Goal: Task Accomplishment & Management: Complete application form

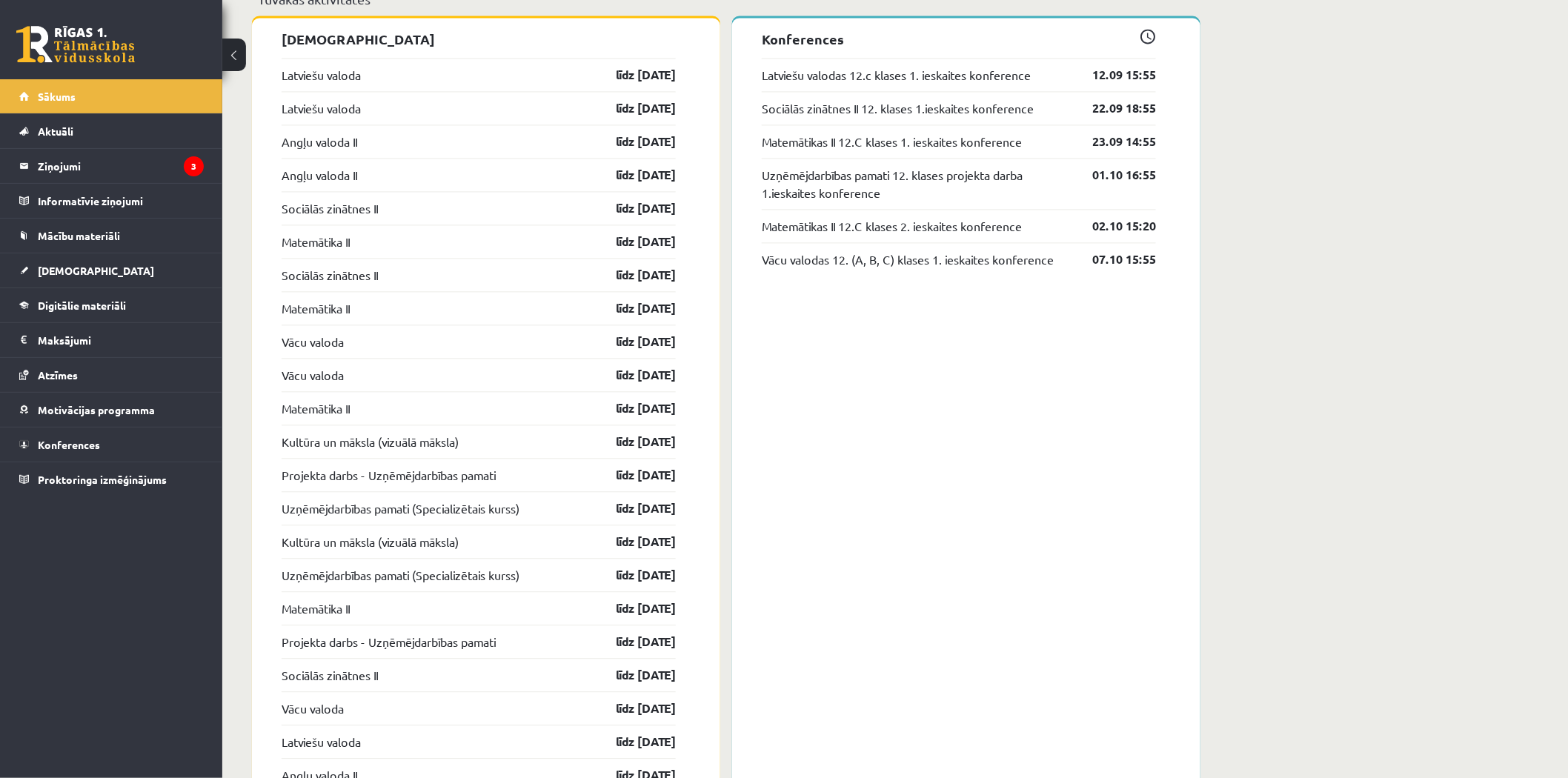
scroll to position [1097, 0]
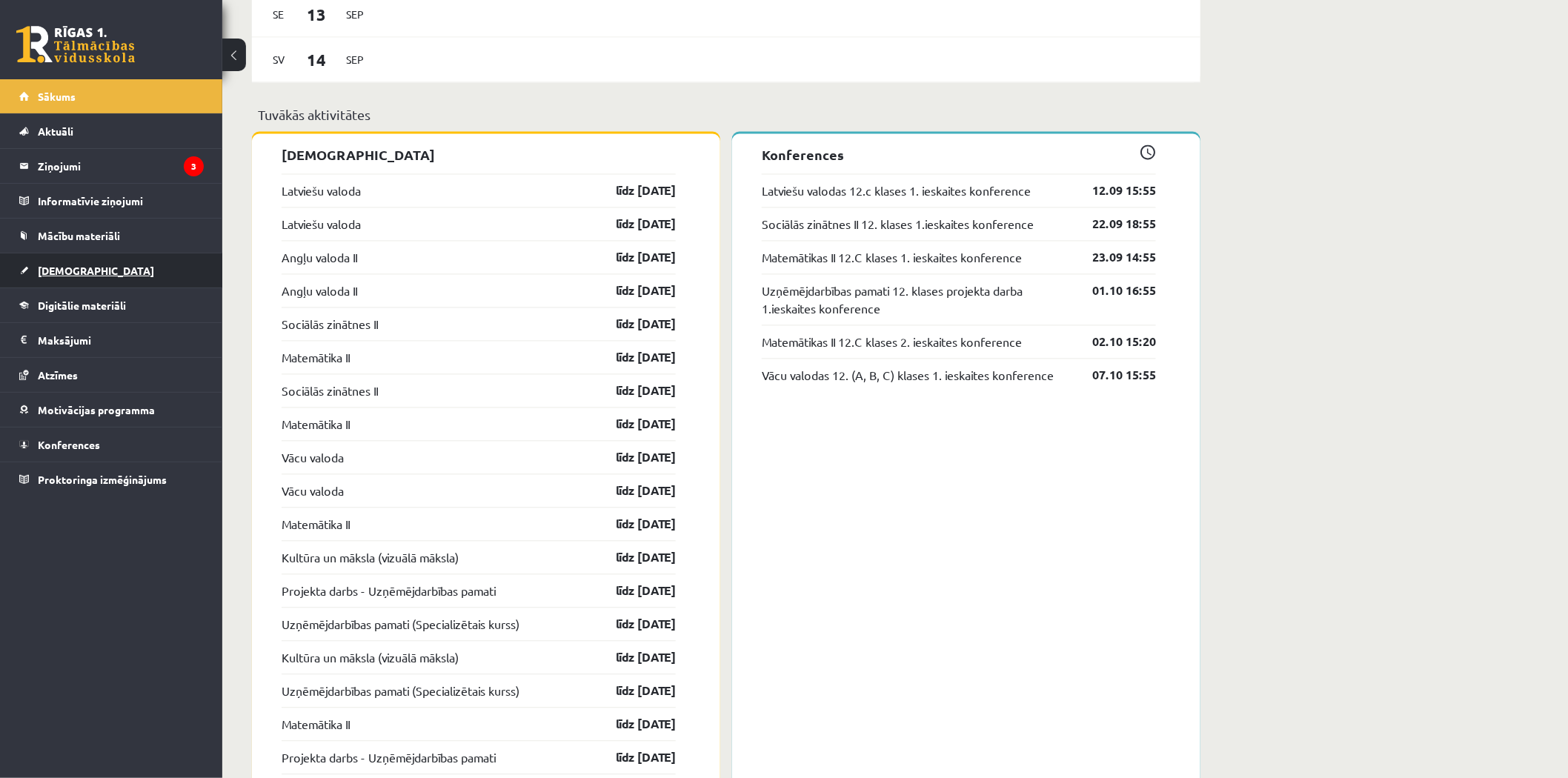
click at [76, 272] on span "[DEMOGRAPHIC_DATA]" at bounding box center [96, 270] width 116 height 13
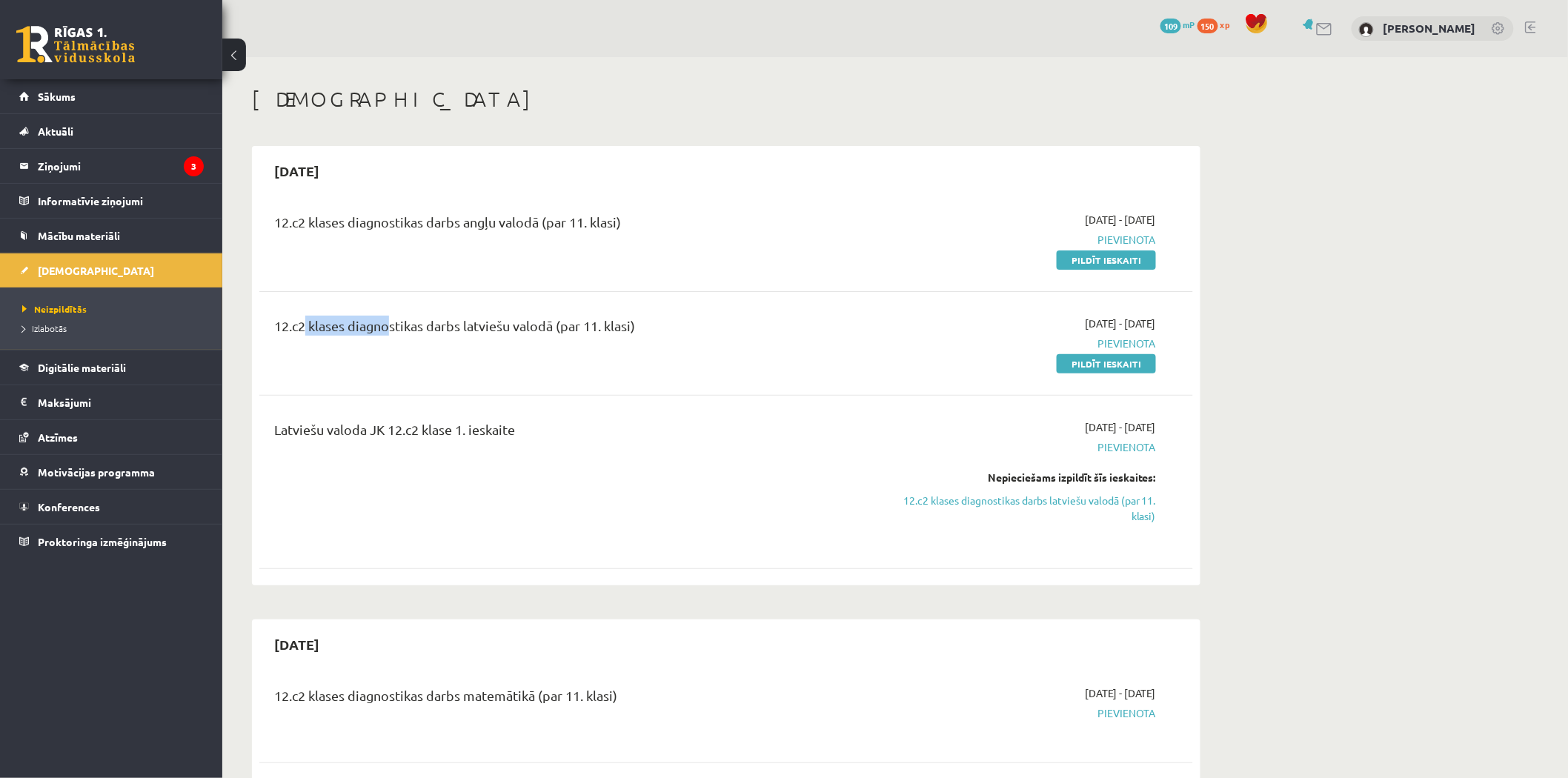
drag, startPoint x: 296, startPoint y: 335, endPoint x: 382, endPoint y: 327, distance: 86.4
click at [382, 327] on div "12.c2 klases diagnostikas darbs latviešu valodā (par 11. klasi)" at bounding box center [564, 329] width 580 height 27
click at [734, 436] on div "Latviešu valoda JK 12.c2 klase 1. ieskaite" at bounding box center [564, 432] width 580 height 27
drag, startPoint x: 304, startPoint y: 431, endPoint x: 482, endPoint y: 427, distance: 178.0
click at [482, 427] on div "Latviešu valoda JK 12.c2 klase 1. ieskaite" at bounding box center [564, 482] width 603 height 125
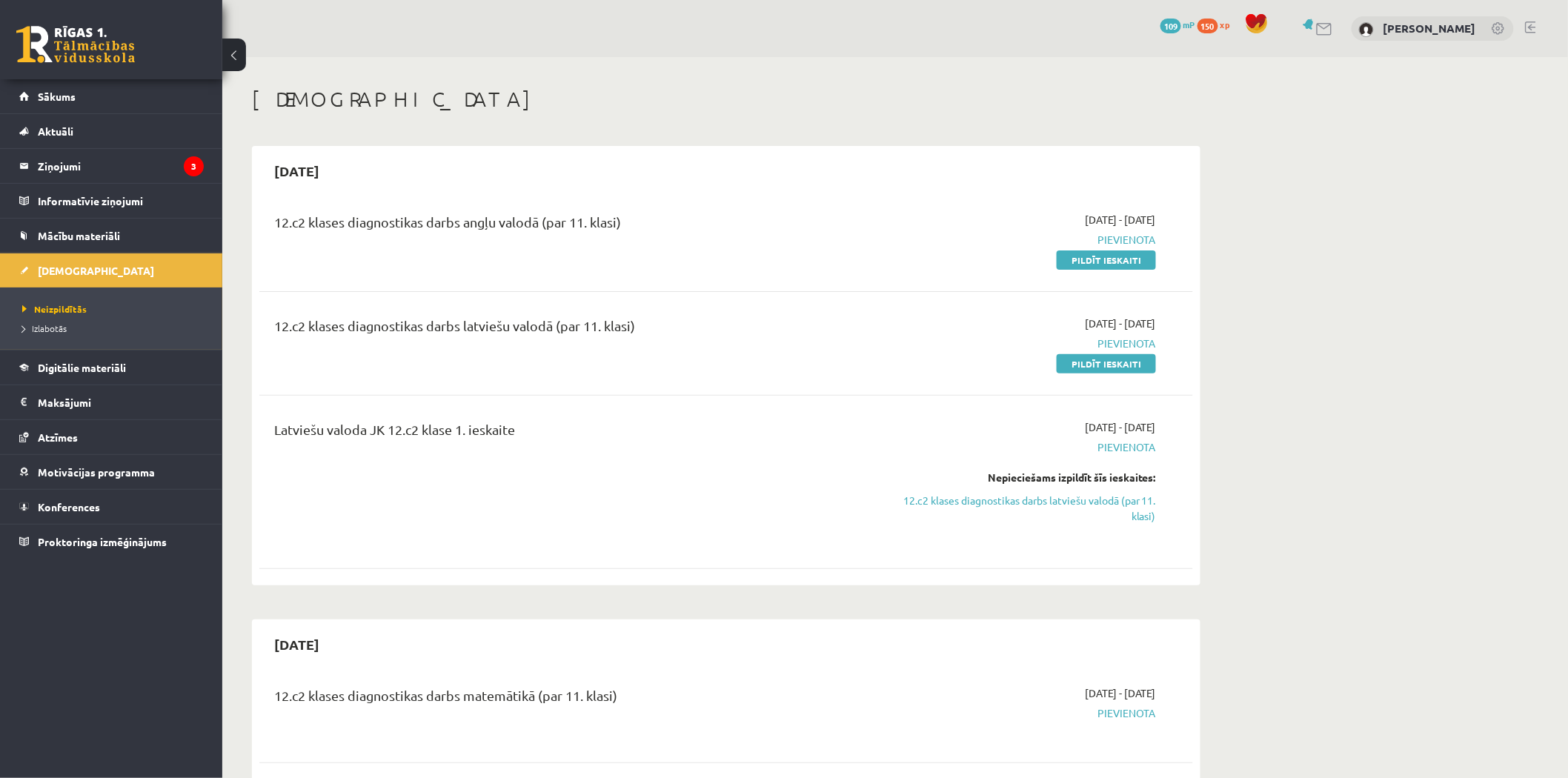
click at [565, 441] on div "Latviešu valoda JK 12.c2 klase 1. ieskaite" at bounding box center [564, 432] width 580 height 27
click at [1099, 364] on link "Pildīt ieskaiti" at bounding box center [1106, 364] width 100 height 20
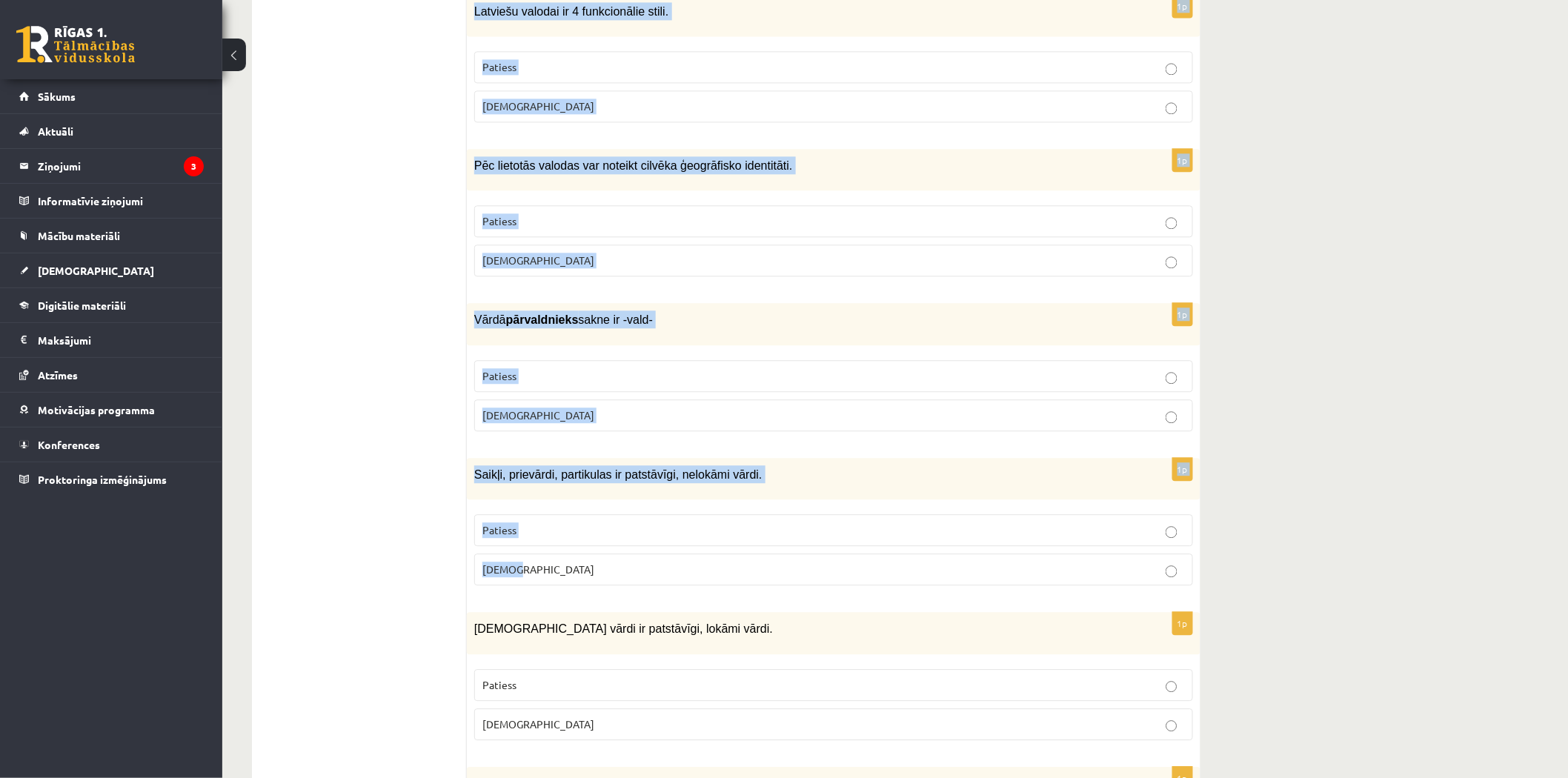
scroll to position [4145, 0]
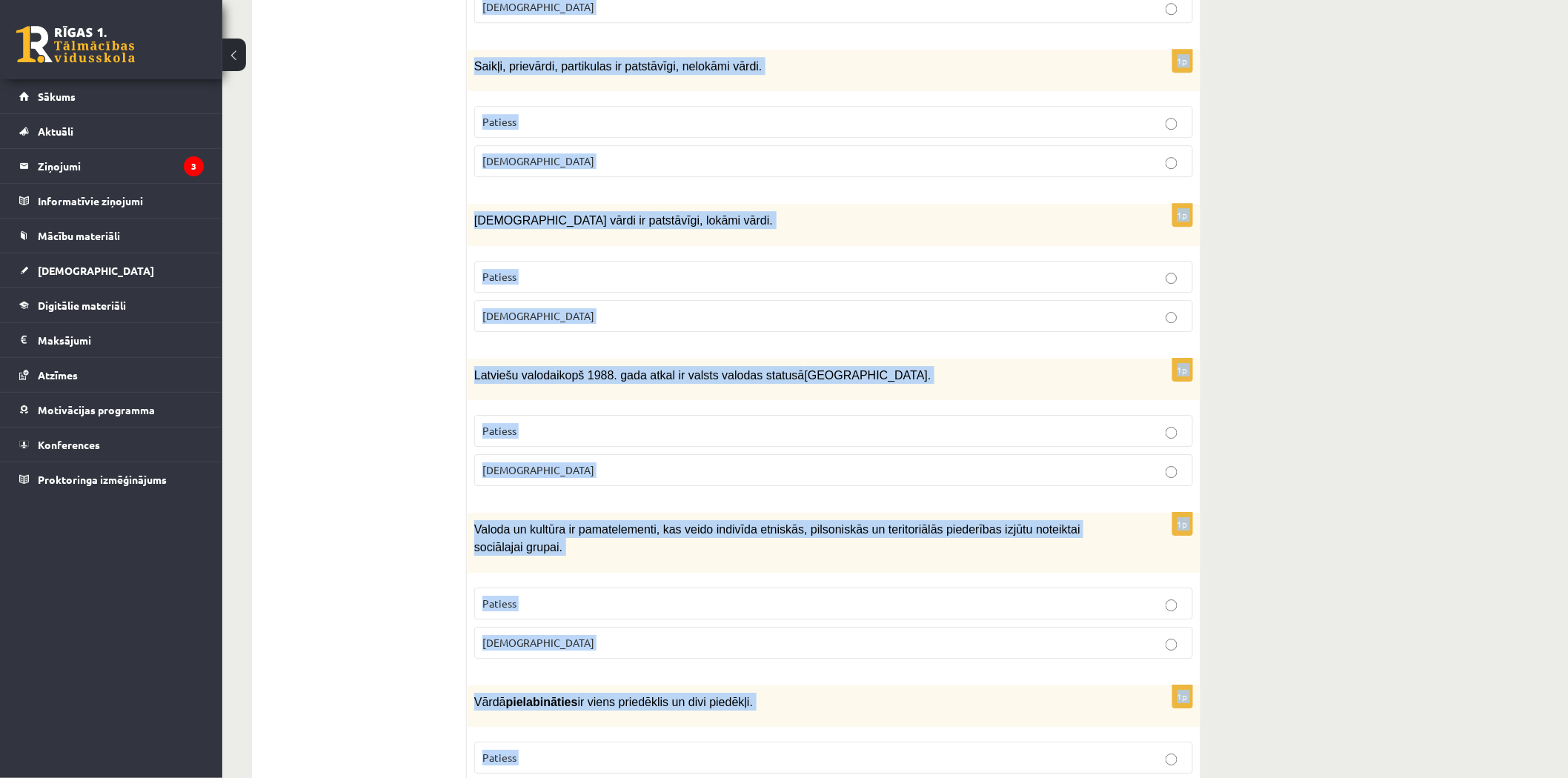
drag, startPoint x: 473, startPoint y: 297, endPoint x: 945, endPoint y: 815, distance: 700.8
copy form "Saliktus teikumus pēc uzbūves iedala 4 grupās. Patiess Aplams 1p Jaundarināts v…"
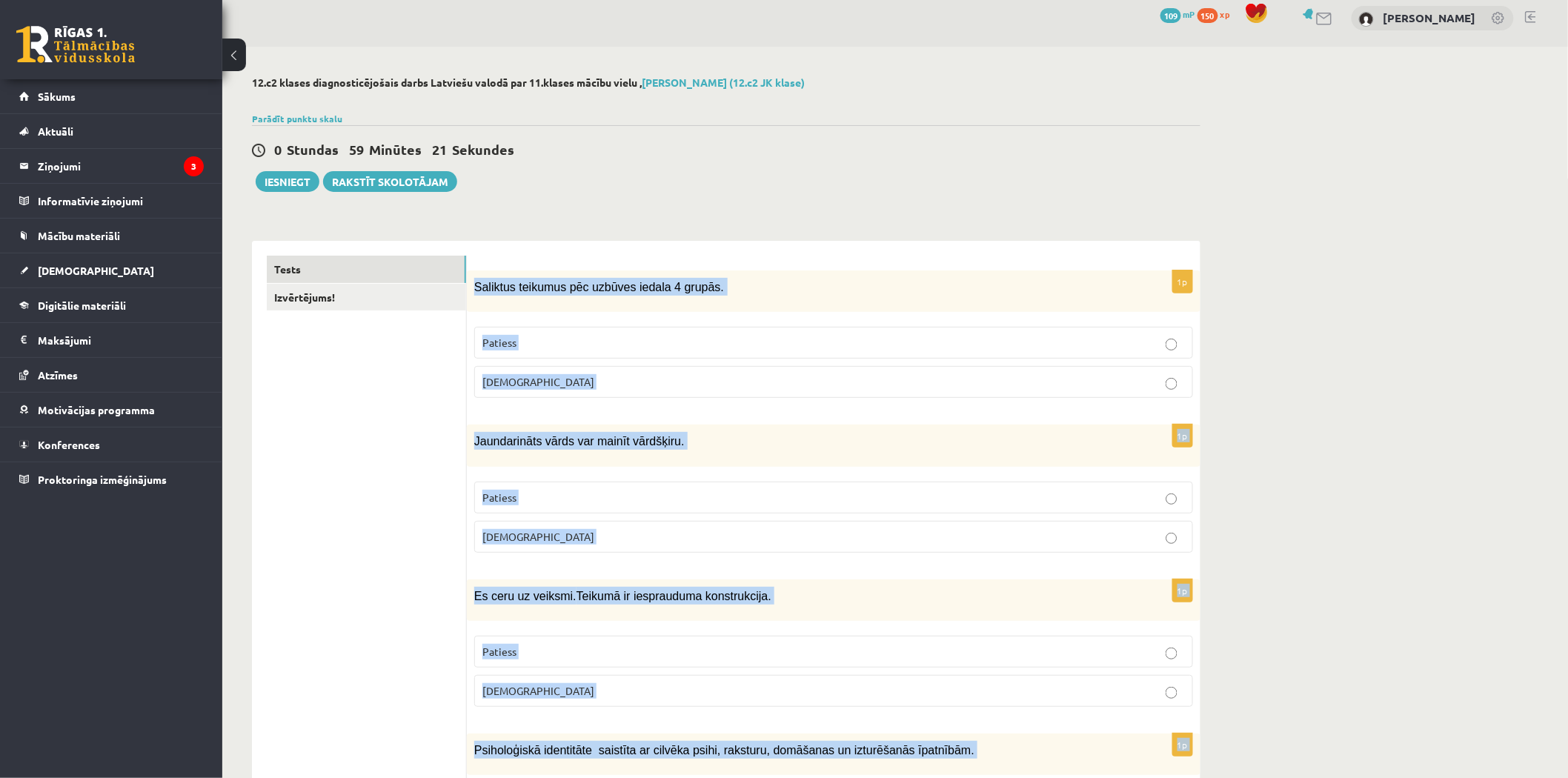
scroll to position [0, 0]
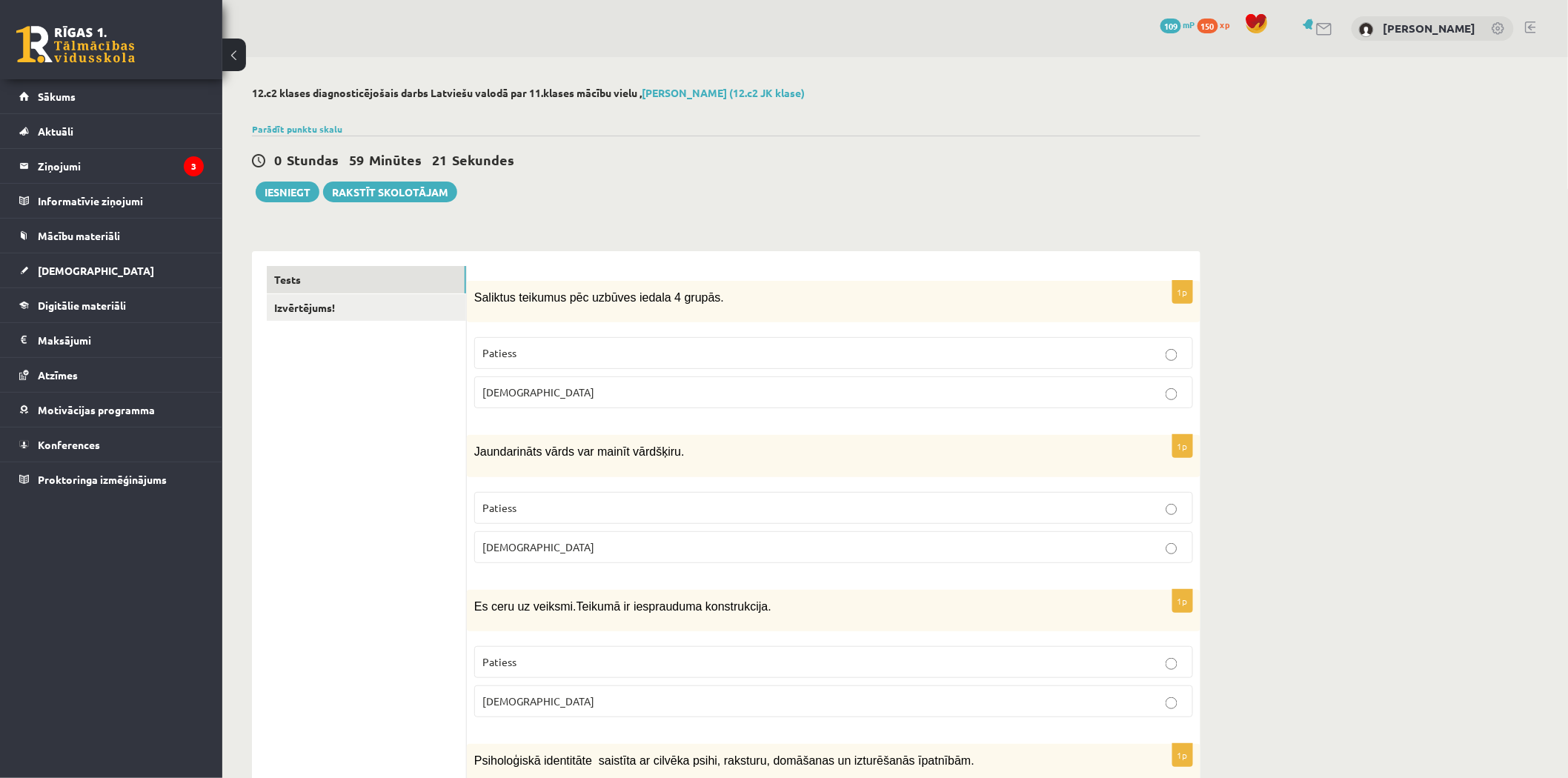
click at [597, 163] on div "0 Stundas 59 Minūtes 21 Sekundes" at bounding box center [726, 161] width 948 height 20
click at [1175, 346] on p "Patiess" at bounding box center [833, 353] width 702 height 16
click at [1175, 500] on p "Patiess" at bounding box center [833, 508] width 702 height 16
click at [1173, 707] on label "Aplams" at bounding box center [833, 701] width 719 height 32
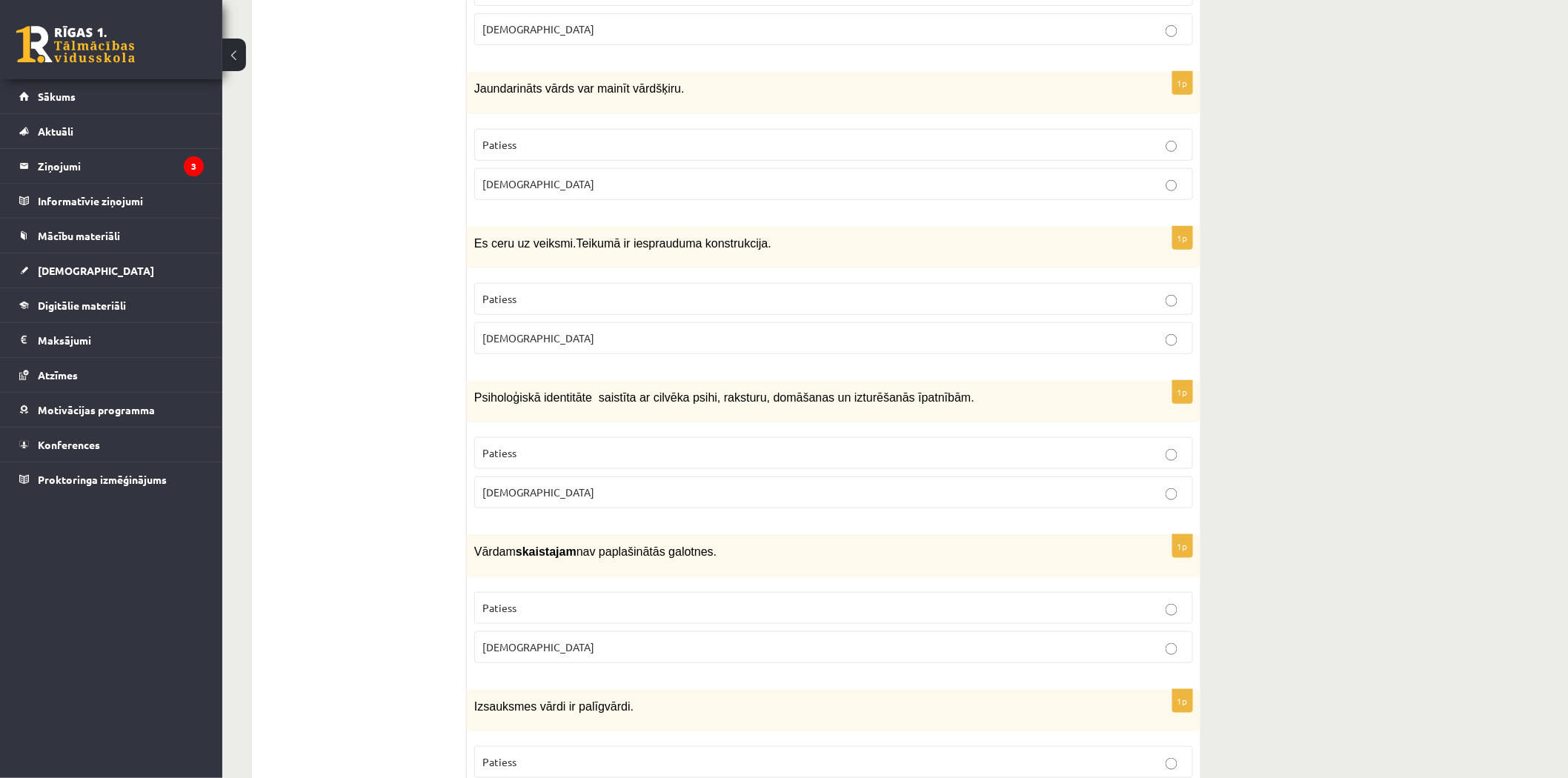
scroll to position [411, 0]
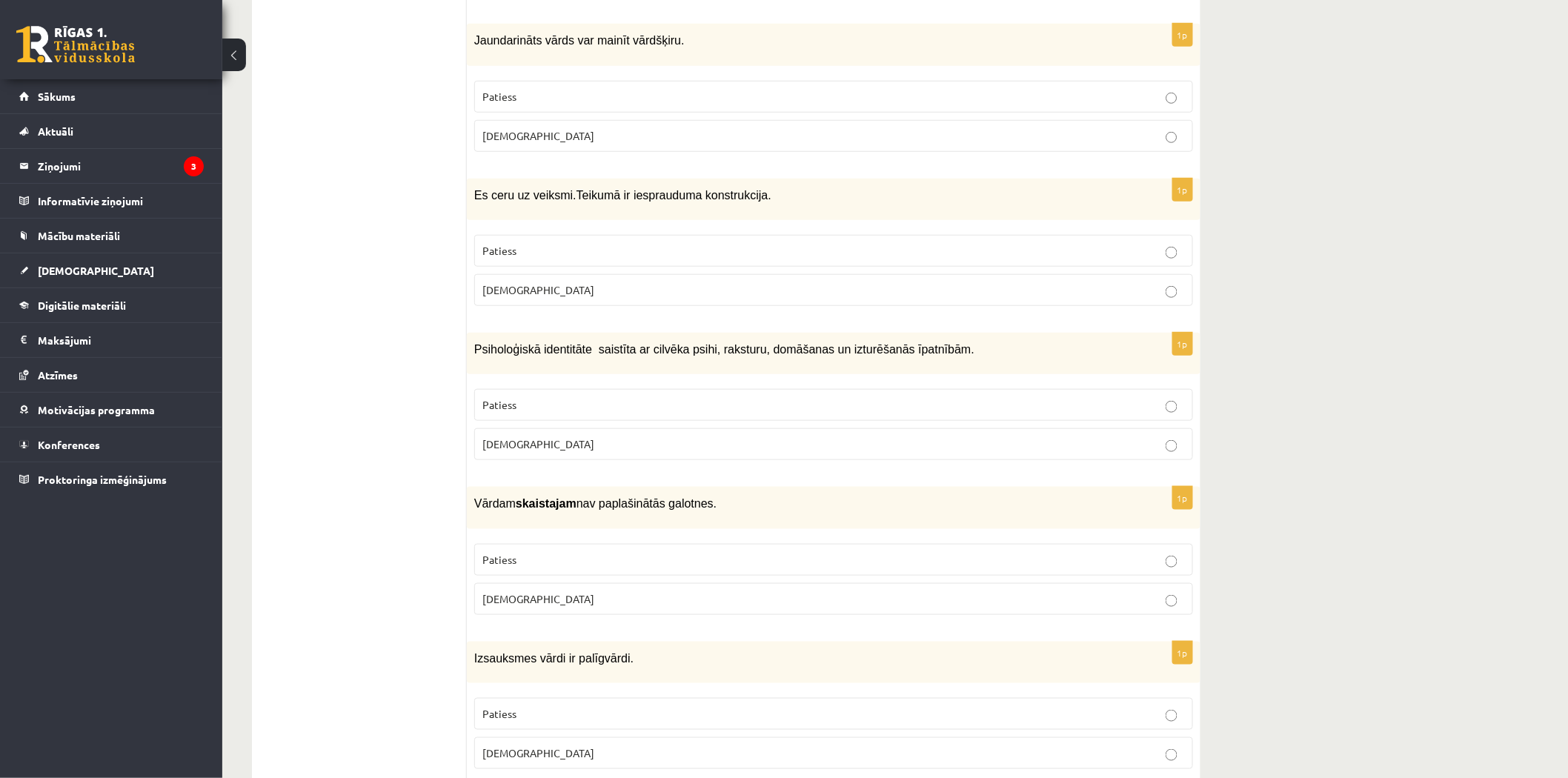
click at [574, 400] on p "Patiess" at bounding box center [833, 405] width 702 height 16
click at [552, 595] on p "[DEMOGRAPHIC_DATA]" at bounding box center [833, 599] width 702 height 16
click at [701, 749] on p "[DEMOGRAPHIC_DATA]" at bounding box center [833, 753] width 702 height 16
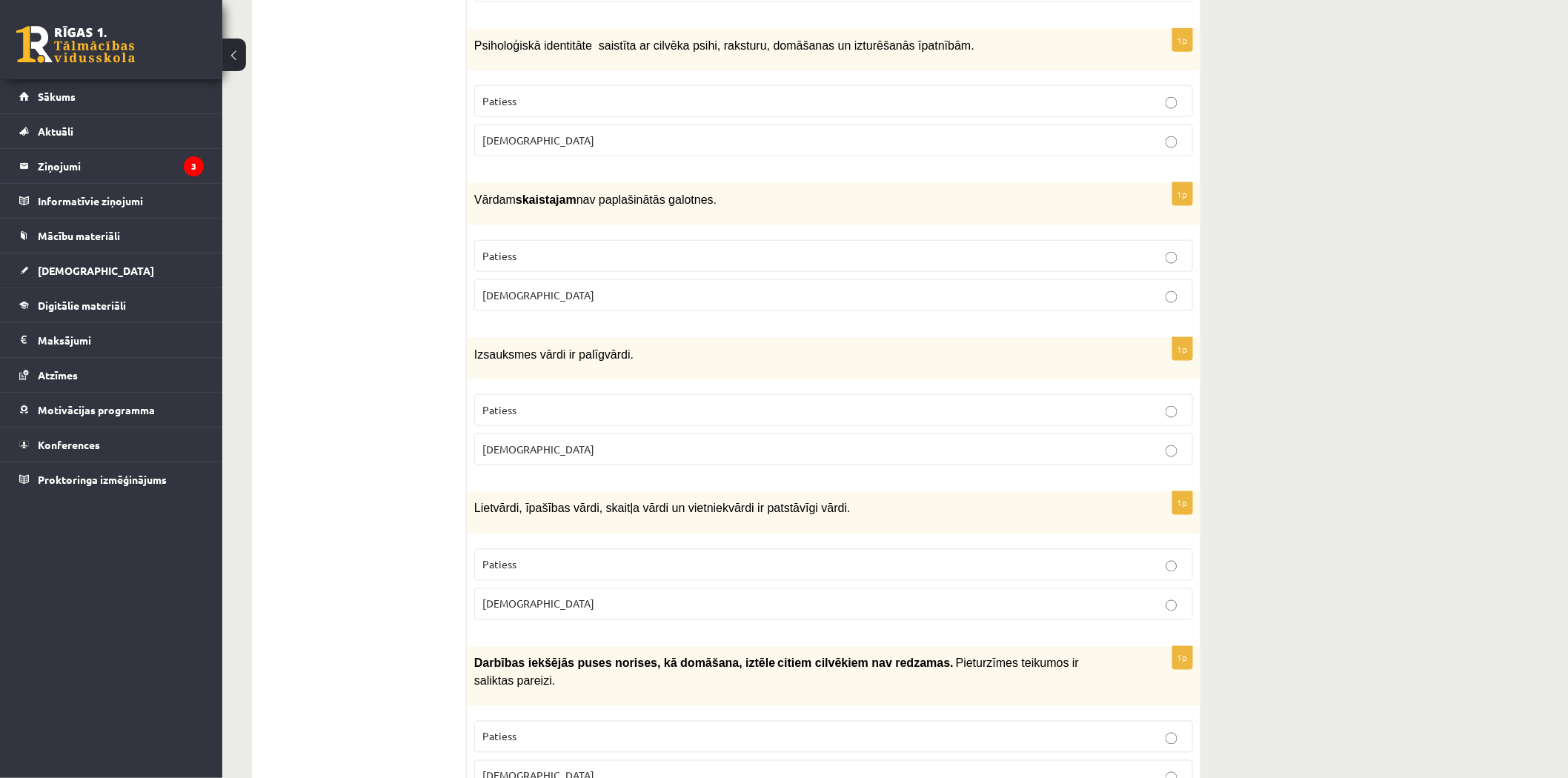
scroll to position [943, 0]
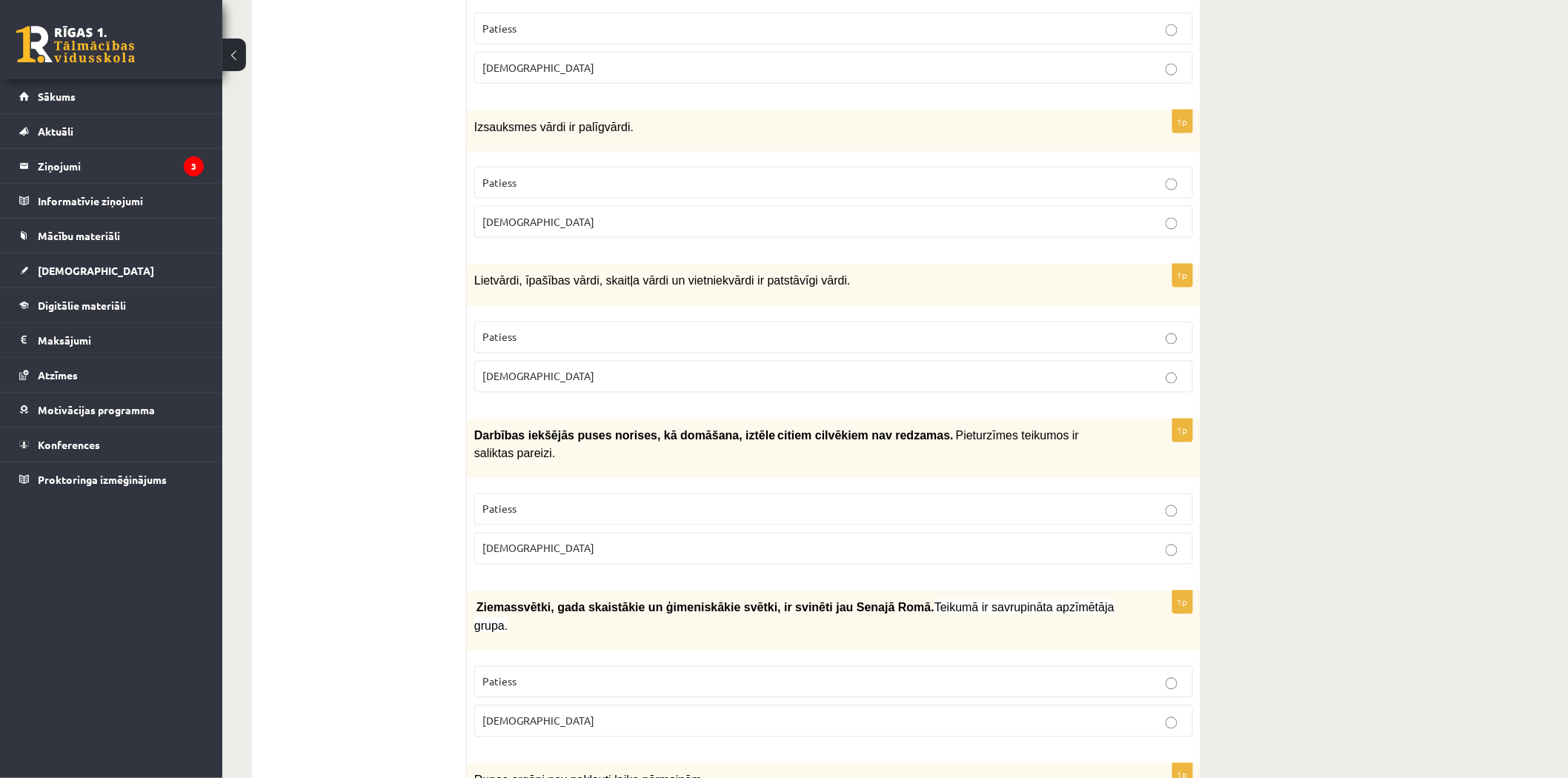
drag, startPoint x: 1566, startPoint y: 209, endPoint x: 1569, endPoint y: 201, distance: 8.5
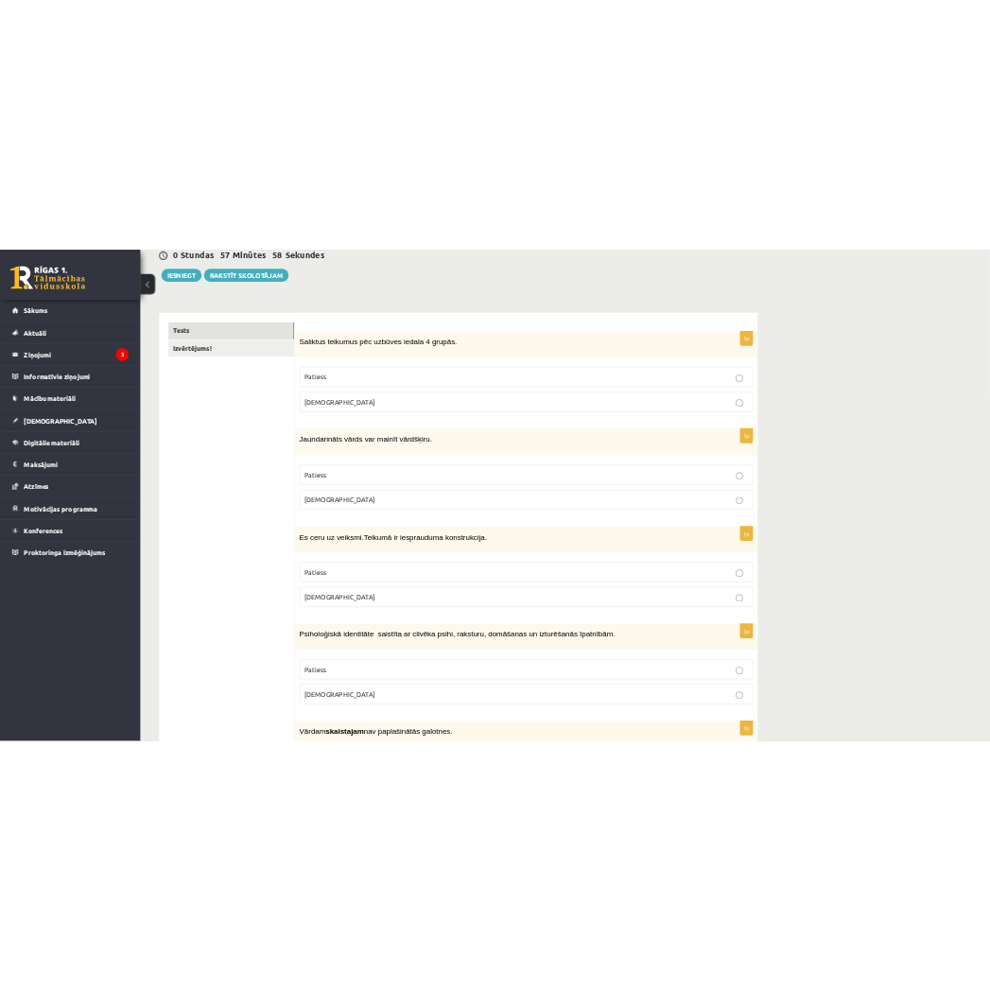
scroll to position [210, 0]
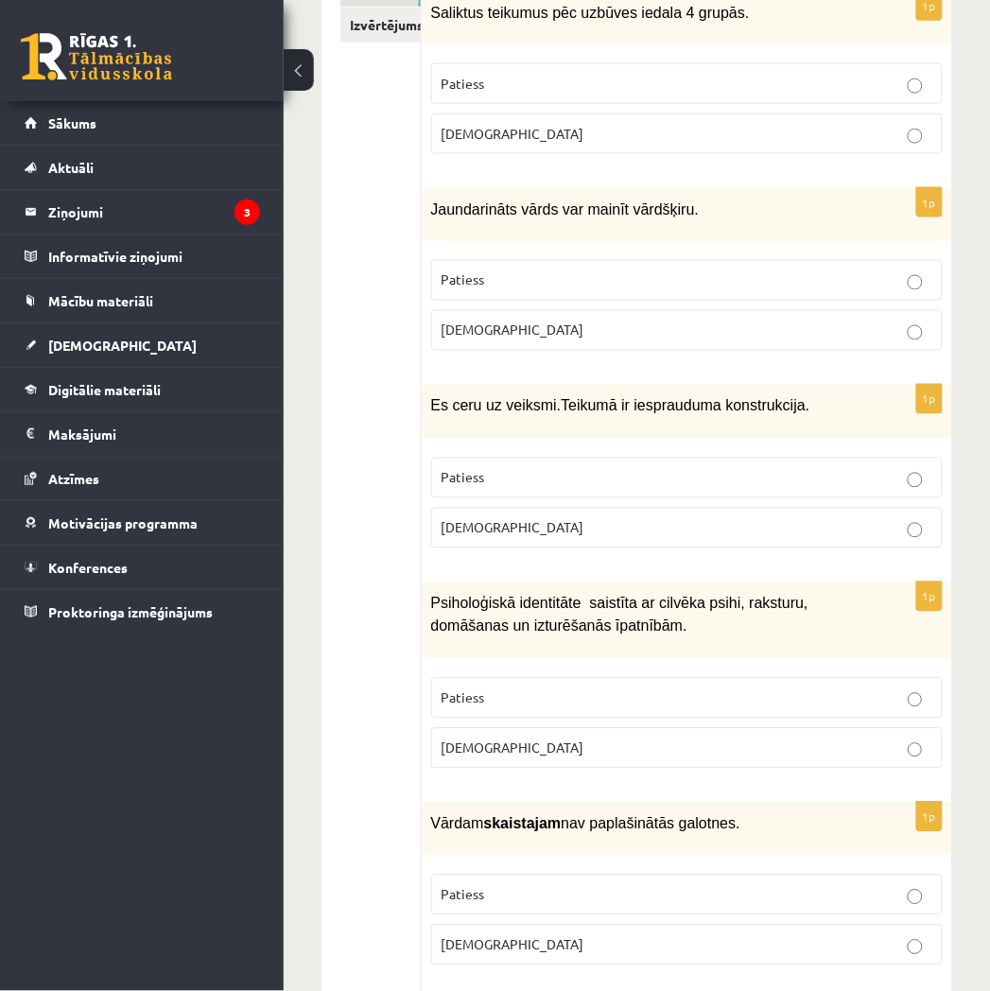
scroll to position [390, 0]
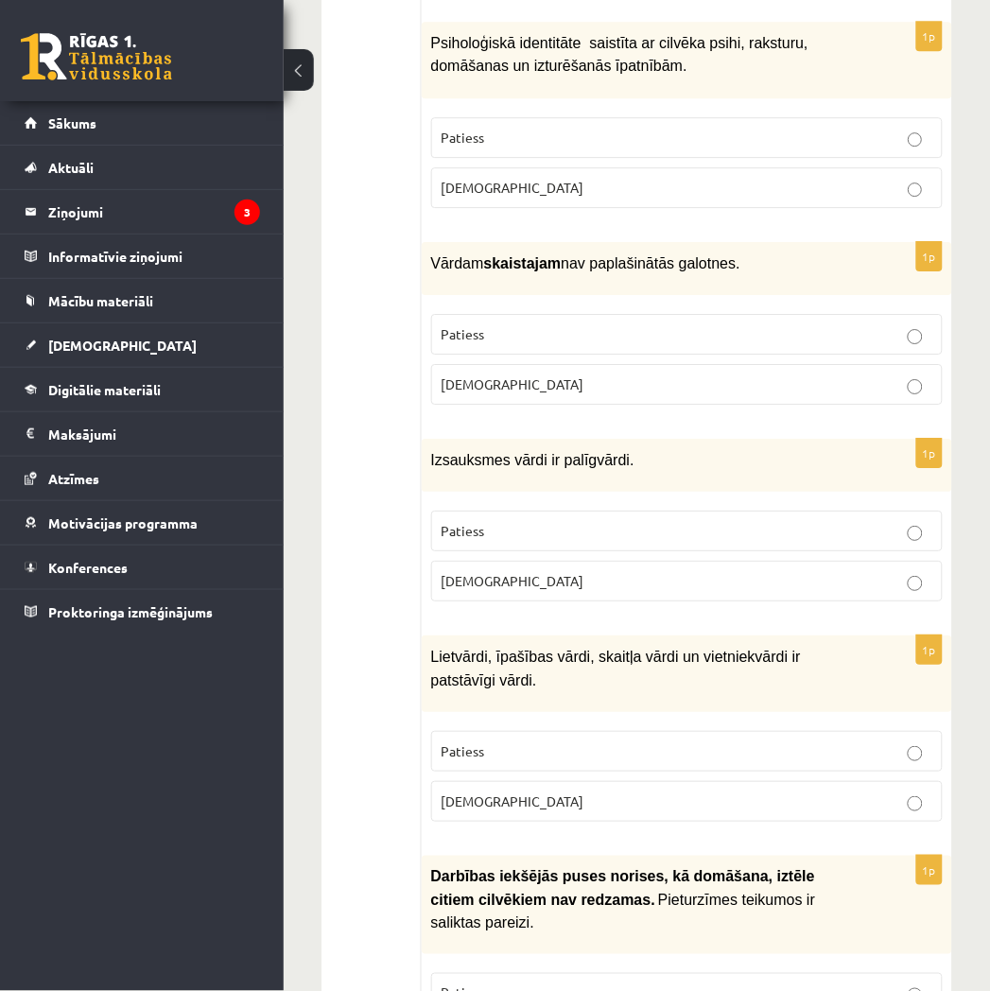
scroll to position [1117, 0]
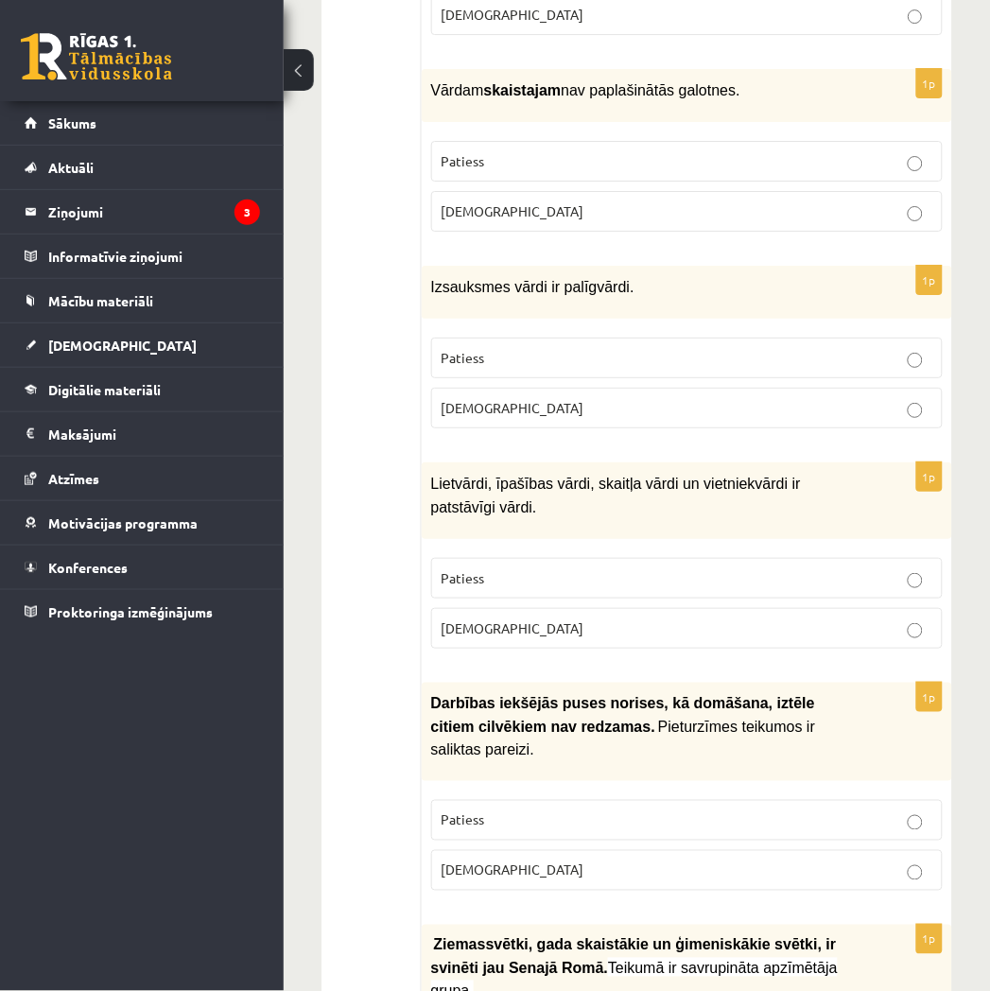
click at [590, 568] on p "Patiess" at bounding box center [687, 578] width 491 height 20
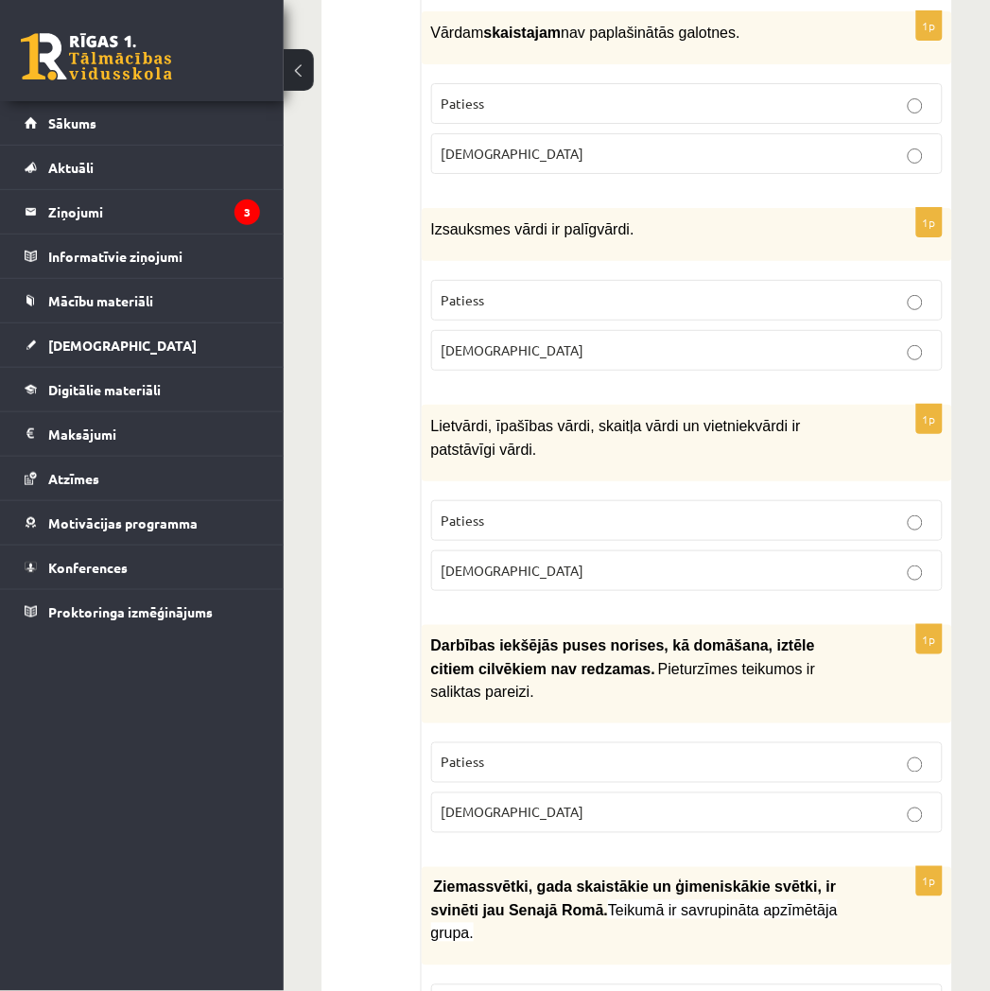
scroll to position [1188, 0]
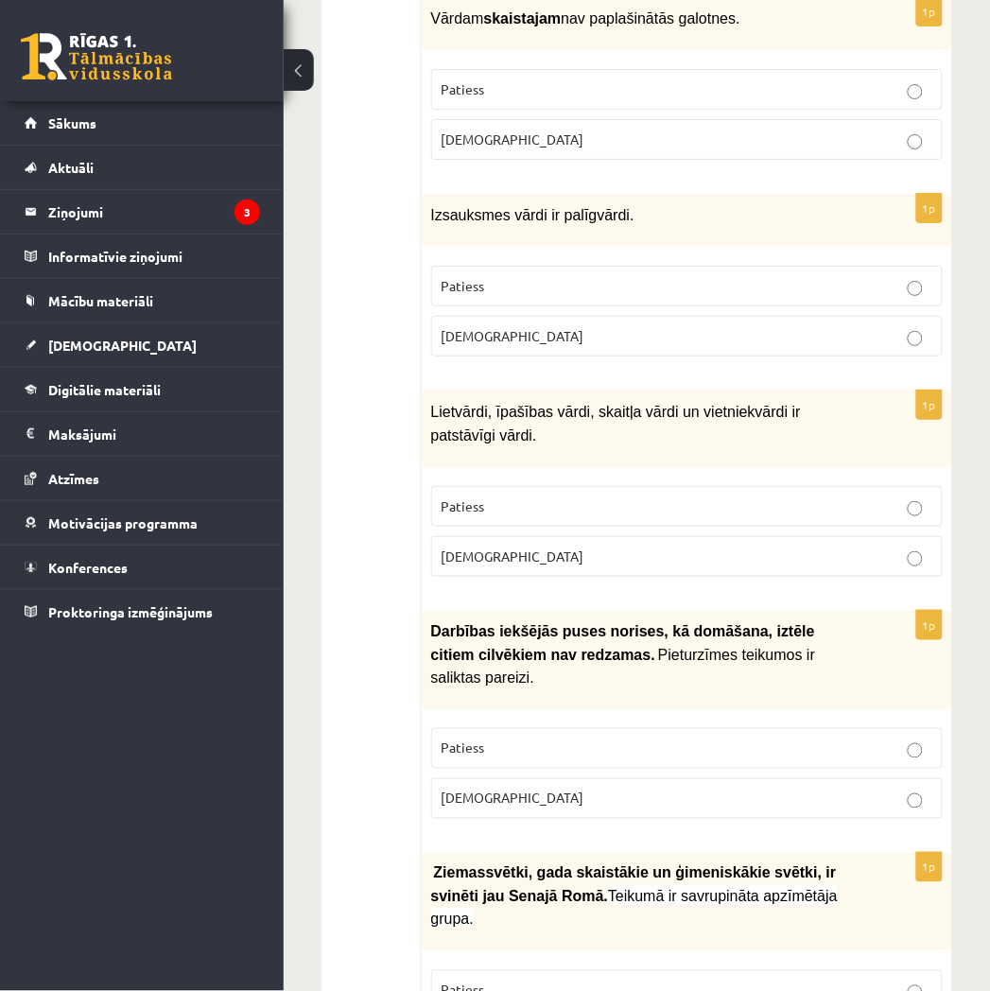
click at [775, 738] on p "Patiess" at bounding box center [687, 748] width 491 height 20
click at [810, 980] on p "Patiess" at bounding box center [687, 990] width 491 height 20
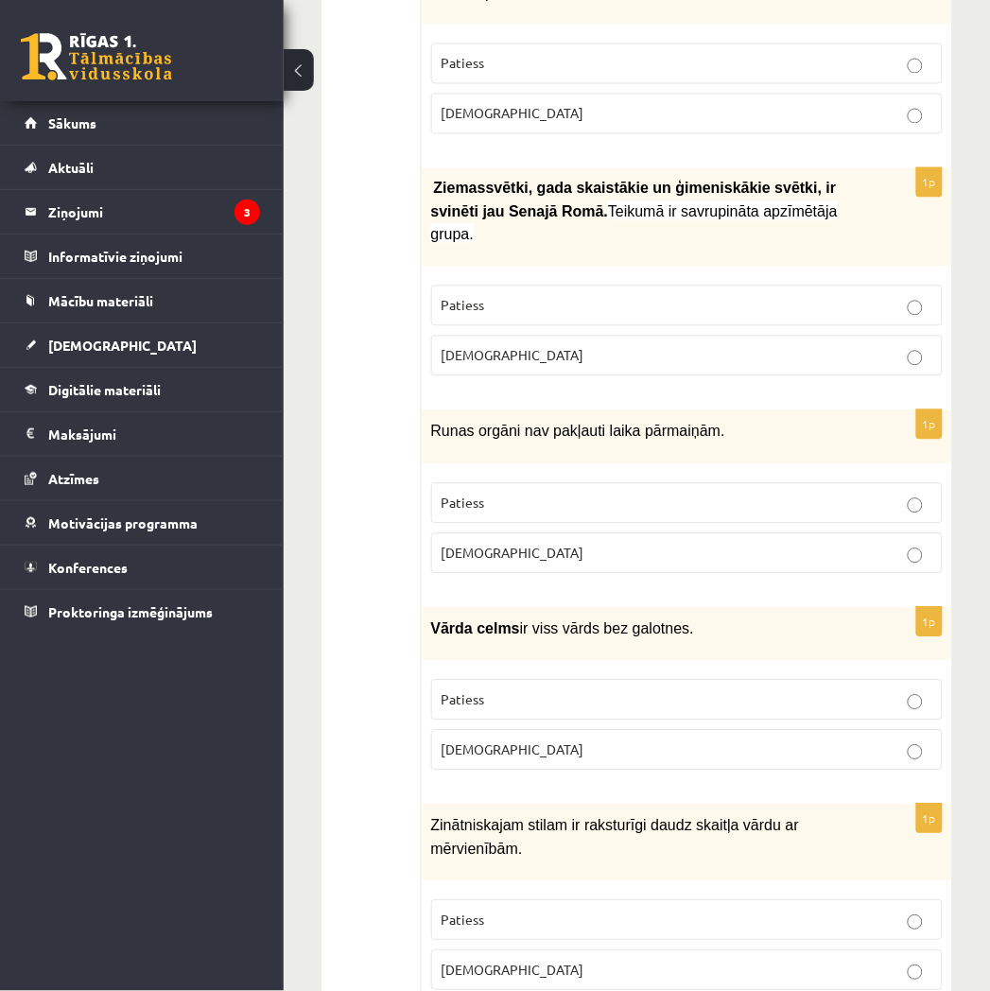
scroll to position [1879, 0]
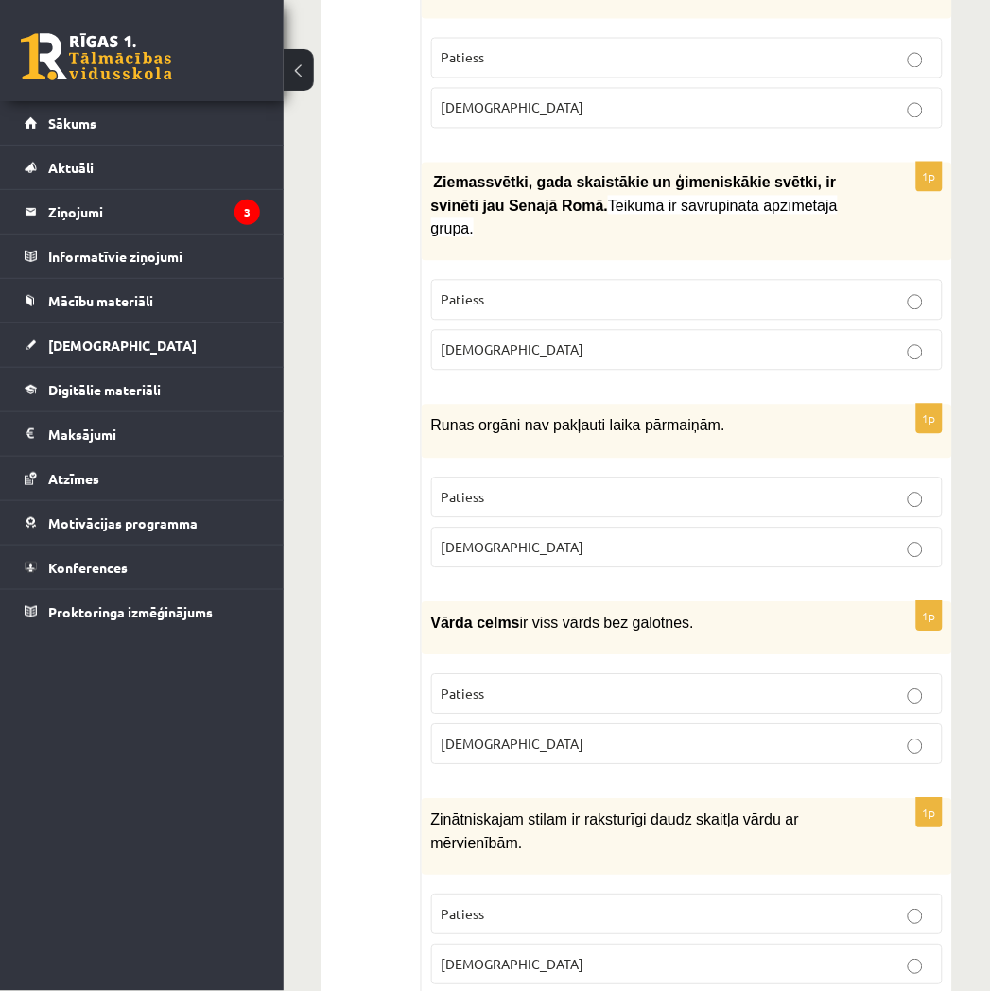
click at [898, 538] on p "Aplams" at bounding box center [687, 548] width 491 height 20
click at [838, 685] on p "Patiess" at bounding box center [687, 695] width 491 height 20
drag, startPoint x: 818, startPoint y: 858, endPoint x: 824, endPoint y: 847, distance: 12.3
click at [816, 894] on label "Patiess" at bounding box center [686, 914] width 511 height 41
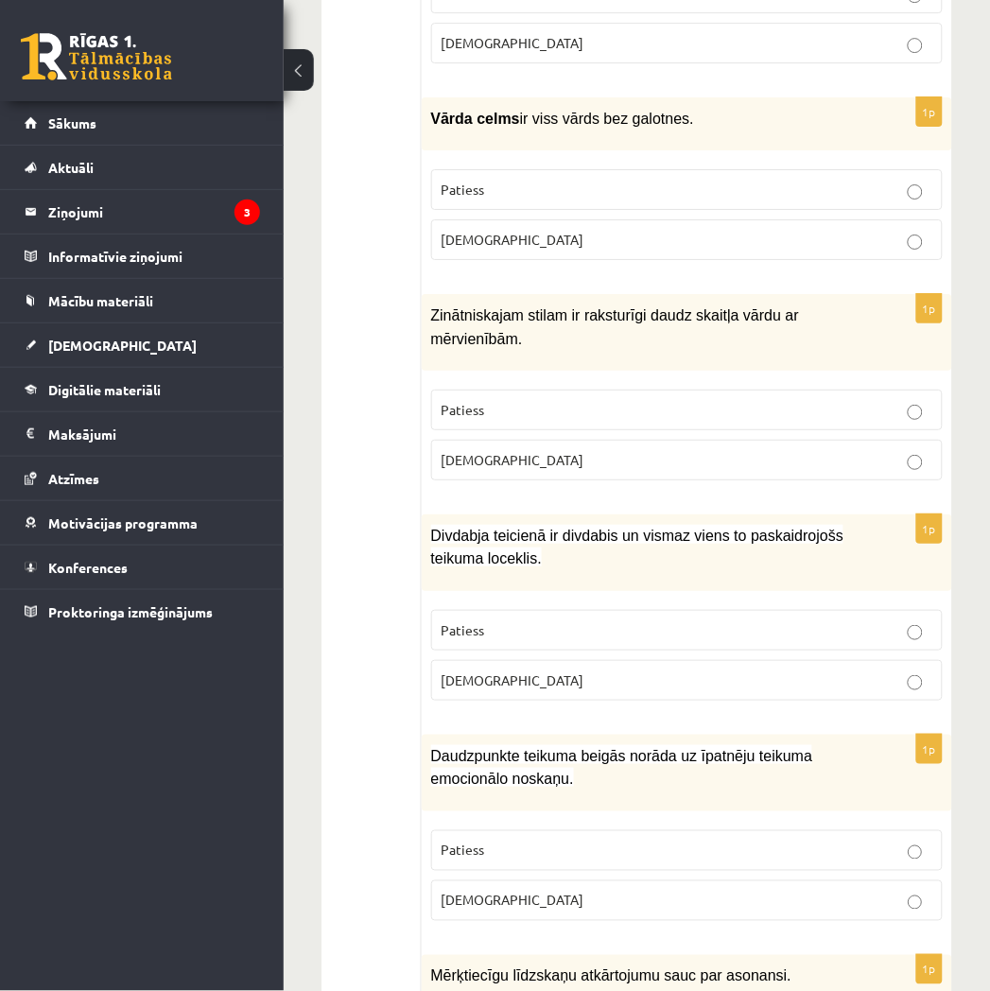
scroll to position [2390, 0]
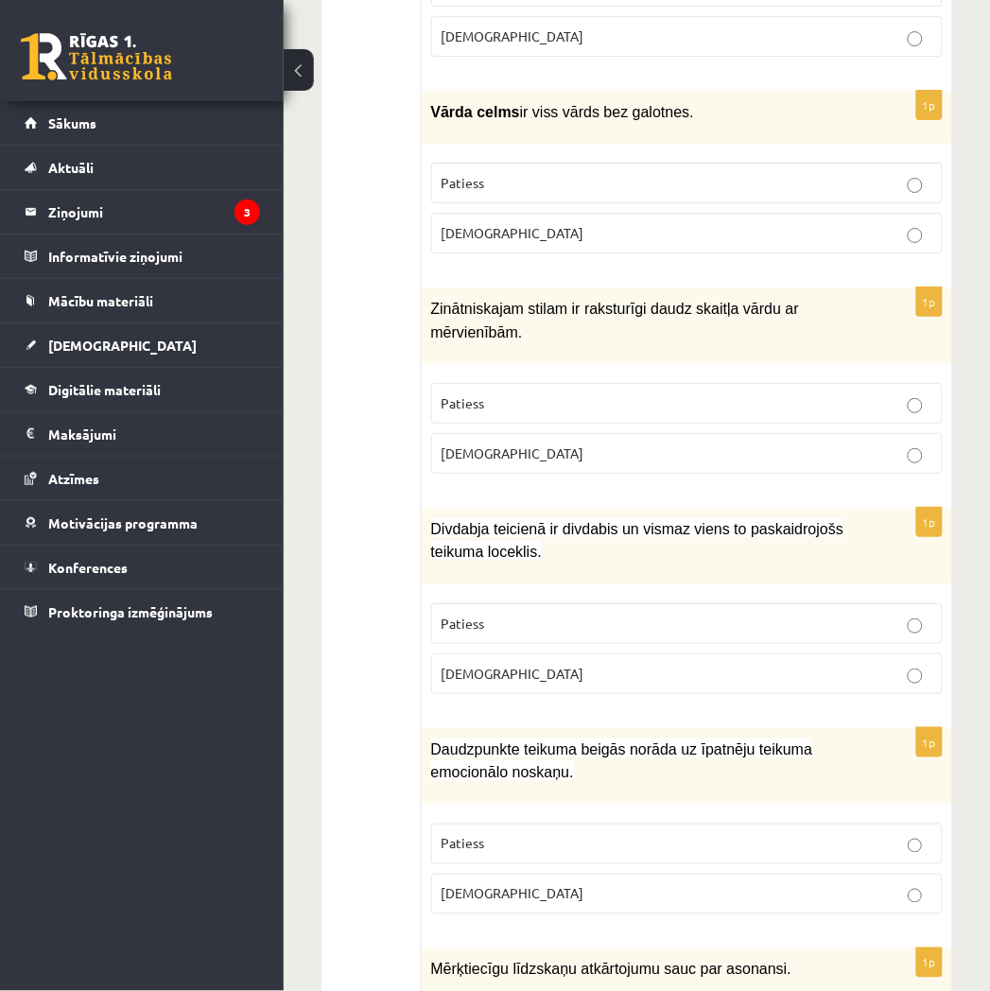
click at [881, 614] on p "Patiess" at bounding box center [687, 624] width 491 height 20
click at [846, 834] on p "Patiess" at bounding box center [687, 844] width 491 height 20
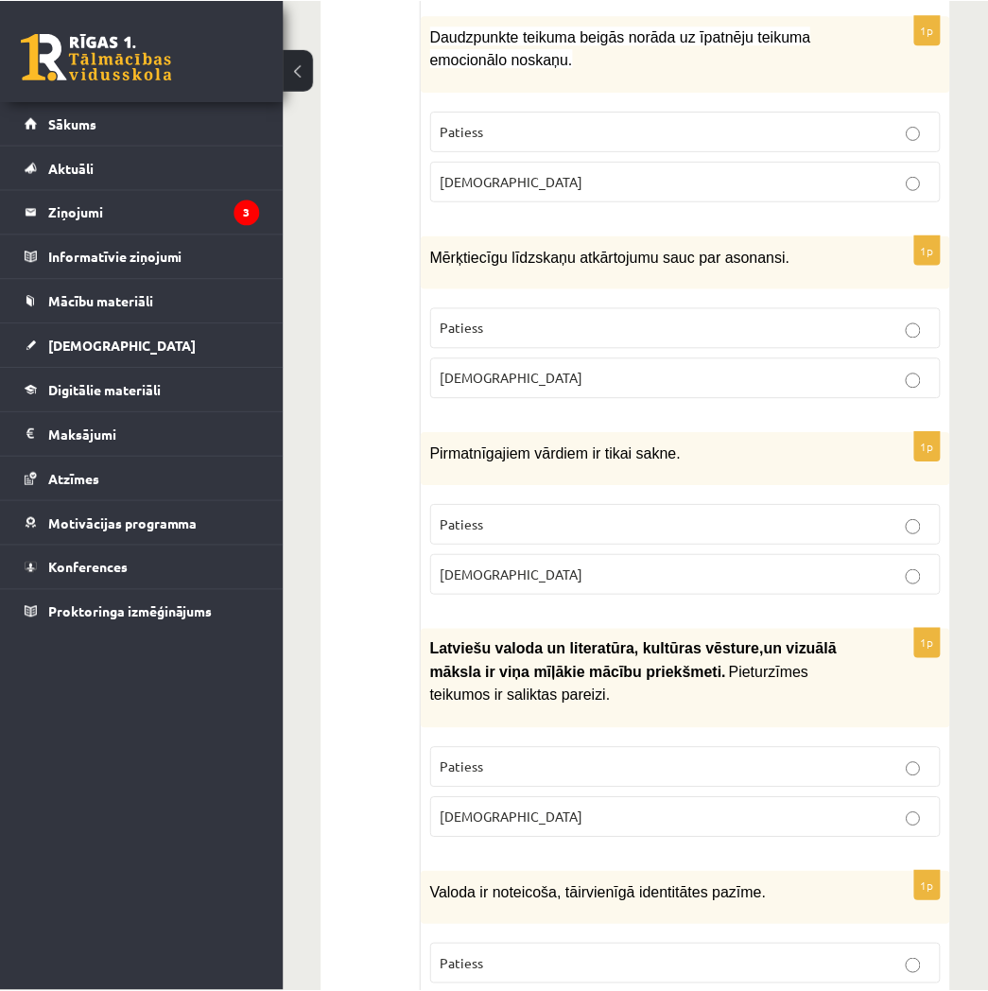
scroll to position [3161, 0]
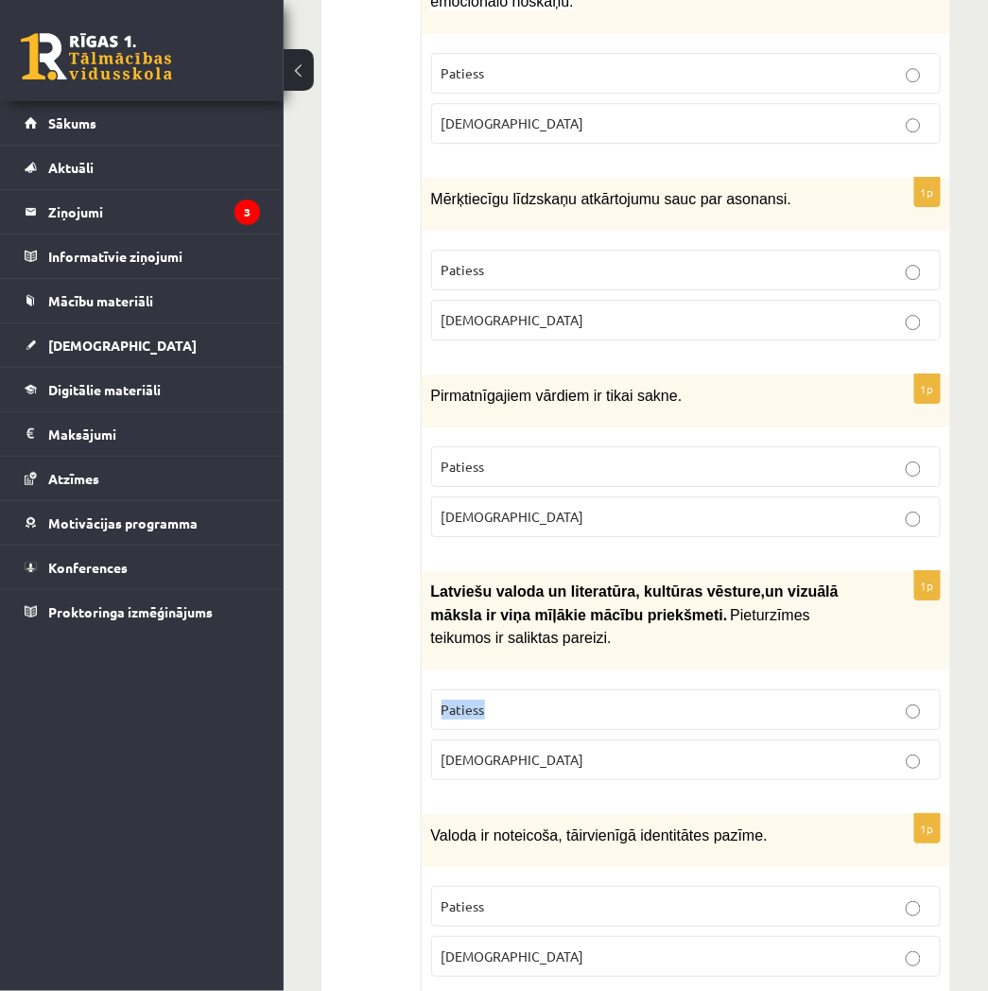
drag, startPoint x: 989, startPoint y: 568, endPoint x: 981, endPoint y: 616, distance: 48.8
click at [981, 616] on div "12.c2 klases diagnosticējošais darbs Latviešu valodā par 11.klases mācību vielu…" at bounding box center [636, 208] width 704 height 6593
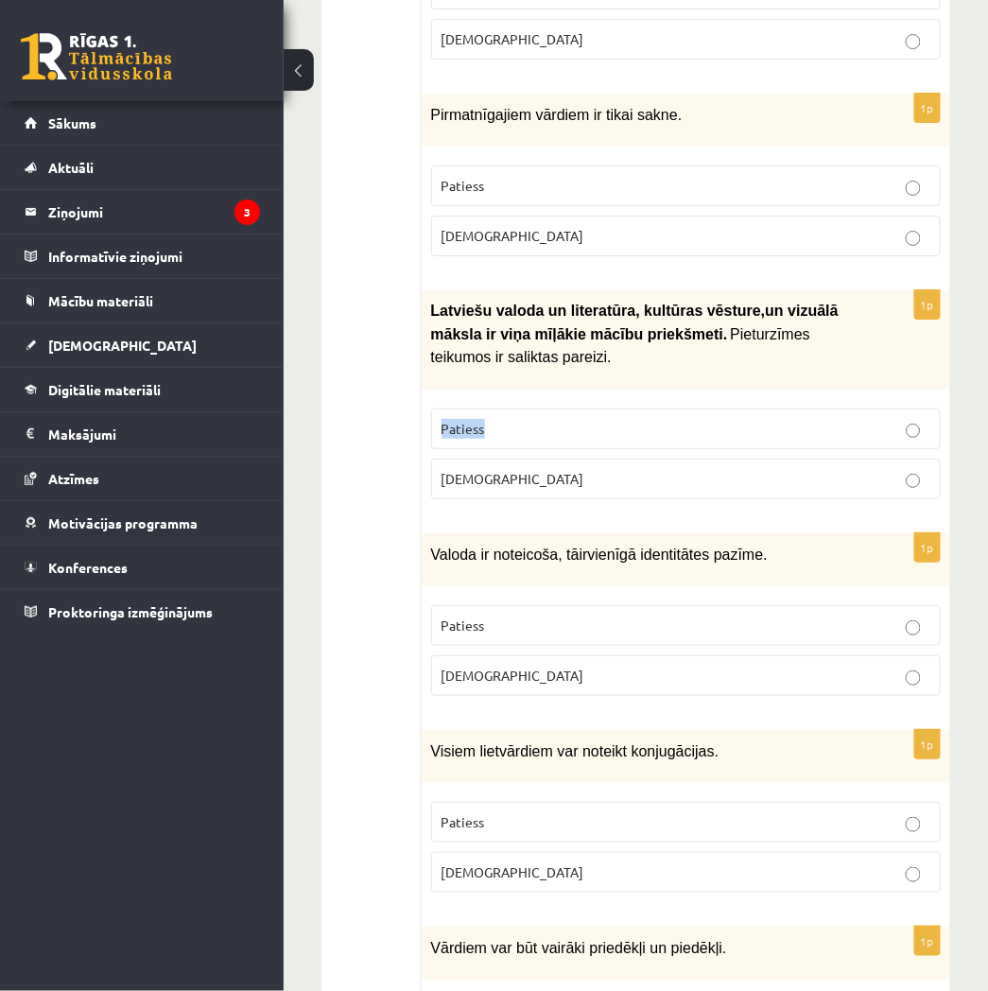
scroll to position [3578, 0]
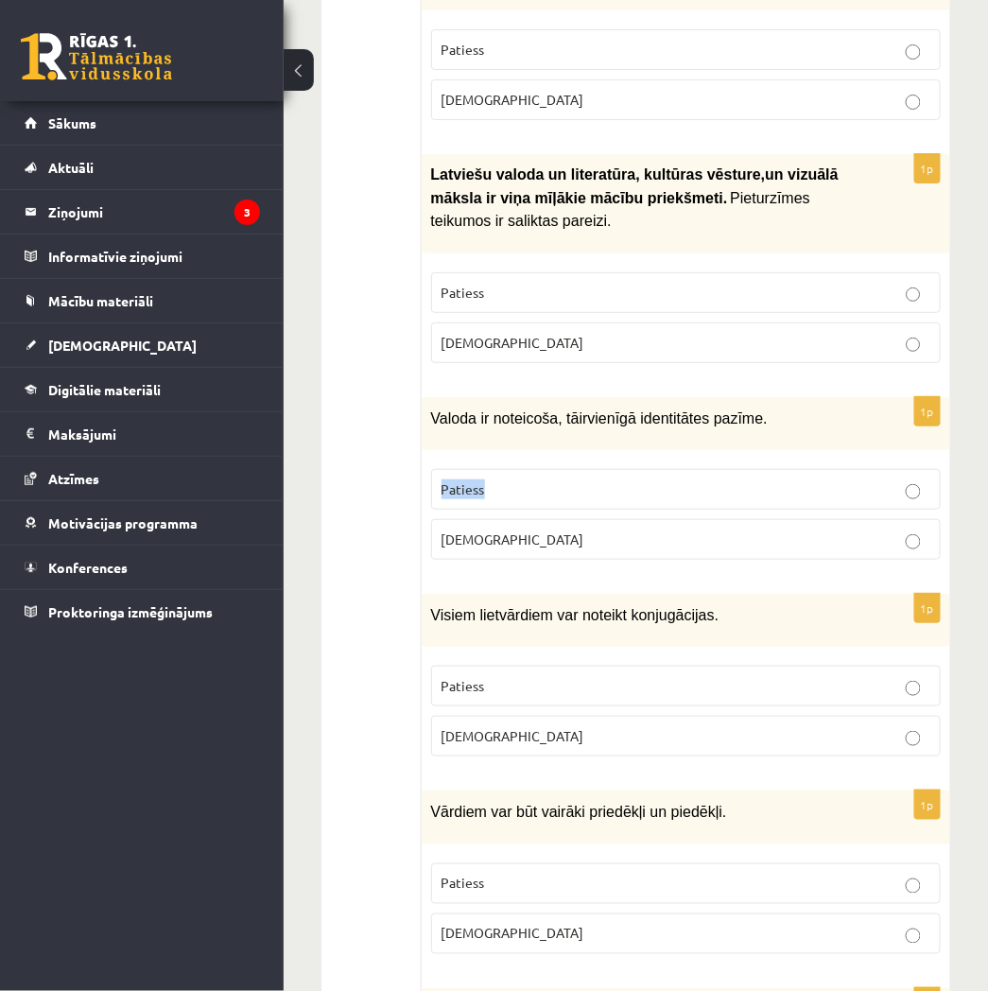
click at [913, 469] on label "Patiess" at bounding box center [686, 489] width 510 height 41
click at [925, 459] on fieldset "Patiess Aplams" at bounding box center [686, 512] width 510 height 106
click at [900, 676] on p "Patiess" at bounding box center [686, 686] width 489 height 20
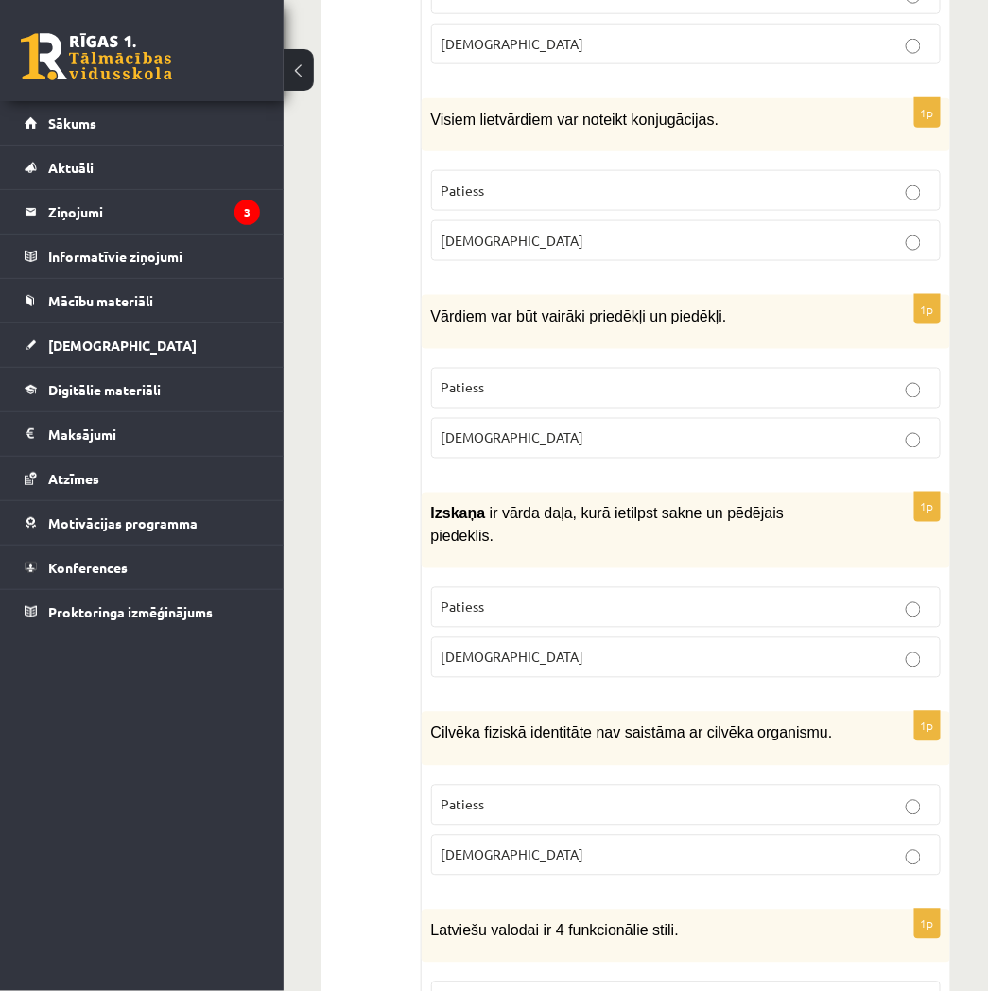
scroll to position [4096, 0]
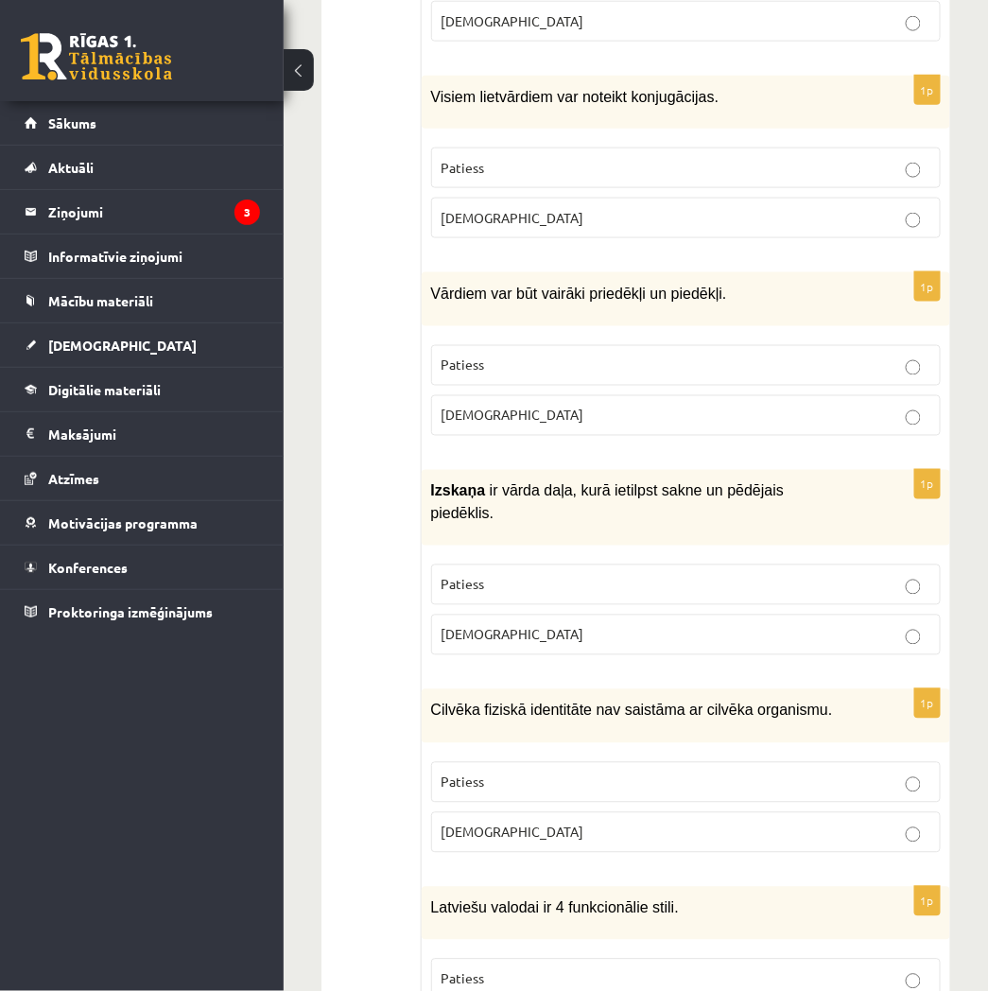
click at [922, 575] on p "Patiess" at bounding box center [686, 585] width 489 height 20
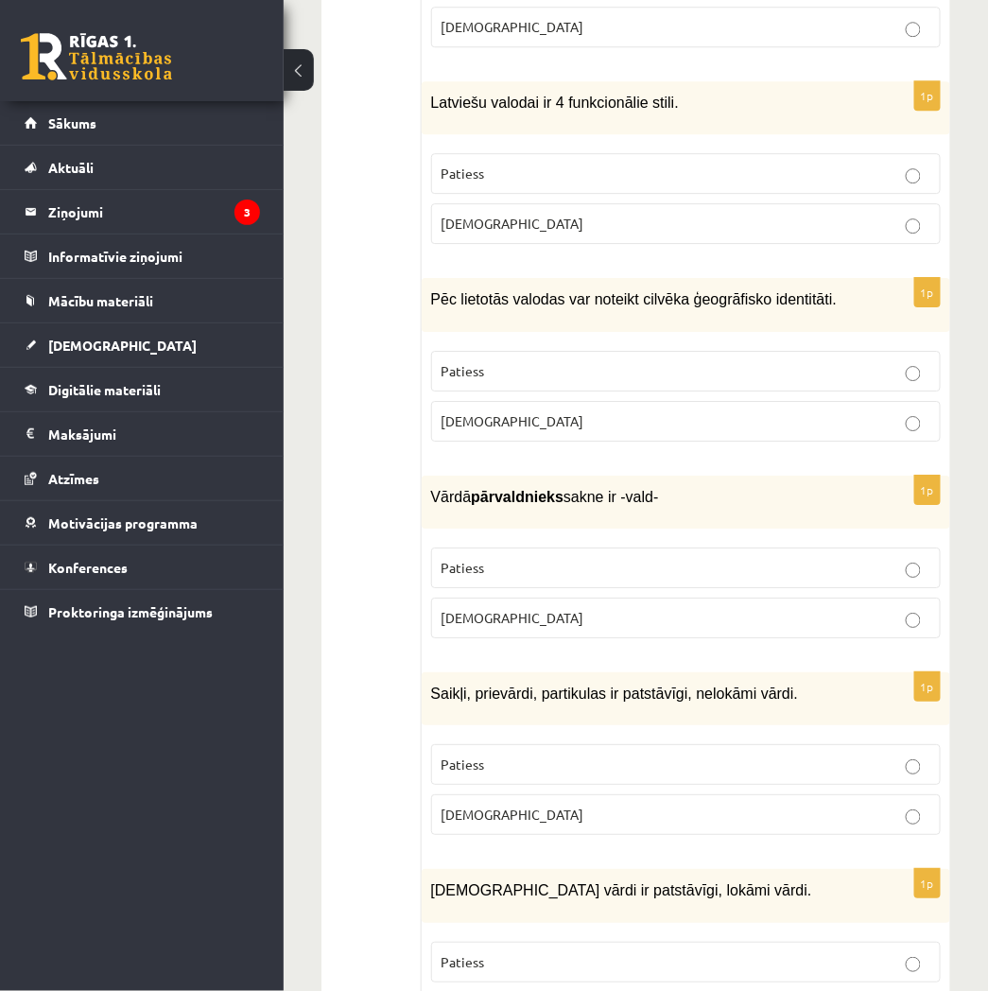
scroll to position [4974, 0]
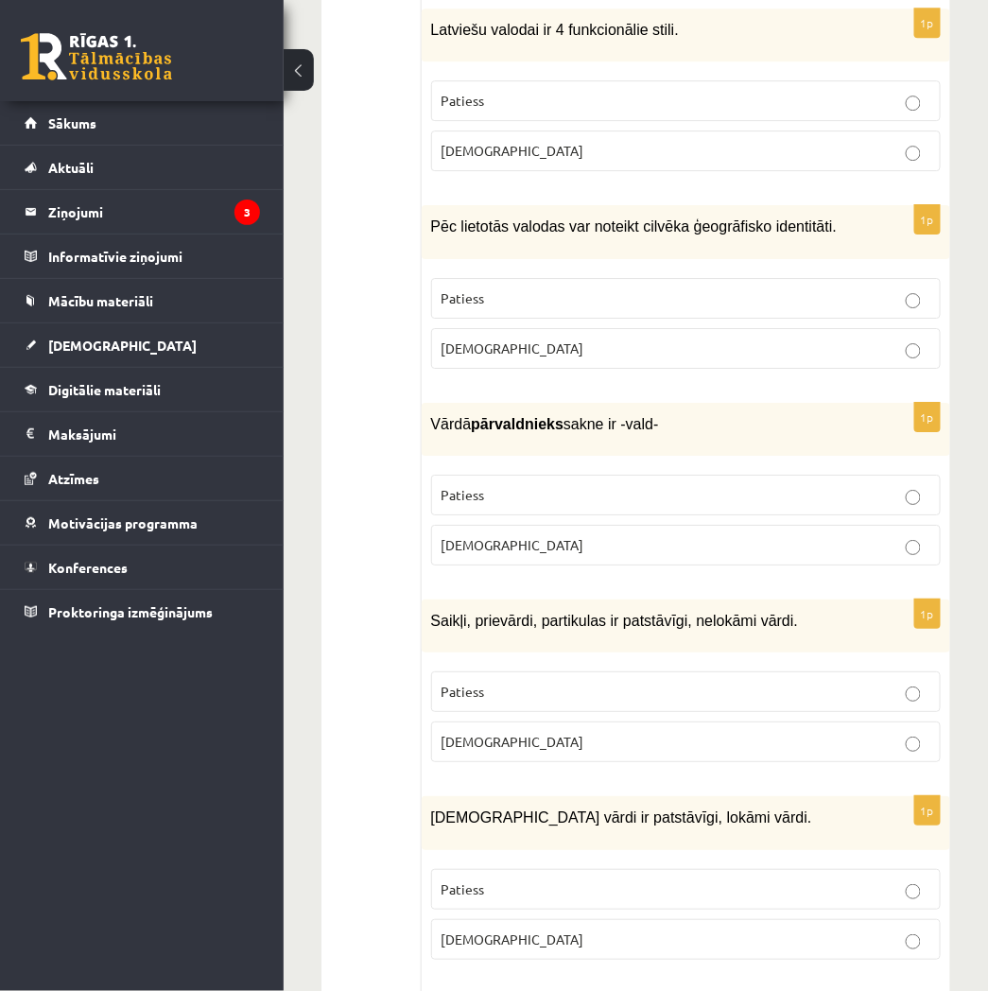
click at [925, 879] on p "Patiess" at bounding box center [686, 889] width 489 height 20
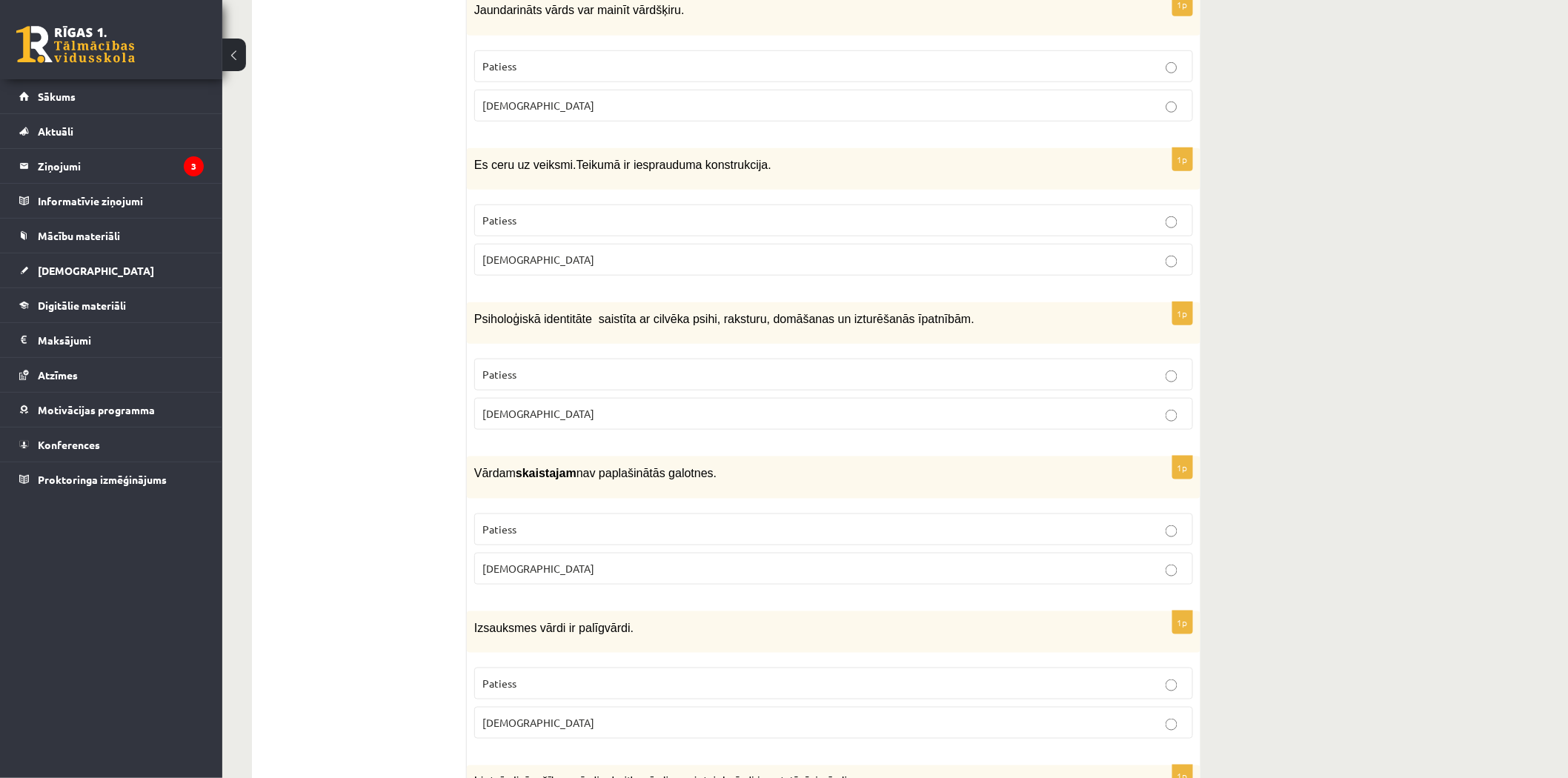
scroll to position [549, 0]
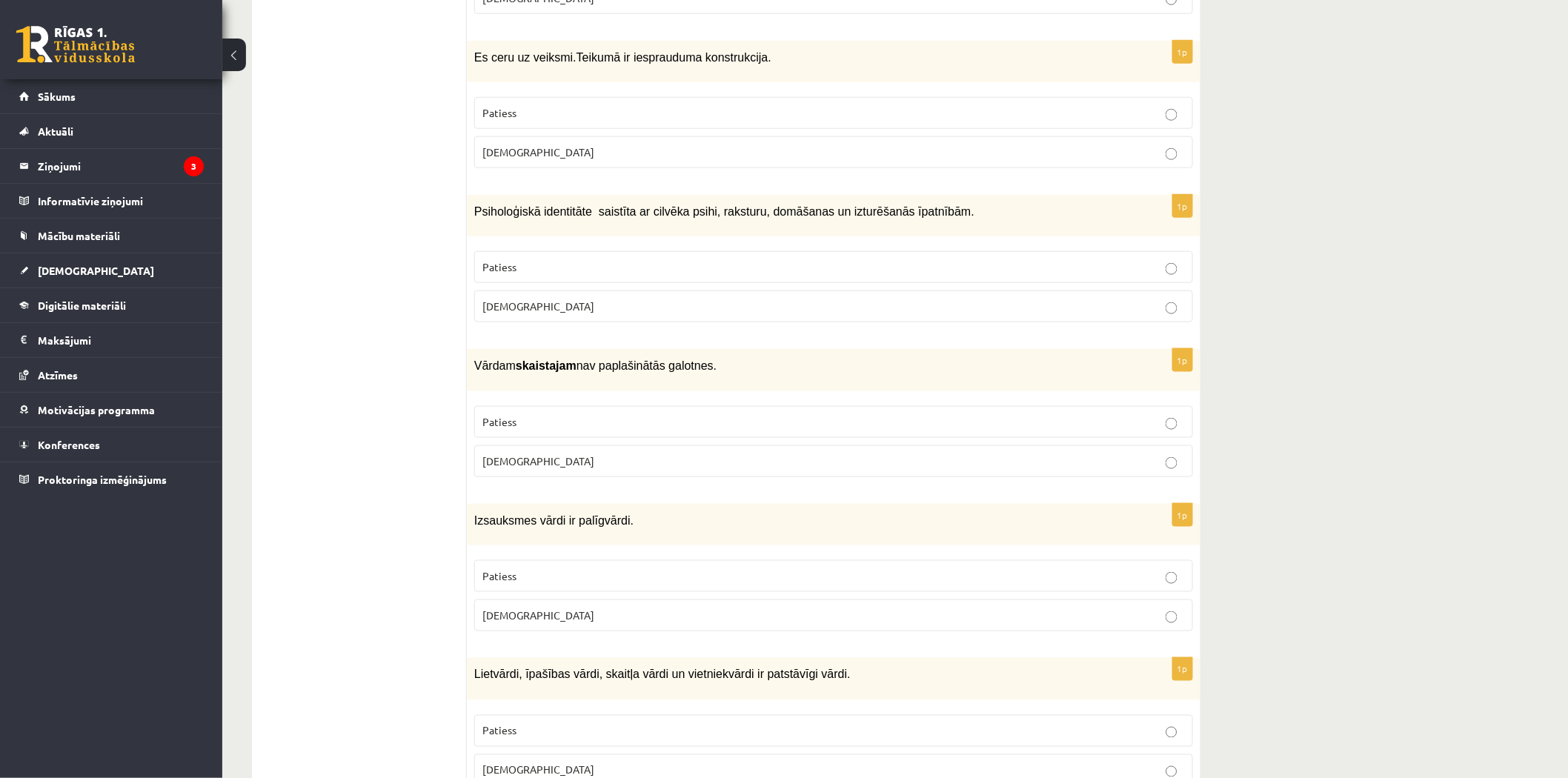
drag, startPoint x: 1567, startPoint y: 141, endPoint x: 1573, endPoint y: 90, distance: 51.4
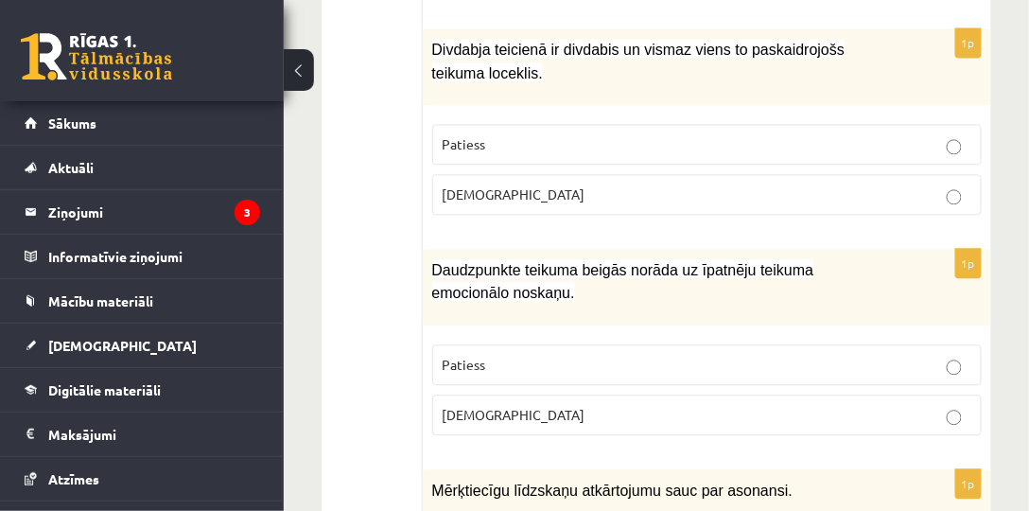
scroll to position [2921, 0]
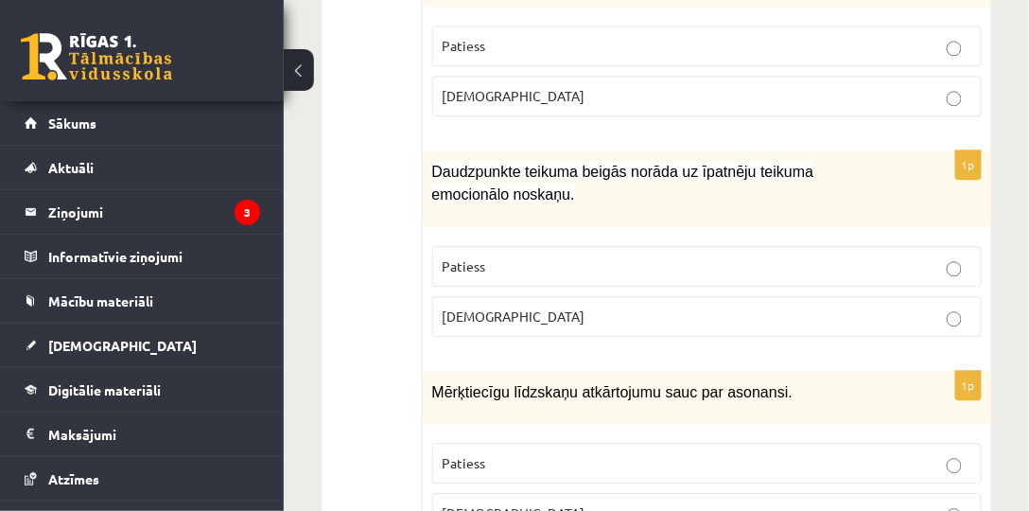
click at [962, 503] on p "Aplams" at bounding box center [706, 513] width 529 height 20
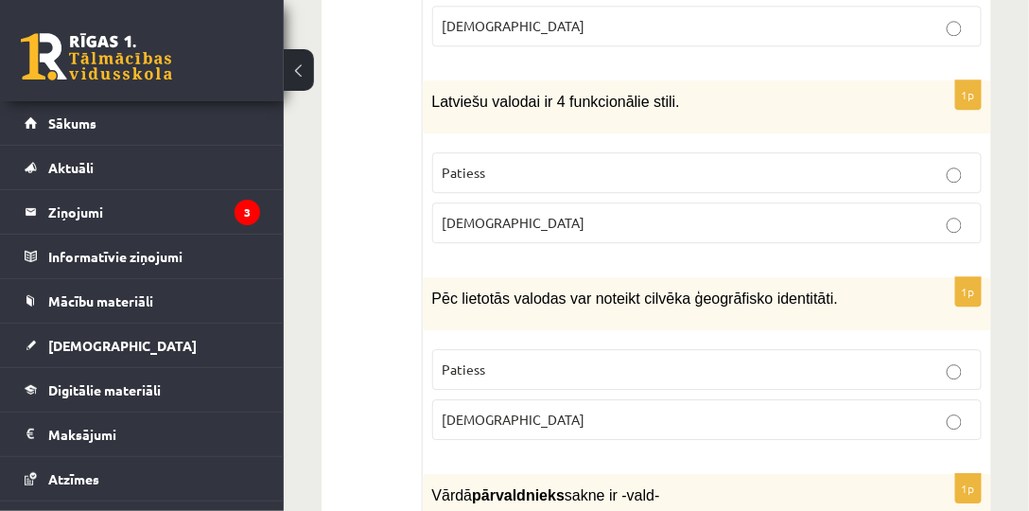
scroll to position [4841, 0]
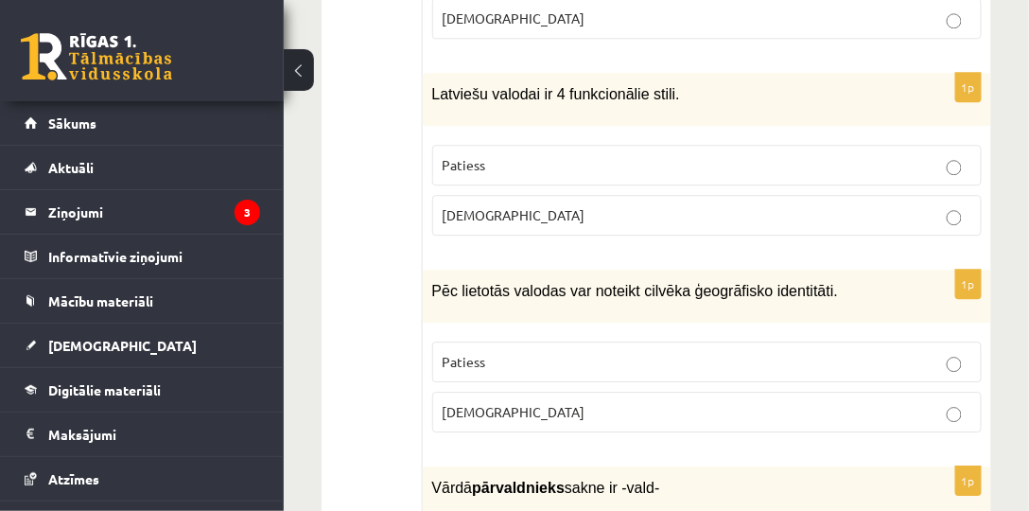
click at [966, 352] on p "Patiess" at bounding box center [706, 362] width 529 height 20
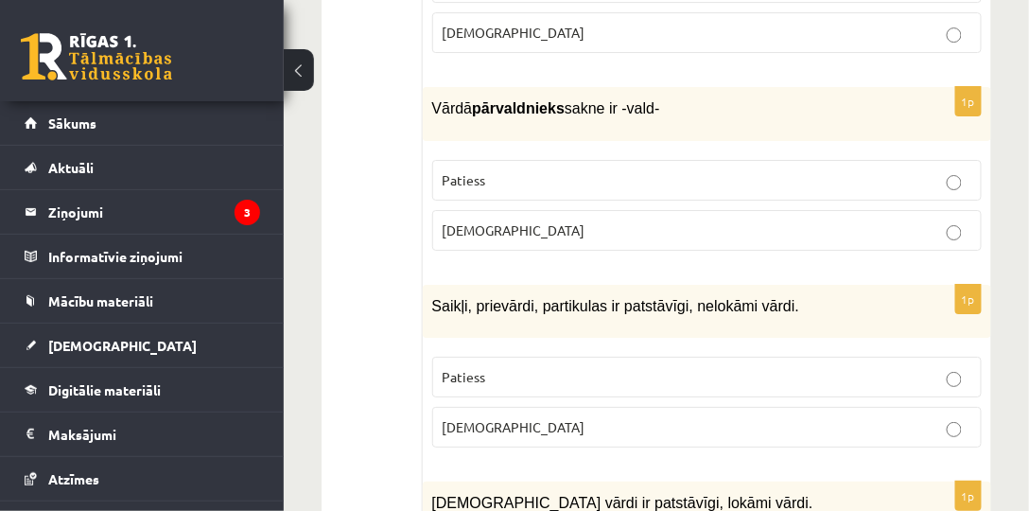
scroll to position [5234, 0]
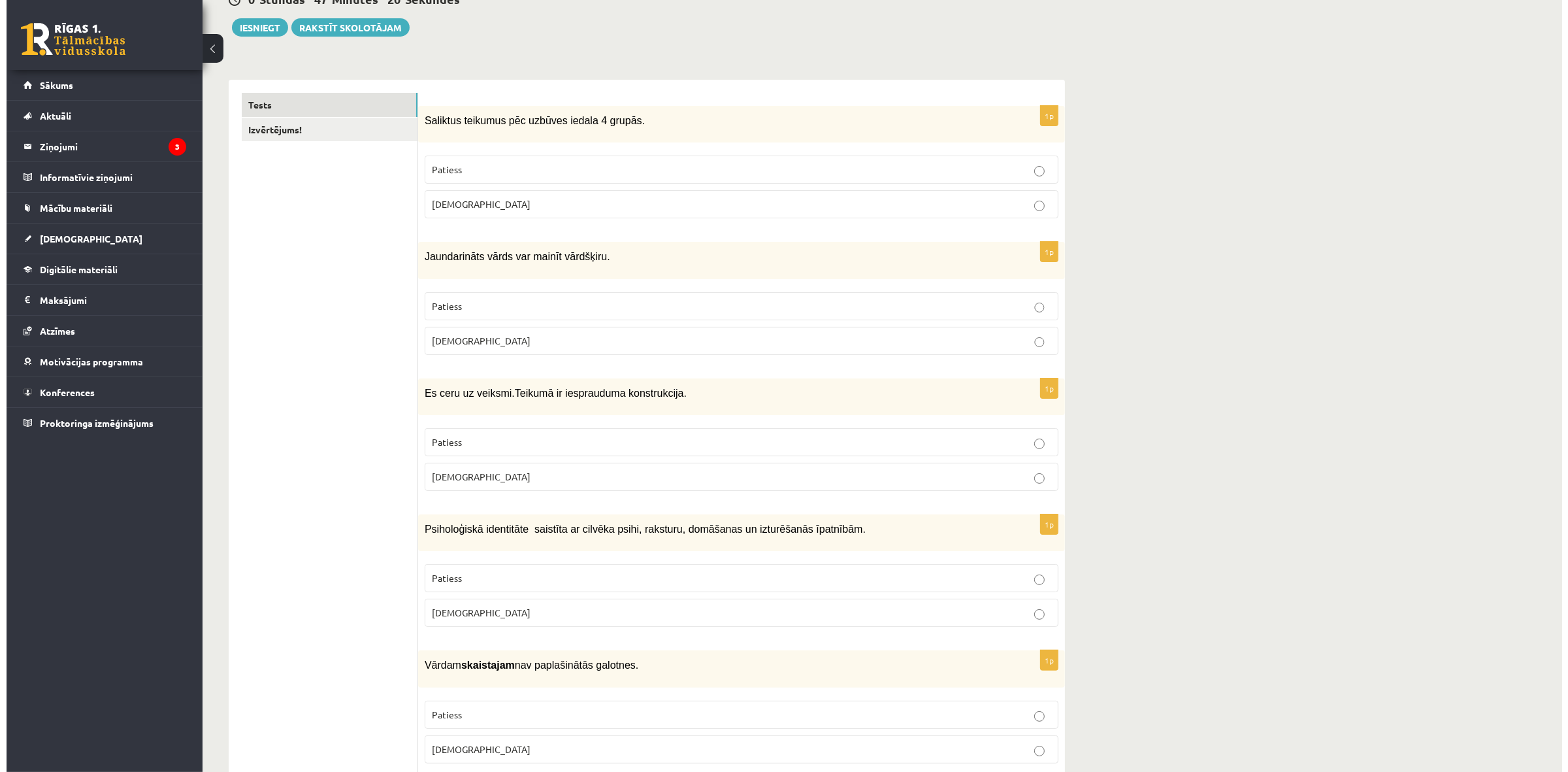
scroll to position [0, 0]
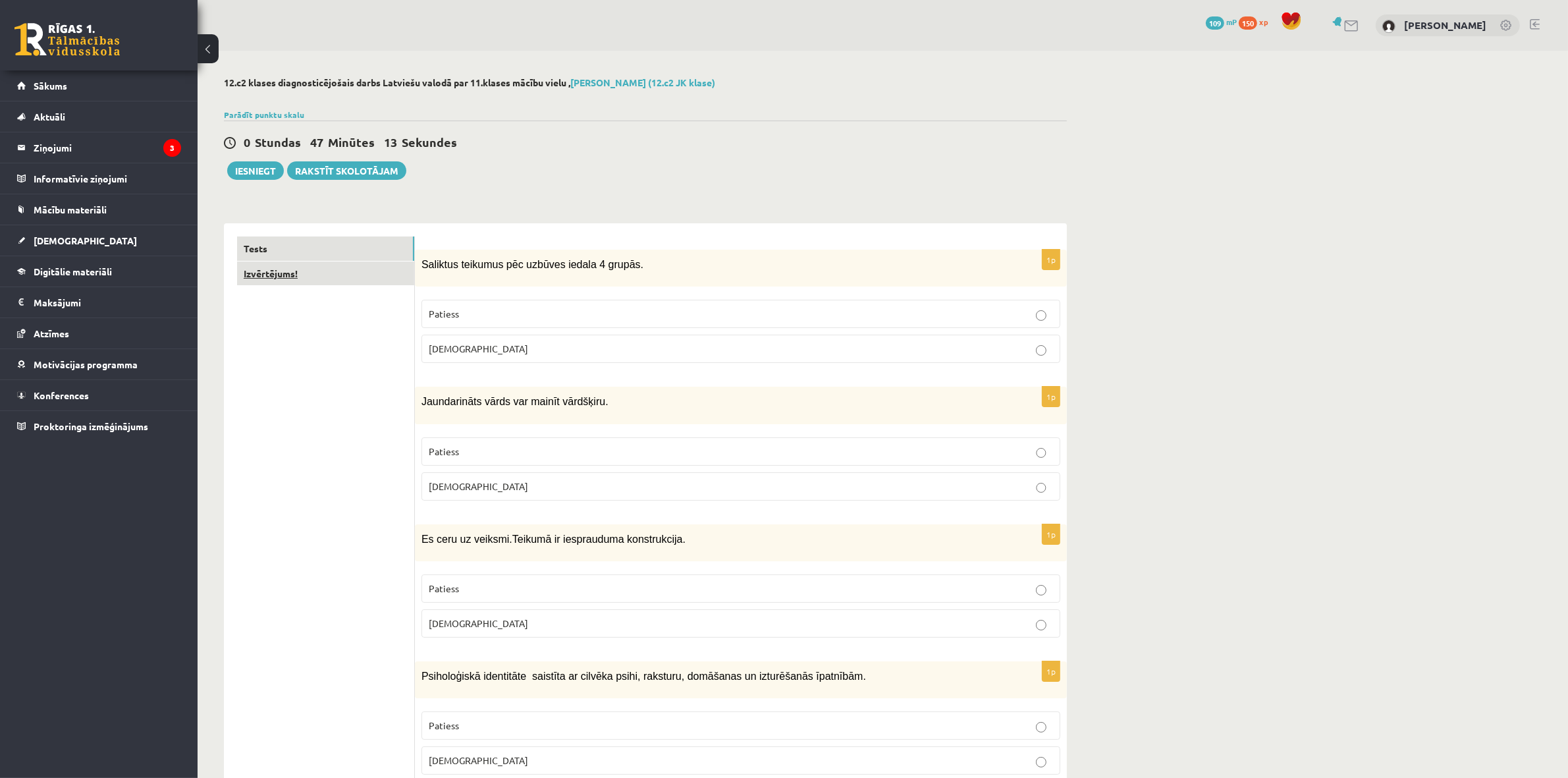
click at [284, 274] on link "Izvērtējums!" at bounding box center [325, 273] width 177 height 24
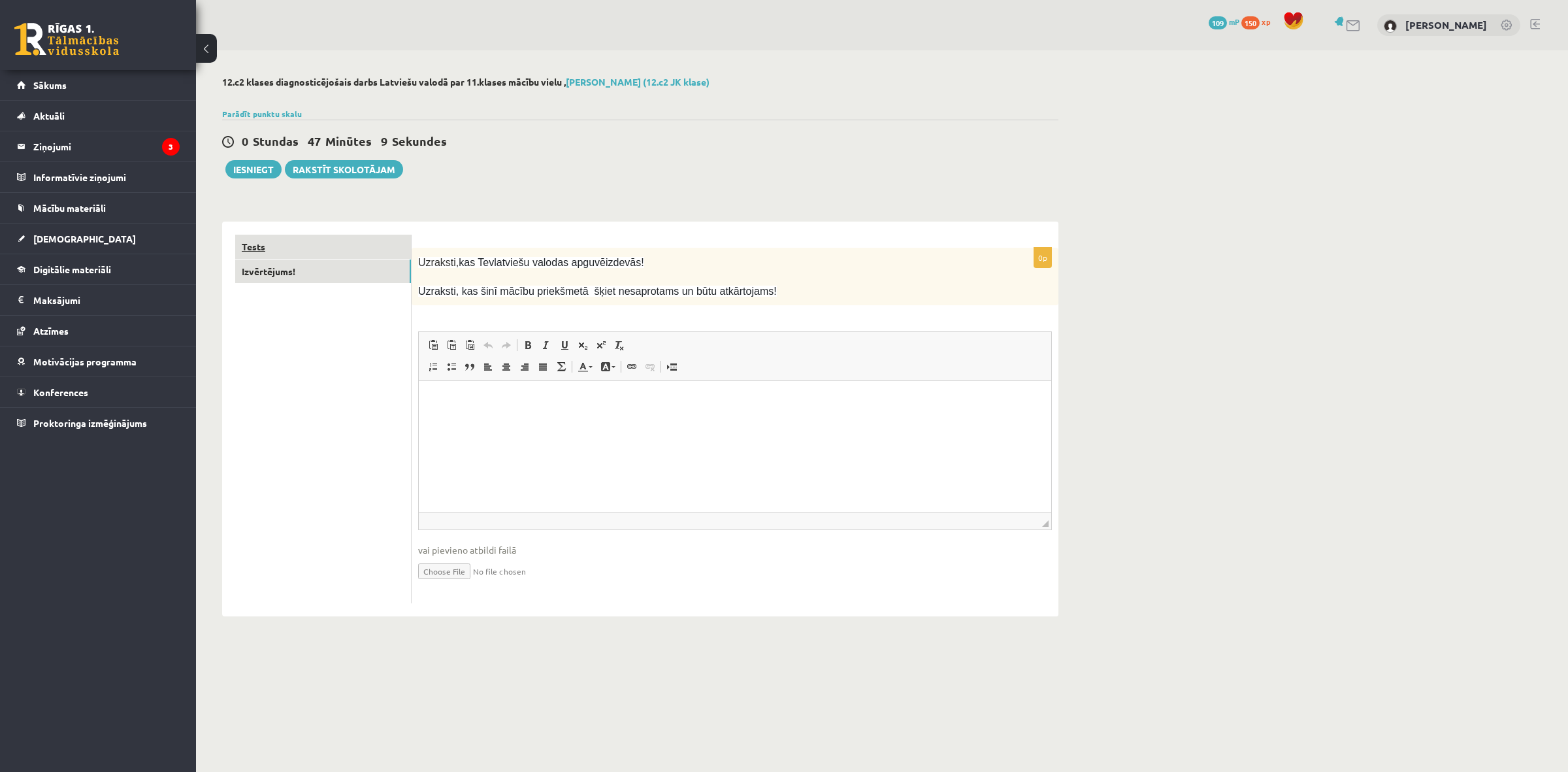
click at [279, 243] on link "Tests" at bounding box center [323, 246] width 176 height 24
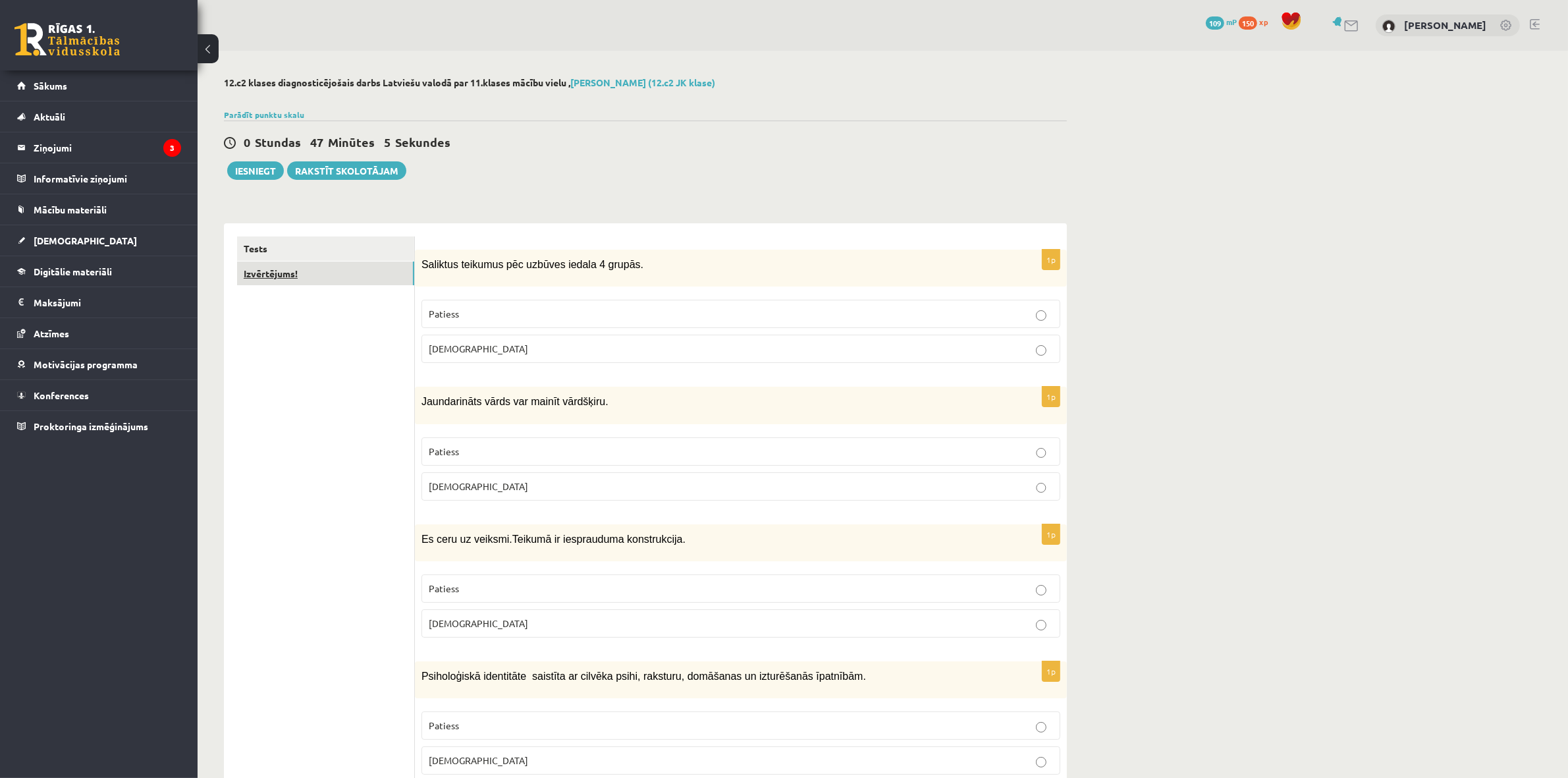
click at [309, 265] on link "Izvērtējums!" at bounding box center [325, 273] width 177 height 24
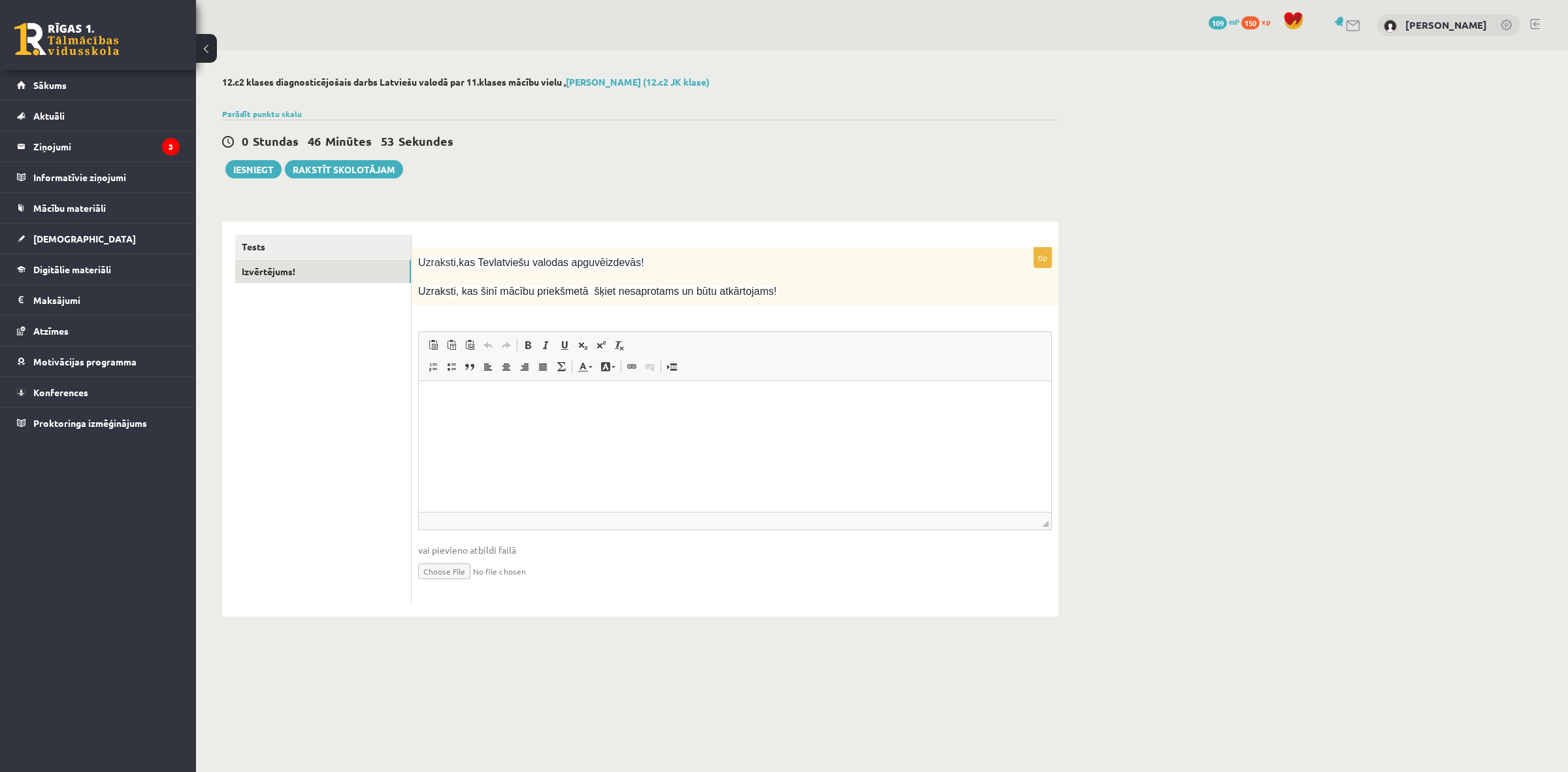
drag, startPoint x: 420, startPoint y: 259, endPoint x: 650, endPoint y: 267, distance: 230.1
click at [652, 267] on p "Uzraksti, kas Tev latviešu valodas apguvē izdevās!" at bounding box center [702, 262] width 569 height 16
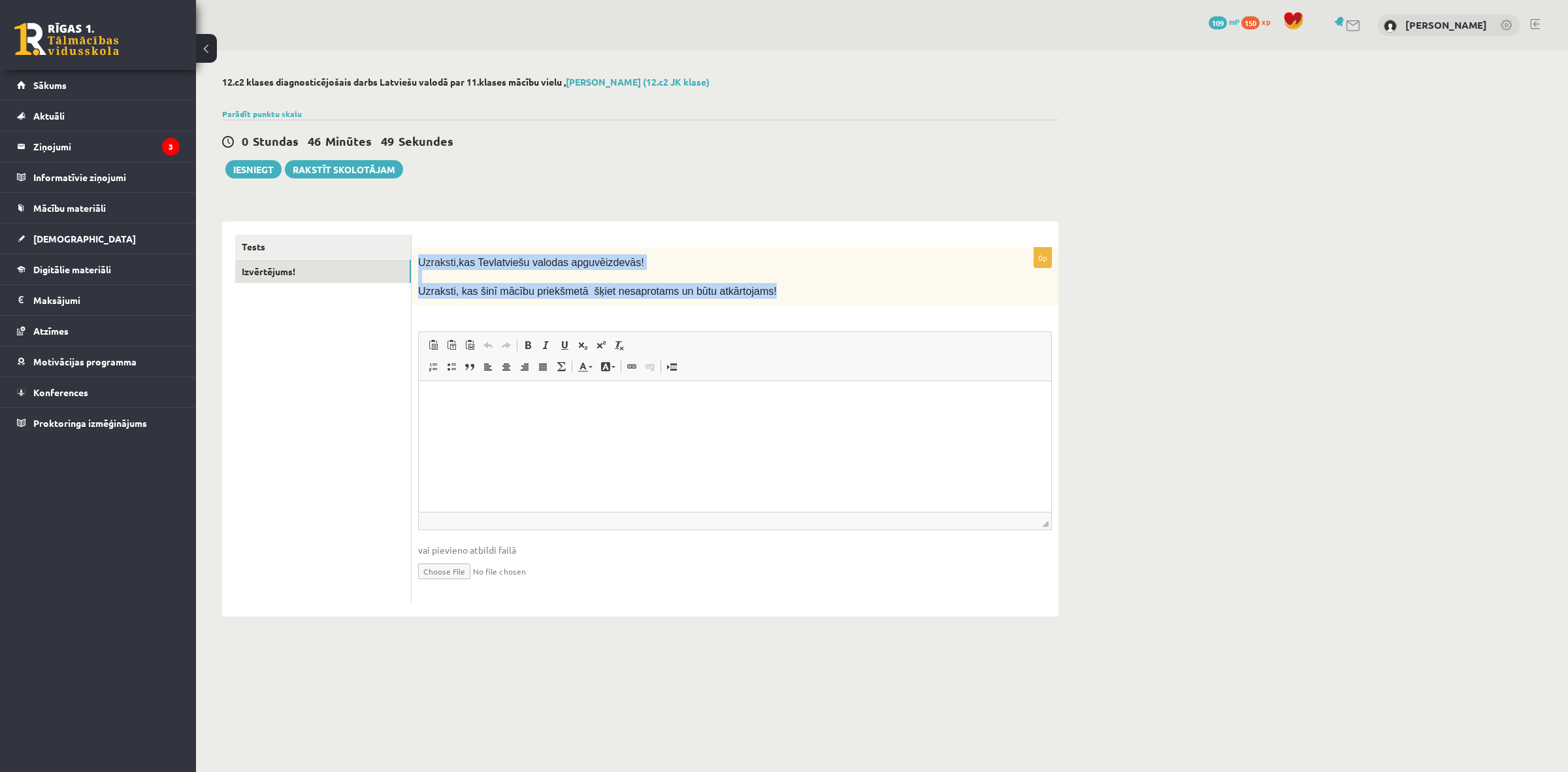
drag, startPoint x: 753, startPoint y: 283, endPoint x: 418, endPoint y: 265, distance: 335.5
click at [418, 265] on div "Uzraksti, kas Tev latviešu valodas apguvē izdevās! Uzraksti, kas šinī mācību pr…" at bounding box center [735, 276] width 647 height 57
copy div "Uzraksti, kas Tev latviešu valodas apguvē izdevās! Uzraksti, kas šinī mācību pr…"
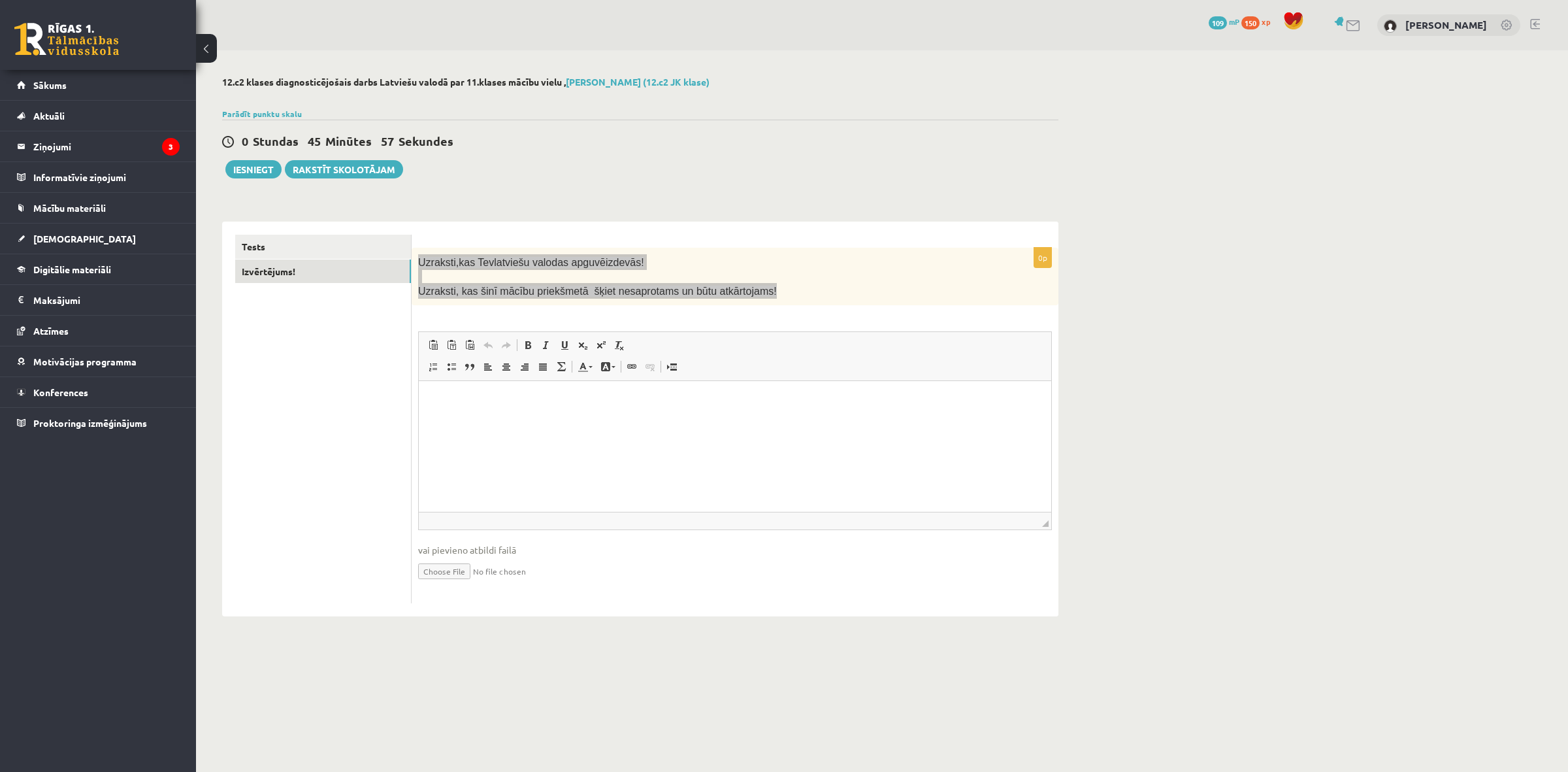
click at [510, 421] on html at bounding box center [735, 401] width 632 height 40
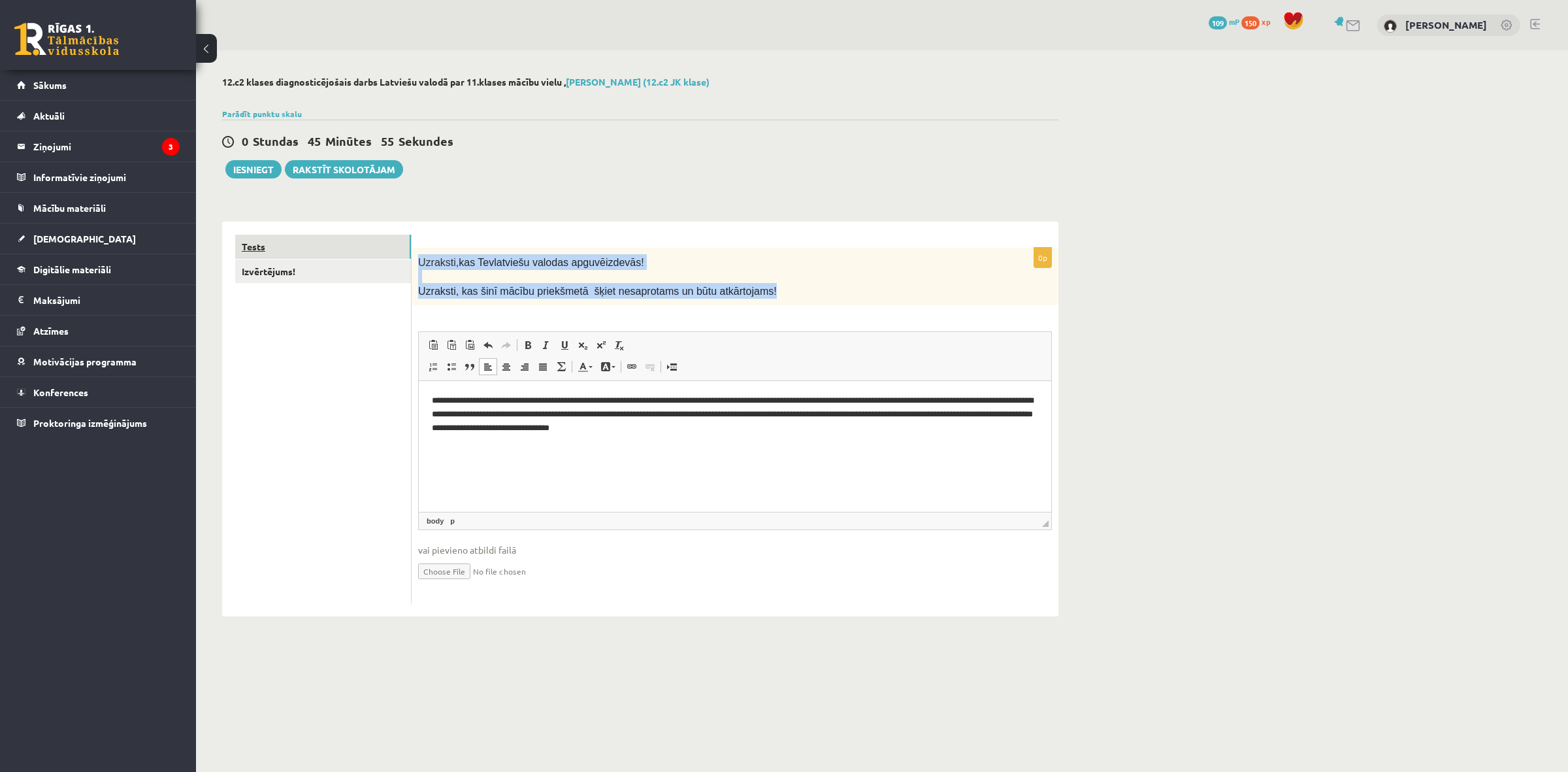
click at [302, 244] on link "Tests" at bounding box center [323, 246] width 176 height 24
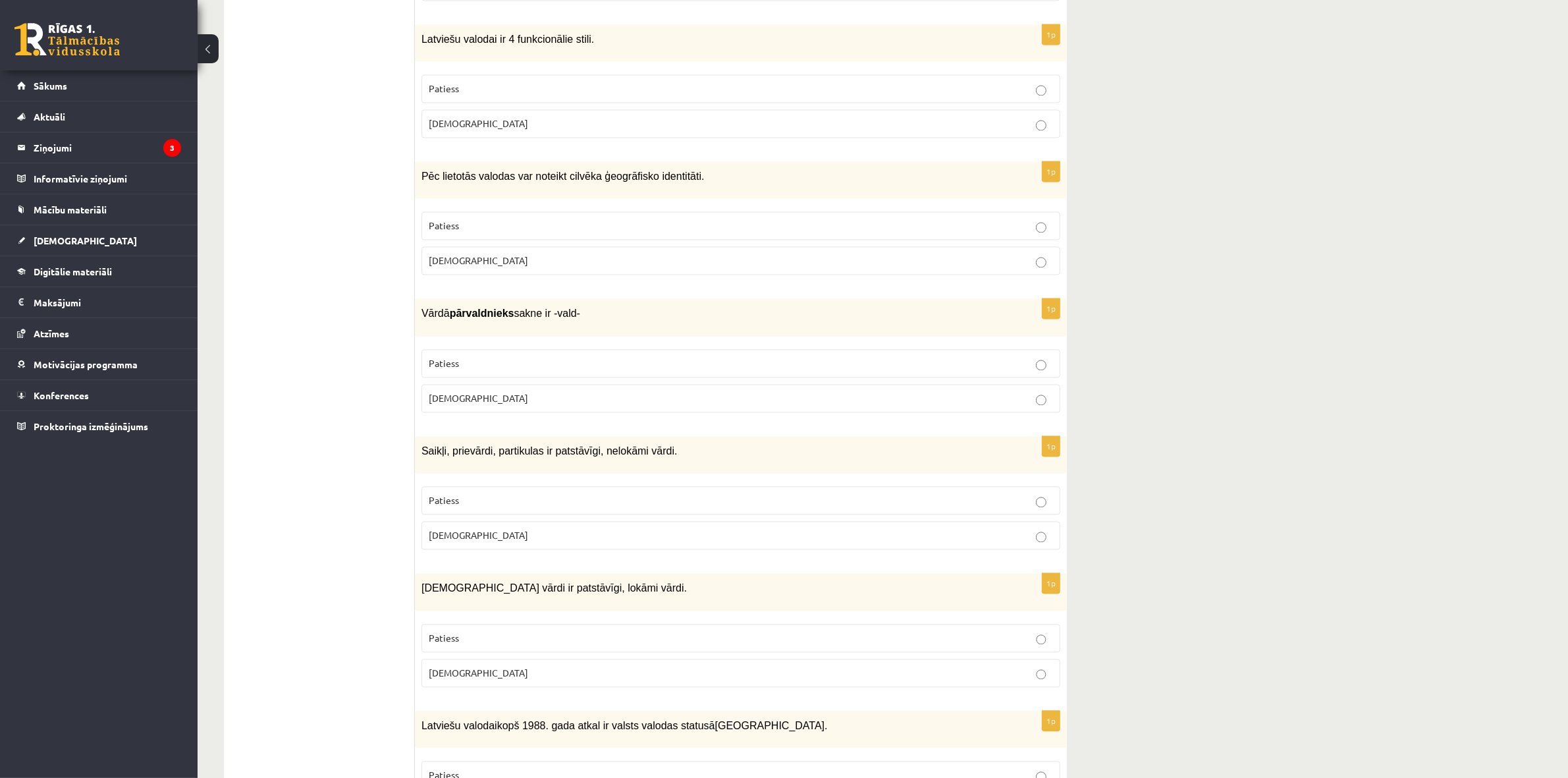
scroll to position [3609, 0]
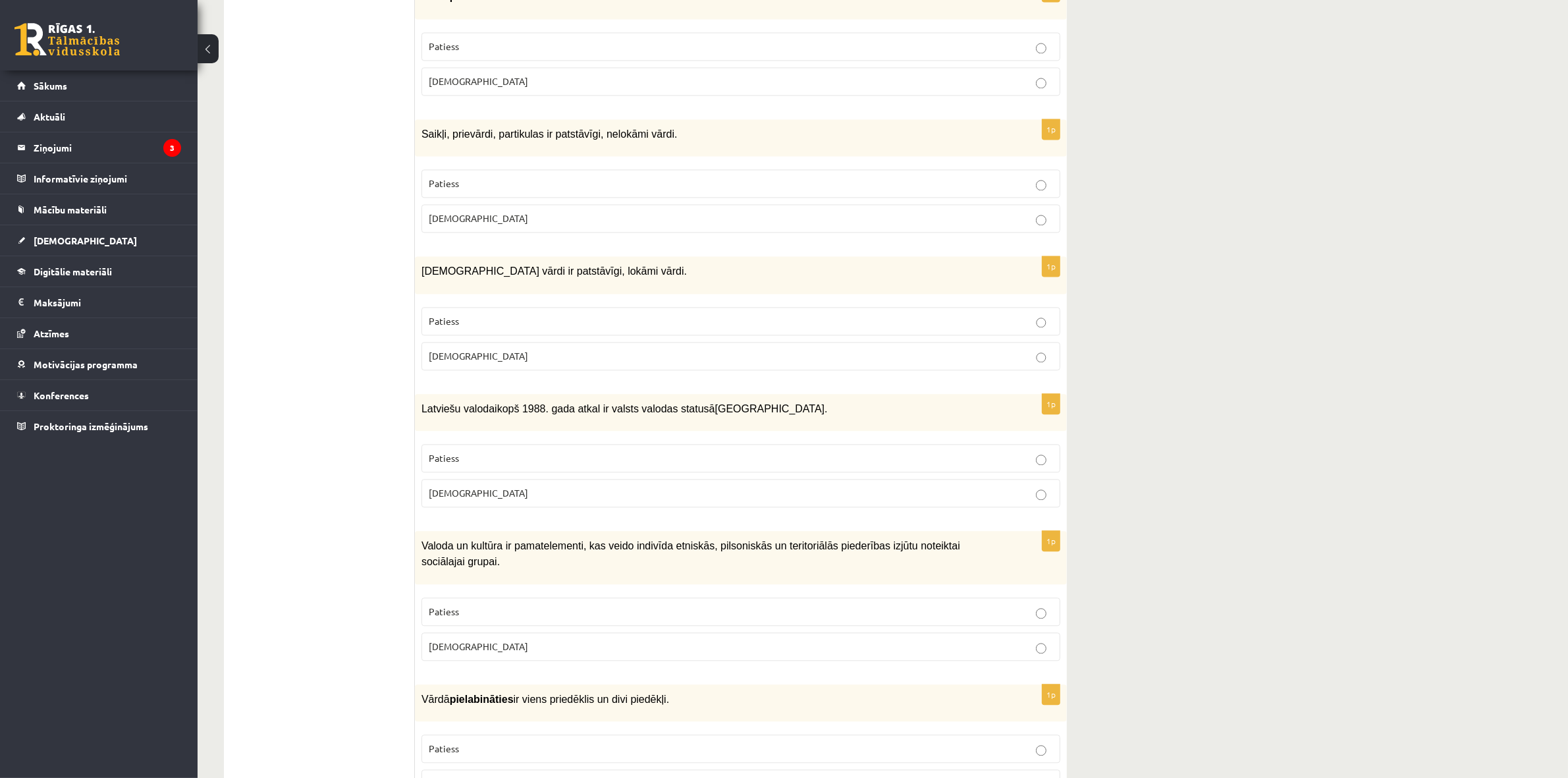
click at [463, 486] on p "Aplams" at bounding box center [740, 493] width 624 height 14
click at [462, 444] on label "Patiess" at bounding box center [740, 458] width 639 height 29
click at [525, 403] on span "kopš 1988. gada atkal ir valsts valodas statusā" at bounding box center [606, 409] width 218 height 11
click at [524, 403] on span "kopš 1988. gada atkal ir valsts valodas statusā" at bounding box center [606, 409] width 218 height 11
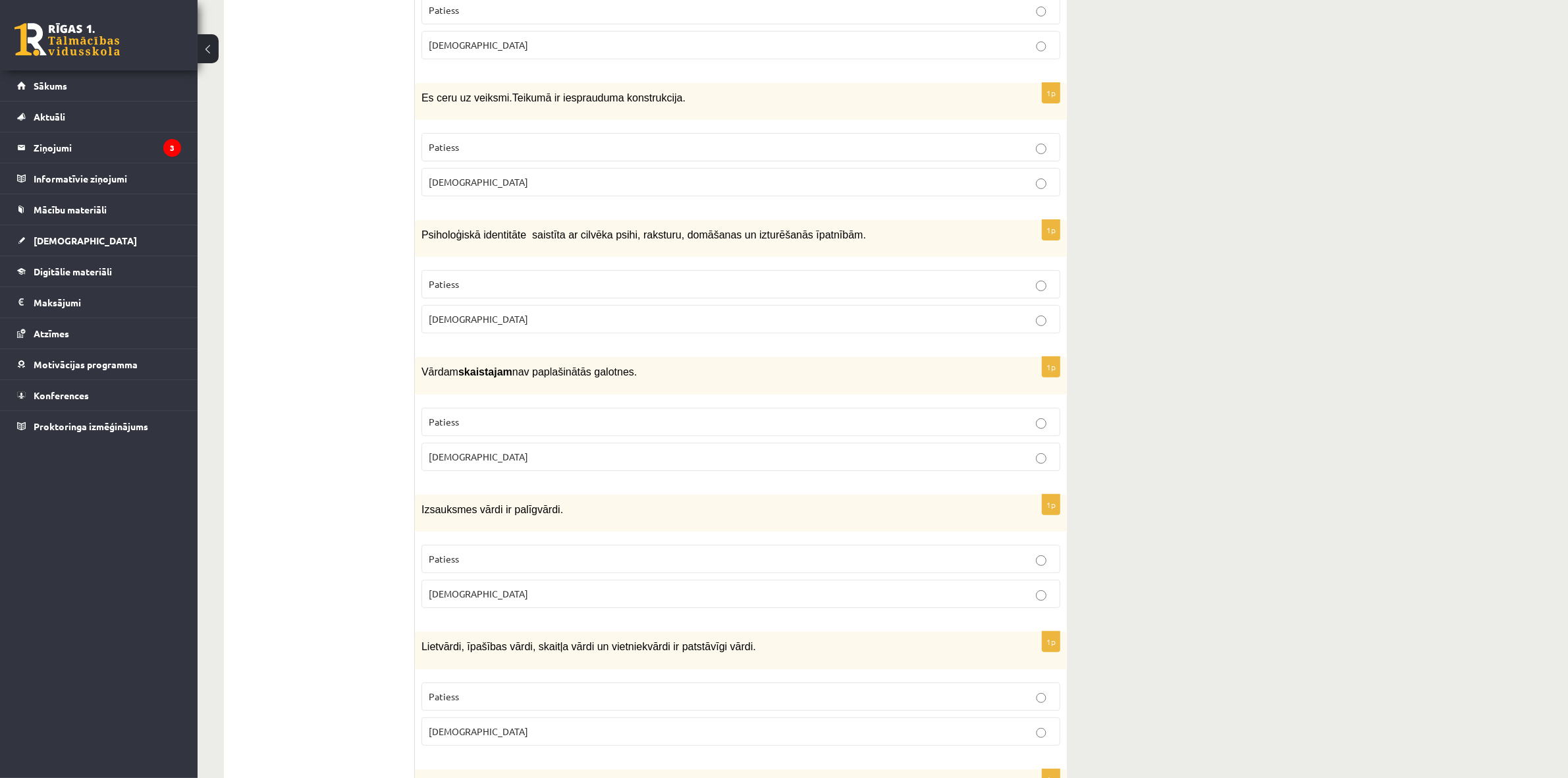
scroll to position [0, 0]
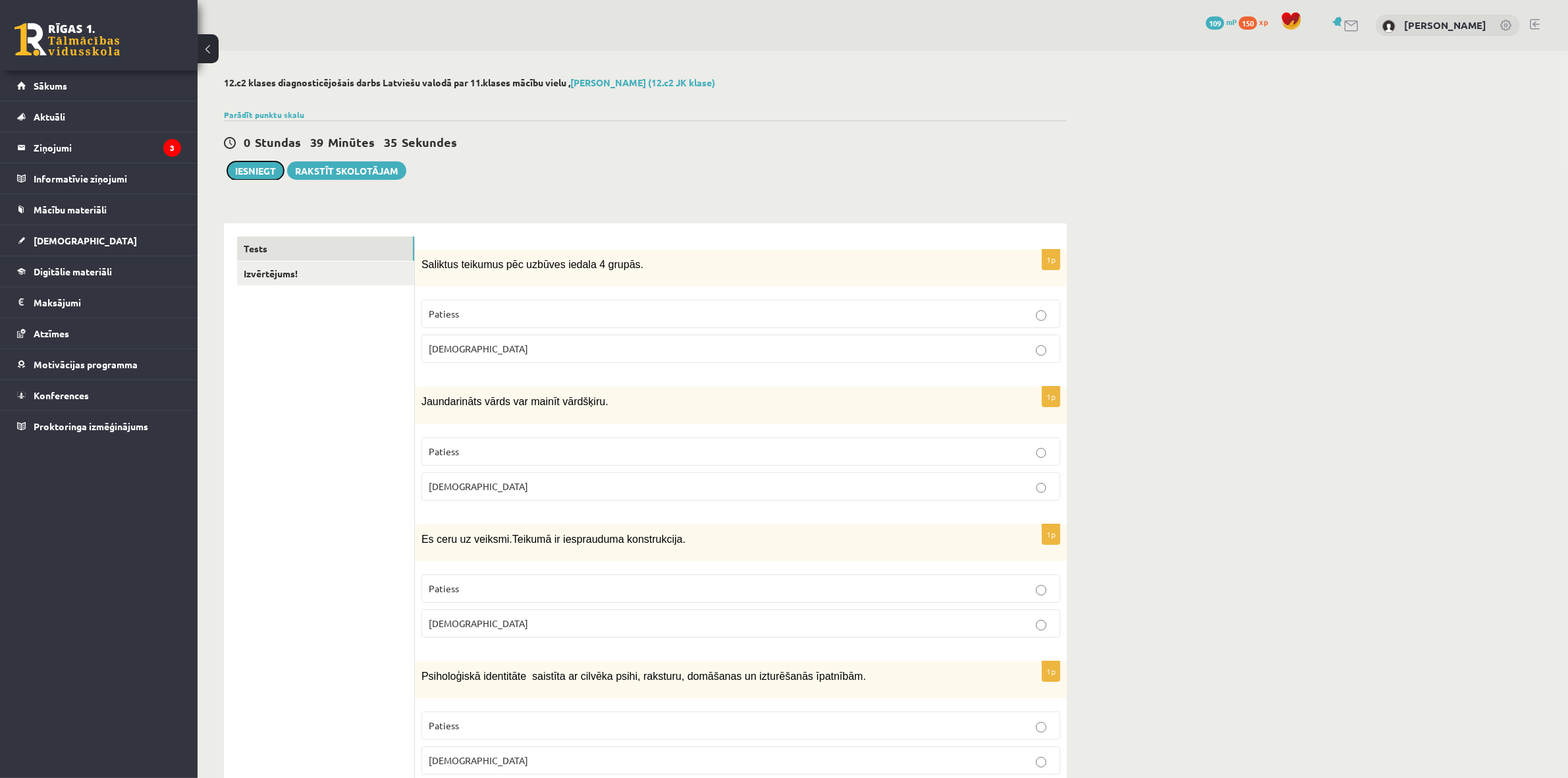
drag, startPoint x: 238, startPoint y: 169, endPoint x: 913, endPoint y: 90, distance: 679.6
click at [239, 169] on button "Iesniegt" at bounding box center [255, 171] width 56 height 18
click at [247, 169] on button "Iesniegt" at bounding box center [255, 171] width 56 height 18
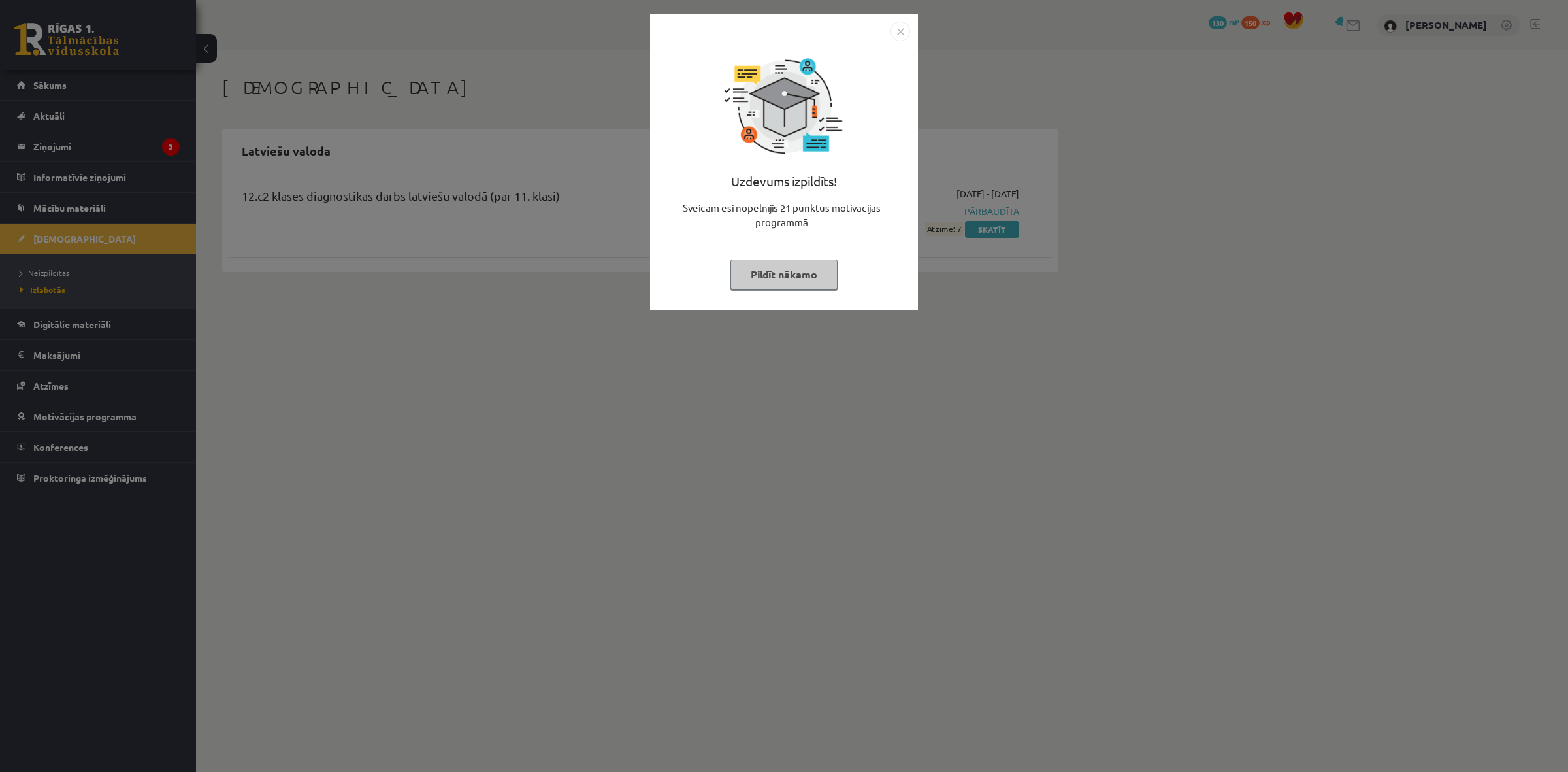
click at [896, 30] on img "Close" at bounding box center [900, 31] width 19 height 19
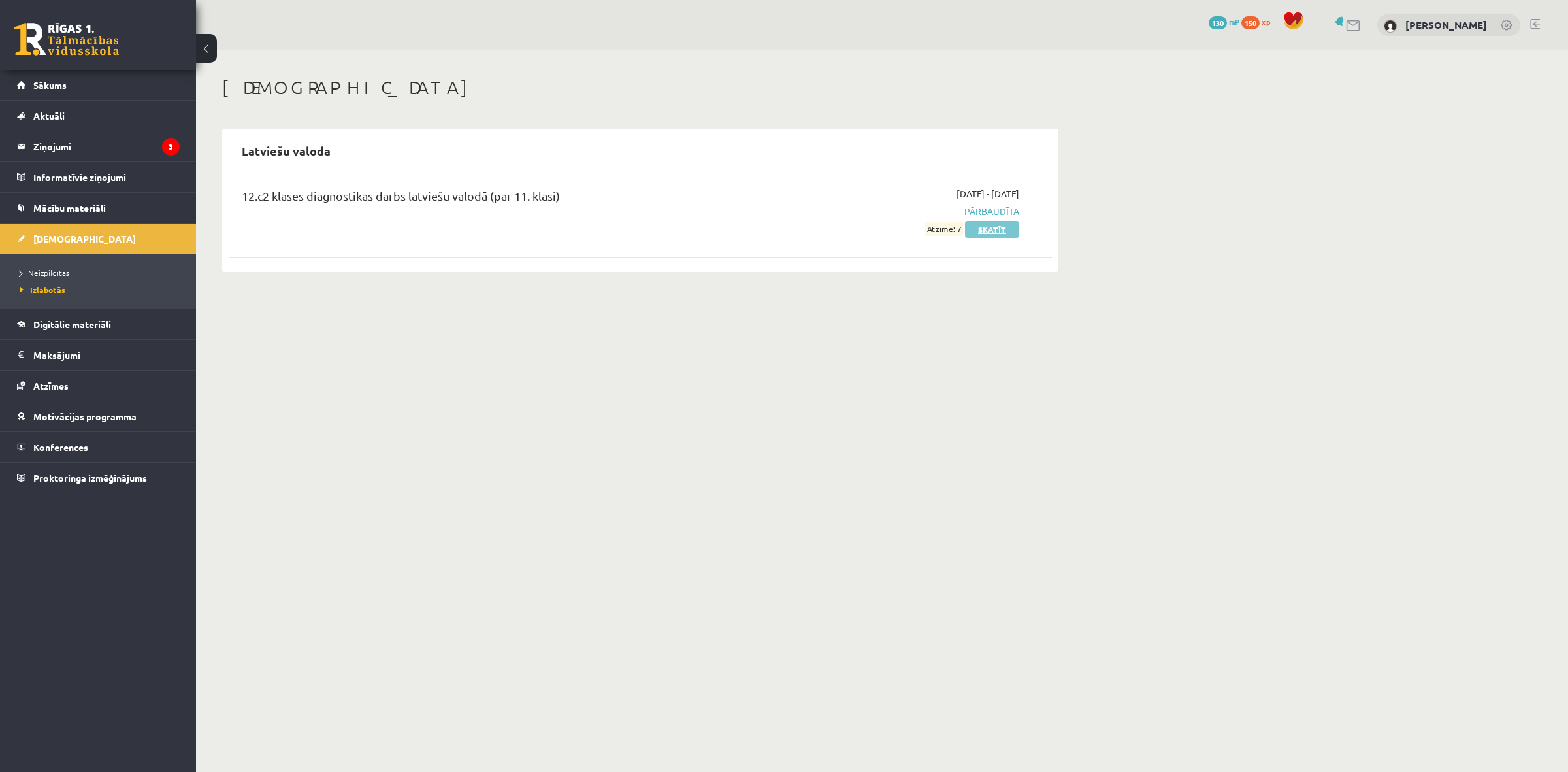
click at [981, 223] on link "Skatīt" at bounding box center [992, 229] width 54 height 17
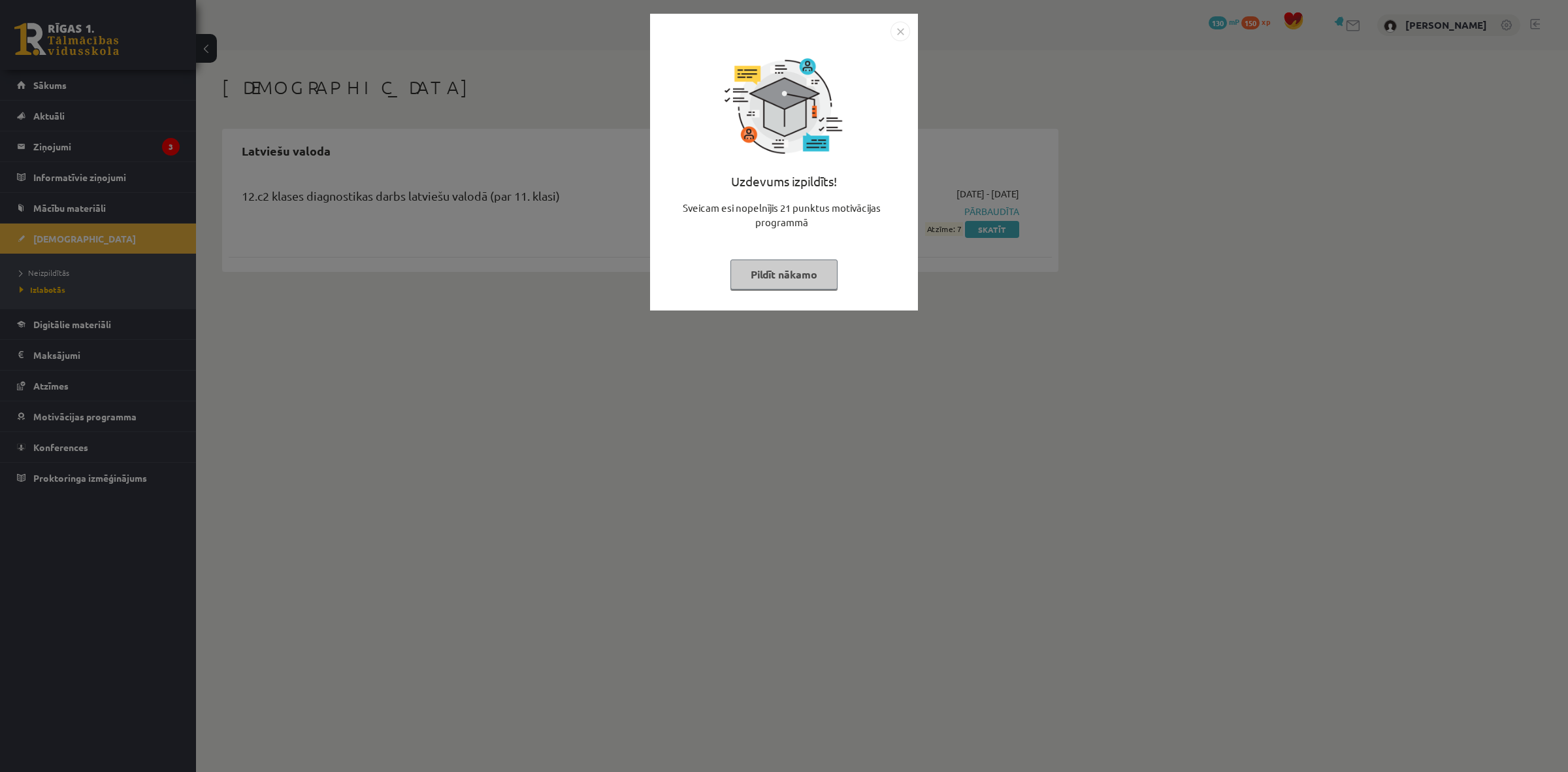
click at [896, 25] on img "Close" at bounding box center [900, 31] width 19 height 19
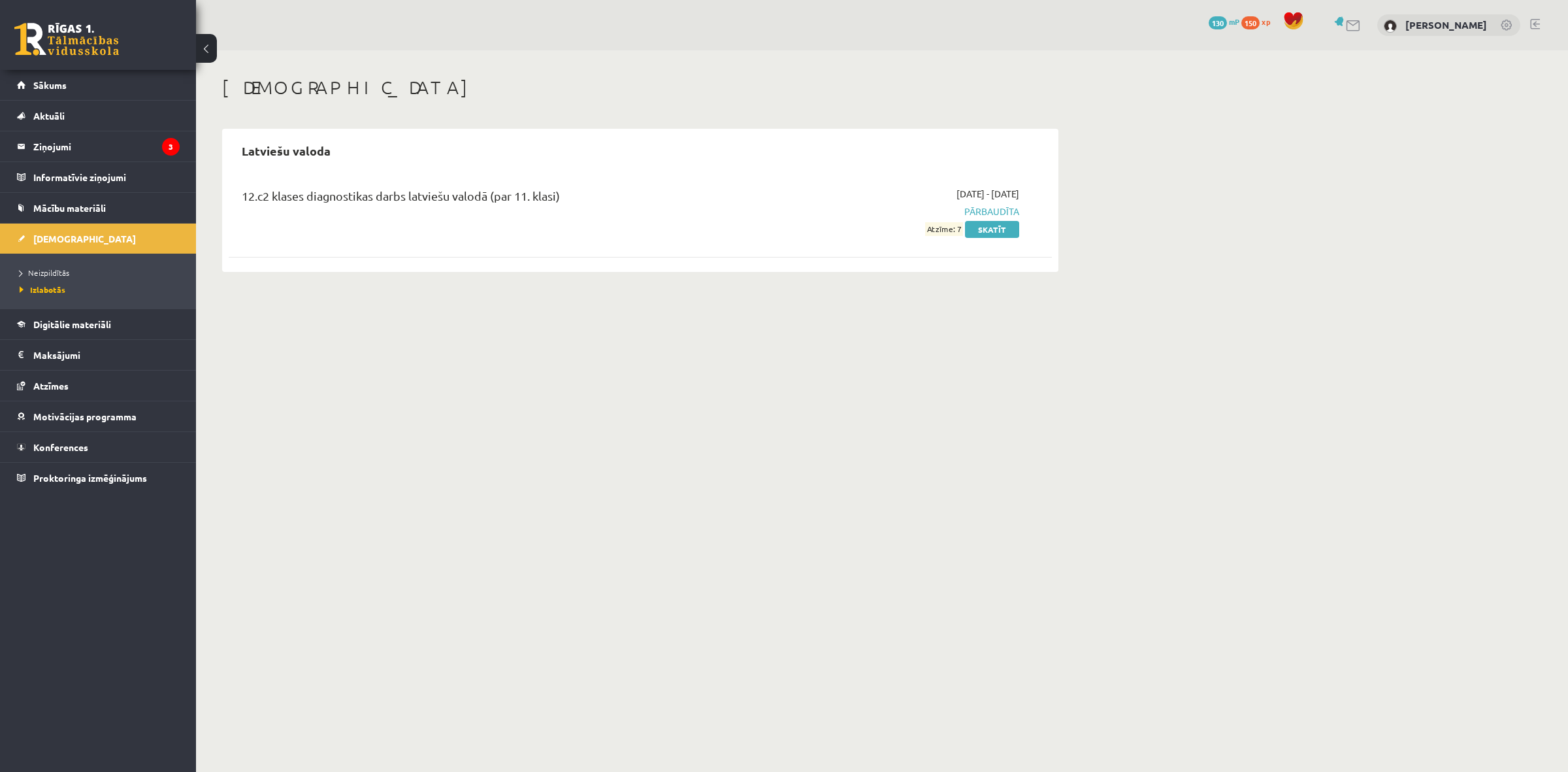
drag, startPoint x: 925, startPoint y: 229, endPoint x: 961, endPoint y: 234, distance: 36.3
click at [962, 234] on div "[DATE] - [DATE] Pārbaudīta Atzīme: 7 Skatīt" at bounding box center [896, 211] width 266 height 49
click at [929, 259] on div "12.c2 klases diagnostikas darbs latviešu valodā (par 11. klasi) [DATE] - [DATE]…" at bounding box center [640, 219] width 823 height 91
click at [23, 246] on link "[DEMOGRAPHIC_DATA]" at bounding box center [98, 238] width 162 height 30
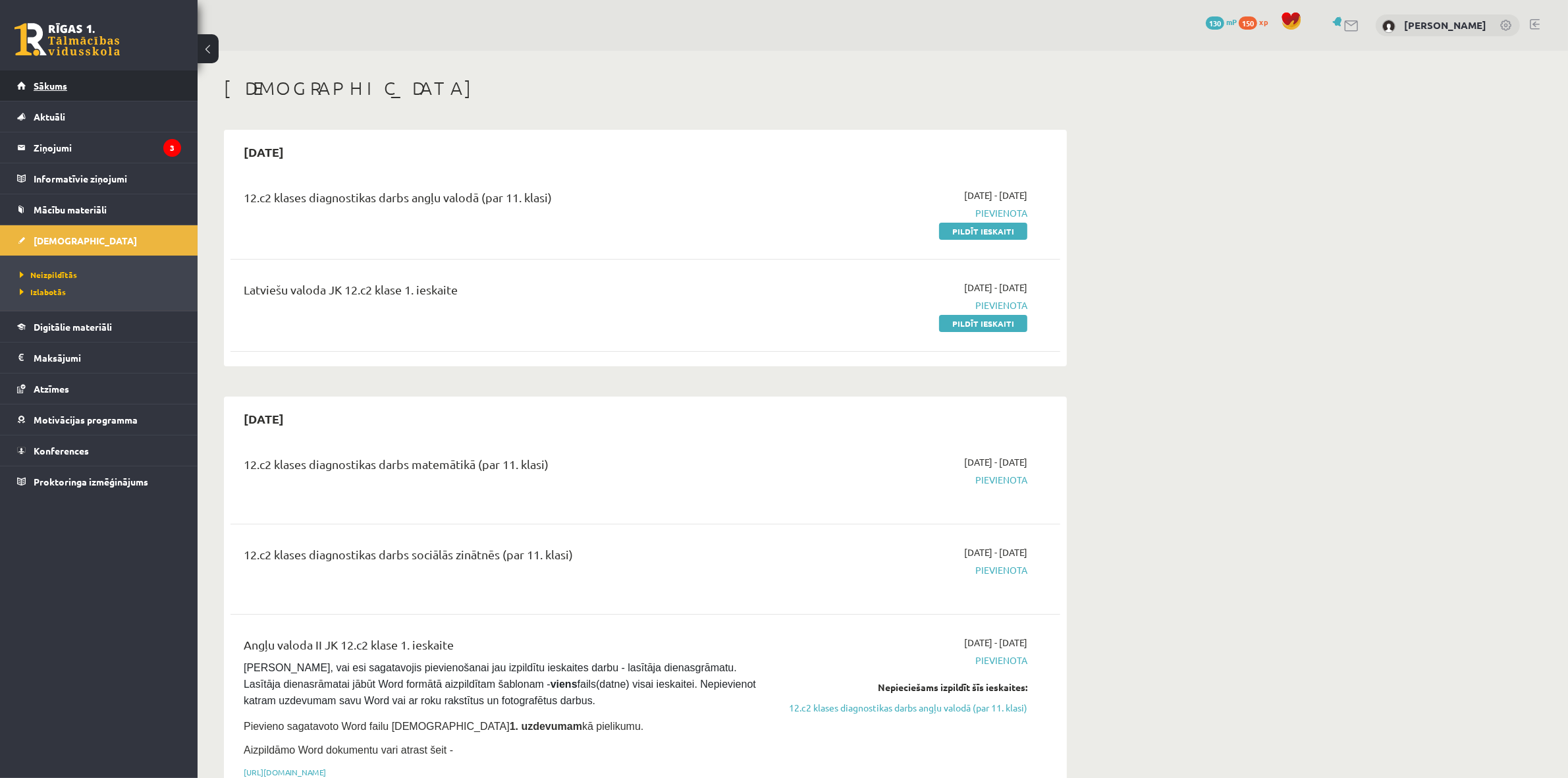
click at [63, 89] on span "Sākums" at bounding box center [50, 85] width 33 height 12
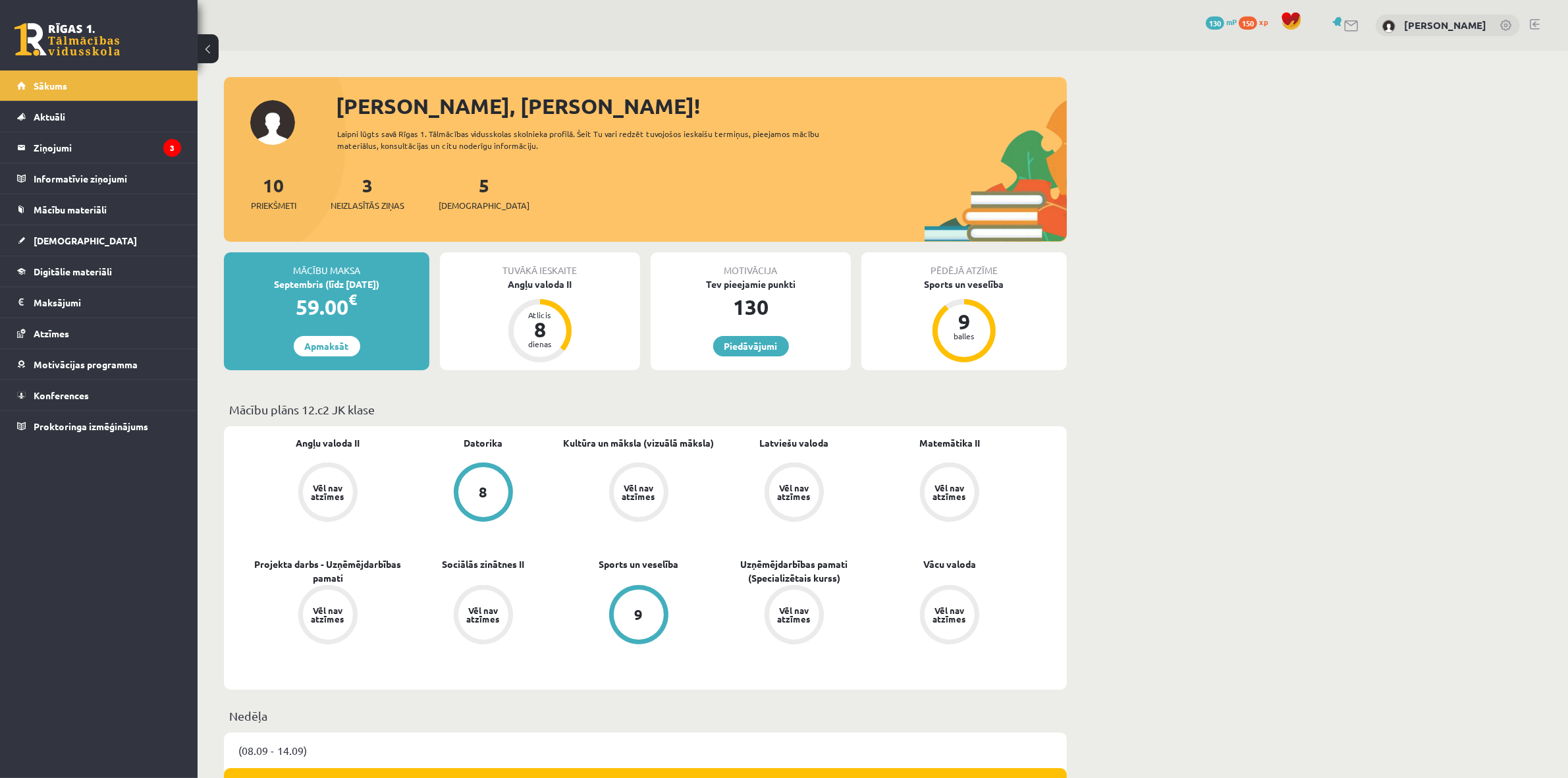
click at [527, 265] on div "Tuvākā ieskaite" at bounding box center [540, 265] width 200 height 25
click at [502, 410] on p "Mācību plāns 12.c2 JK klase" at bounding box center [645, 410] width 832 height 18
click at [789, 481] on div "Vēl nav atzīmes" at bounding box center [794, 492] width 50 height 50
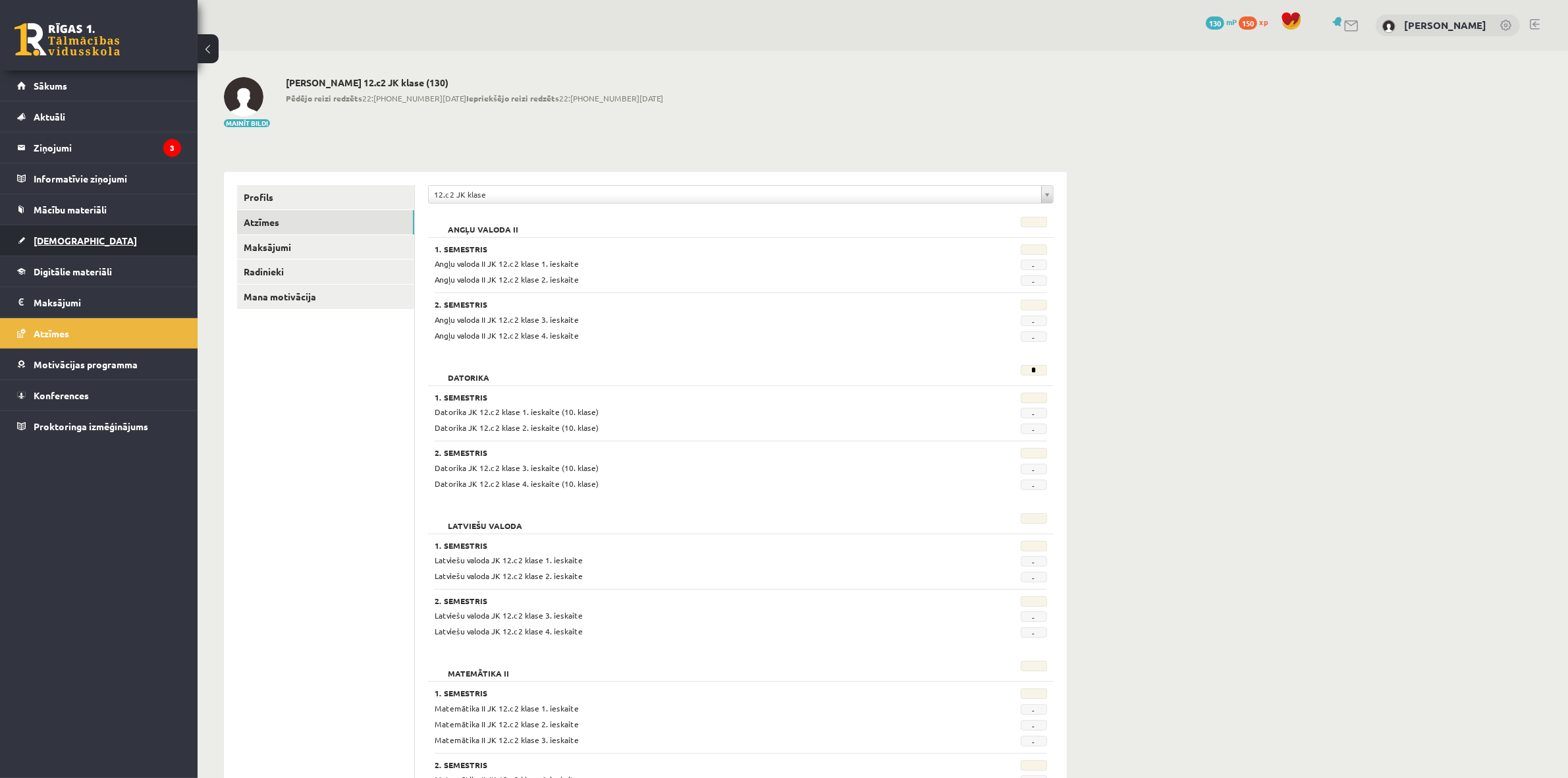
click at [54, 242] on span "[DEMOGRAPHIC_DATA]" at bounding box center [85, 240] width 103 height 12
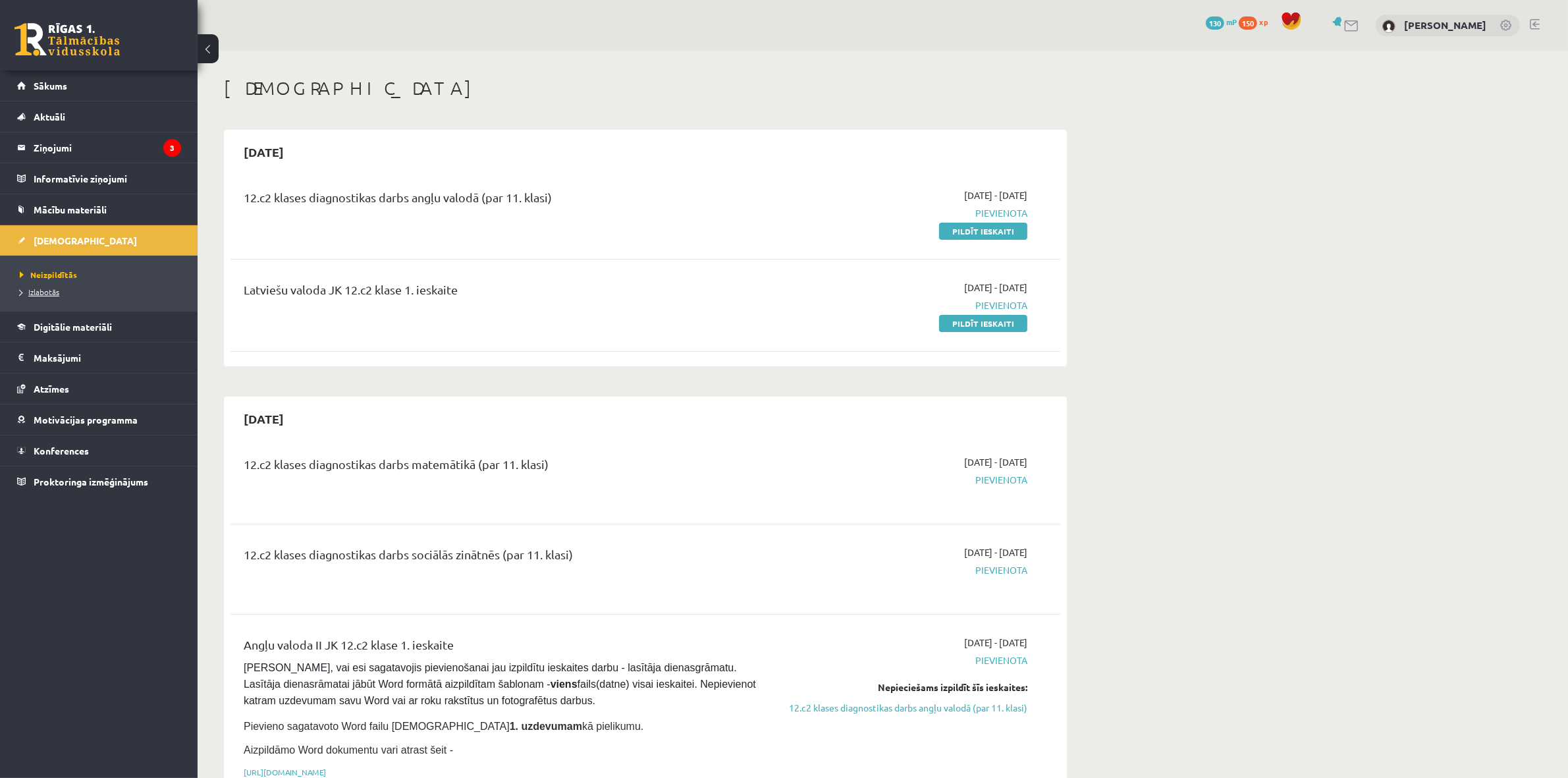
click at [40, 290] on span "Izlabotās" at bounding box center [39, 291] width 40 height 10
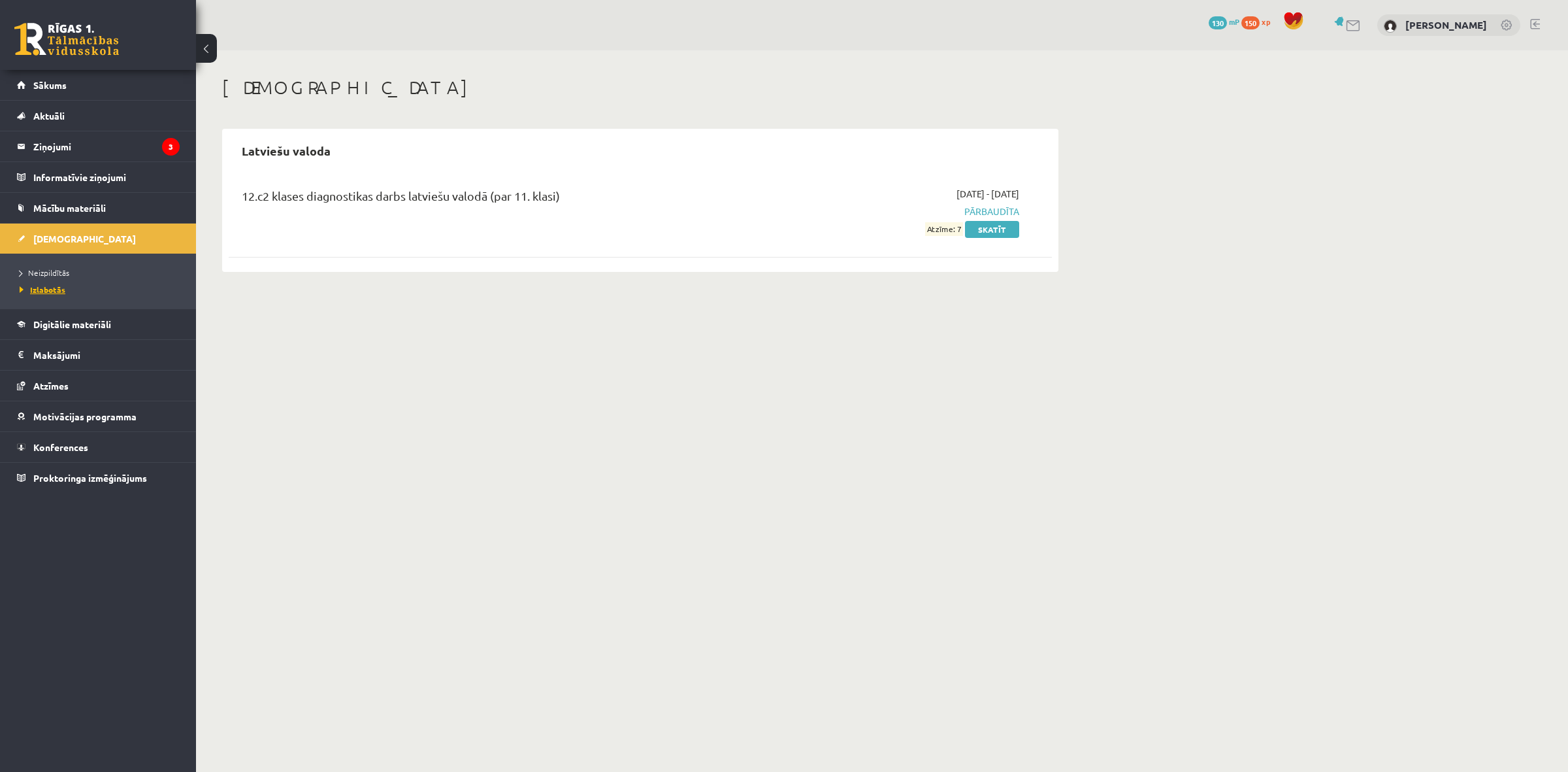
click at [20, 289] on span "Izlabotās" at bounding box center [42, 289] width 46 height 10
click at [981, 224] on link "Skatīt" at bounding box center [992, 229] width 54 height 17
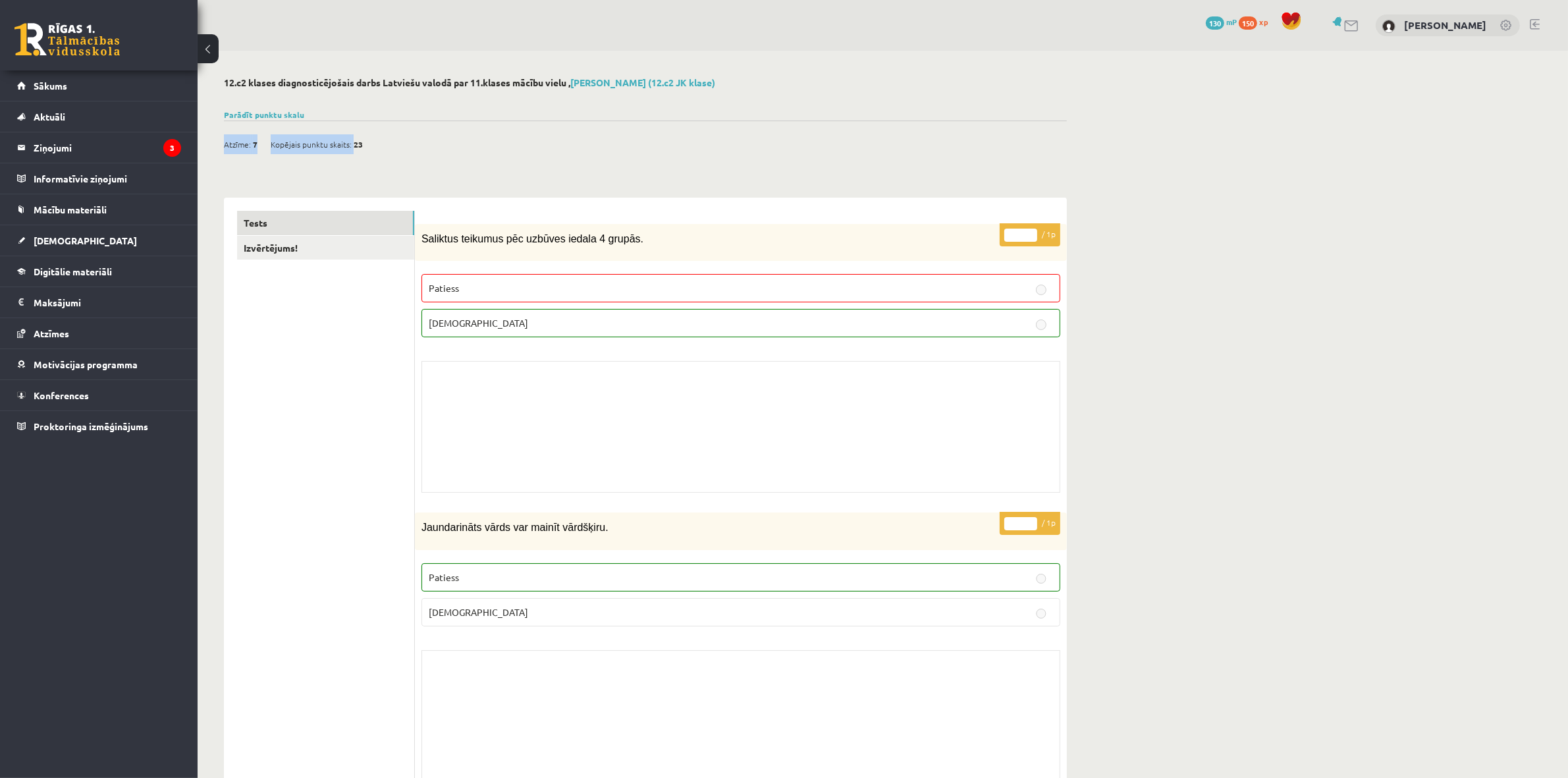
drag, startPoint x: 364, startPoint y: 141, endPoint x: 353, endPoint y: 145, distance: 11.7
click at [353, 145] on div "Atzīme: 7 Kopējais punktu skaits: 23" at bounding box center [300, 144] width 152 height 20
click at [63, 72] on link "Sākums" at bounding box center [99, 85] width 164 height 30
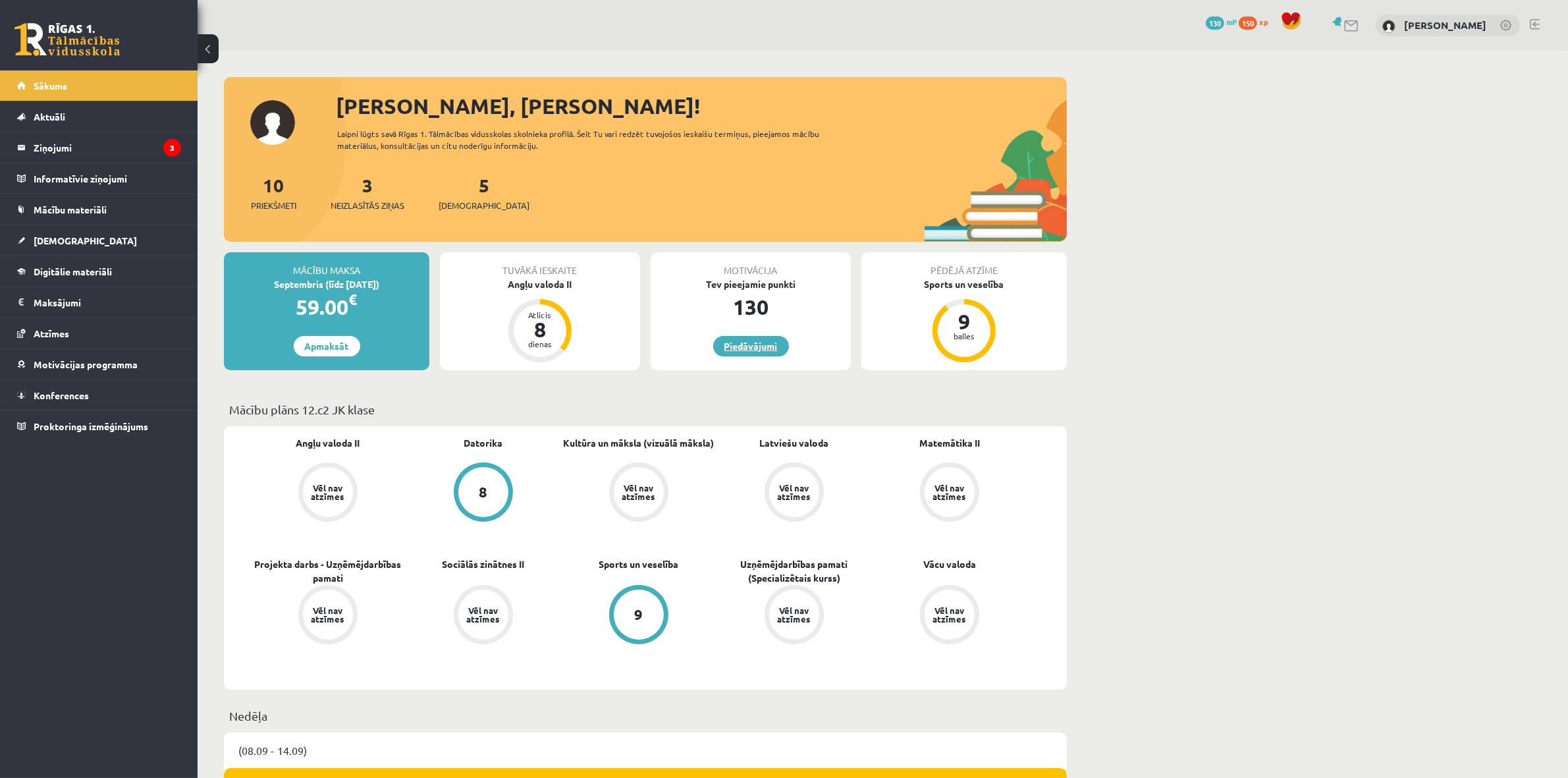
click at [766, 354] on link "Piedāvājumi" at bounding box center [751, 345] width 76 height 20
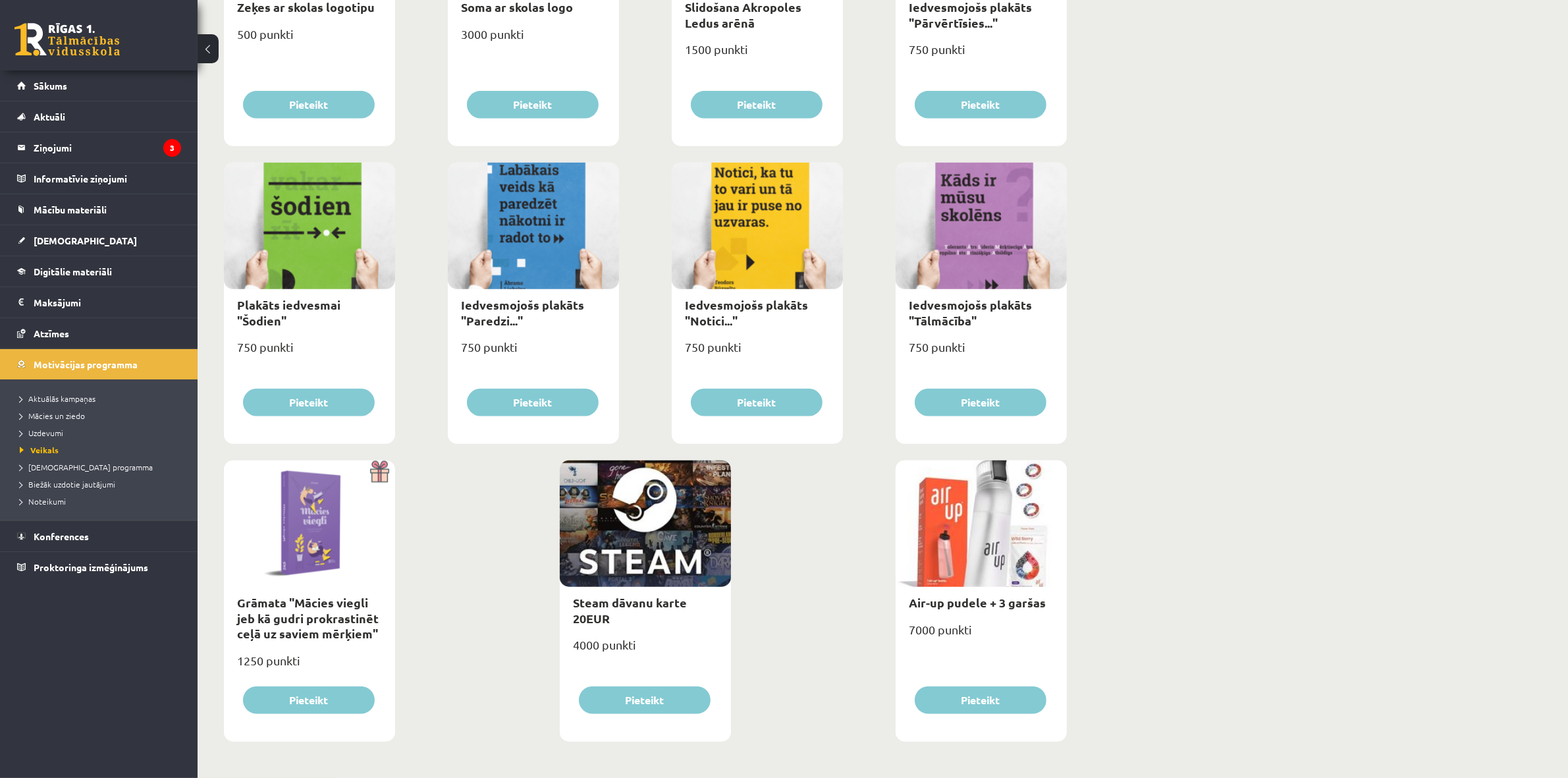
scroll to position [148, 0]
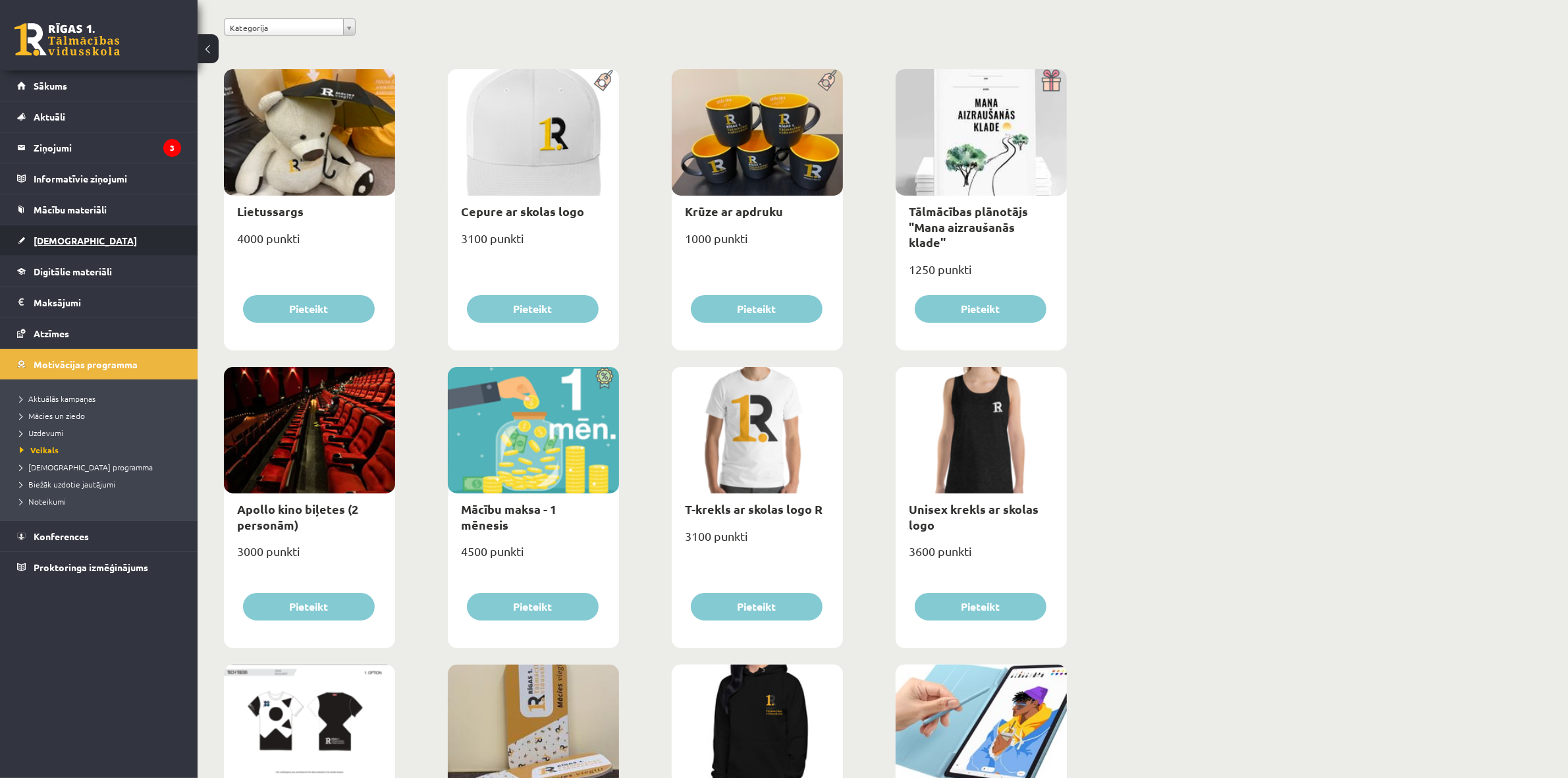
click at [53, 240] on span "[DEMOGRAPHIC_DATA]" at bounding box center [85, 240] width 103 height 12
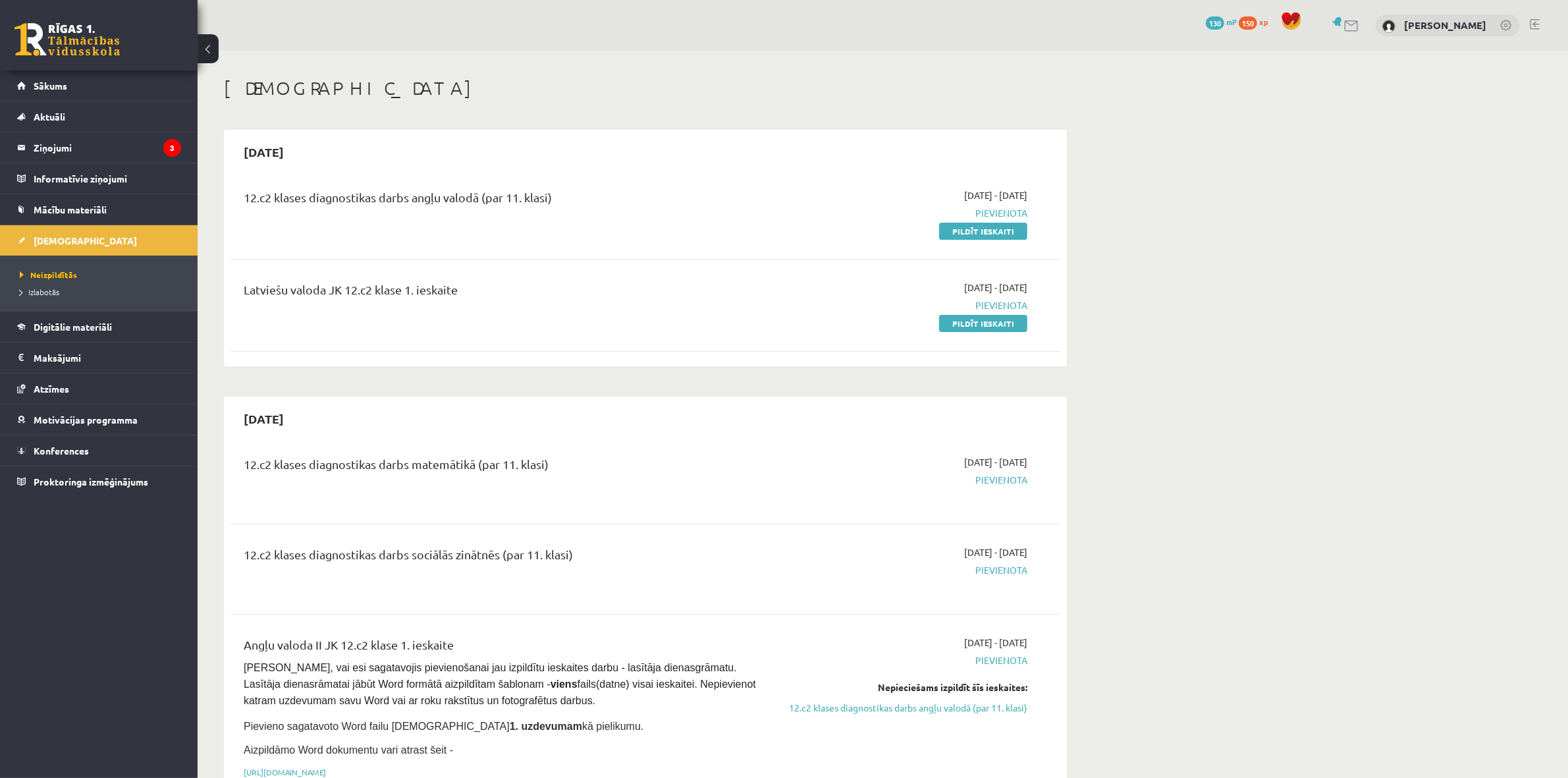
drag, startPoint x: 234, startPoint y: 290, endPoint x: 462, endPoint y: 273, distance: 228.6
click at [462, 273] on div "Latviešu valoda JK 12.c2 klase 1. ieskaite [DATE] - [DATE] [GEOGRAPHIC_DATA] Pi…" at bounding box center [645, 305] width 830 height 76
click at [465, 294] on div "Latviešu valoda JK 12.c2 klase 1. ieskaite" at bounding box center [502, 293] width 515 height 24
drag, startPoint x: 459, startPoint y: 290, endPoint x: 244, endPoint y: 304, distance: 215.5
click at [244, 304] on div "Latviešu valoda JK 12.c2 klase 1. ieskaite" at bounding box center [502, 293] width 515 height 24
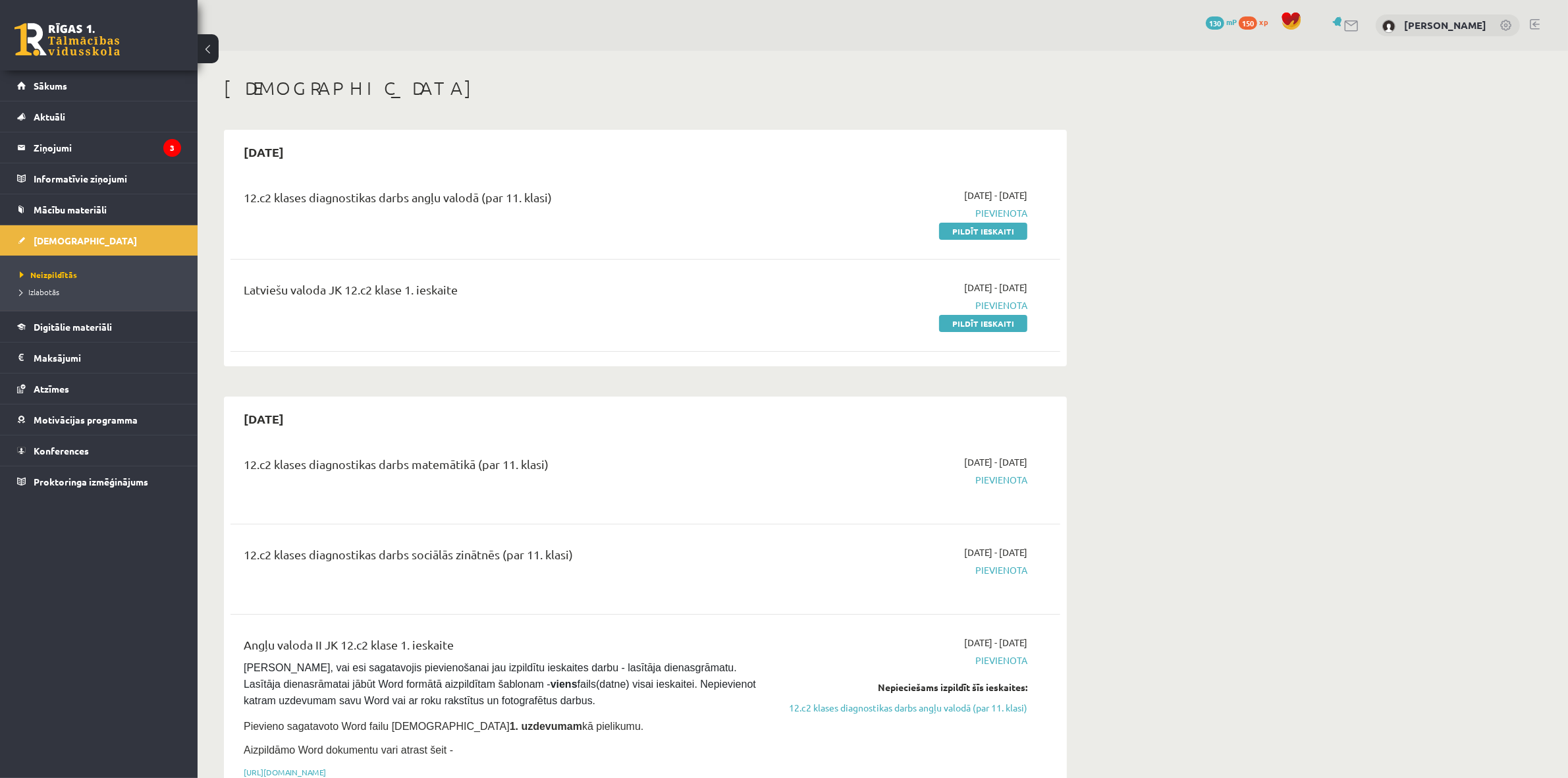
click at [311, 219] on div "12.c2 klases diagnostikas darbs angļu valodā (par 11. klasi)" at bounding box center [502, 212] width 536 height 49
click at [979, 232] on link "Pildīt ieskaiti" at bounding box center [983, 231] width 88 height 17
drag, startPoint x: 970, startPoint y: 237, endPoint x: 875, endPoint y: 87, distance: 177.6
click at [970, 237] on link "Pildīt ieskaiti" at bounding box center [983, 231] width 88 height 17
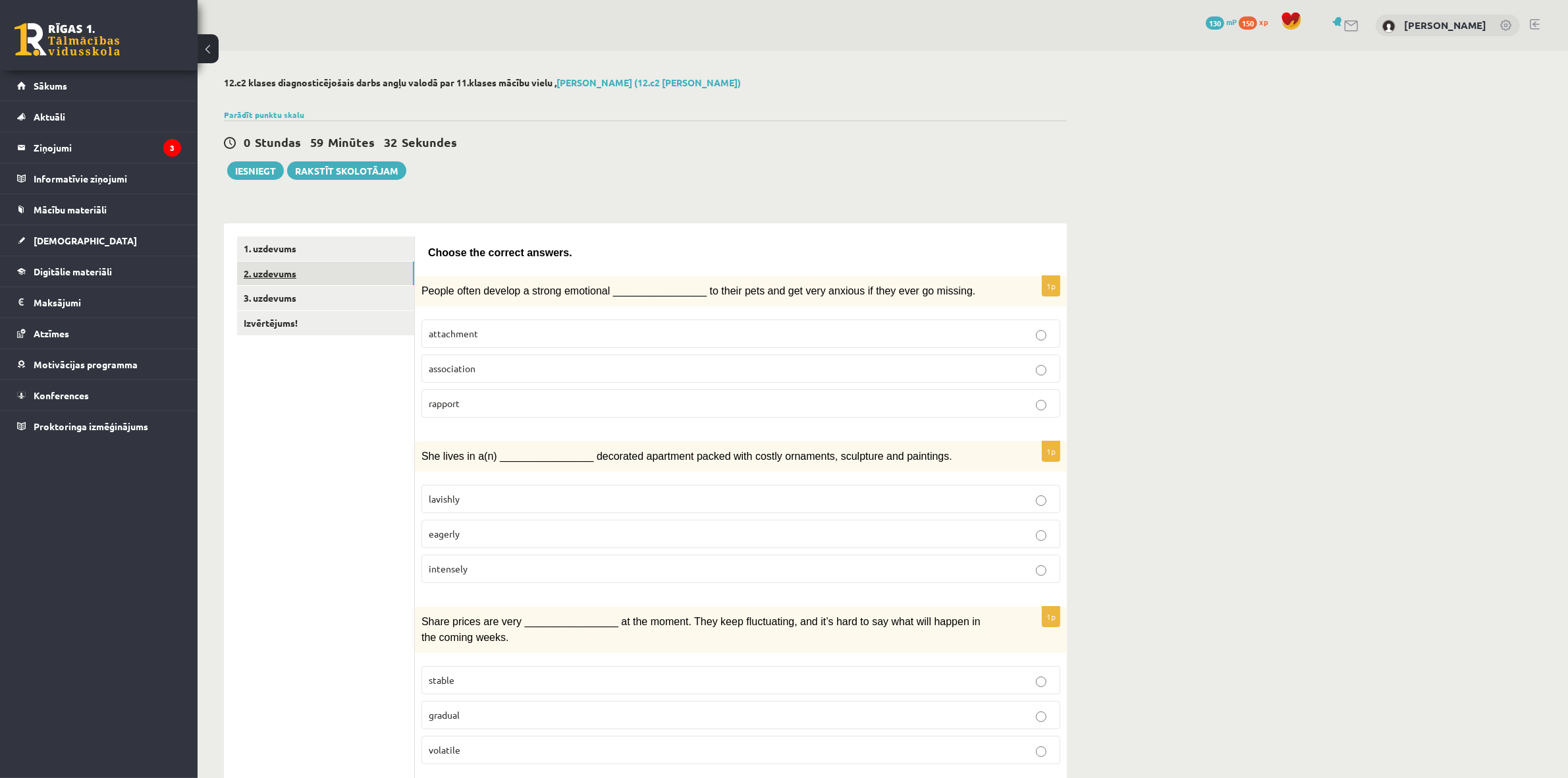
click at [301, 275] on link "2. uzdevums" at bounding box center [325, 273] width 177 height 24
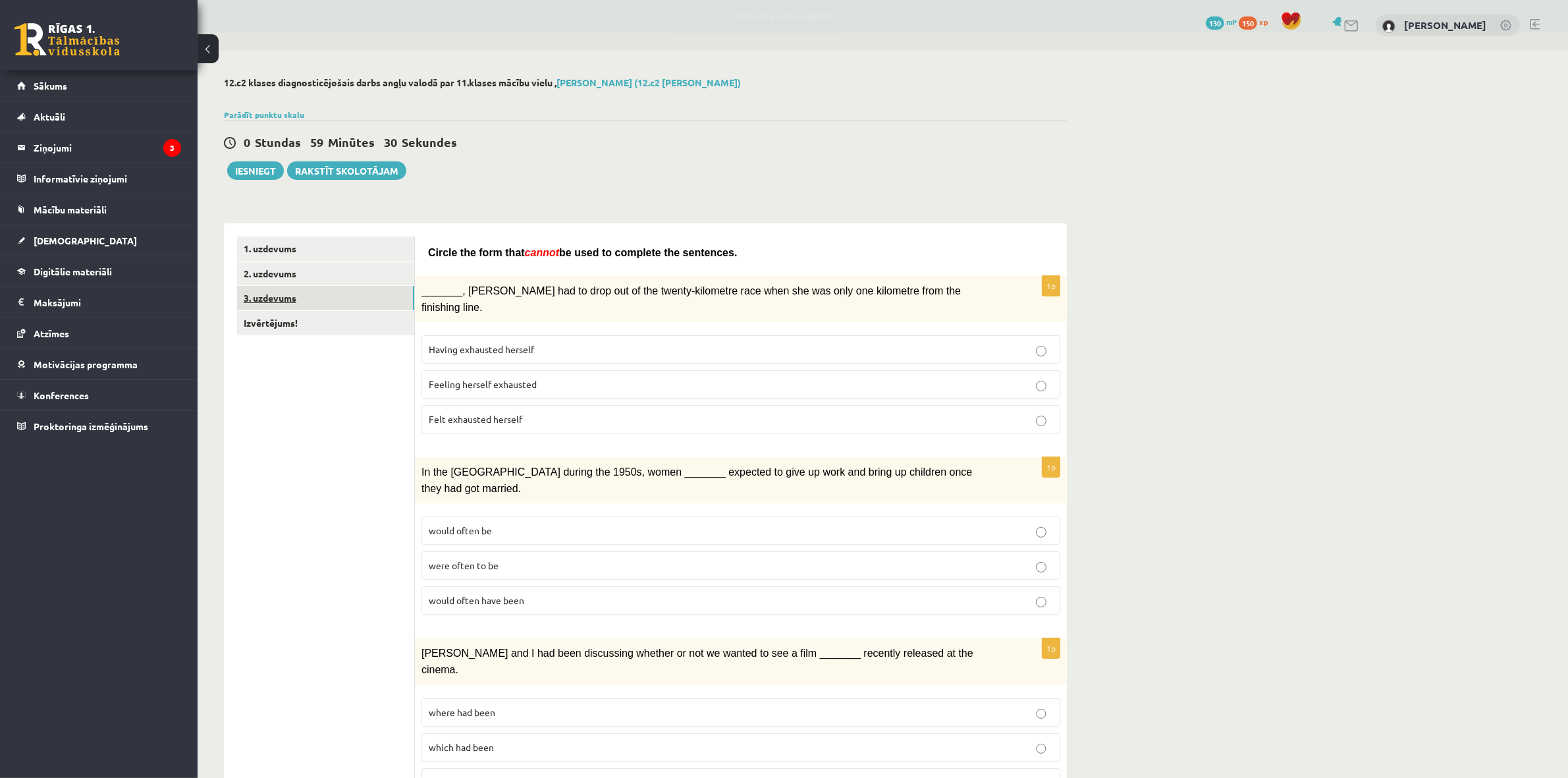
click at [293, 297] on link "3. uzdevums" at bounding box center [325, 297] width 177 height 24
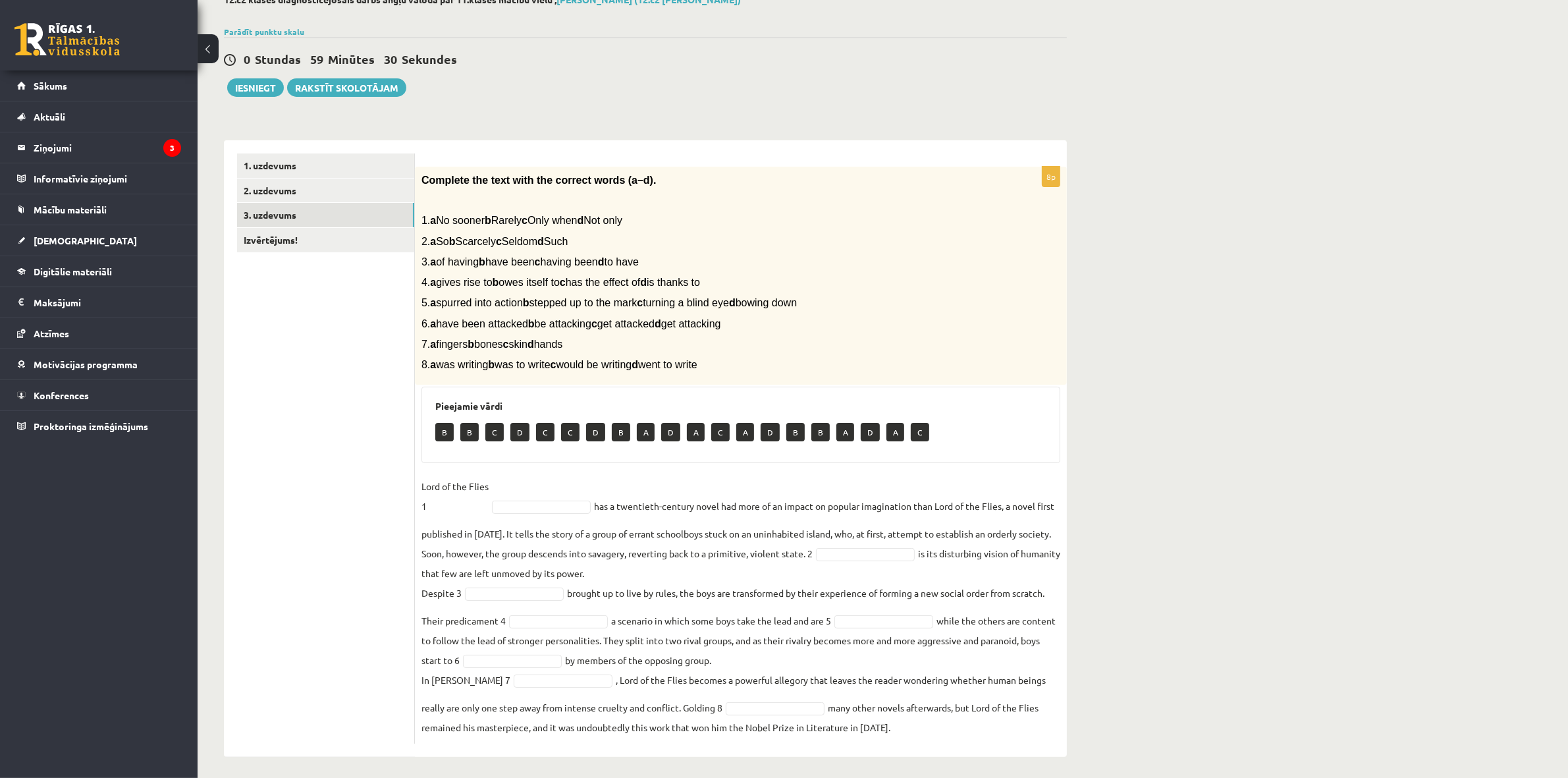
scroll to position [90, 0]
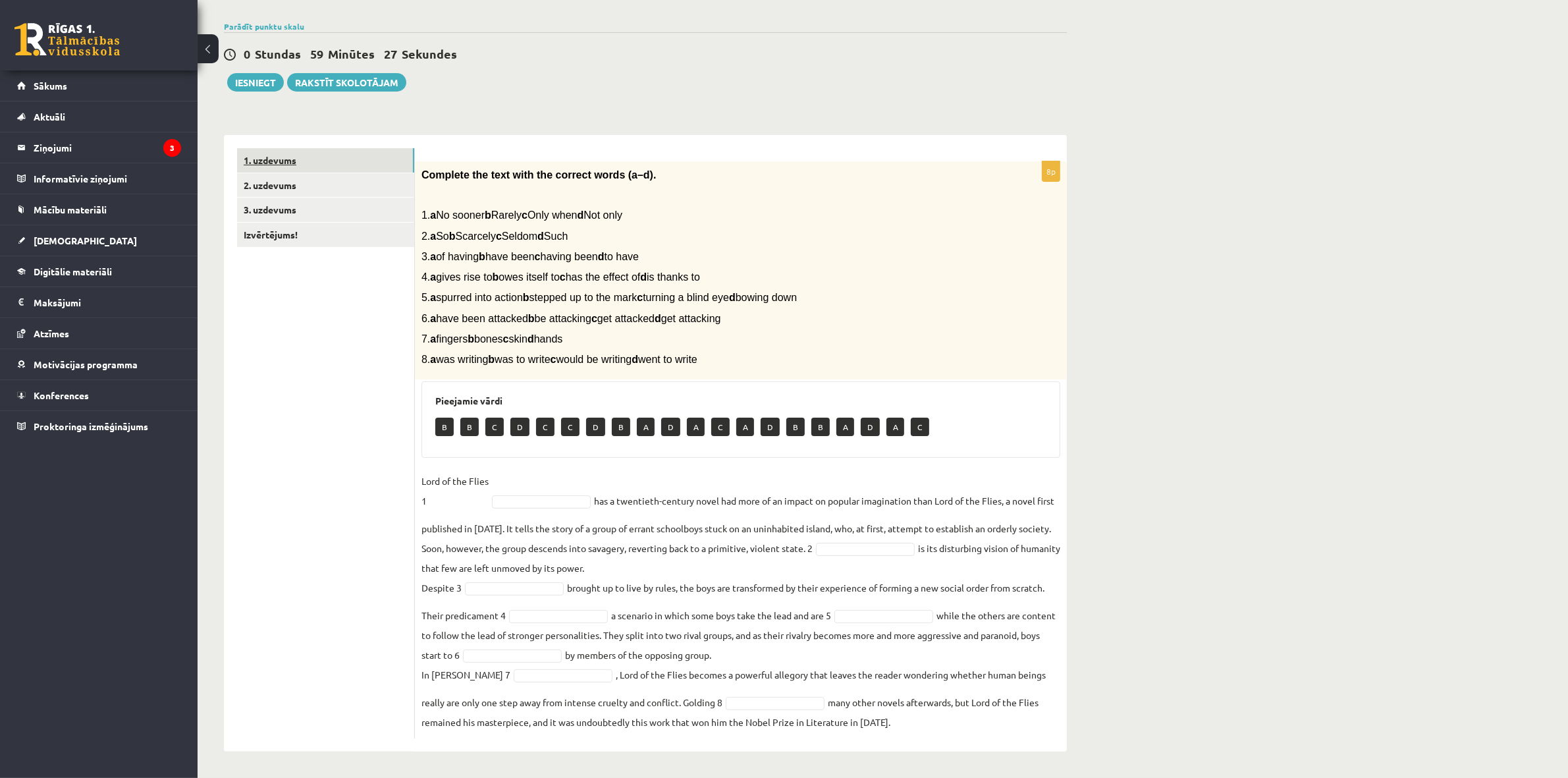
click at [291, 159] on link "1. uzdevums" at bounding box center [325, 160] width 177 height 24
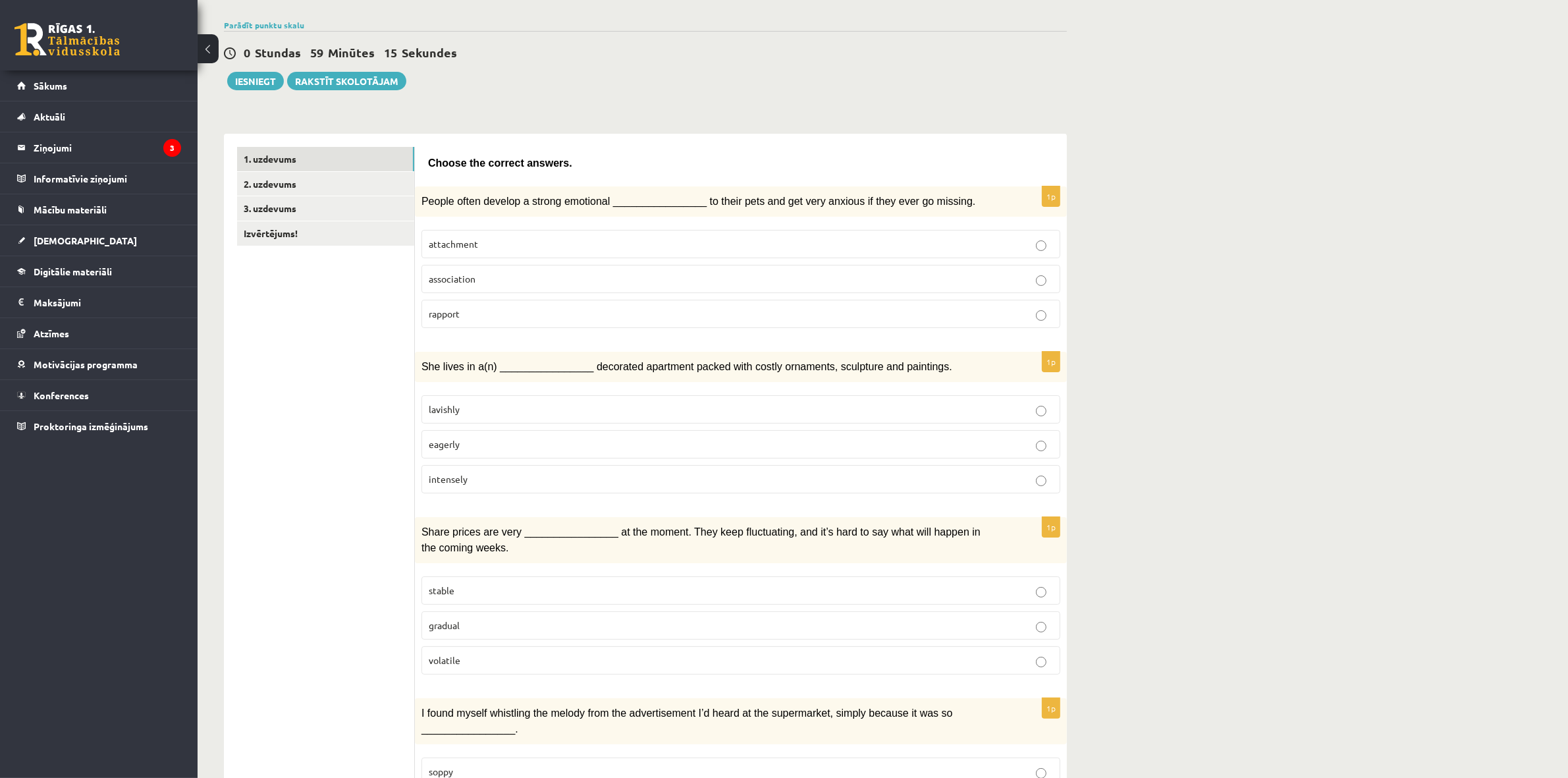
click at [956, 239] on p "attachment" at bounding box center [740, 244] width 624 height 14
drag, startPoint x: 393, startPoint y: 408, endPoint x: 463, endPoint y: 406, distance: 70.0
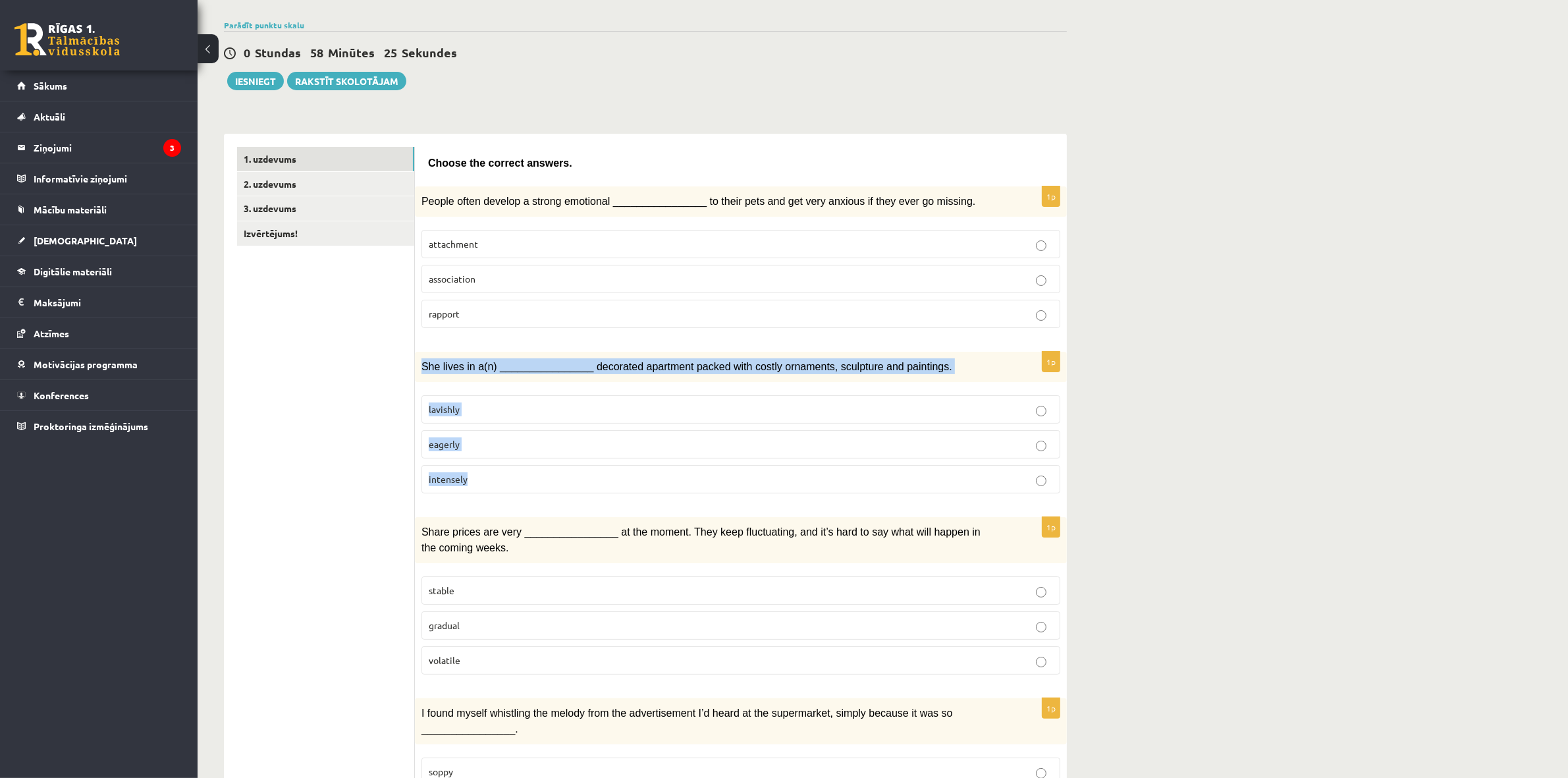
drag, startPoint x: 418, startPoint y: 359, endPoint x: 521, endPoint y: 471, distance: 152.2
click at [525, 472] on div "1p She lives in a(n) ________________ decorated apartment packed with costly or…" at bounding box center [741, 428] width 652 height 152
copy div "She lives in a(n) ________________ decorated apartment packed with costly ornam…"
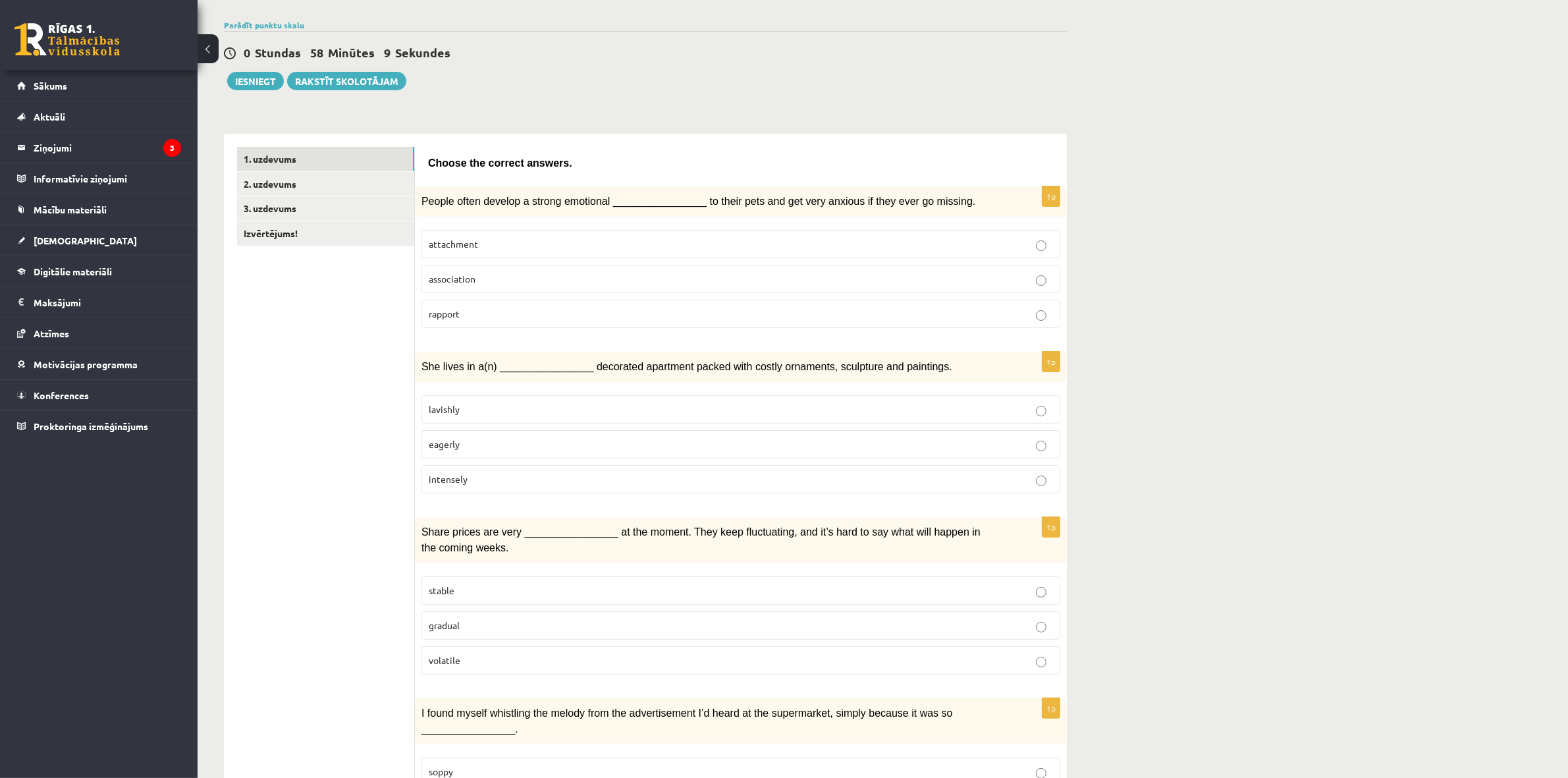
drag, startPoint x: 285, startPoint y: 490, endPoint x: 293, endPoint y: 484, distance: 10.0
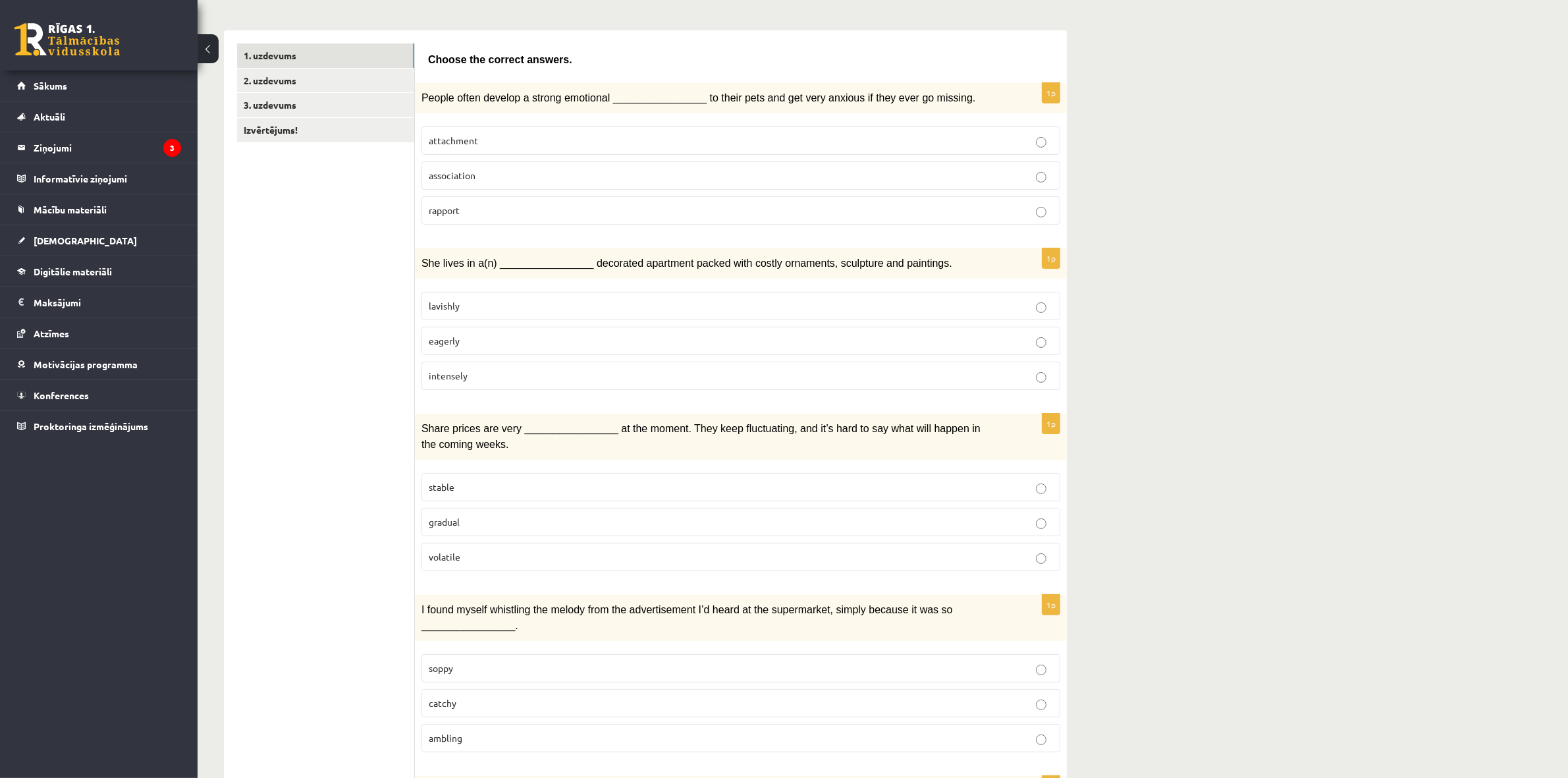
scroll to position [188, 0]
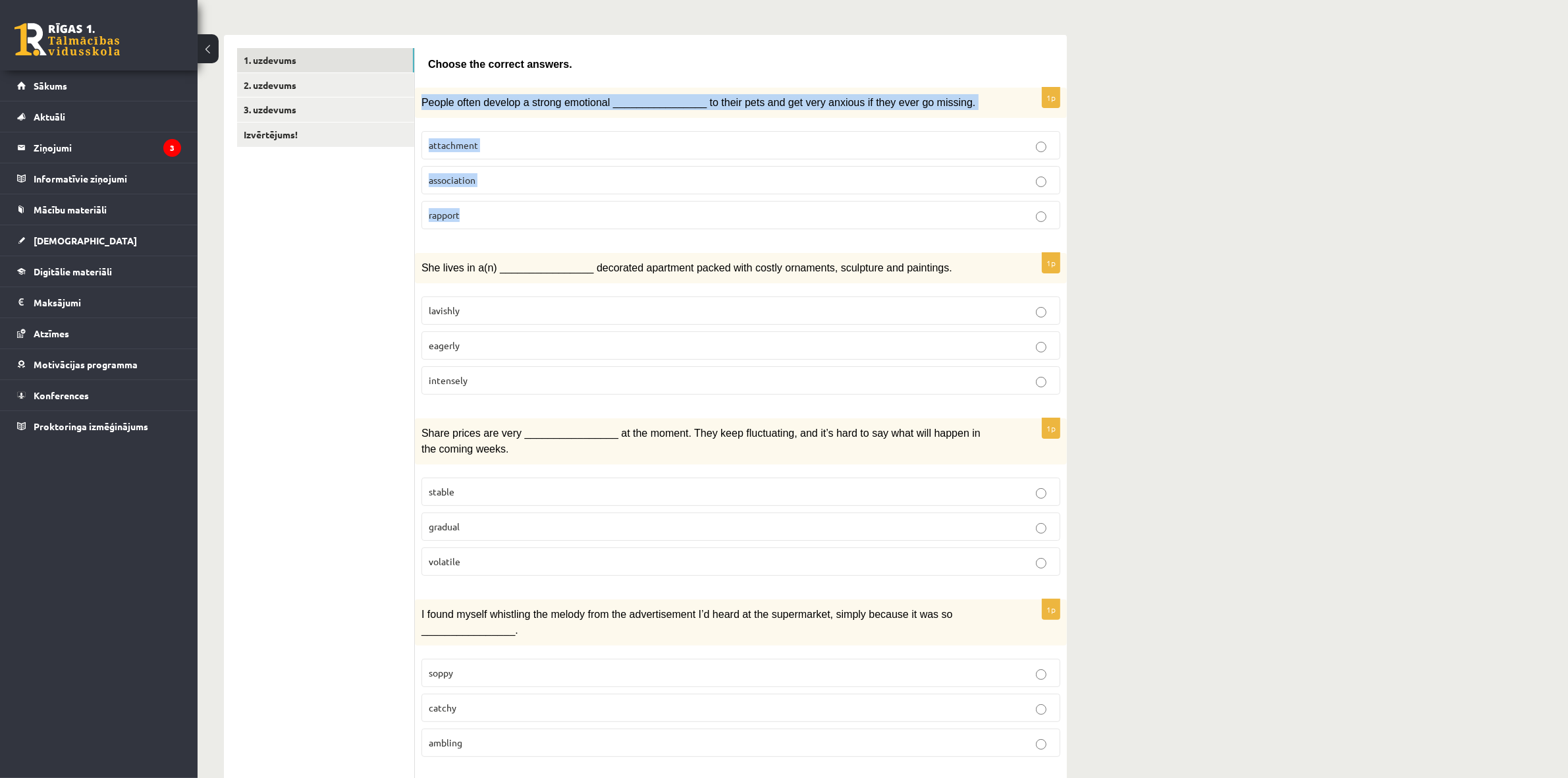
drag, startPoint x: 422, startPoint y: 91, endPoint x: 605, endPoint y: 231, distance: 230.4
click at [605, 231] on div "1p People often develop a strong emotional ________________ to their pets and g…" at bounding box center [741, 164] width 652 height 152
copy div "People often develop a strong emotional ________________ to their pets and get …"
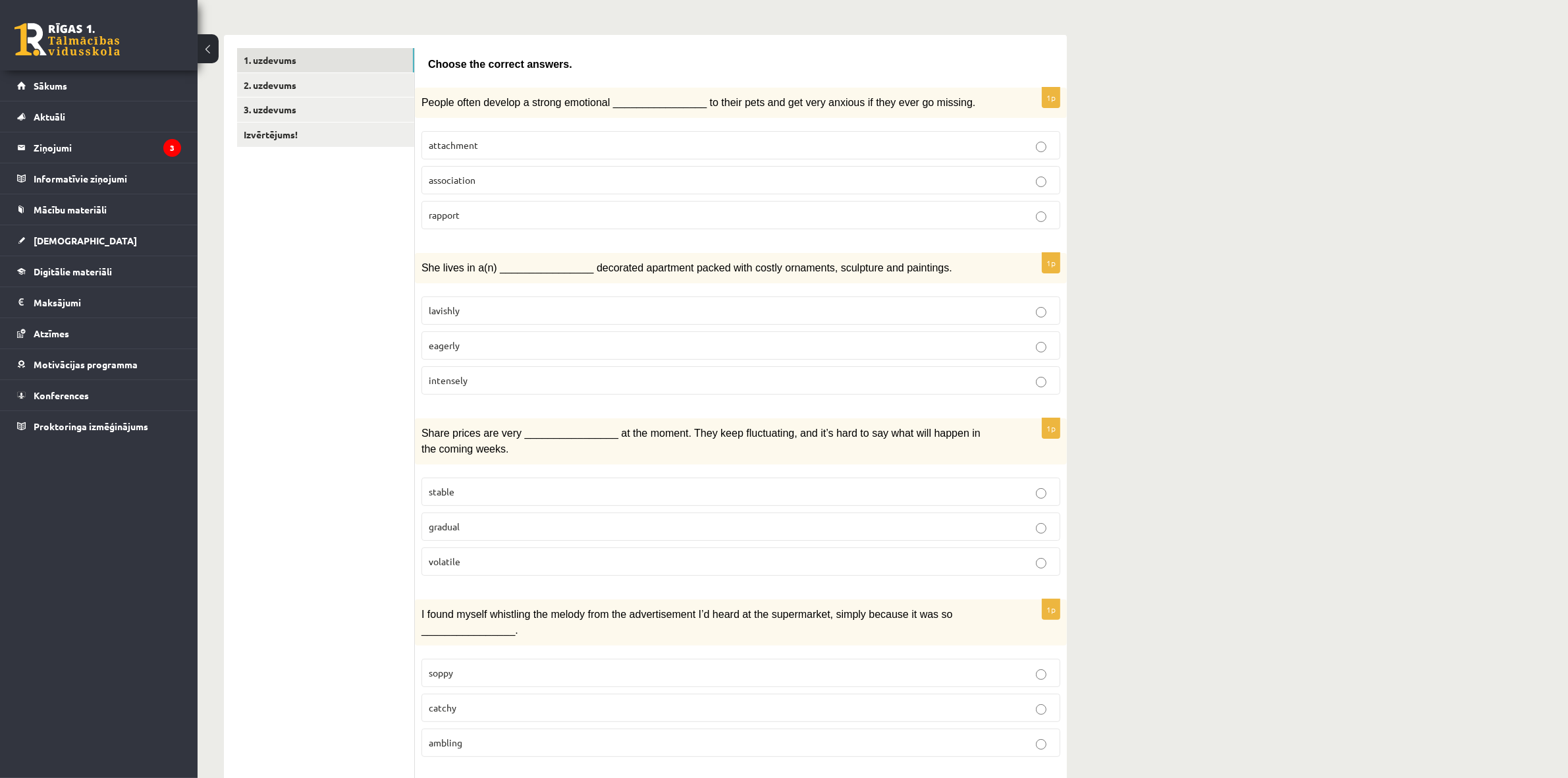
drag, startPoint x: 431, startPoint y: 432, endPoint x: 528, endPoint y: 574, distance: 172.0
drag, startPoint x: 499, startPoint y: 588, endPoint x: 385, endPoint y: 476, distance: 159.8
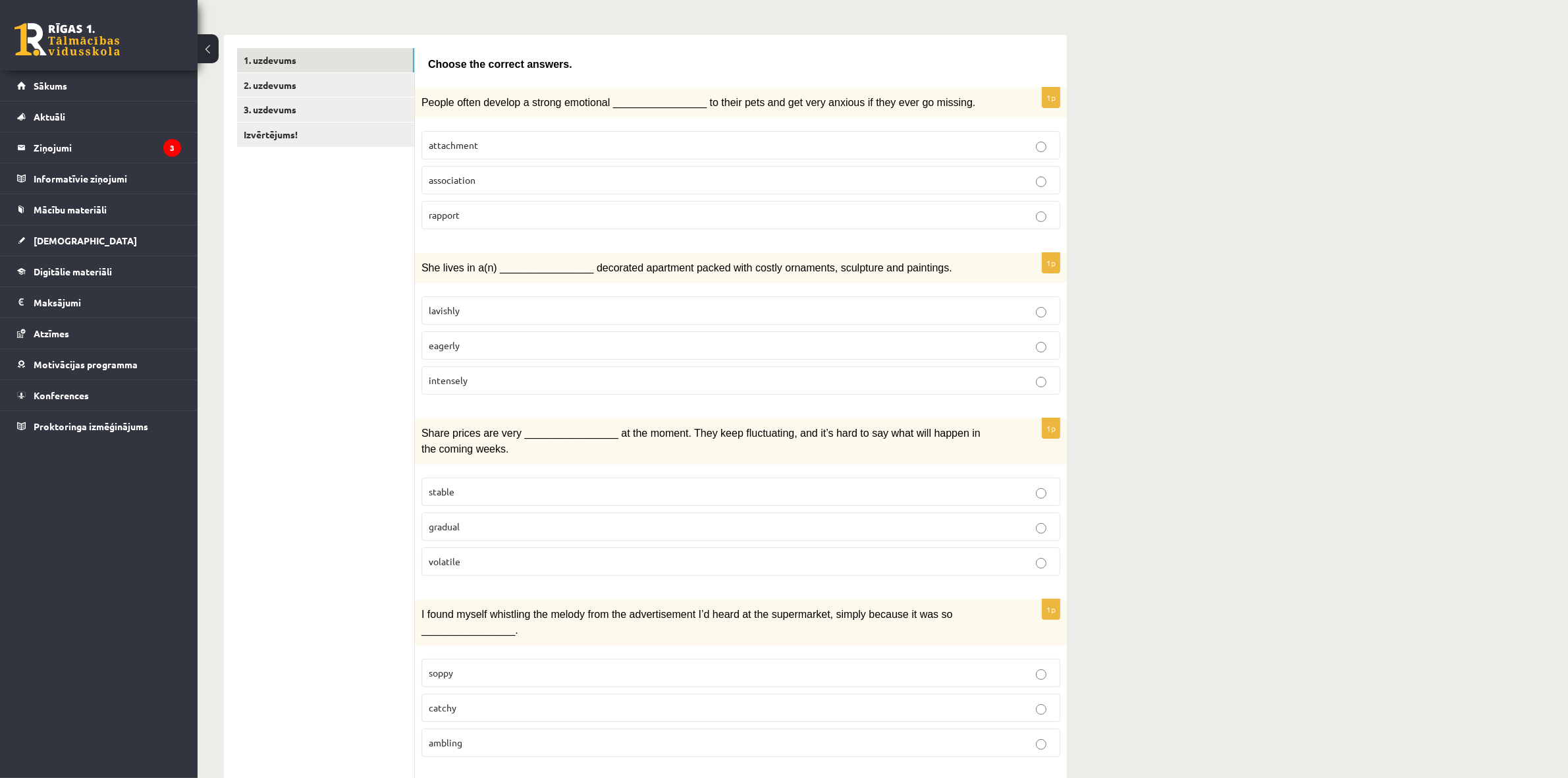
drag, startPoint x: 382, startPoint y: 501, endPoint x: 389, endPoint y: 512, distance: 13.0
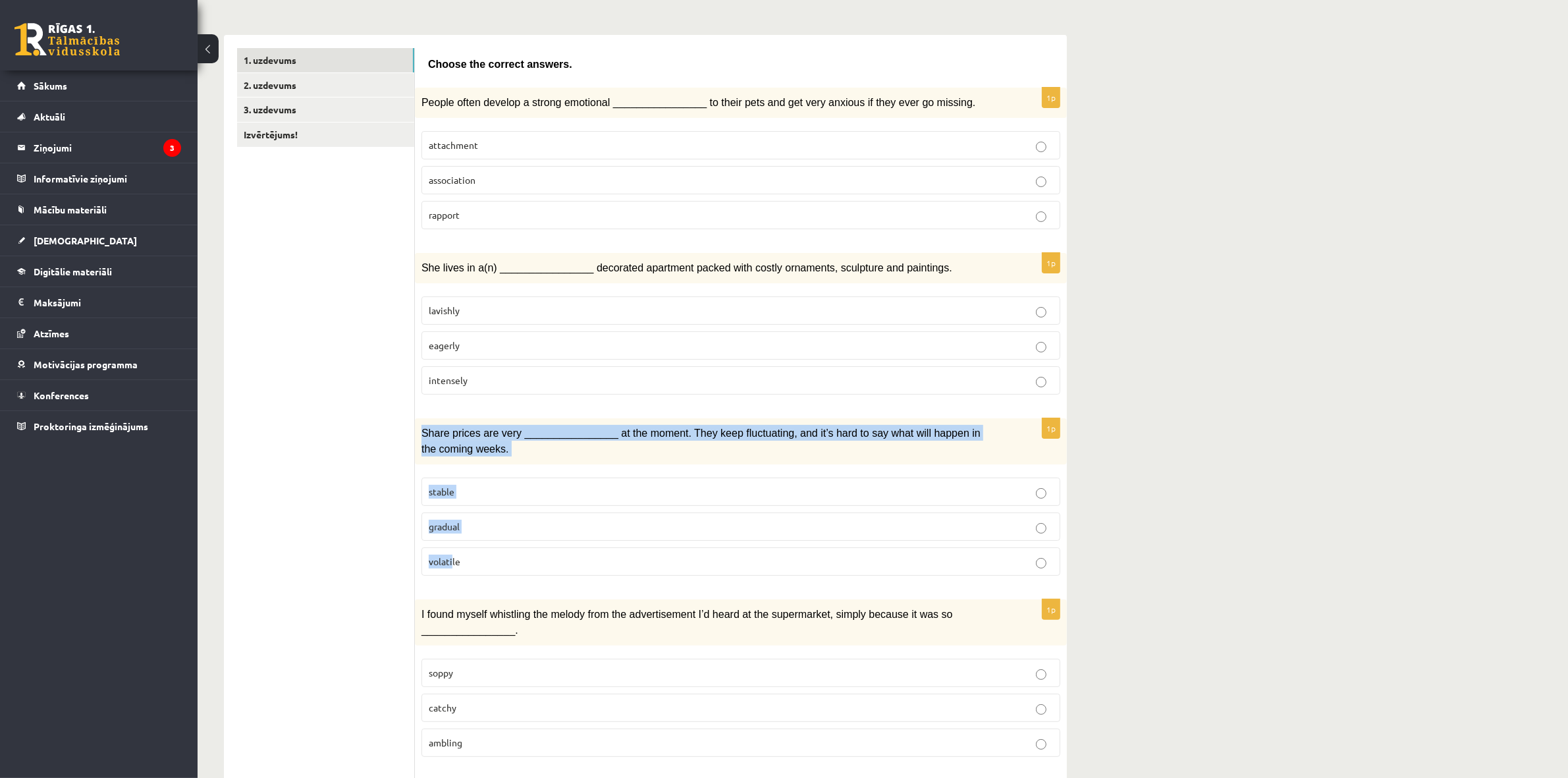
drag, startPoint x: 451, startPoint y: 576, endPoint x: 418, endPoint y: 435, distance: 144.8
click at [418, 435] on div "1p Share prices are very ________________ at the moment. They keep fluctuating,…" at bounding box center [741, 501] width 652 height 168
copy div "Share prices are very ________________ at the moment. They keep fluctuating, an…"
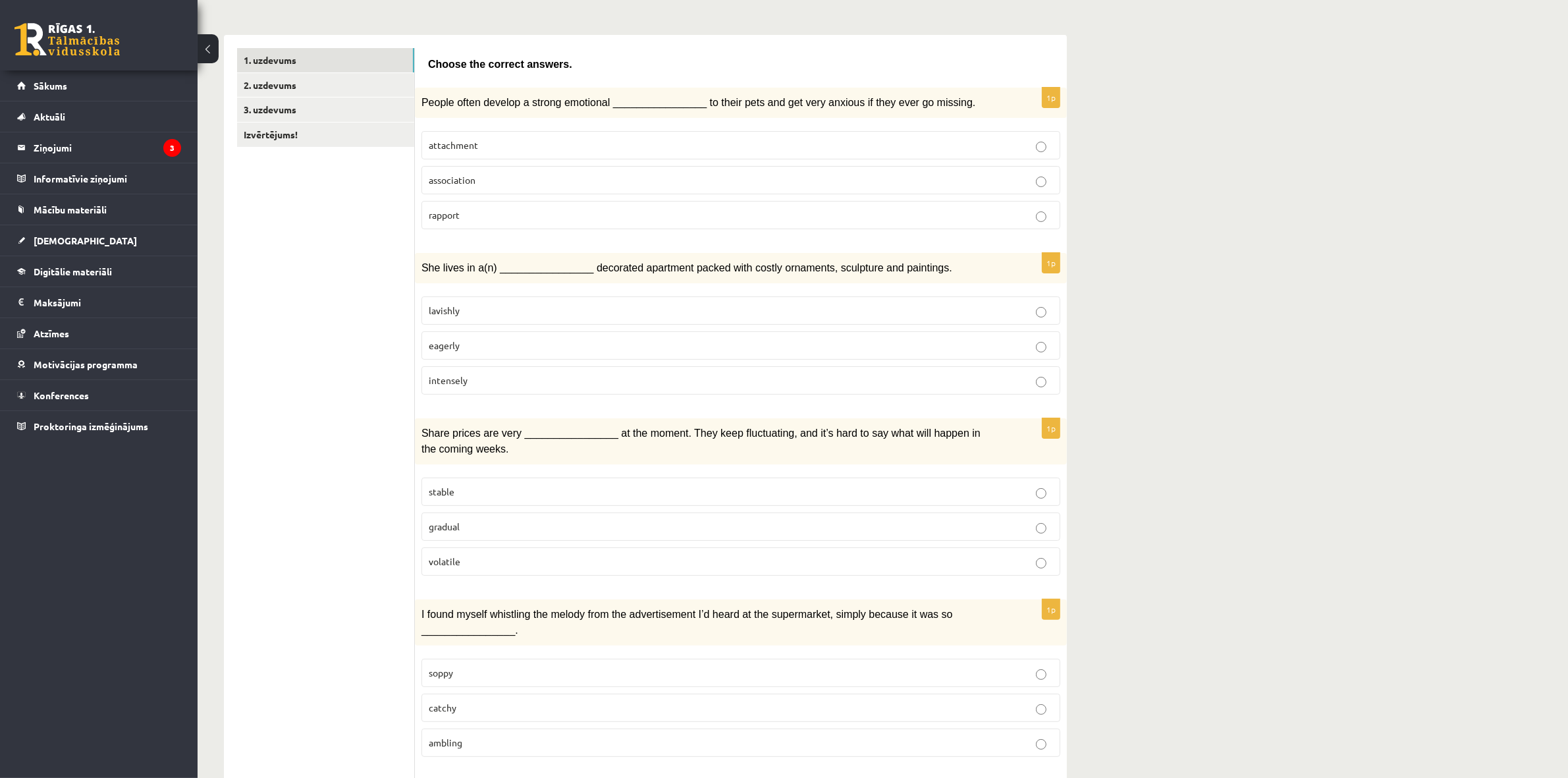
click at [475, 563] on p "volatile" at bounding box center [740, 561] width 624 height 14
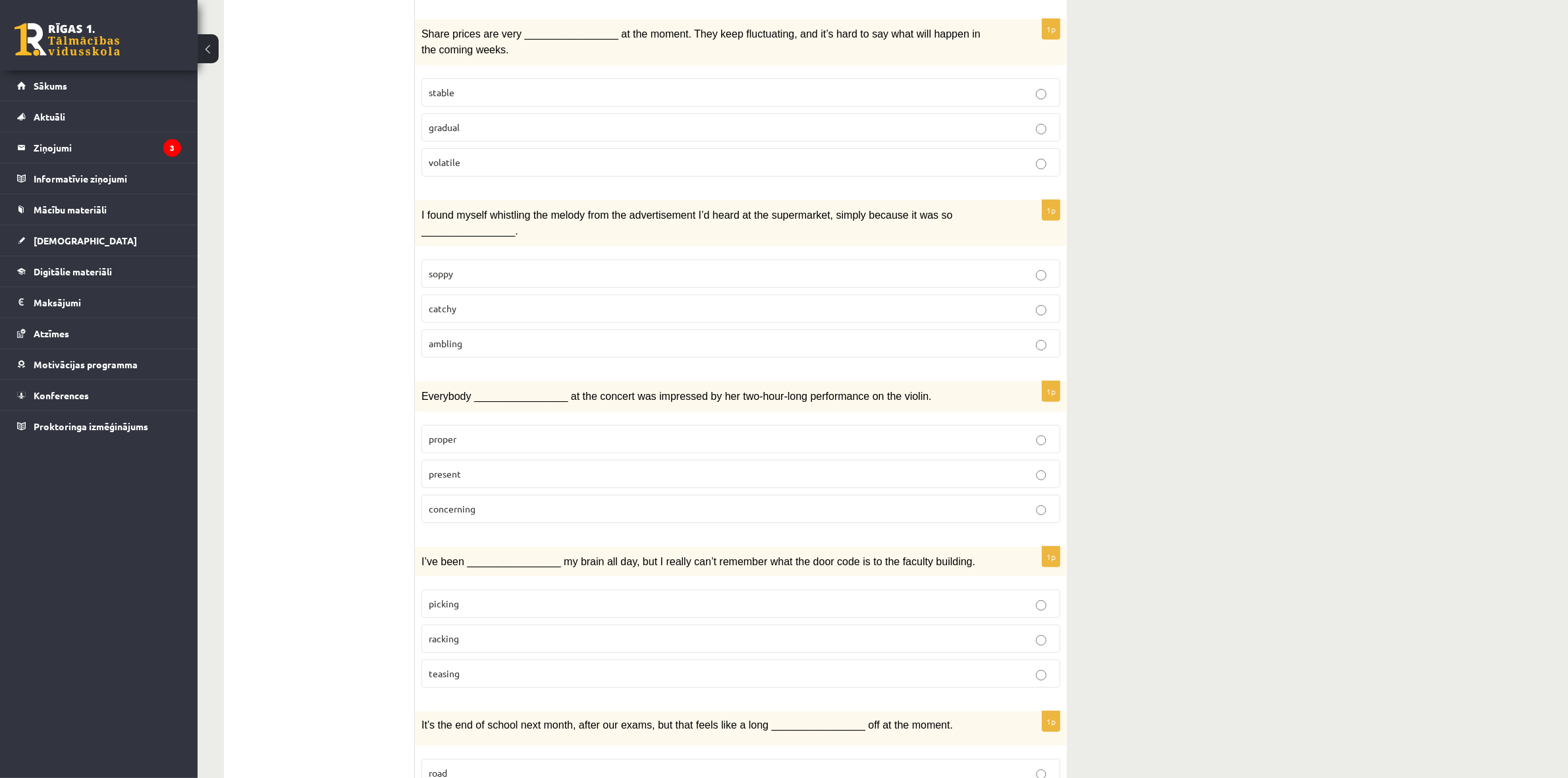
scroll to position [624, 0]
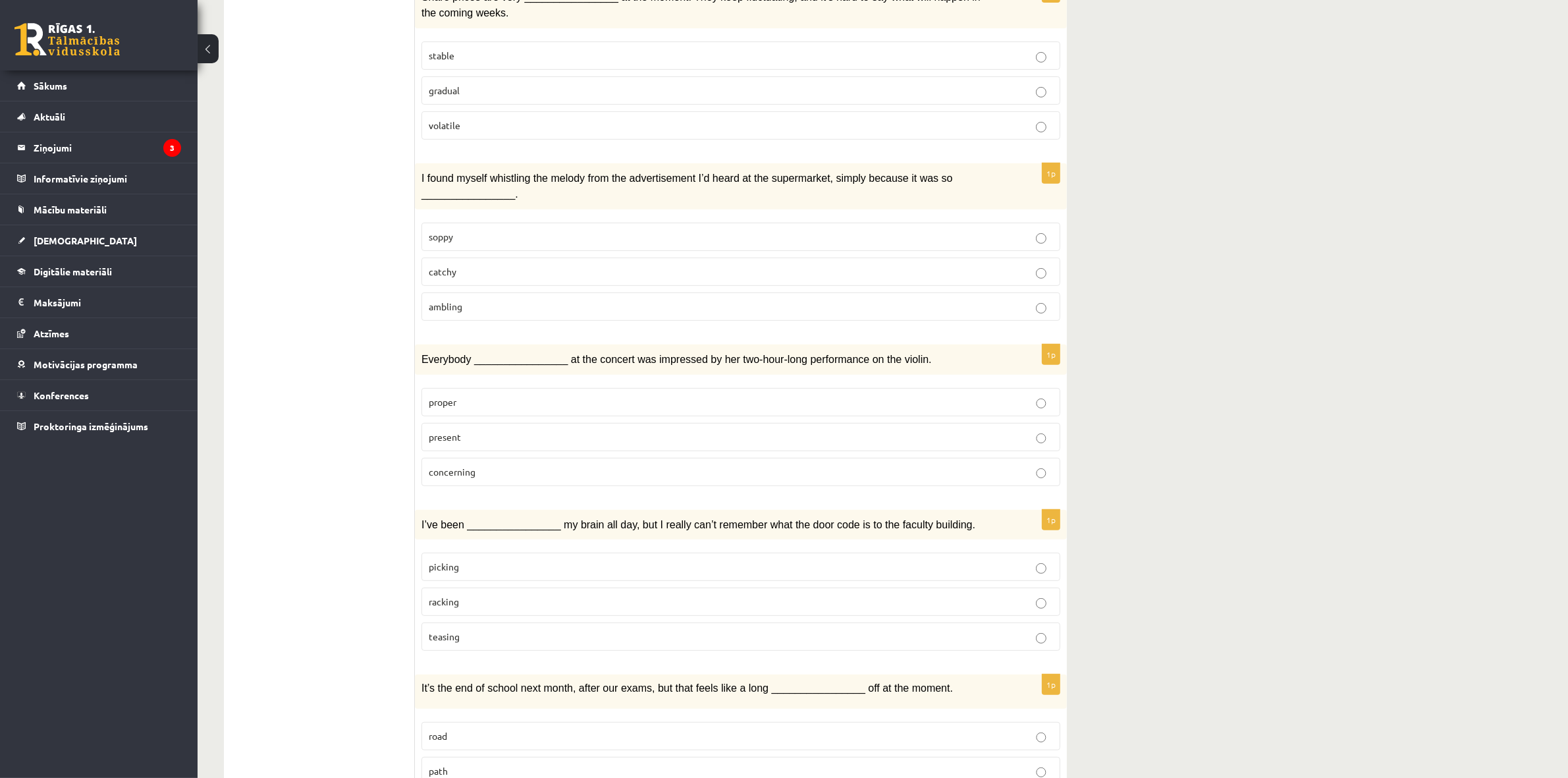
drag, startPoint x: 412, startPoint y: 175, endPoint x: 479, endPoint y: 302, distance: 143.6
click at [479, 302] on div "**********" at bounding box center [645, 705] width 843 height 2213
click at [442, 326] on div "1p I found myself whistling the melody from the advertisement I’d heard at the …" at bounding box center [741, 247] width 652 height 168
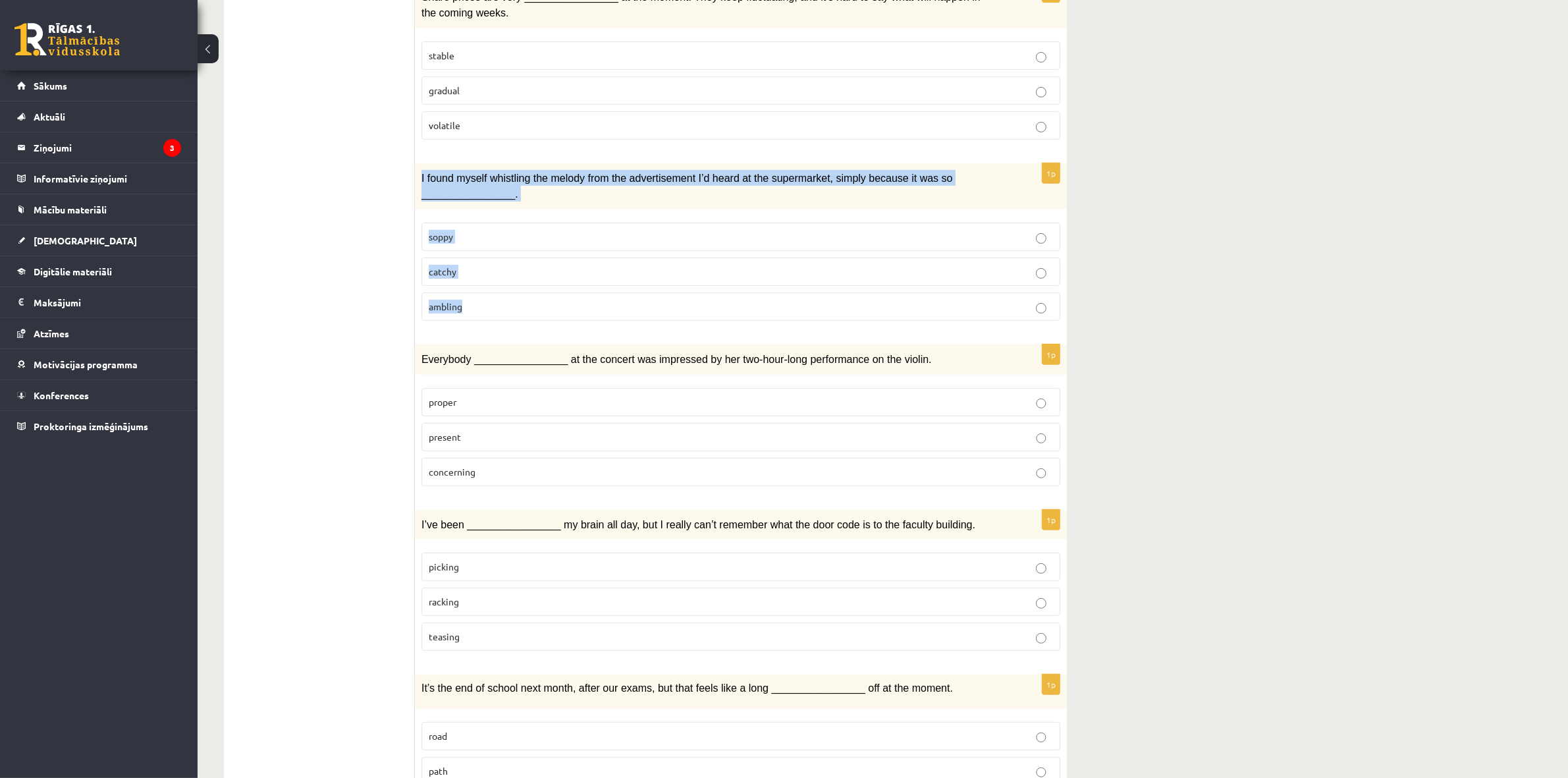
drag, startPoint x: 461, startPoint y: 325, endPoint x: 416, endPoint y: 181, distance: 150.9
click at [416, 181] on div "1p I found myself whistling the melody from the advertisement I’d heard at the …" at bounding box center [741, 247] width 652 height 168
copy div "I found myself whistling the melody from the advertisement I’d heard at the sup…"
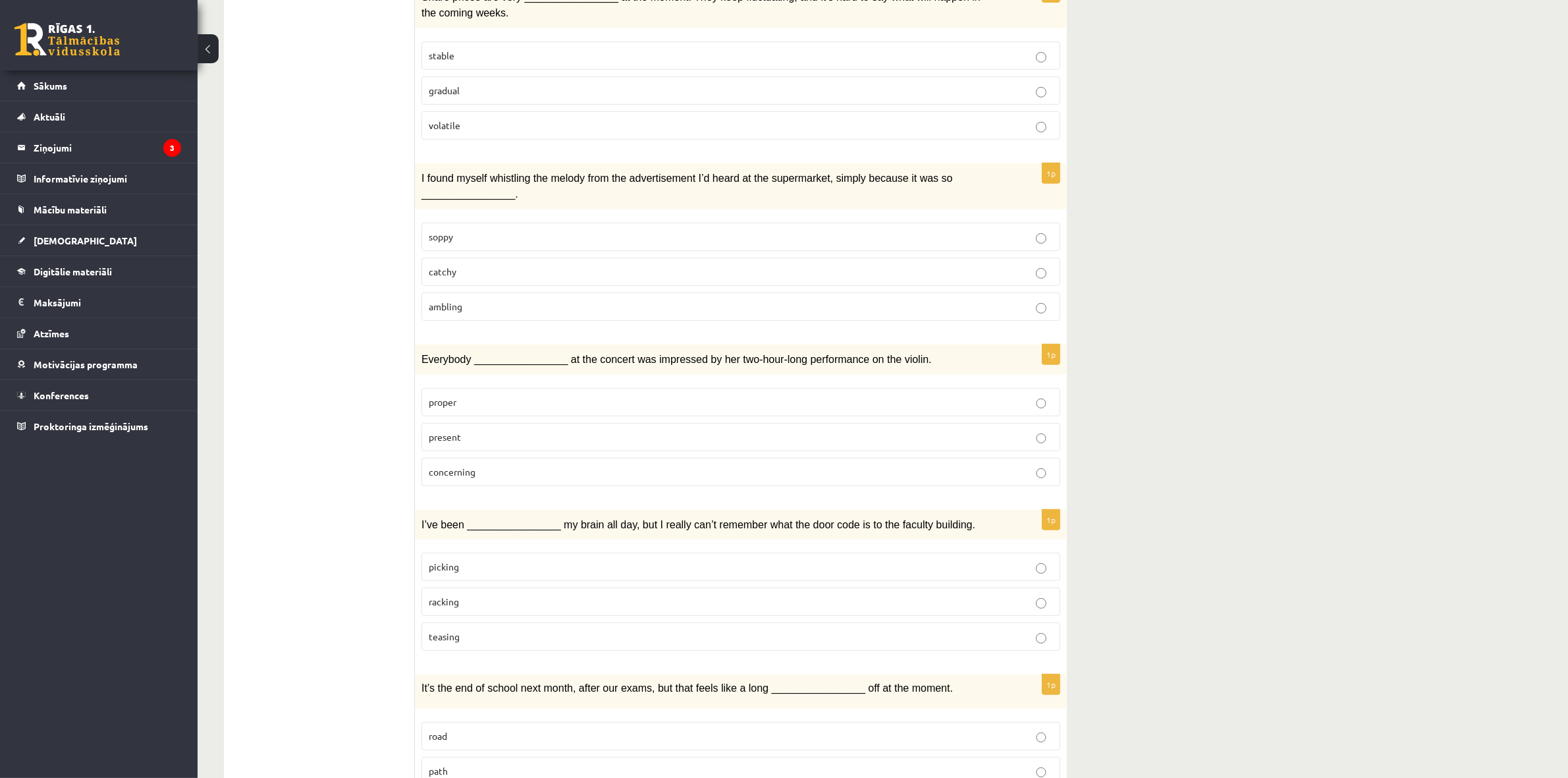
click at [344, 212] on ul "1. uzdevums 2. uzdevums 3. uzdevums Izvērtējums!" at bounding box center [325, 705] width 178 height 2186
click at [476, 271] on p "catchy" at bounding box center [740, 272] width 624 height 14
click at [499, 468] on p "concerning" at bounding box center [740, 472] width 624 height 14
drag, startPoint x: 396, startPoint y: 348, endPoint x: 475, endPoint y: 479, distance: 153.0
click at [491, 453] on div "**********" at bounding box center [645, 705] width 843 height 2213
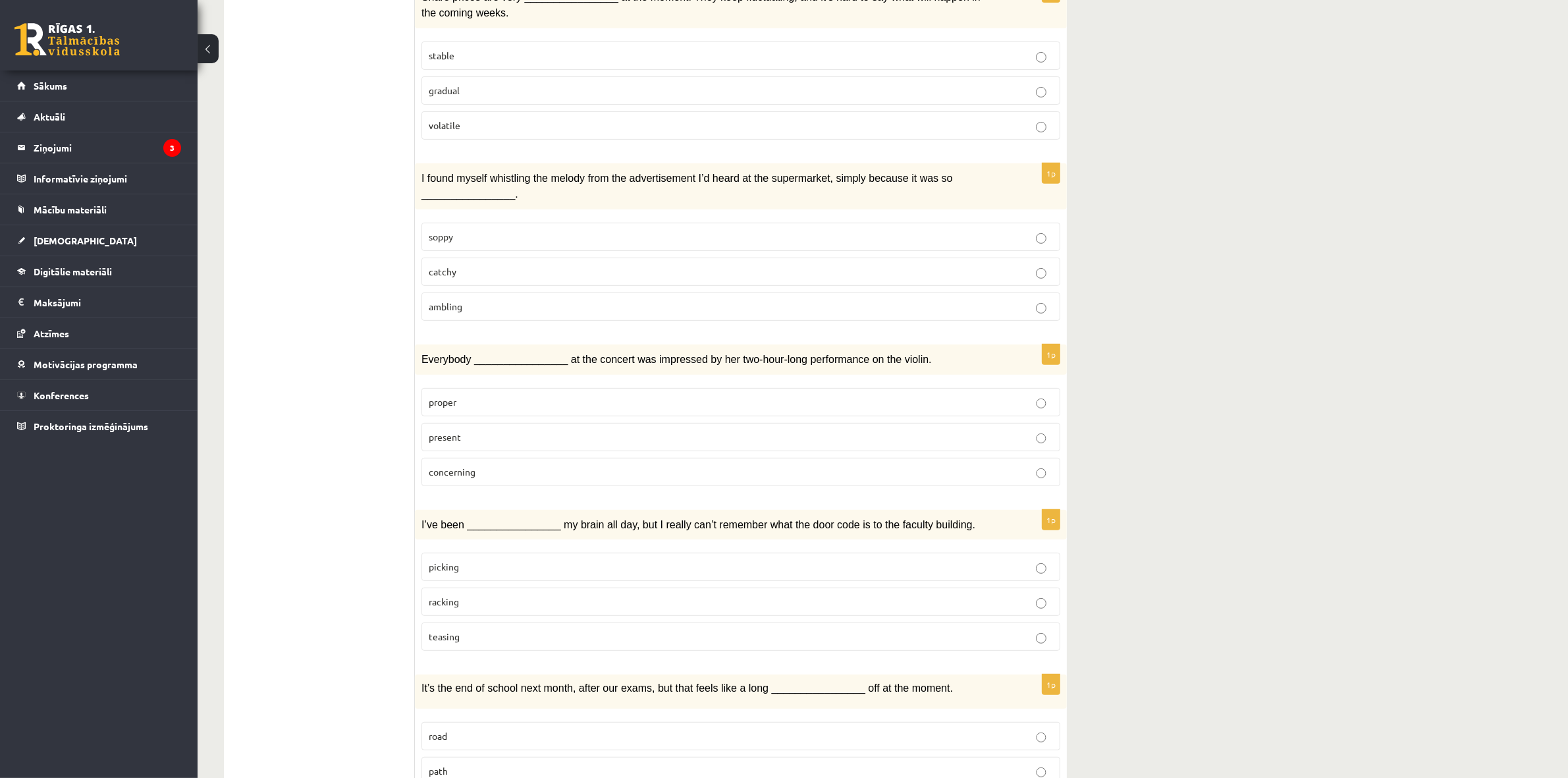
click at [460, 489] on fieldset "proper present concerning" at bounding box center [740, 435] width 639 height 109
click at [469, 494] on div "1p Everybody ________________ at the concert was impressed by her two-hour-long…" at bounding box center [741, 420] width 652 height 152
click at [467, 492] on div "1p Everybody ________________ at the concert was impressed by her two-hour-long…" at bounding box center [741, 420] width 652 height 152
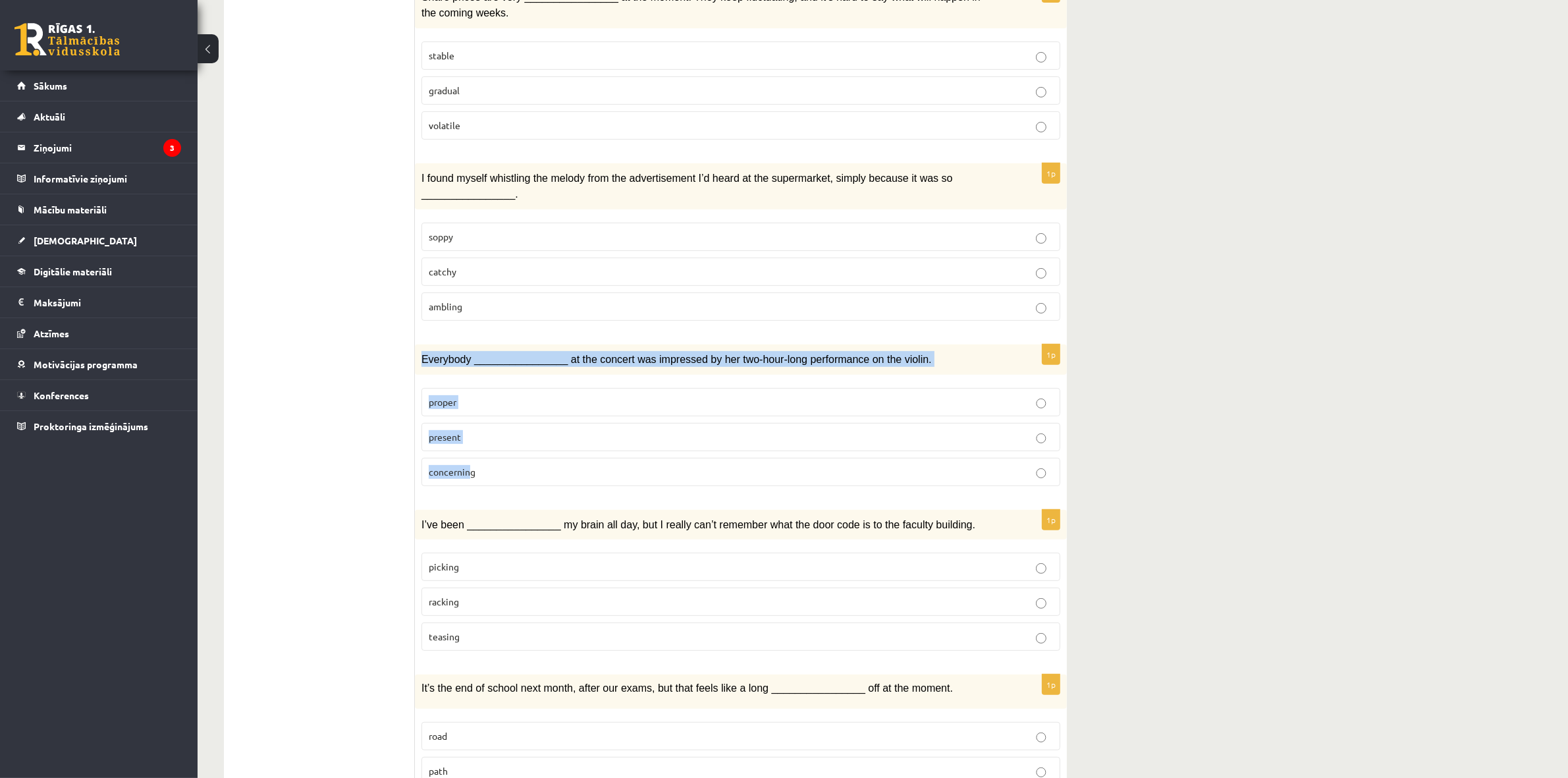
drag, startPoint x: 467, startPoint y: 492, endPoint x: 420, endPoint y: 350, distance: 149.6
click at [423, 359] on div "1p Everybody ________________ at the concert was impressed by her two-hour-long…" at bounding box center [741, 420] width 652 height 152
copy div "Everybody ________________ at the concert was impressed by her two-hour-long pe…"
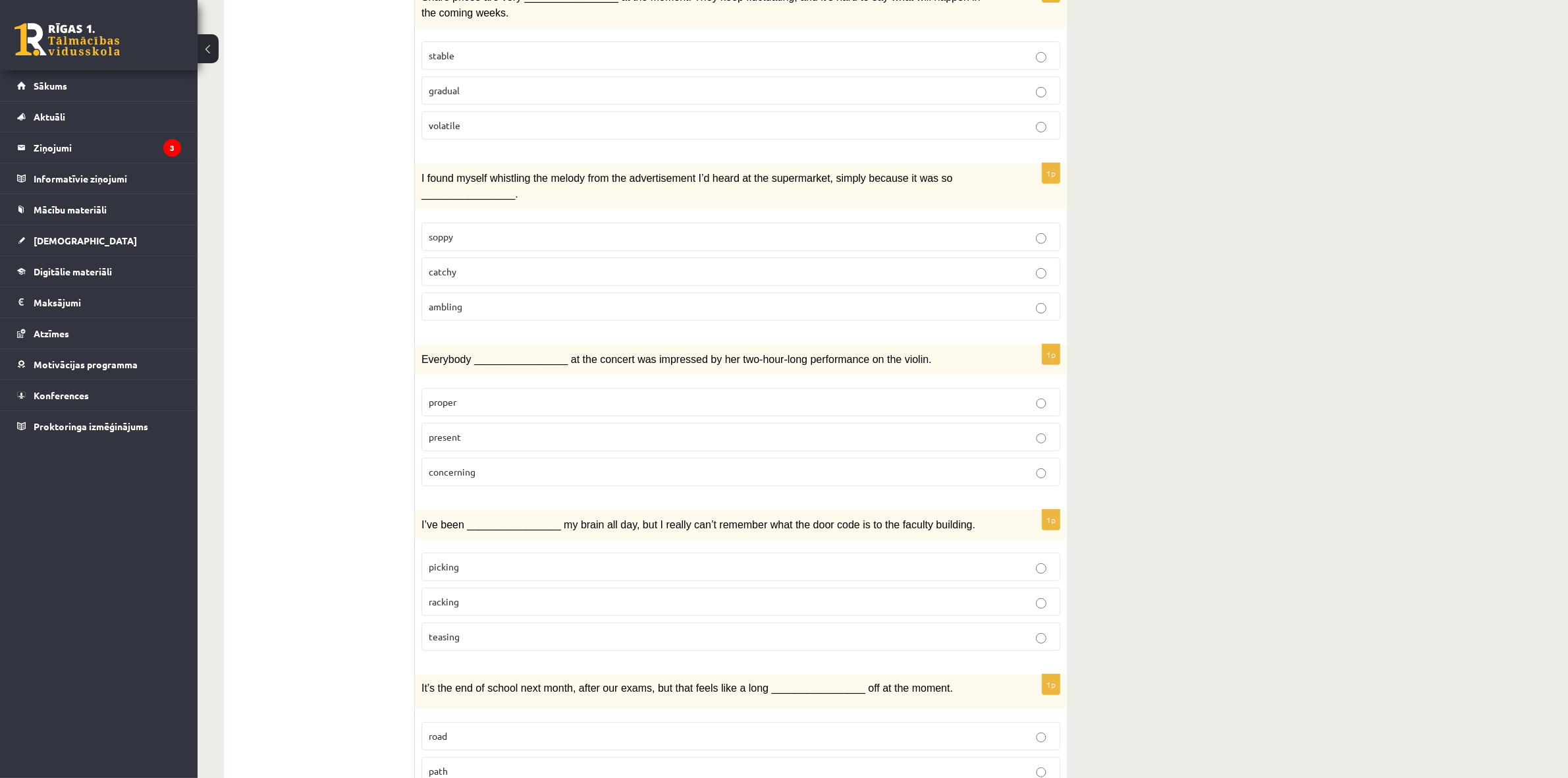
click at [397, 482] on ul "1. uzdevums 2. uzdevums 3. uzdevums Izvērtējums!" at bounding box center [325, 705] width 178 height 2186
click at [453, 644] on label "teasing" at bounding box center [740, 636] width 639 height 29
drag, startPoint x: 397, startPoint y: 525, endPoint x: 461, endPoint y: 565, distance: 75.5
click at [461, 565] on div "**********" at bounding box center [645, 705] width 843 height 2213
drag, startPoint x: 474, startPoint y: 665, endPoint x: 425, endPoint y: 573, distance: 104.2
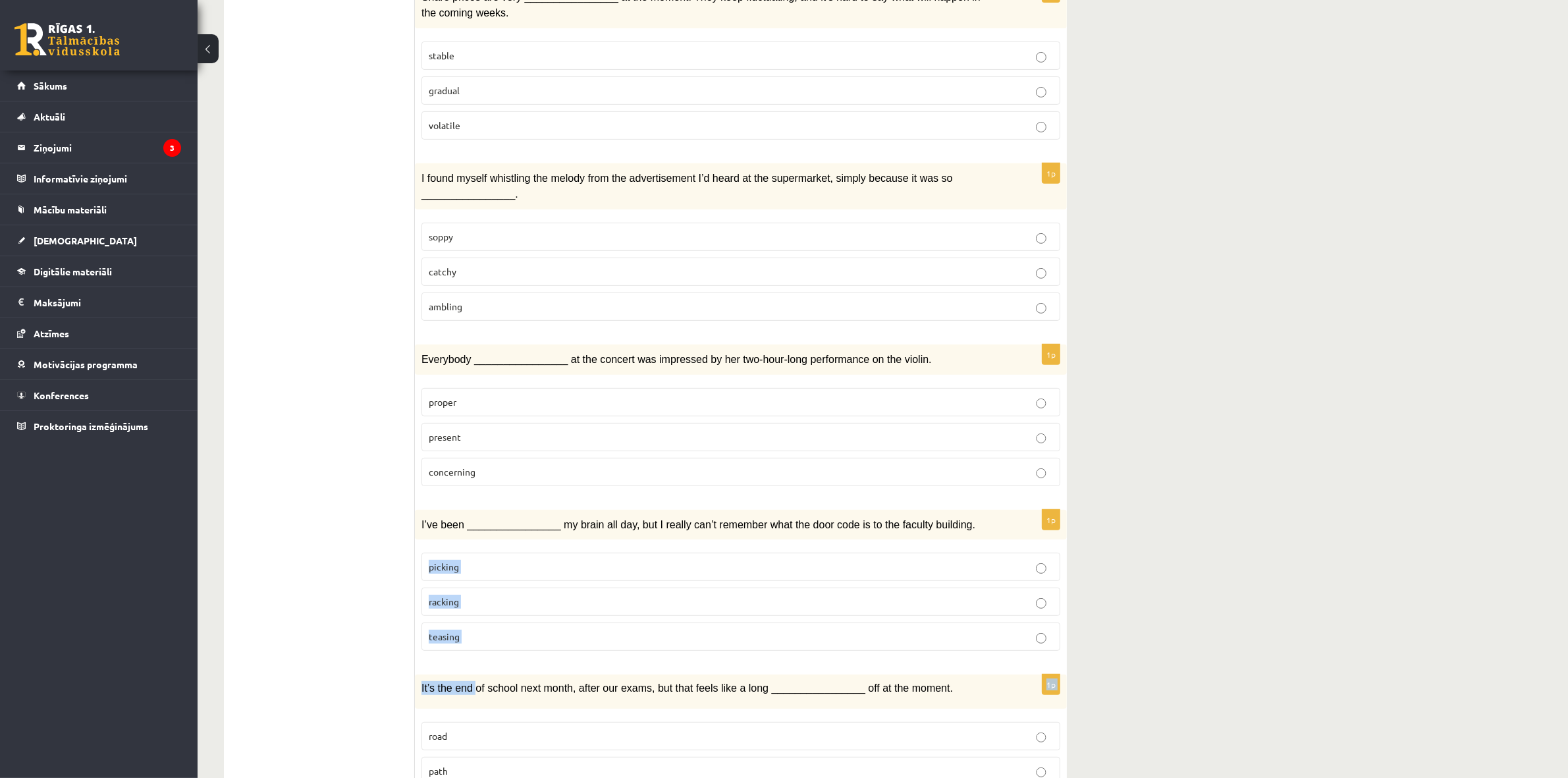
click at [428, 573] on form "Choose the correct answers. 1p People often develop a strong emotional ________…" at bounding box center [741, 705] width 626 height 2186
click at [433, 657] on div "1p I’ve been ________________ my brain all day, but I really can’t remember wha…" at bounding box center [741, 586] width 652 height 152
click at [433, 656] on div "1p I’ve been ________________ my brain all day, but I really can’t remember wha…" at bounding box center [741, 586] width 652 height 152
drag, startPoint x: 455, startPoint y: 652, endPoint x: 462, endPoint y: 646, distance: 9.2
click at [396, 564] on div "**********" at bounding box center [645, 705] width 843 height 2213
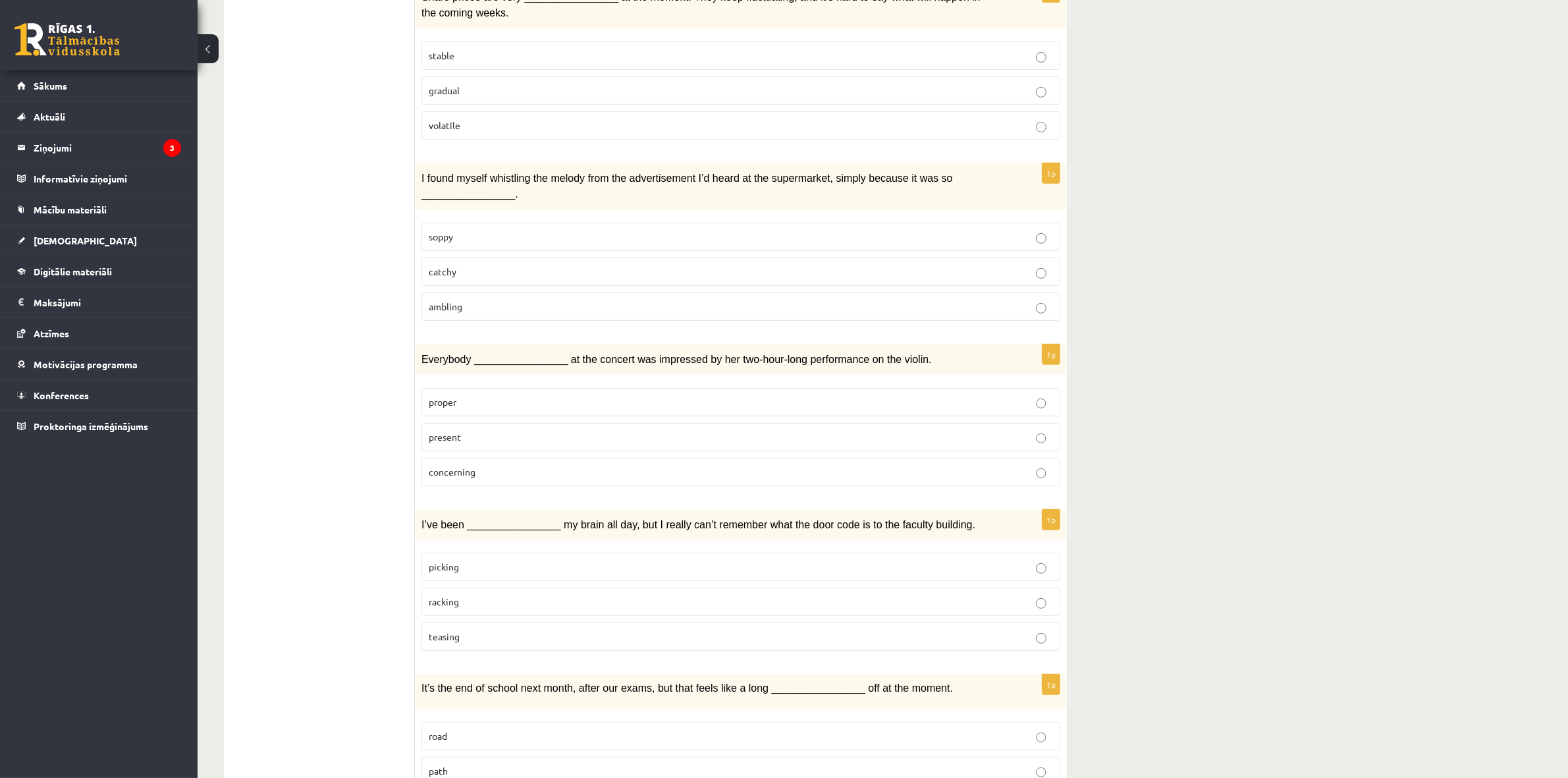
click at [477, 659] on div "1p I’ve been ________________ my brain all day, but I really can’t remember wha…" at bounding box center [741, 586] width 652 height 152
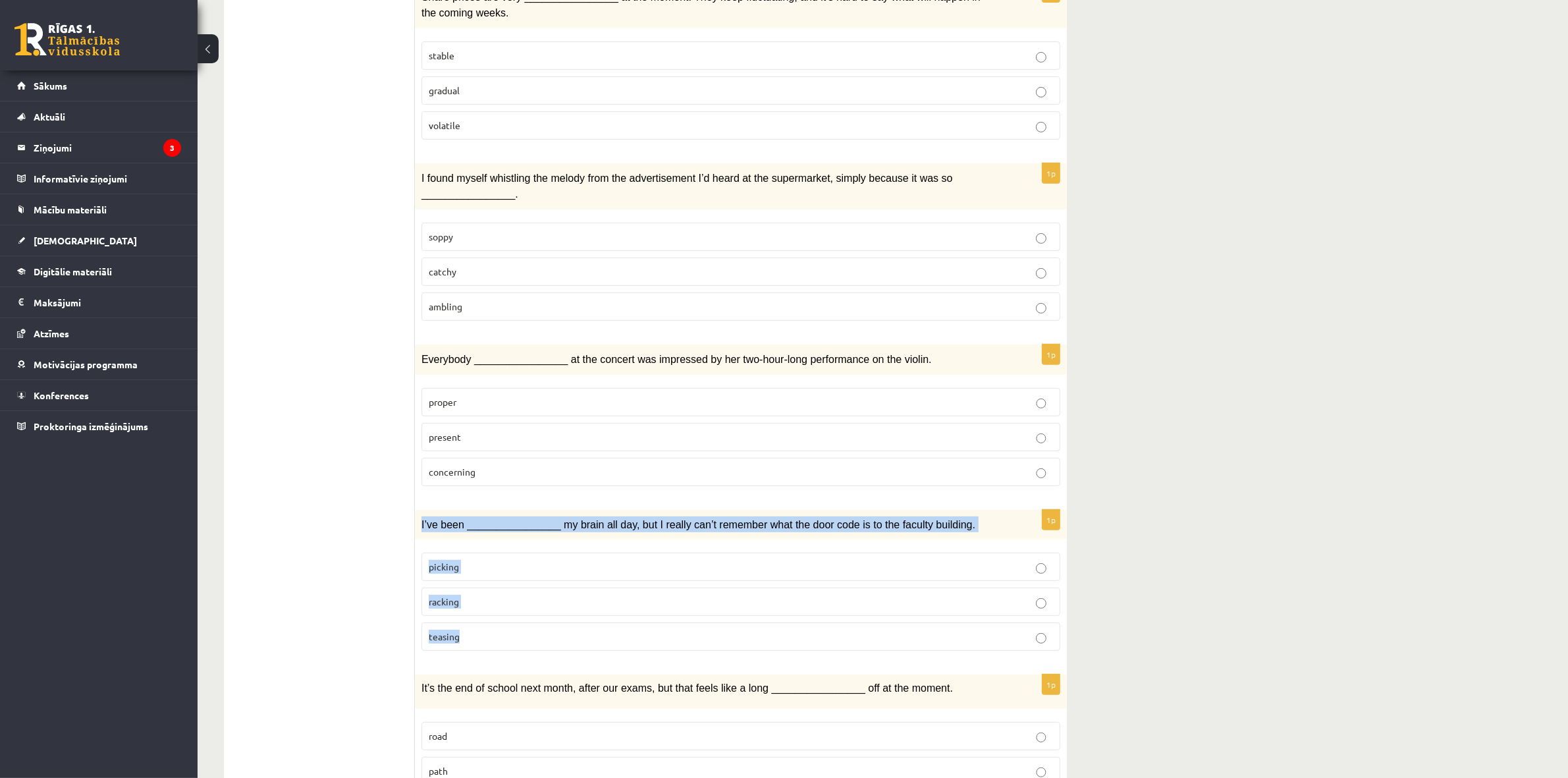
drag, startPoint x: 475, startPoint y: 657, endPoint x: 421, endPoint y: 524, distance: 143.5
click at [421, 524] on div "1p I’ve been ________________ my brain all day, but I really can’t remember wha…" at bounding box center [741, 586] width 652 height 152
copy div "I’ve been ________________ my brain all day, but I really can’t remember what t…"
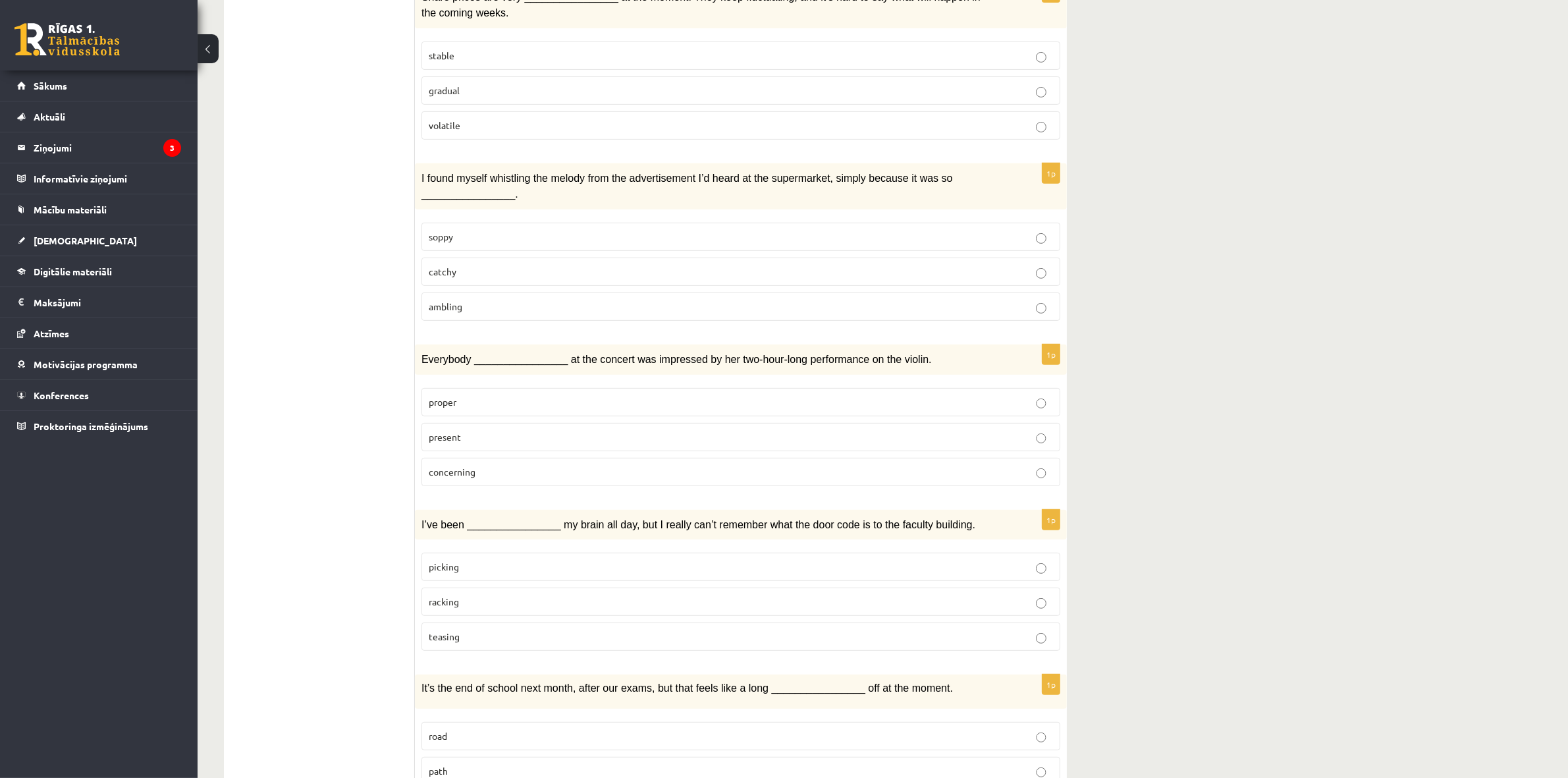
click at [344, 544] on ul "1. uzdevums 2. uzdevums 3. uzdevums Izvērtējums!" at bounding box center [325, 705] width 178 height 2186
click at [444, 605] on span "racking" at bounding box center [443, 601] width 30 height 12
drag, startPoint x: 1548, startPoint y: 267, endPoint x: 1548, endPoint y: 321, distance: 54.0
click at [1548, 321] on div "12.c2 klases diagnosticējošais darbs angļu valodā par 11.klases mācību vielu , …" at bounding box center [883, 632] width 1371 height 2411
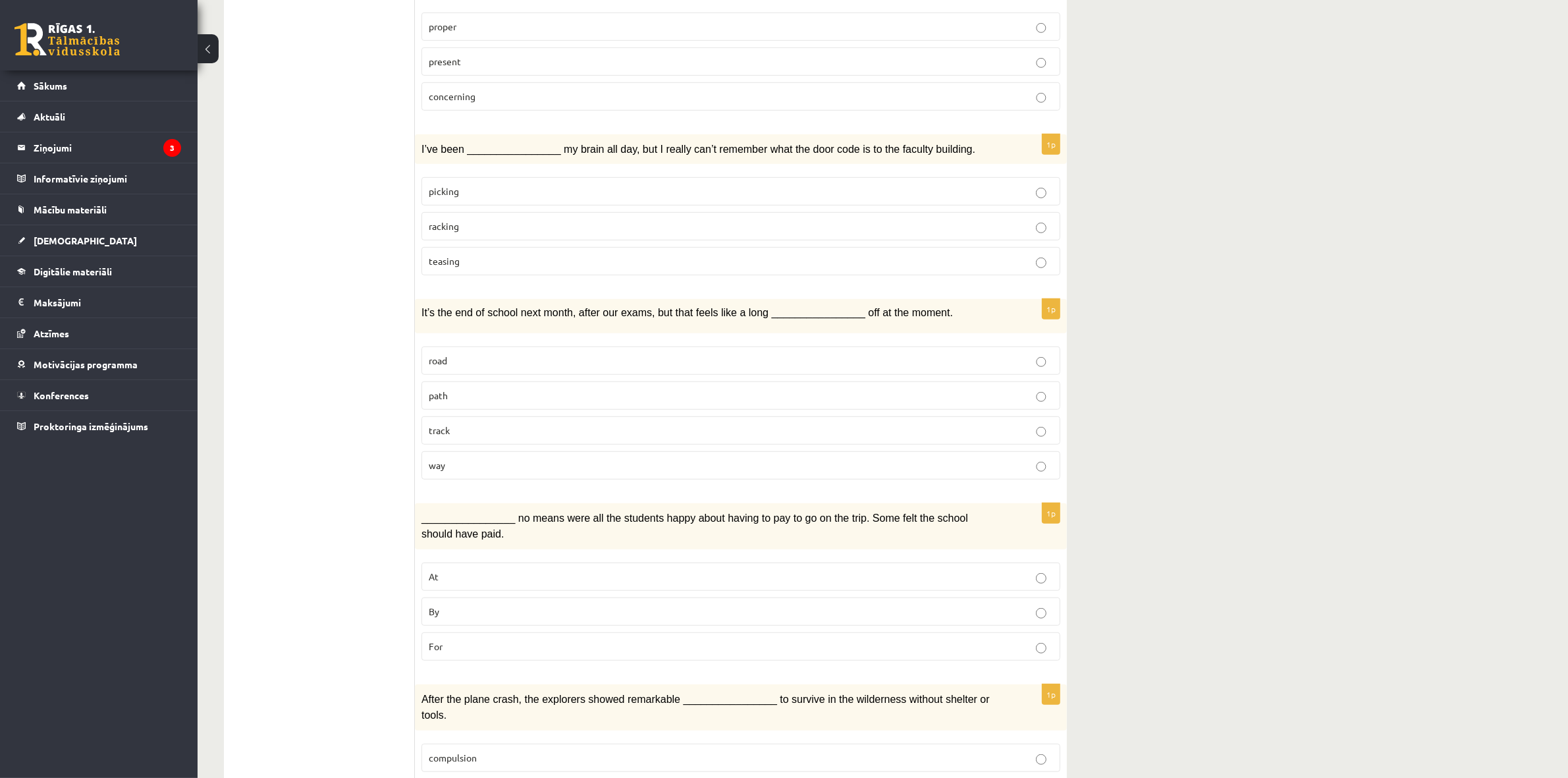
scroll to position [1125, 0]
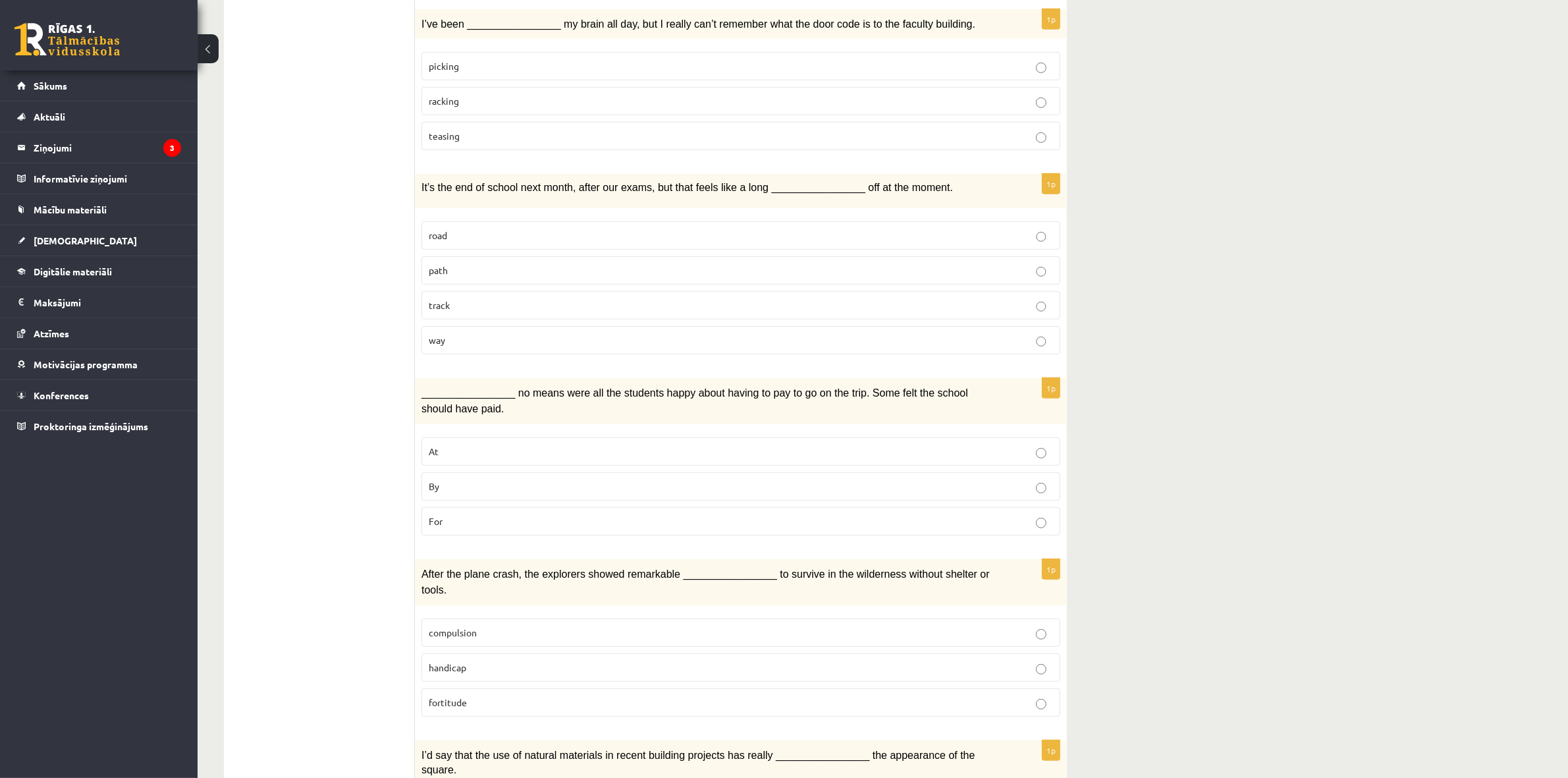
click at [451, 302] on p "track" at bounding box center [740, 305] width 624 height 14
drag, startPoint x: 425, startPoint y: 187, endPoint x: 509, endPoint y: 346, distance: 179.8
click at [509, 346] on div "**********" at bounding box center [645, 205] width 843 height 2213
click at [508, 357] on fieldset "road path track way" at bounding box center [740, 286] width 639 height 143
click at [507, 357] on fieldset "road path track way" at bounding box center [740, 286] width 639 height 143
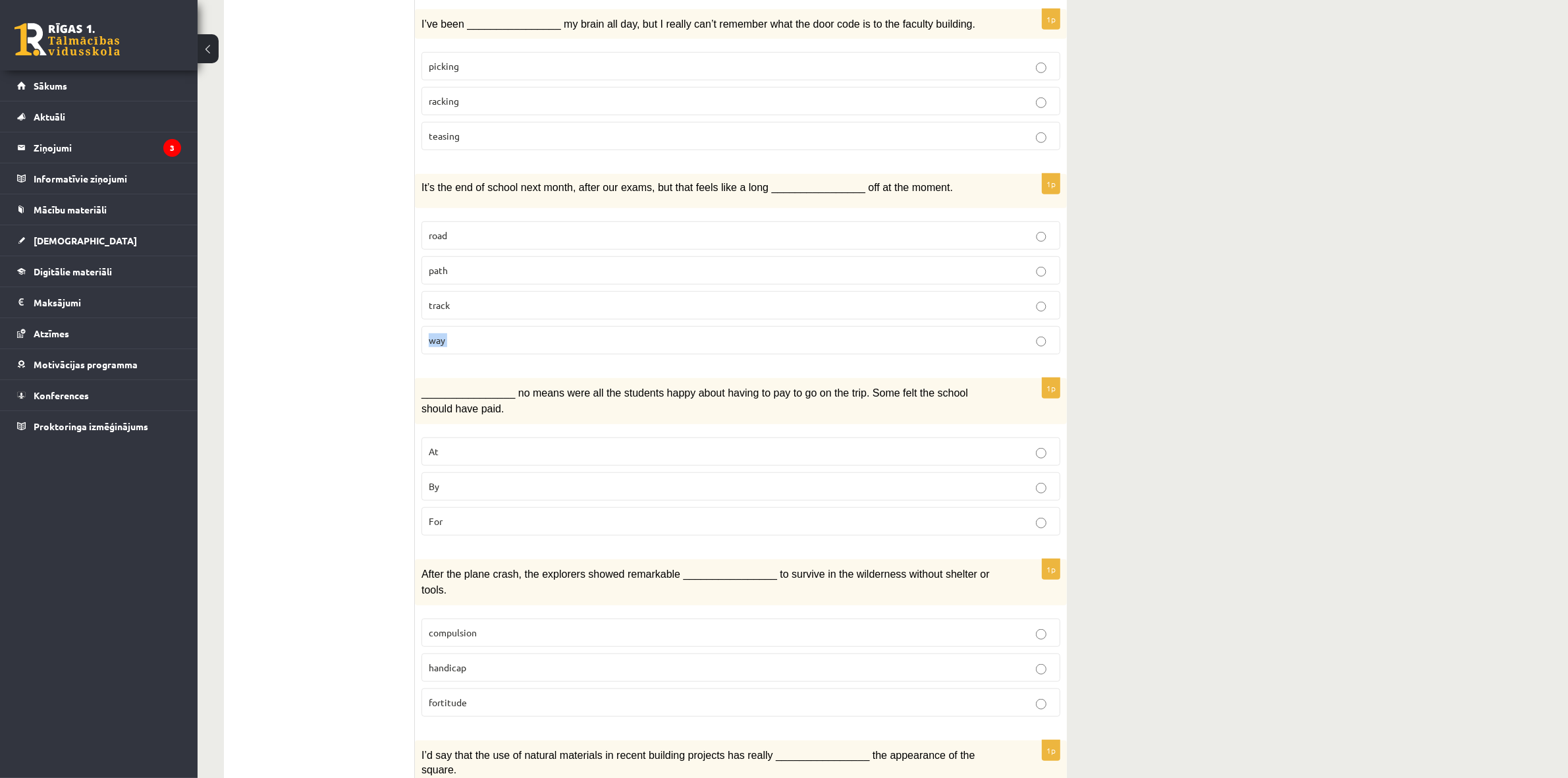
click at [507, 357] on fieldset "road path track way" at bounding box center [740, 286] width 639 height 143
click at [481, 362] on div "1p It’s the end of school next month, after our exams, but that feels like a lo…" at bounding box center [741, 269] width 652 height 190
click at [478, 362] on div "1p It’s the end of school next month, after our exams, but that feels like a lo…" at bounding box center [741, 269] width 652 height 190
click at [472, 360] on div "1p It’s the end of school next month, after our exams, but that feels like a lo…" at bounding box center [741, 269] width 652 height 190
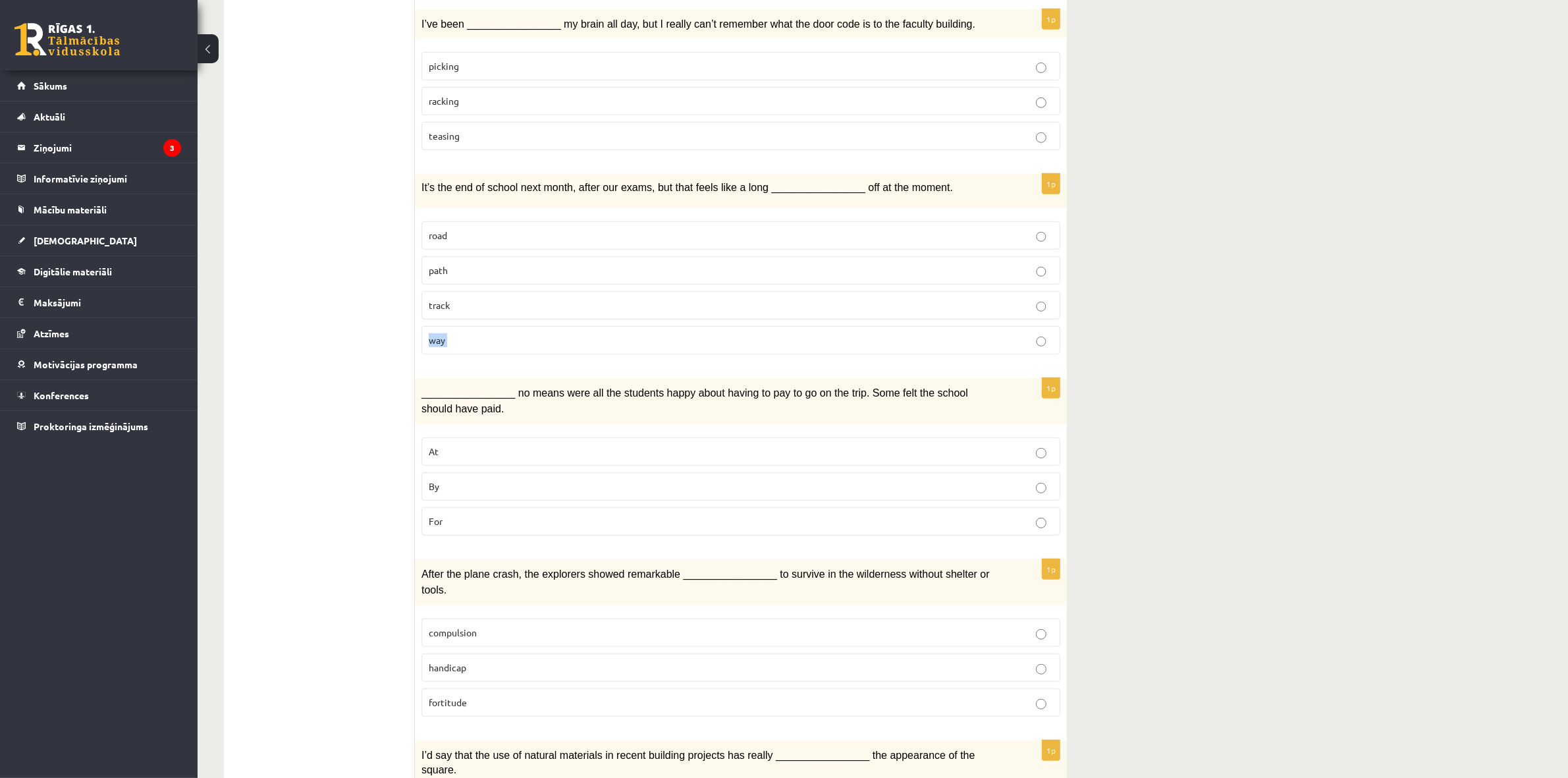
drag, startPoint x: 455, startPoint y: 356, endPoint x: 448, endPoint y: 345, distance: 13.0
click at [454, 356] on fieldset "road path track way" at bounding box center [740, 286] width 639 height 143
click at [433, 304] on span "track" at bounding box center [439, 304] width 21 height 12
drag, startPoint x: 477, startPoint y: 356, endPoint x: 417, endPoint y: 188, distance: 178.4
click at [417, 188] on div "1p It’s the end of school next month, after our exams, but that feels like a lo…" at bounding box center [741, 269] width 652 height 190
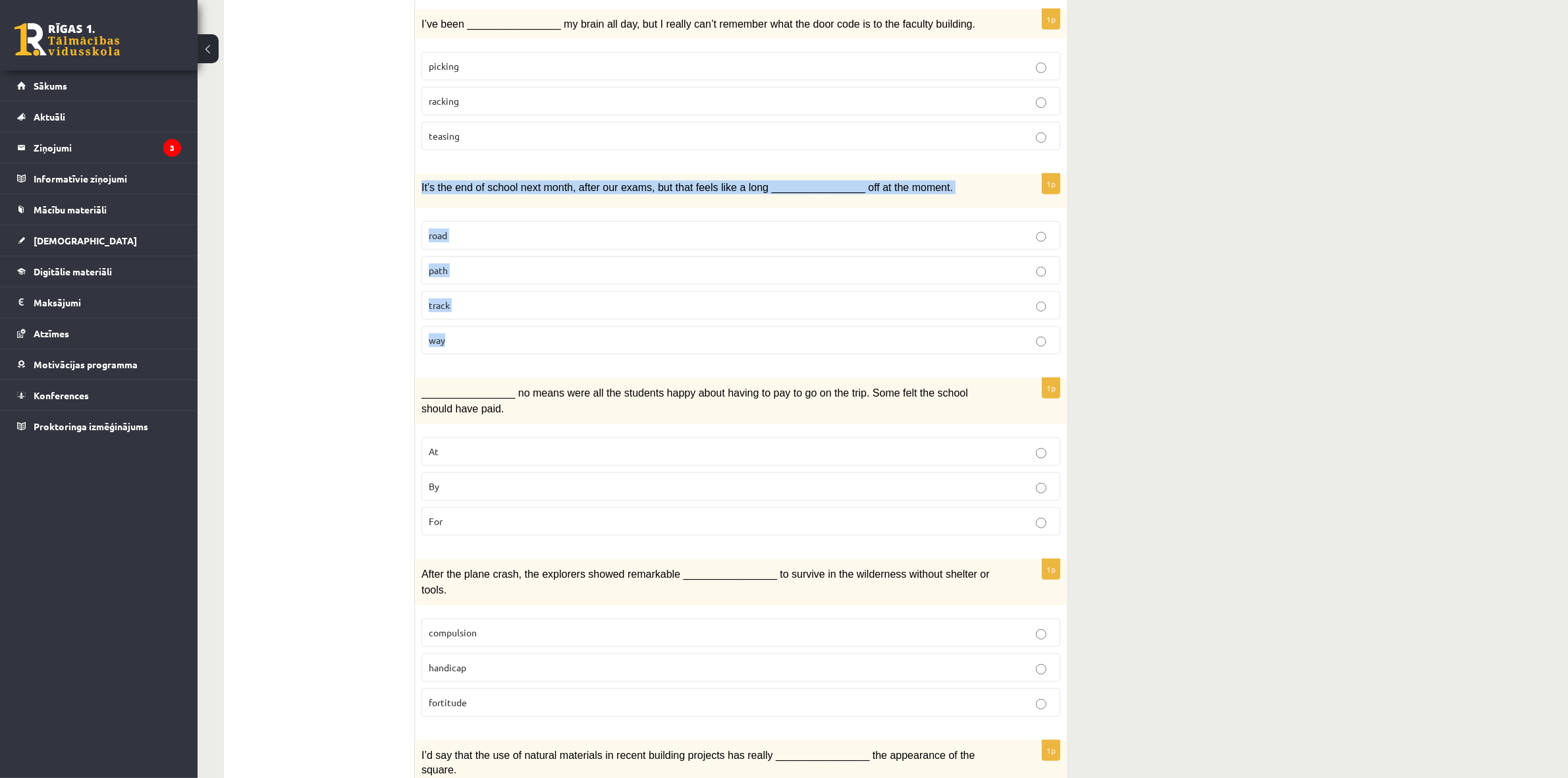
copy div "It’s the end of school next month, after our exams, but that feels like a long …"
drag, startPoint x: 364, startPoint y: 320, endPoint x: 368, endPoint y: 315, distance: 6.4
click at [366, 318] on ul "1. uzdevums 2. uzdevums 3. uzdevums Izvērtējums!" at bounding box center [325, 205] width 178 height 2186
click at [485, 337] on p "way" at bounding box center [740, 340] width 624 height 14
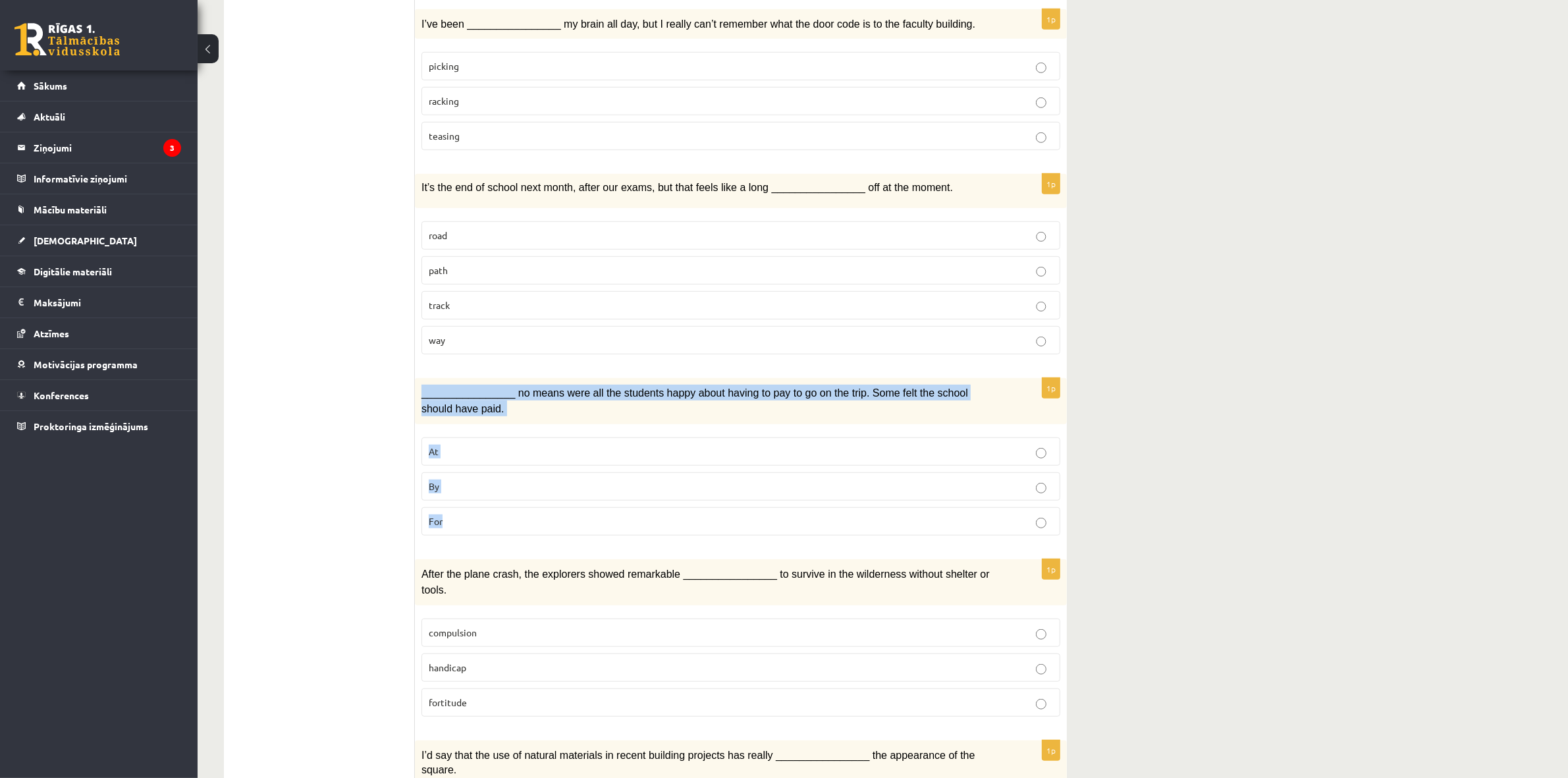
drag, startPoint x: 447, startPoint y: 545, endPoint x: 421, endPoint y: 398, distance: 149.3
click at [421, 398] on div "1p ________________ no means were all the students happy about having to pay to…" at bounding box center [741, 462] width 652 height 168
copy div "________________ no means were all the students happy about having to pay to go…"
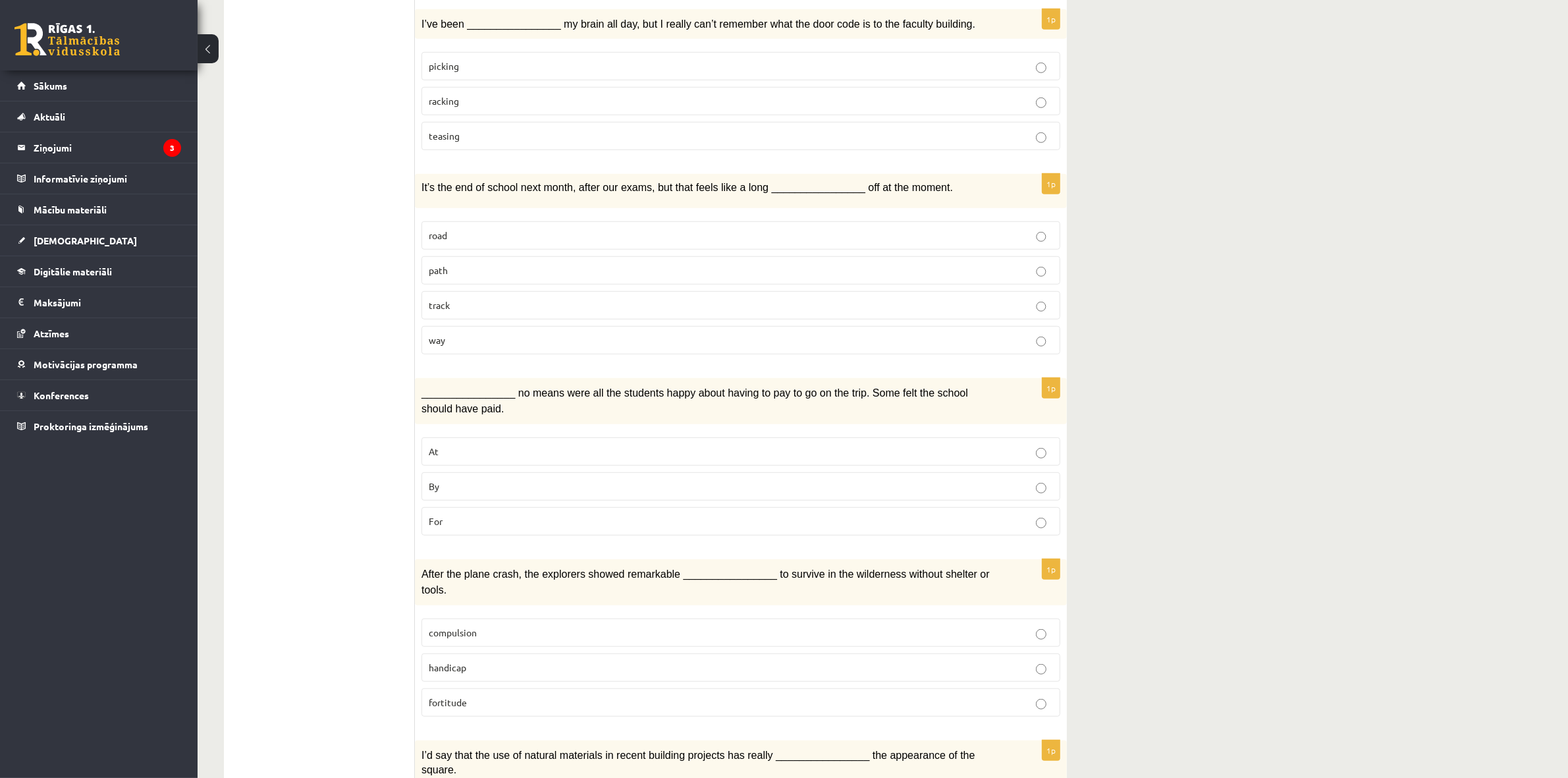
click at [339, 439] on ul "1. uzdevums 2. uzdevums 3. uzdevums Izvērtējums!" at bounding box center [325, 205] width 178 height 2186
click at [432, 481] on span "By" at bounding box center [433, 485] width 10 height 12
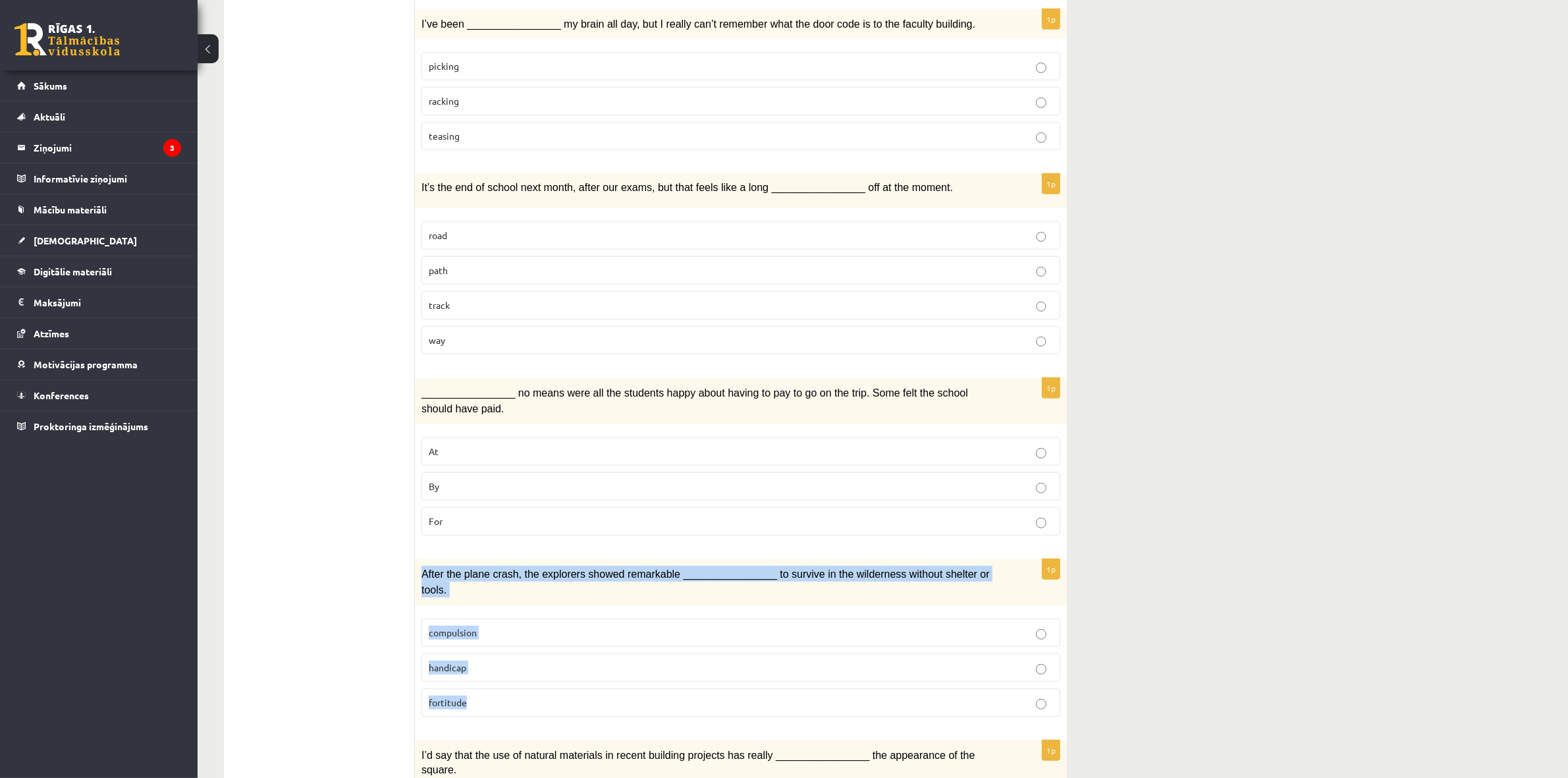
drag, startPoint x: 513, startPoint y: 703, endPoint x: 419, endPoint y: 575, distance: 158.8
click at [419, 575] on div "1p After the plane crash, the explorers showed remarkable ________________ to s…" at bounding box center [741, 643] width 652 height 168
copy div "After the plane crash, the explorers showed remarkable ________________ to surv…"
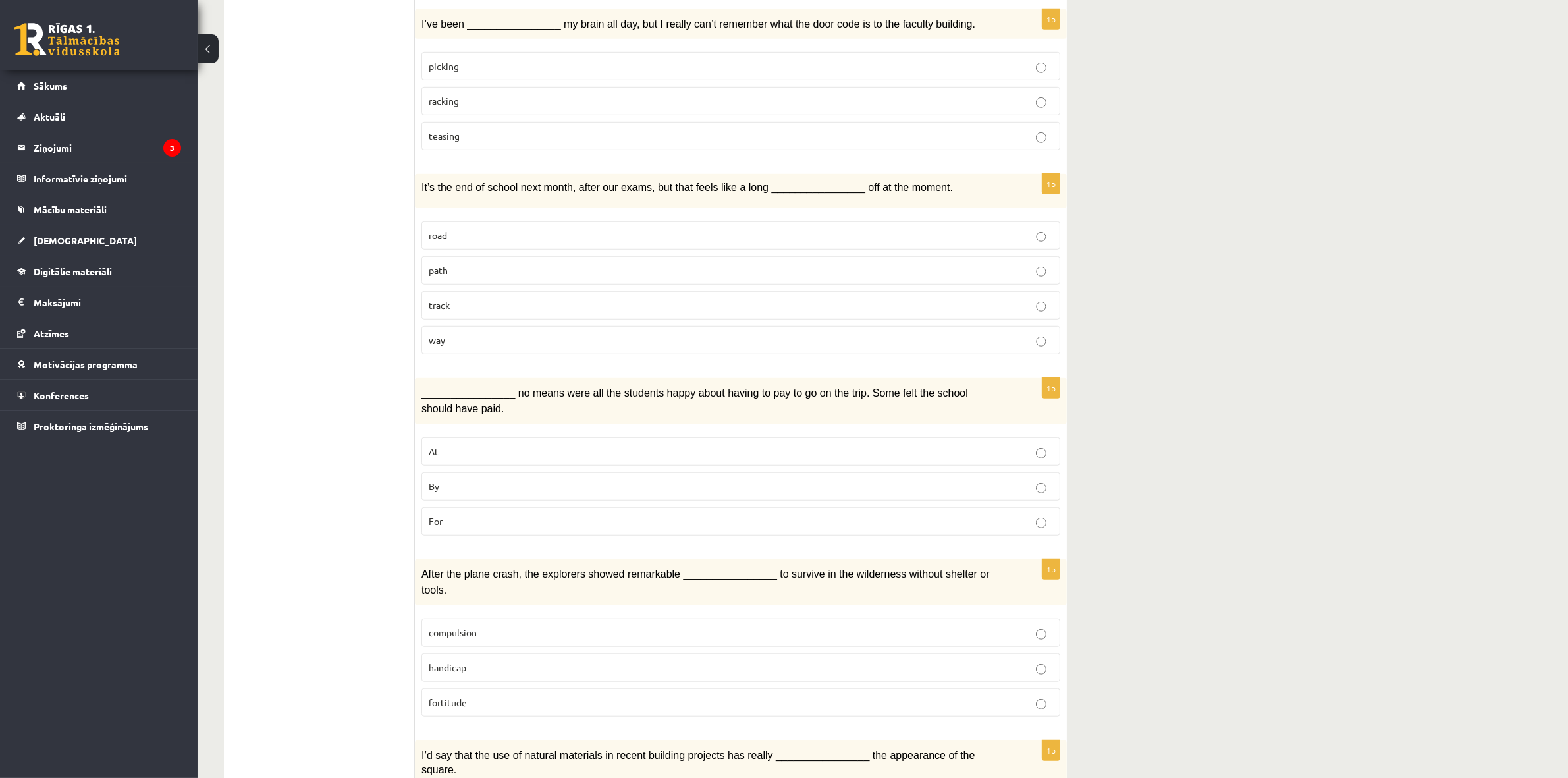
click at [369, 598] on ul "1. uzdevums 2. uzdevums 3. uzdevums Izvērtējums!" at bounding box center [325, 205] width 178 height 2186
click at [463, 695] on label "fortitude" at bounding box center [740, 702] width 639 height 29
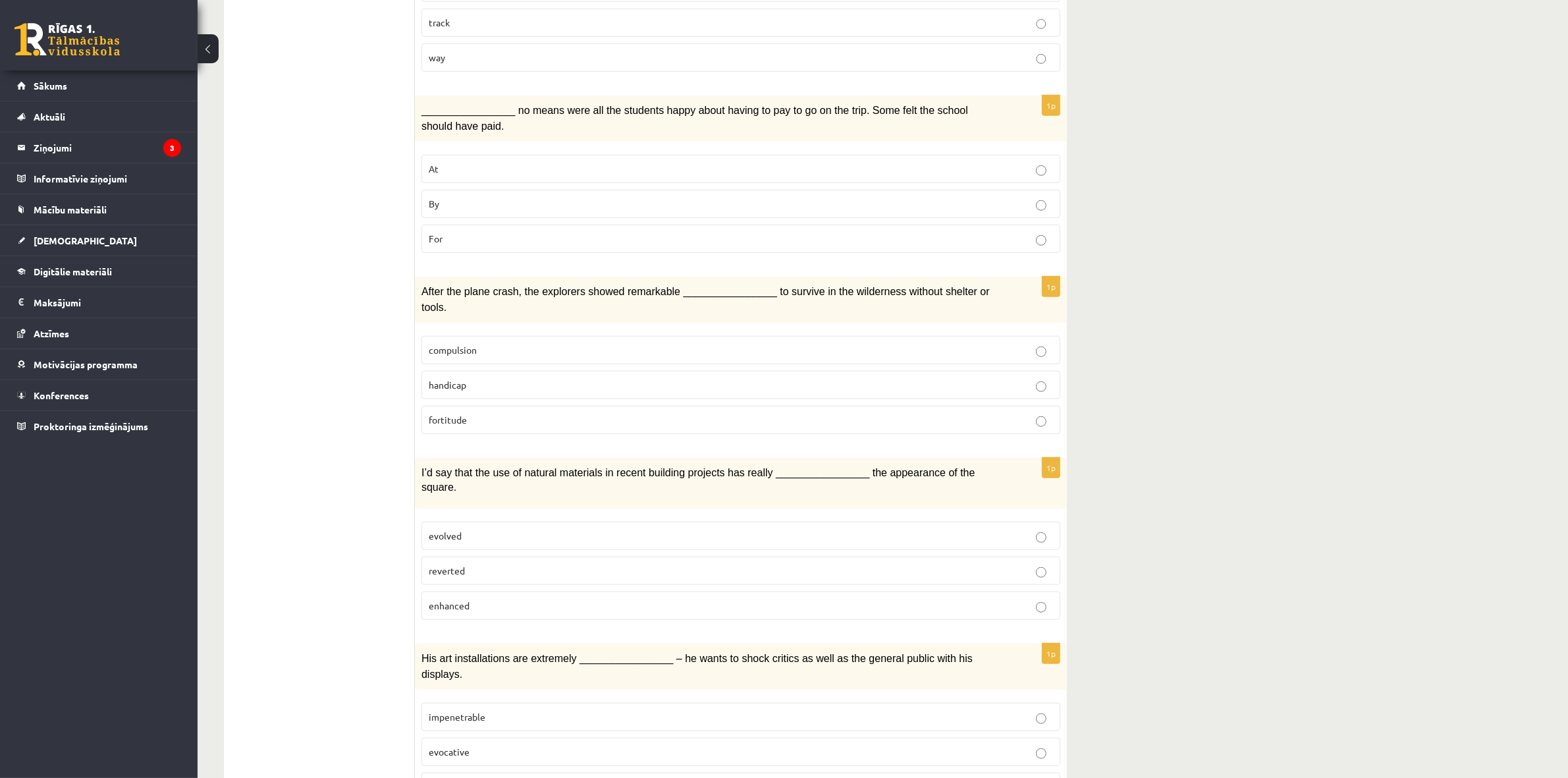
scroll to position [1495, 0]
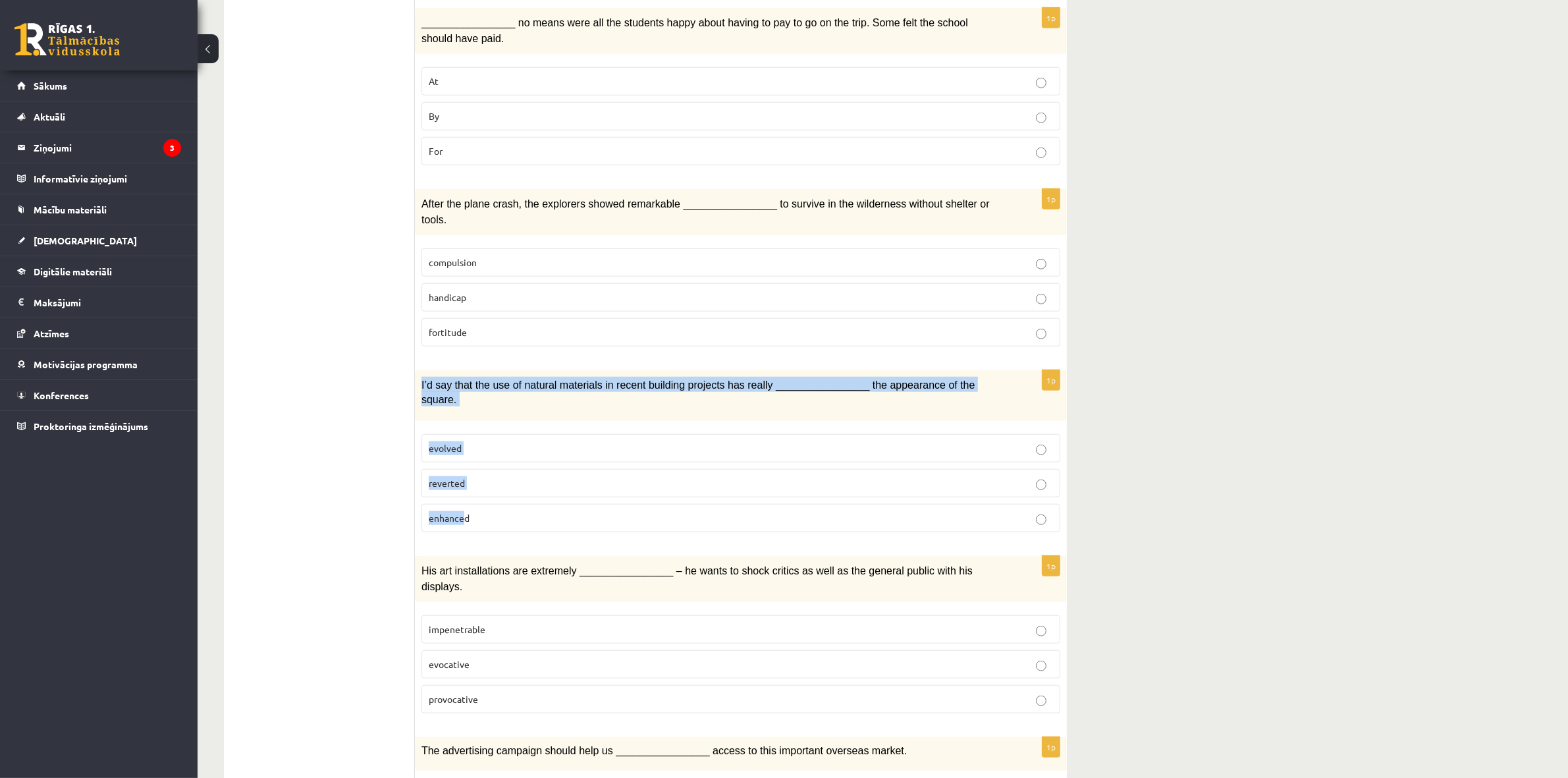
drag, startPoint x: 463, startPoint y: 513, endPoint x: 418, endPoint y: 382, distance: 138.5
click at [418, 382] on div "1p I’d say that the use of natural materials in recent building projects has re…" at bounding box center [741, 456] width 652 height 173
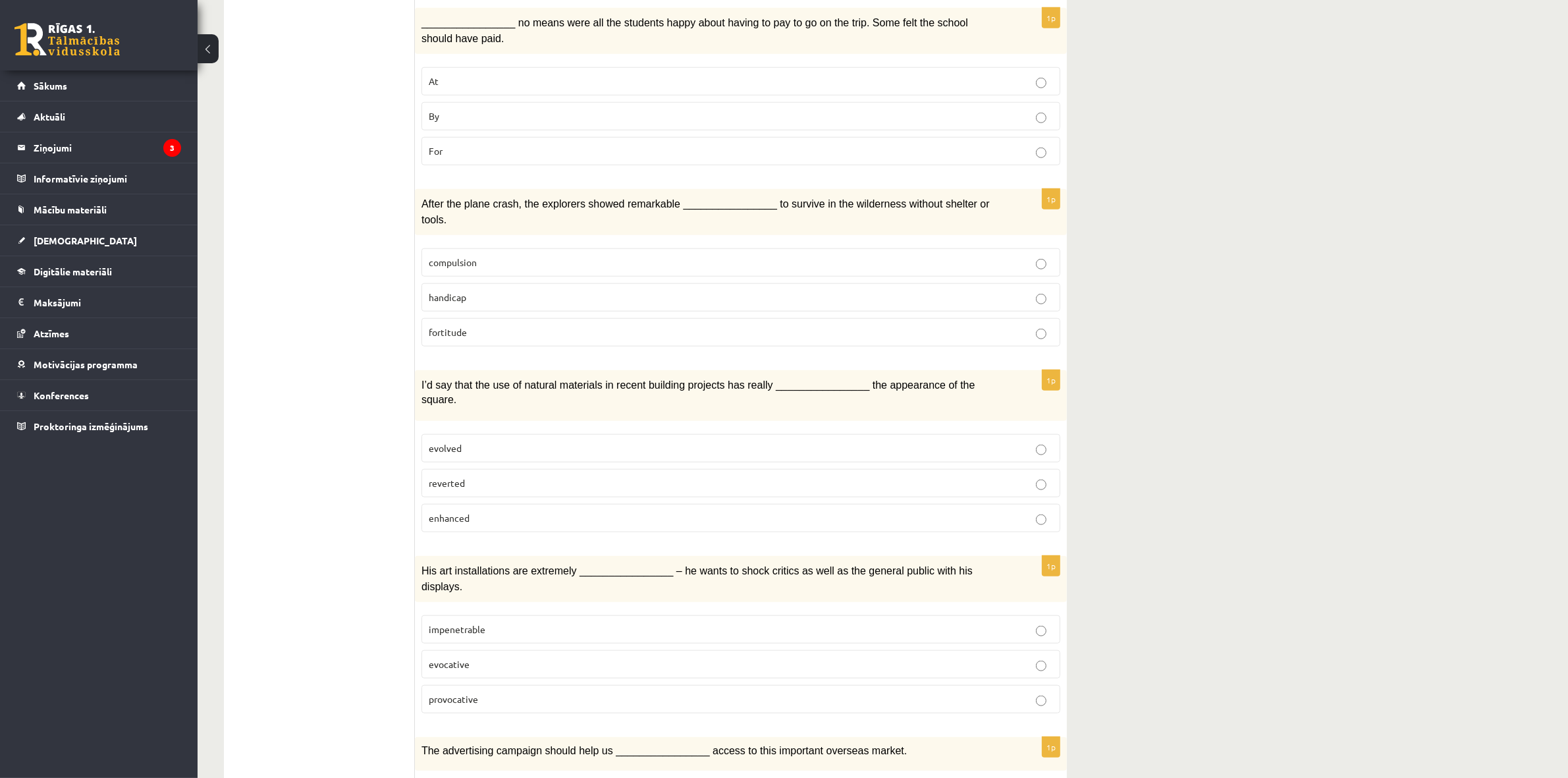
click at [474, 507] on fieldset "evolved reverted enhanced" at bounding box center [740, 482] width 639 height 109
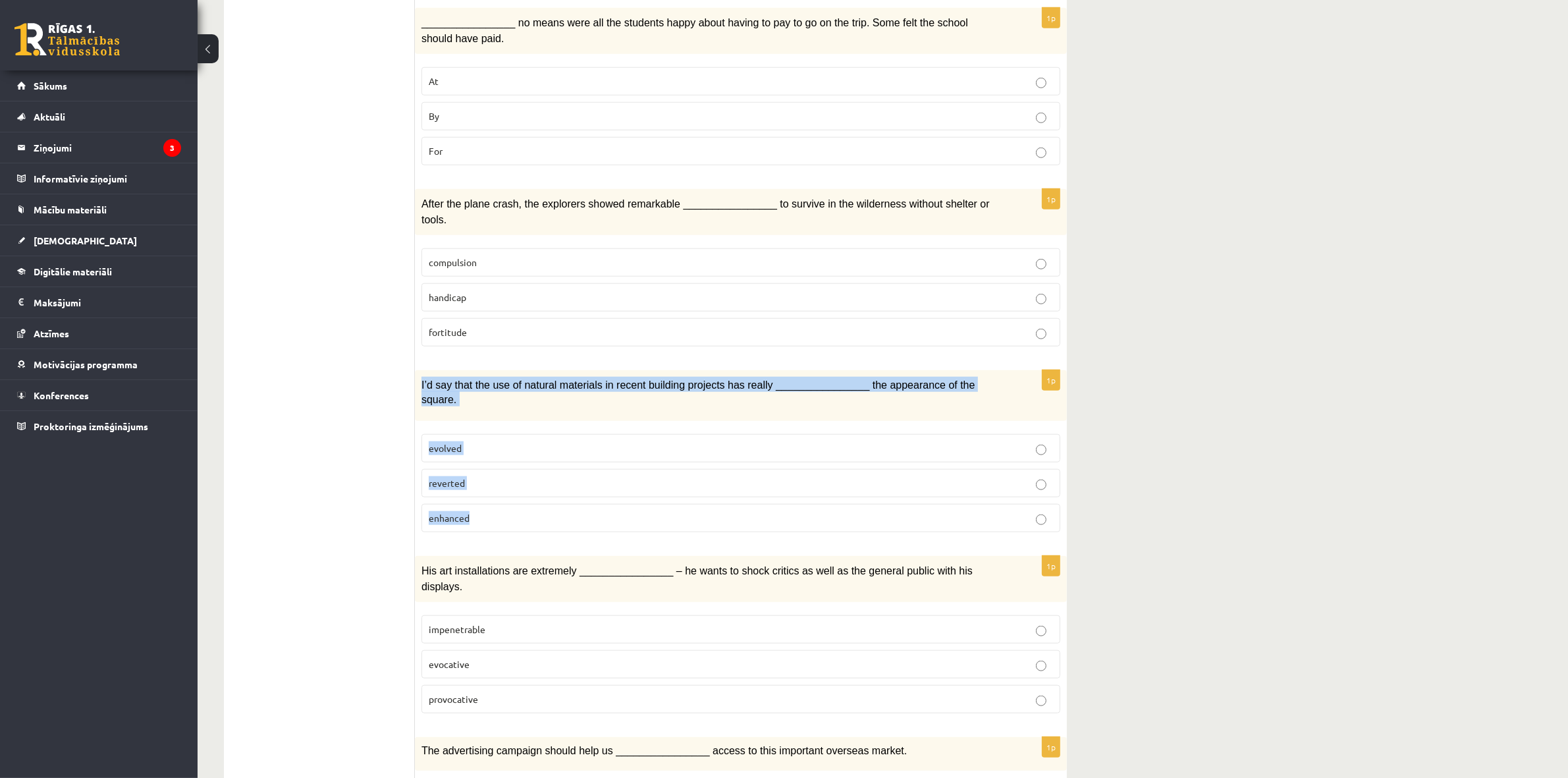
drag, startPoint x: 475, startPoint y: 489, endPoint x: 419, endPoint y: 374, distance: 127.9
click at [419, 374] on div "1p I’d say that the use of natural materials in recent building projects has re…" at bounding box center [741, 456] width 652 height 173
copy div "I’d say that the use of natural materials in recent building projects has reall…"
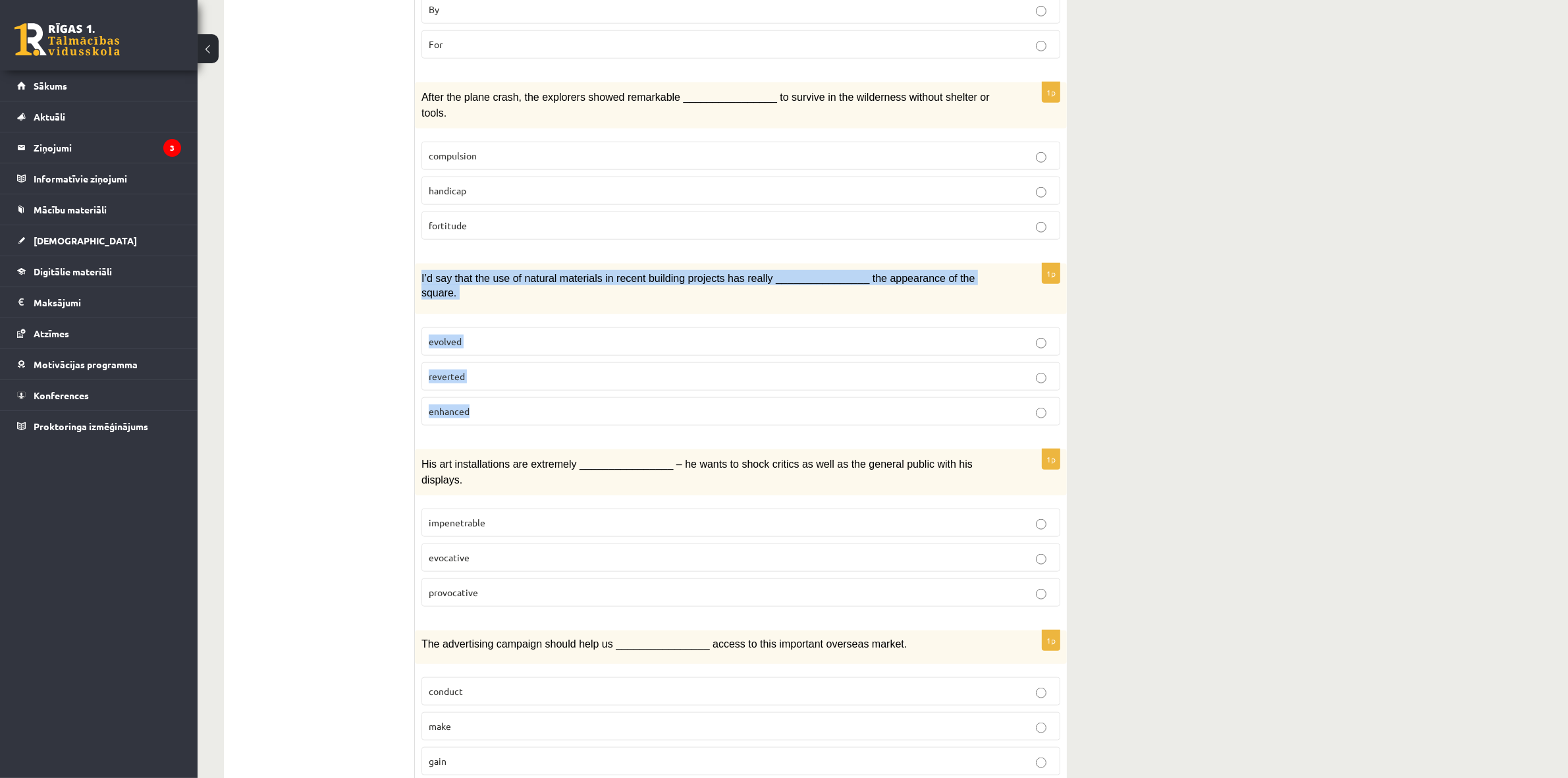
scroll to position [1604, 0]
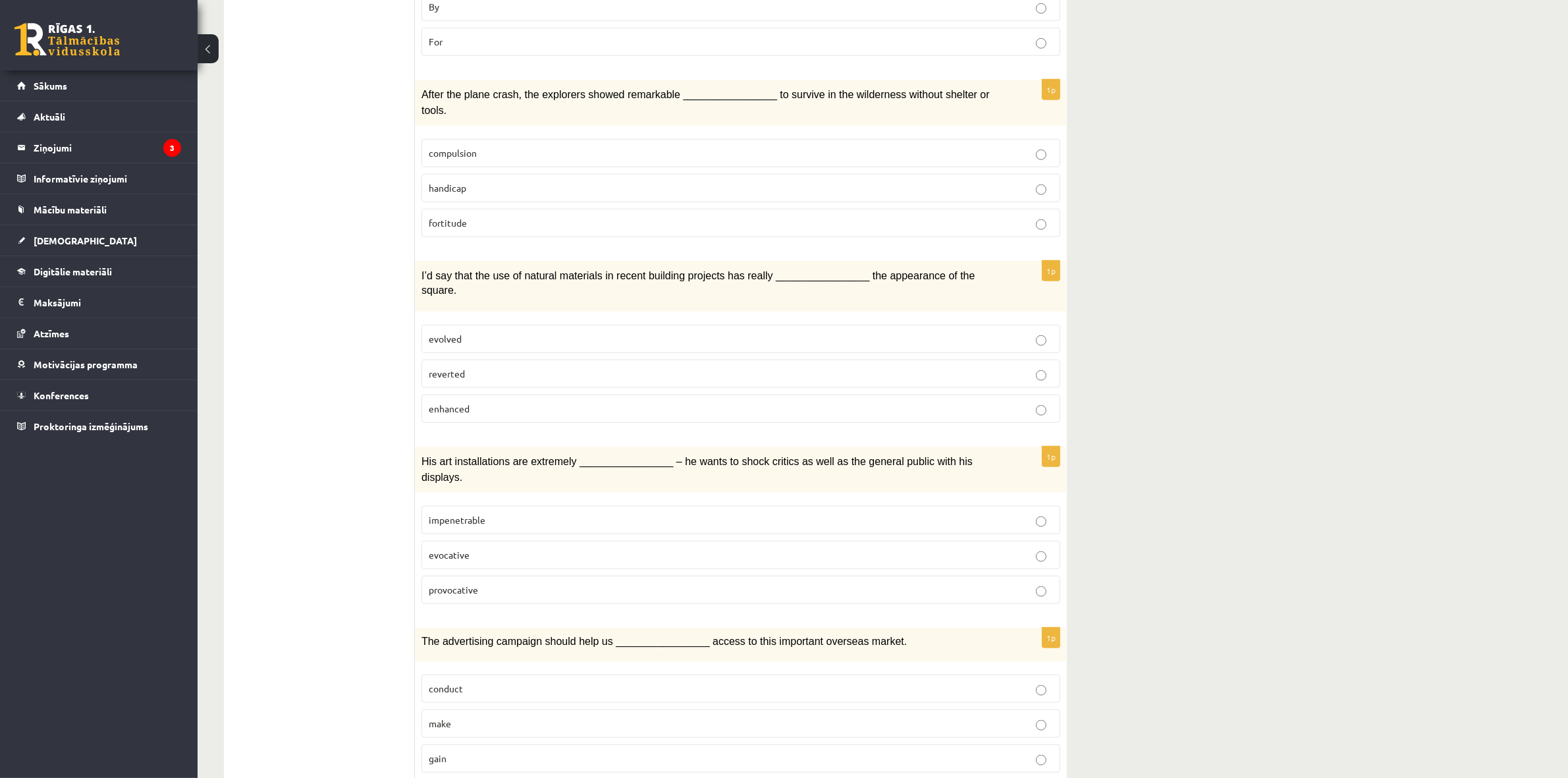
click at [440, 332] on p "evolved" at bounding box center [740, 339] width 624 height 14
click at [454, 368] on span "reverted" at bounding box center [447, 373] width 36 height 12
click at [437, 403] on span "enhanced" at bounding box center [449, 408] width 41 height 12
drag, startPoint x: 399, startPoint y: 440, endPoint x: 443, endPoint y: 511, distance: 83.5
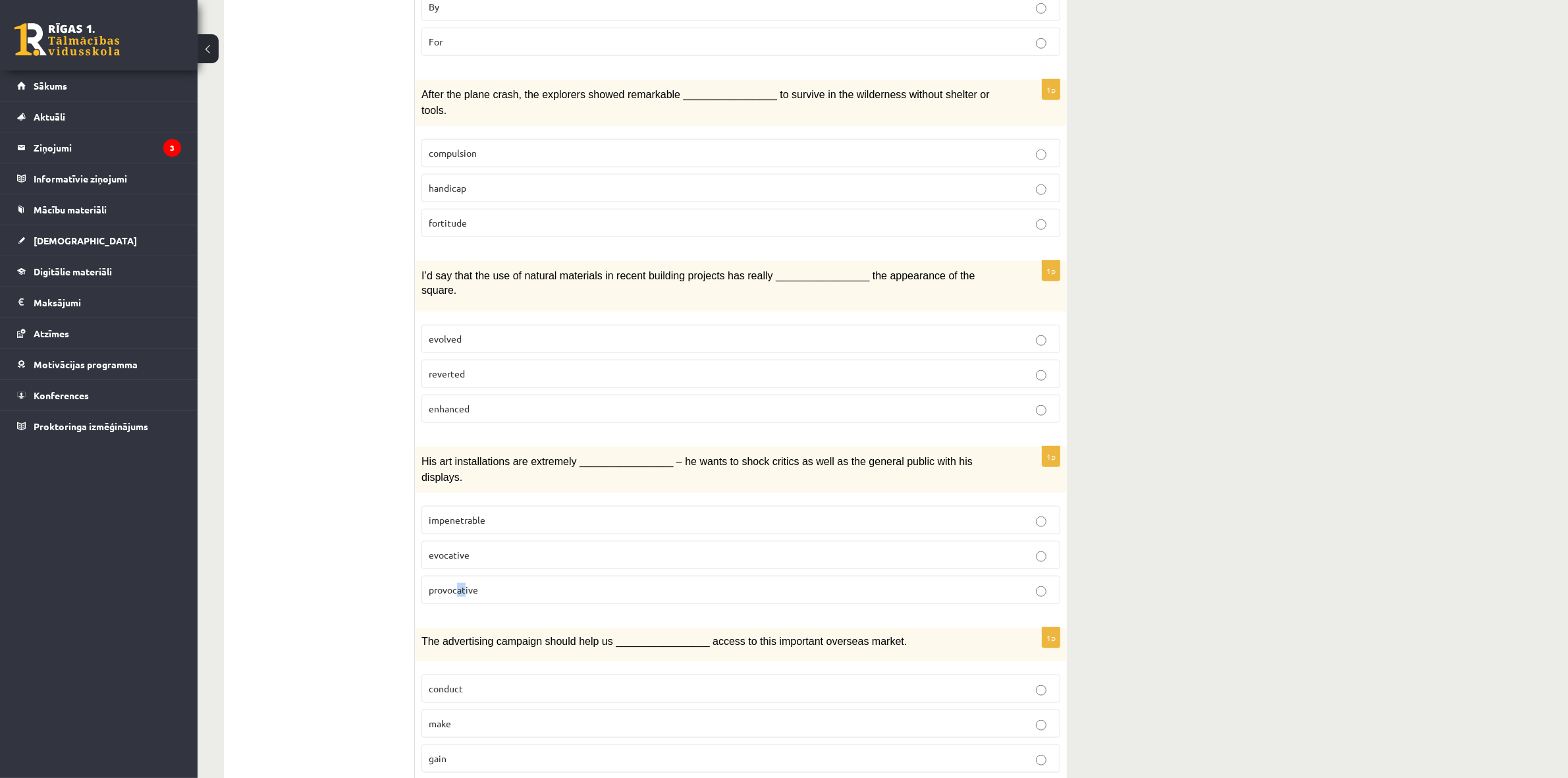
click at [459, 565] on div "1p His art installations are extremely ________________ – he wants to shock cri…" at bounding box center [741, 530] width 652 height 168
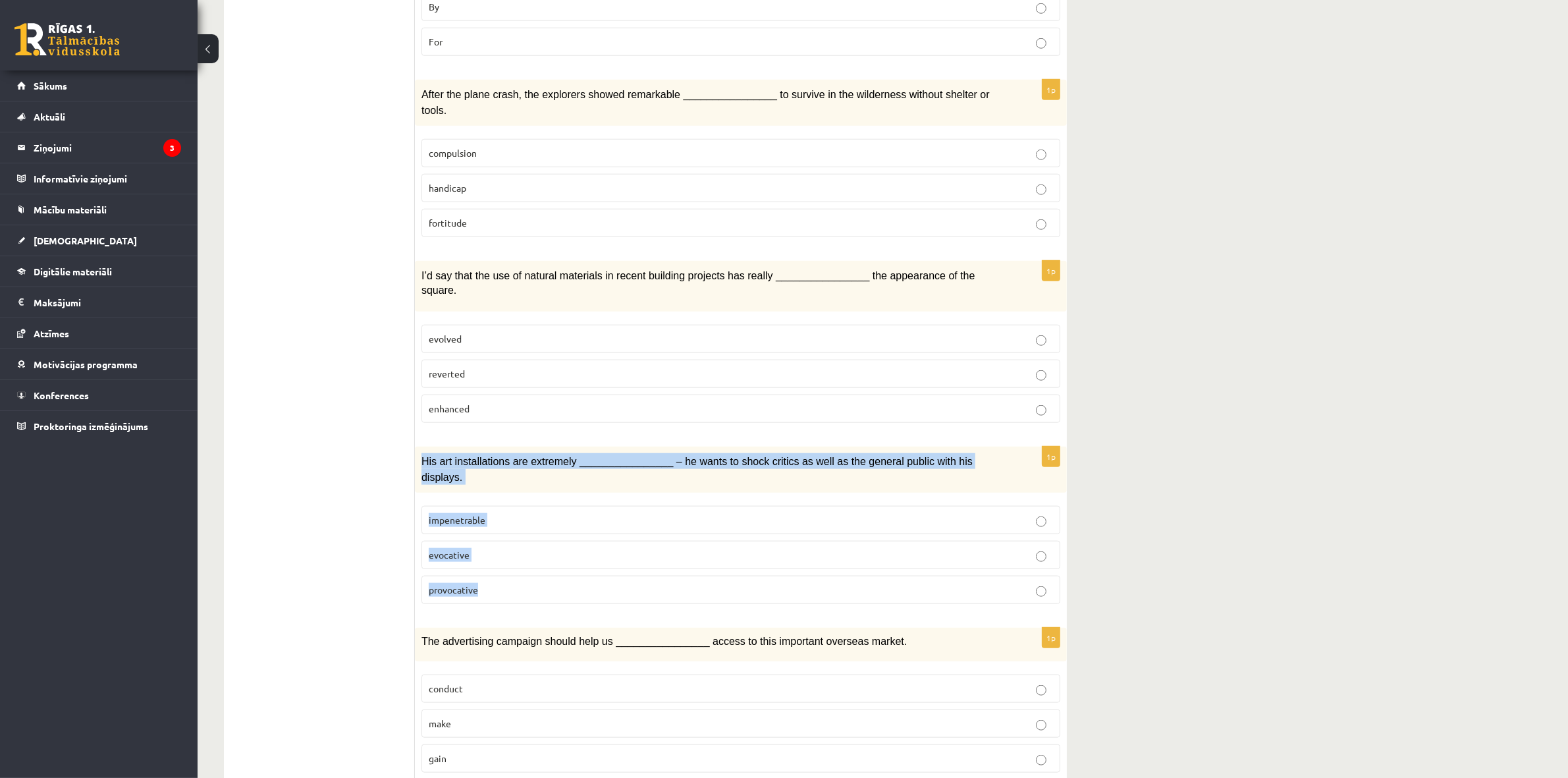
drag, startPoint x: 498, startPoint y: 561, endPoint x: 419, endPoint y: 428, distance: 154.7
click at [420, 446] on div "1p His art installations are extremely ________________ – he wants to shock cri…" at bounding box center [741, 530] width 652 height 168
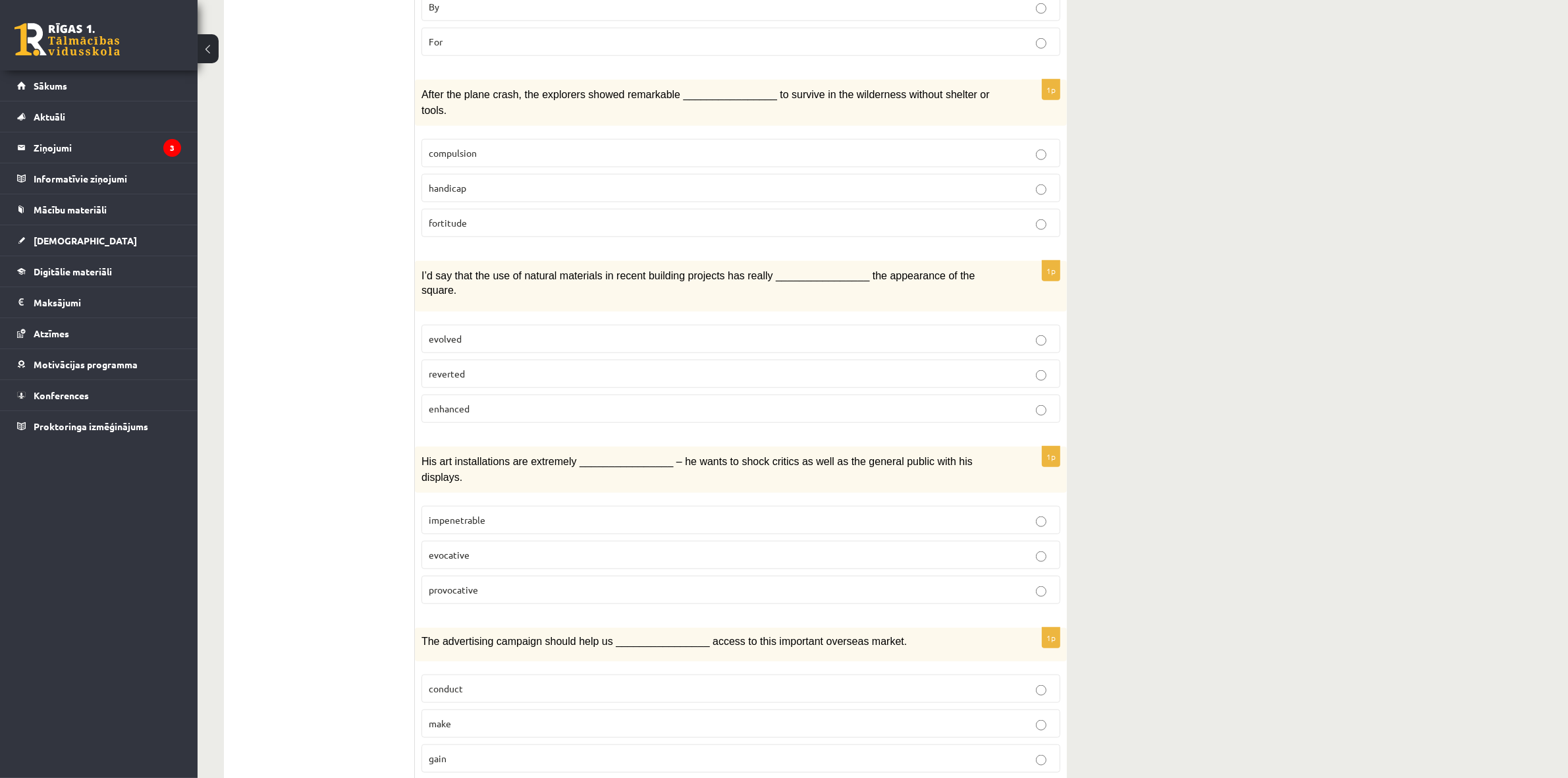
drag, startPoint x: 300, startPoint y: 476, endPoint x: 320, endPoint y: 471, distance: 20.6
click at [435, 584] on span "provocative" at bounding box center [453, 589] width 49 height 12
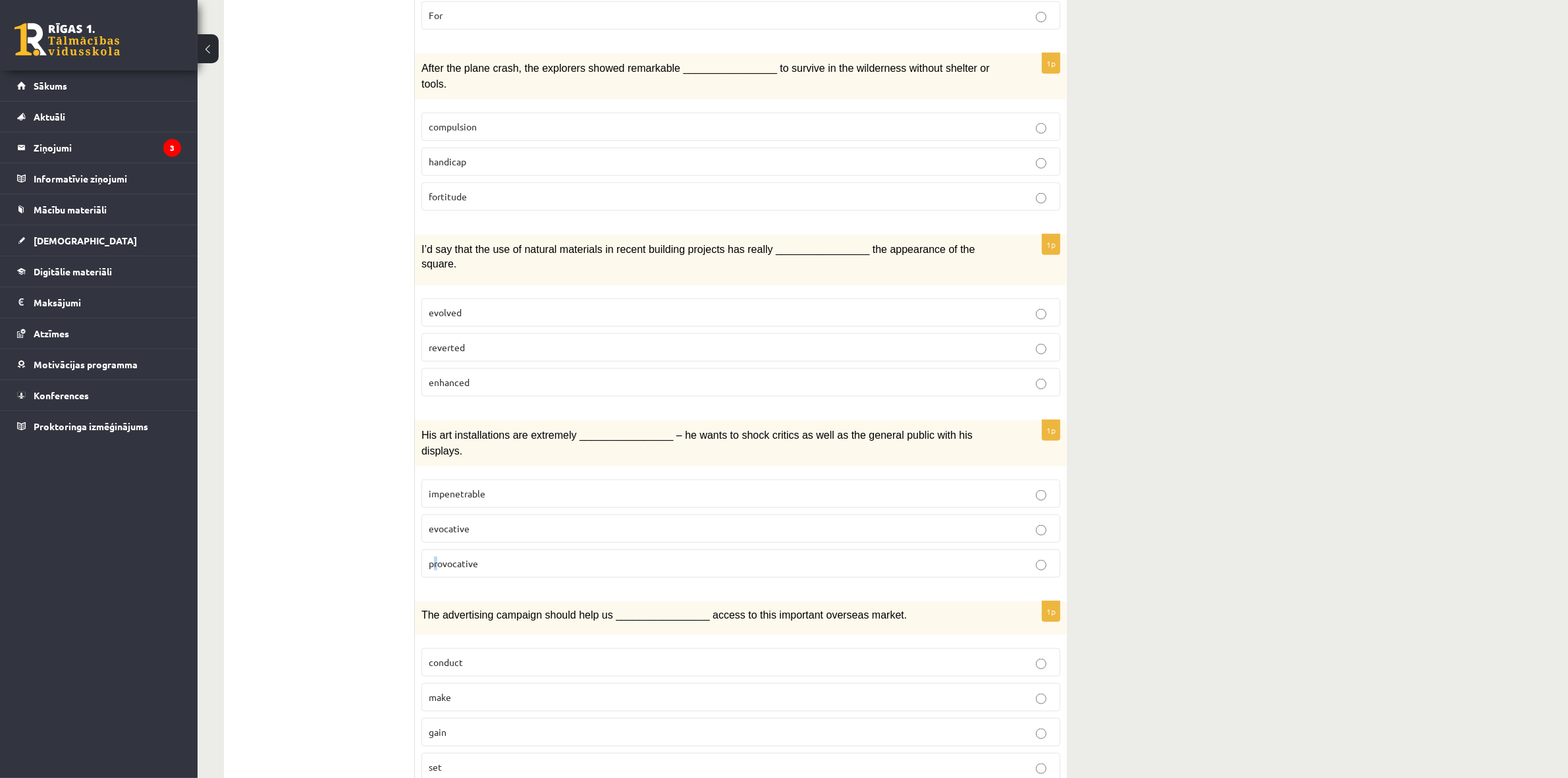
scroll to position [1642, 0]
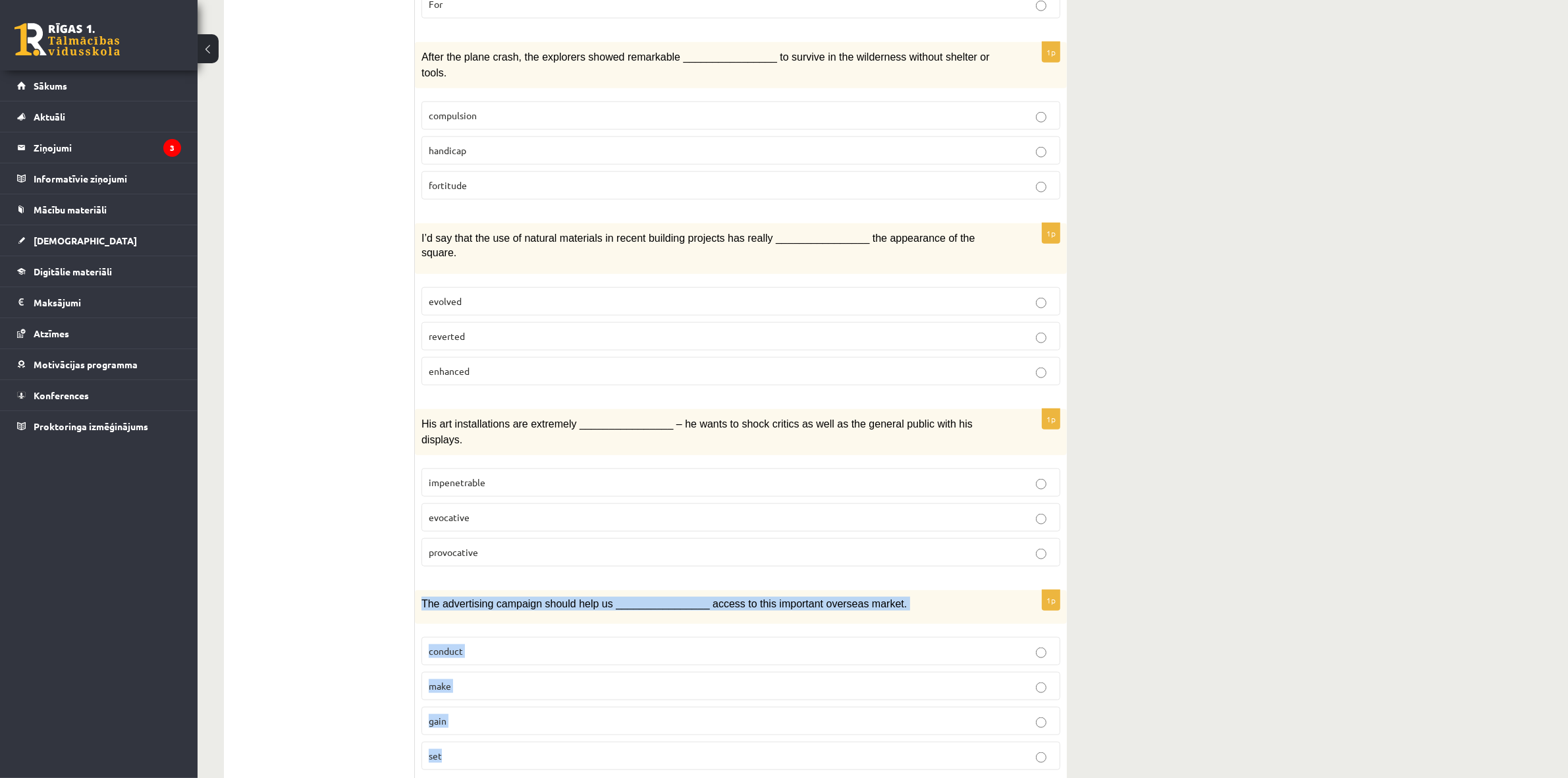
drag, startPoint x: 628, startPoint y: 732, endPoint x: 419, endPoint y: 561, distance: 270.0
click at [419, 590] on div "1p The advertising campaign should help us ________________ access to this impo…" at bounding box center [741, 685] width 652 height 190
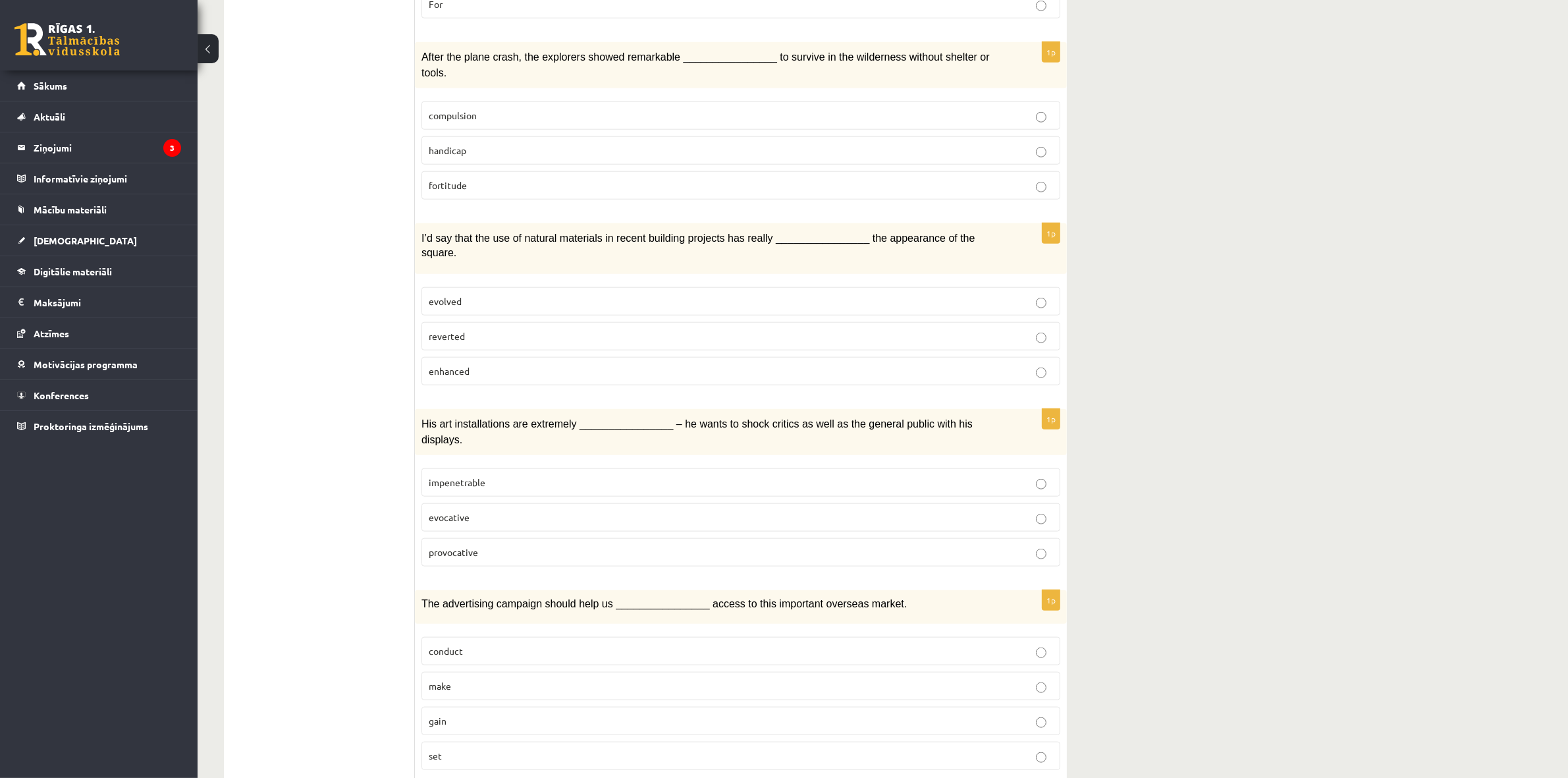
click at [435, 715] on span "gain" at bounding box center [437, 720] width 18 height 12
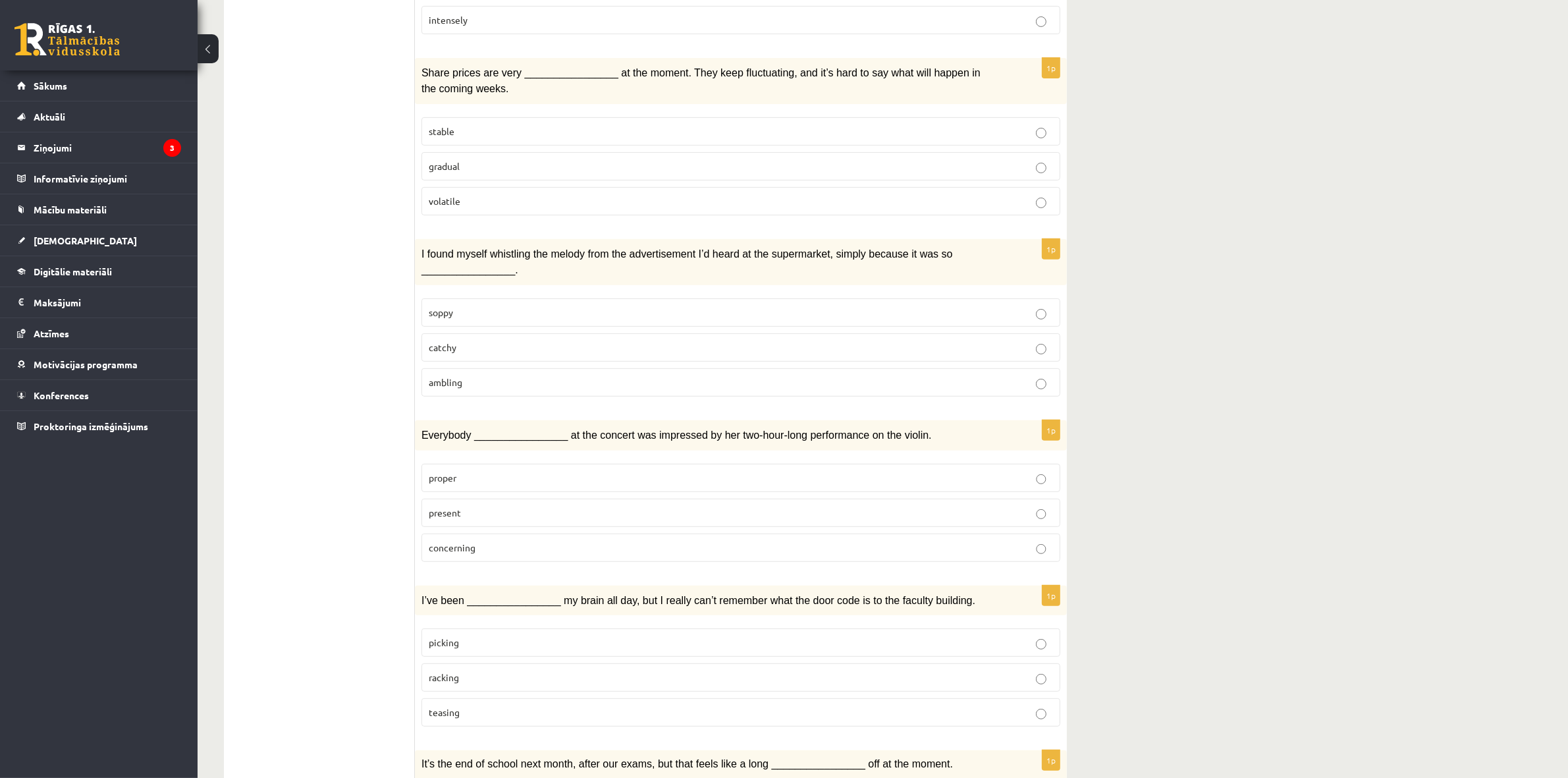
scroll to position [0, 0]
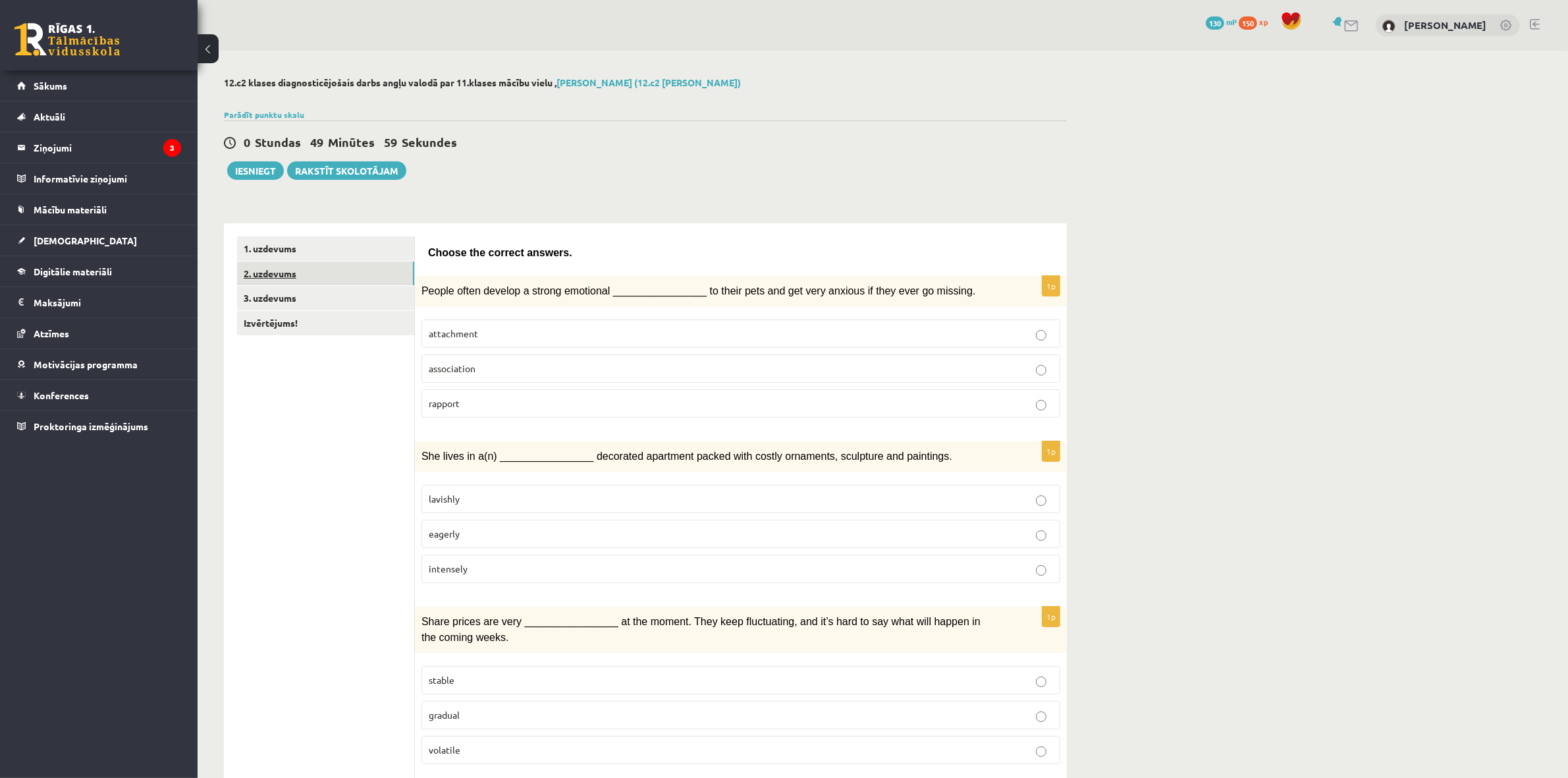
click at [290, 267] on link "2. uzdevums" at bounding box center [325, 273] width 177 height 24
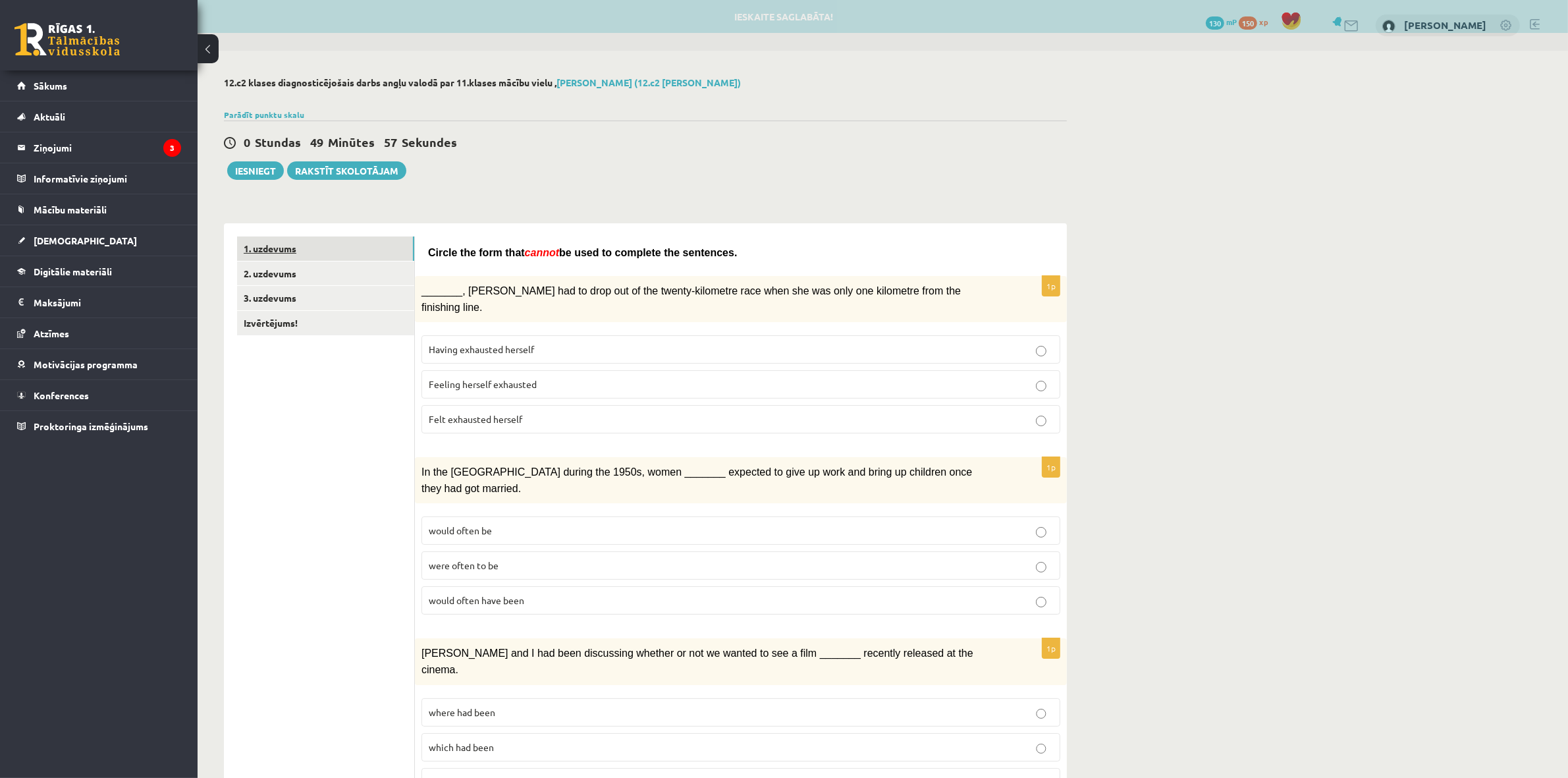
click at [286, 248] on link "1. uzdevums" at bounding box center [325, 248] width 177 height 24
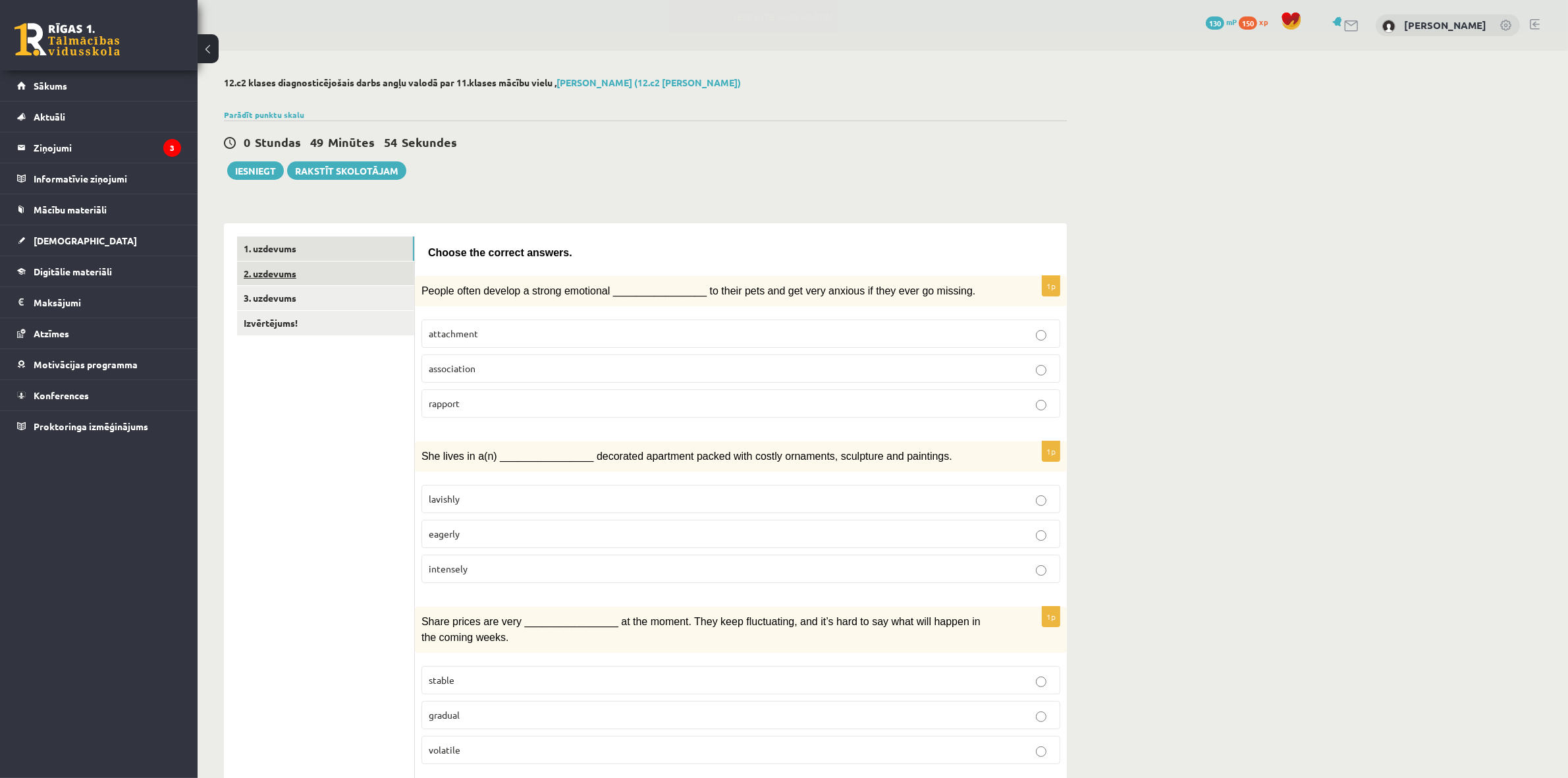
click at [255, 281] on link "2. uzdevums" at bounding box center [325, 273] width 177 height 24
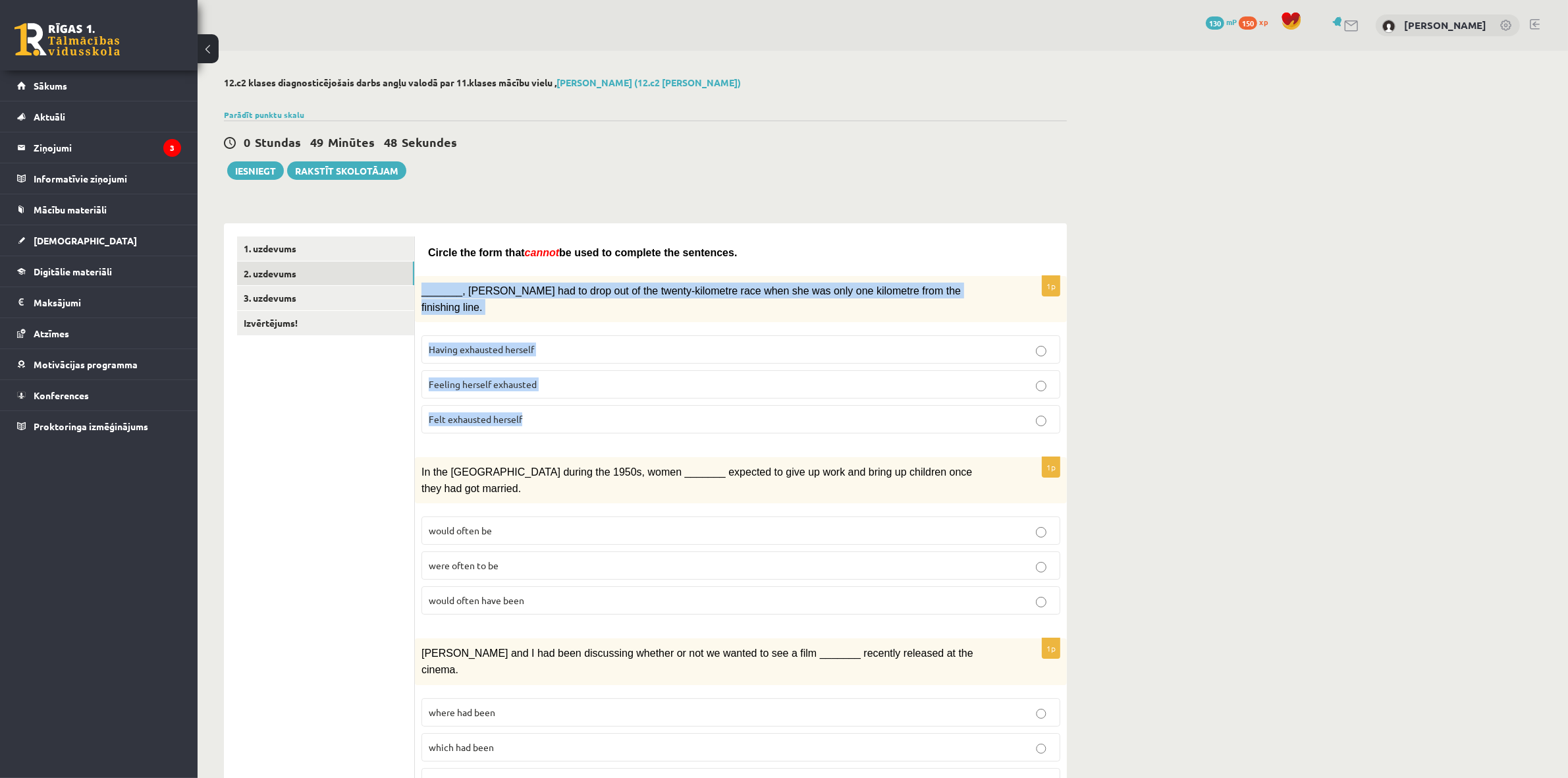
drag, startPoint x: 548, startPoint y: 423, endPoint x: 419, endPoint y: 293, distance: 183.1
click at [419, 293] on div "1p _______, Judy had to drop out of the twenty-kilometre race when she was only…" at bounding box center [741, 359] width 652 height 168
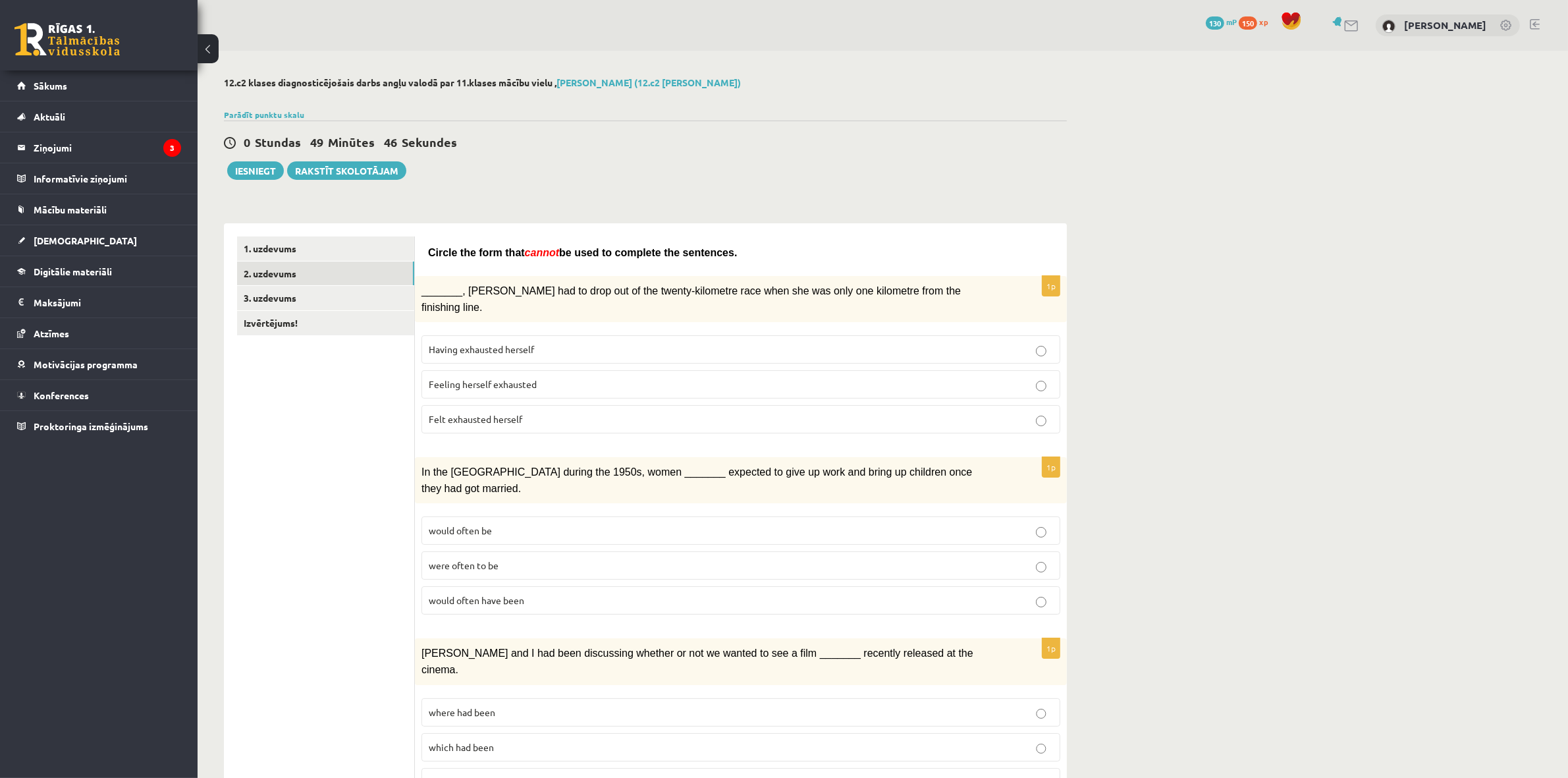
click at [561, 343] on p "Having exhausted herself" at bounding box center [740, 350] width 624 height 14
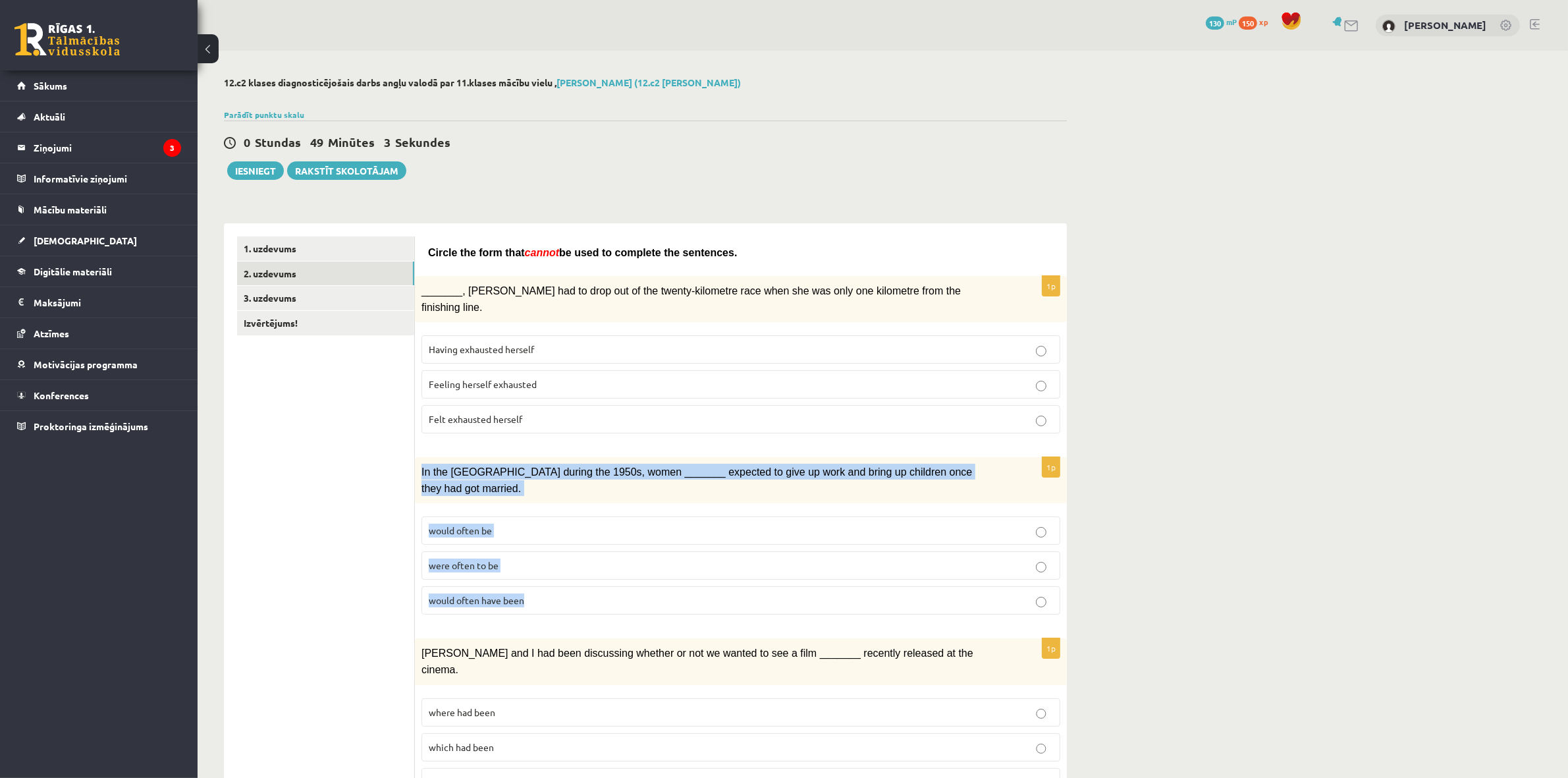
drag, startPoint x: 416, startPoint y: 460, endPoint x: 529, endPoint y: 588, distance: 170.7
click at [530, 589] on div "1p In the USA during the 1950s, women _______ expected to give up work and brin…" at bounding box center [741, 540] width 652 height 168
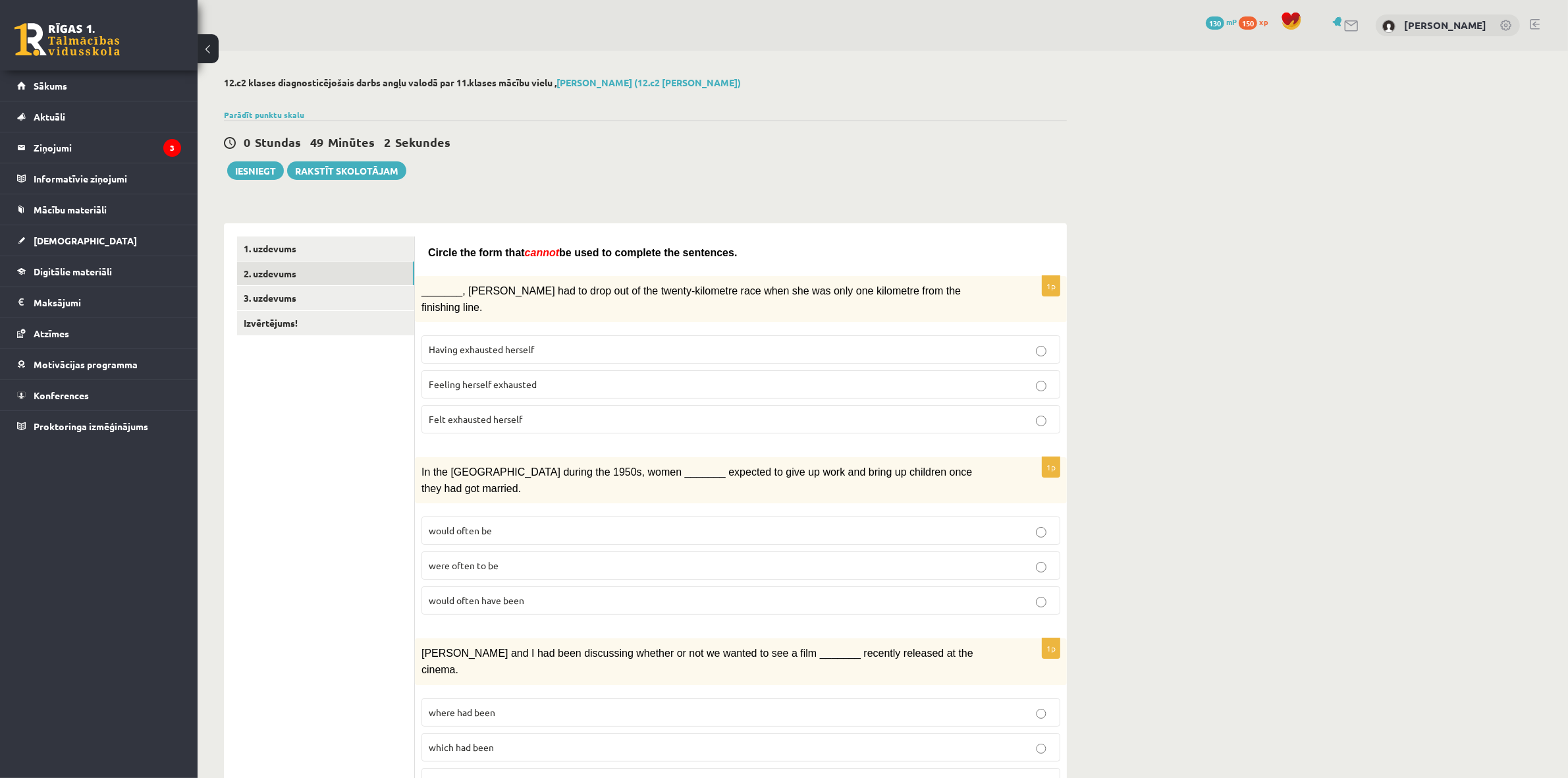
click at [1029, 593] on p "would often have been" at bounding box center [740, 600] width 624 height 14
click at [449, 524] on p "would often be" at bounding box center [740, 531] width 624 height 14
click at [469, 594] on span "would often have been" at bounding box center [476, 600] width 95 height 12
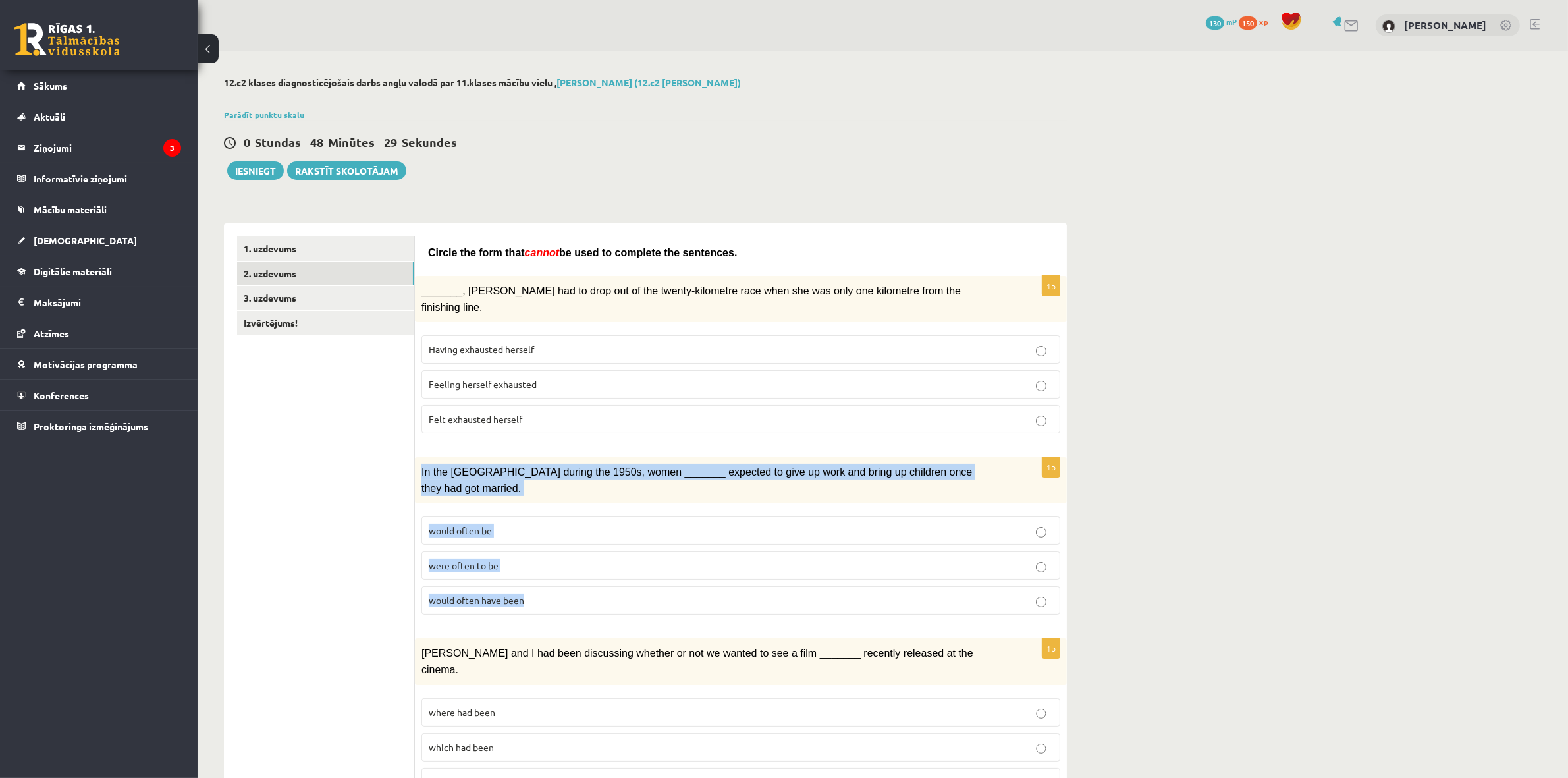
drag, startPoint x: 421, startPoint y: 462, endPoint x: 571, endPoint y: 567, distance: 183.1
click at [571, 568] on div "1p In the USA during the 1950s, women _______ expected to give up work and brin…" at bounding box center [741, 540] width 652 height 168
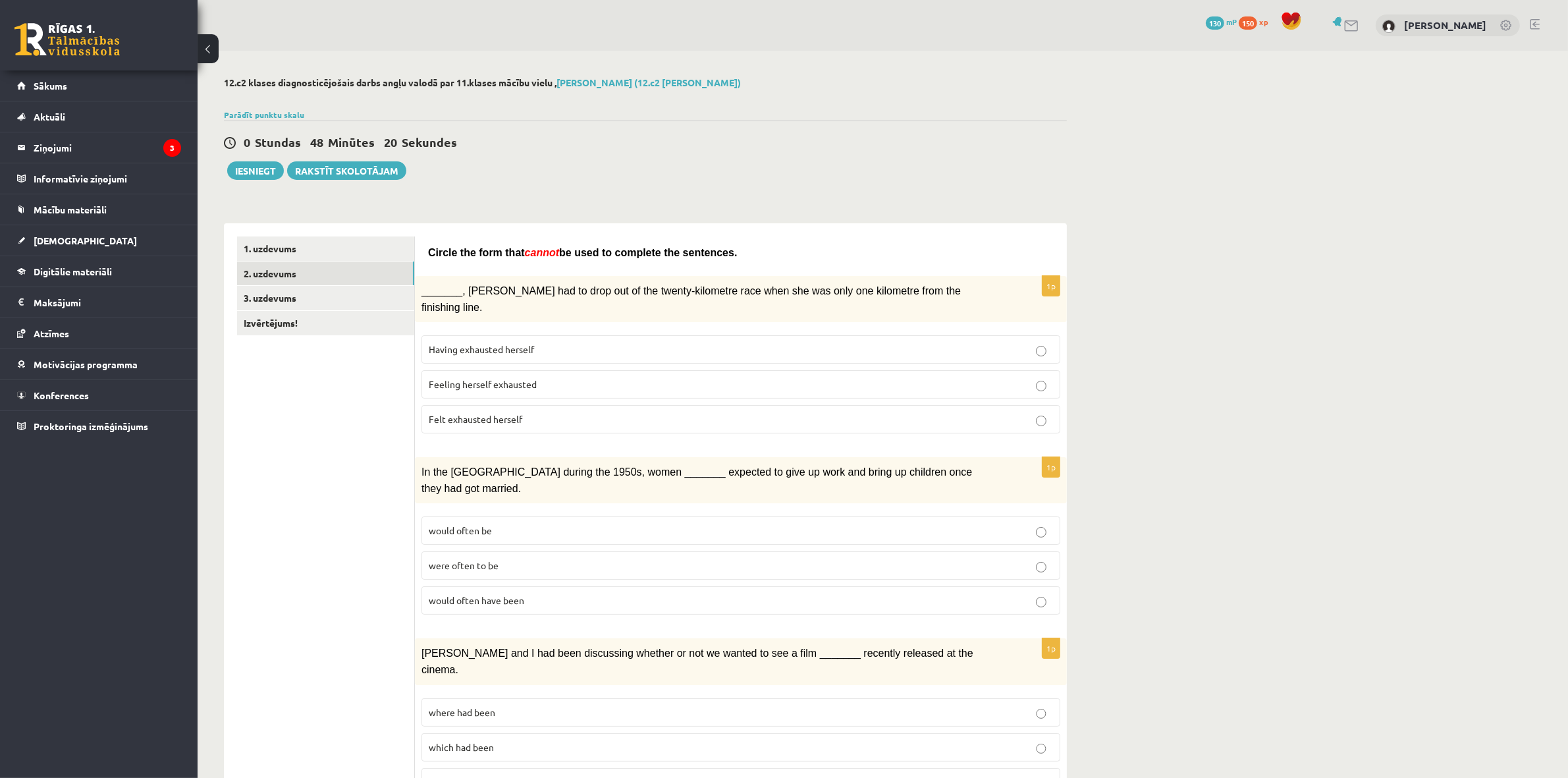
click at [465, 516] on label "would often be" at bounding box center [740, 530] width 639 height 29
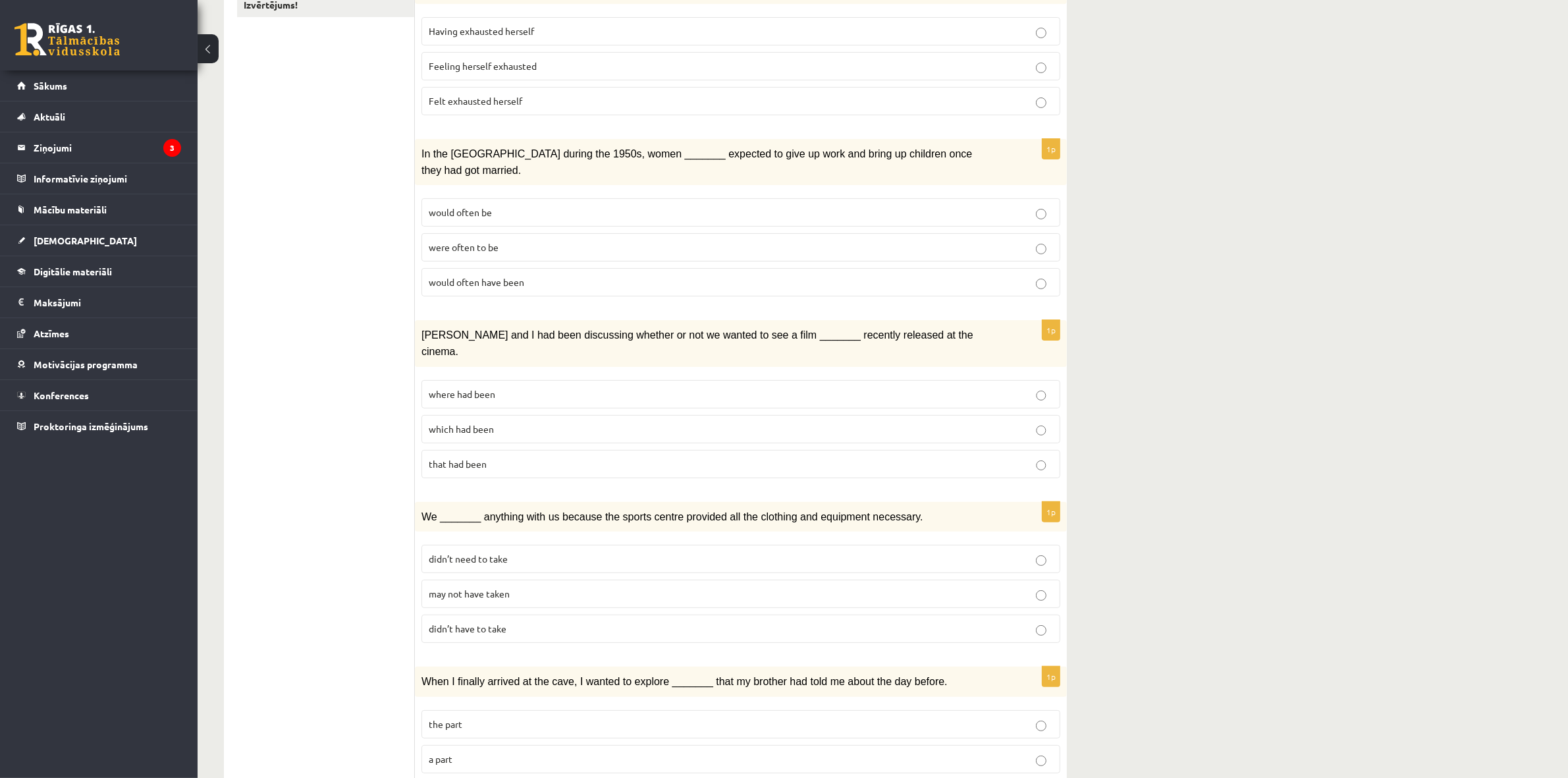
scroll to position [282, 0]
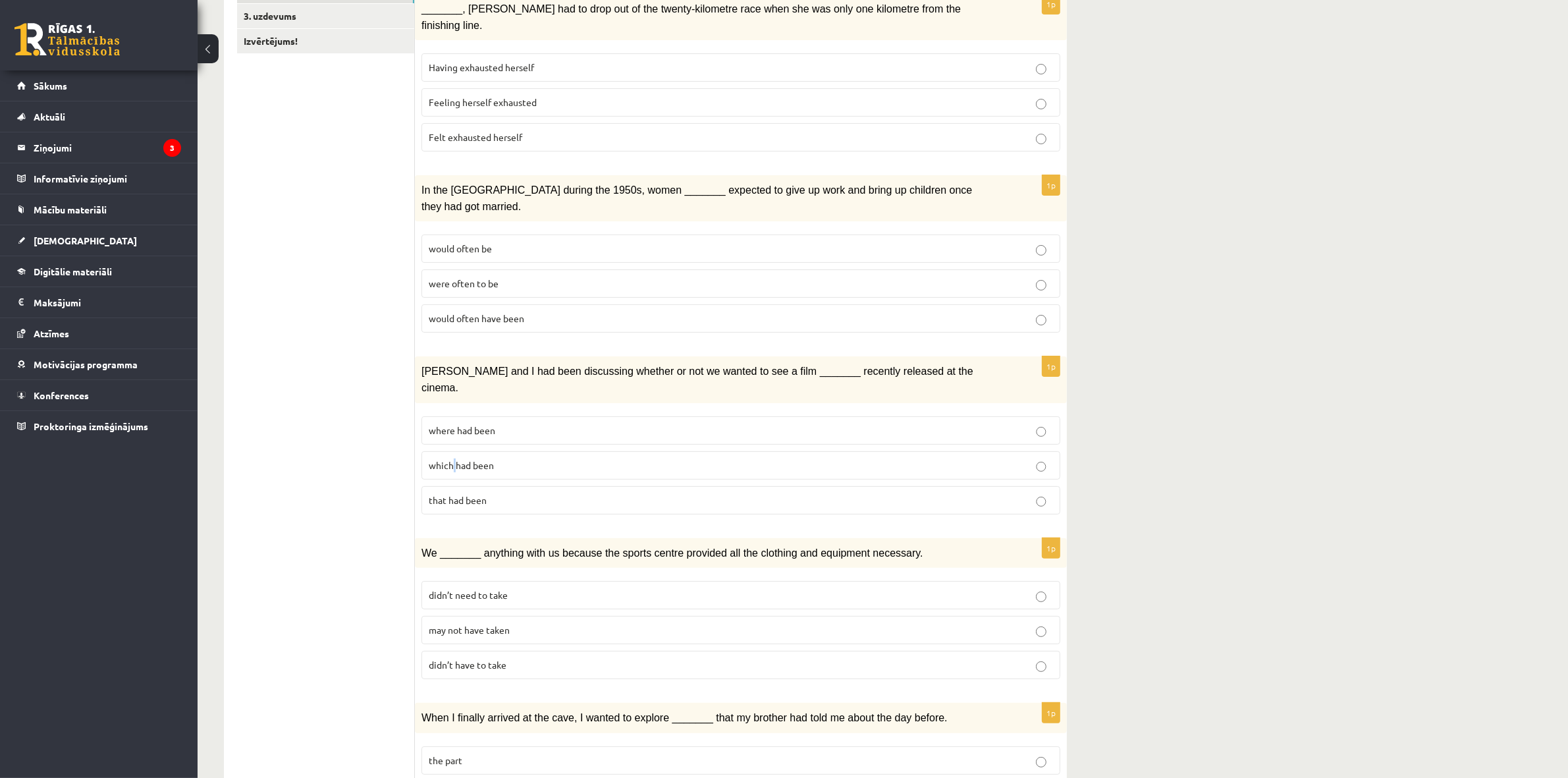
click at [453, 451] on label "which had been" at bounding box center [740, 465] width 639 height 29
click at [449, 458] on p "which had been" at bounding box center [740, 465] width 624 height 14
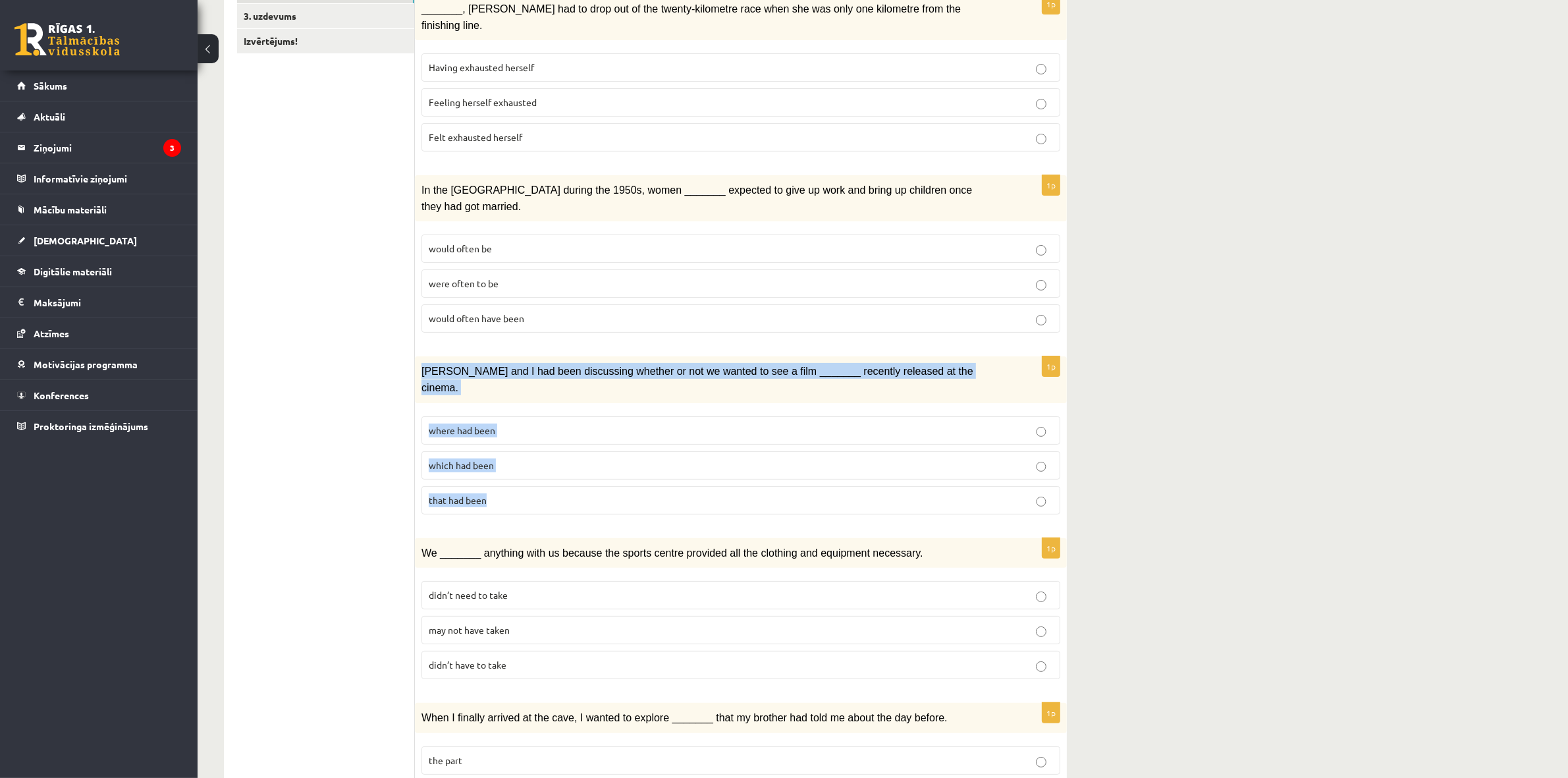
drag, startPoint x: 422, startPoint y: 345, endPoint x: 504, endPoint y: 465, distance: 145.3
click at [504, 467] on div "1p Clara and I had been discussing whether or not we wanted to see a film _____…" at bounding box center [741, 439] width 652 height 168
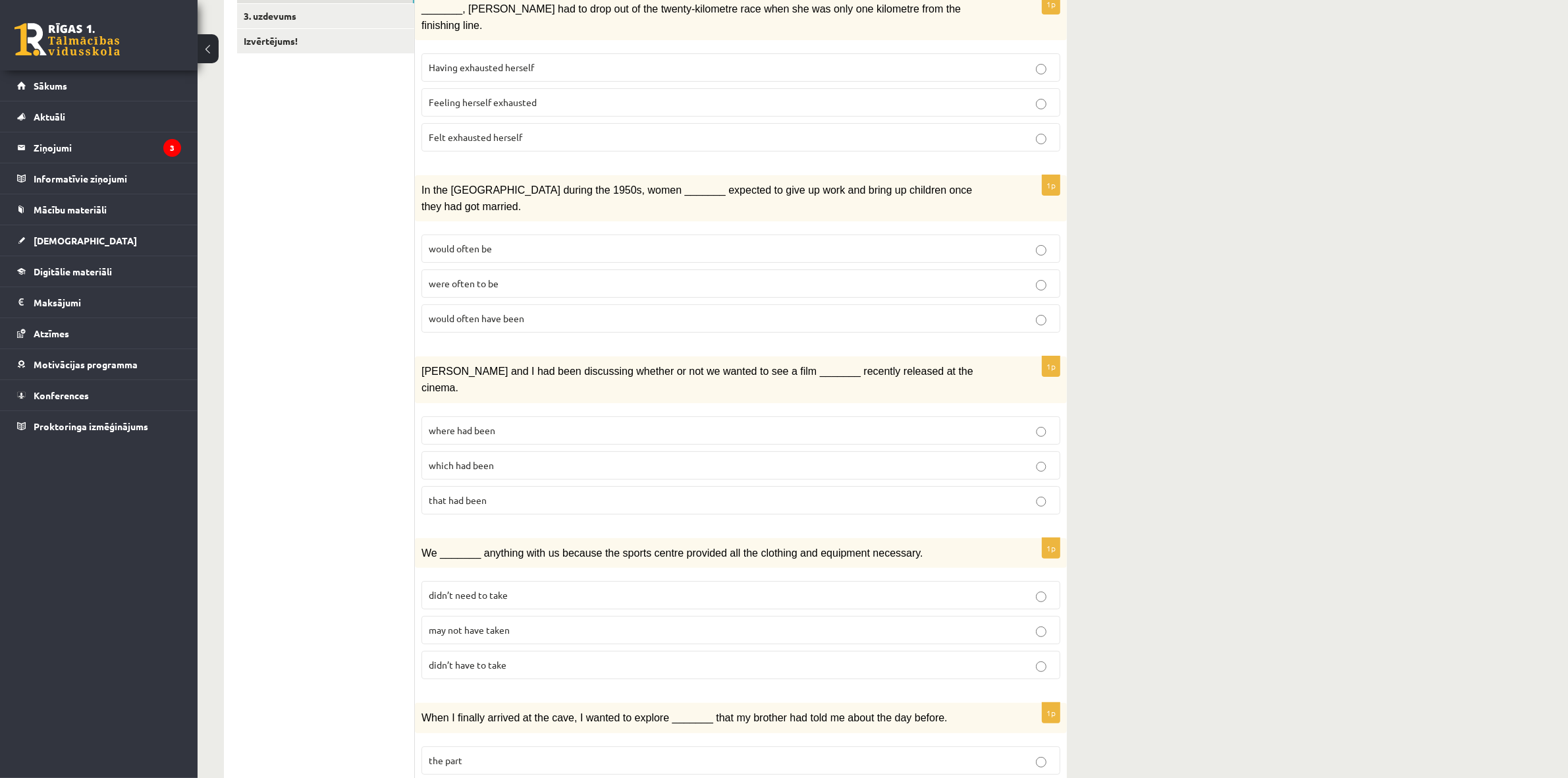
click at [447, 494] on span "that had been" at bounding box center [457, 499] width 58 height 12
click at [1413, 456] on div "12.c2 klases diagnosticējošais darbs angļu valodā par 11.klases mācību vielu , …" at bounding box center [883, 744] width 1371 height 1951
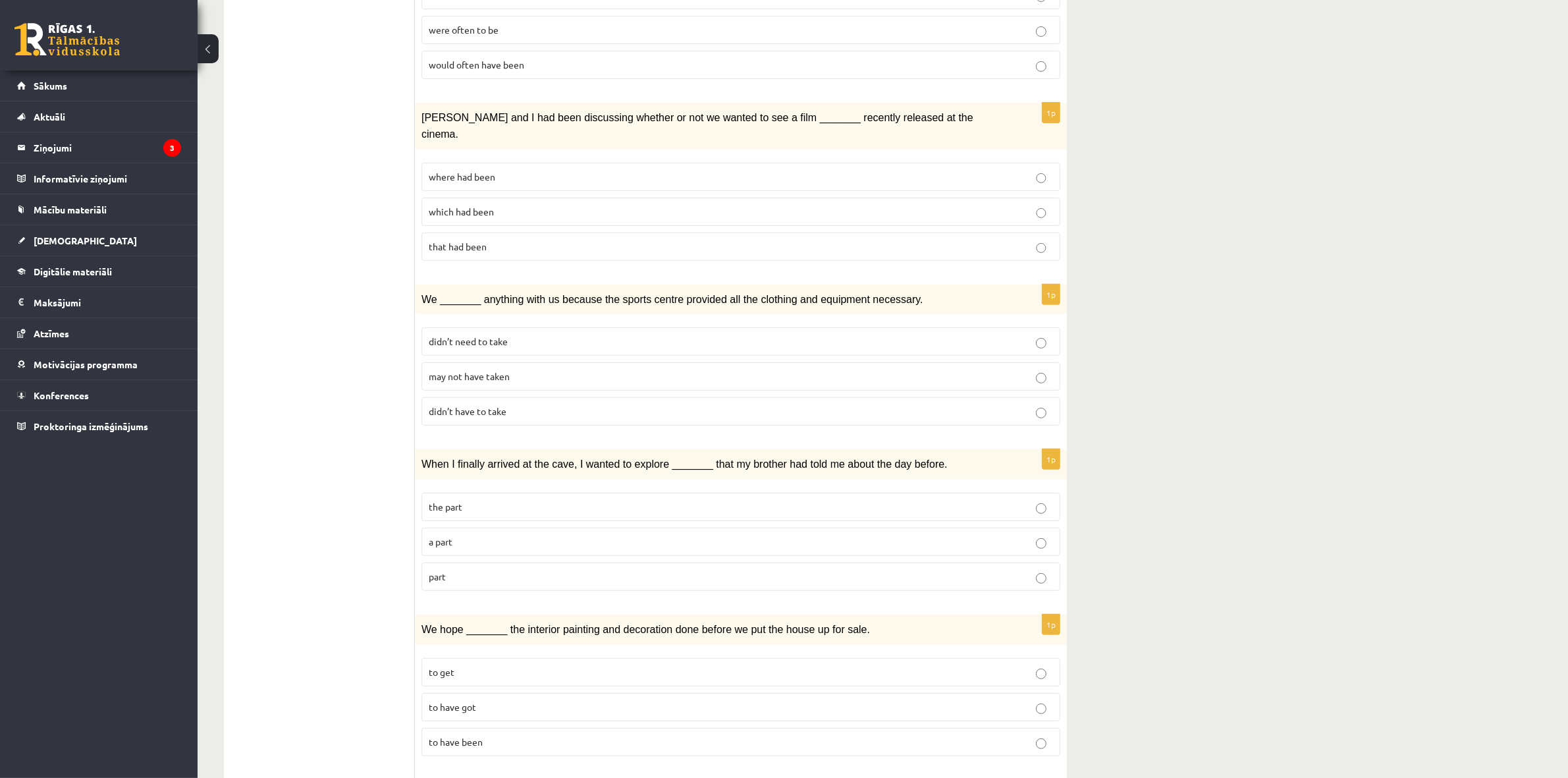
scroll to position [531, 0]
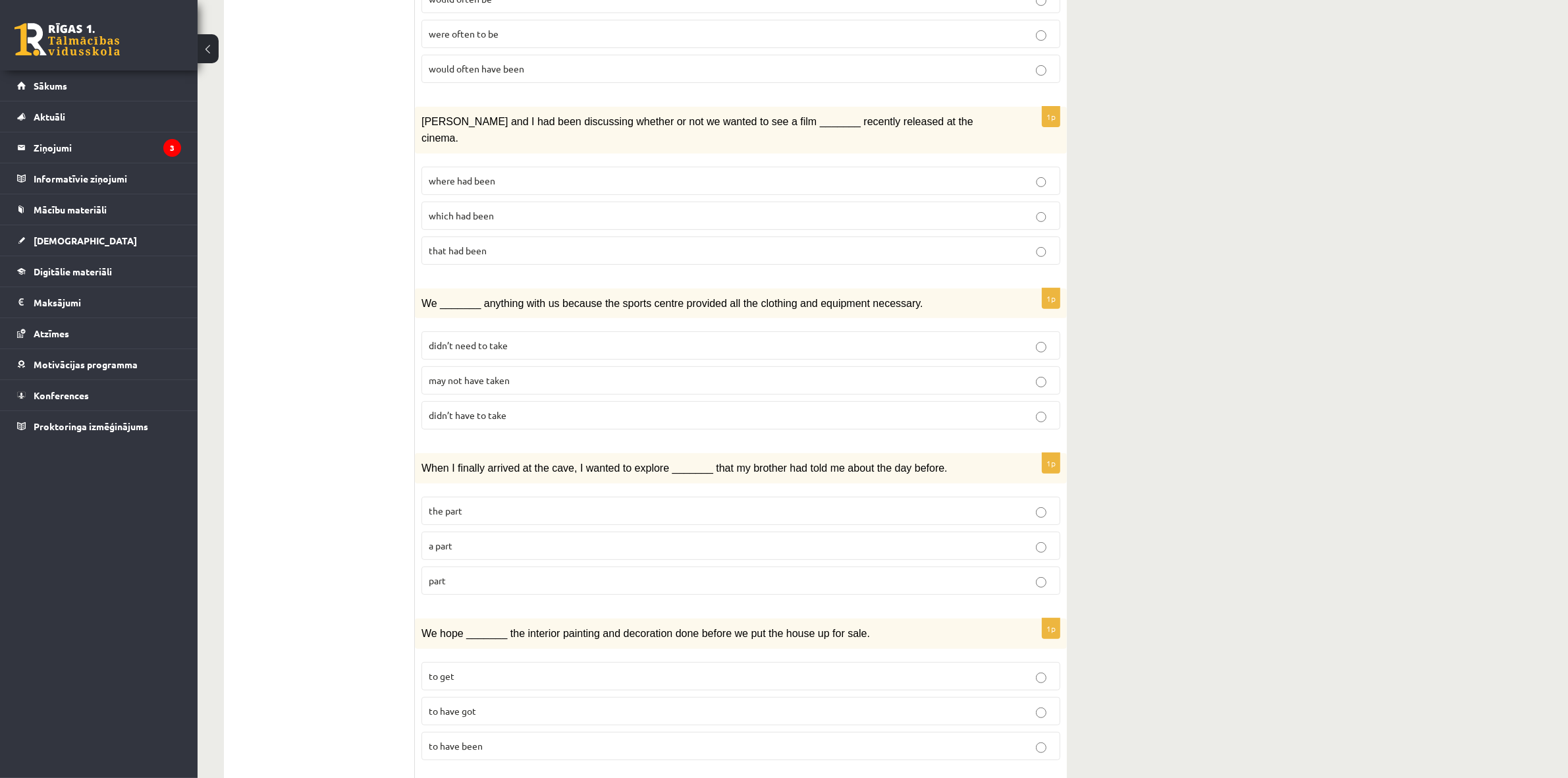
drag, startPoint x: 412, startPoint y: 248, endPoint x: 521, endPoint y: 370, distance: 163.6
click at [513, 366] on div "**********" at bounding box center [645, 568] width 843 height 1752
click at [525, 401] on label "didn’t have to take" at bounding box center [740, 415] width 639 height 29
click at [327, 297] on ul "1. uzdevums 2. uzdevums 3. uzdevums Izvērtējums!" at bounding box center [325, 568] width 178 height 1726
click at [423, 288] on div "We _______ anything with us because the sports centre provided all the clothing…" at bounding box center [741, 303] width 652 height 30
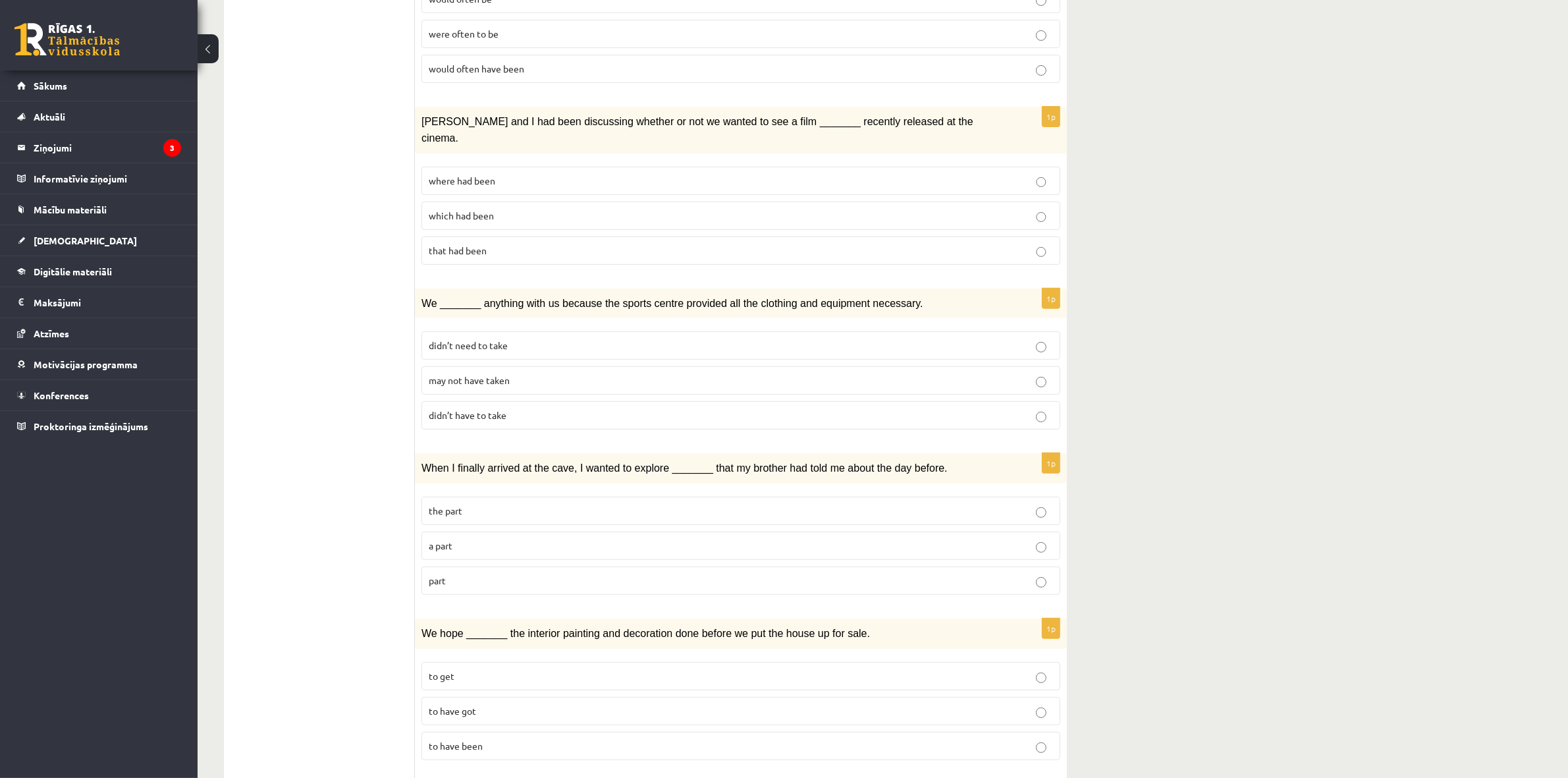
click at [433, 221] on div "1p Clara and I had been discussing whether or not we wanted to see a film _____…" at bounding box center [741, 190] width 652 height 168
drag, startPoint x: 453, startPoint y: 264, endPoint x: 449, endPoint y: 258, distance: 7.2
click at [452, 288] on div "We _______ anything with us because the sports centre provided all the clothing…" at bounding box center [741, 303] width 652 height 30
click at [448, 297] on span "We _______ anything with us because the sports centre provided all the clothing…" at bounding box center [672, 303] width 502 height 11
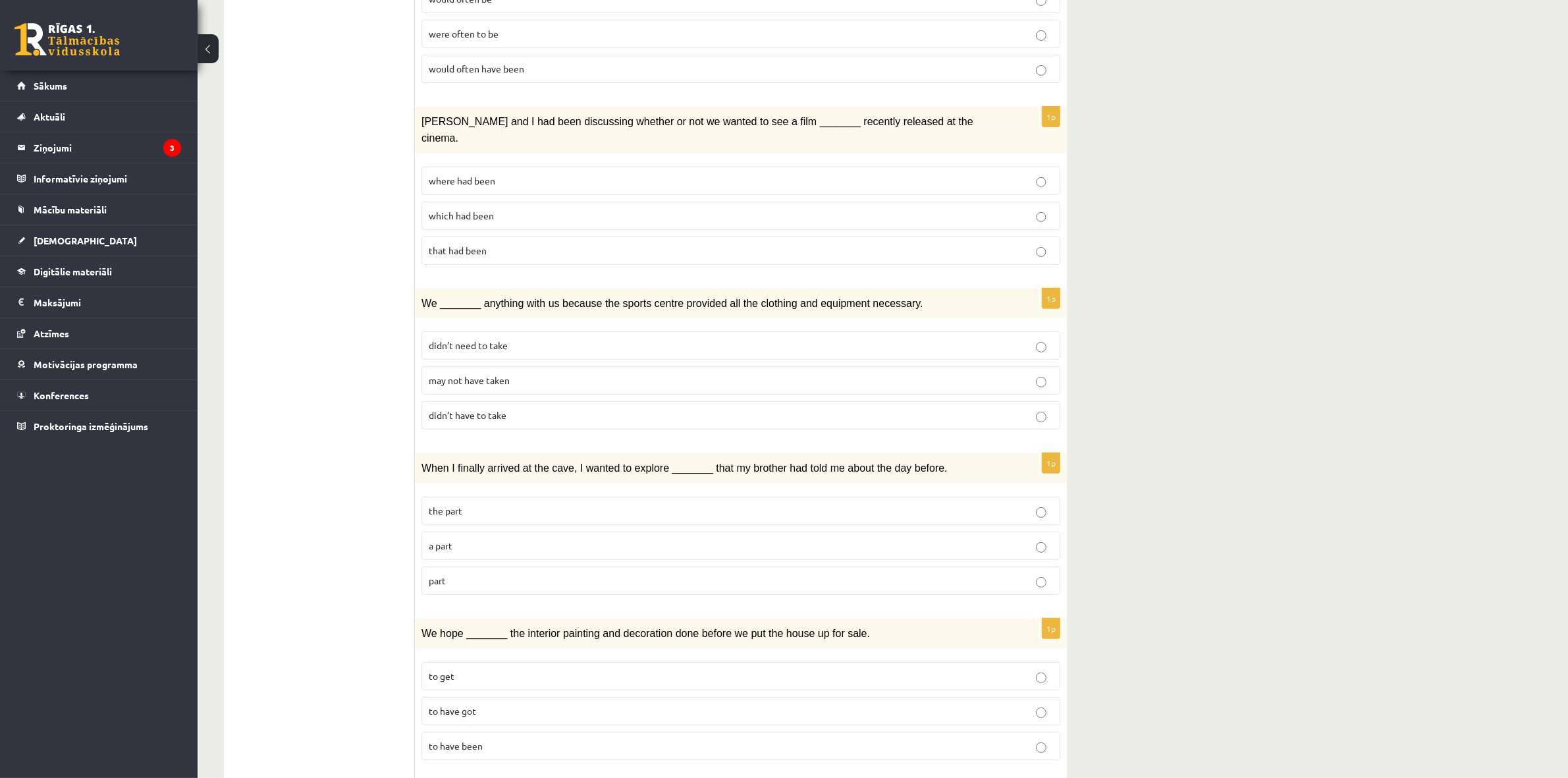
click at [445, 297] on span "We _______ anything with us because the sports centre provided all the clothing…" at bounding box center [672, 303] width 502 height 11
click at [442, 297] on span "We _______ anything with us because the sports centre provided all the clothing…" at bounding box center [672, 303] width 502 height 11
click at [462, 409] on span "didn’t have to take" at bounding box center [467, 414] width 78 height 12
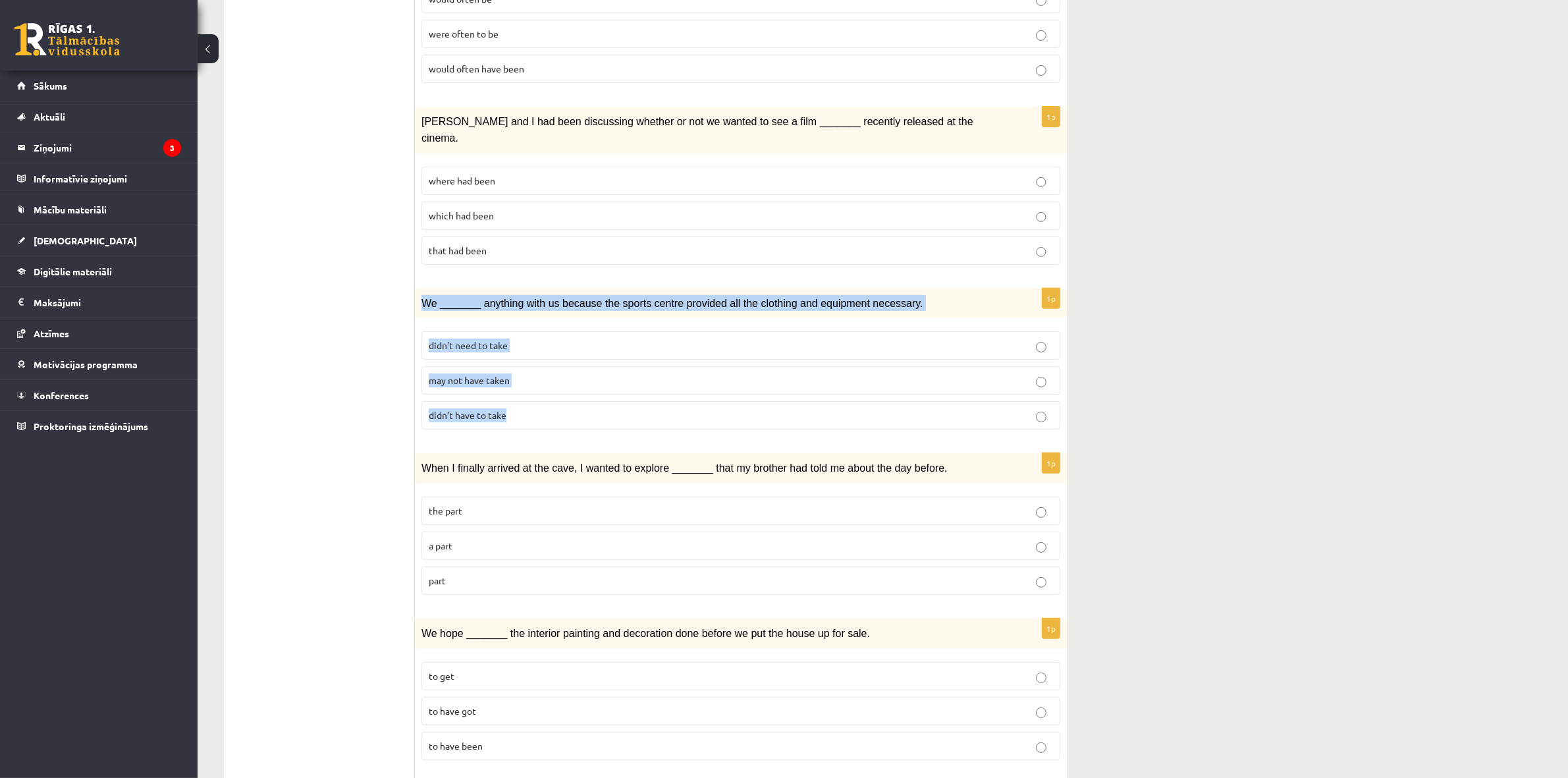
drag, startPoint x: 419, startPoint y: 249, endPoint x: 534, endPoint y: 363, distance: 161.9
click at [534, 363] on div "1p We _______ anything with us because the sports centre provided all the cloth…" at bounding box center [741, 364] width 652 height 152
click at [285, 192] on ul "1. uzdevums 2. uzdevums 3. uzdevums Izvērtējums!" at bounding box center [325, 568] width 178 height 1726
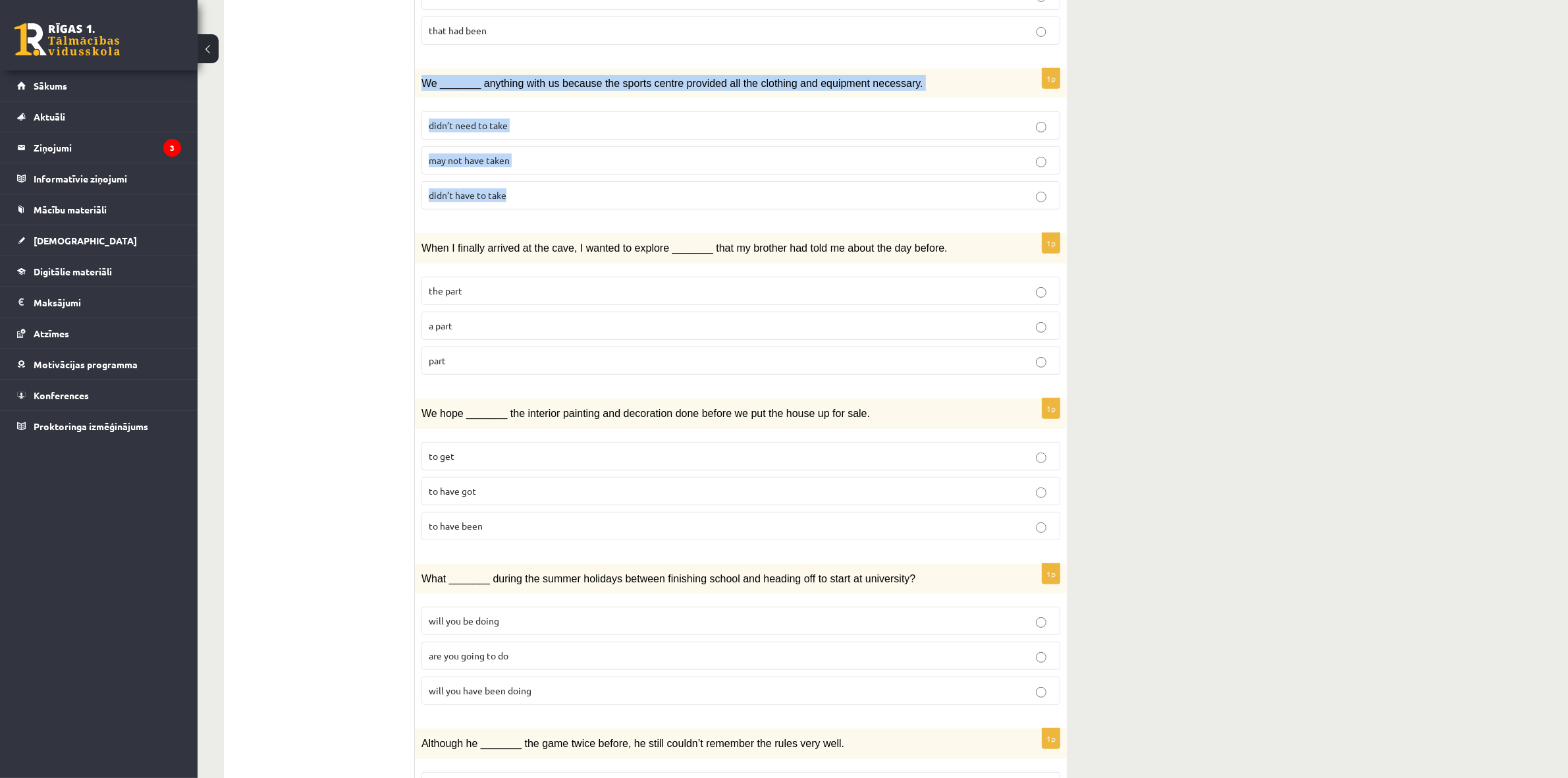
scroll to position [752, 0]
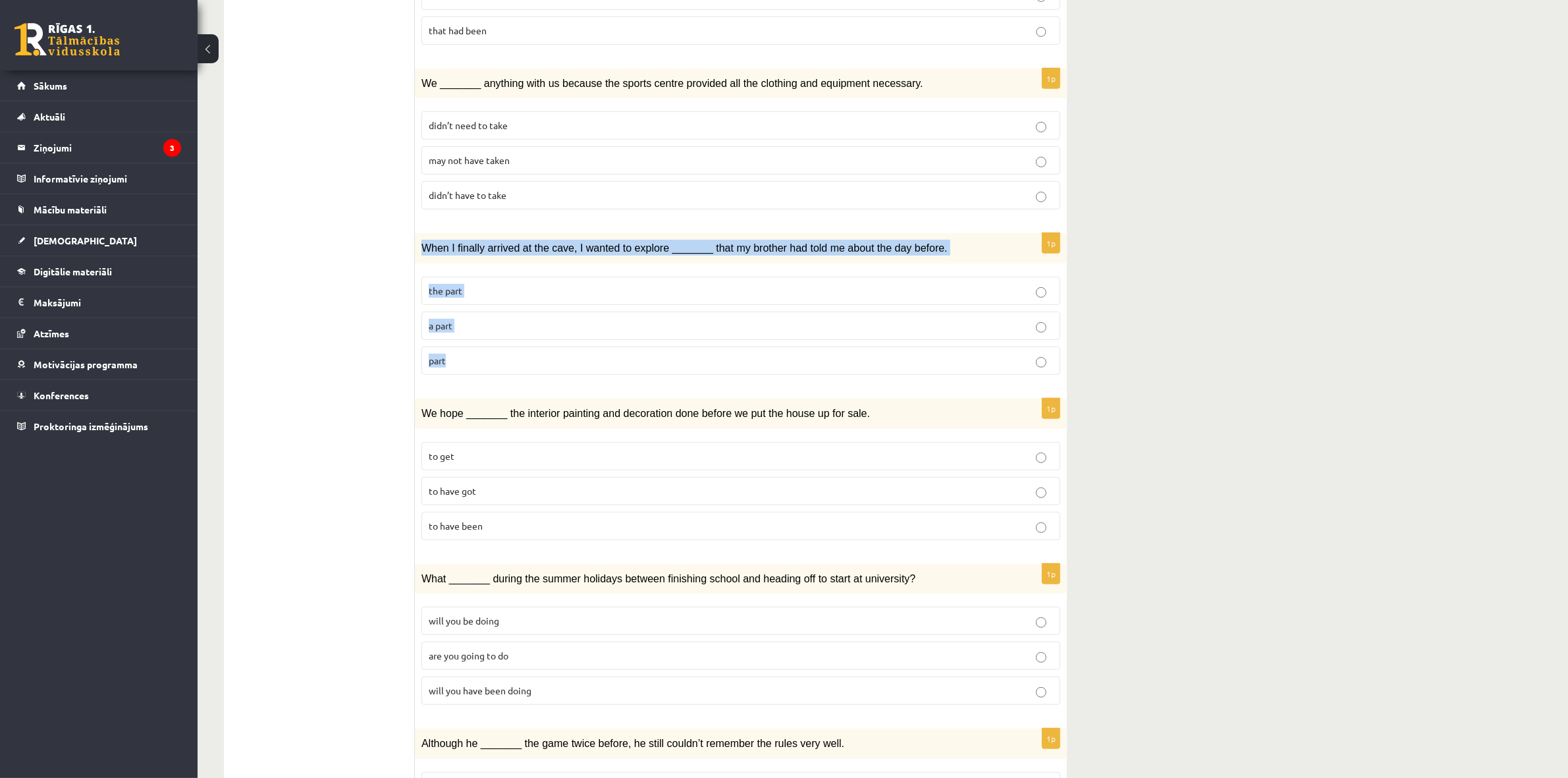
drag, startPoint x: 419, startPoint y: 199, endPoint x: 614, endPoint y: 310, distance: 224.4
click at [614, 311] on div "1p When I finally arrived at the cave, I wanted to explore _______ that my brot…" at bounding box center [741, 309] width 652 height 152
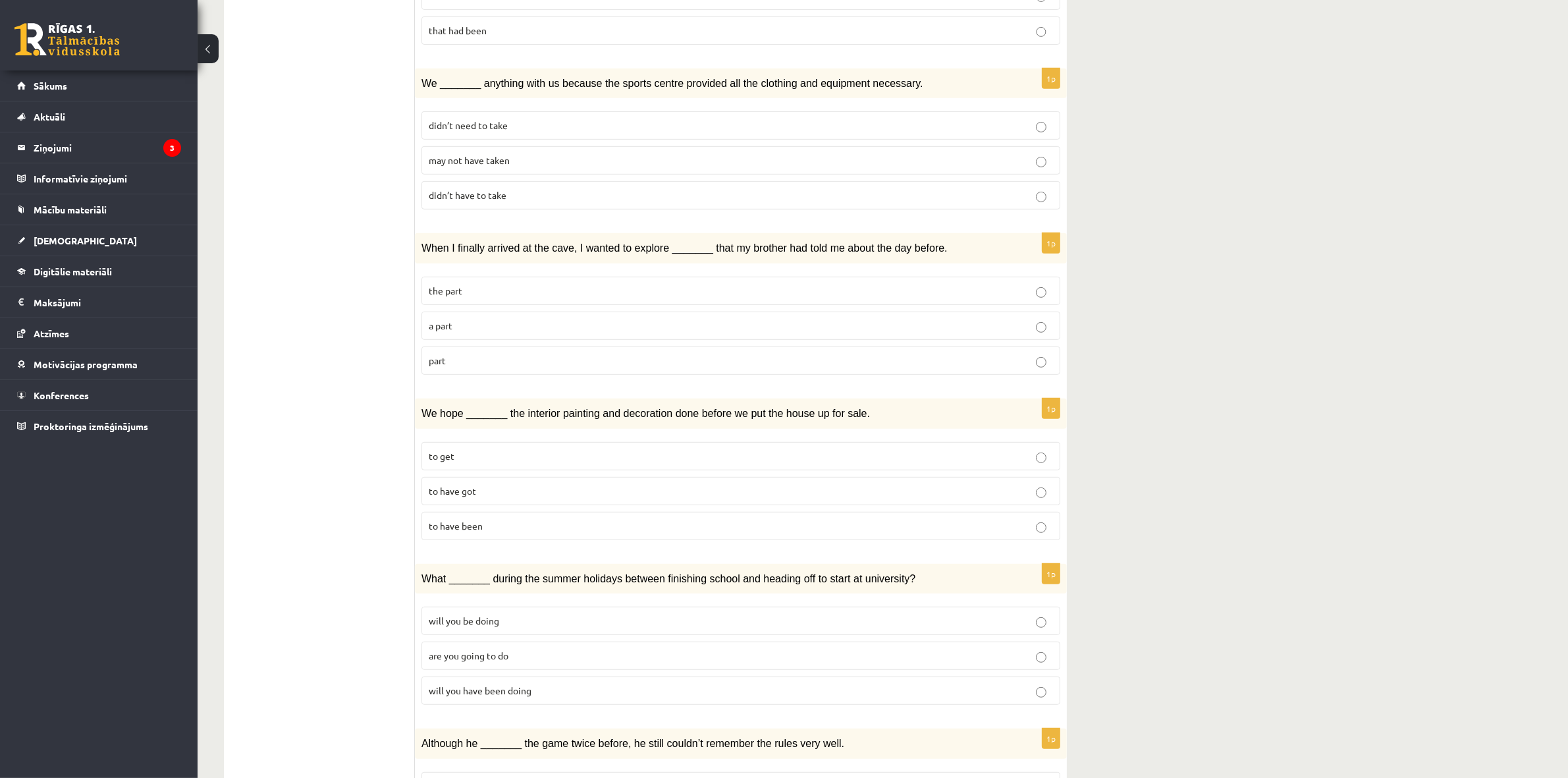
click at [382, 290] on ul "1. uzdevums 2. uzdevums 3. uzdevums Izvērtējums!" at bounding box center [325, 348] width 178 height 1726
click at [443, 283] on p "the part" at bounding box center [740, 290] width 624 height 14
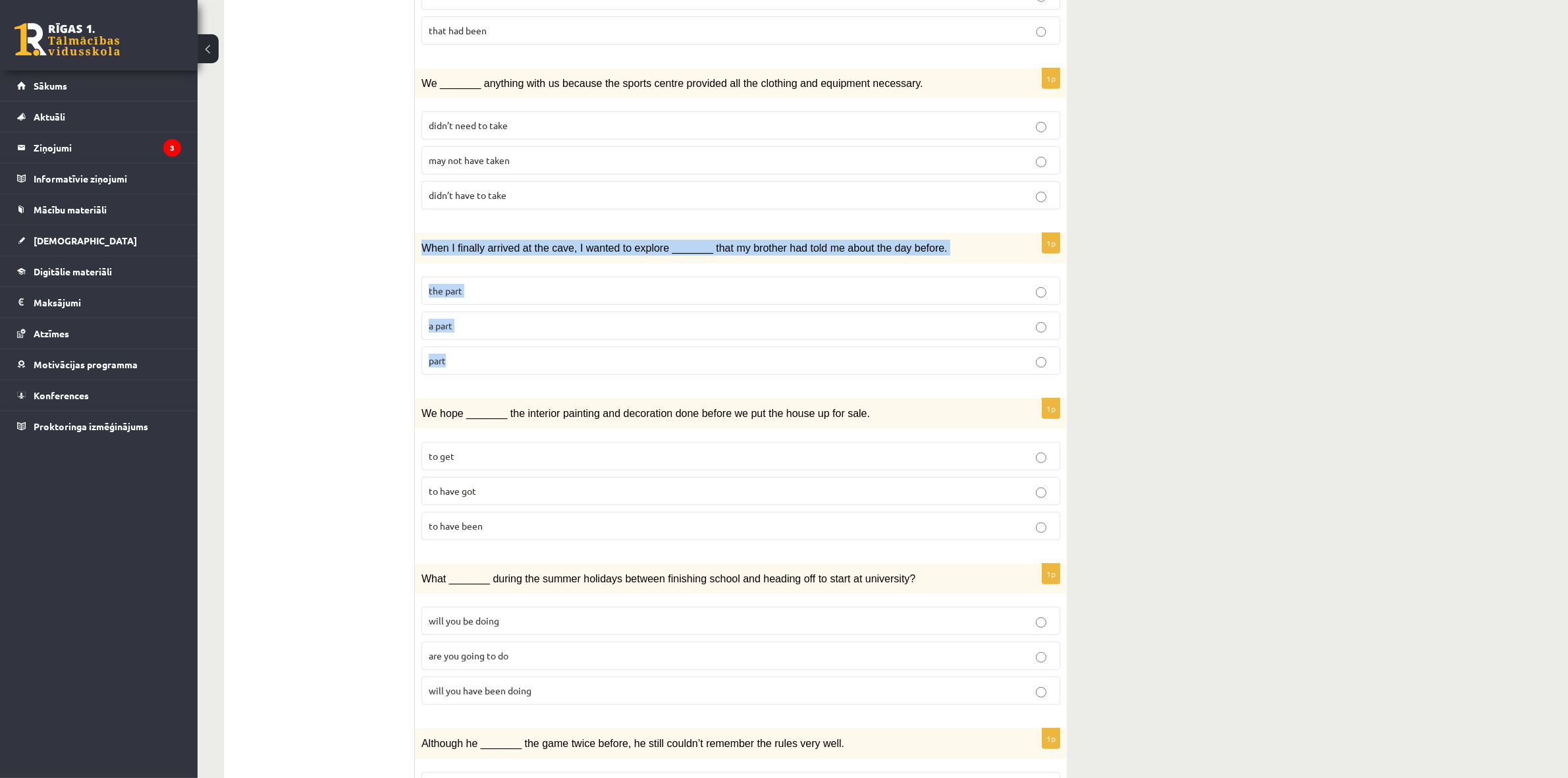
drag, startPoint x: 418, startPoint y: 201, endPoint x: 488, endPoint y: 304, distance: 124.5
click at [491, 316] on div "1p When I finally arrived at the cave, I wanted to explore _______ that my brot…" at bounding box center [741, 309] width 652 height 152
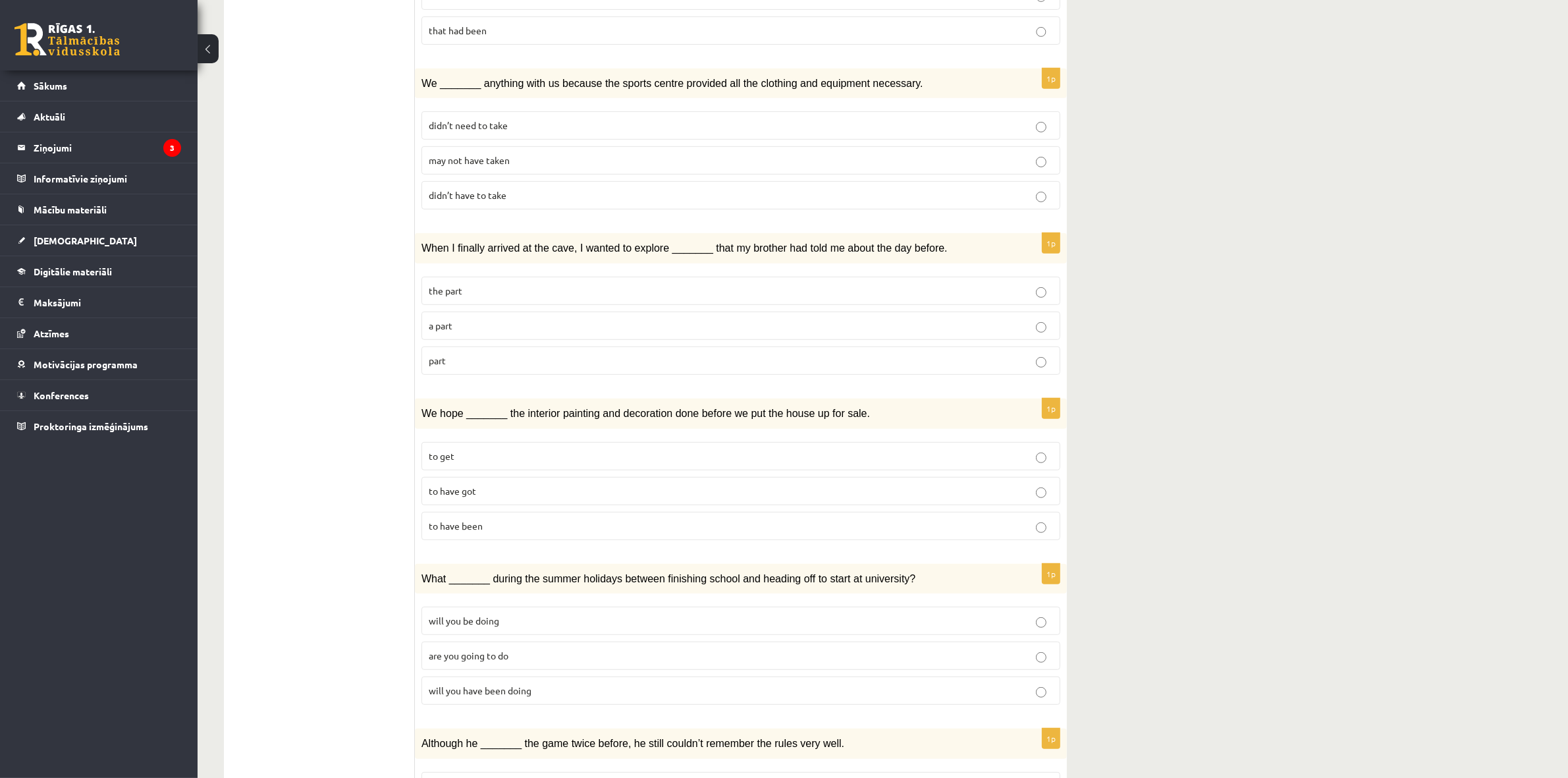
click at [363, 380] on ul "1. uzdevums 2. uzdevums 3. uzdevums Izvērtējums!" at bounding box center [325, 348] width 178 height 1726
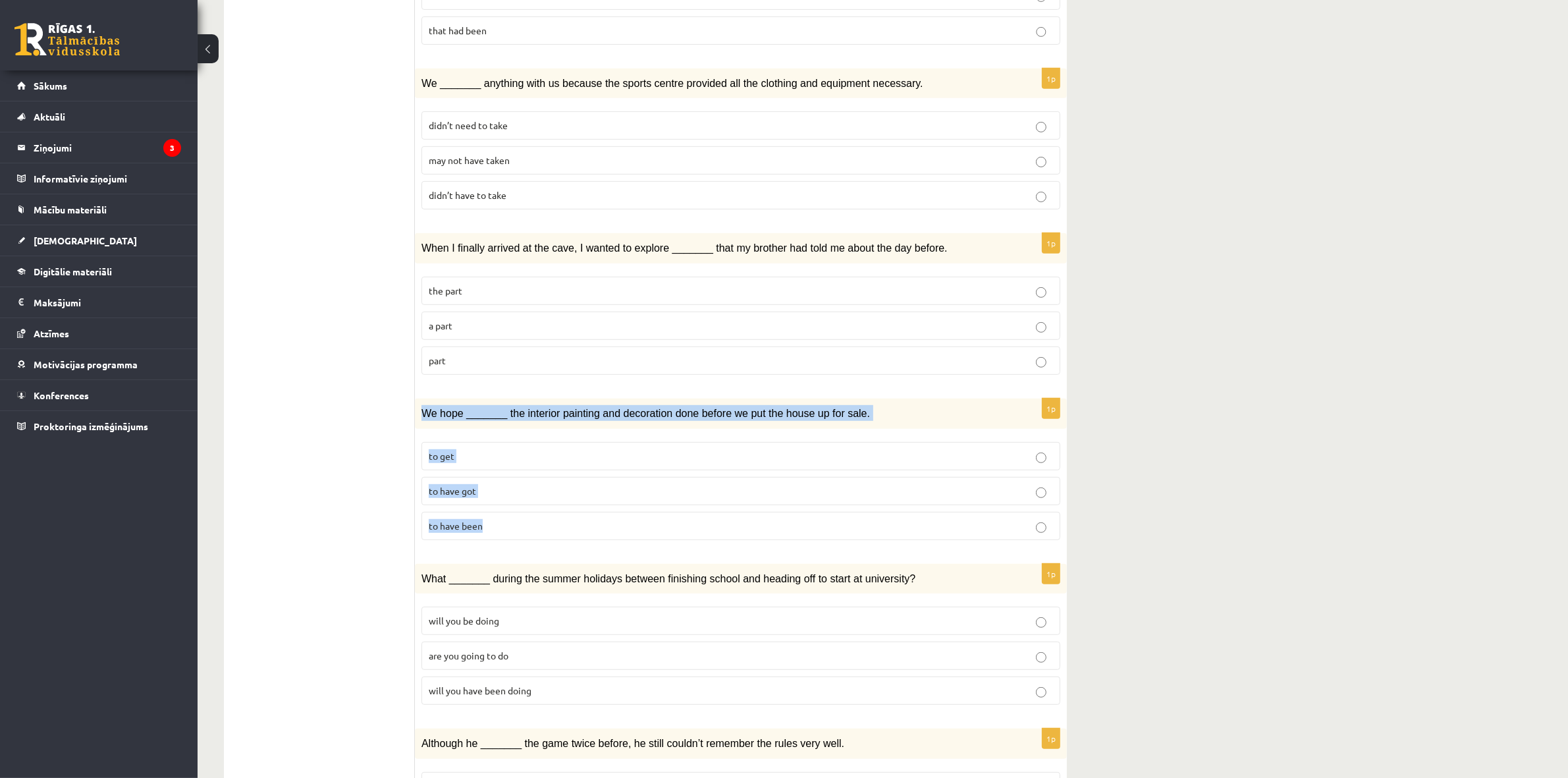
drag, startPoint x: 423, startPoint y: 368, endPoint x: 577, endPoint y: 488, distance: 195.2
click at [577, 490] on div "1p We hope _______ the interior painting and decoration done before we put the …" at bounding box center [741, 474] width 652 height 152
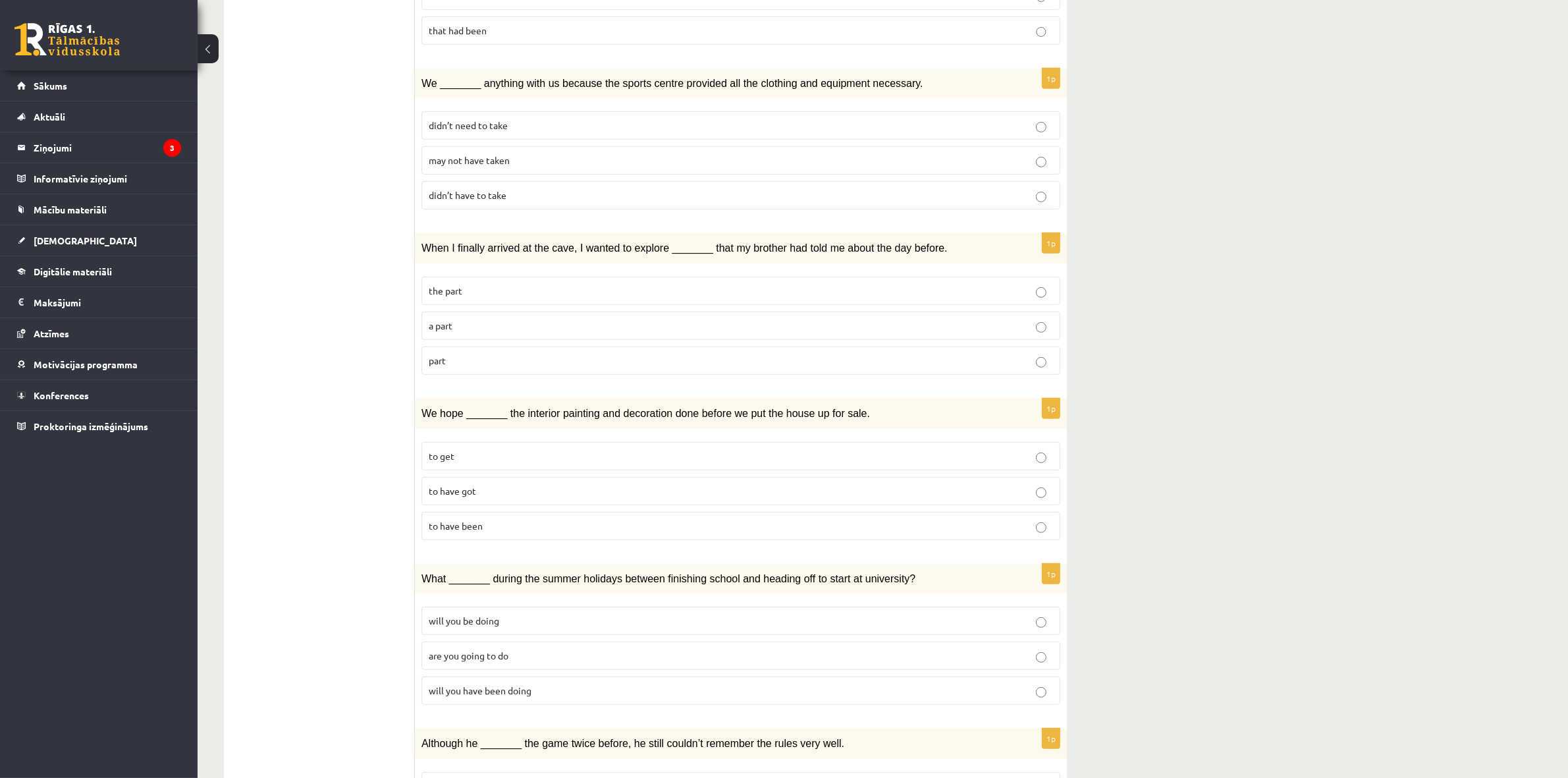
click at [369, 441] on ul "1. uzdevums 2. uzdevums 3. uzdevums Izvērtējums!" at bounding box center [325, 348] width 178 height 1726
click at [440, 450] on span "to get" at bounding box center [441, 456] width 26 height 12
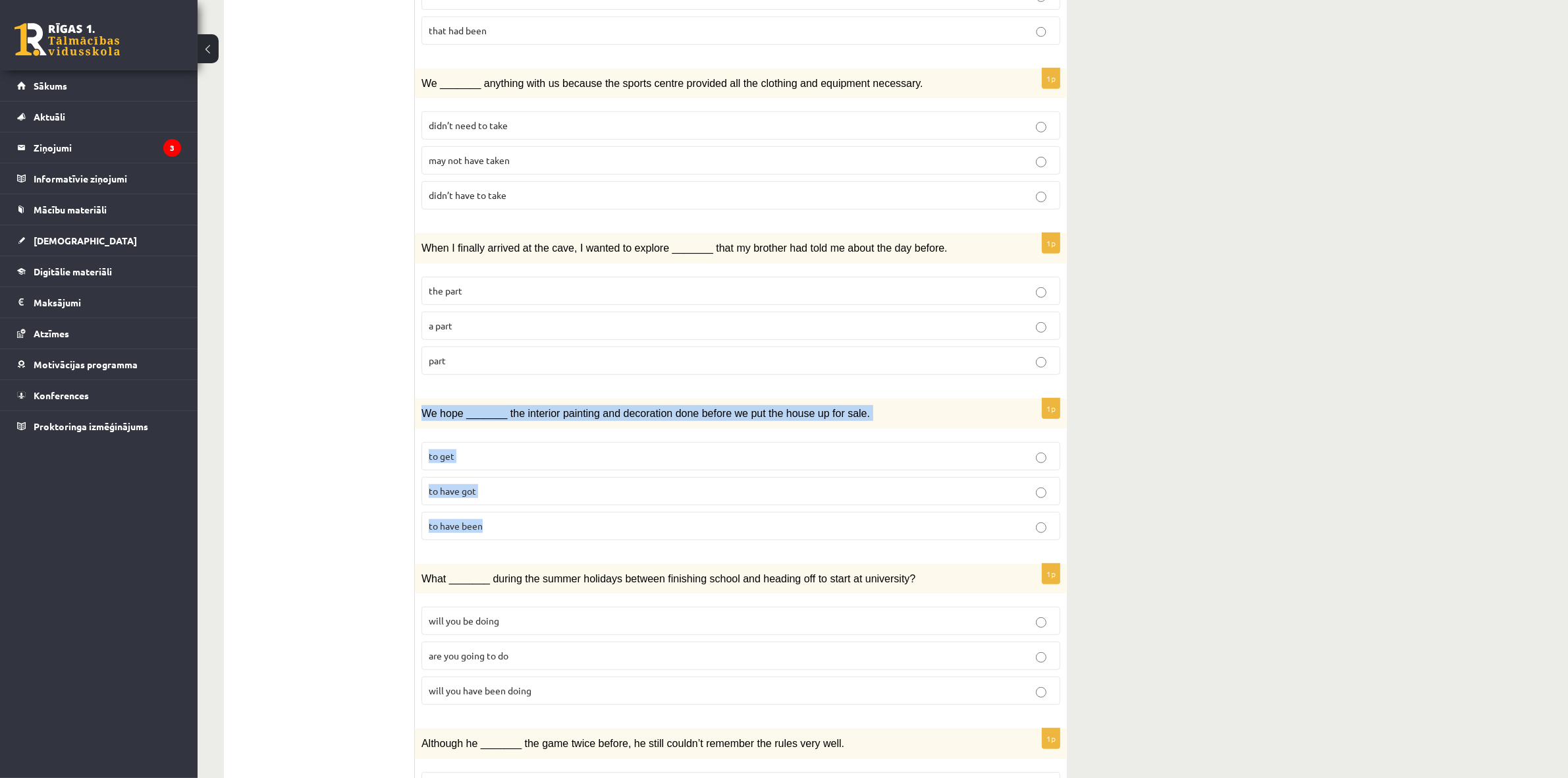
drag, startPoint x: 417, startPoint y: 362, endPoint x: 497, endPoint y: 481, distance: 143.4
click at [498, 483] on div "1p We hope _______ the interior painting and decoration done before we put the …" at bounding box center [741, 474] width 652 height 152
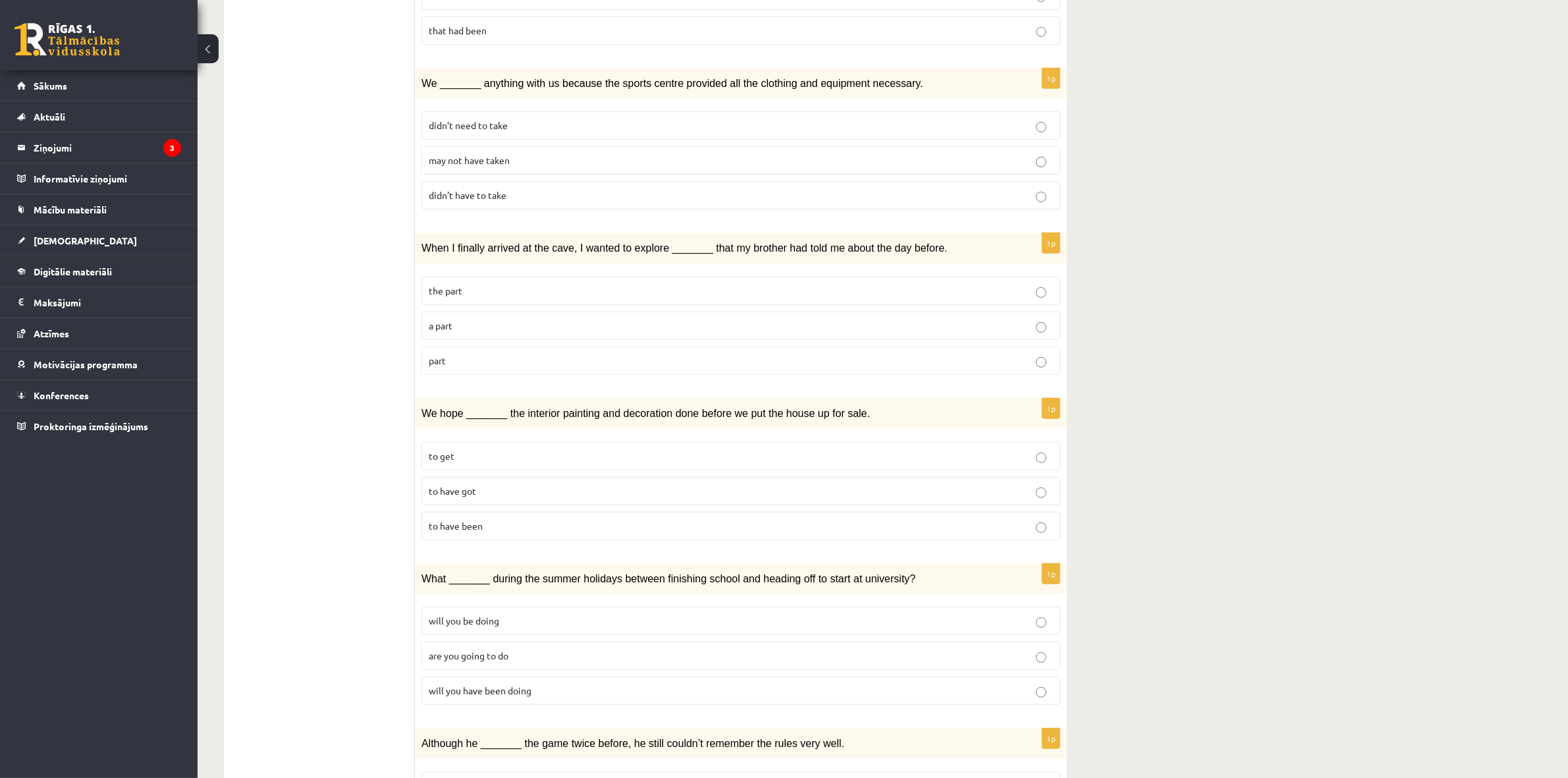
click at [311, 238] on ul "1. uzdevums 2. uzdevums 3. uzdevums Izvērtējums!" at bounding box center [325, 348] width 178 height 1726
drag, startPoint x: 419, startPoint y: 537, endPoint x: 428, endPoint y: 545, distance: 12.0
click at [428, 563] on div "What _______ during the summer holidays between finishing school and heading of…" at bounding box center [741, 578] width 652 height 30
click at [465, 641] on label "are you going to do" at bounding box center [740, 655] width 639 height 29
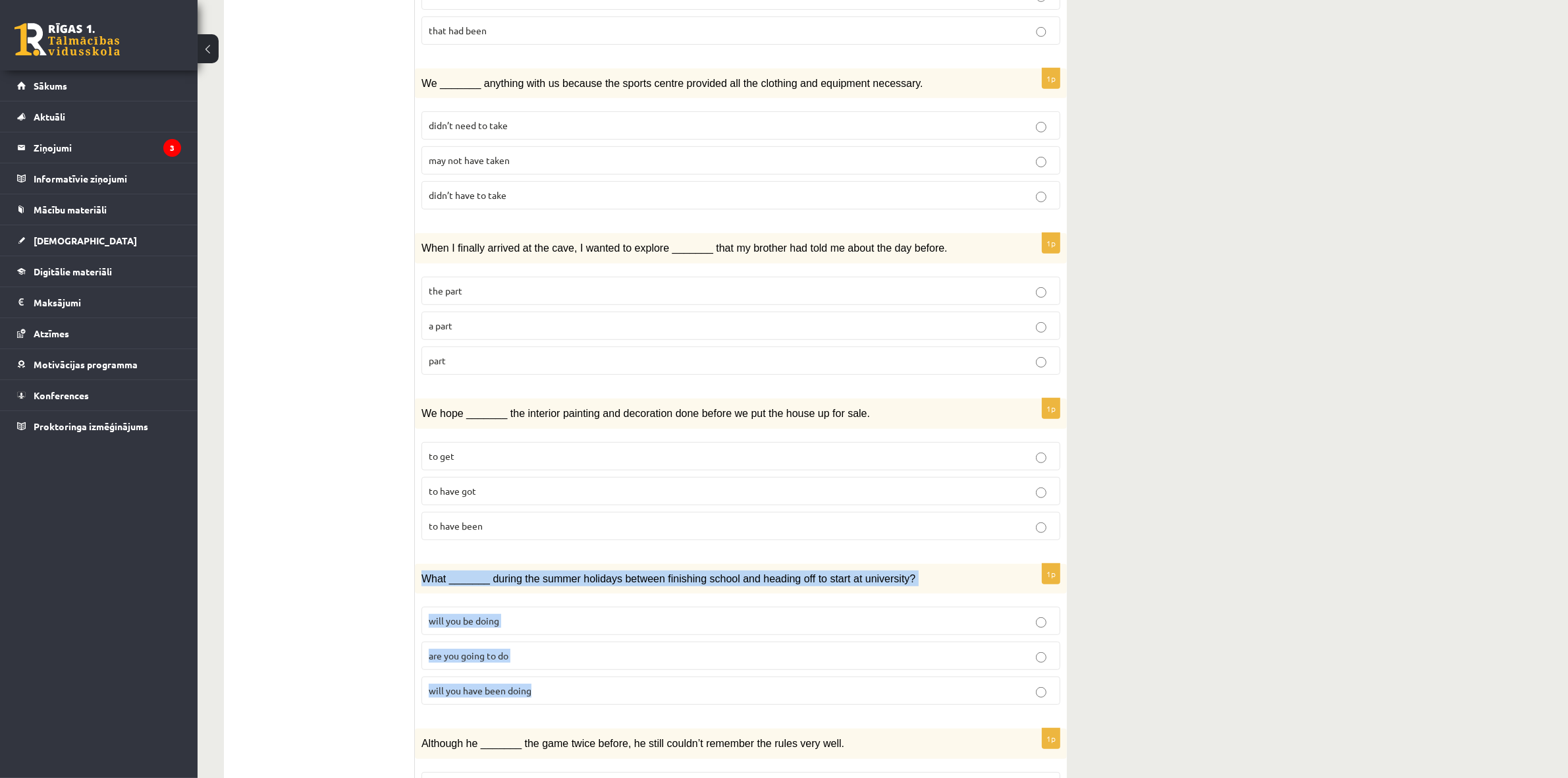
drag, startPoint x: 420, startPoint y: 532, endPoint x: 545, endPoint y: 644, distance: 167.8
click at [545, 644] on div "1p What _______ during the summer holidays between finishing school and heading…" at bounding box center [741, 639] width 652 height 152
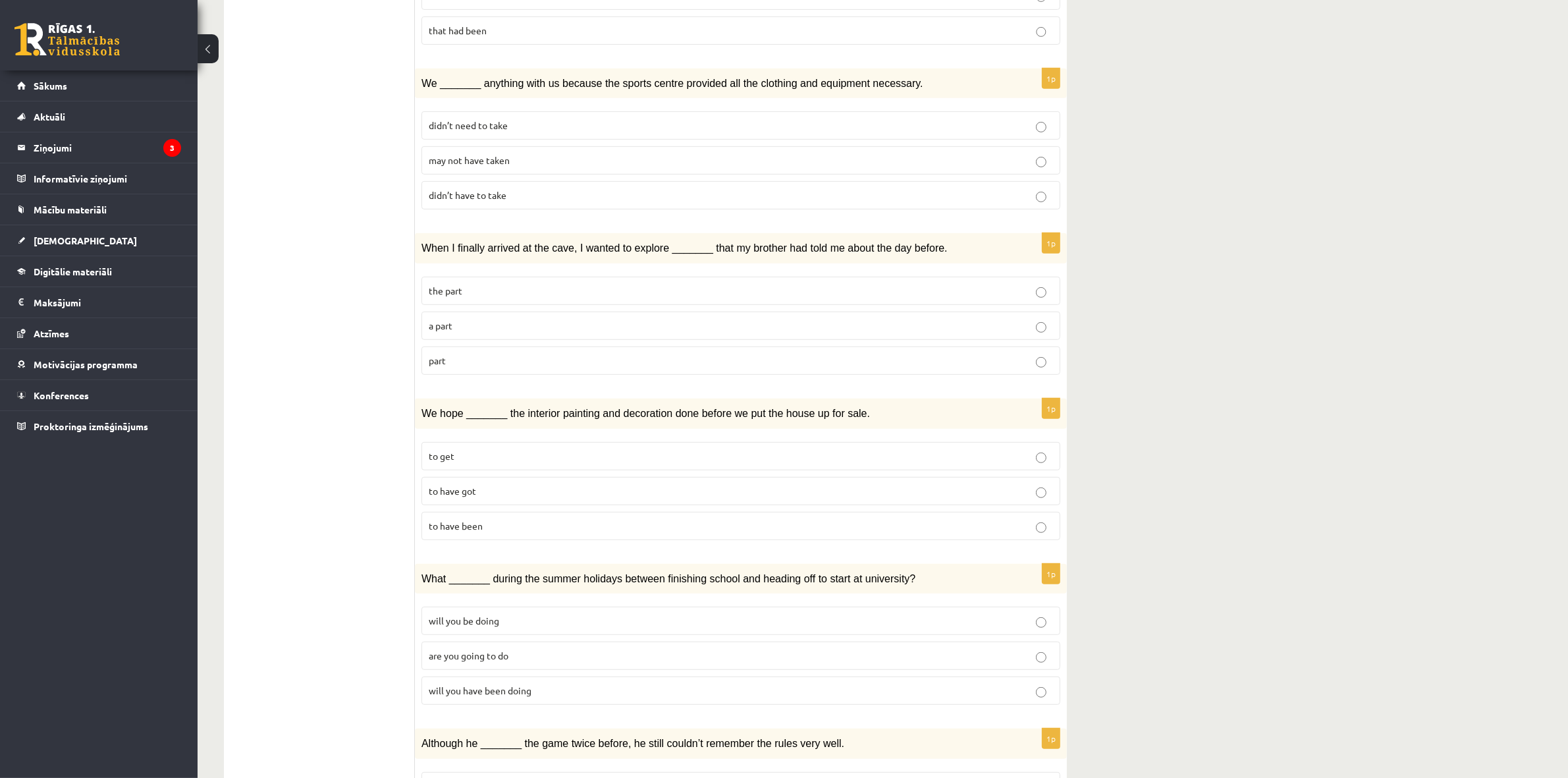
click at [316, 499] on ul "1. uzdevums 2. uzdevums 3. uzdevums Izvērtējums!" at bounding box center [325, 348] width 178 height 1726
click at [542, 683] on p "will you have been doing" at bounding box center [740, 690] width 624 height 14
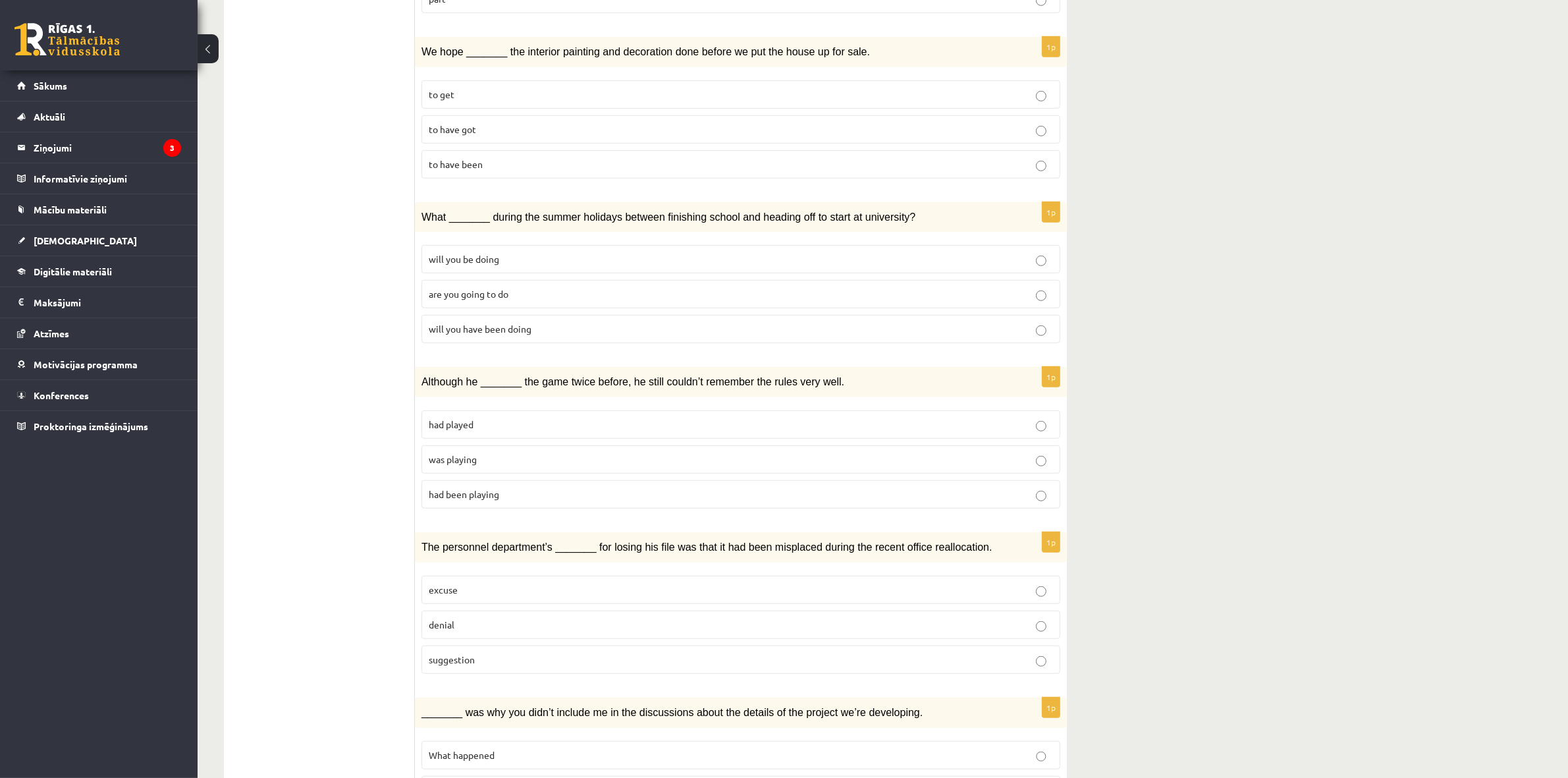
scroll to position [1179, 0]
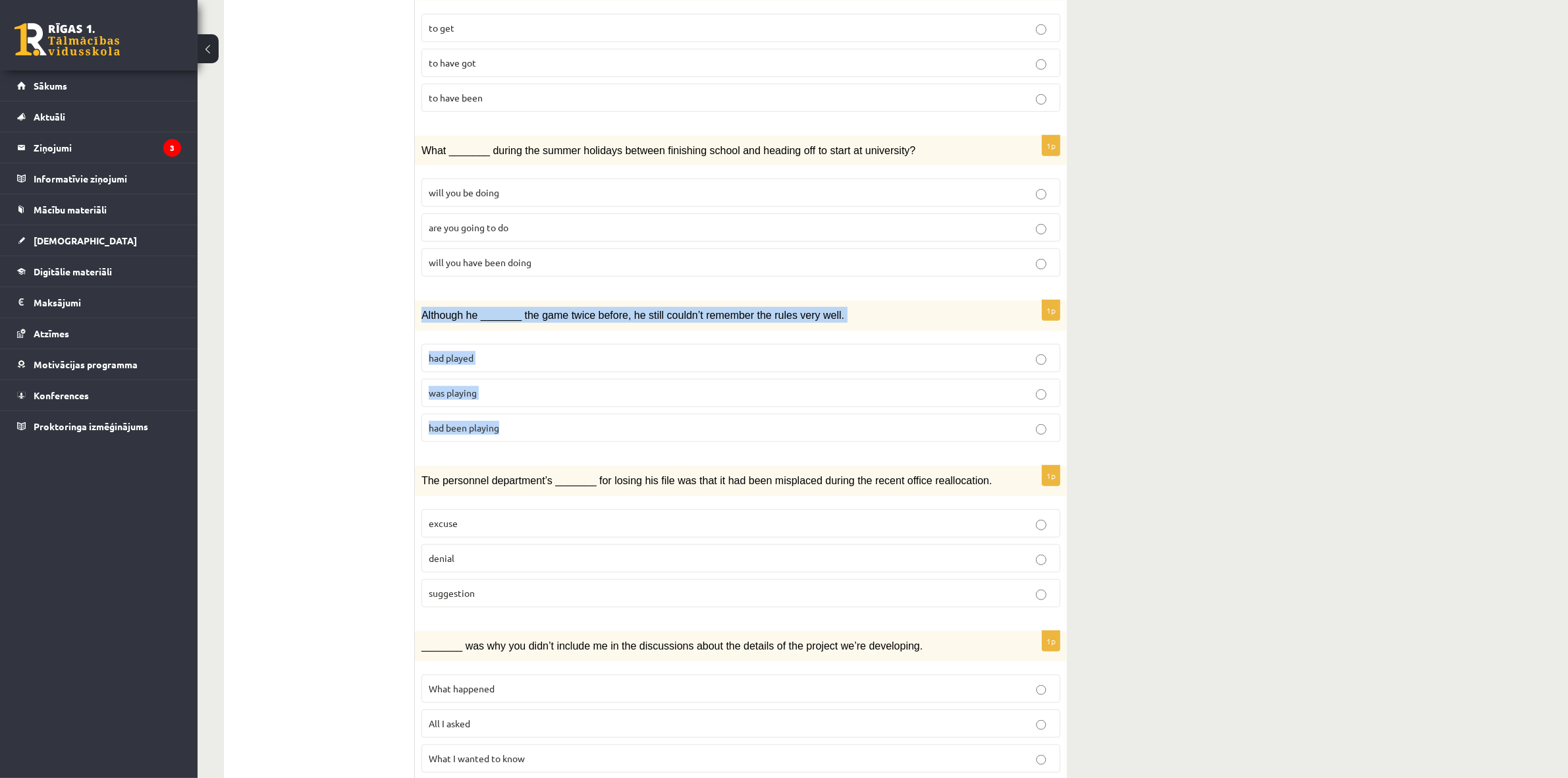
drag, startPoint x: 421, startPoint y: 275, endPoint x: 505, endPoint y: 400, distance: 150.6
click at [506, 403] on div "1p Although he _______ the game twice before, he still couldn’t remember the ru…" at bounding box center [741, 376] width 652 height 152
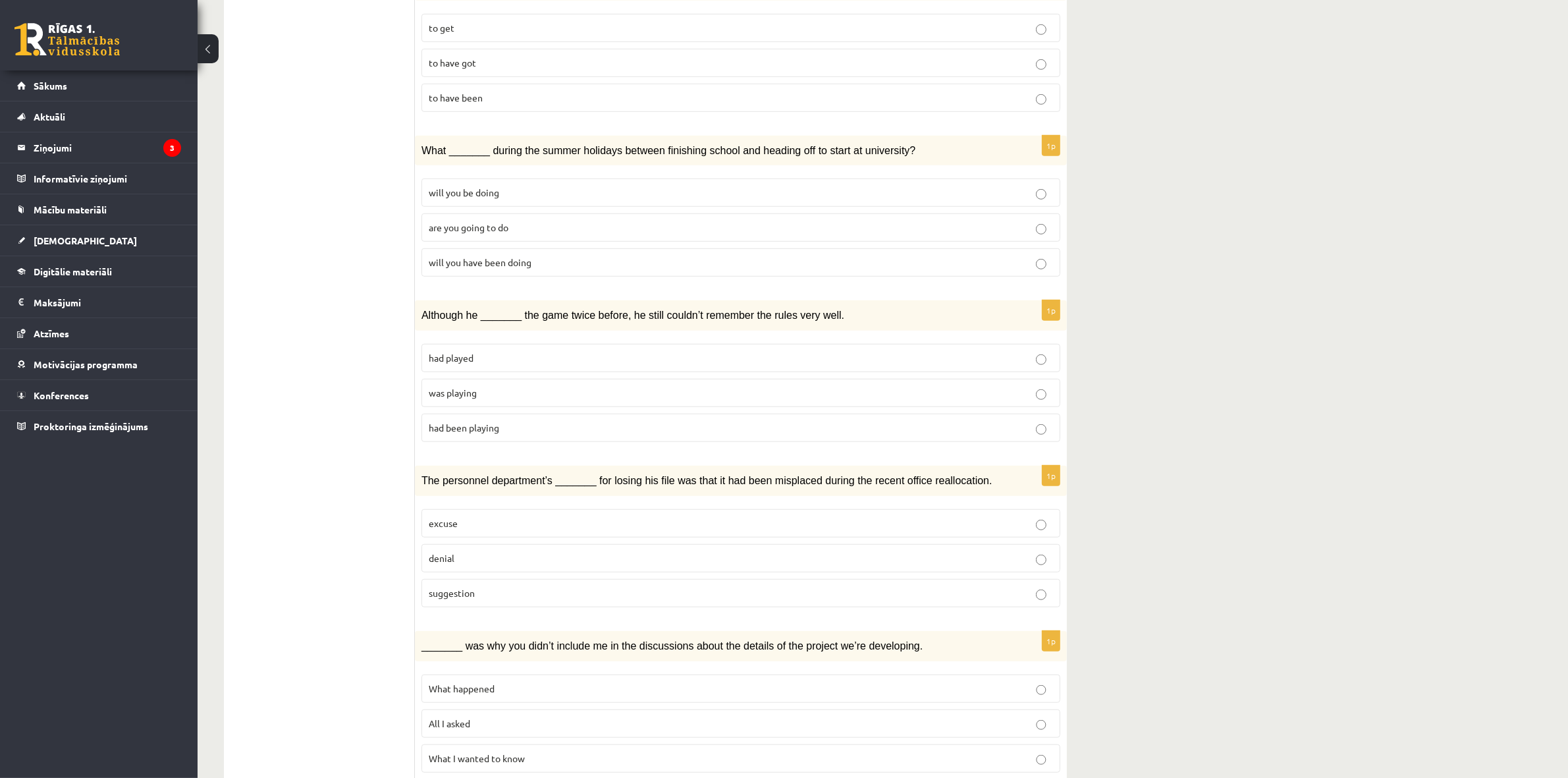
click at [435, 352] on span "had played" at bounding box center [451, 357] width 45 height 12
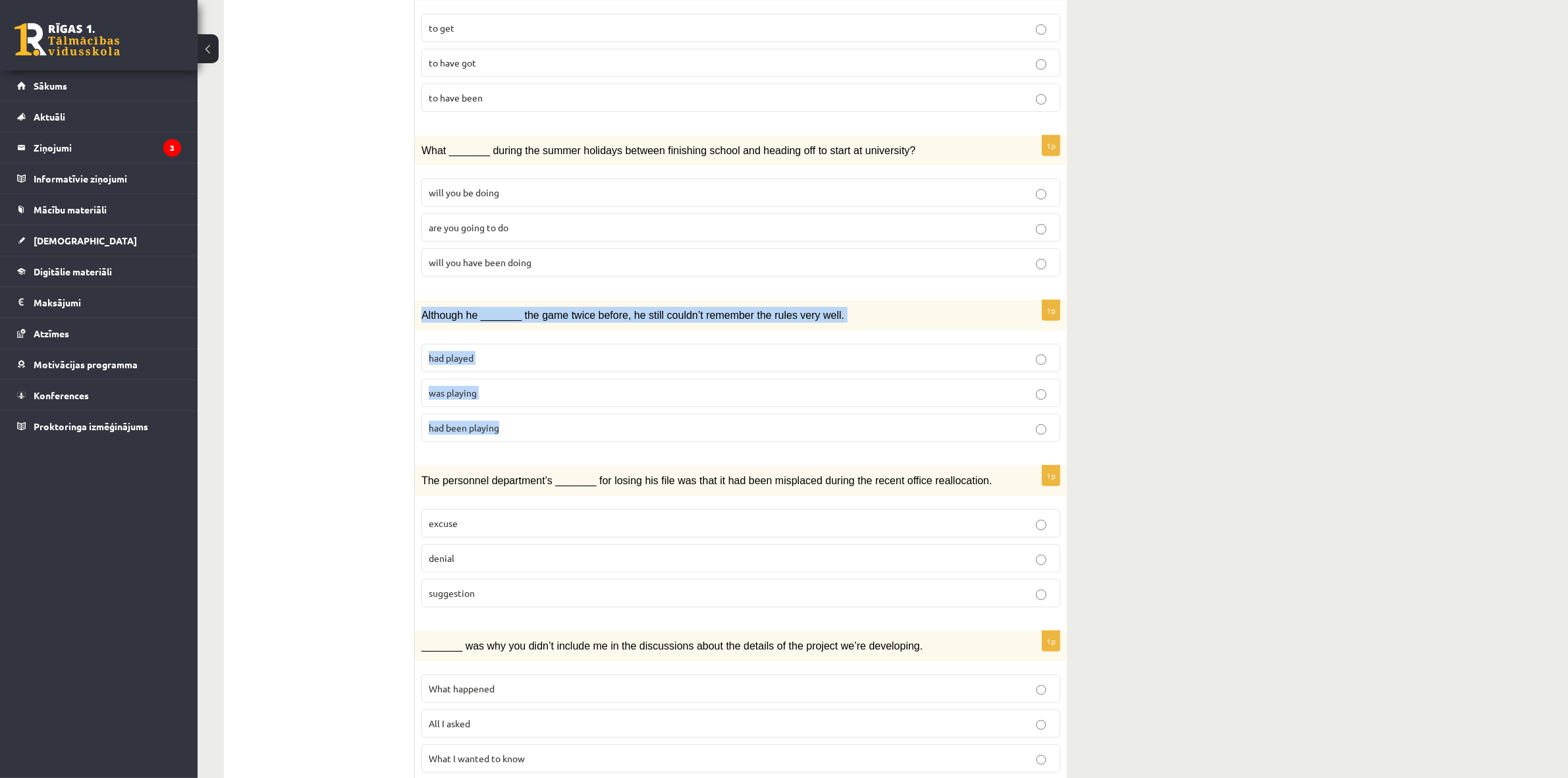
drag, startPoint x: 425, startPoint y: 272, endPoint x: 499, endPoint y: 389, distance: 138.4
click at [499, 390] on div "1p Although he _______ the game twice before, he still couldn’t remember the ru…" at bounding box center [741, 376] width 652 height 152
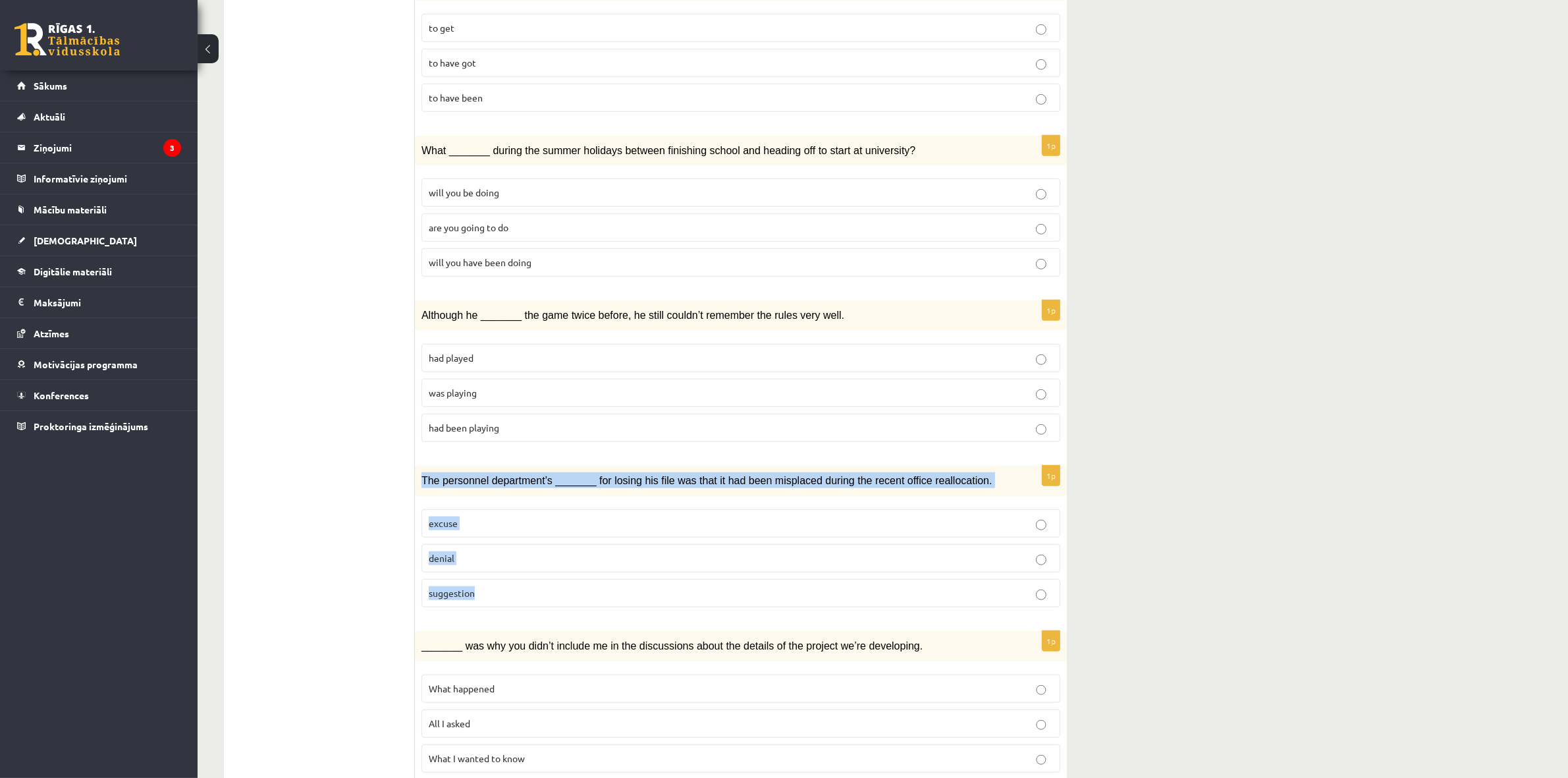
drag, startPoint x: 422, startPoint y: 435, endPoint x: 491, endPoint y: 564, distance: 146.3
click at [491, 564] on div "1p The personnel department’s _______ for losing his file was that it had been …" at bounding box center [741, 541] width 652 height 152
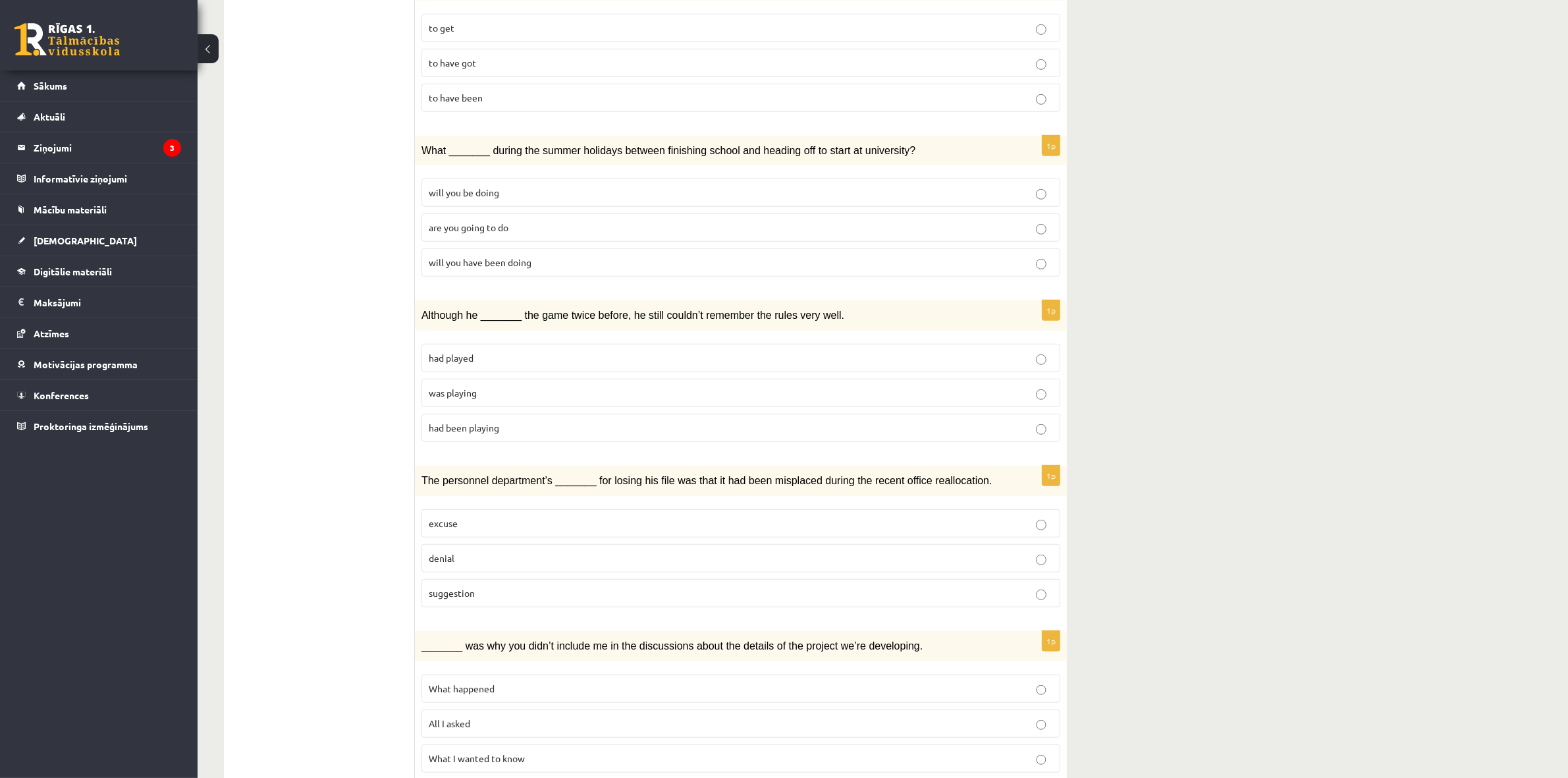
click at [423, 509] on label "excuse" at bounding box center [740, 523] width 639 height 29
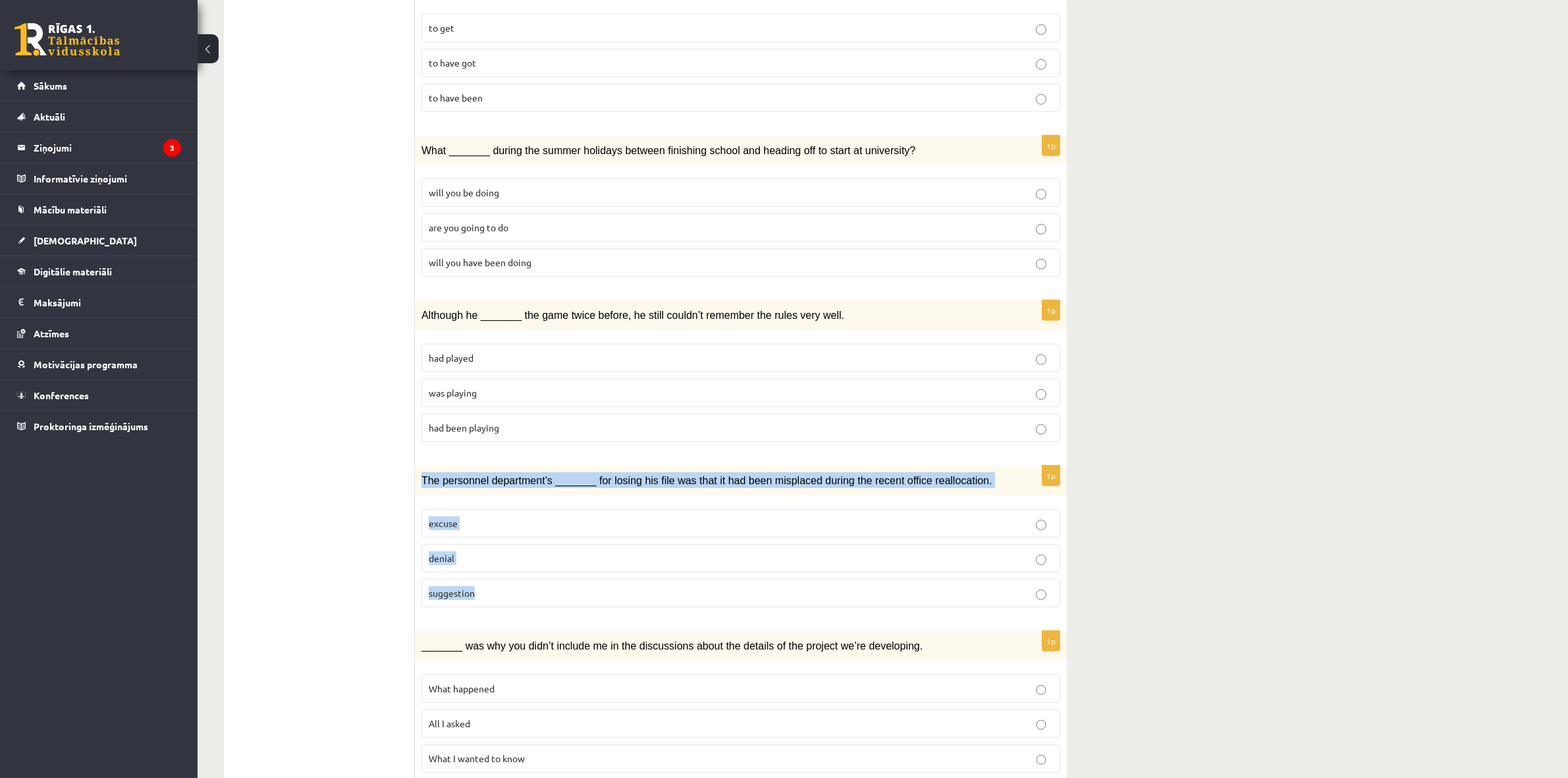
drag, startPoint x: 422, startPoint y: 442, endPoint x: 481, endPoint y: 534, distance: 109.3
click at [478, 547] on div "1p The personnel department’s _______ for losing his file was that it had been …" at bounding box center [741, 541] width 652 height 152
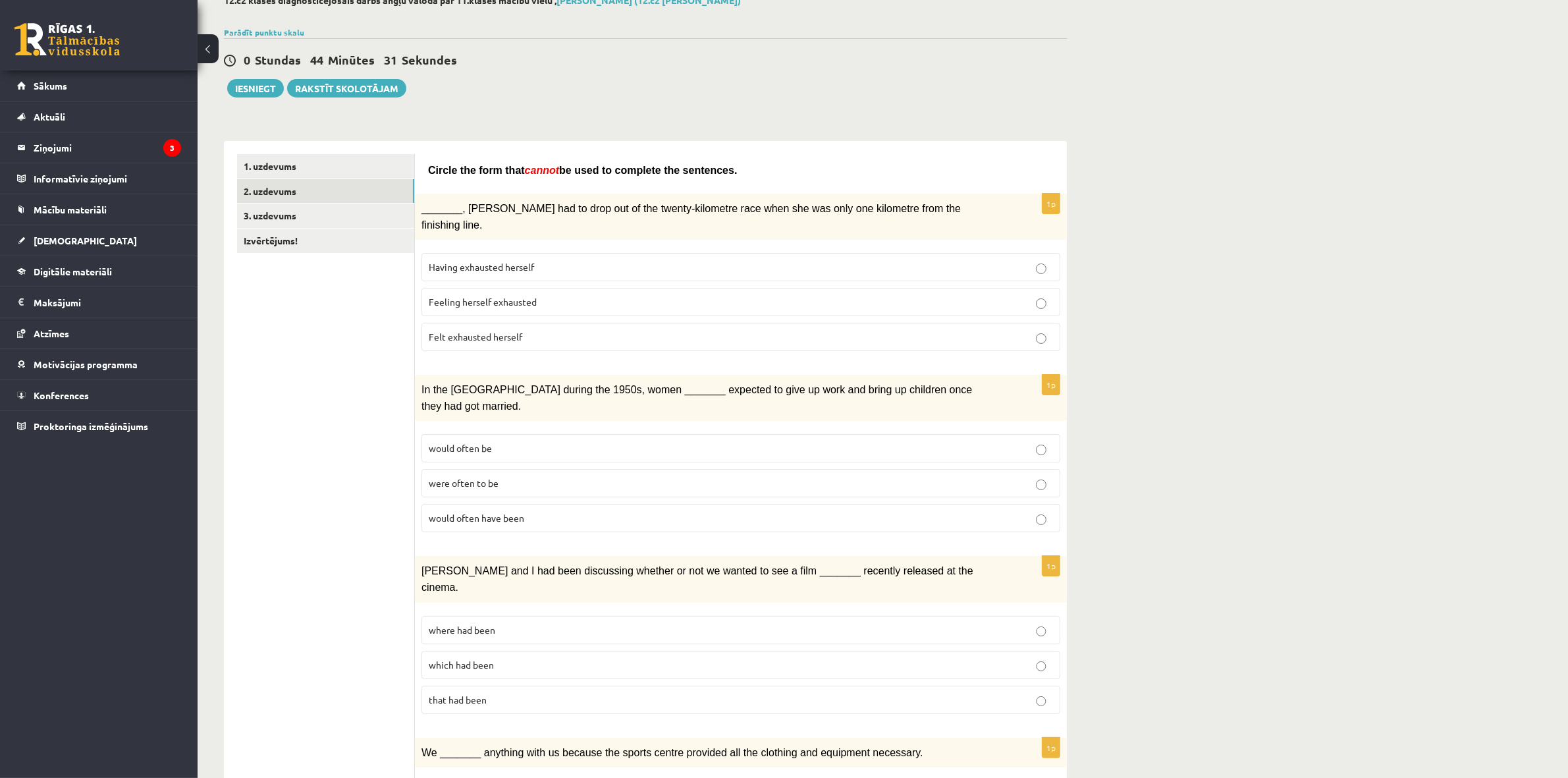
scroll to position [0, 0]
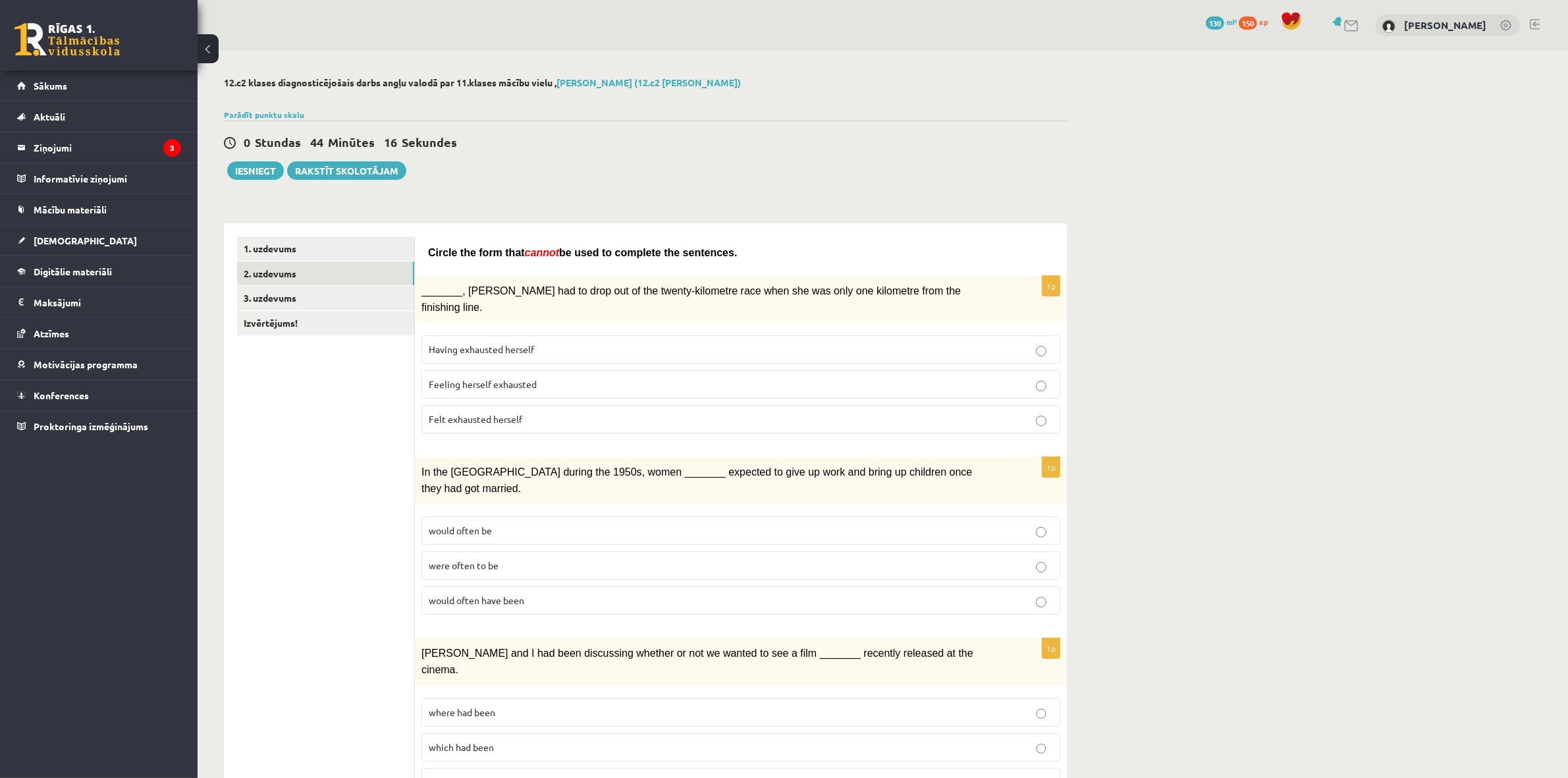
click at [529, 254] on span "cannot" at bounding box center [542, 253] width 34 height 11
click at [528, 254] on span "cannot" at bounding box center [542, 253] width 34 height 11
click at [528, 256] on span "cannot" at bounding box center [542, 253] width 34 height 11
click at [528, 255] on span "cannot" at bounding box center [542, 253] width 34 height 11
click at [527, 247] on span "cannot" at bounding box center [542, 253] width 34 height 11
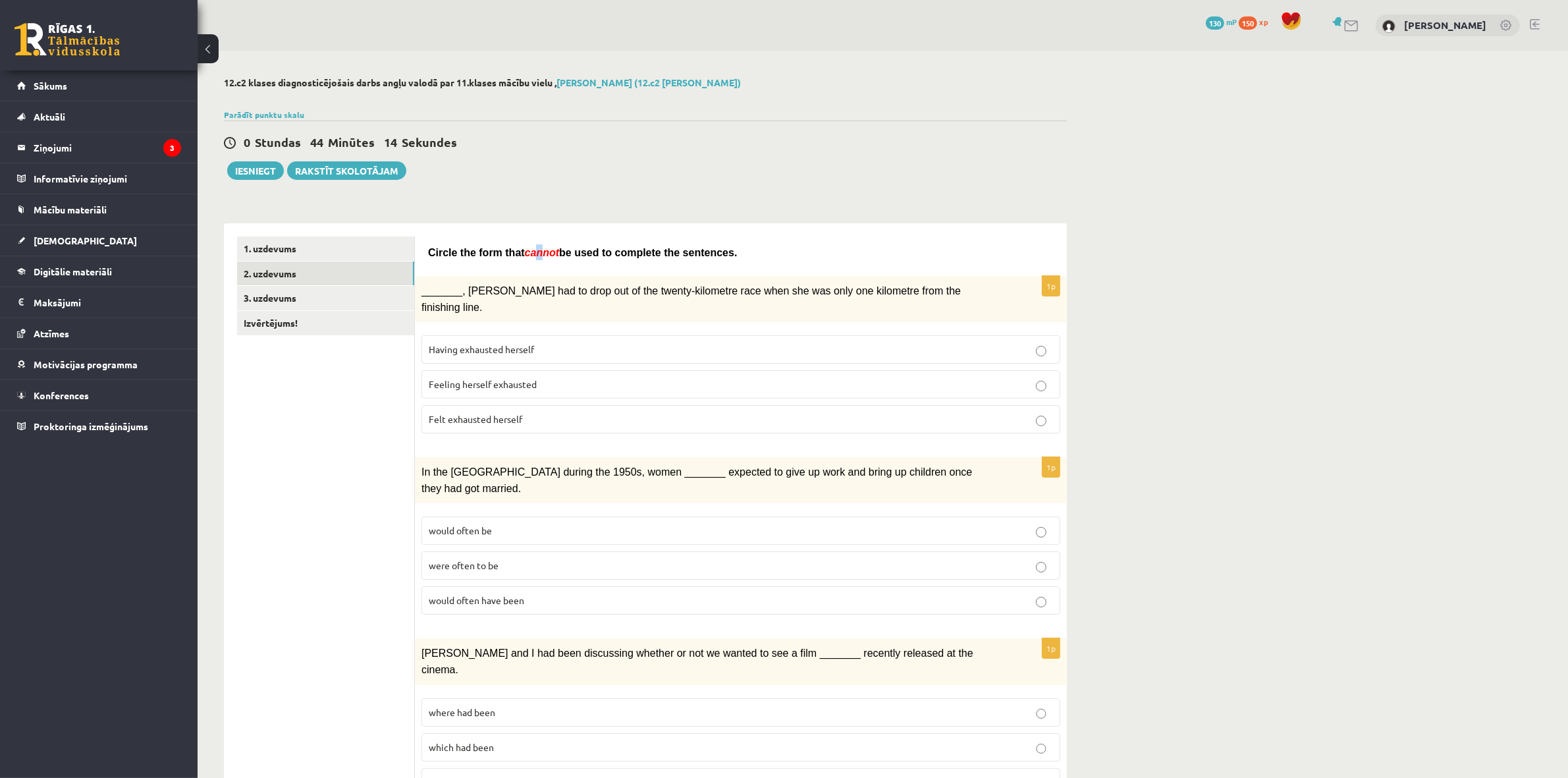
click at [527, 247] on span "cannot" at bounding box center [542, 253] width 34 height 11
click at [506, 261] on div "Circle the form that cannot be used to complete the sentences." at bounding box center [741, 249] width 626 height 26
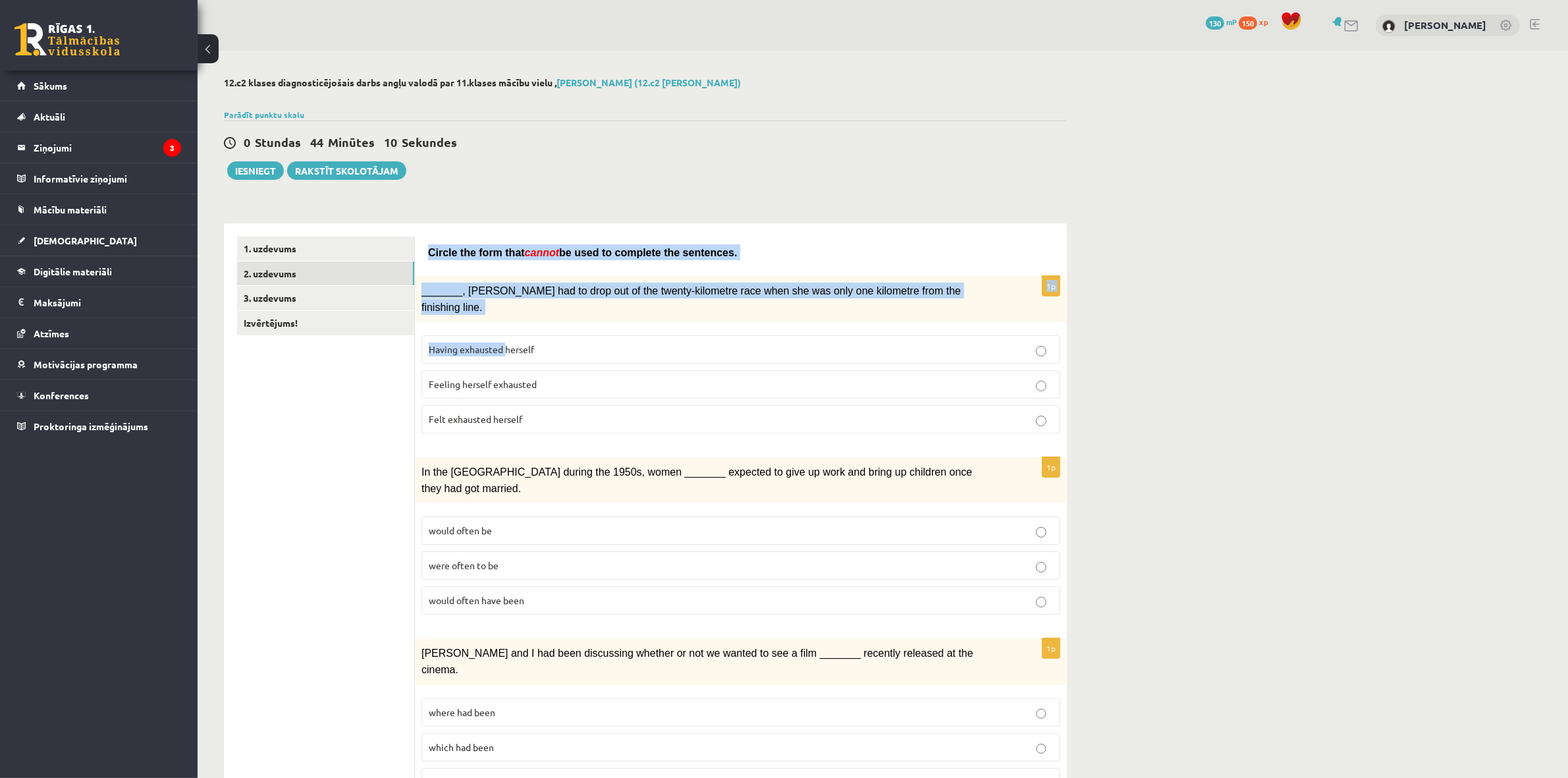
drag, startPoint x: 420, startPoint y: 255, endPoint x: 485, endPoint y: 281, distance: 70.0
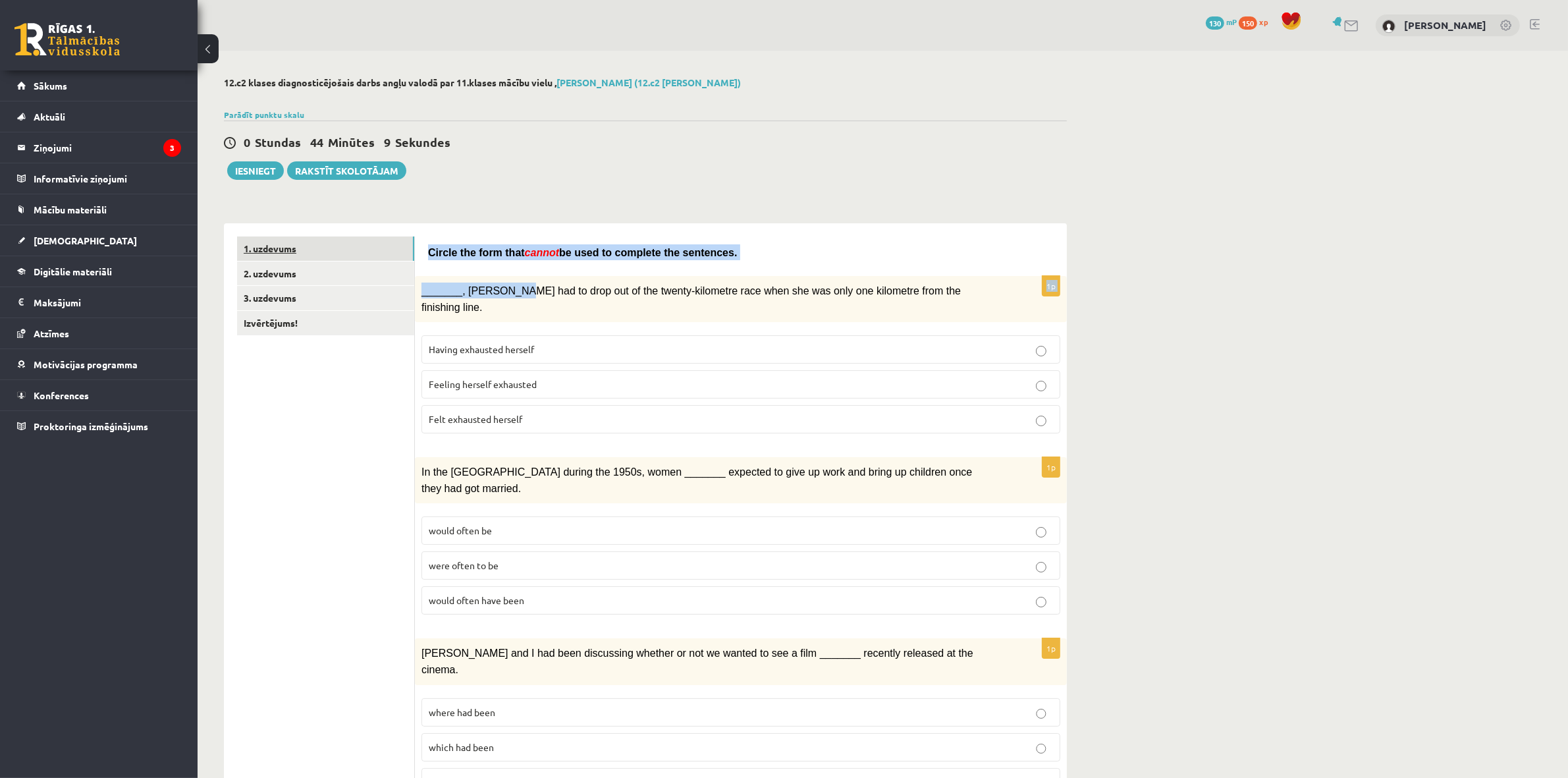
click at [315, 248] on link "1. uzdevums" at bounding box center [325, 248] width 177 height 24
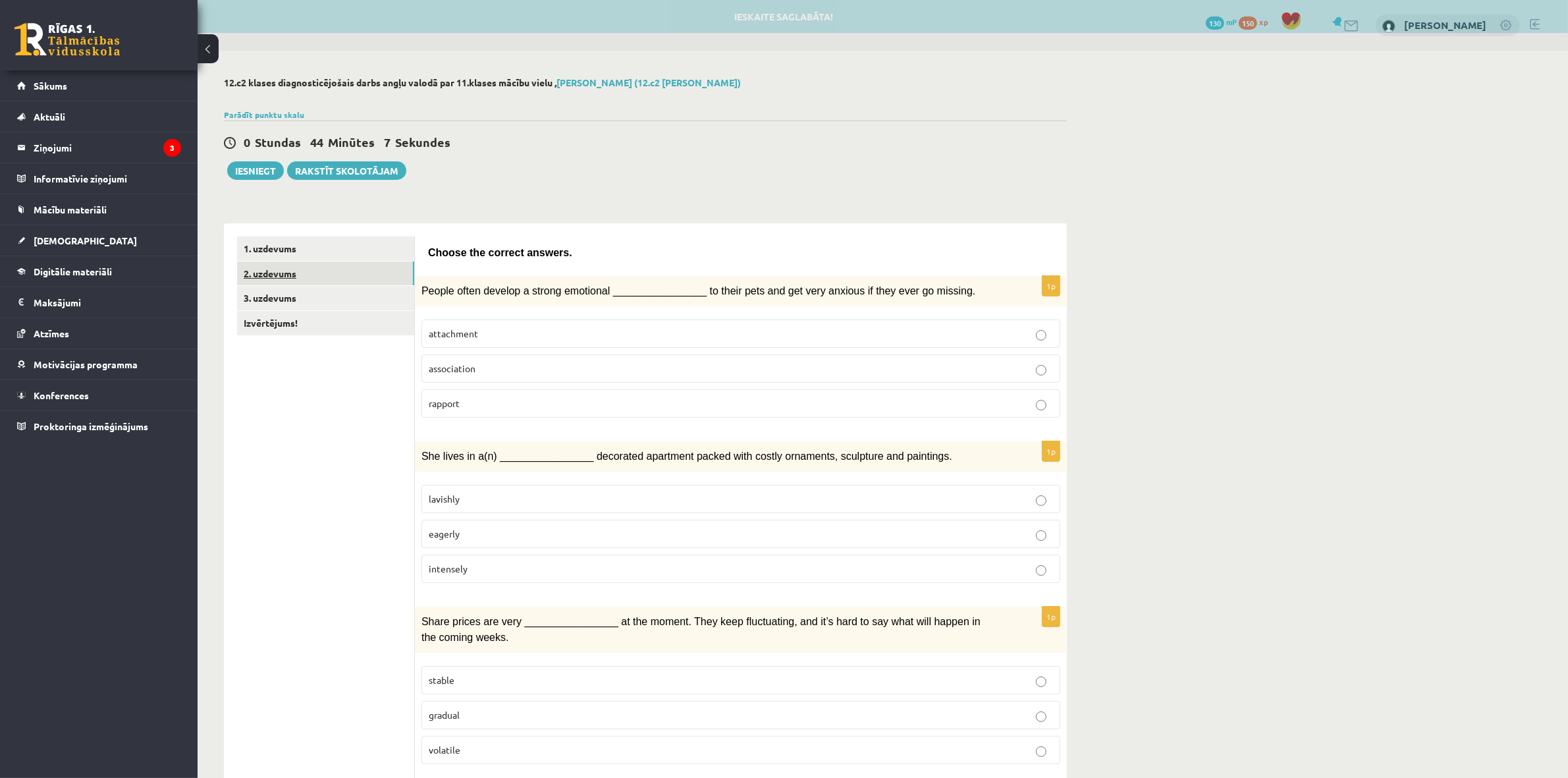
click at [311, 283] on link "2. uzdevums" at bounding box center [325, 273] width 177 height 24
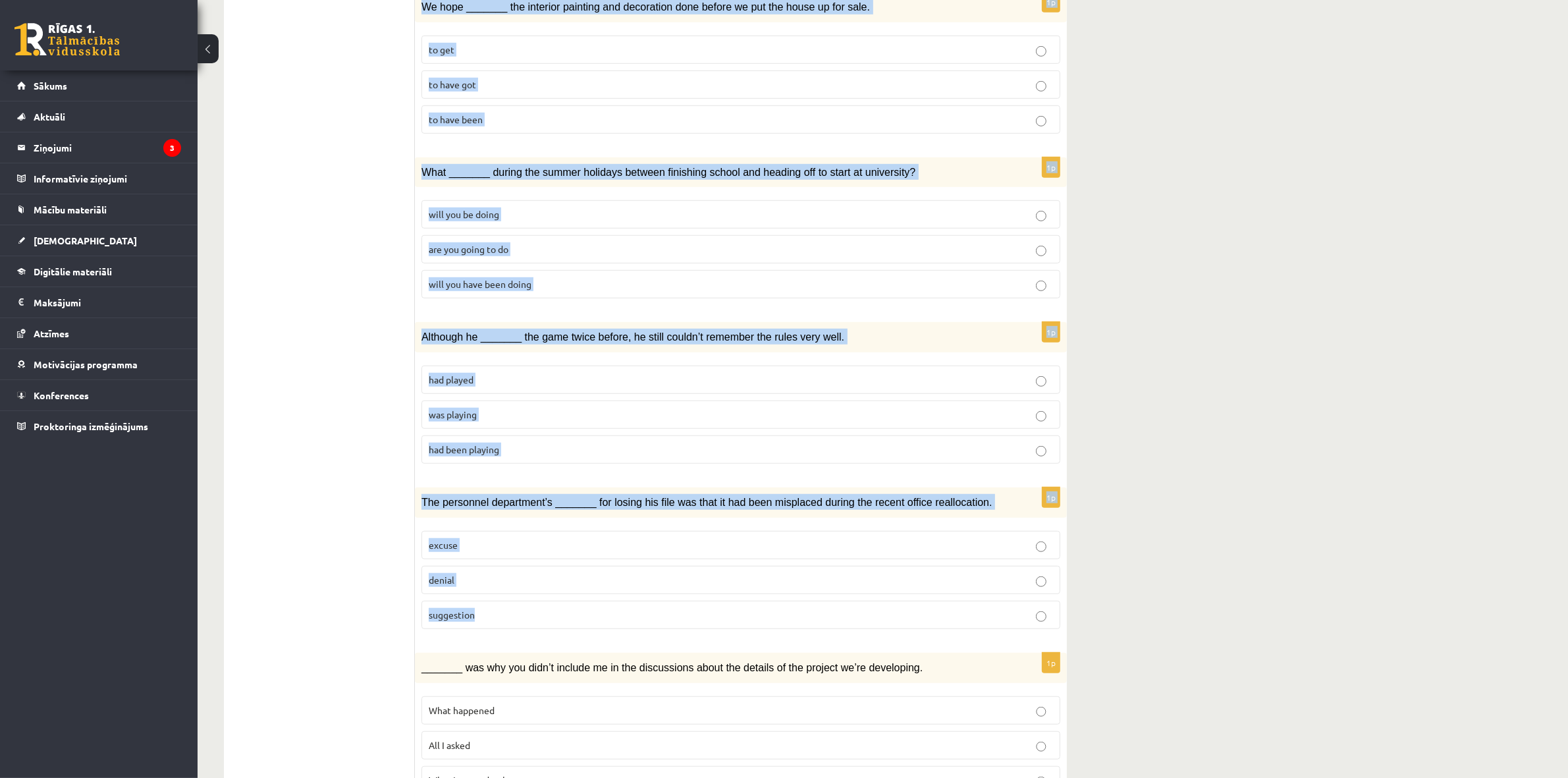
scroll to position [1179, 0]
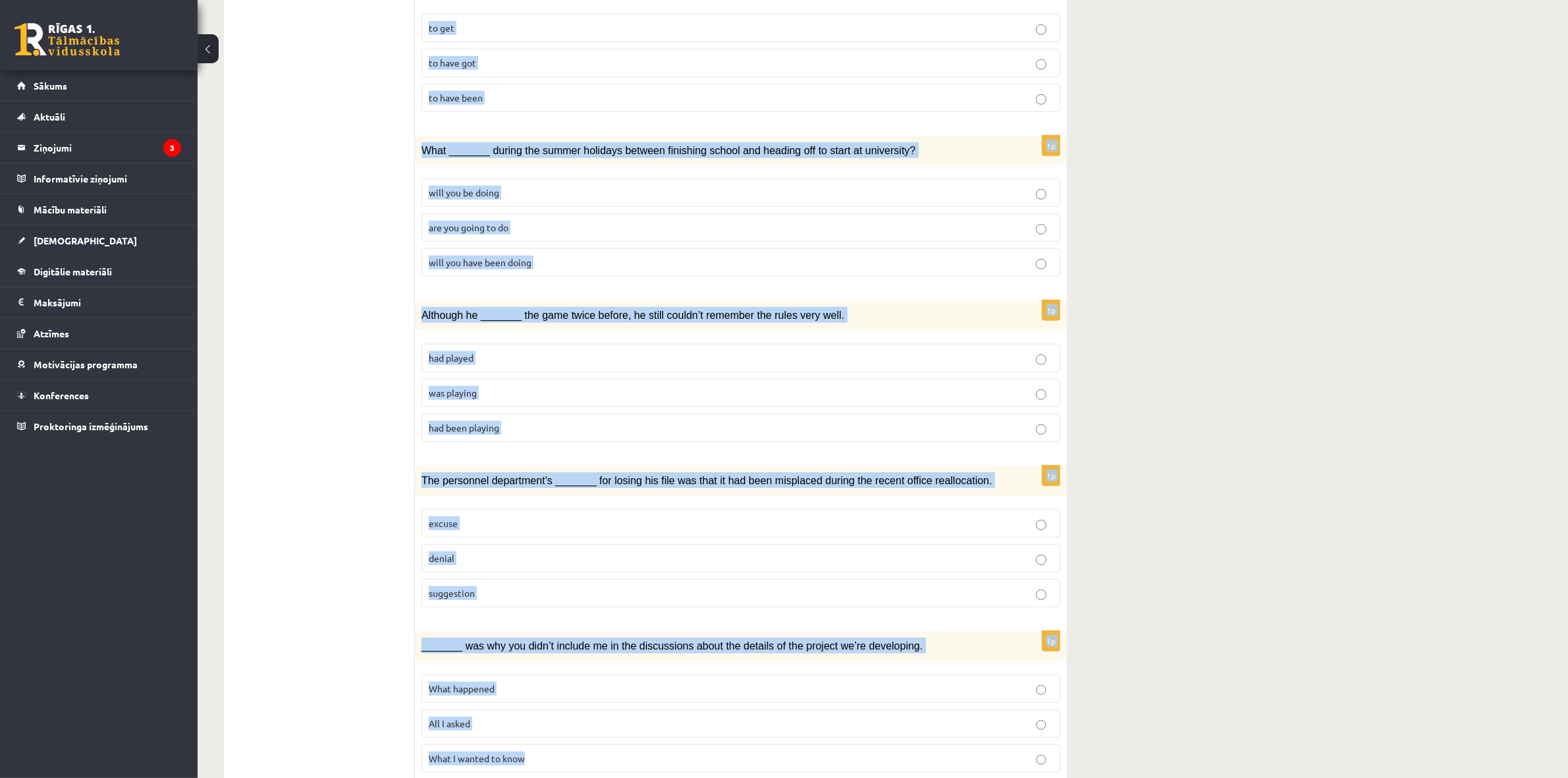
drag, startPoint x: 427, startPoint y: 254, endPoint x: 653, endPoint y: 711, distance: 509.8
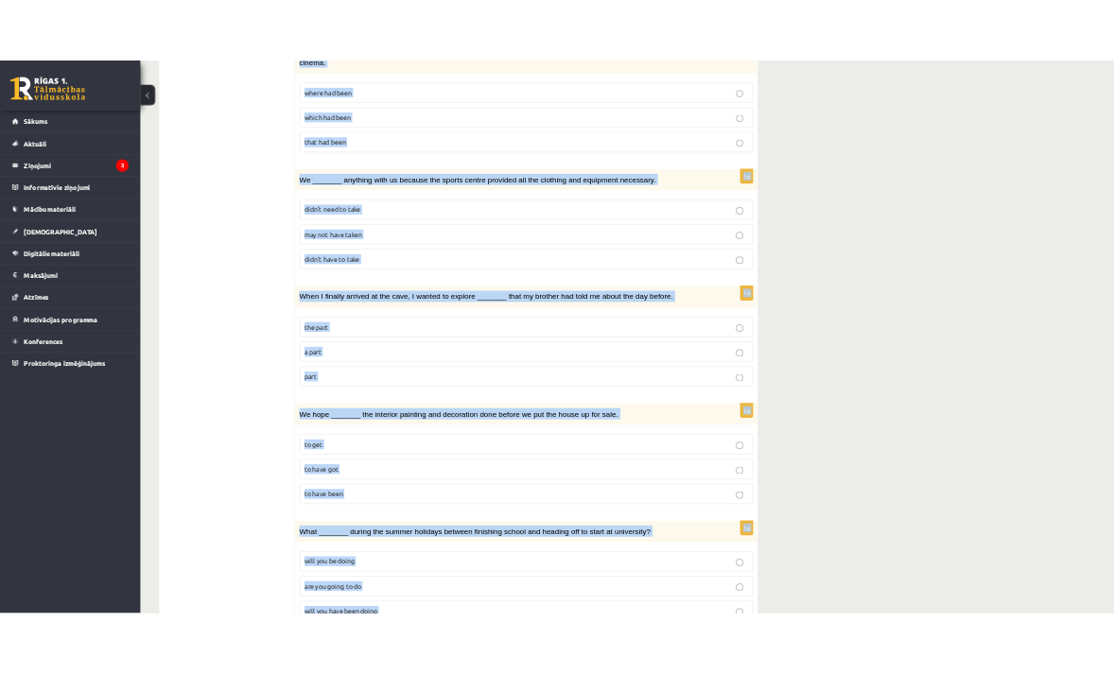
scroll to position [0, 0]
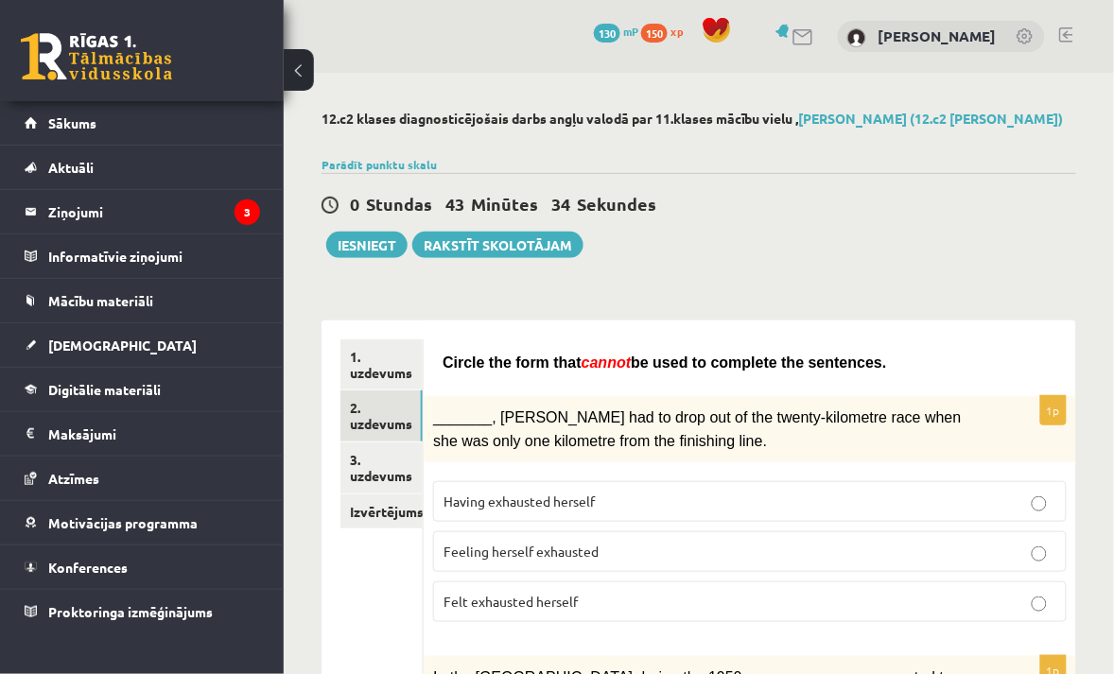
click at [553, 549] on span "Feeling herself exhausted" at bounding box center [520, 551] width 155 height 17
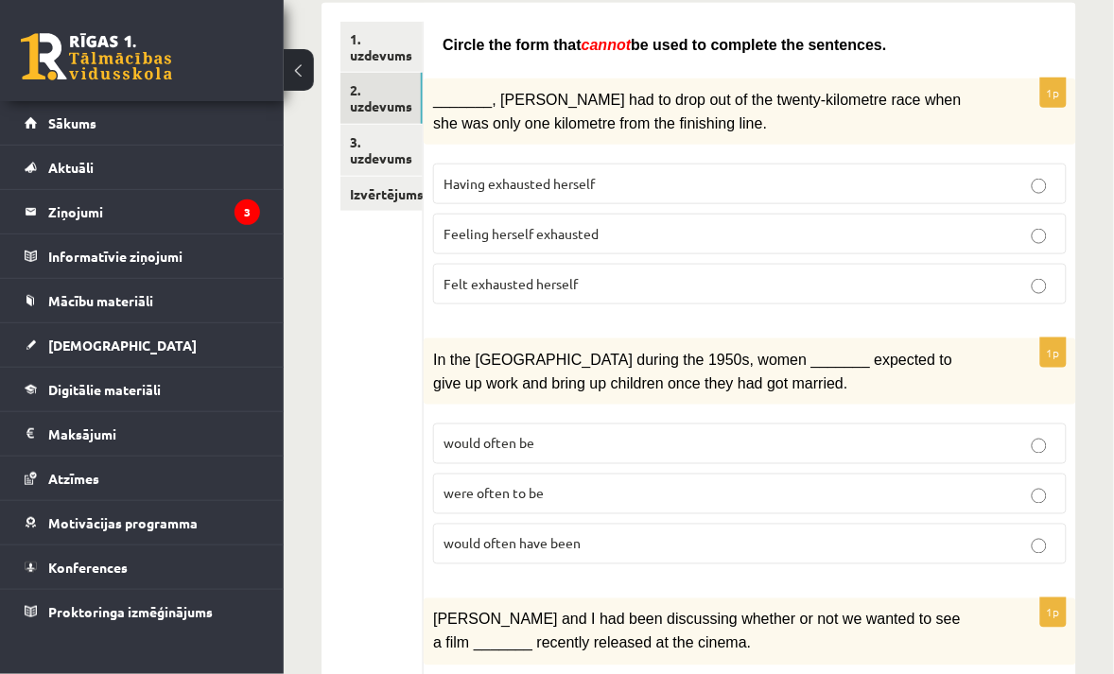
scroll to position [305, 0]
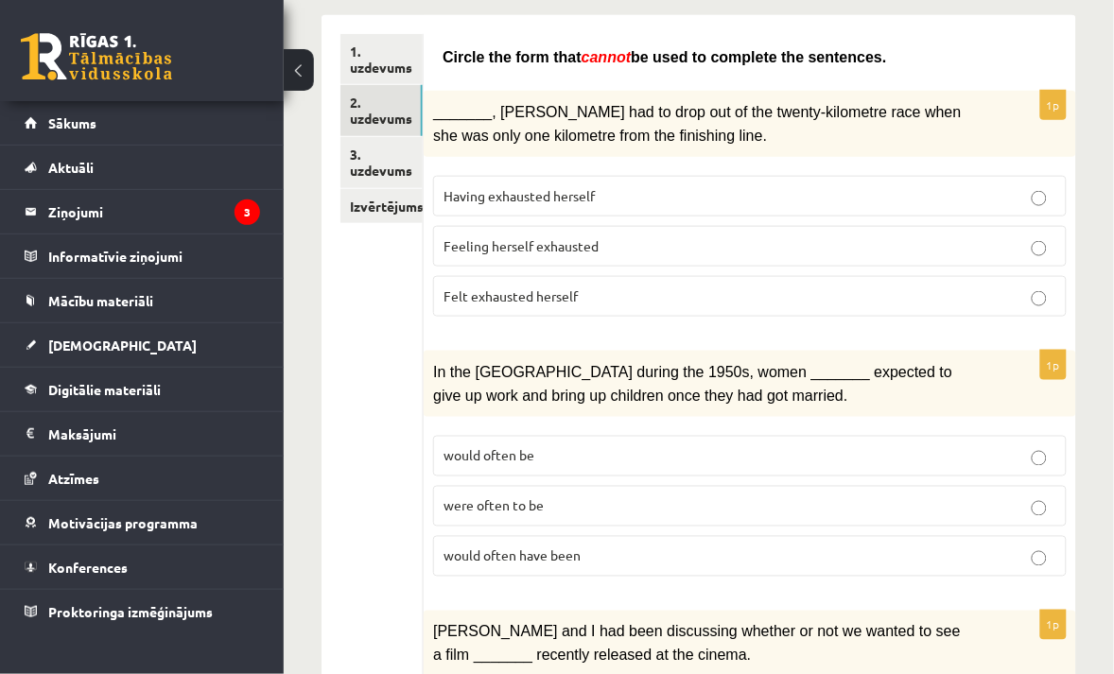
drag, startPoint x: 638, startPoint y: 559, endPoint x: 672, endPoint y: 532, distance: 43.1
click at [638, 555] on p "would often have been" at bounding box center [749, 556] width 613 height 20
drag, startPoint x: 307, startPoint y: 417, endPoint x: 317, endPoint y: 403, distance: 17.0
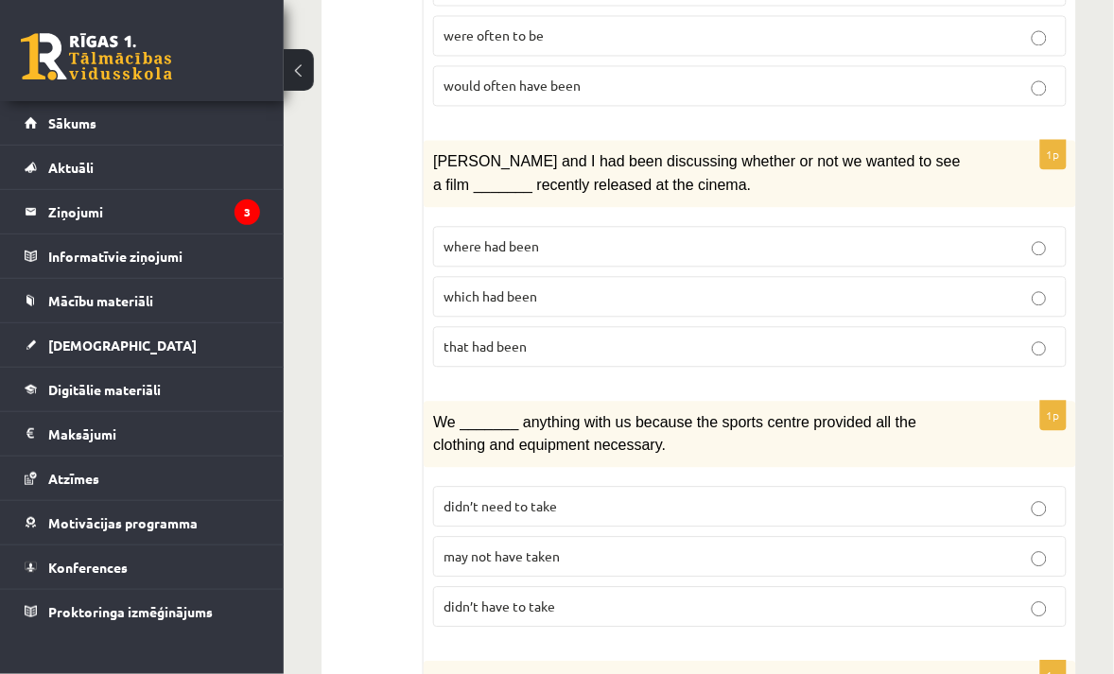
scroll to position [771, 0]
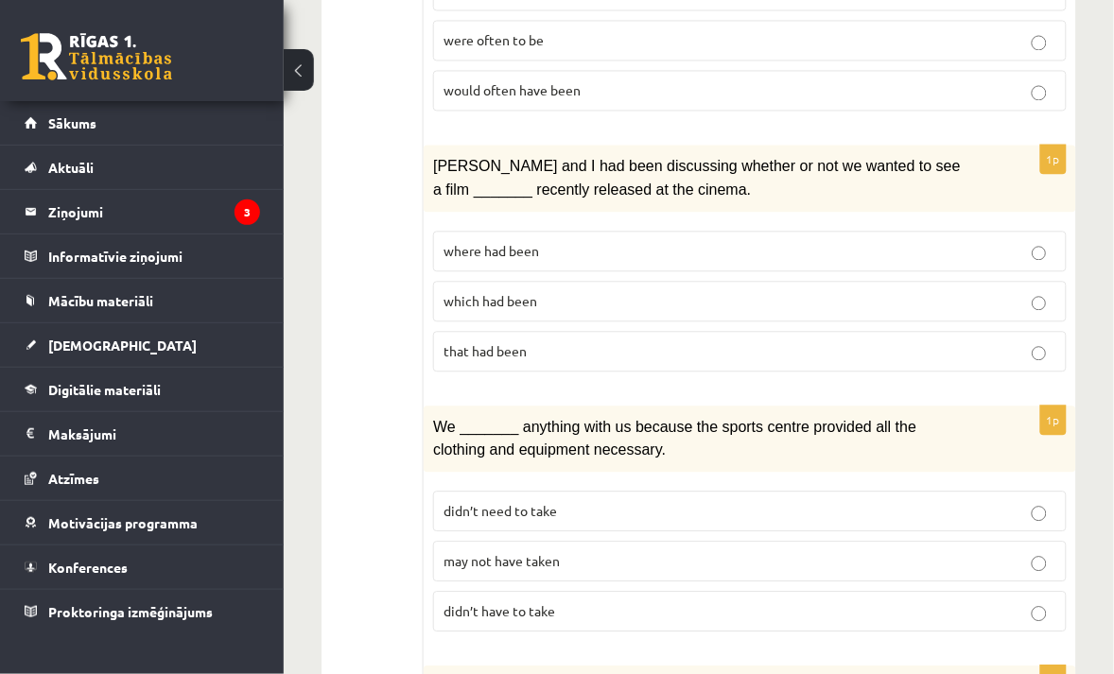
click at [627, 256] on p "where had been" at bounding box center [749, 251] width 613 height 20
click at [563, 556] on p "may not have taken" at bounding box center [749, 561] width 613 height 20
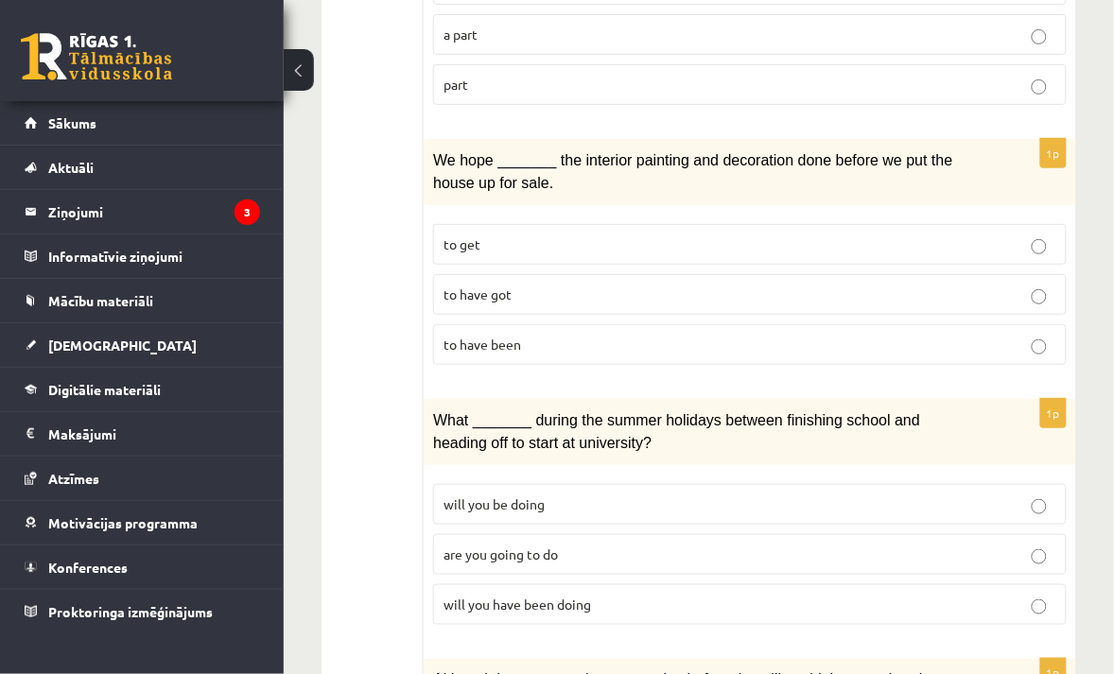
click at [564, 95] on label "part" at bounding box center [749, 84] width 633 height 41
click at [366, 338] on ul "1. uzdevums 2. uzdevums 3. uzdevums Izvērtējums!" at bounding box center [381, 100] width 83 height 2639
click at [476, 345] on span "to have been" at bounding box center [482, 344] width 78 height 17
click at [352, 225] on ul "1. uzdevums 2. uzdevums 3. uzdevums Izvērtējums!" at bounding box center [381, 100] width 83 height 2639
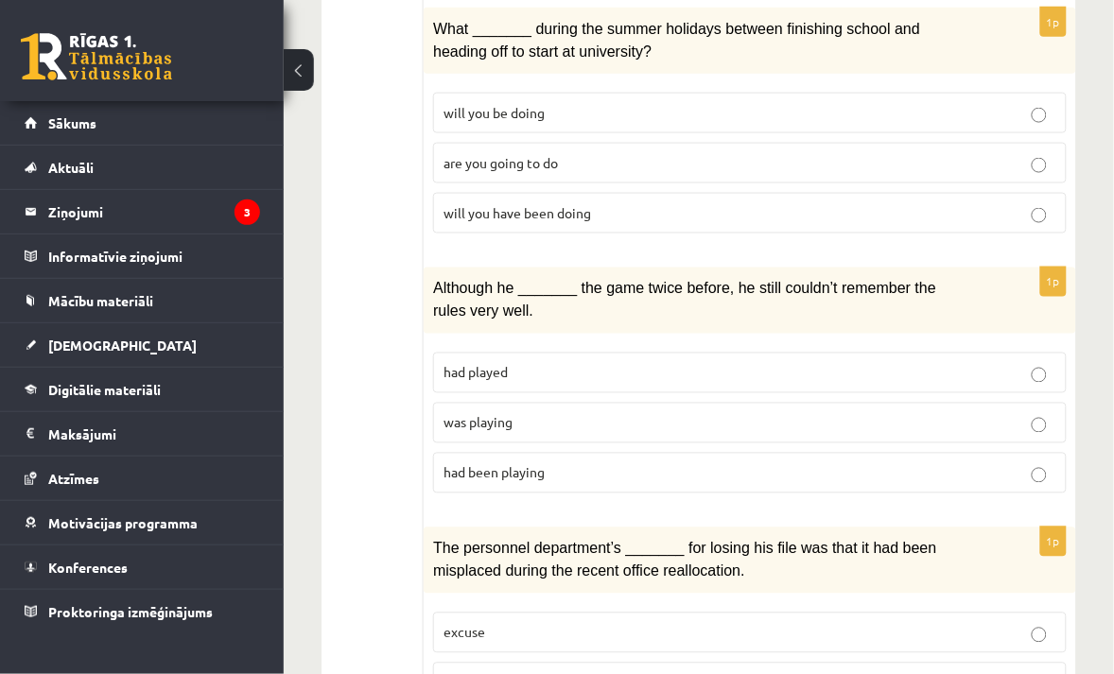
scroll to position [1972, 0]
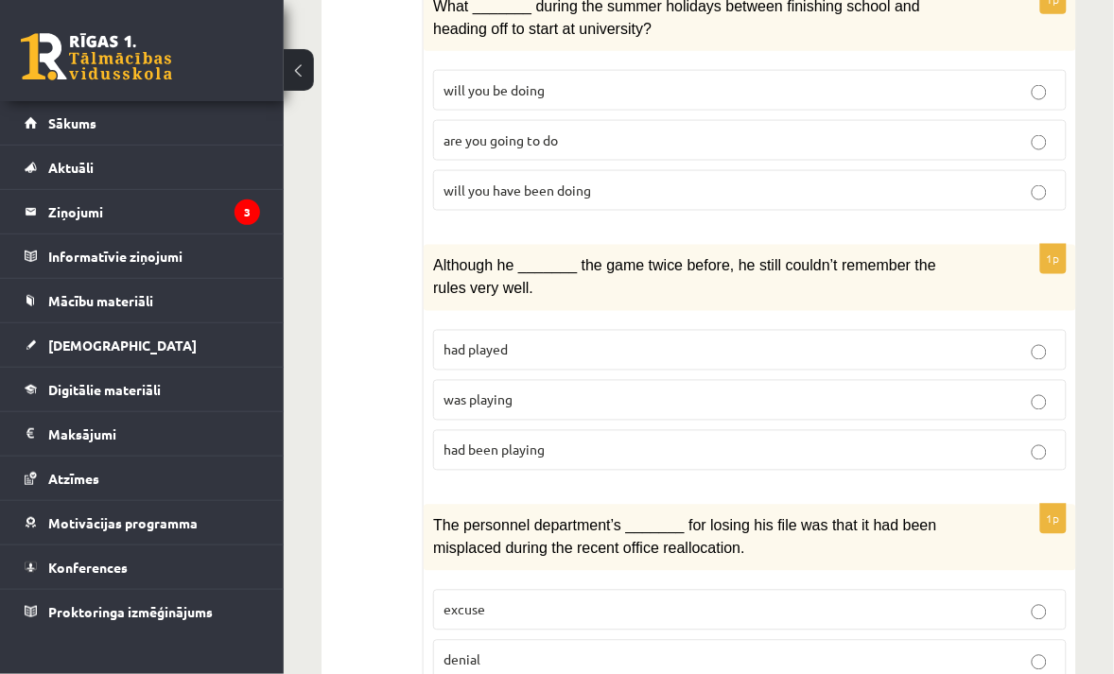
drag, startPoint x: 512, startPoint y: 220, endPoint x: 512, endPoint y: 203, distance: 17.0
click at [512, 222] on div "1p What _______ during the summer holidays between finishing school and heading…" at bounding box center [750, 105] width 652 height 241
click at [515, 190] on span "will you have been doing" at bounding box center [516, 190] width 147 height 17
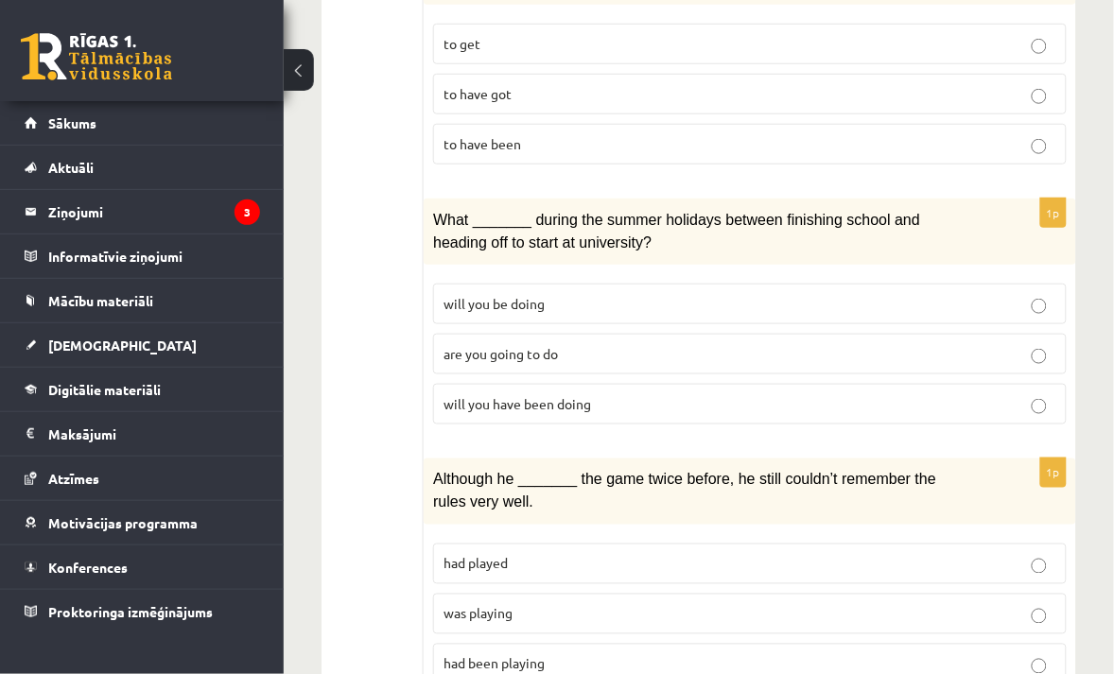
scroll to position [1769, 0]
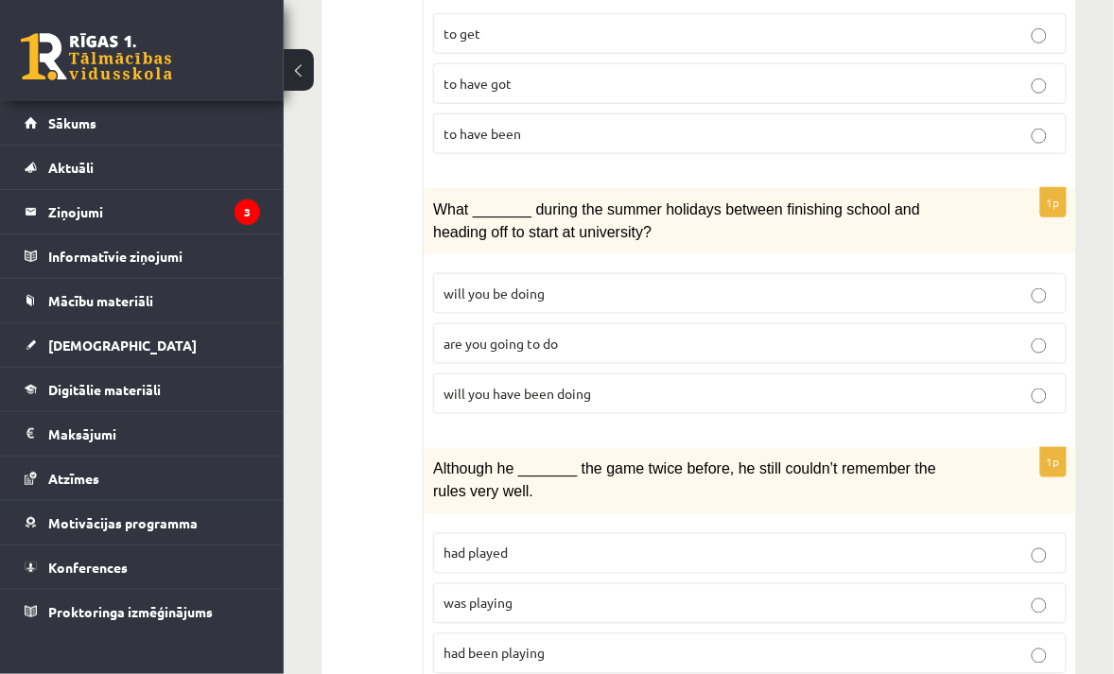
click at [1051, 602] on p "was playing" at bounding box center [749, 604] width 613 height 20
drag, startPoint x: 362, startPoint y: 317, endPoint x: 362, endPoint y: 270, distance: 46.3
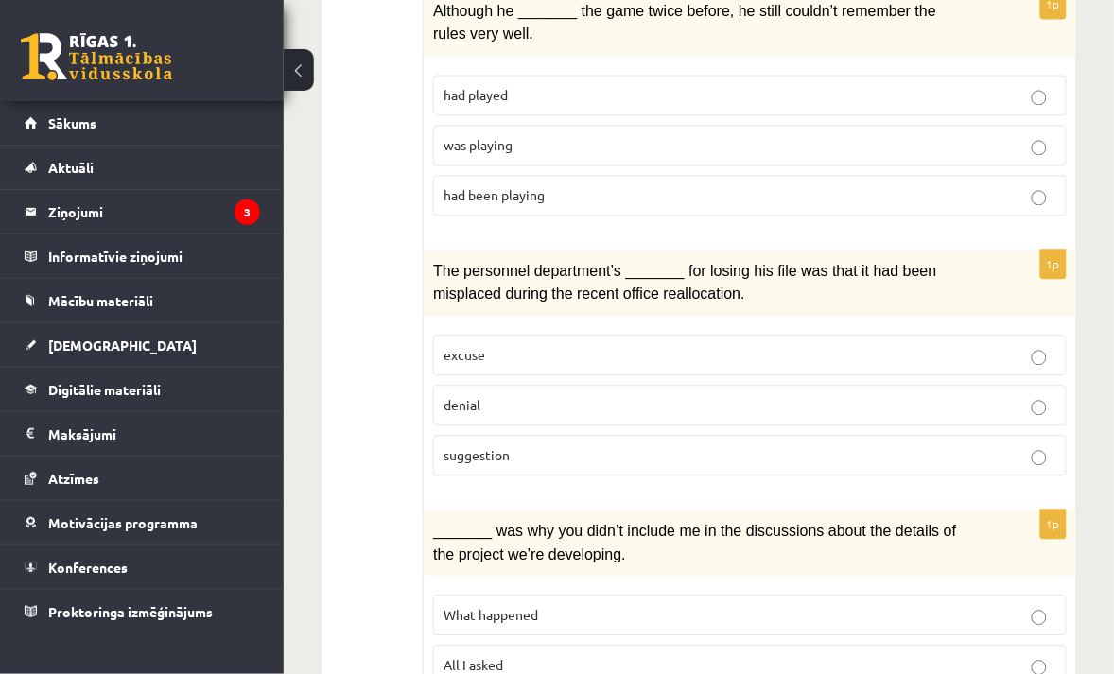
scroll to position [2359, 0]
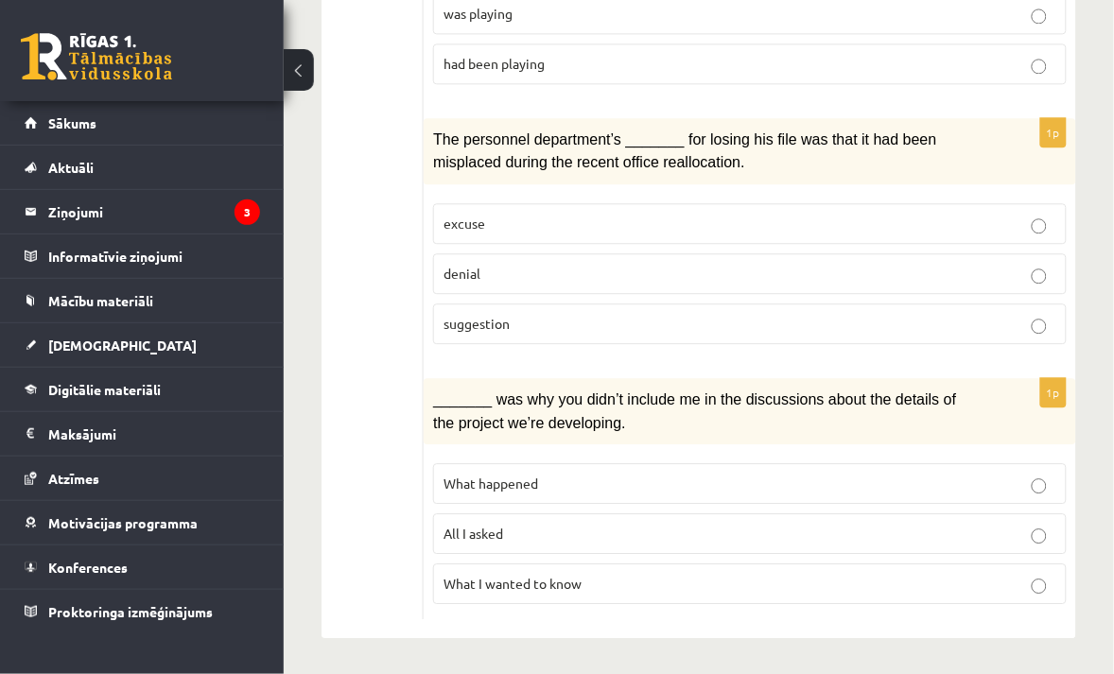
click at [504, 321] on span "suggestion" at bounding box center [476, 323] width 66 height 17
click at [480, 577] on span "What I wanted to know" at bounding box center [512, 583] width 138 height 17
click at [503, 475] on span "What happened" at bounding box center [490, 483] width 95 height 17
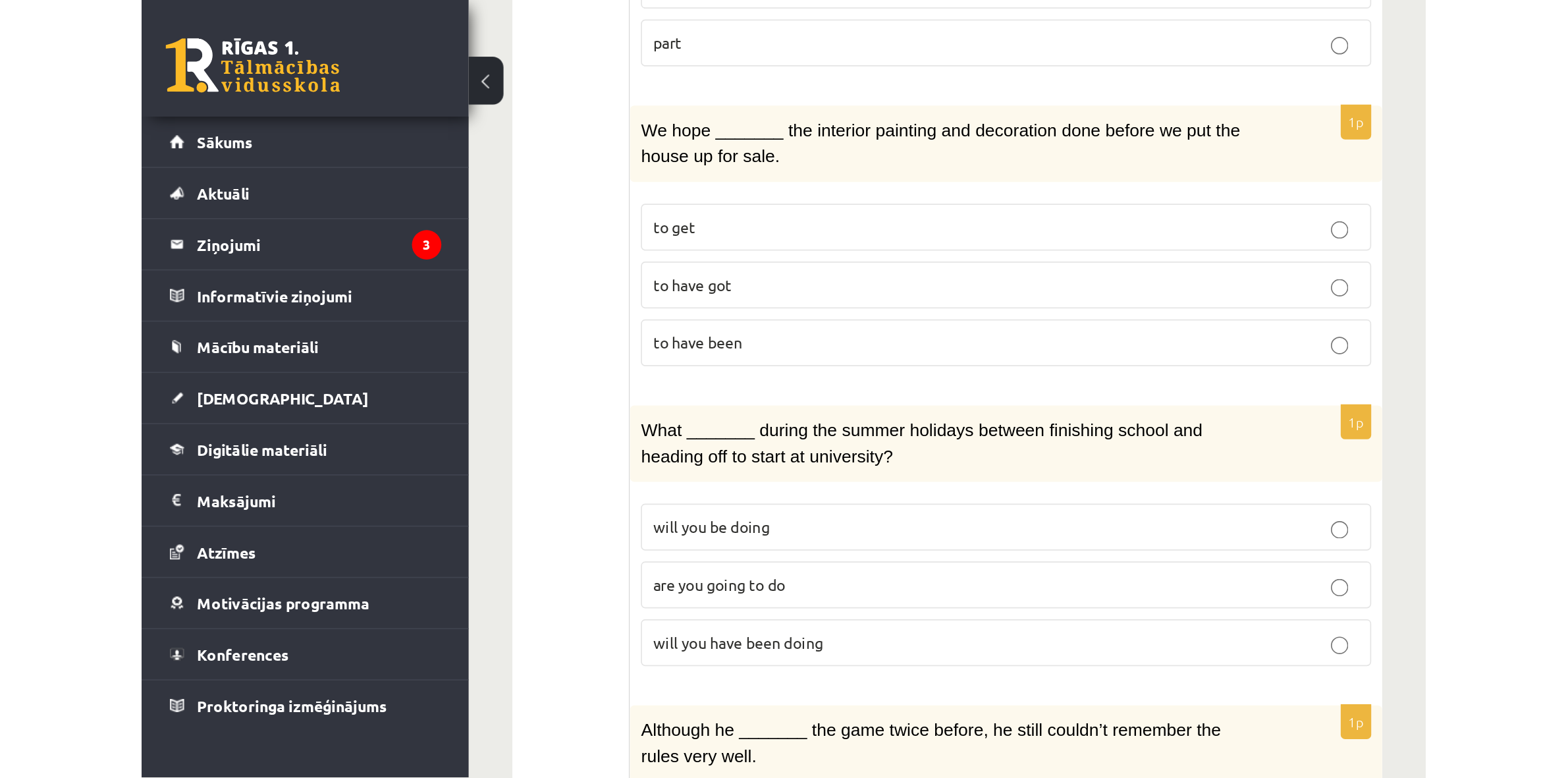
scroll to position [0, 0]
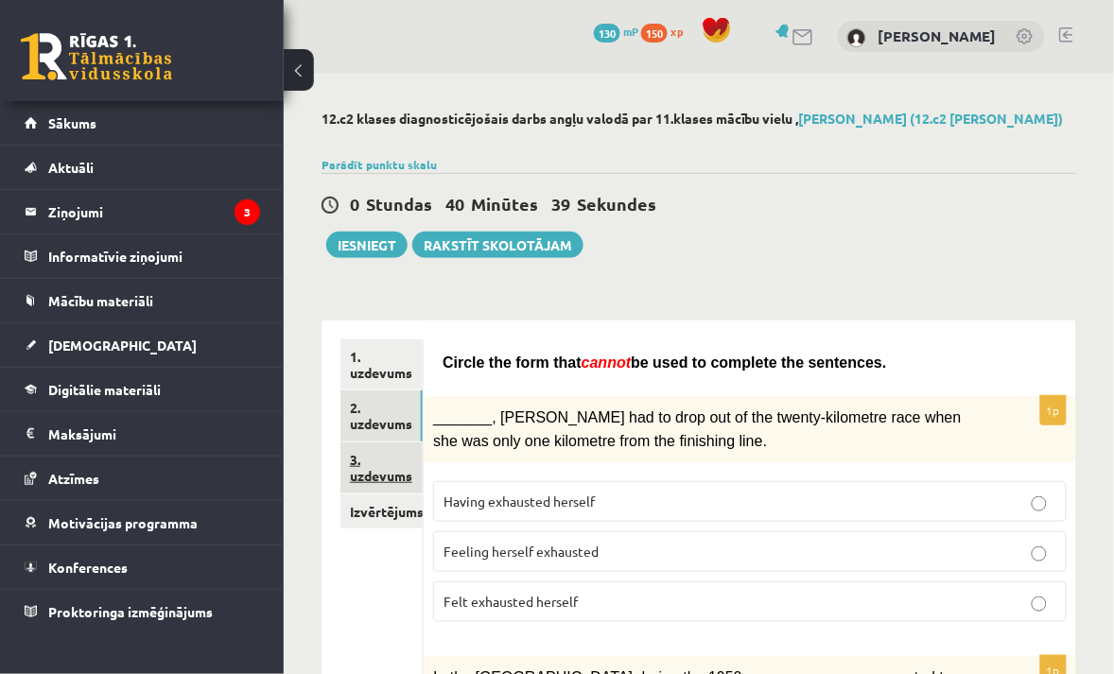
click at [389, 463] on link "3. uzdevums" at bounding box center [381, 467] width 82 height 51
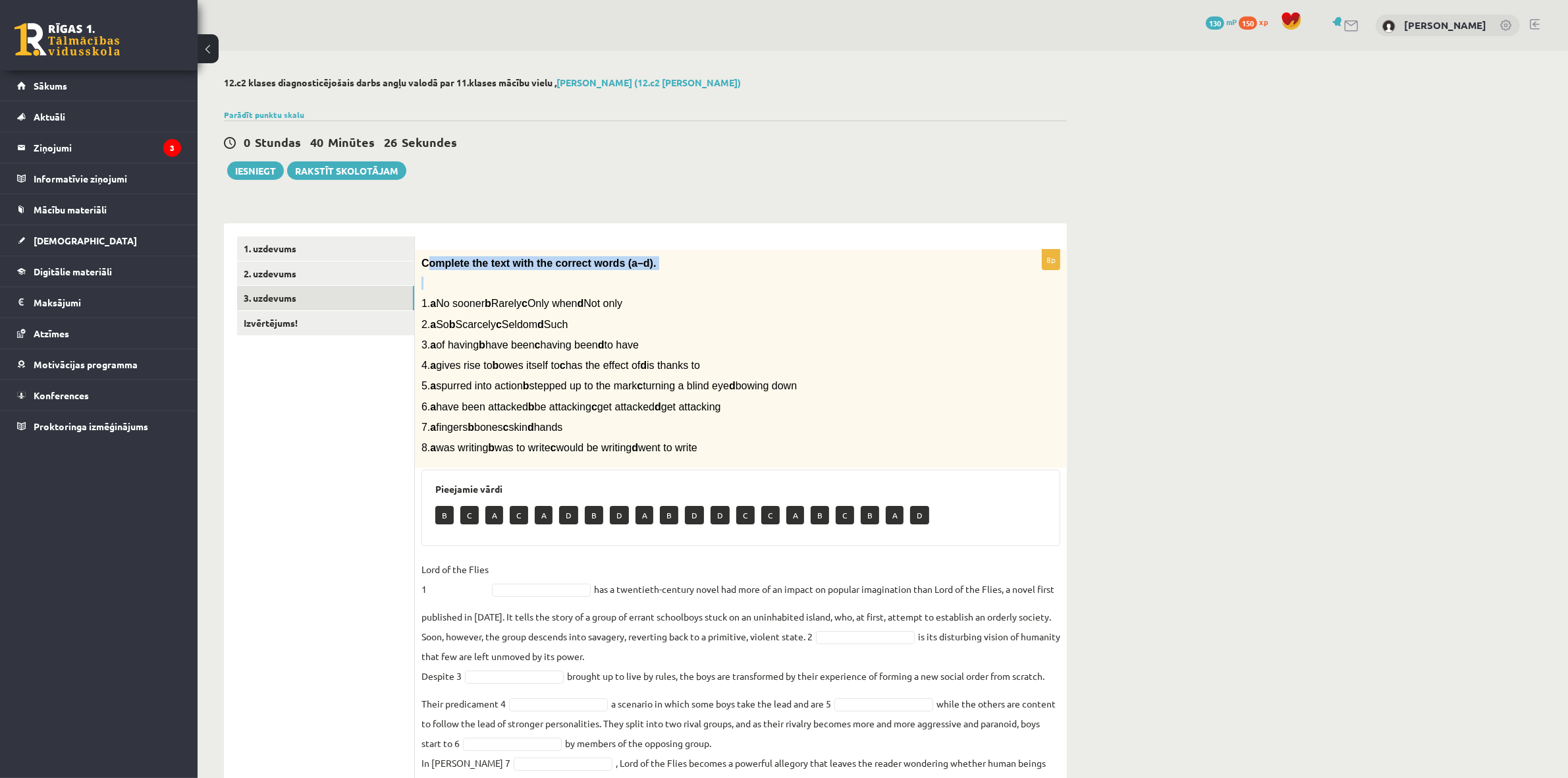
drag, startPoint x: 425, startPoint y: 265, endPoint x: 439, endPoint y: 271, distance: 15.2
click at [440, 274] on div "Complete the text with the correct words (a–d). 1. a No sooner b Rarely c Only …" at bounding box center [741, 359] width 652 height 219
click at [439, 274] on div "Complete the text with the correct words (a–d). 1. a No sooner b Rarely c Only …" at bounding box center [741, 359] width 652 height 219
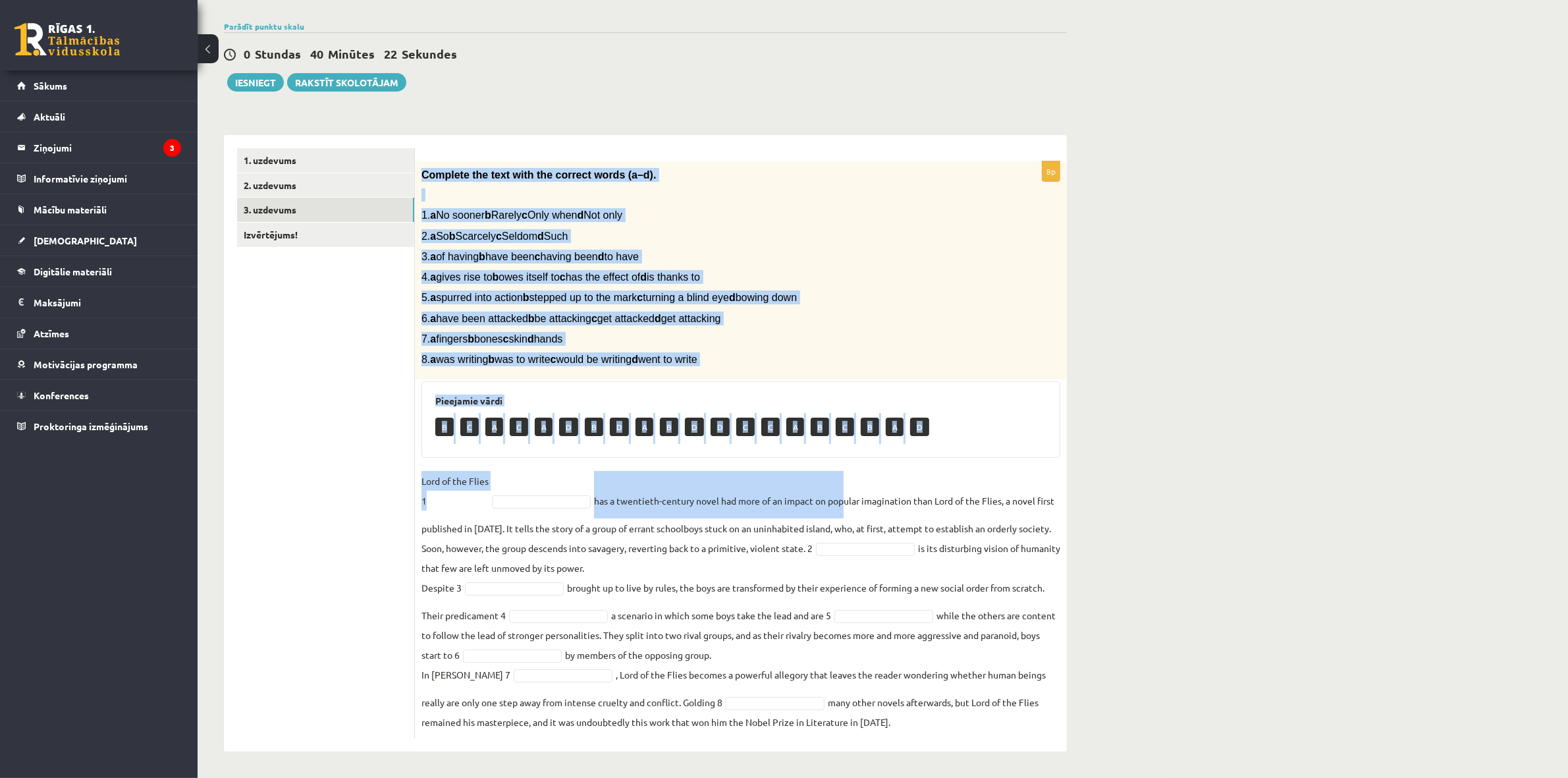
scroll to position [90, 0]
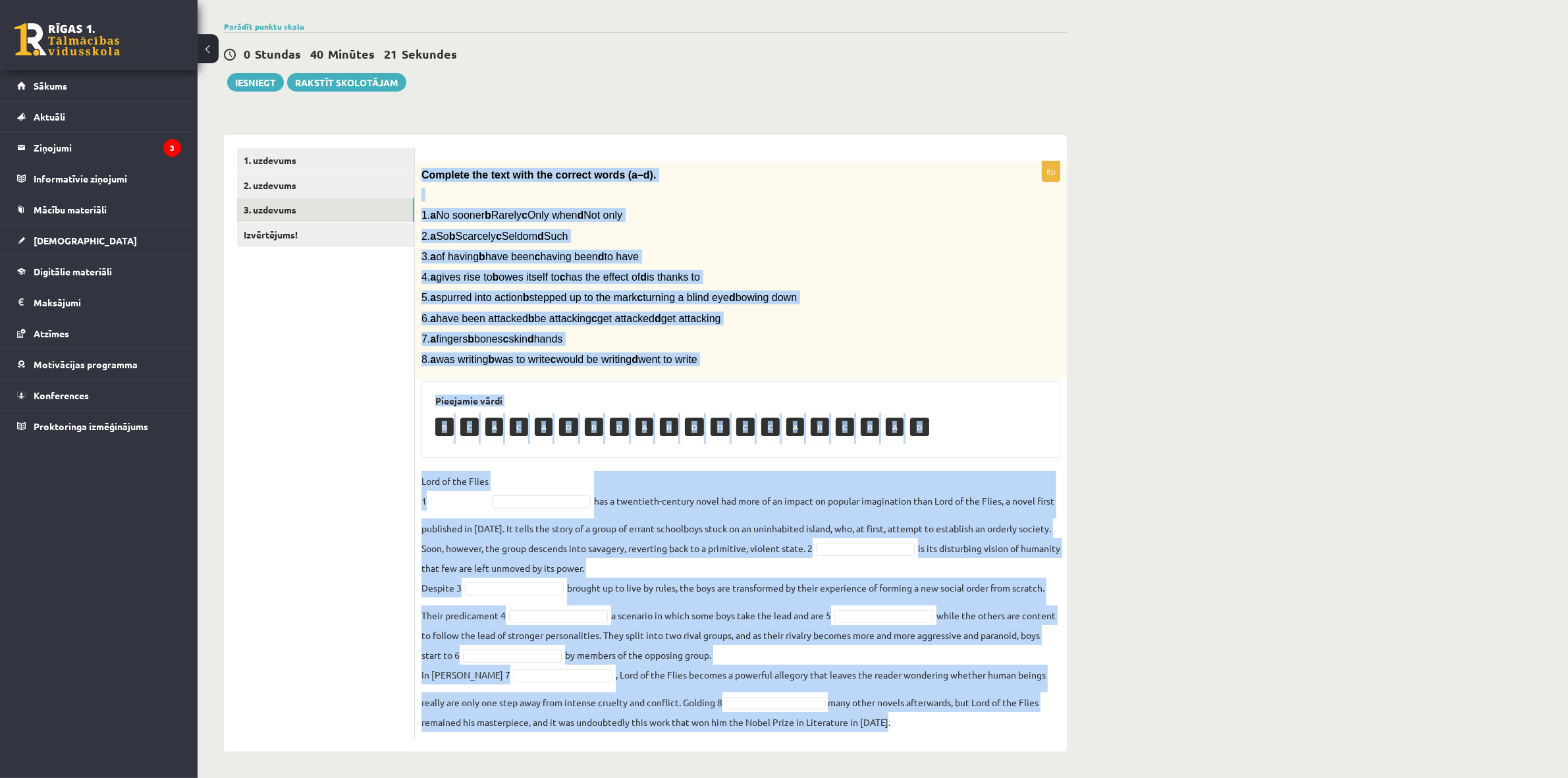
drag, startPoint x: 424, startPoint y: 264, endPoint x: 984, endPoint y: 716, distance: 719.7
click at [984, 717] on div "8p Complete the text with the correct words (a–d). 1. a No sooner b Rarely c On…" at bounding box center [741, 450] width 652 height 577
click at [479, 378] on div "8p Complete the text with the correct words (a–d). 1. a No sooner b Rarely c On…" at bounding box center [741, 450] width 652 height 577
click at [479, 380] on div "8p Complete the text with the correct words (a–d). 1. a No sooner b Rarely c On…" at bounding box center [741, 450] width 652 height 577
click at [534, 469] on div "8p Complete the text with the correct words (a–d). 1. a No sooner b Rarely c On…" at bounding box center [741, 450] width 652 height 577
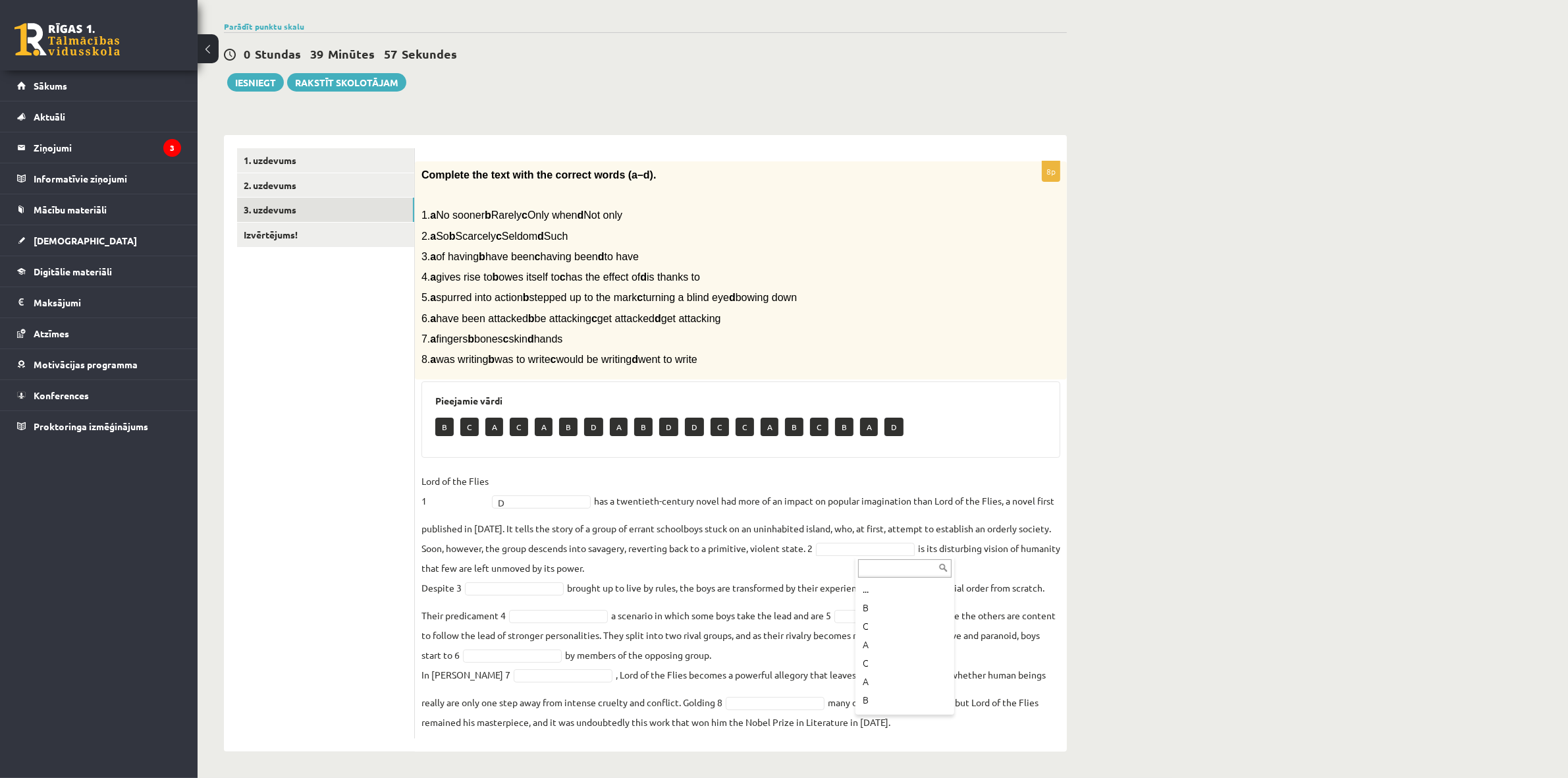
scroll to position [15, 0]
click at [390, 469] on ul "1. uzdevums 2. uzdevums 3. uzdevums Izvērtējums!" at bounding box center [325, 443] width 178 height 590
drag, startPoint x: 357, startPoint y: 508, endPoint x: 400, endPoint y: 491, distance: 46.2
click at [357, 509] on ul "1. uzdevums 2. uzdevums 3. uzdevums Izvērtējums!" at bounding box center [325, 443] width 178 height 590
click at [327, 451] on ul "1. uzdevums 2. uzdevums 3. uzdevums Izvērtējums!" at bounding box center [325, 443] width 178 height 590
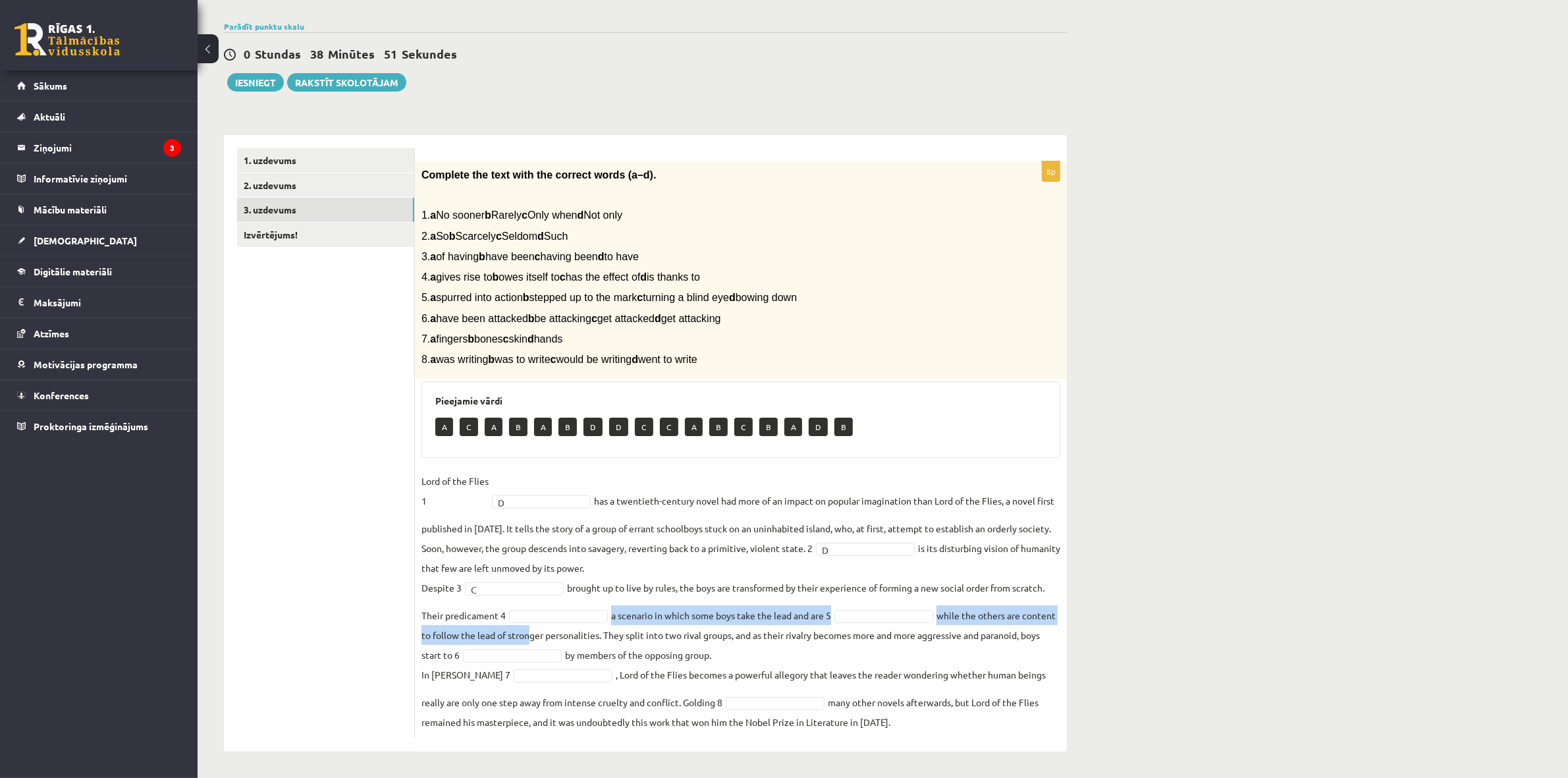
click at [560, 623] on fieldset "Lord of the Flies 1 D * has a twentieth-century novel had more of an impact on …" at bounding box center [740, 601] width 639 height 260
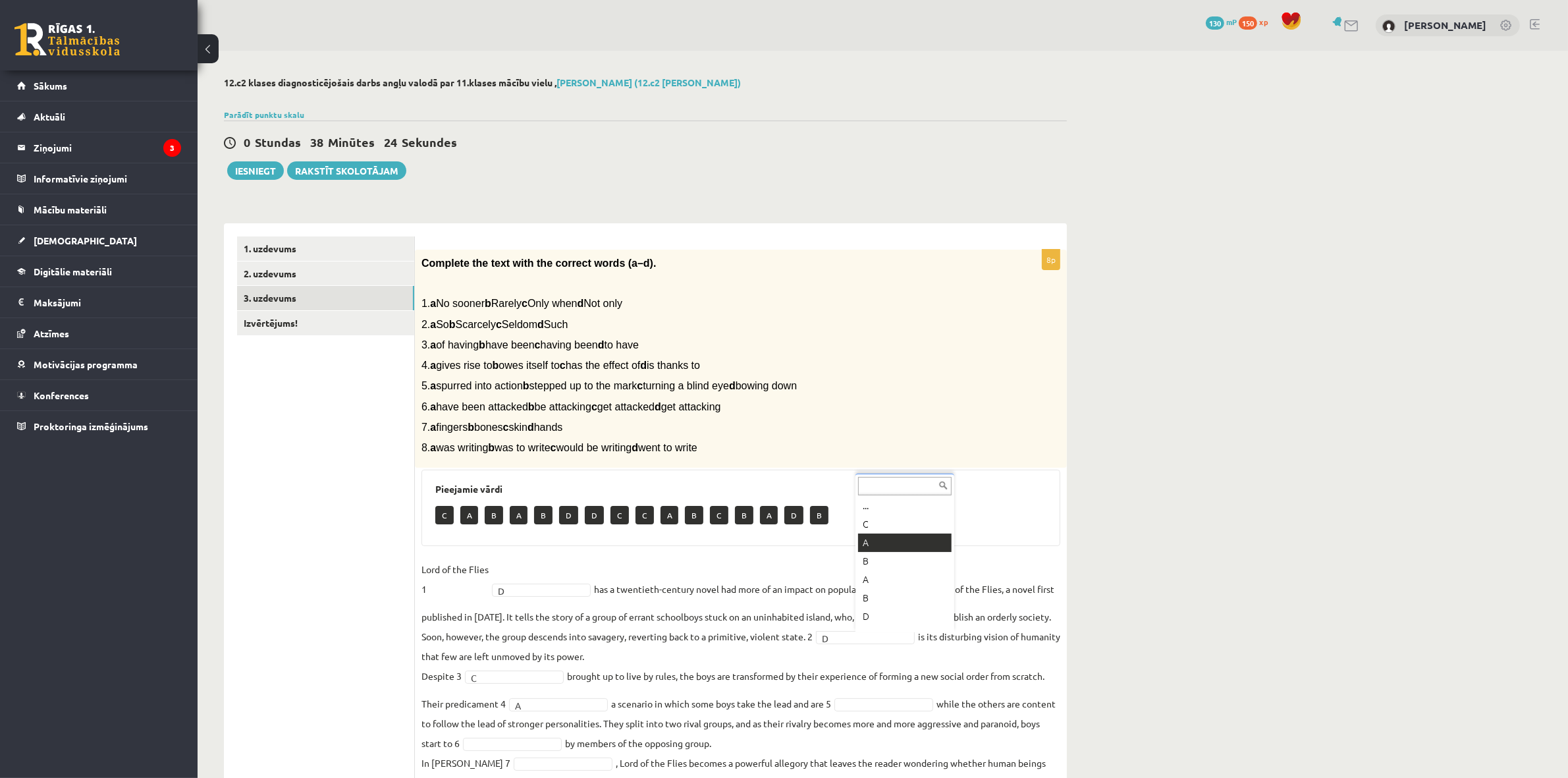
scroll to position [0, 0]
drag, startPoint x: 567, startPoint y: 599, endPoint x: 564, endPoint y: 584, distance: 15.3
click at [566, 595] on fieldset "Lord of the Flies 1 D * has a twentieth-century novel had more of an impact on …" at bounding box center [740, 690] width 639 height 260
click at [563, 583] on fieldset "Lord of the Flies 1 D * has a twentieth-century novel had more of an impact on …" at bounding box center [740, 690] width 639 height 260
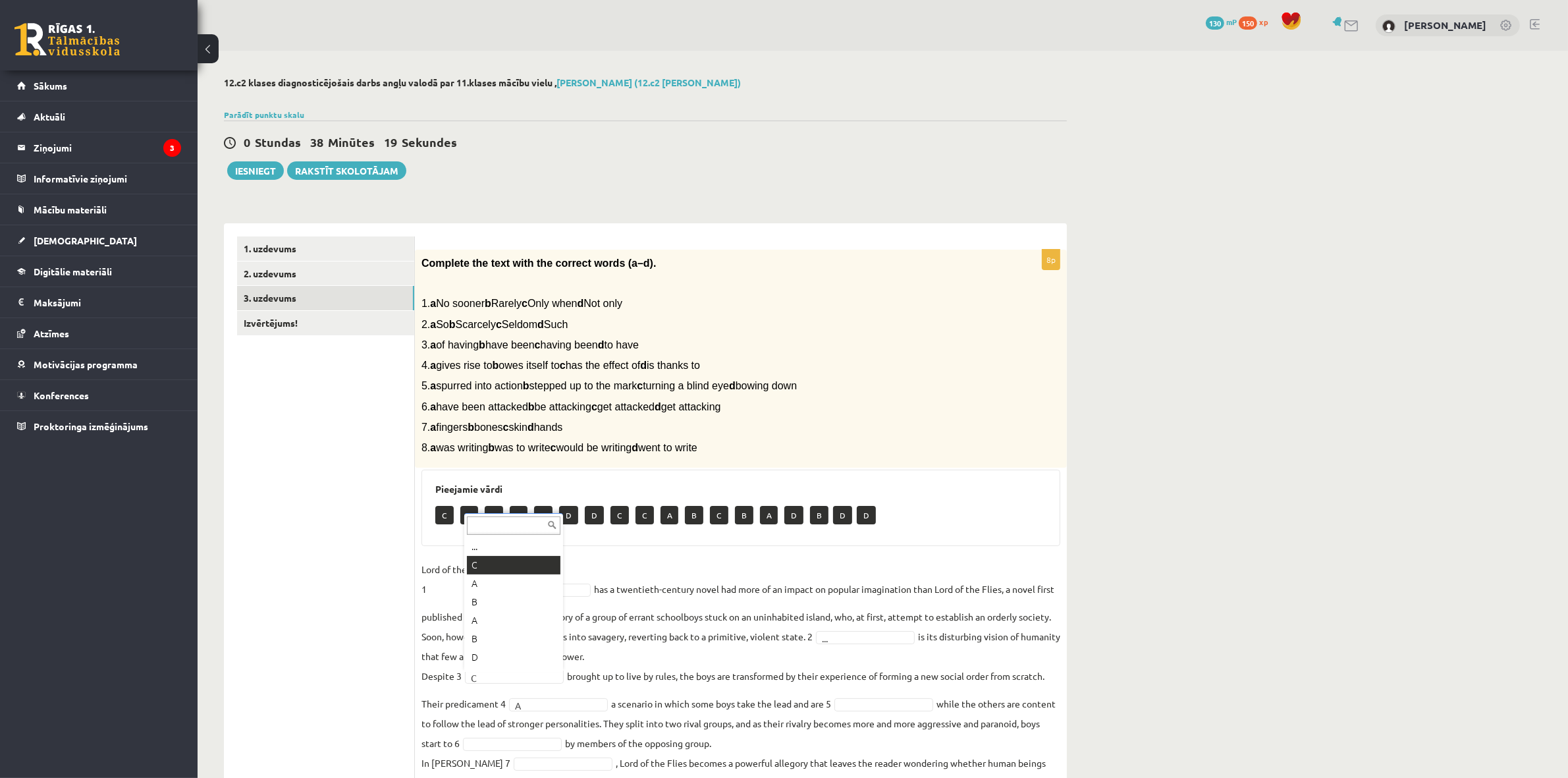
drag, startPoint x: 536, startPoint y: 677, endPoint x: 535, endPoint y: 669, distance: 8.1
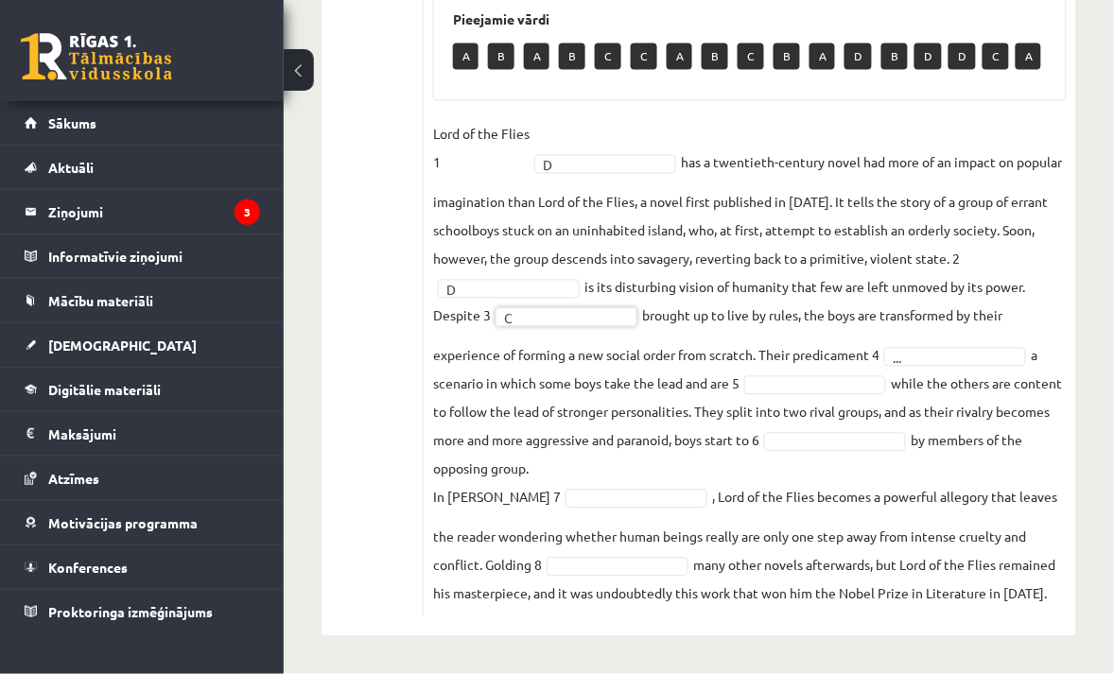
scroll to position [704, 0]
click at [868, 398] on fieldset "Lord of the Flies 1 D * has a twentieth-century novel had more of an impact on …" at bounding box center [749, 364] width 633 height 488
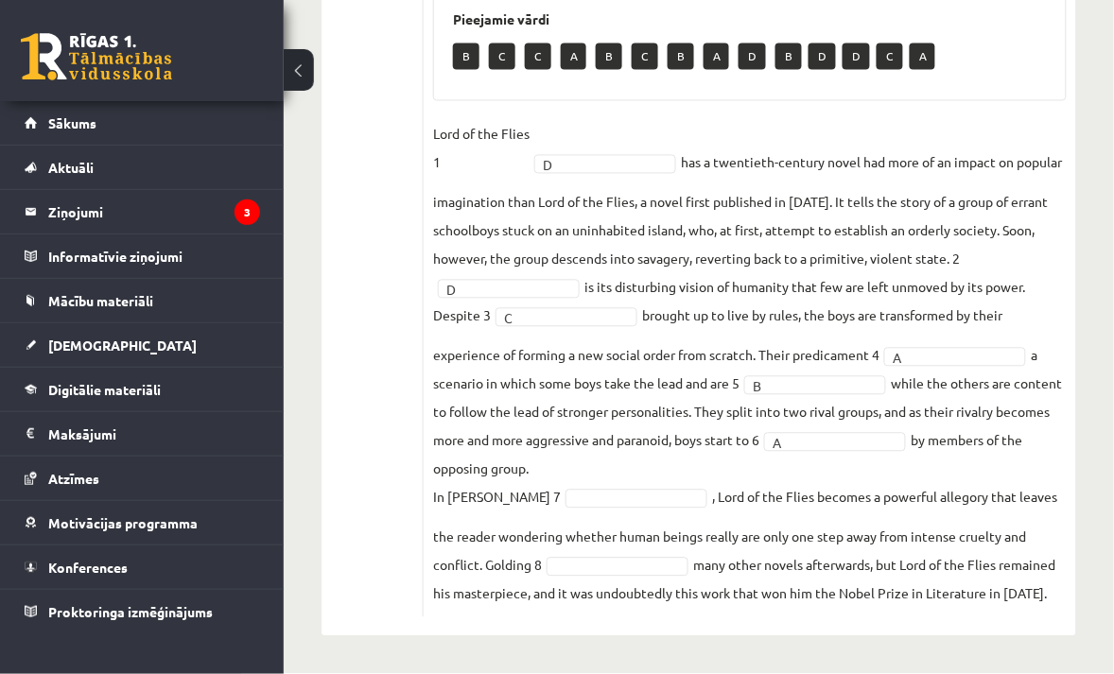
click at [885, 455] on fieldset "Lord of the Flies 1 D * has a twentieth-century novel had more of an impact on …" at bounding box center [749, 364] width 633 height 488
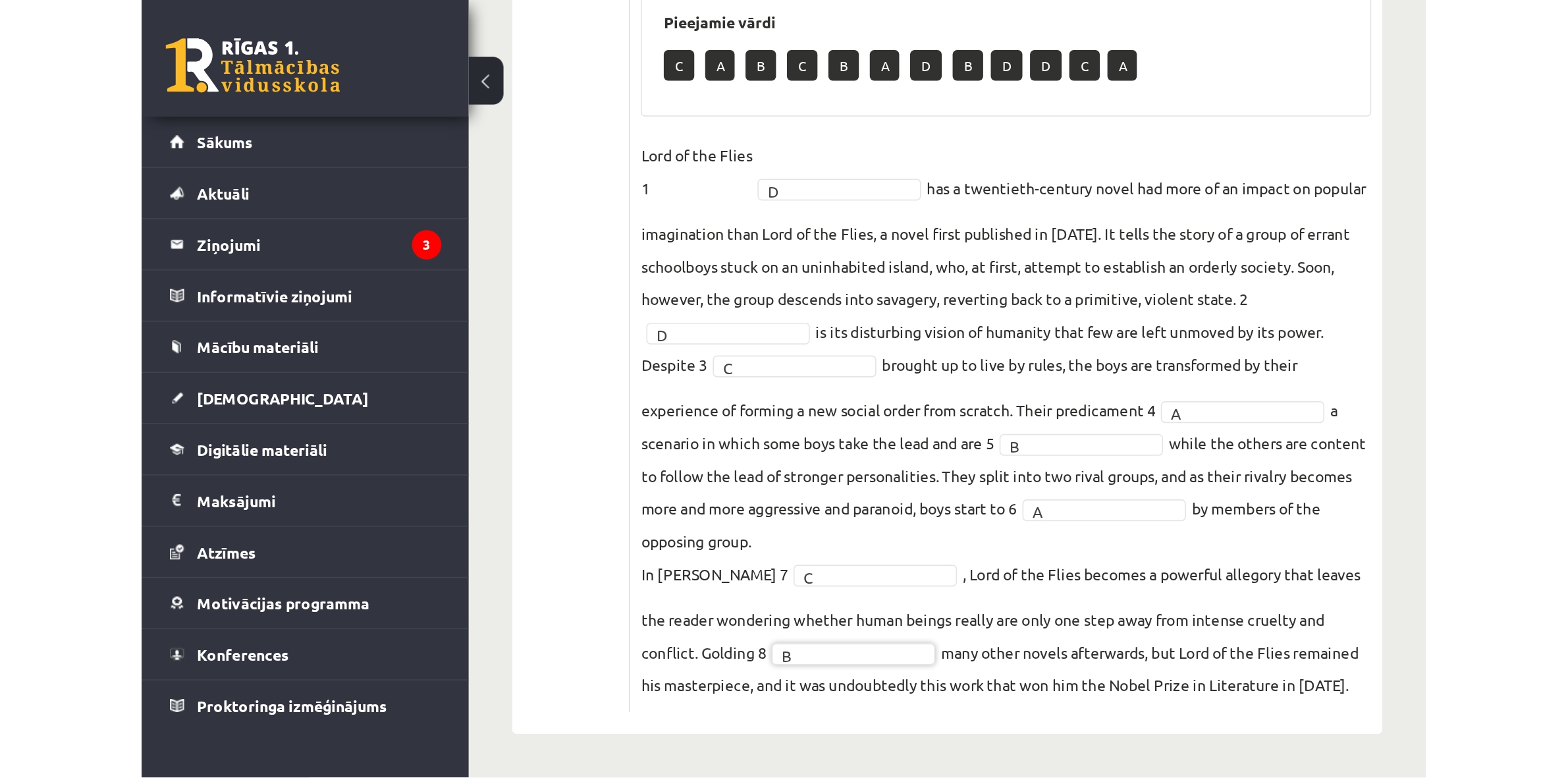
scroll to position [90, 0]
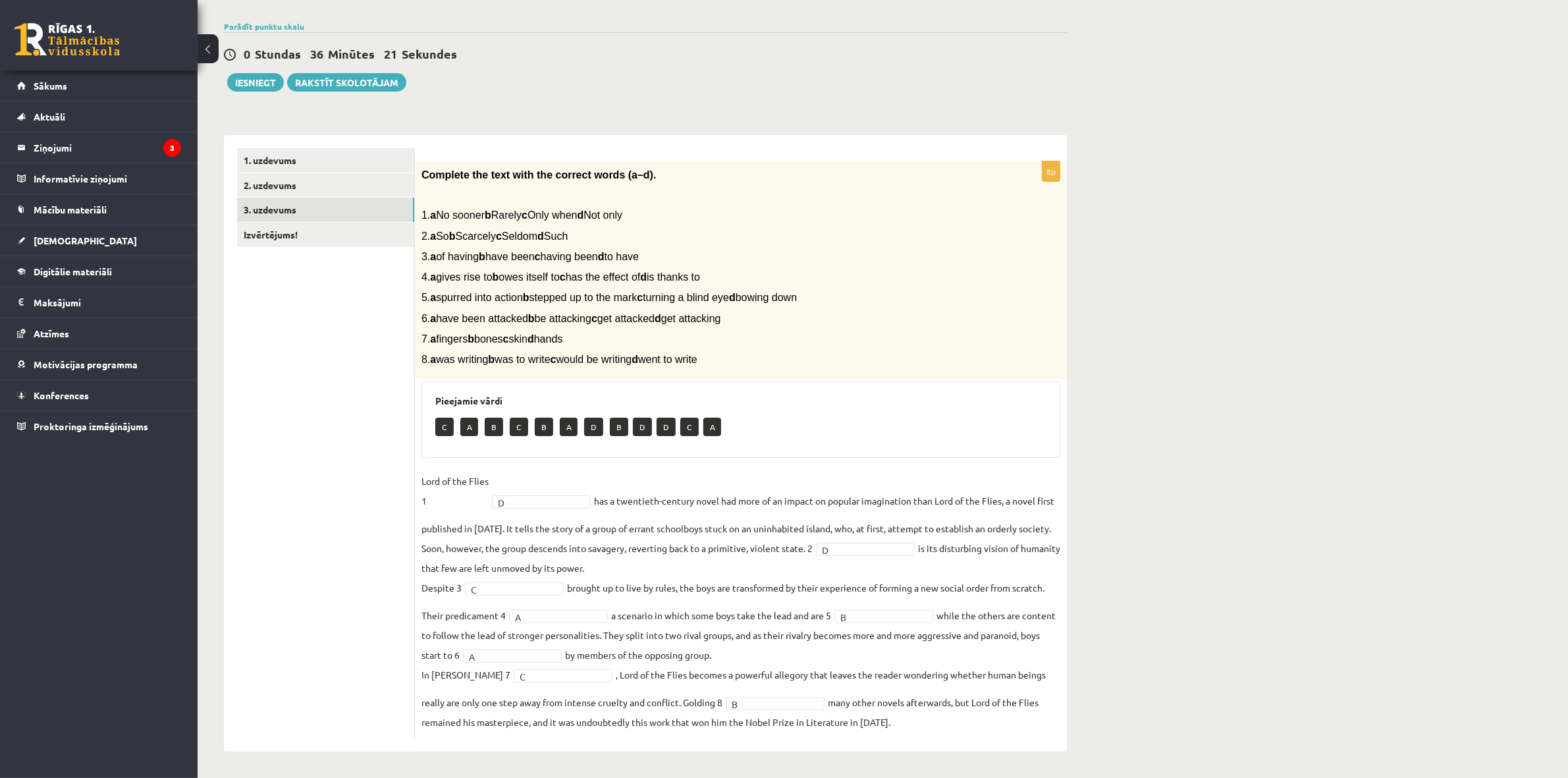
click at [447, 429] on p "C" at bounding box center [444, 426] width 18 height 18
click at [446, 432] on p "C" at bounding box center [444, 426] width 18 height 18
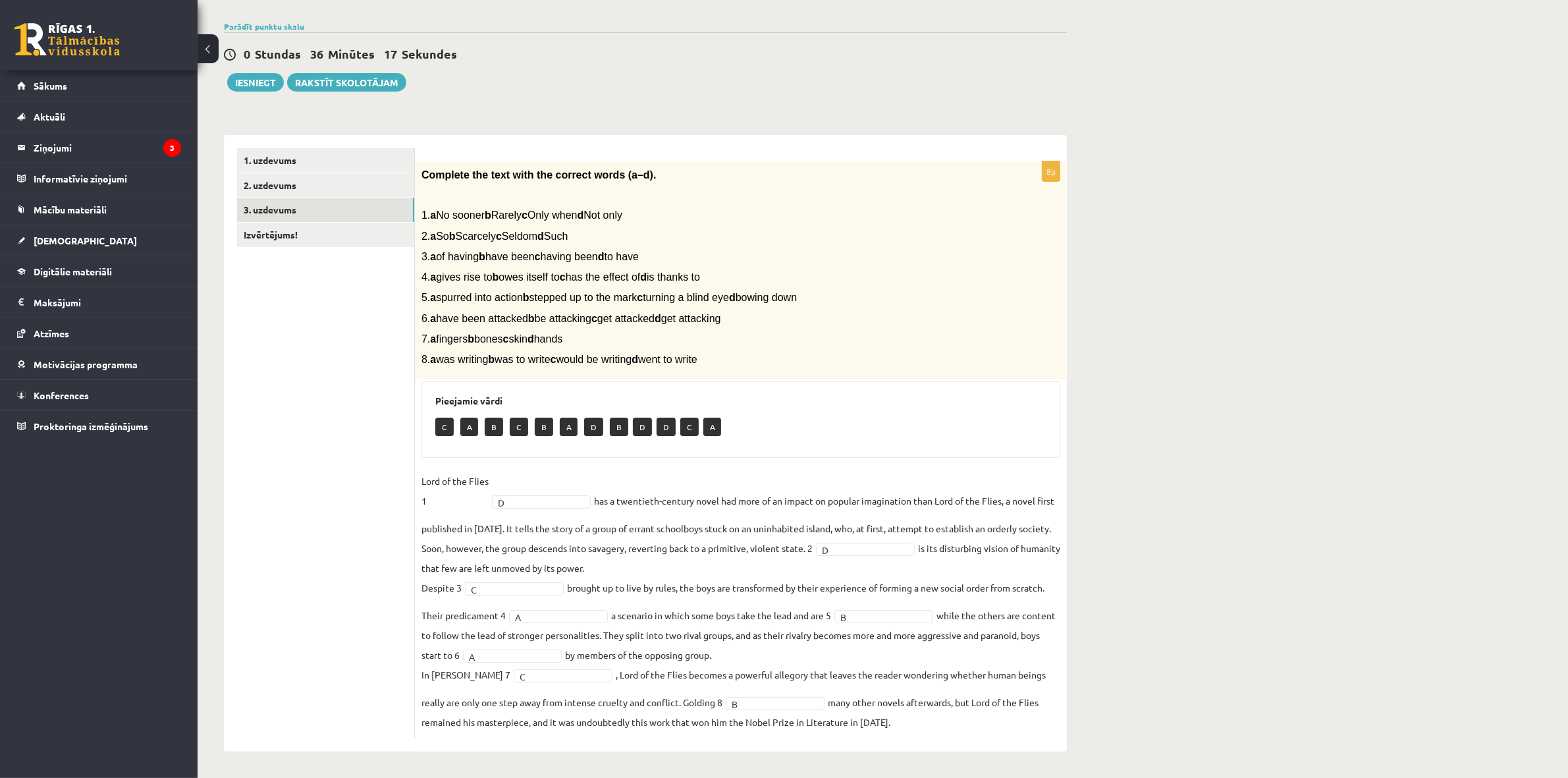
click at [528, 386] on div "Pieejamie vārdi C A B C B A D B D D C A" at bounding box center [740, 419] width 639 height 77
click at [320, 235] on link "Izvērtējums!" at bounding box center [325, 235] width 177 height 24
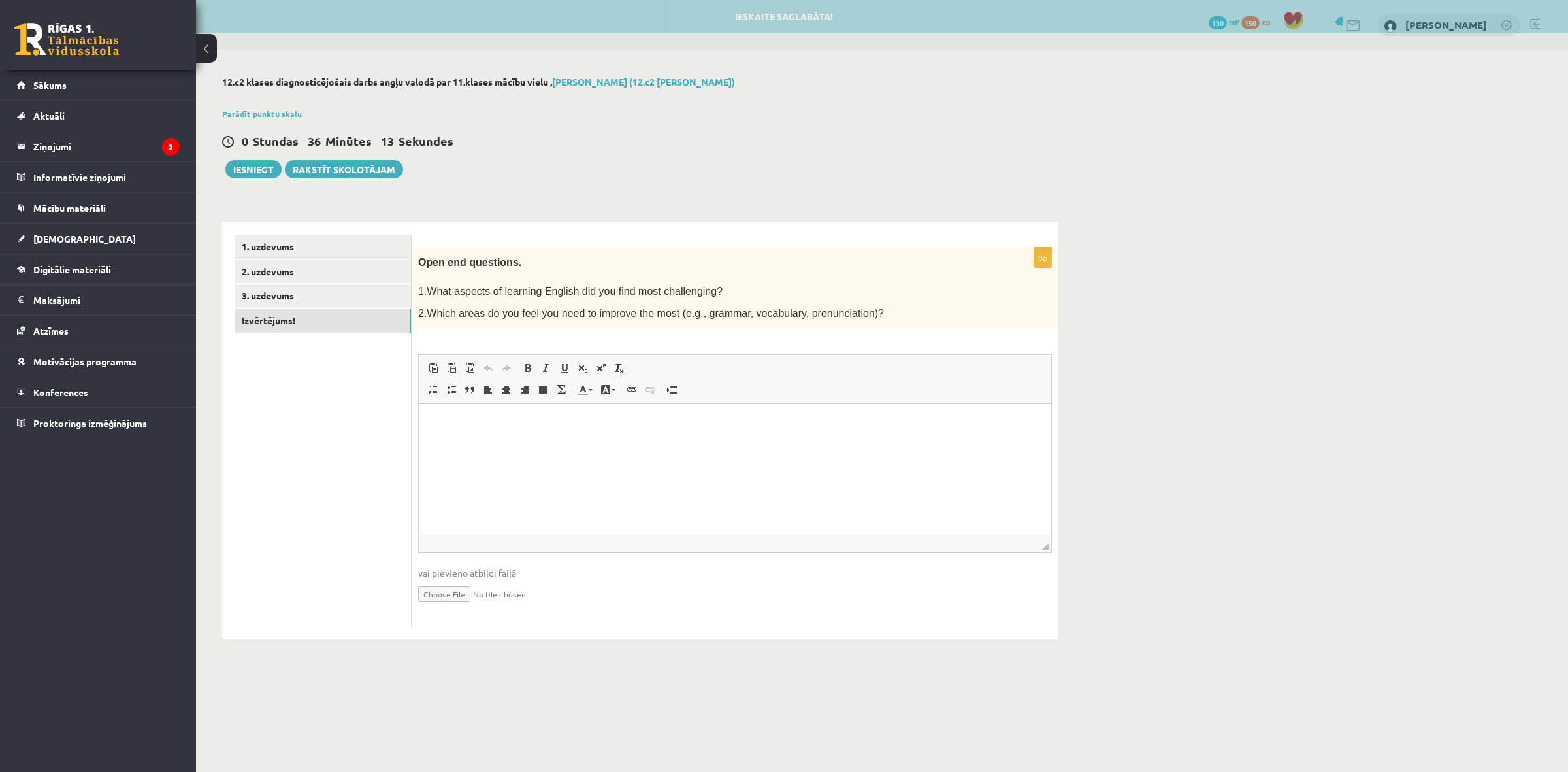
scroll to position [0, 0]
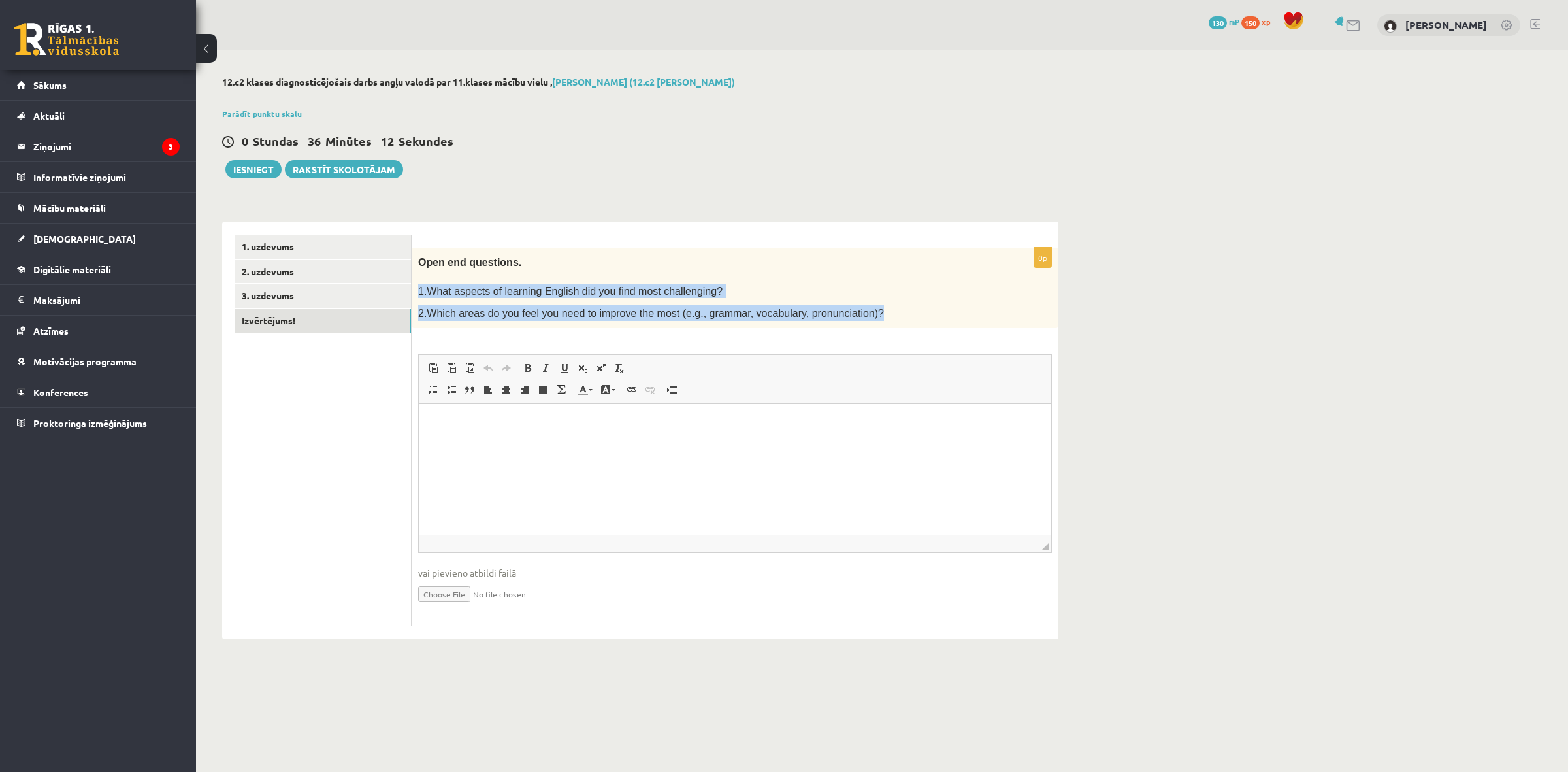
drag, startPoint x: 426, startPoint y: 293, endPoint x: 846, endPoint y: 311, distance: 420.4
click at [857, 304] on div "Open end questions. 1.What aspects of learning English did you find most challe…" at bounding box center [735, 288] width 647 height 81
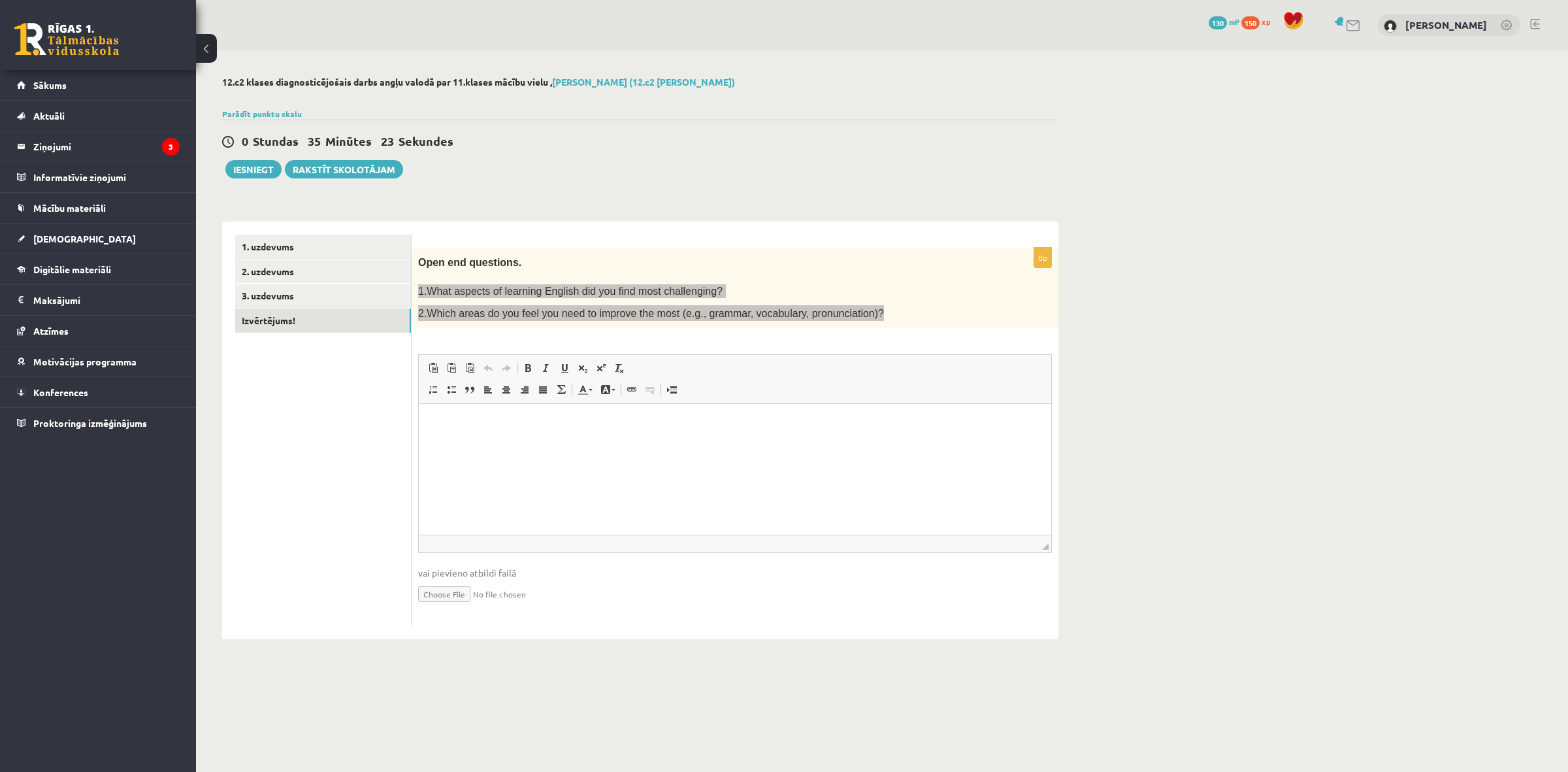
click at [457, 444] on html at bounding box center [735, 424] width 632 height 40
paste body "Editor, wiswyg-editor-user-answer-47024952752640"
click at [450, 427] on ul "**********" at bounding box center [735, 434] width 606 height 35
click at [458, 449] on li "**********" at bounding box center [735, 446] width 554 height 14
click at [449, 448] on p "**********" at bounding box center [735, 446] width 606 height 14
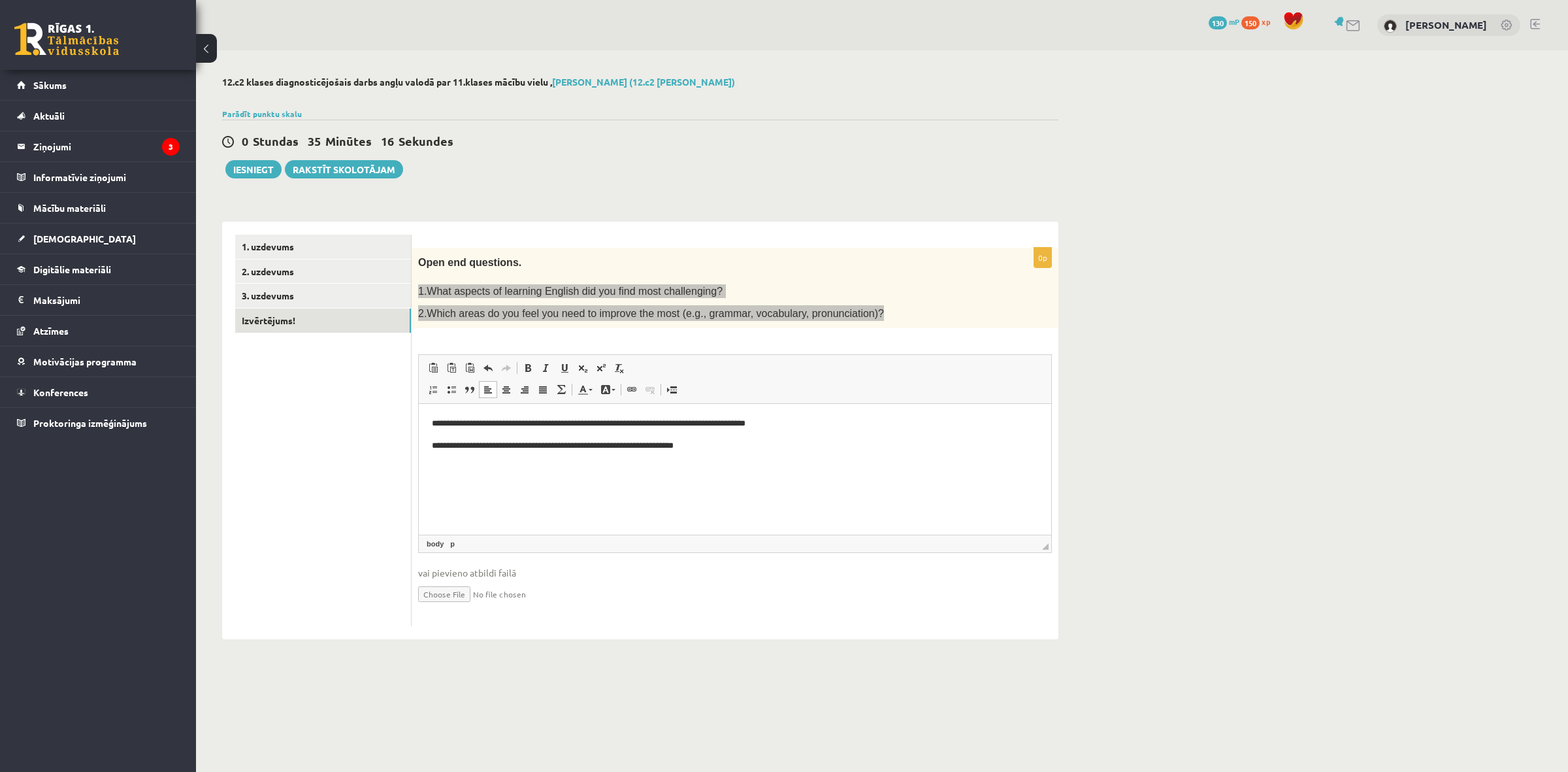
click at [453, 425] on p "**********" at bounding box center [735, 424] width 606 height 14
click at [593, 464] on html "**********" at bounding box center [735, 434] width 632 height 62
click at [449, 433] on body "**********" at bounding box center [735, 434] width 606 height 35
click at [475, 465] on html "**********" at bounding box center [735, 434] width 632 height 62
click at [542, 464] on html "**********" at bounding box center [735, 434] width 632 height 62
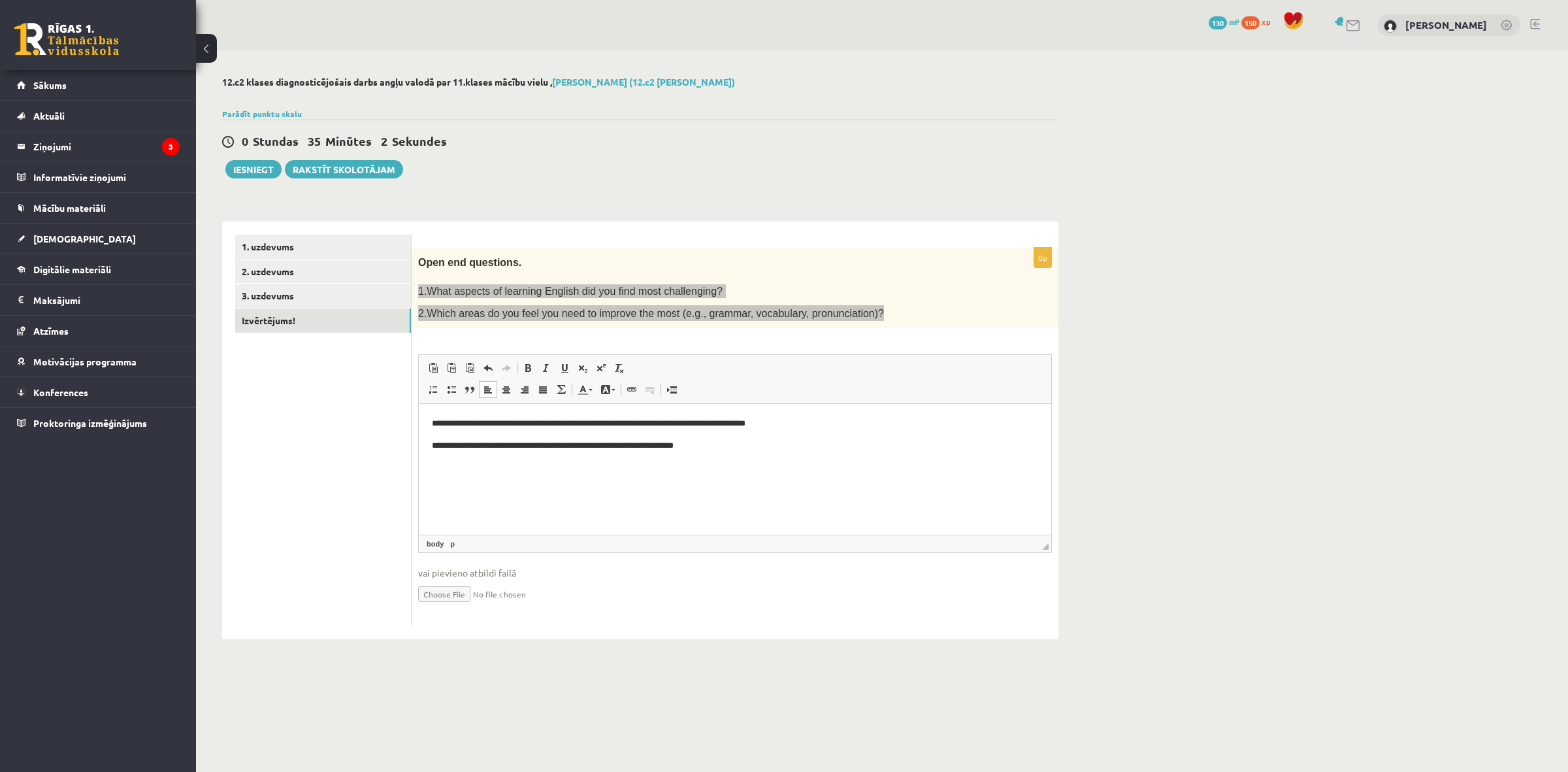
click at [723, 450] on p "**********" at bounding box center [735, 446] width 606 height 14
click at [834, 425] on p "**********" at bounding box center [735, 424] width 606 height 14
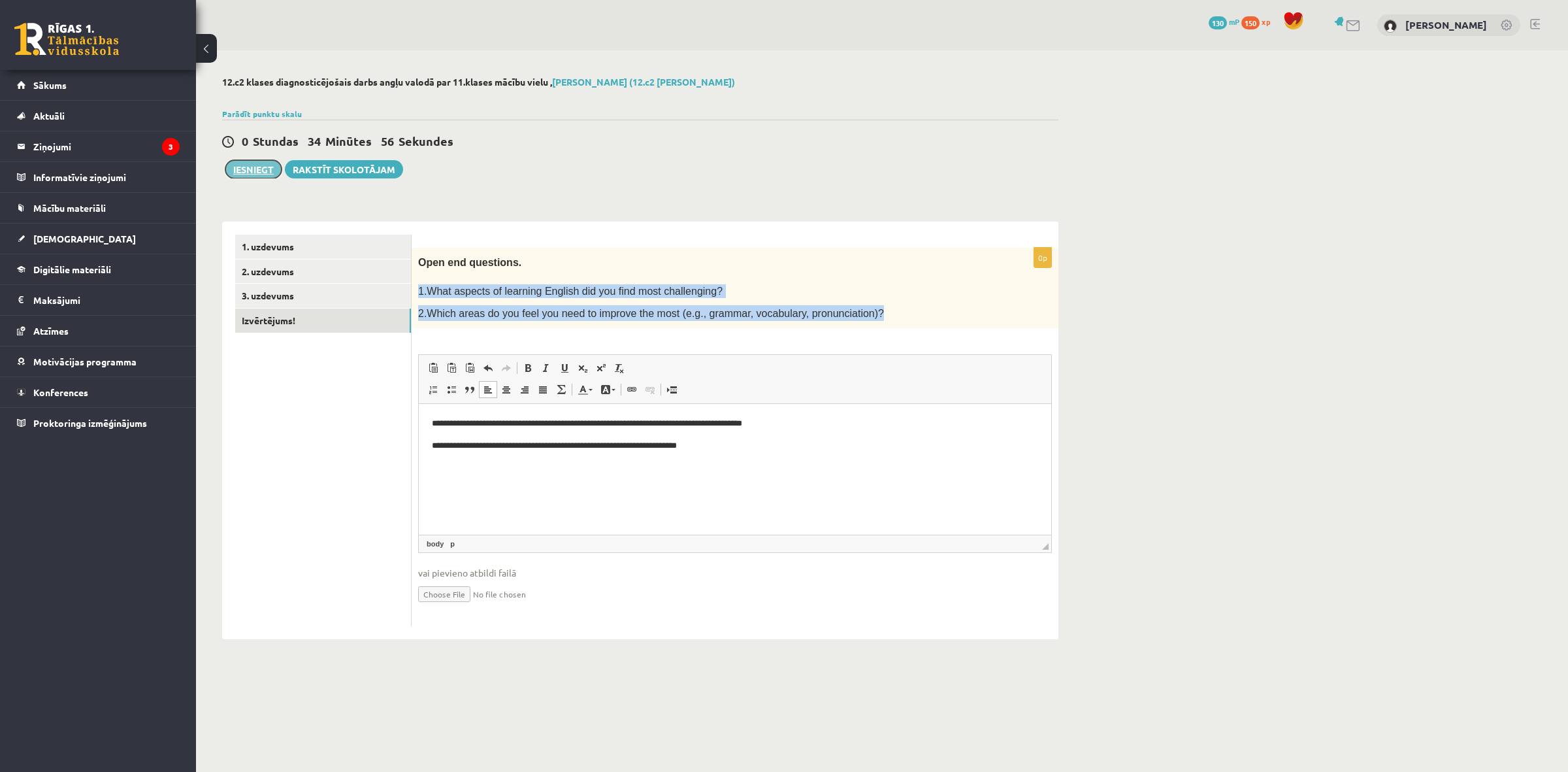
click at [258, 172] on button "Iesniegt" at bounding box center [253, 169] width 56 height 18
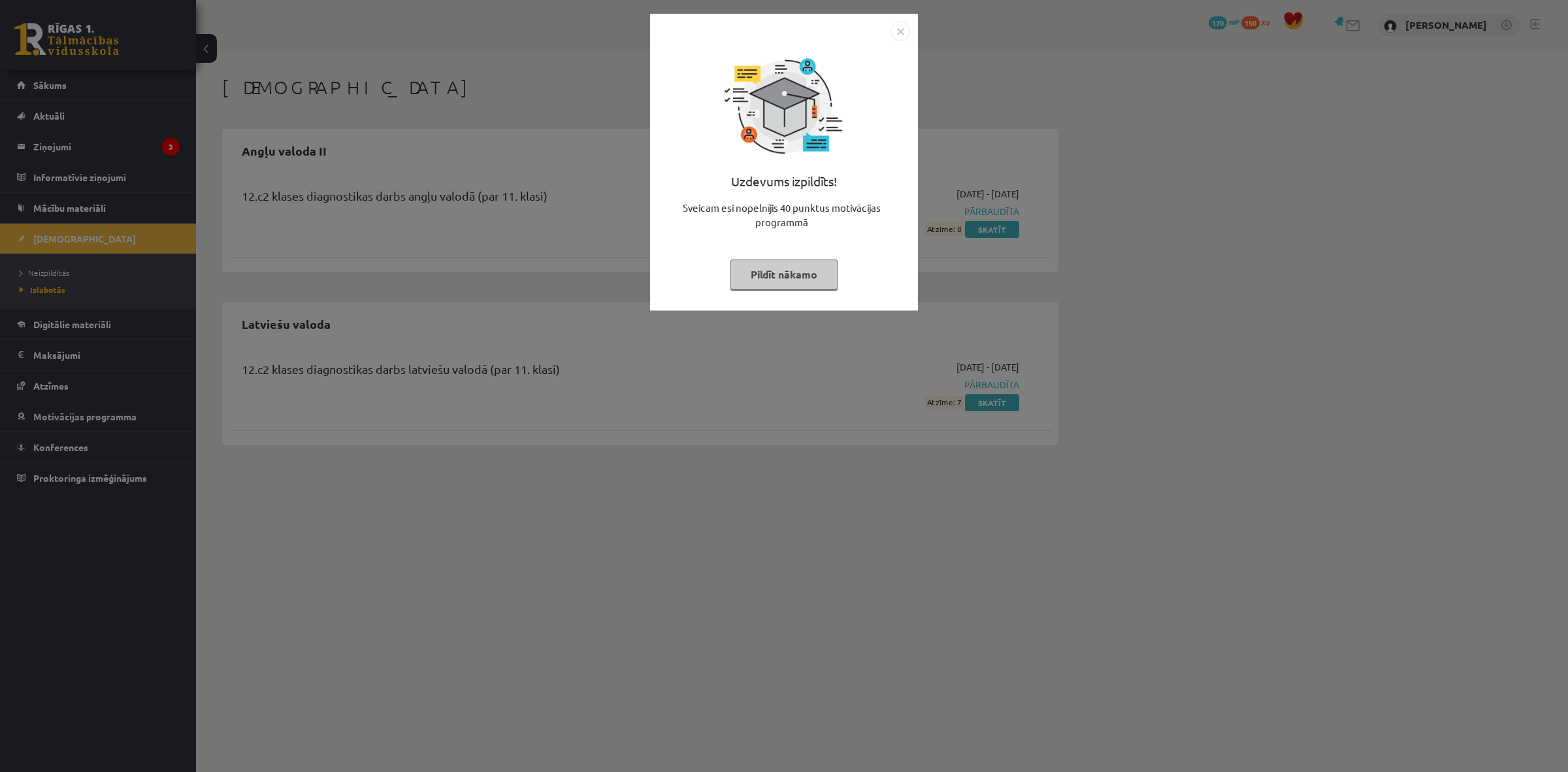
drag, startPoint x: 818, startPoint y: 276, endPoint x: 838, endPoint y: 303, distance: 33.6
click at [838, 304] on div "Uzdevums izpildīts! Sveicam esi nopelnījis 40 punktus motivācijas programmā Pil…" at bounding box center [784, 162] width 268 height 296
drag, startPoint x: 902, startPoint y: 30, endPoint x: 913, endPoint y: 84, distance: 55.1
click at [902, 30] on img "Close" at bounding box center [900, 31] width 19 height 19
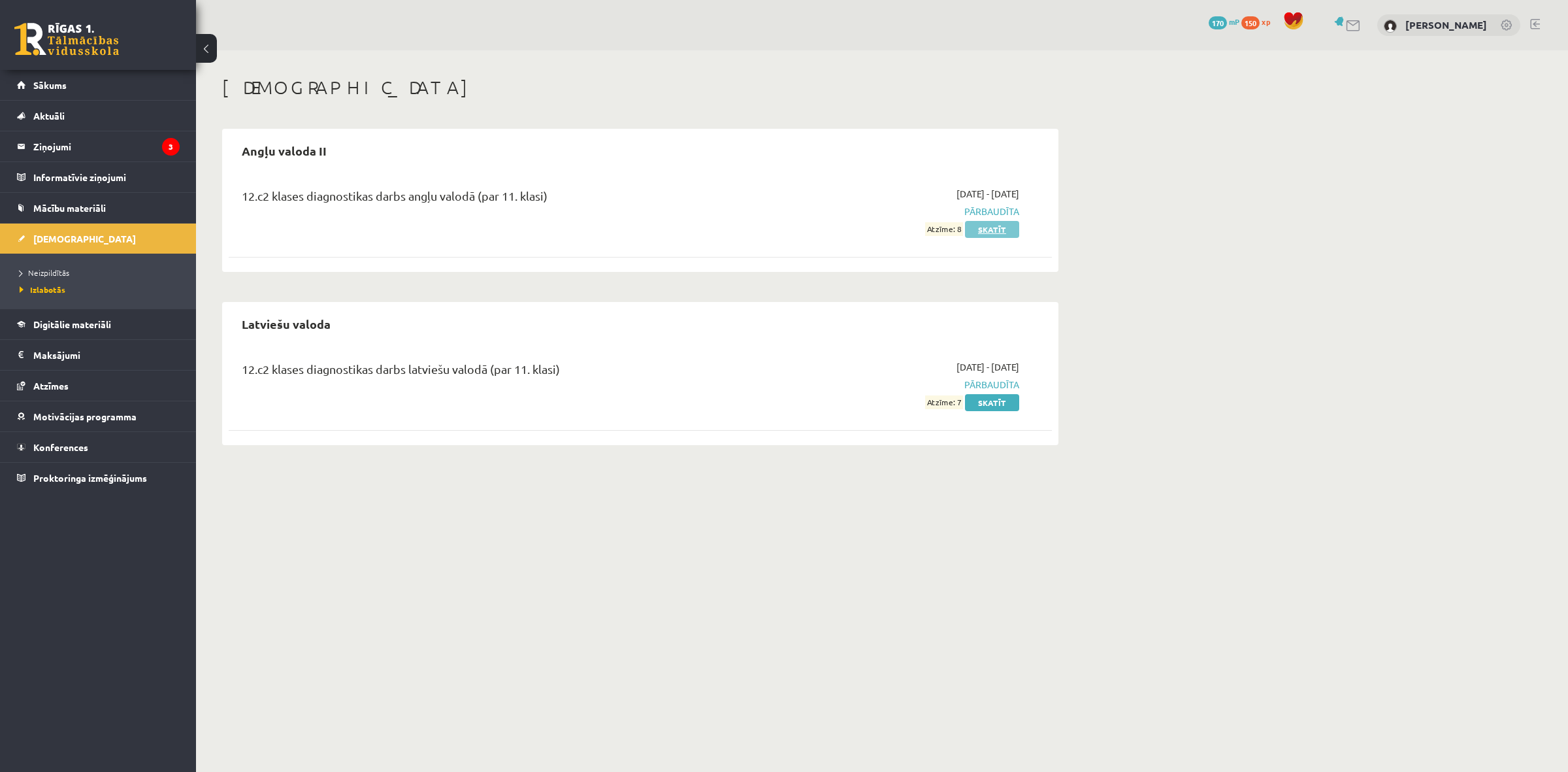
click at [991, 230] on link "Skatīt" at bounding box center [992, 229] width 54 height 17
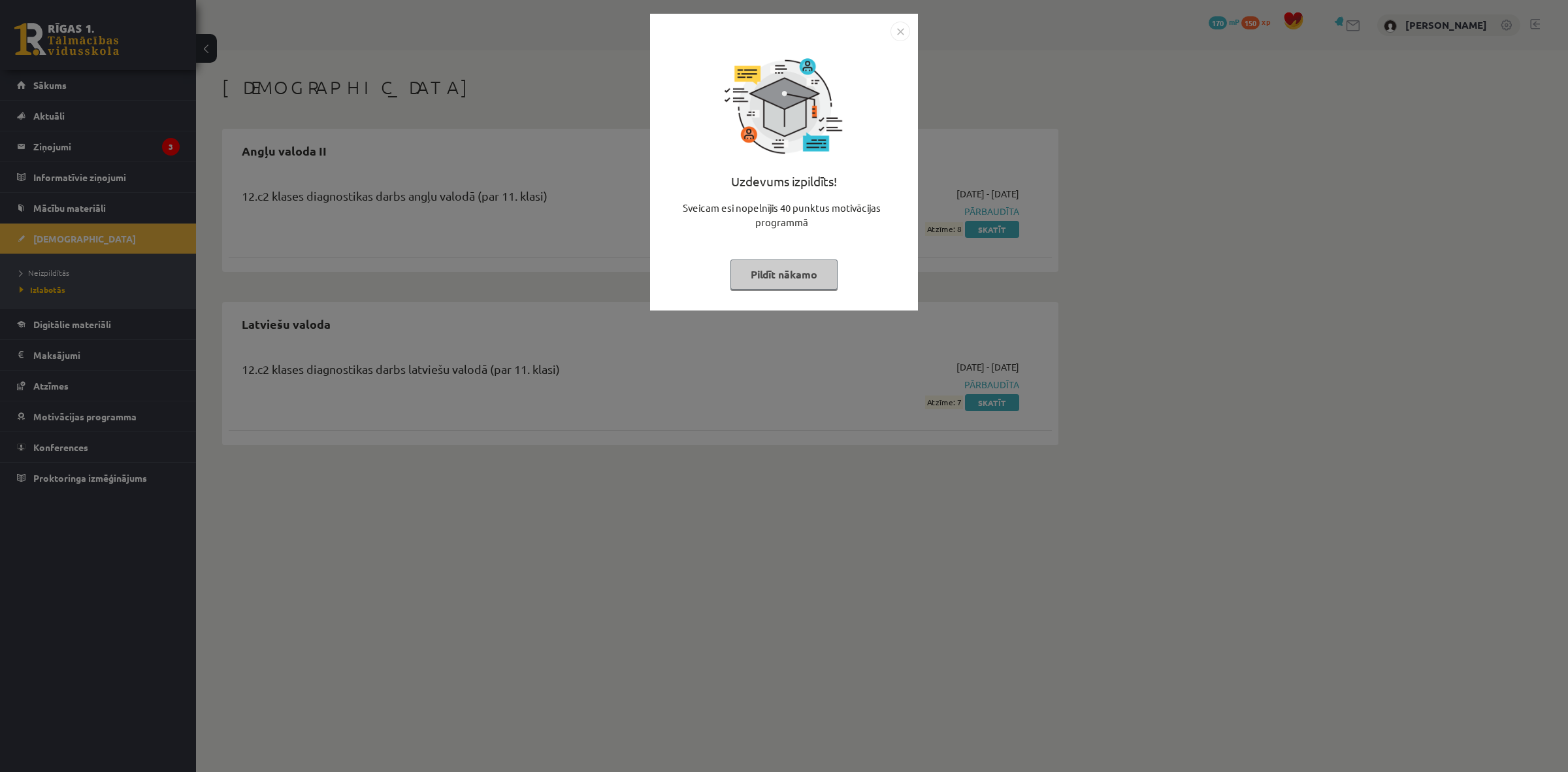
click at [896, 28] on img "Close" at bounding box center [900, 31] width 19 height 19
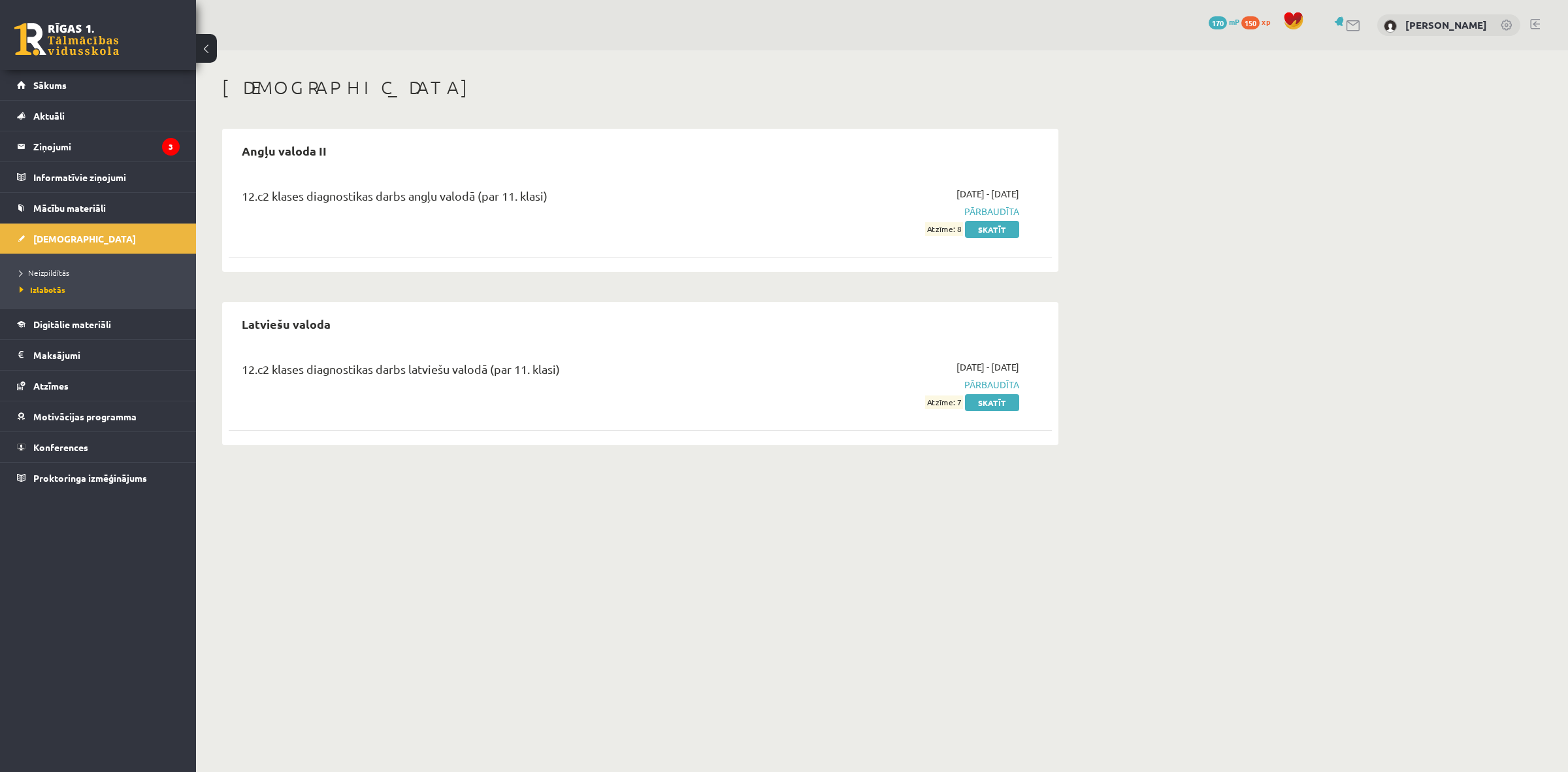
click at [972, 238] on div "12.c2 klases diagnostikas darbs angļu valodā (par 11. klasi) [DATE] - [DATE] Pā…" at bounding box center [640, 211] width 823 height 75
click at [999, 227] on link "Skatīt" at bounding box center [992, 229] width 54 height 17
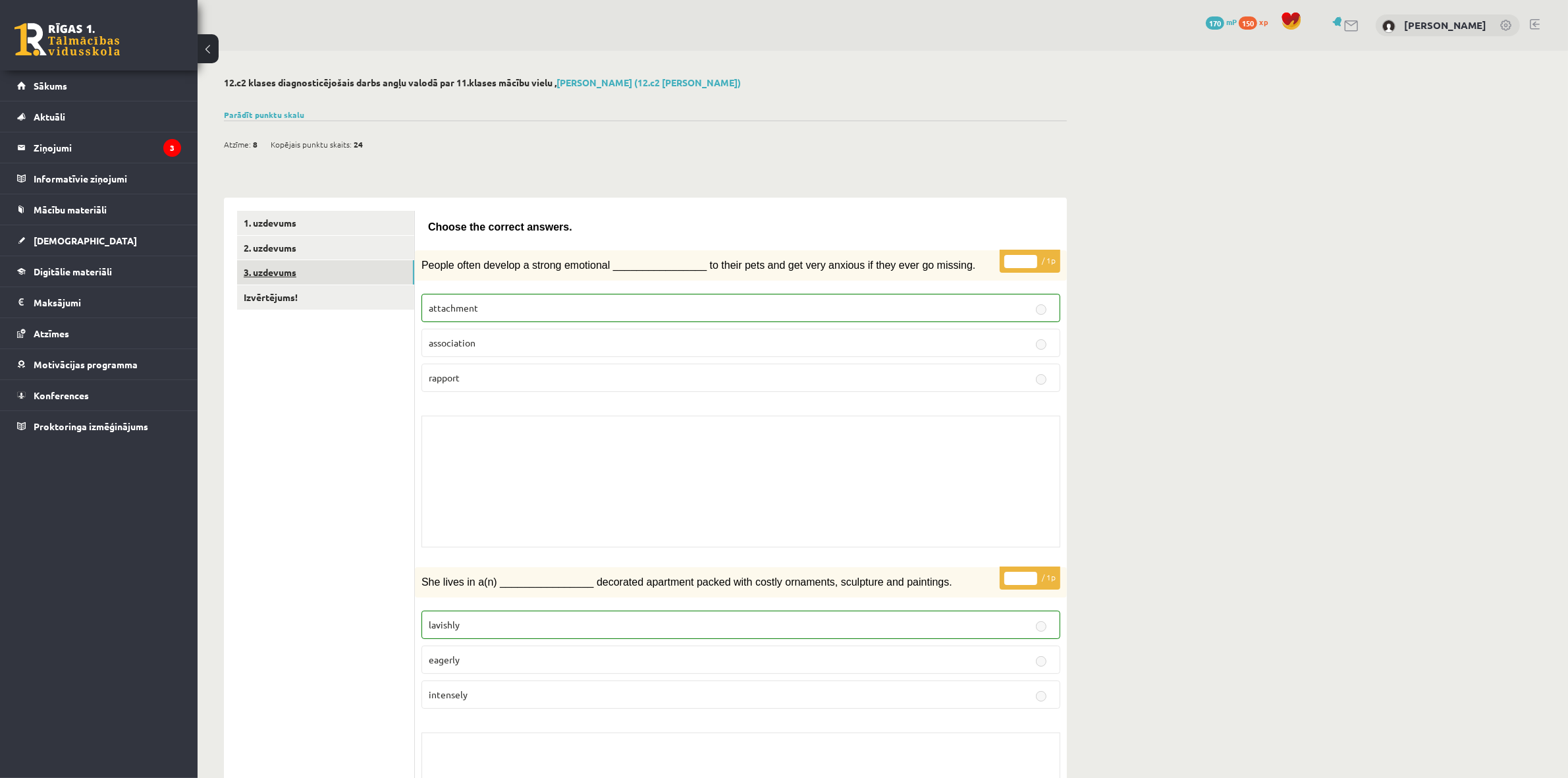
click at [297, 274] on link "3. uzdevums" at bounding box center [325, 272] width 177 height 24
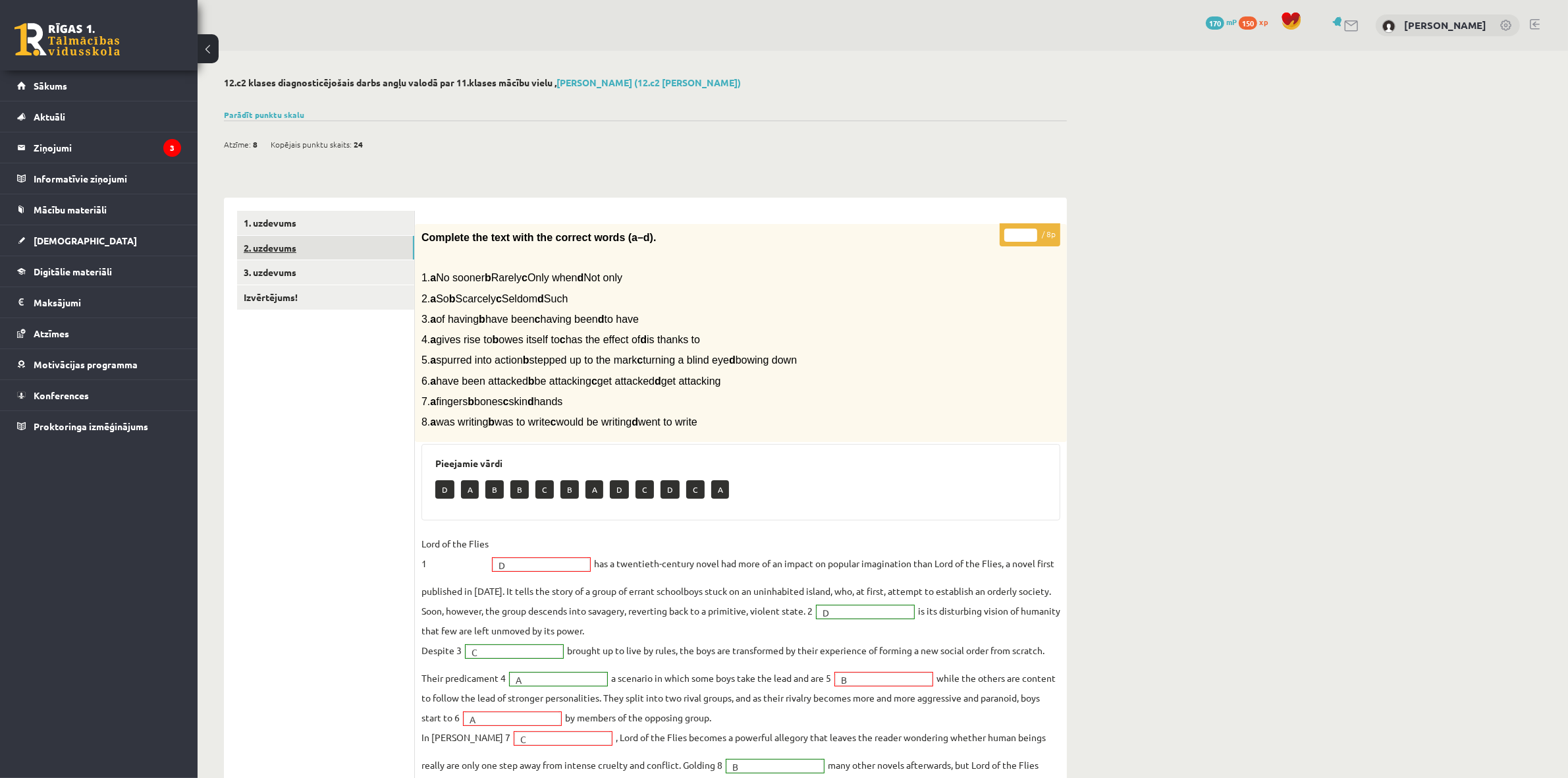
click at [301, 254] on link "2. uzdevums" at bounding box center [325, 247] width 177 height 24
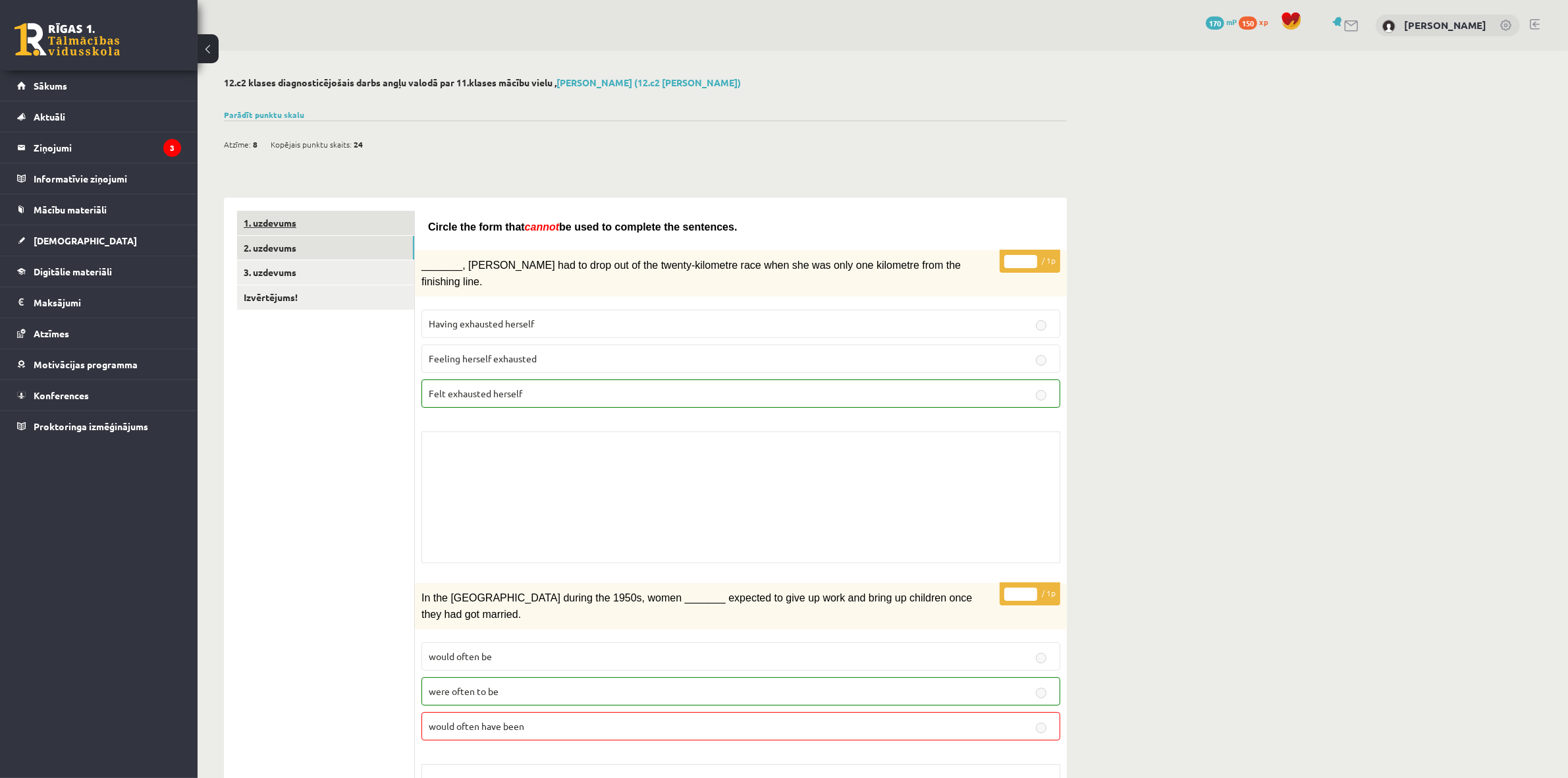
click at [334, 224] on link "1. uzdevums" at bounding box center [325, 223] width 177 height 24
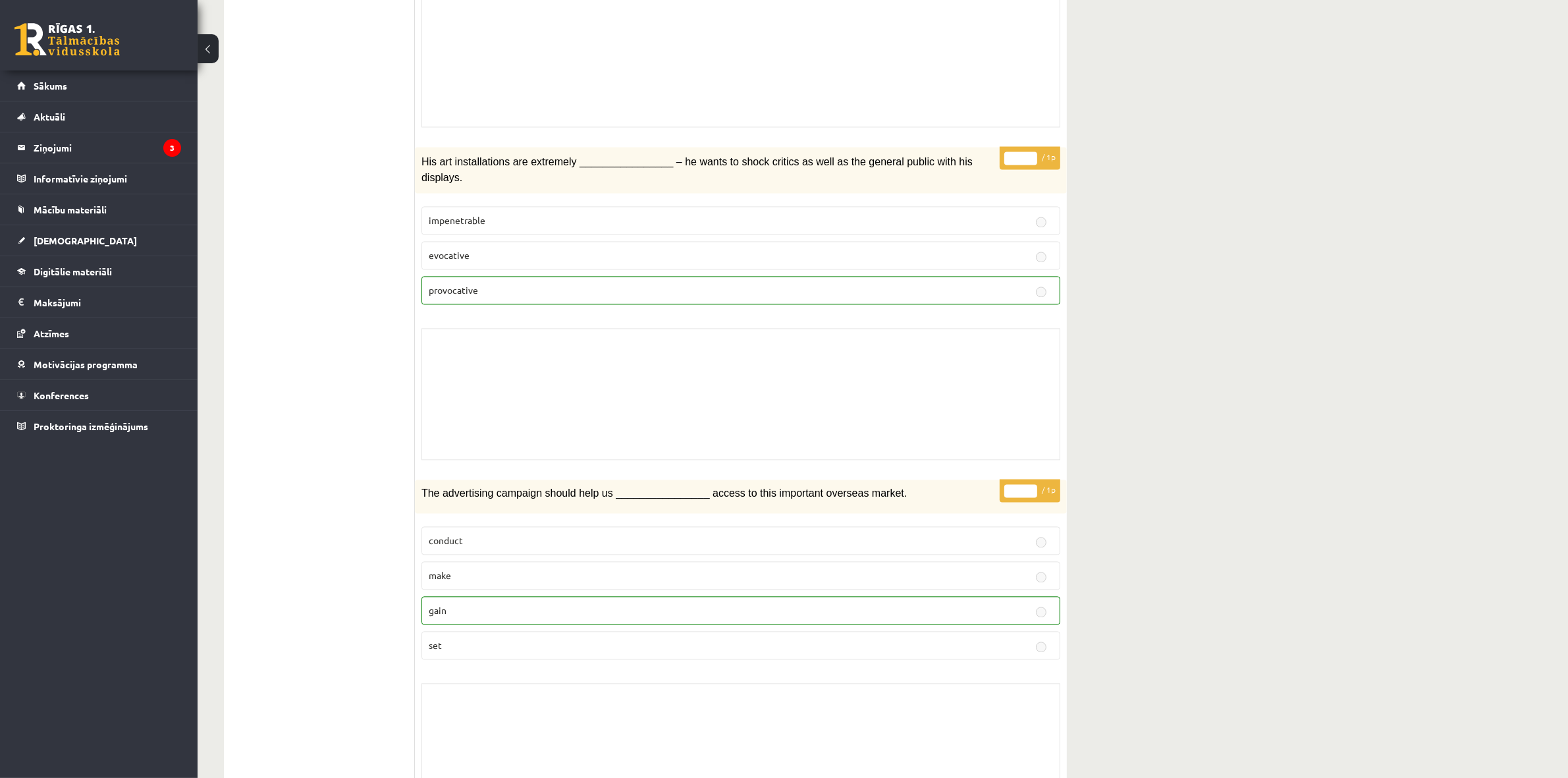
scroll to position [3435, 0]
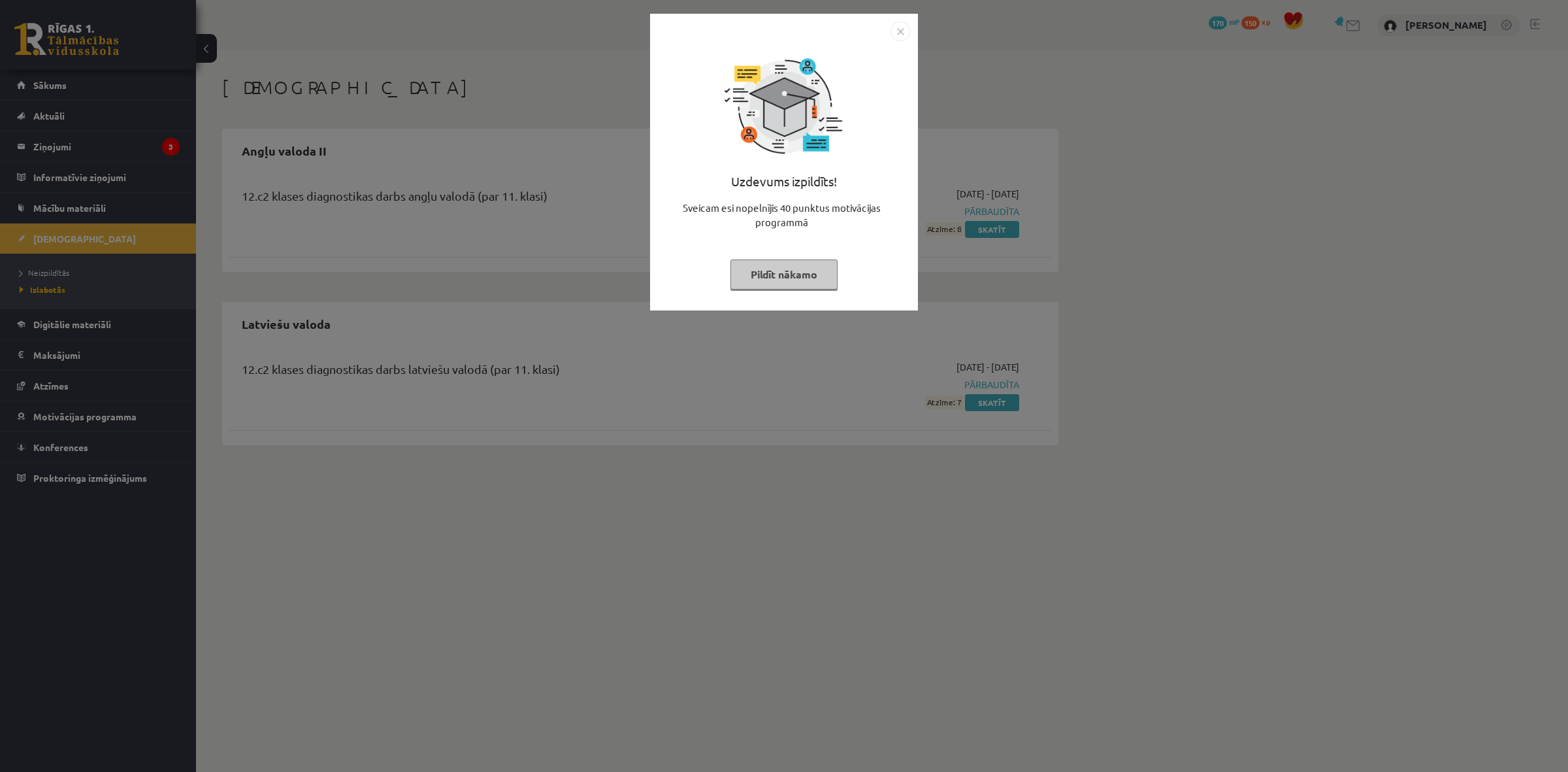
click at [896, 34] on img "Close" at bounding box center [900, 31] width 19 height 19
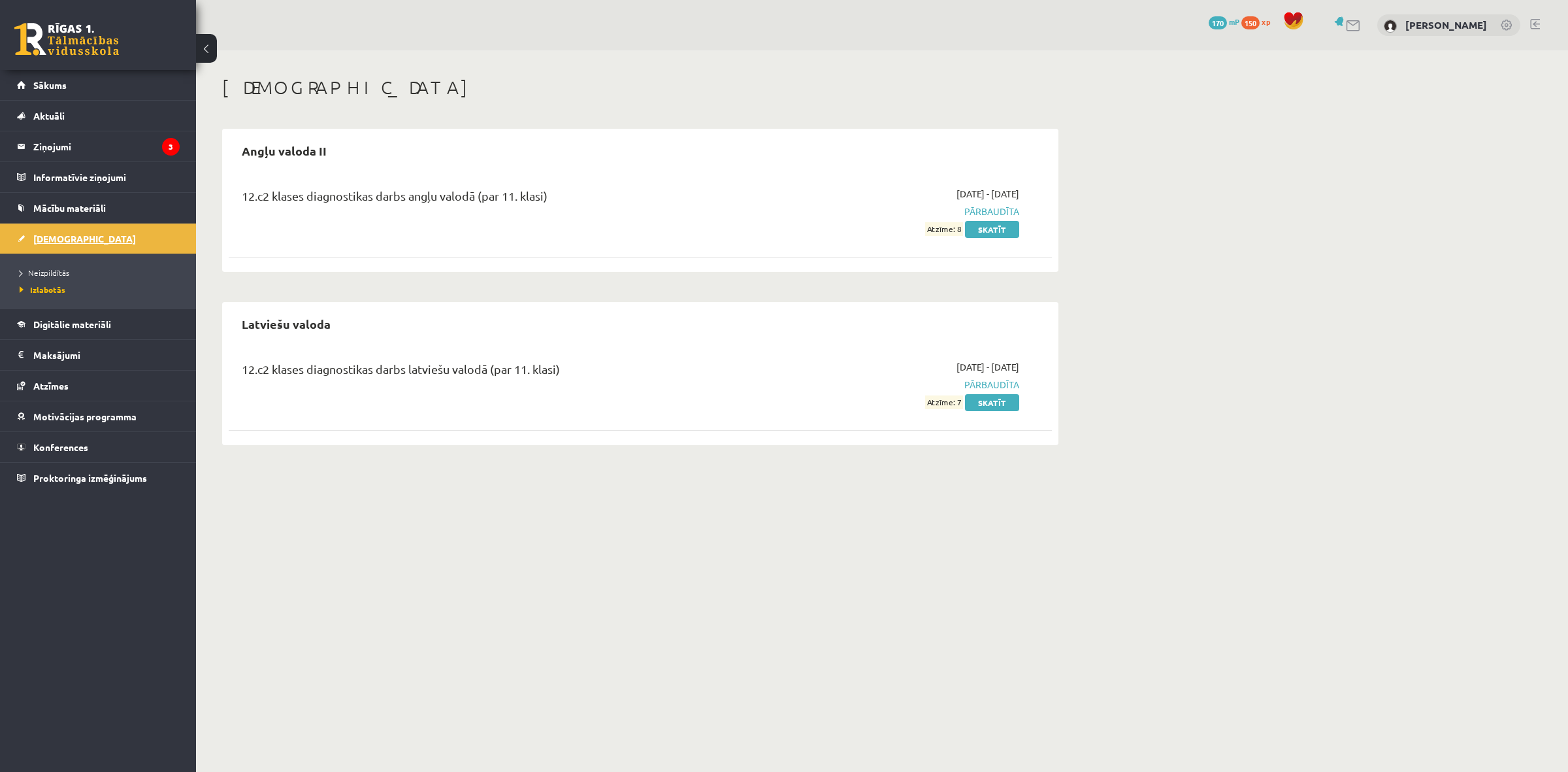
click at [40, 239] on span "[DEMOGRAPHIC_DATA]" at bounding box center [84, 238] width 102 height 12
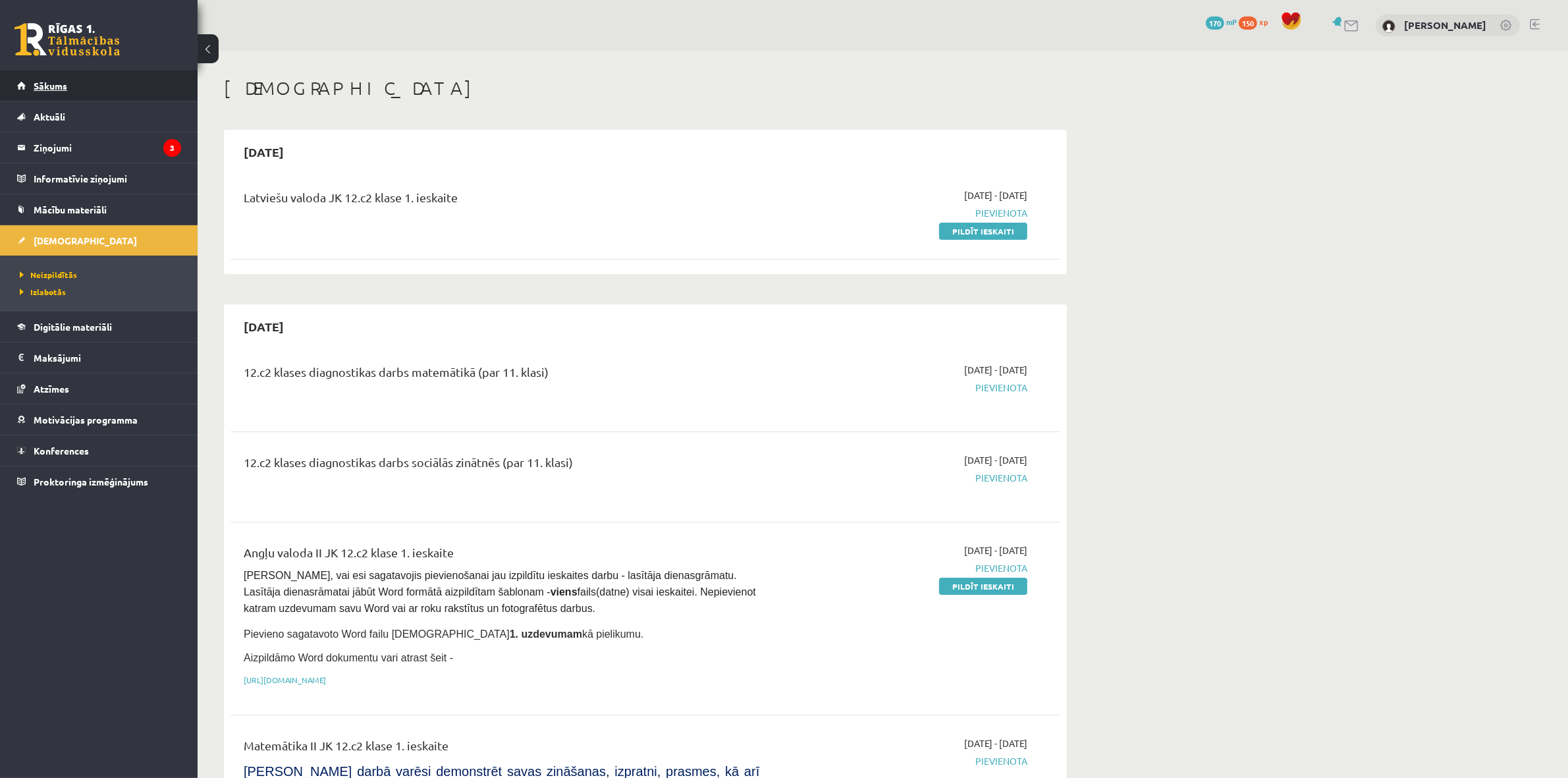
click at [21, 84] on link "Sākums" at bounding box center [99, 85] width 164 height 30
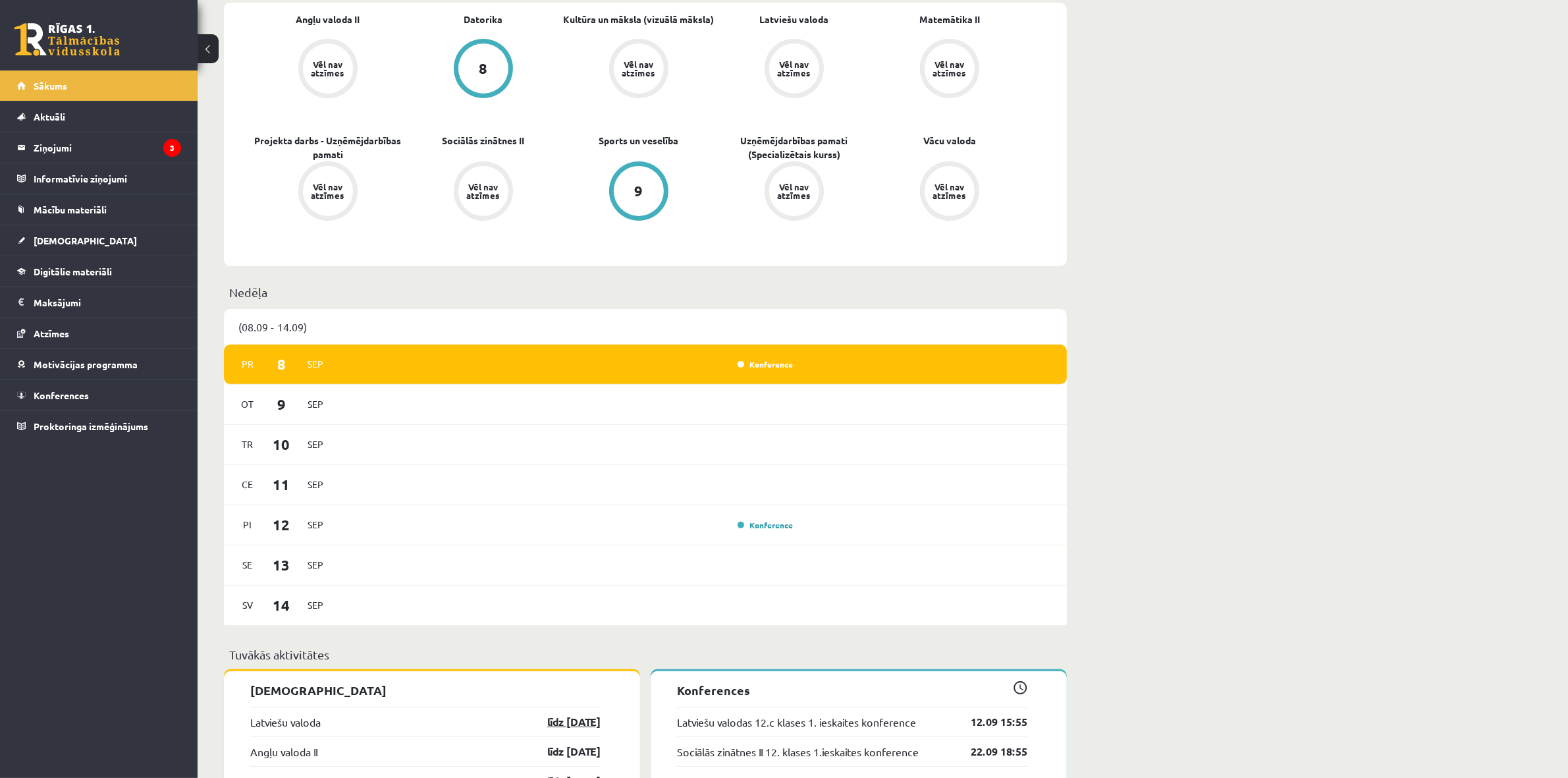
scroll to position [549, 0]
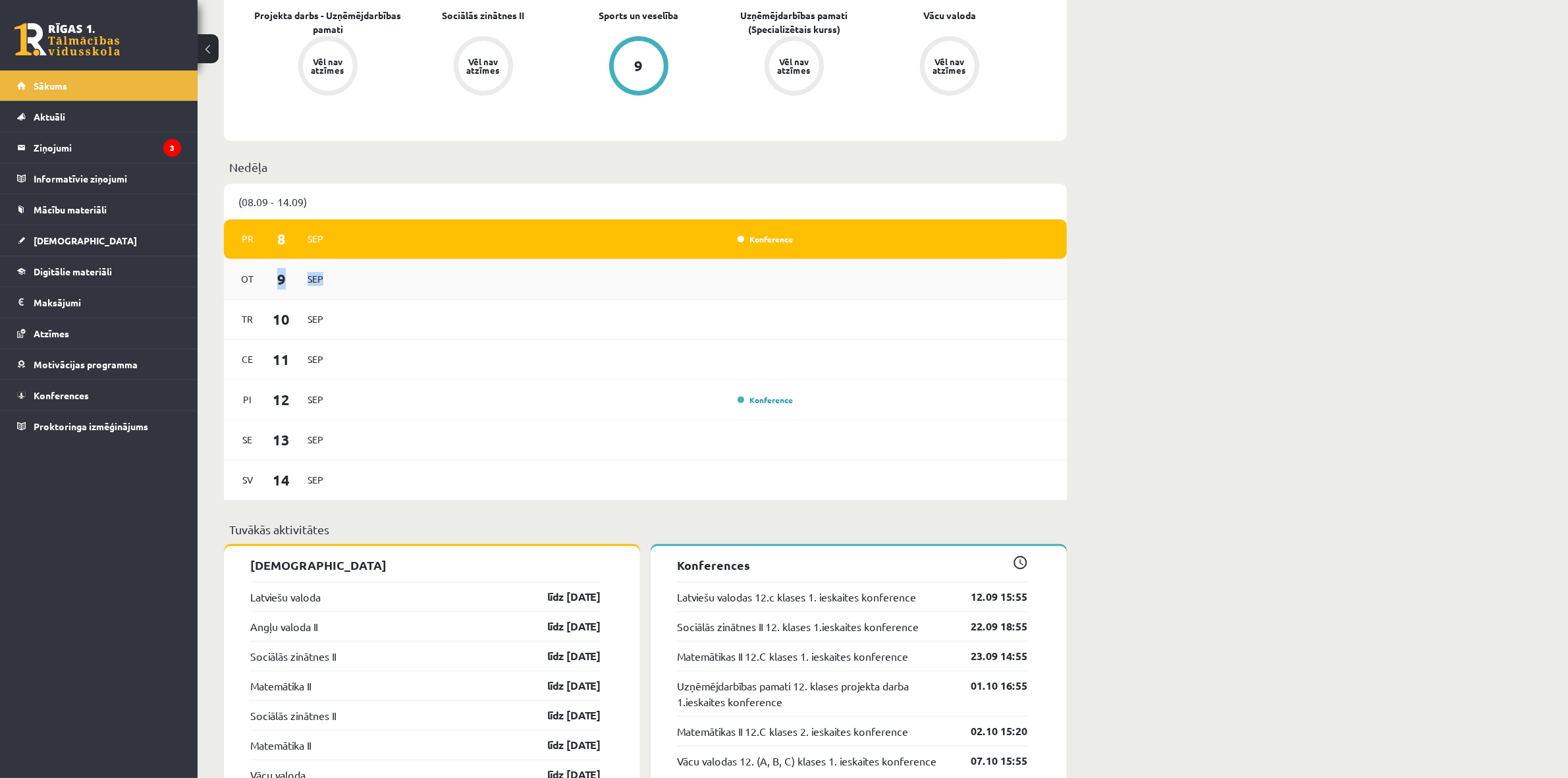
drag, startPoint x: 368, startPoint y: 299, endPoint x: 272, endPoint y: 279, distance: 98.1
click at [268, 282] on div "[DATE]" at bounding box center [645, 280] width 843 height 40
click at [1358, 210] on div "[PERSON_NAME], [PERSON_NAME]! Laipni lūgts savā Rīgas 1. Tālmācības vidusskolas…" at bounding box center [883, 586] width 1371 height 2169
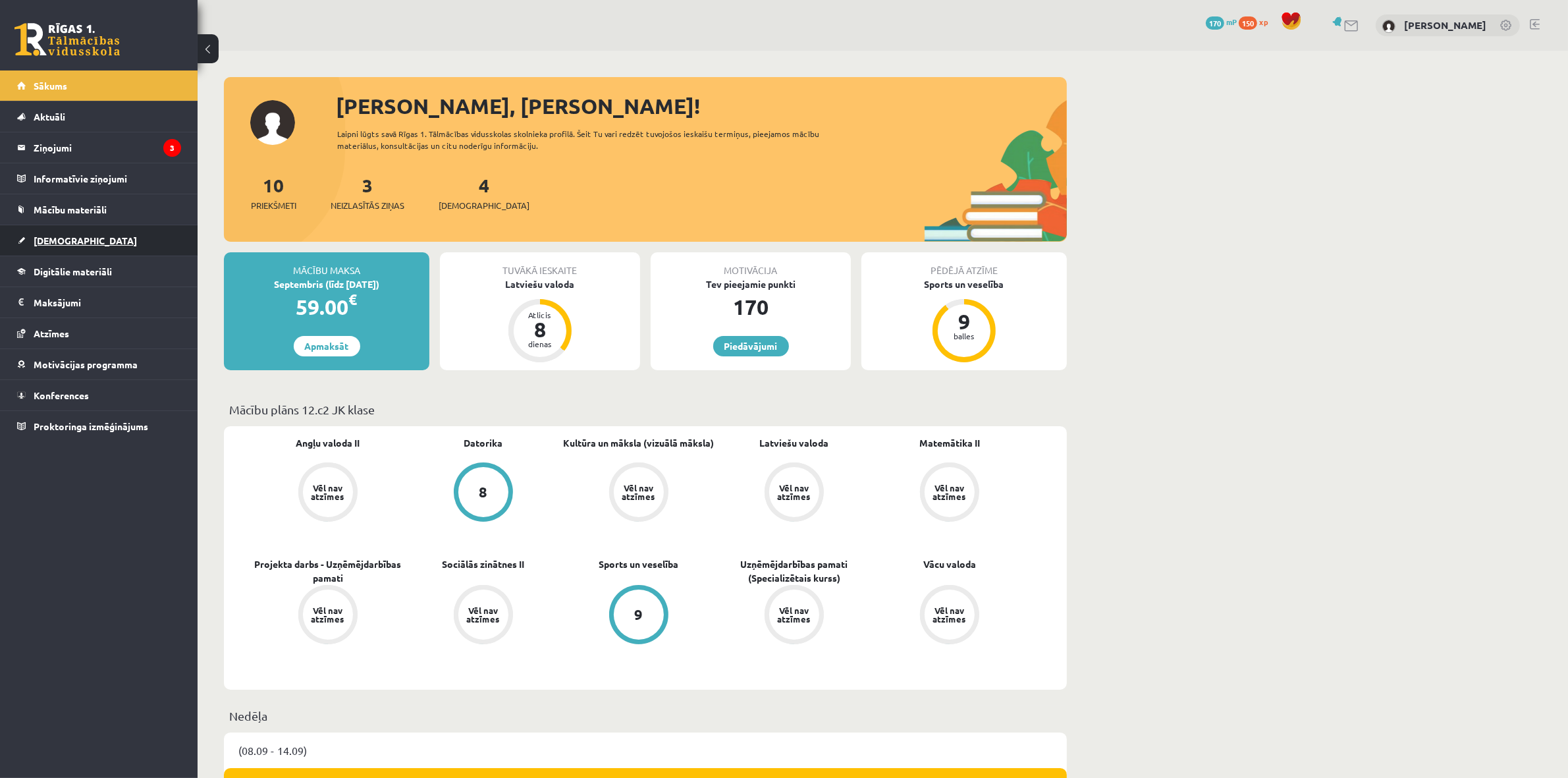
click at [21, 242] on link "[DEMOGRAPHIC_DATA]" at bounding box center [99, 240] width 164 height 30
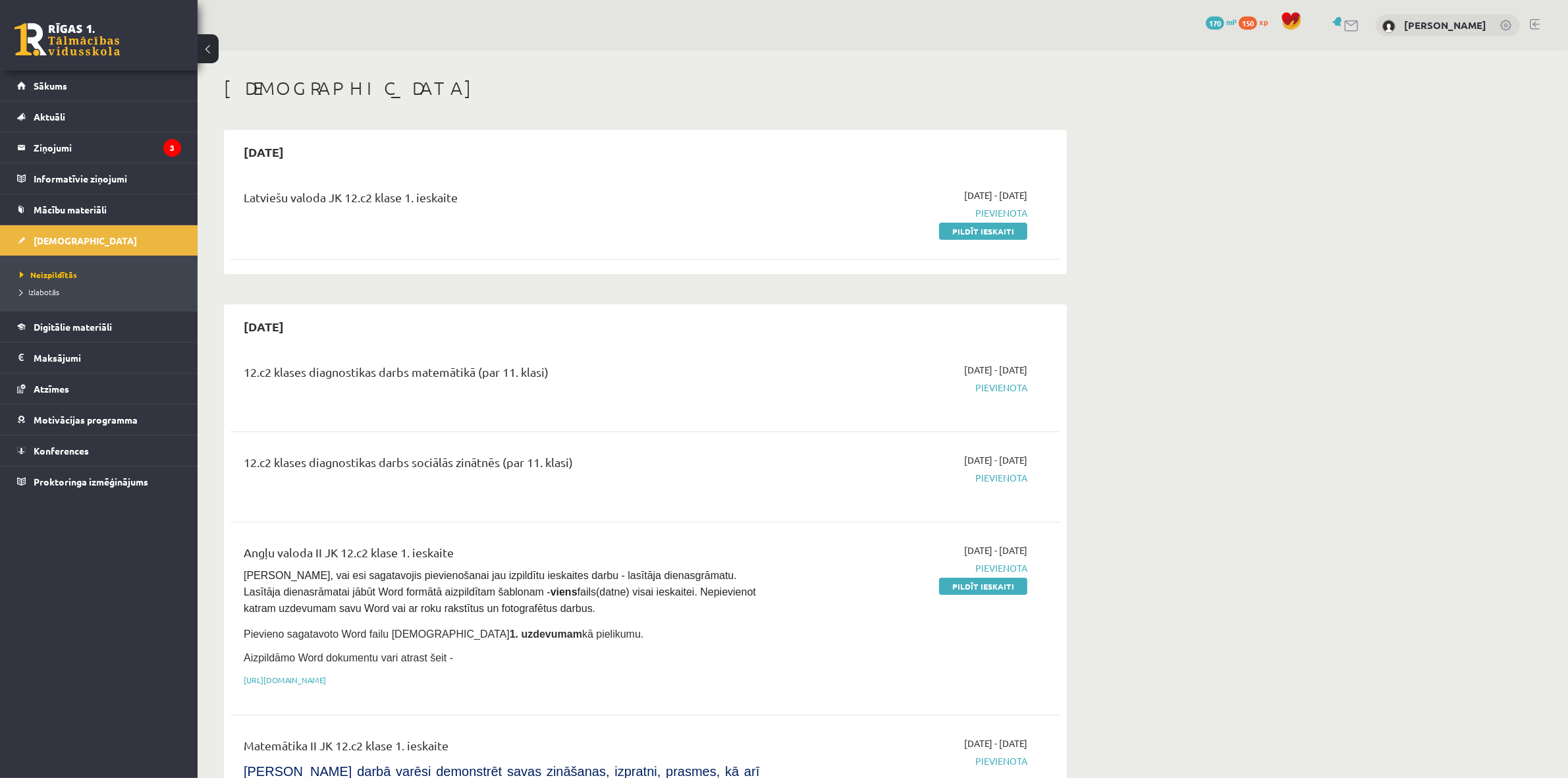
drag, startPoint x: 455, startPoint y: 206, endPoint x: 211, endPoint y: 211, distance: 244.1
click at [471, 221] on div "Latviešu valoda JK 12.c2 klase 1. ieskaite" at bounding box center [502, 212] width 536 height 49
click at [471, 219] on div "Latviešu valoda JK 12.c2 klase 1. ieskaite" at bounding box center [502, 212] width 536 height 49
click at [83, 88] on link "Sākums" at bounding box center [99, 85] width 164 height 30
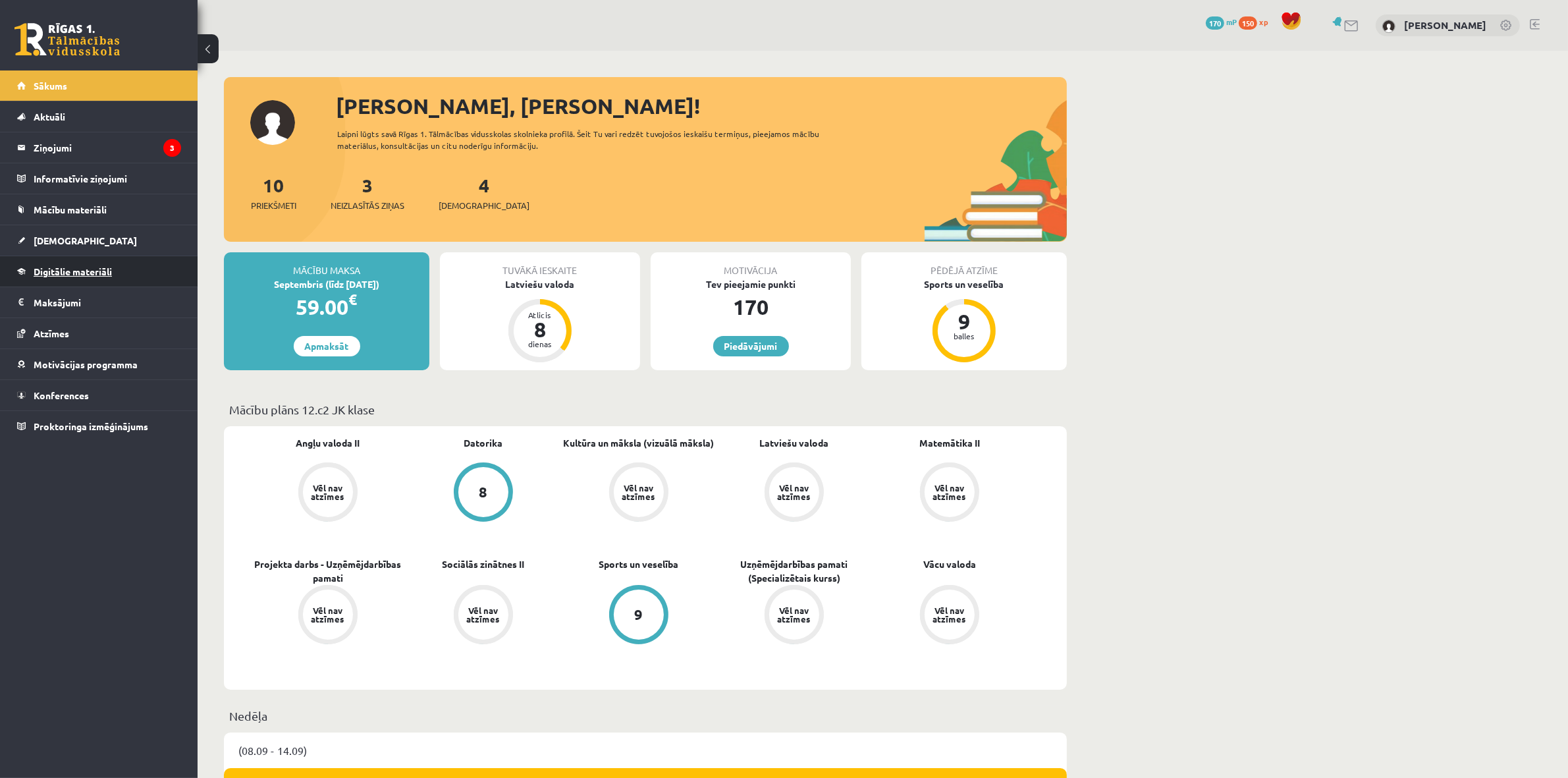
click at [47, 274] on span "Digitālie materiāli" at bounding box center [72, 271] width 79 height 12
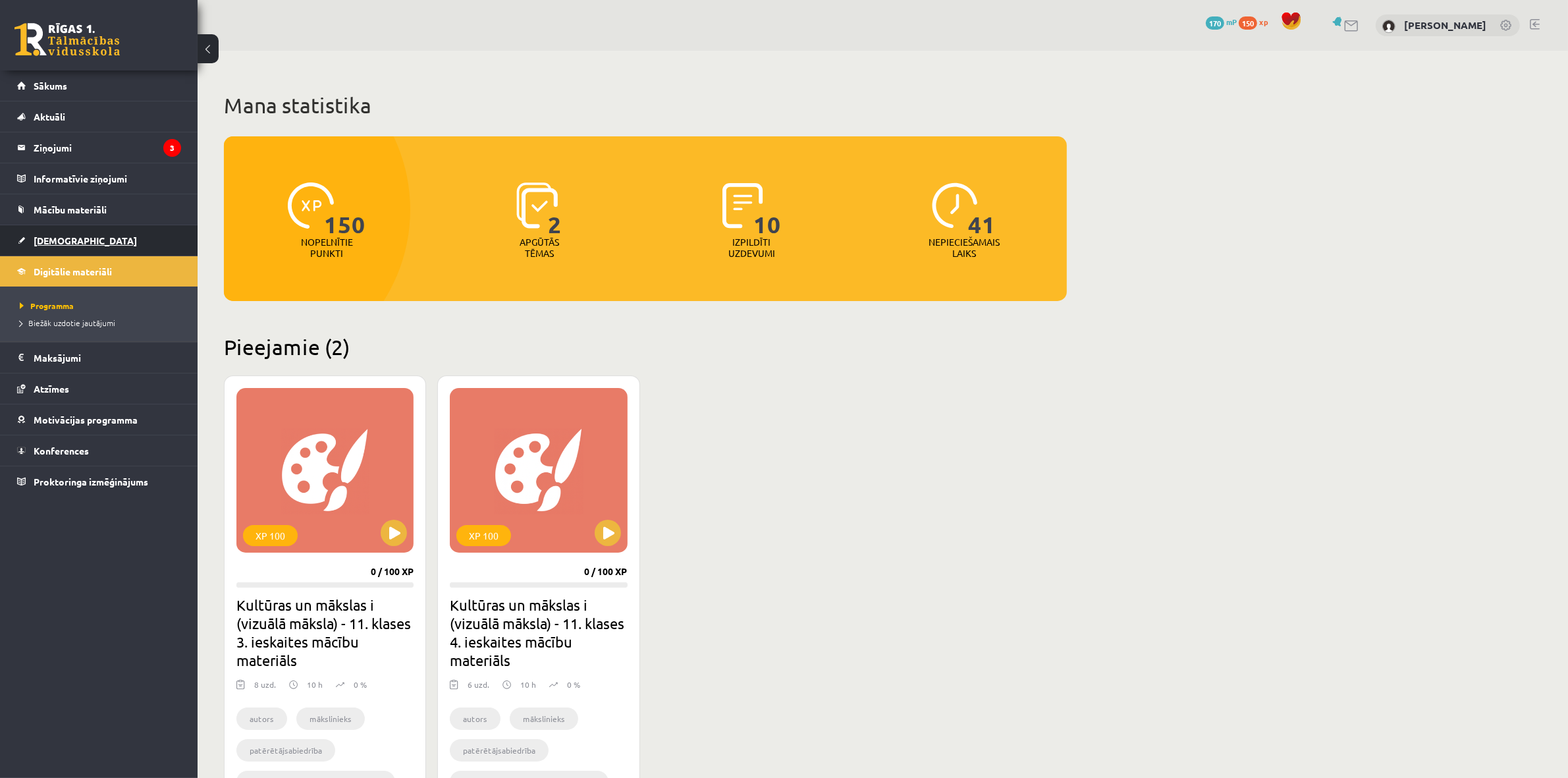
click at [76, 238] on link "[DEMOGRAPHIC_DATA]" at bounding box center [99, 240] width 164 height 30
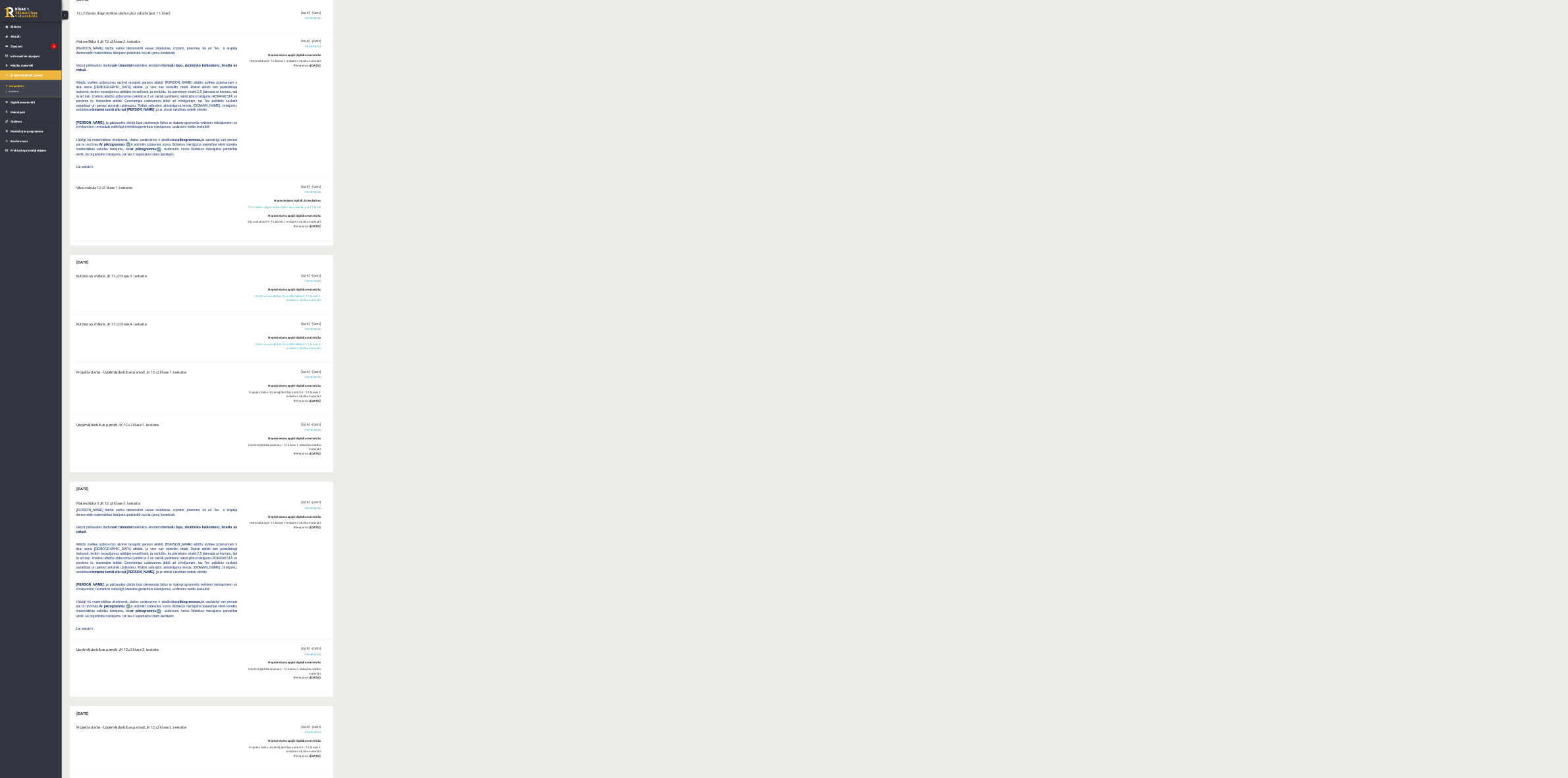
scroll to position [1647, 0]
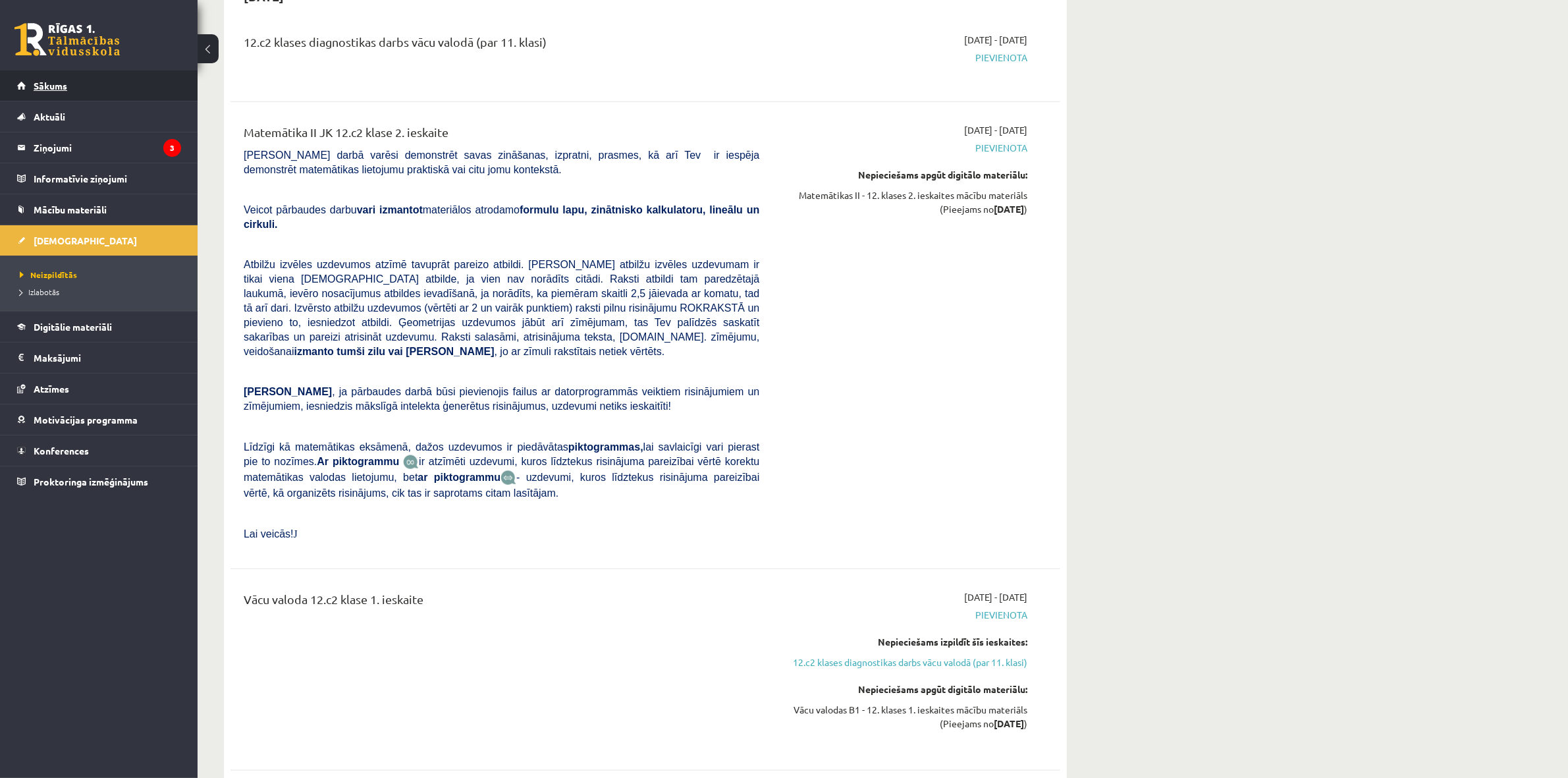
click at [66, 95] on link "Sākums" at bounding box center [99, 85] width 164 height 30
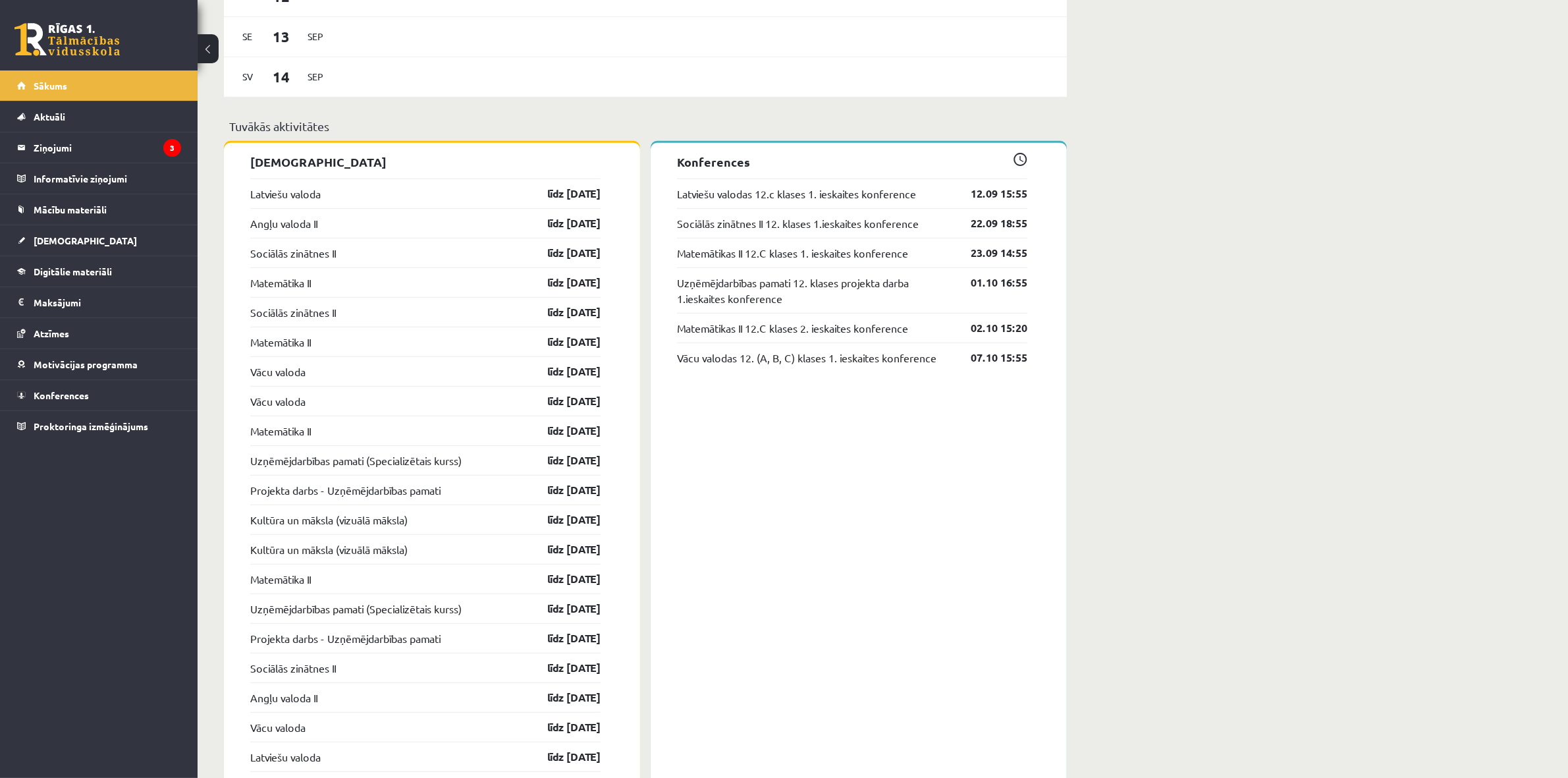
scroll to position [1097, 0]
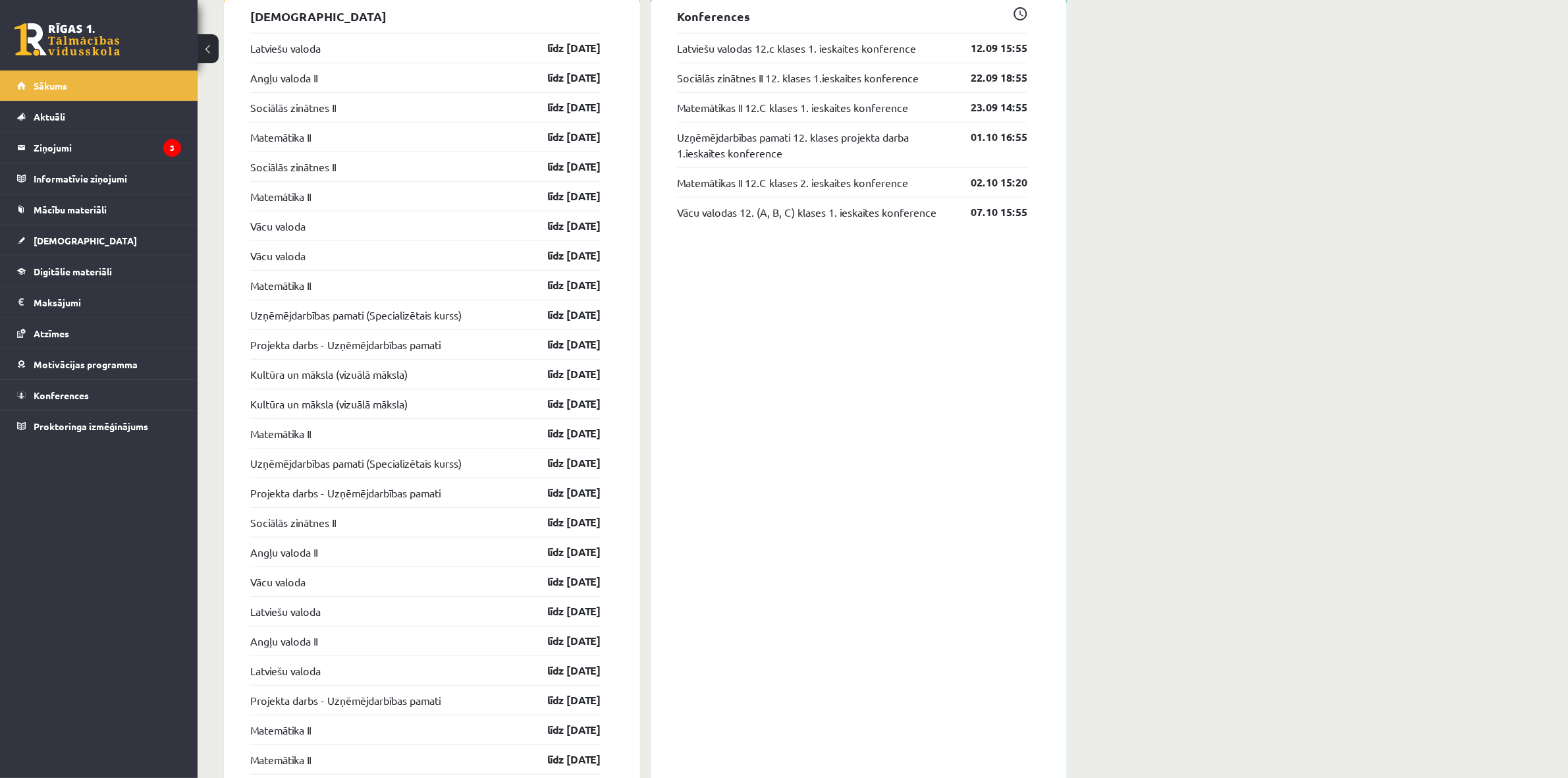
drag, startPoint x: 519, startPoint y: 380, endPoint x: 605, endPoint y: 372, distance: 86.4
click at [605, 373] on div "[DEMOGRAPHIC_DATA] Latviešu valoda līdz [DATE] Angļu valoda II līdz [DATE] Soci…" at bounding box center [432, 547] width 417 height 1099
click at [1104, 321] on div "Sveiks, Bruno! Laipni lūgts savā Rīgas 1. Tālmācības vidusskolas skolnieka prof…" at bounding box center [883, 38] width 1371 height 2169
drag, startPoint x: 477, startPoint y: 412, endPoint x: 576, endPoint y: 404, distance: 99.3
click at [576, 405] on div "Kultūra un māksla (vizuālā māksla) līdz 31.10.25" at bounding box center [425, 403] width 350 height 30
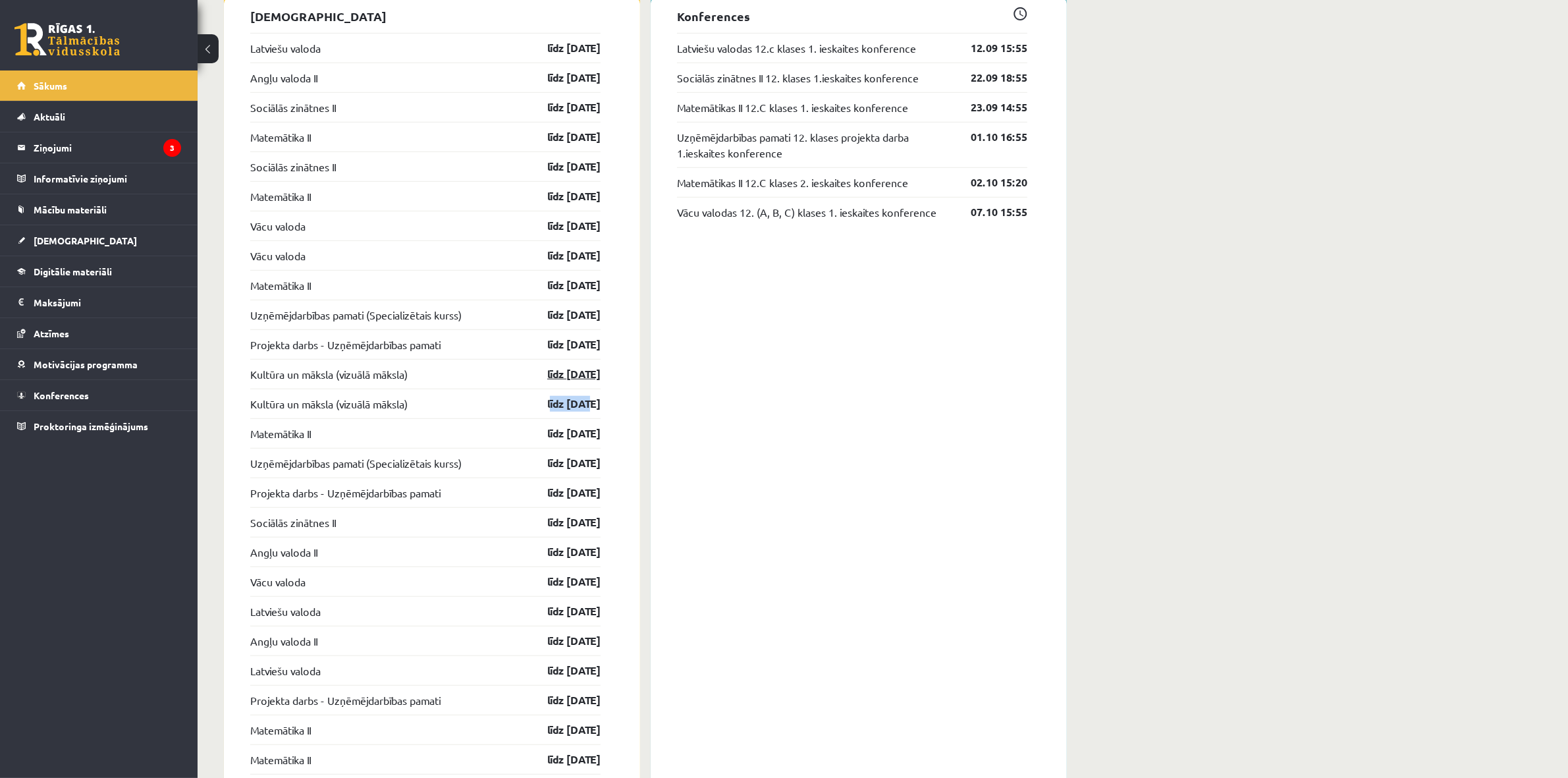
click at [563, 380] on link "līdz [DATE]" at bounding box center [563, 374] width 77 height 16
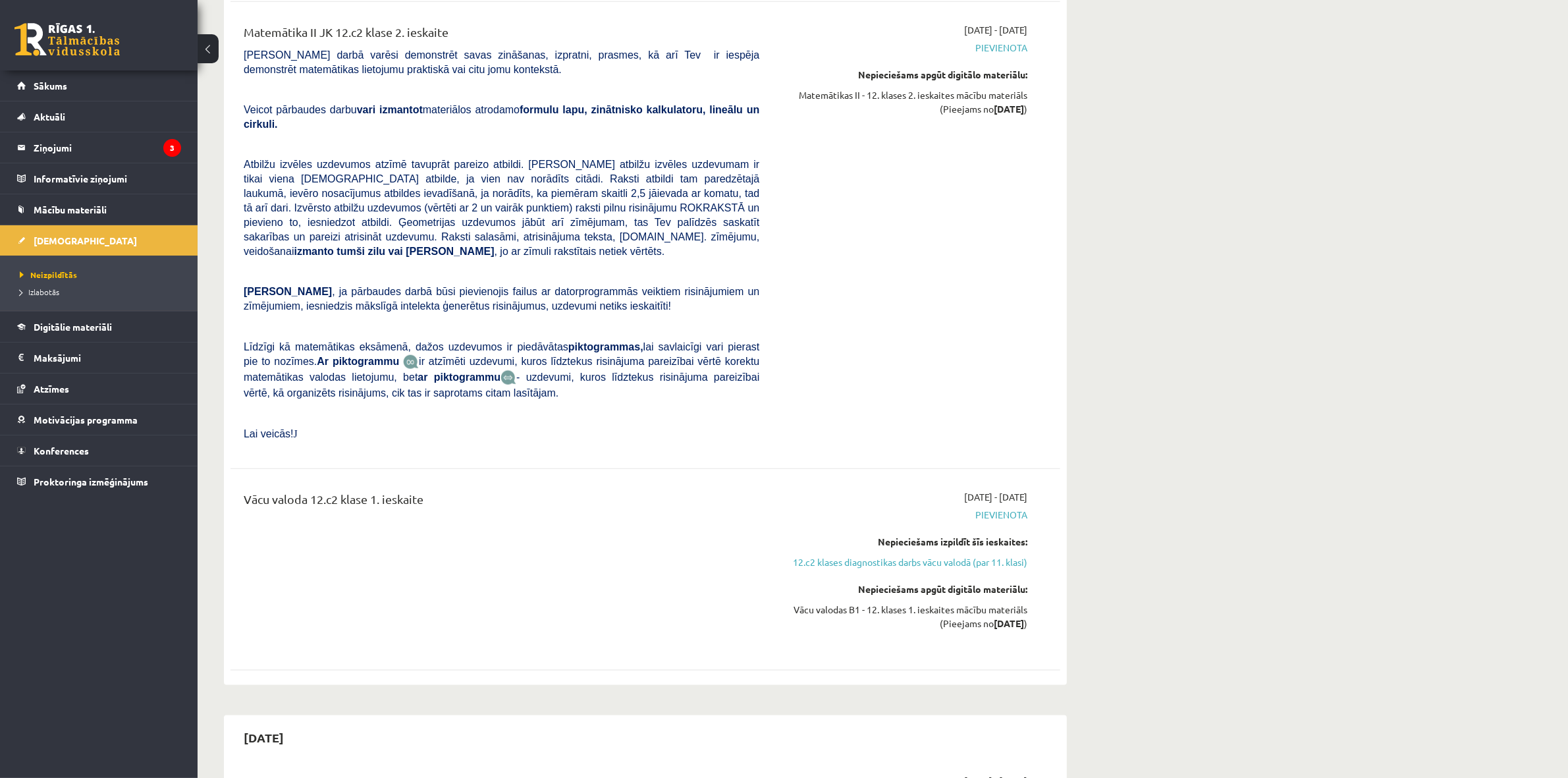
scroll to position [2195, 0]
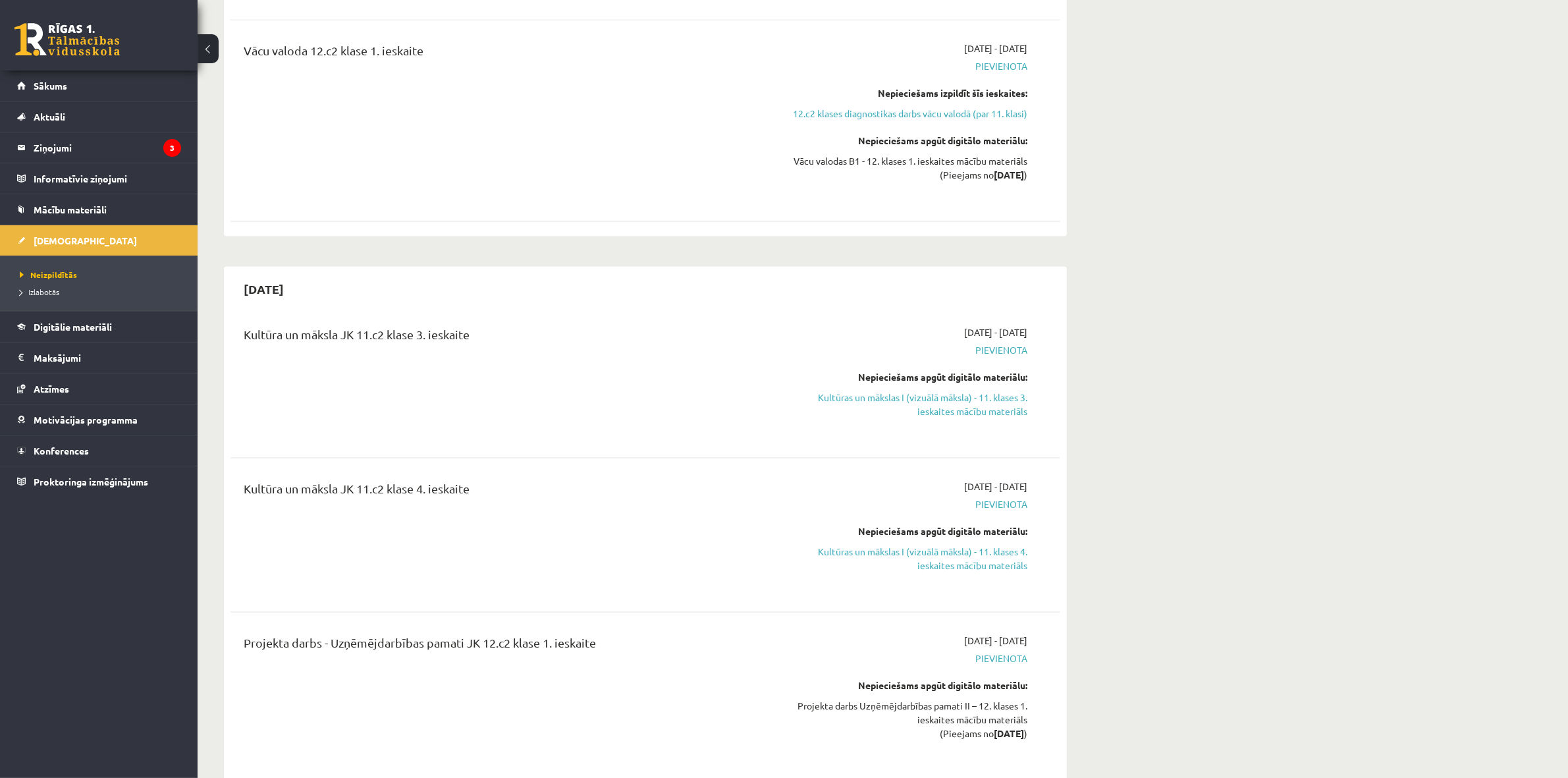
drag, startPoint x: 373, startPoint y: 261, endPoint x: 530, endPoint y: 222, distance: 161.8
click at [328, 312] on div "Kultūra un māksla JK 11.c2 klase 3. ieskaite [DATE] - [DATE] [GEOGRAPHIC_DATA] …" at bounding box center [645, 381] width 830 height 138
click at [657, 273] on div "[DATE]" at bounding box center [645, 288] width 830 height 31
drag, startPoint x: 916, startPoint y: 268, endPoint x: 1127, endPoint y: 267, distance: 211.0
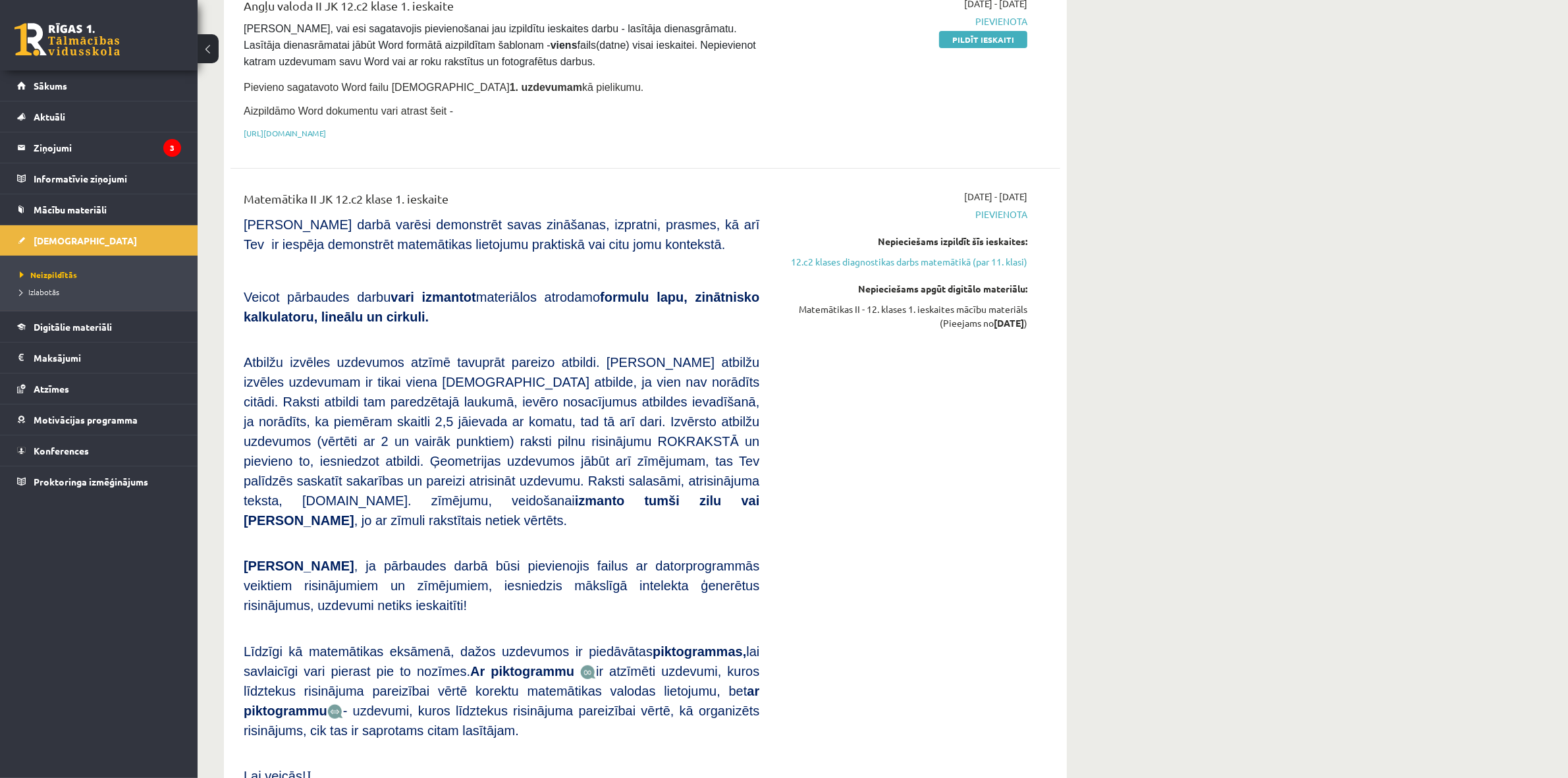
scroll to position [0, 0]
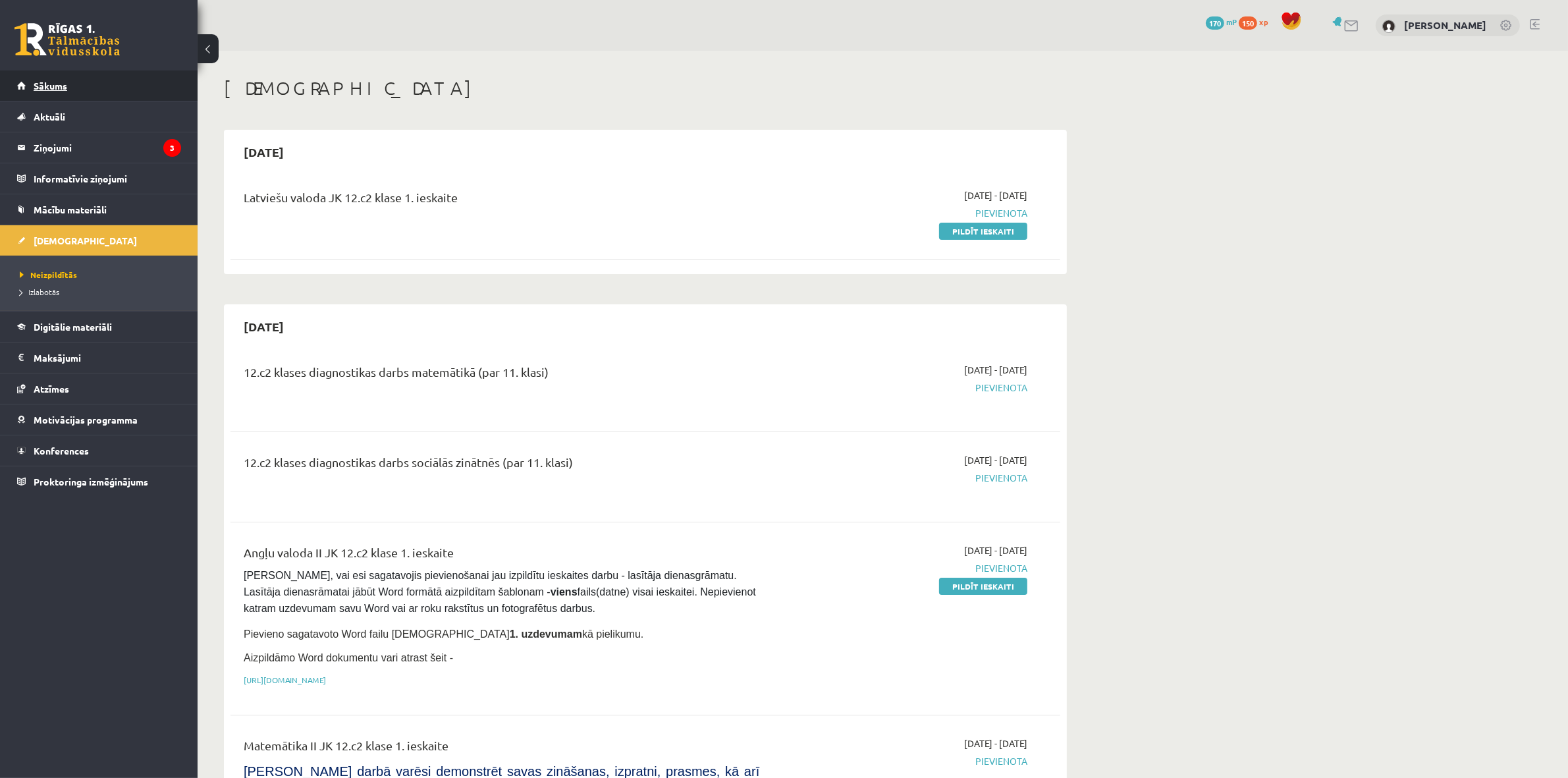
click at [31, 84] on link "Sākums" at bounding box center [99, 85] width 164 height 30
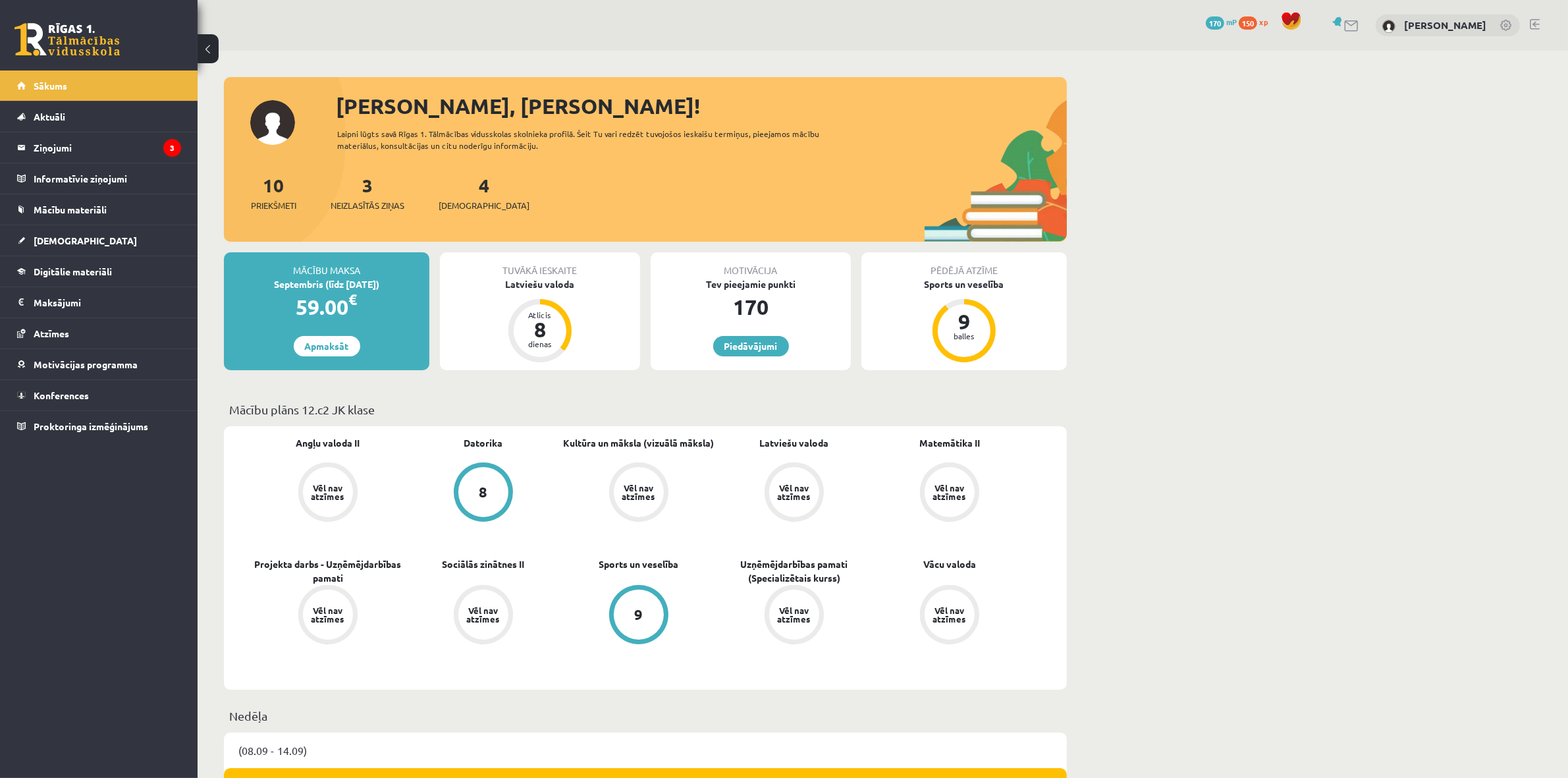
scroll to position [549, 0]
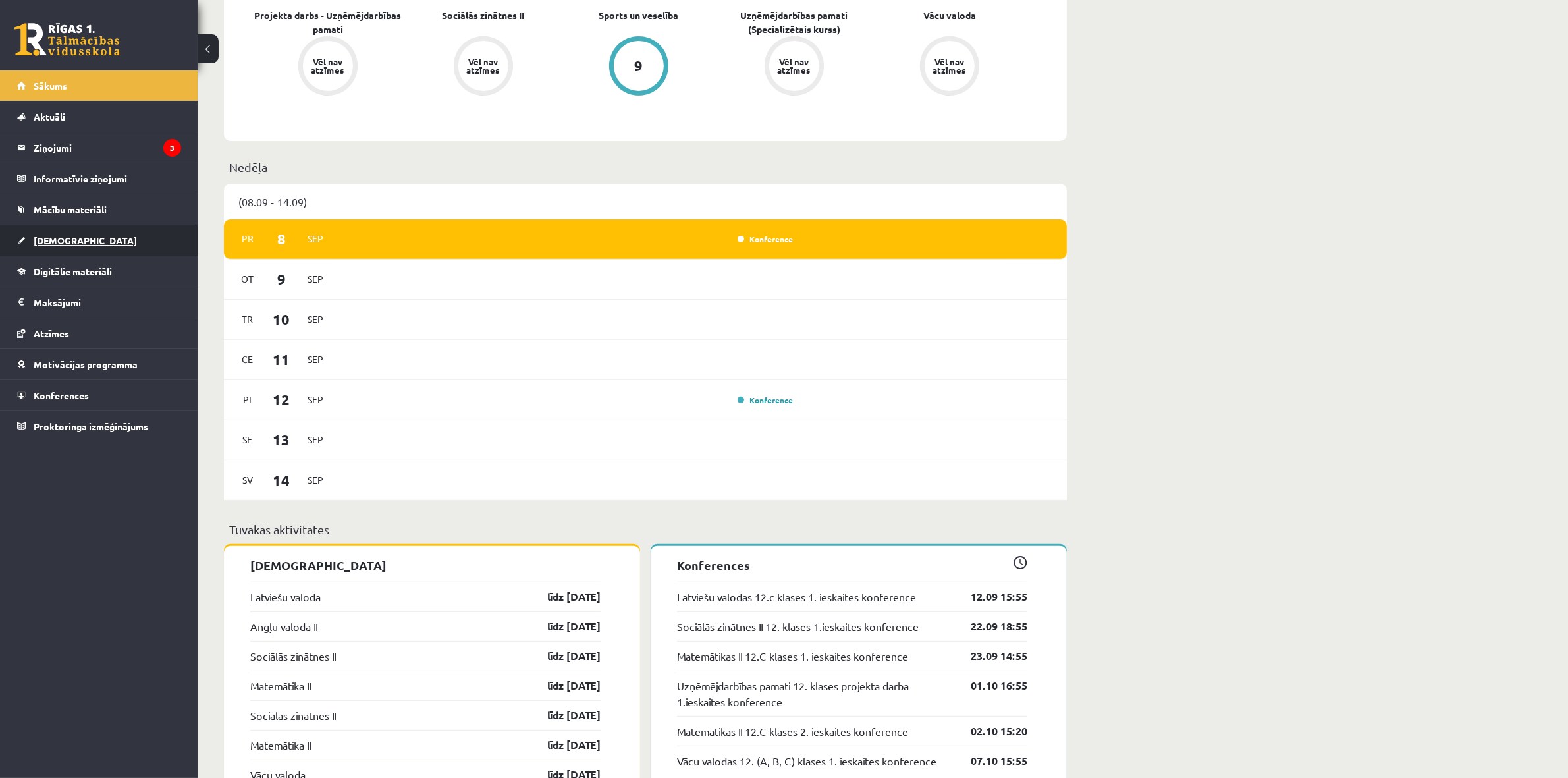
click at [89, 249] on link "[DEMOGRAPHIC_DATA]" at bounding box center [99, 240] width 164 height 30
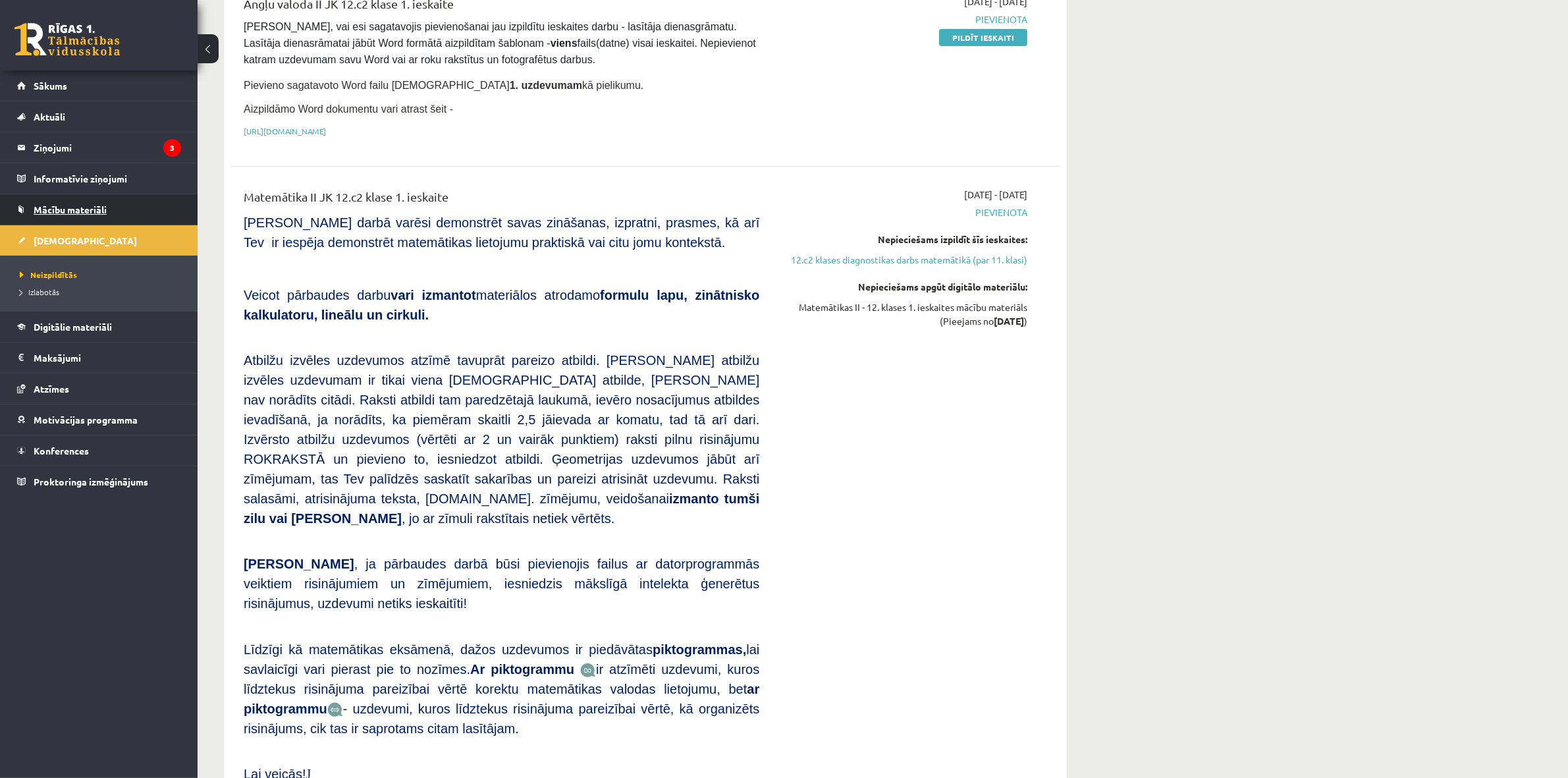
click at [75, 204] on link "Mācību materiāli" at bounding box center [99, 209] width 164 height 30
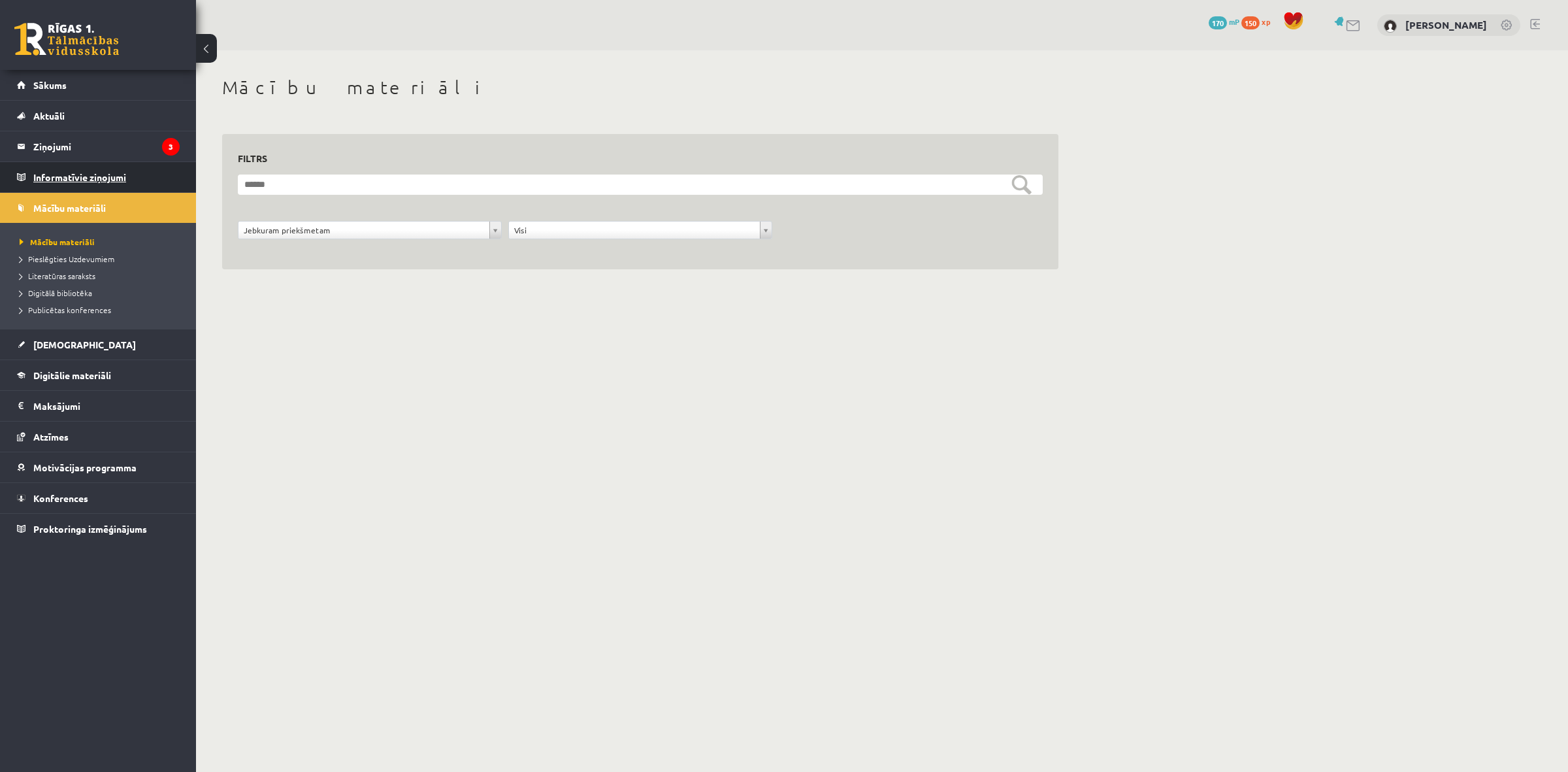
click at [63, 180] on legend "Informatīvie ziņojumi 0" at bounding box center [106, 176] width 147 height 30
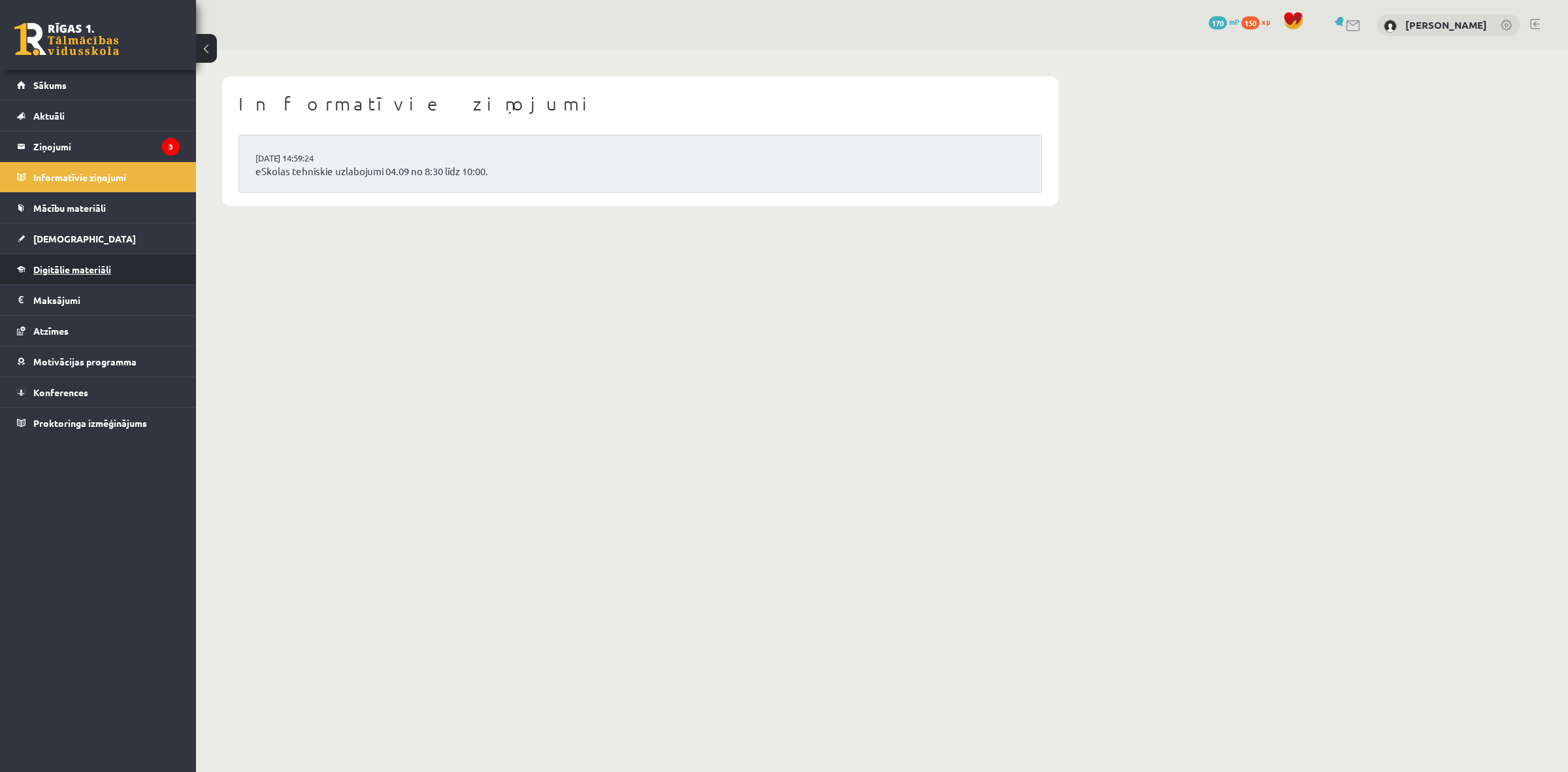
click at [46, 266] on span "Digitālie materiāli" at bounding box center [72, 269] width 78 height 12
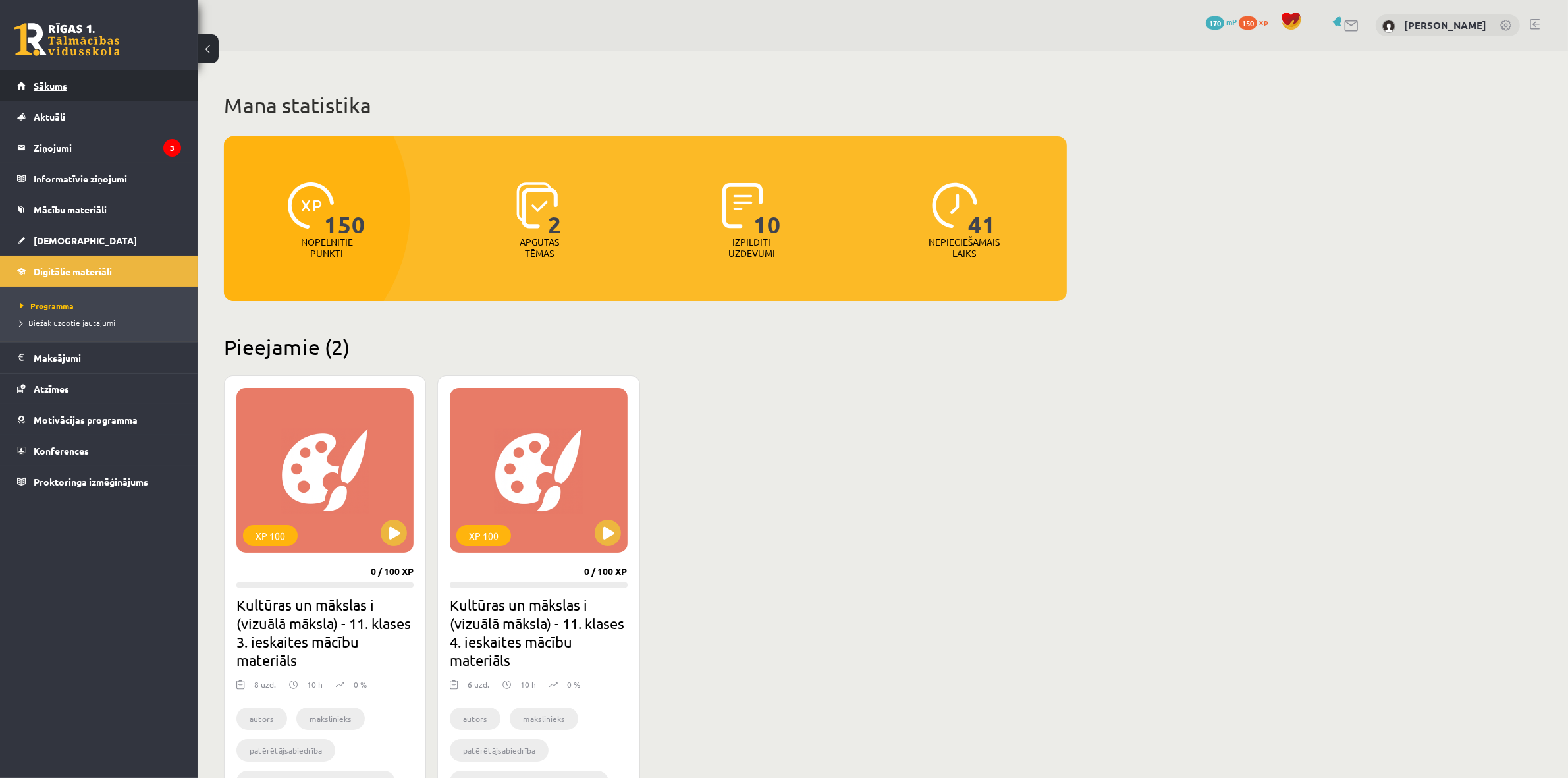
click at [97, 91] on link "Sākums" at bounding box center [99, 85] width 164 height 30
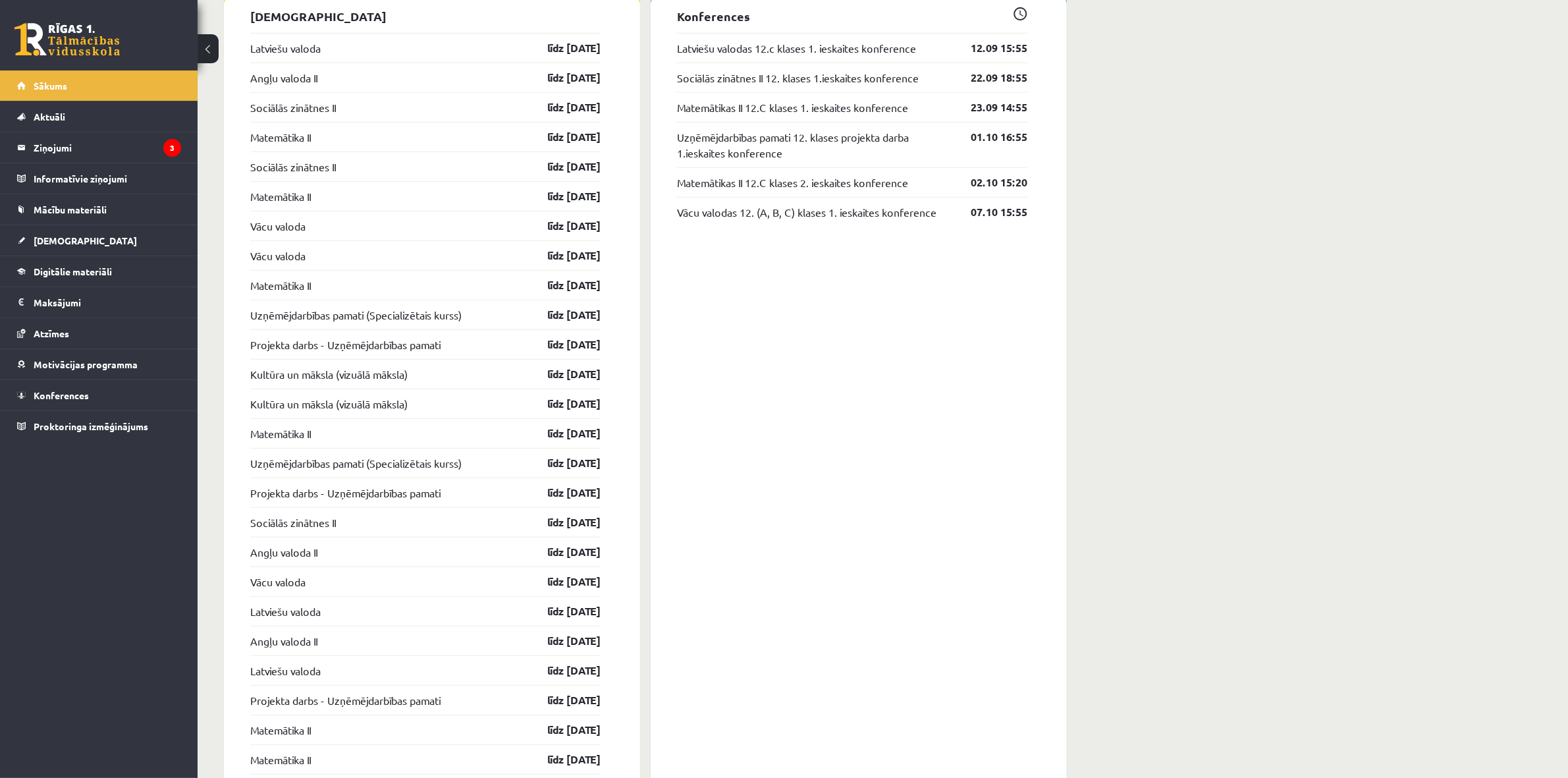
scroll to position [549, 0]
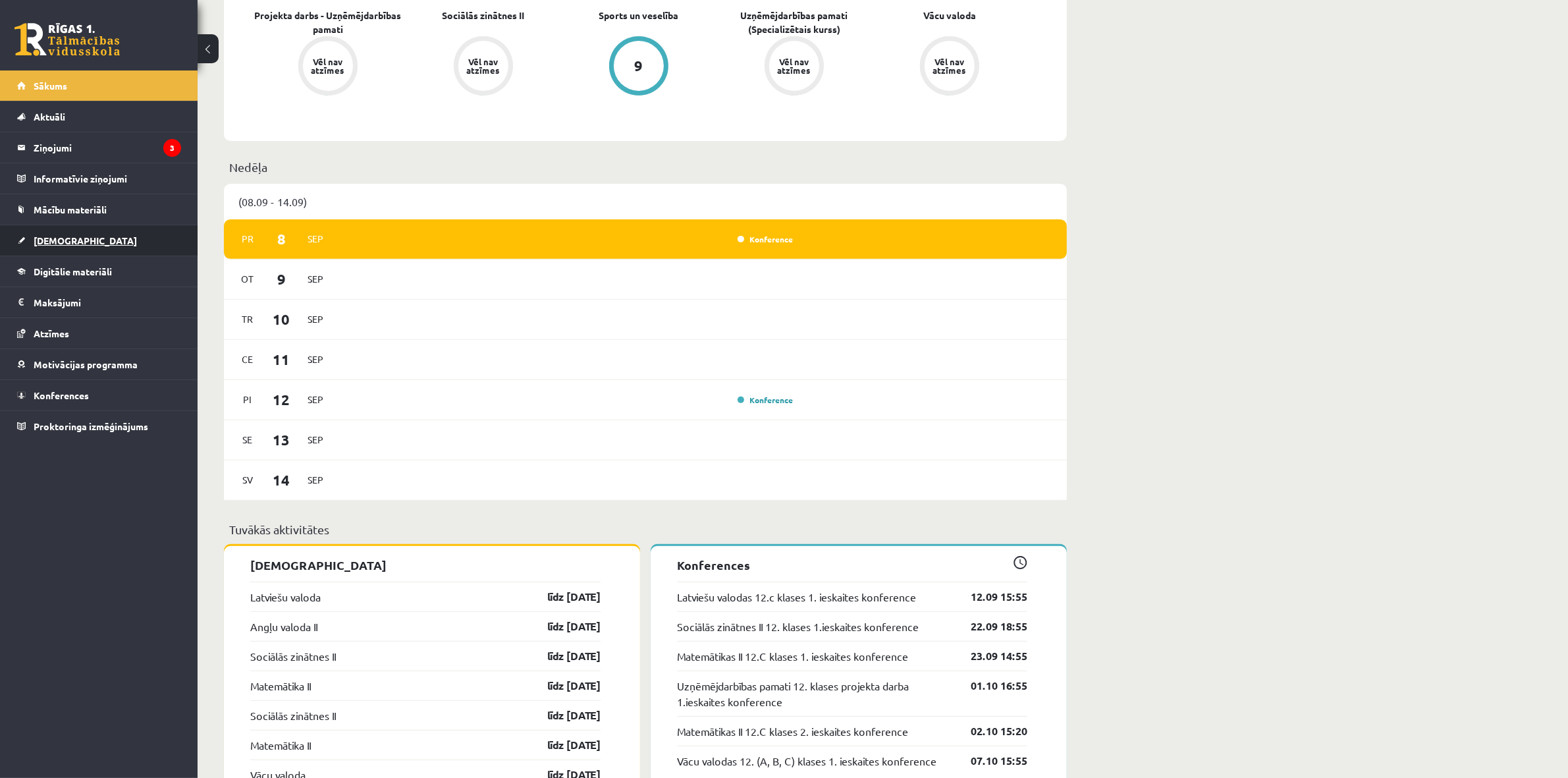
click at [30, 241] on link "[DEMOGRAPHIC_DATA]" at bounding box center [99, 240] width 164 height 30
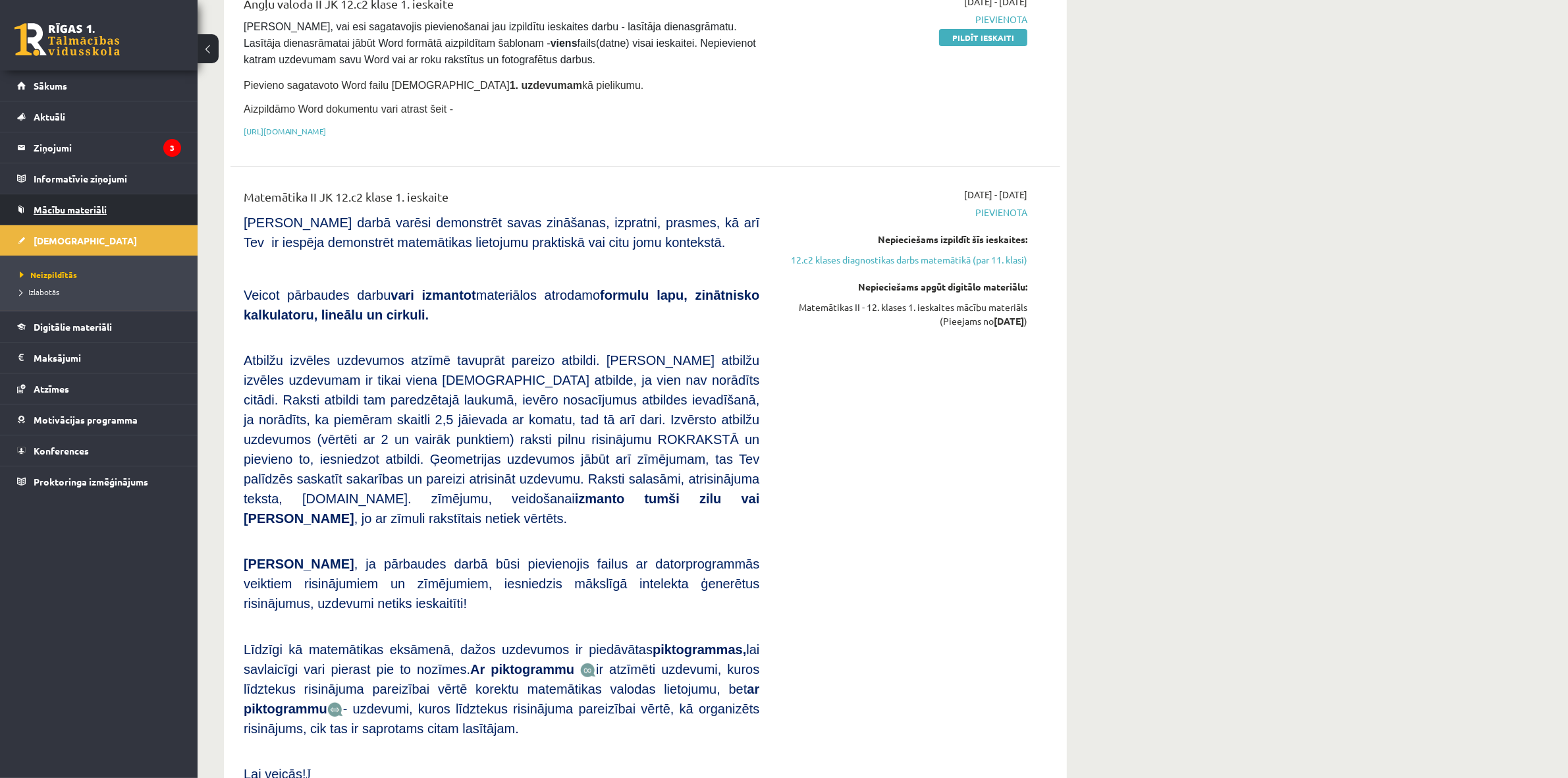
click at [24, 205] on link "Mācību materiāli" at bounding box center [99, 209] width 164 height 30
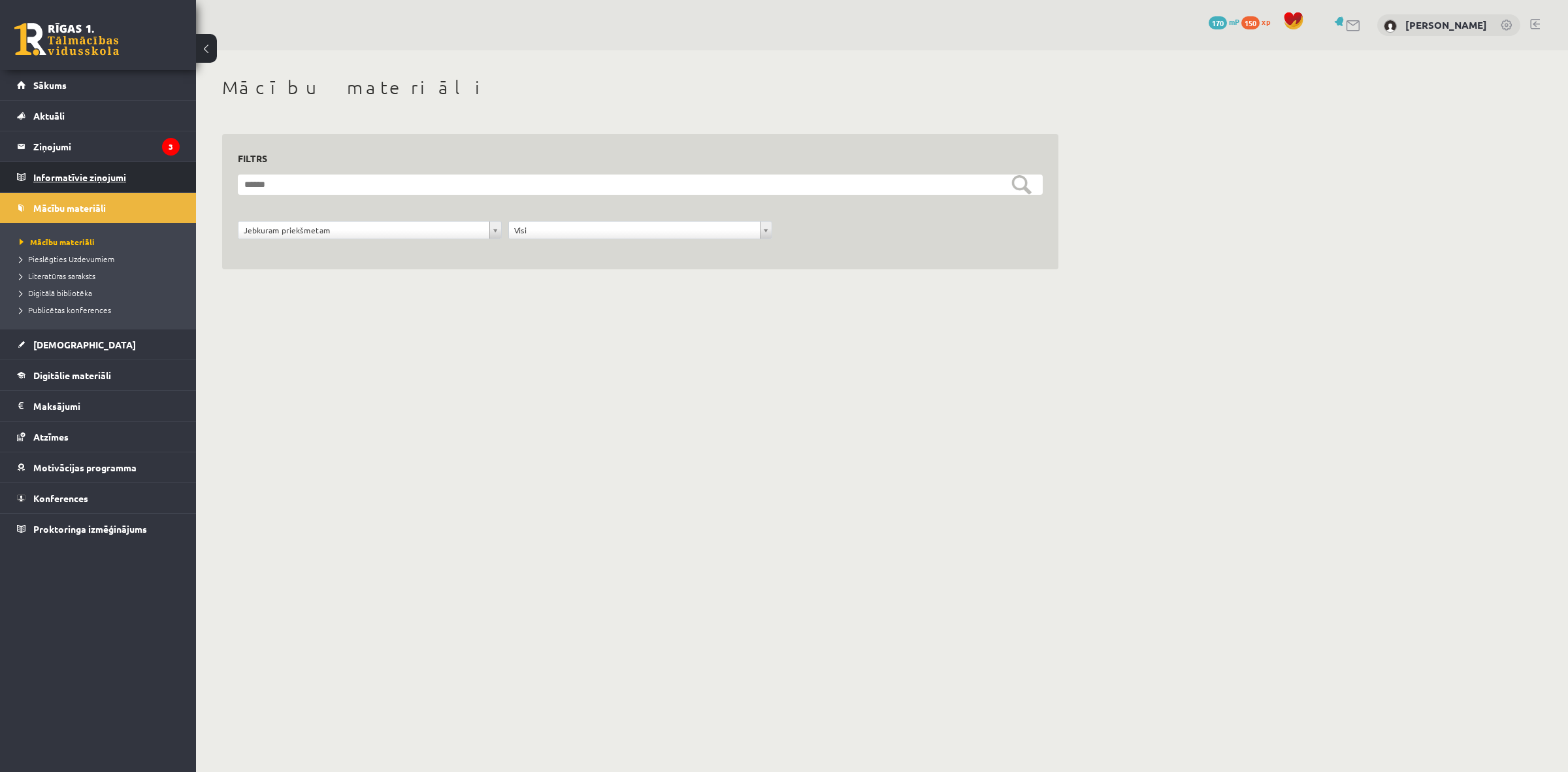
click at [27, 175] on link "Informatīvie ziņojumi 0" at bounding box center [98, 176] width 162 height 30
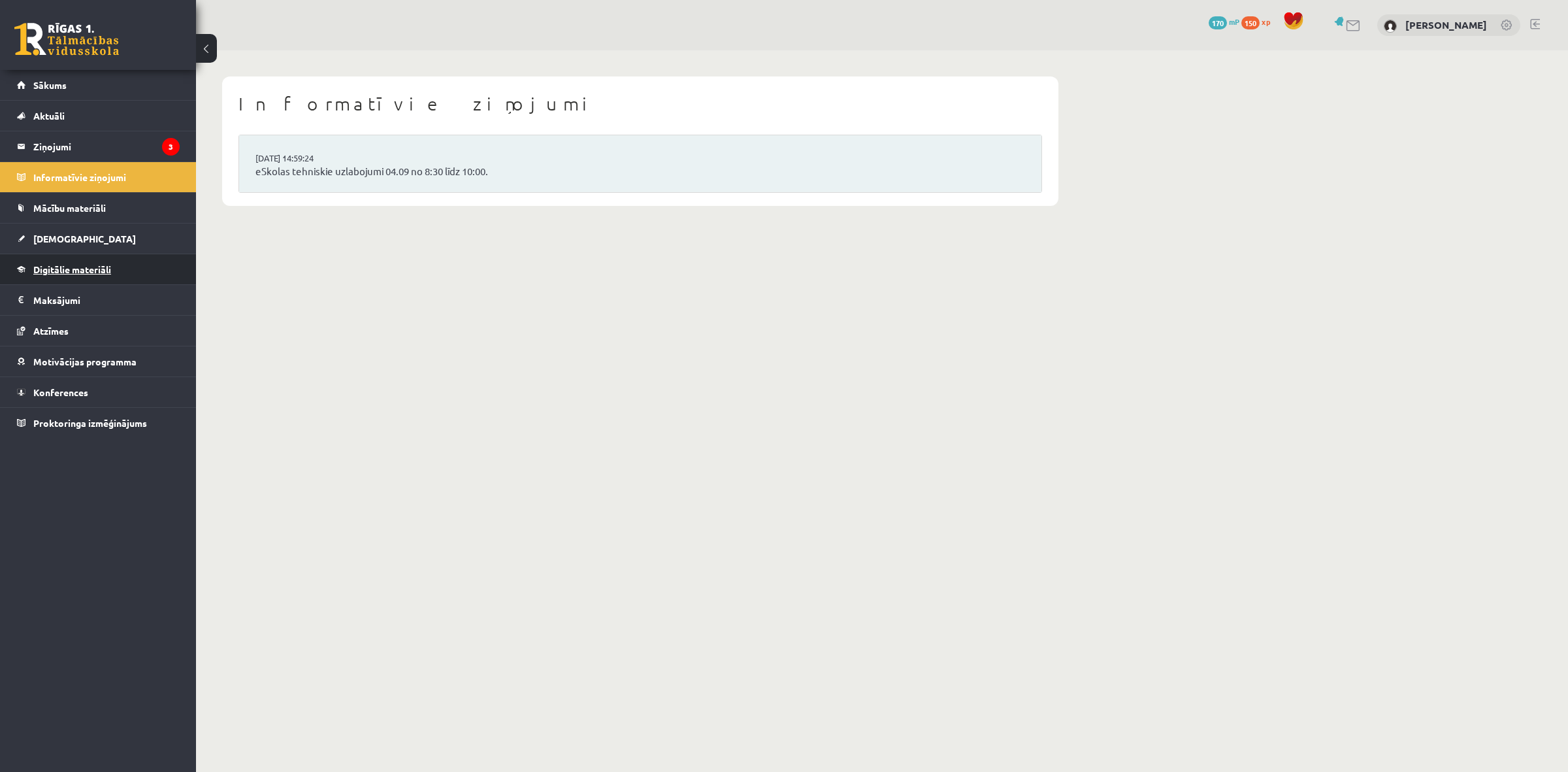
click at [42, 275] on link "Digitālie materiāli" at bounding box center [98, 269] width 162 height 30
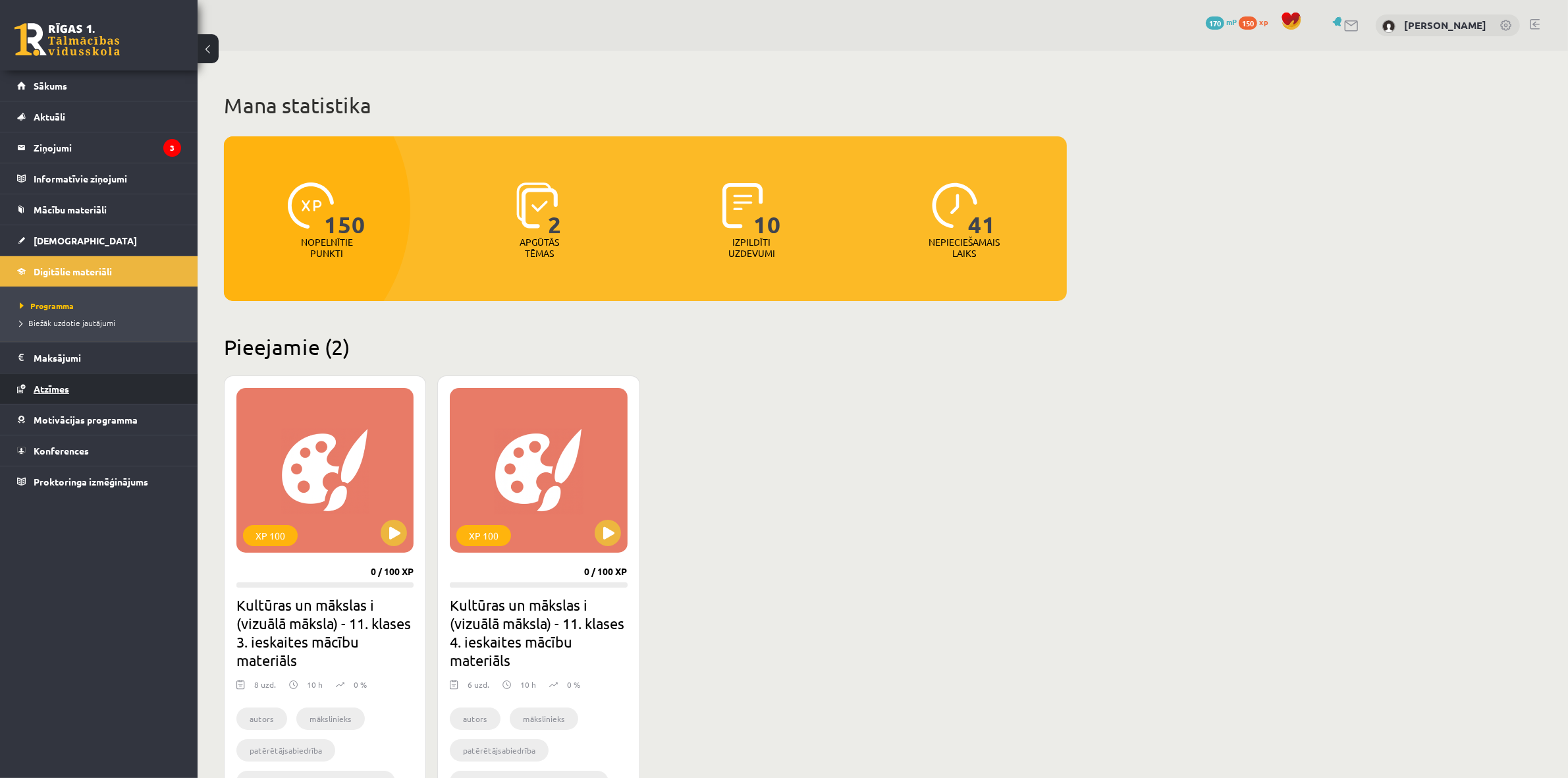
click at [56, 398] on link "Atzīmes" at bounding box center [99, 388] width 164 height 30
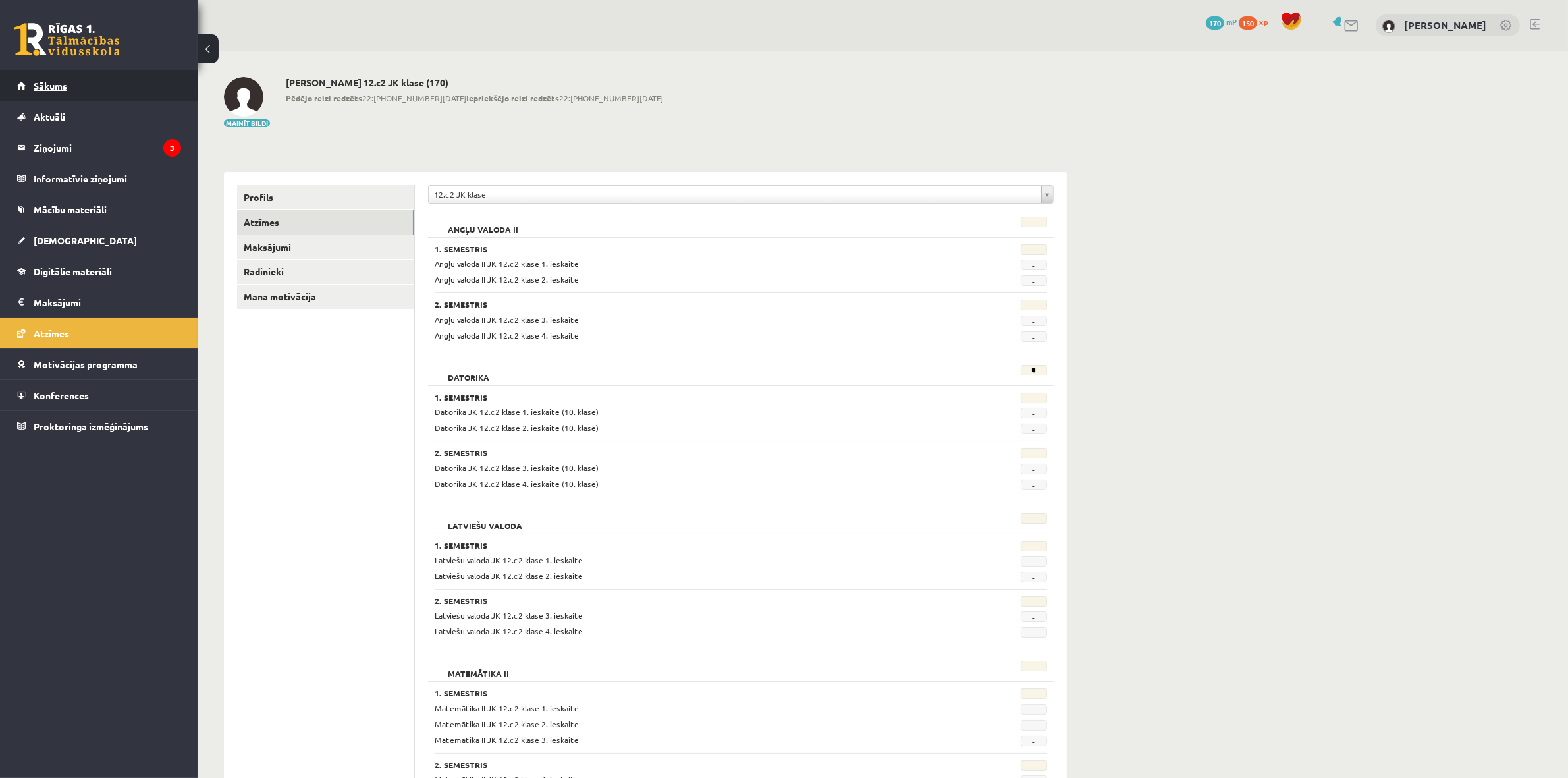
click at [63, 89] on span "Sākums" at bounding box center [50, 85] width 33 height 12
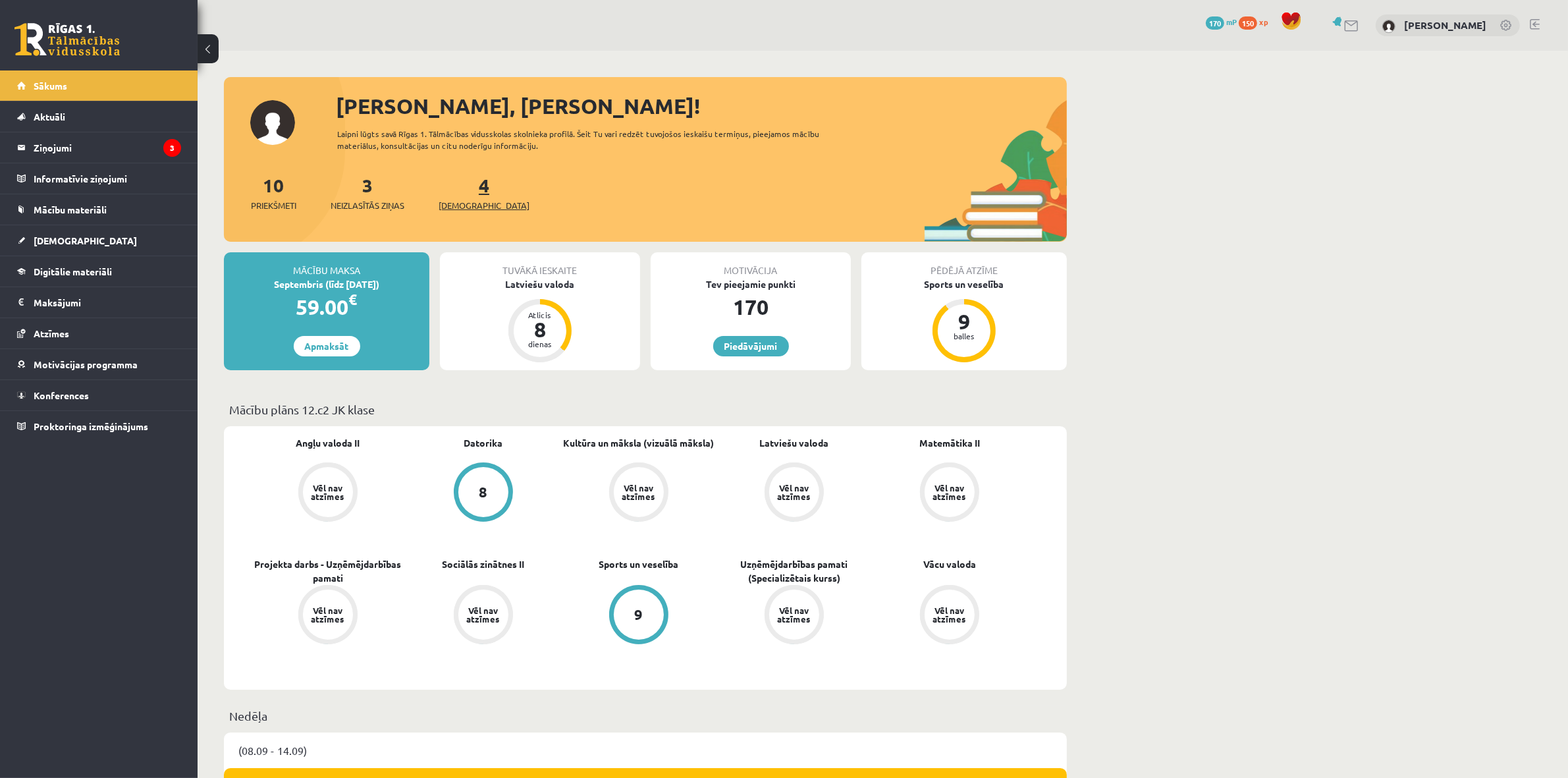
click at [460, 205] on span "[DEMOGRAPHIC_DATA]" at bounding box center [484, 205] width 91 height 13
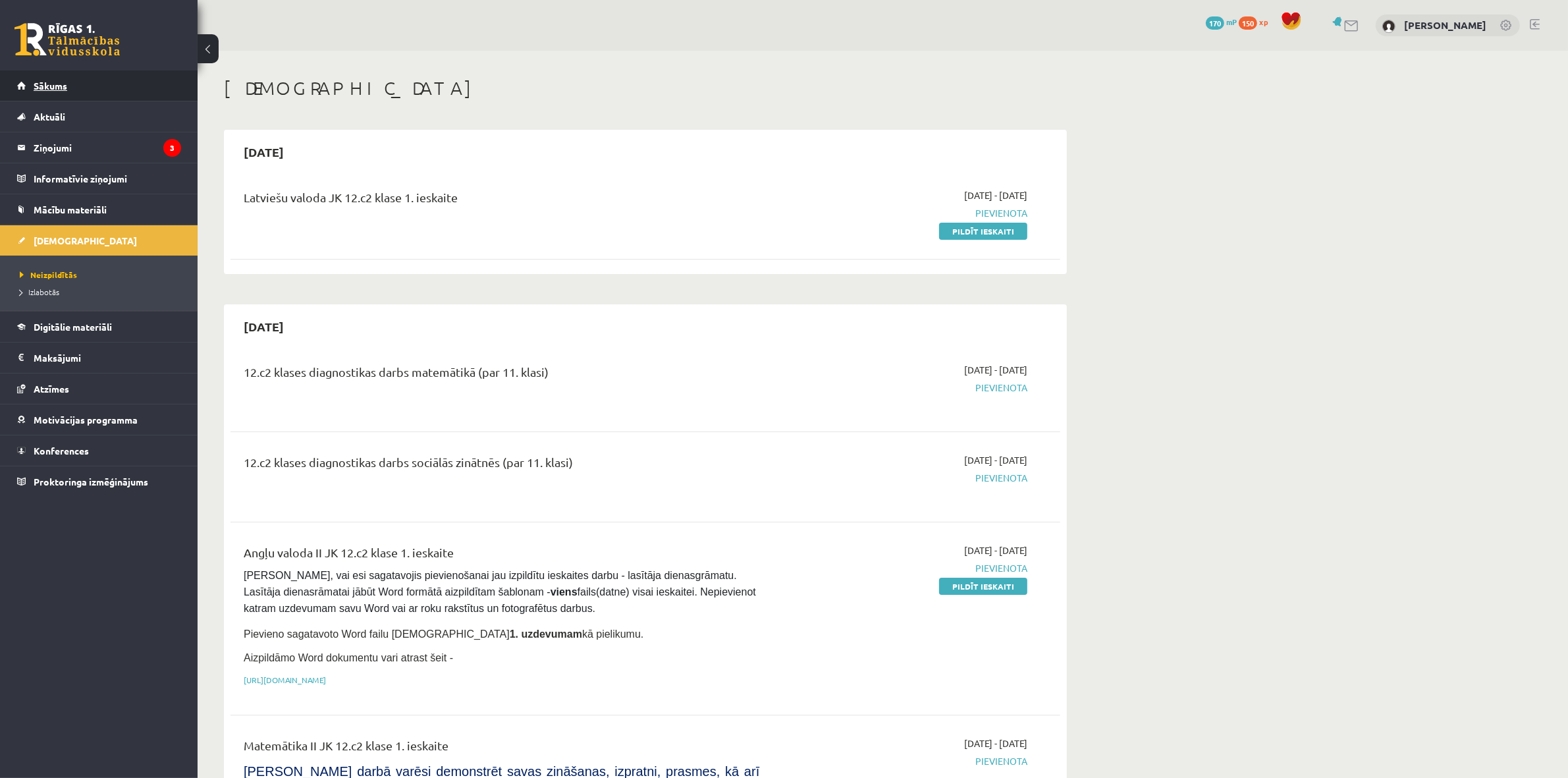
click at [21, 96] on link "Sākums" at bounding box center [99, 85] width 164 height 30
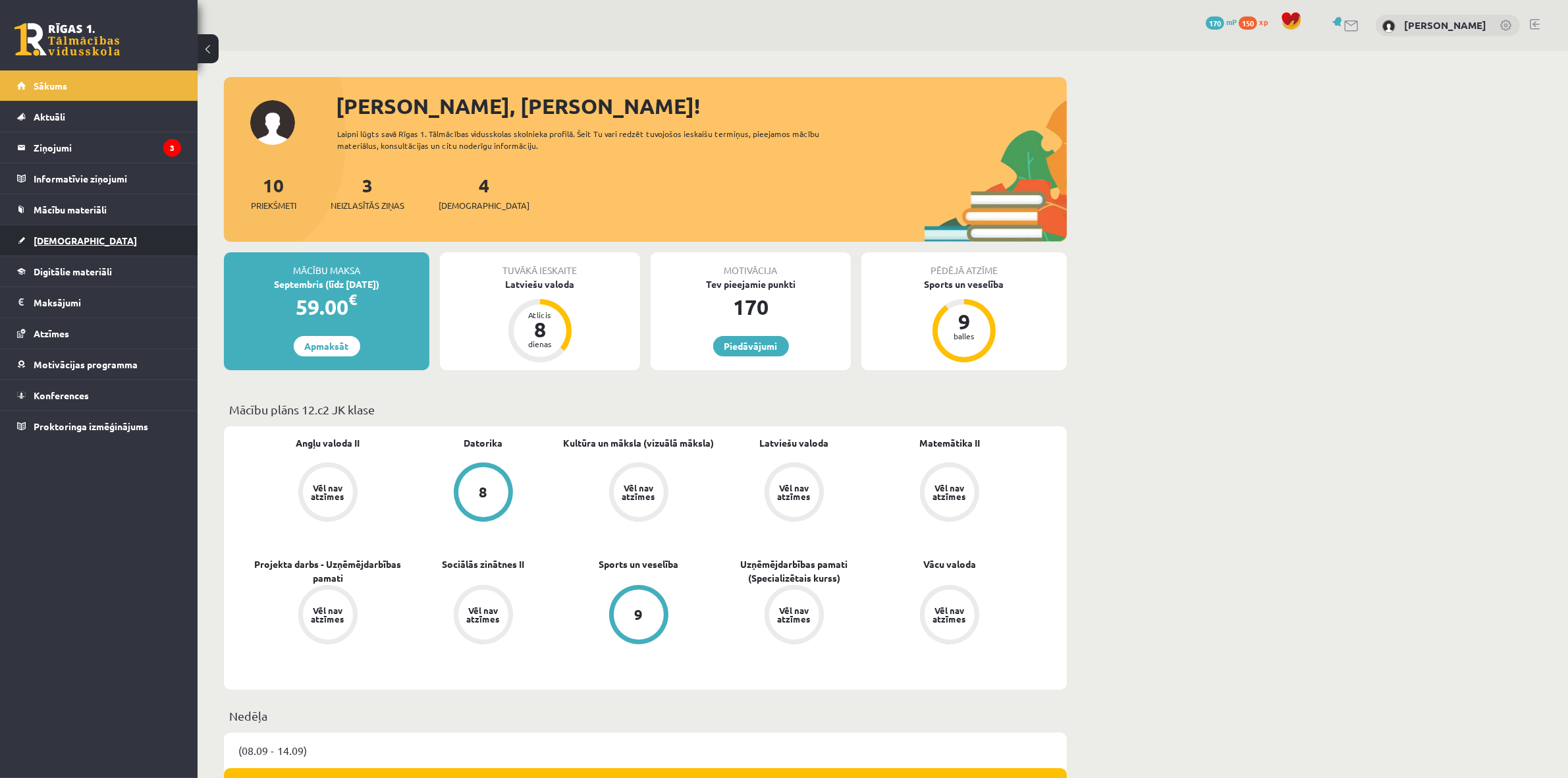
click at [50, 231] on link "[DEMOGRAPHIC_DATA]" at bounding box center [99, 240] width 164 height 30
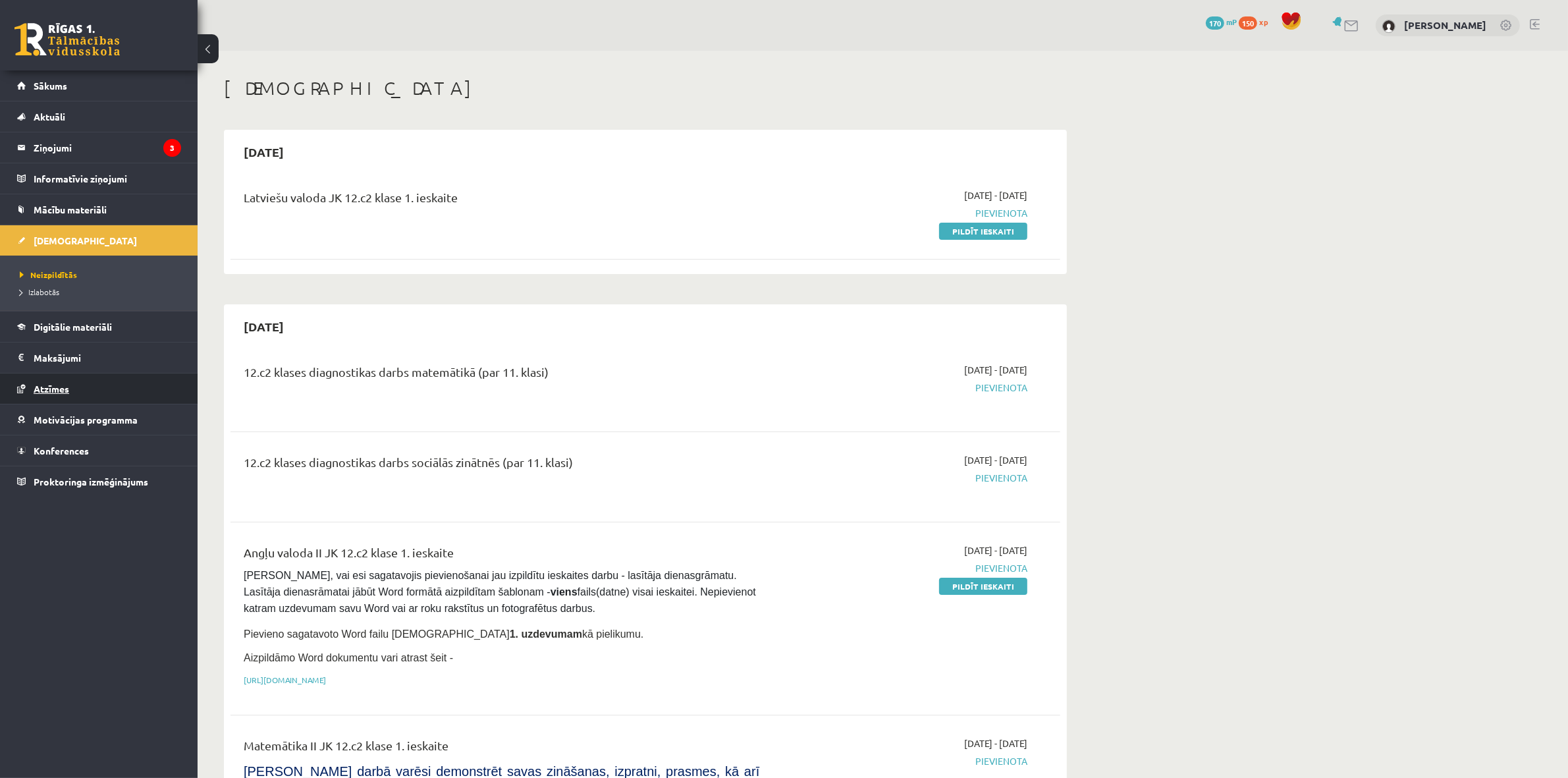
click at [42, 382] on link "Atzīmes" at bounding box center [99, 388] width 164 height 30
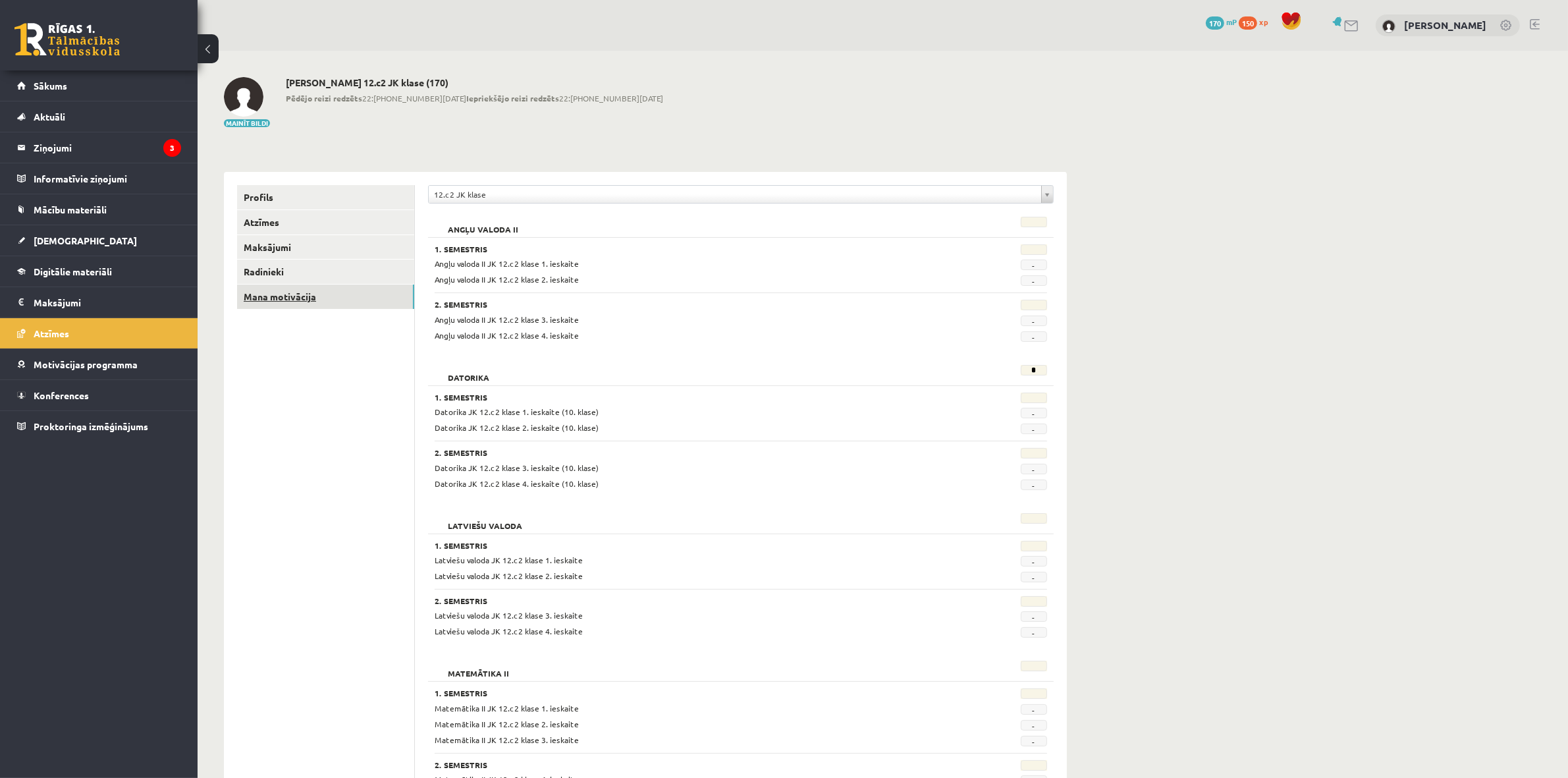
click at [277, 295] on link "Mana motivācija" at bounding box center [325, 296] width 177 height 24
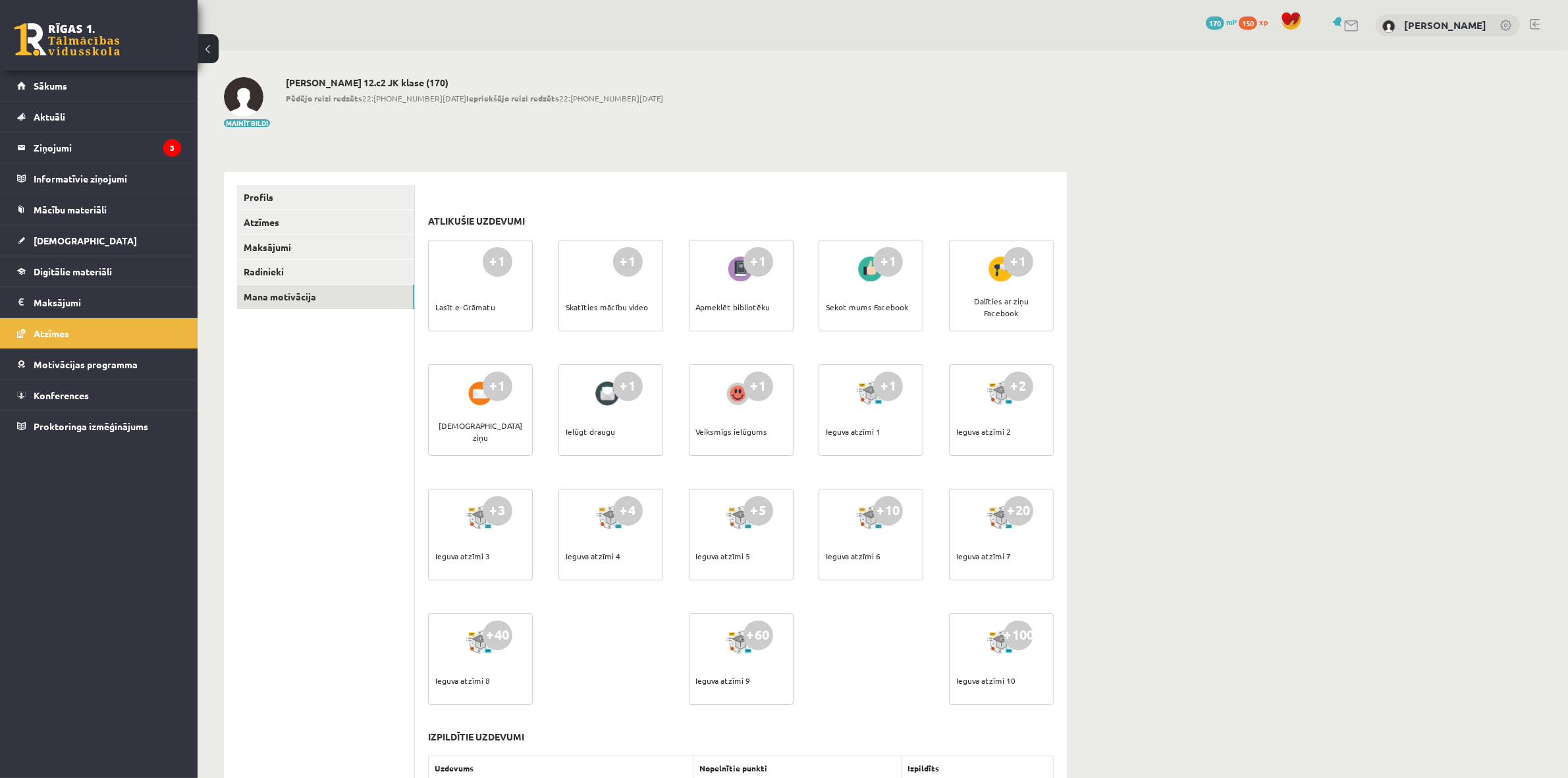
scroll to position [368, 0]
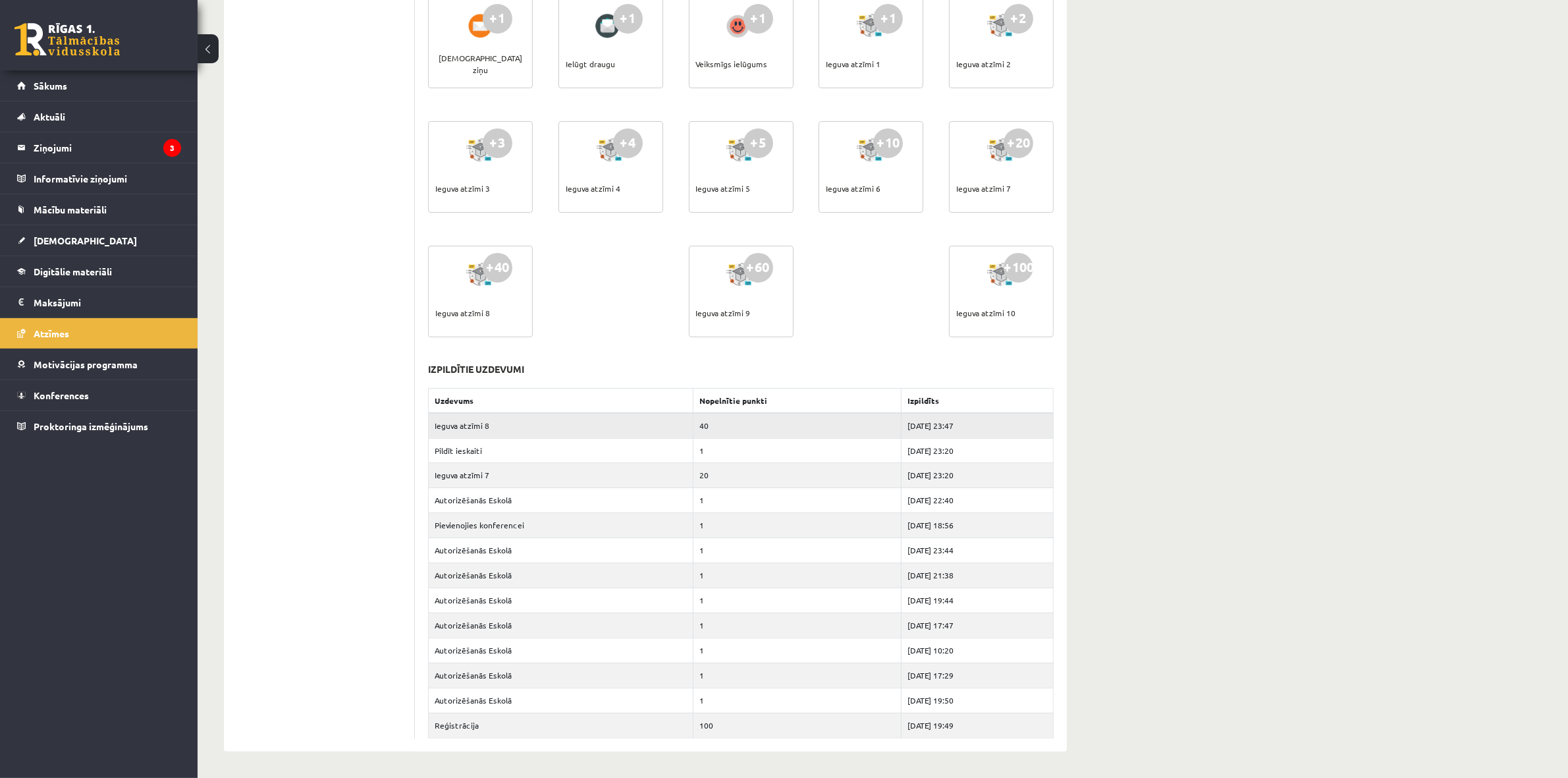
click at [545, 417] on td "Ieguva atzīmi 8" at bounding box center [561, 426] width 265 height 25
drag, startPoint x: 657, startPoint y: 423, endPoint x: 794, endPoint y: 435, distance: 137.5
click at [794, 435] on tr "Ieguva atzīmi 8 40 2025-09-08 23:47" at bounding box center [740, 426] width 625 height 25
click at [477, 423] on td "Ieguva atzīmi 8" at bounding box center [561, 426] width 265 height 25
click at [475, 423] on td "Ieguva atzīmi 8" at bounding box center [561, 426] width 265 height 25
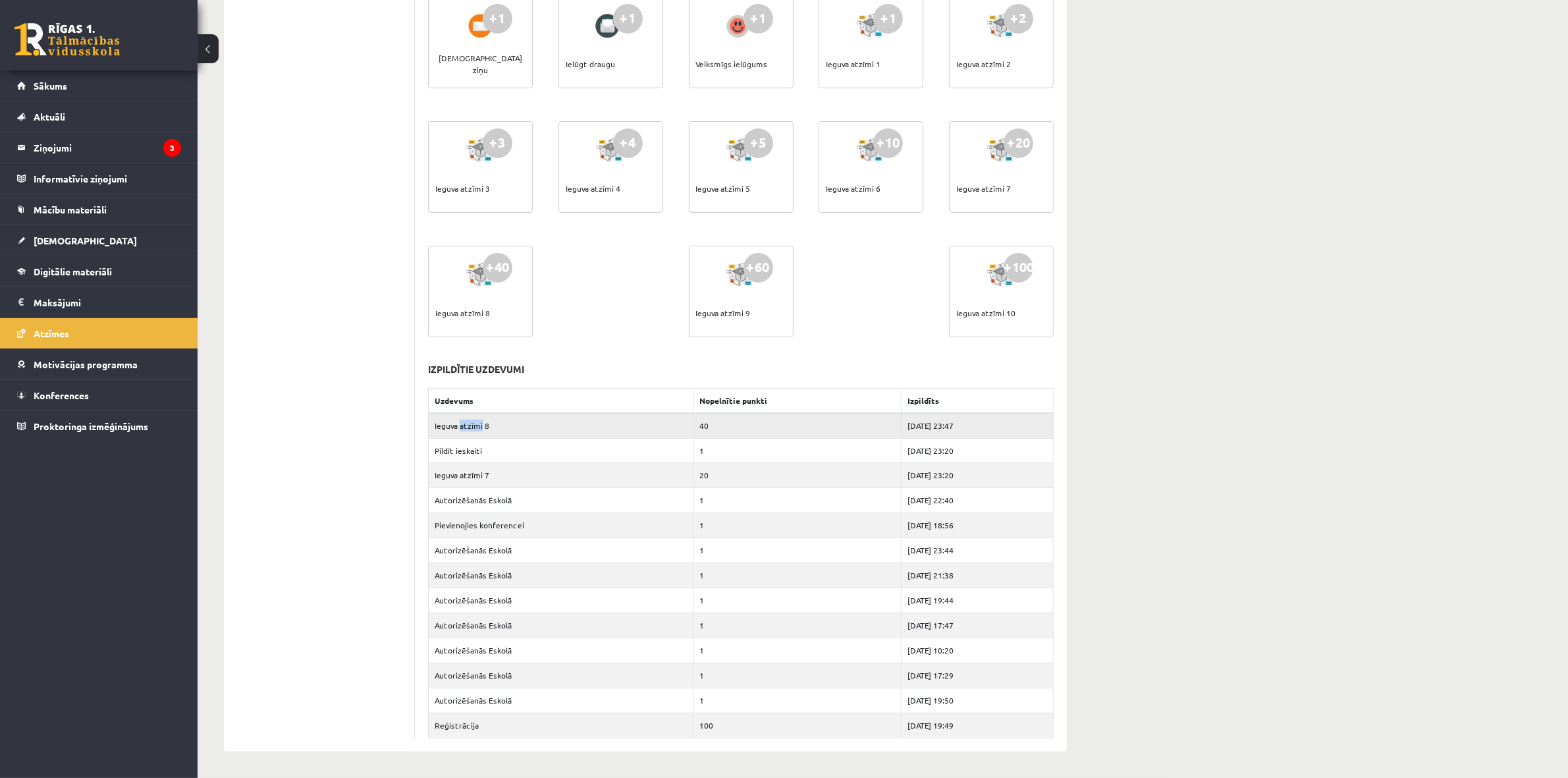
click at [475, 423] on td "Ieguva atzīmi 8" at bounding box center [561, 426] width 265 height 25
click at [474, 425] on td "Ieguva atzīmi 8" at bounding box center [561, 426] width 265 height 25
click at [472, 471] on td "Ieguva atzīmi 7" at bounding box center [561, 476] width 265 height 25
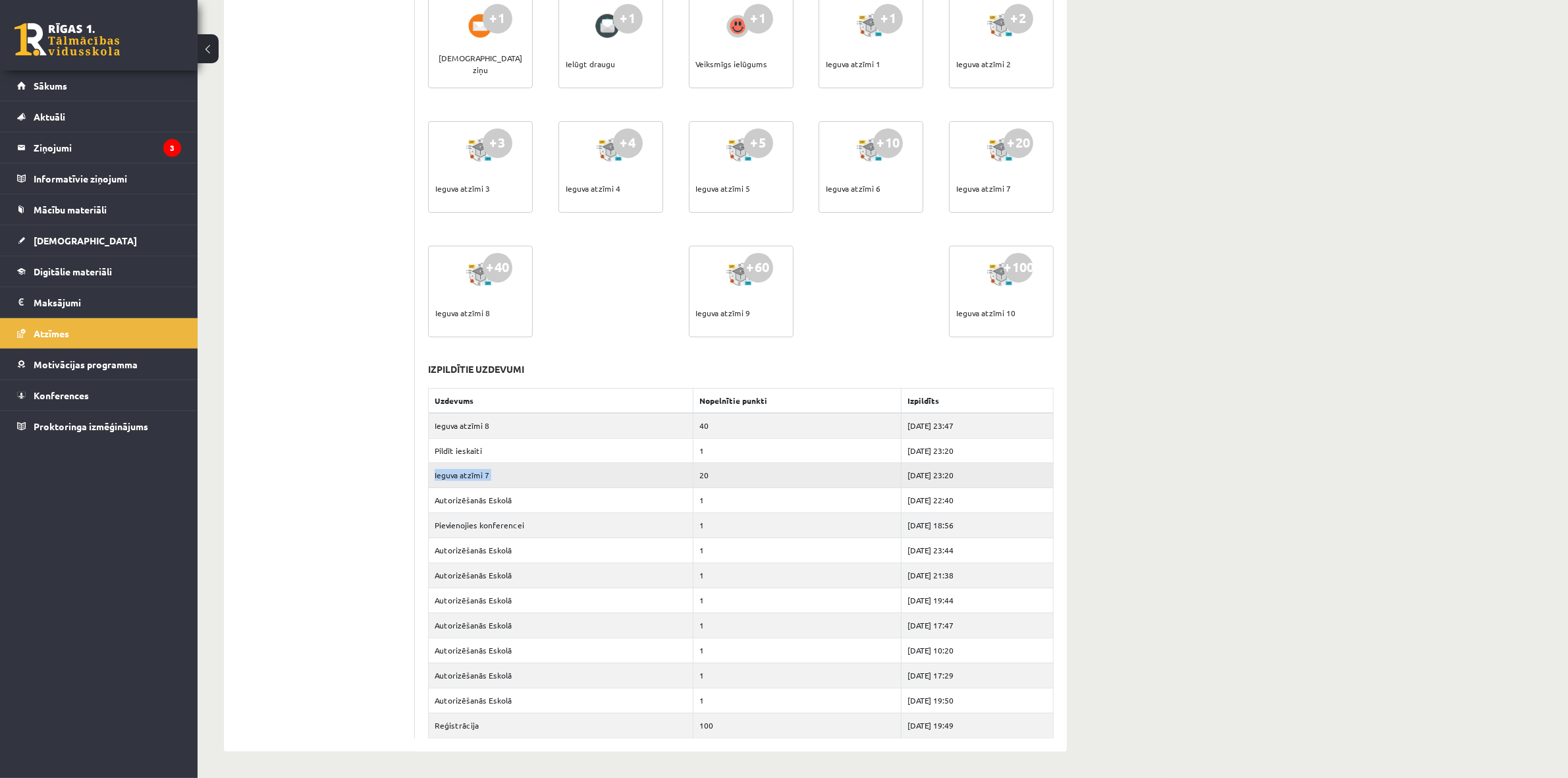
click at [472, 472] on td "Ieguva atzīmi 7" at bounding box center [561, 476] width 265 height 25
click at [524, 475] on td "Ieguva atzīmi 7" at bounding box center [561, 476] width 265 height 25
drag, startPoint x: 488, startPoint y: 474, endPoint x: 481, endPoint y: 467, distance: 9.9
click at [482, 469] on td "Ieguva atzīmi 7" at bounding box center [561, 476] width 265 height 25
click at [483, 418] on td "Ieguva atzīmi 8" at bounding box center [561, 426] width 265 height 25
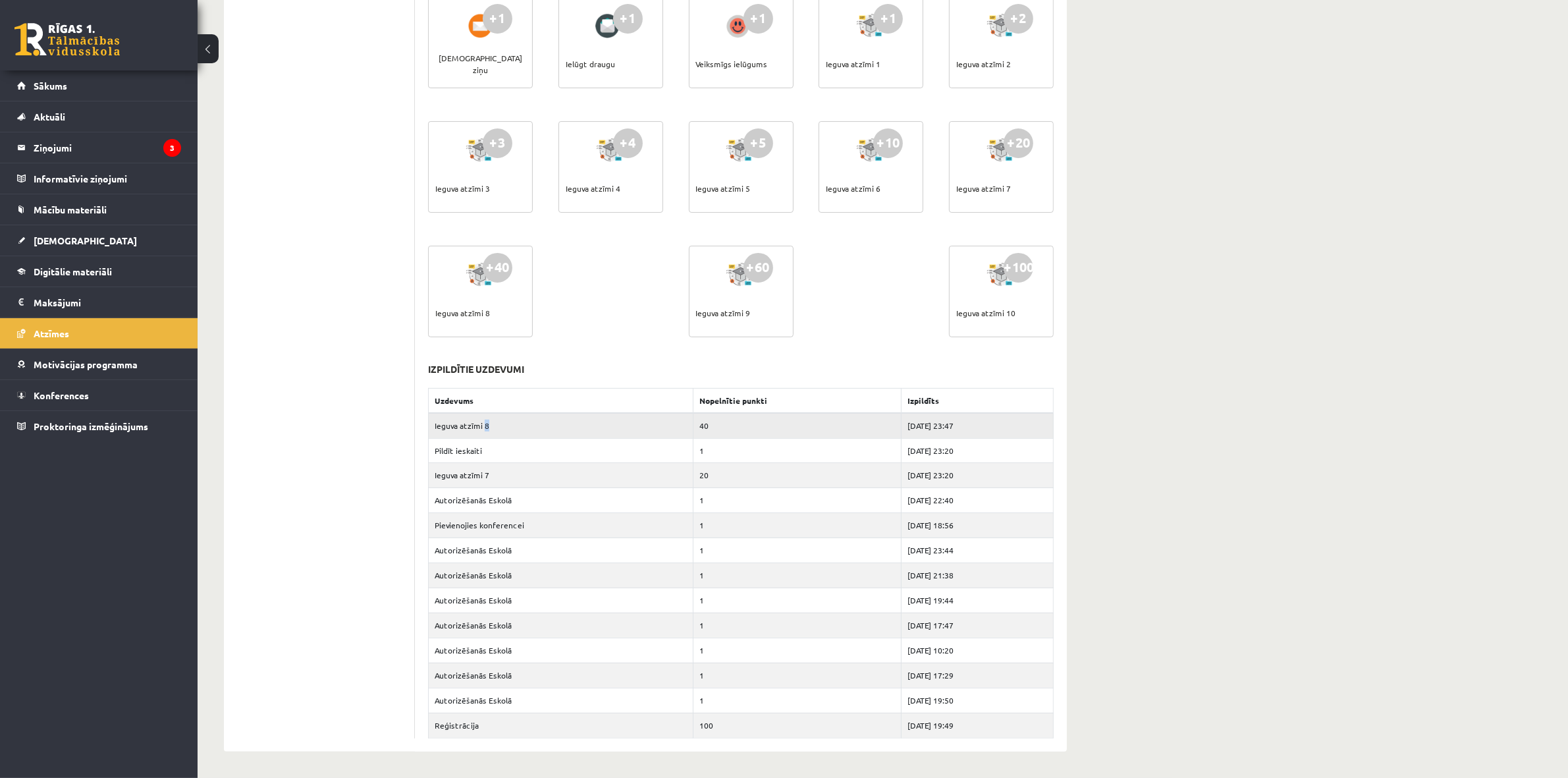
scroll to position [0, 0]
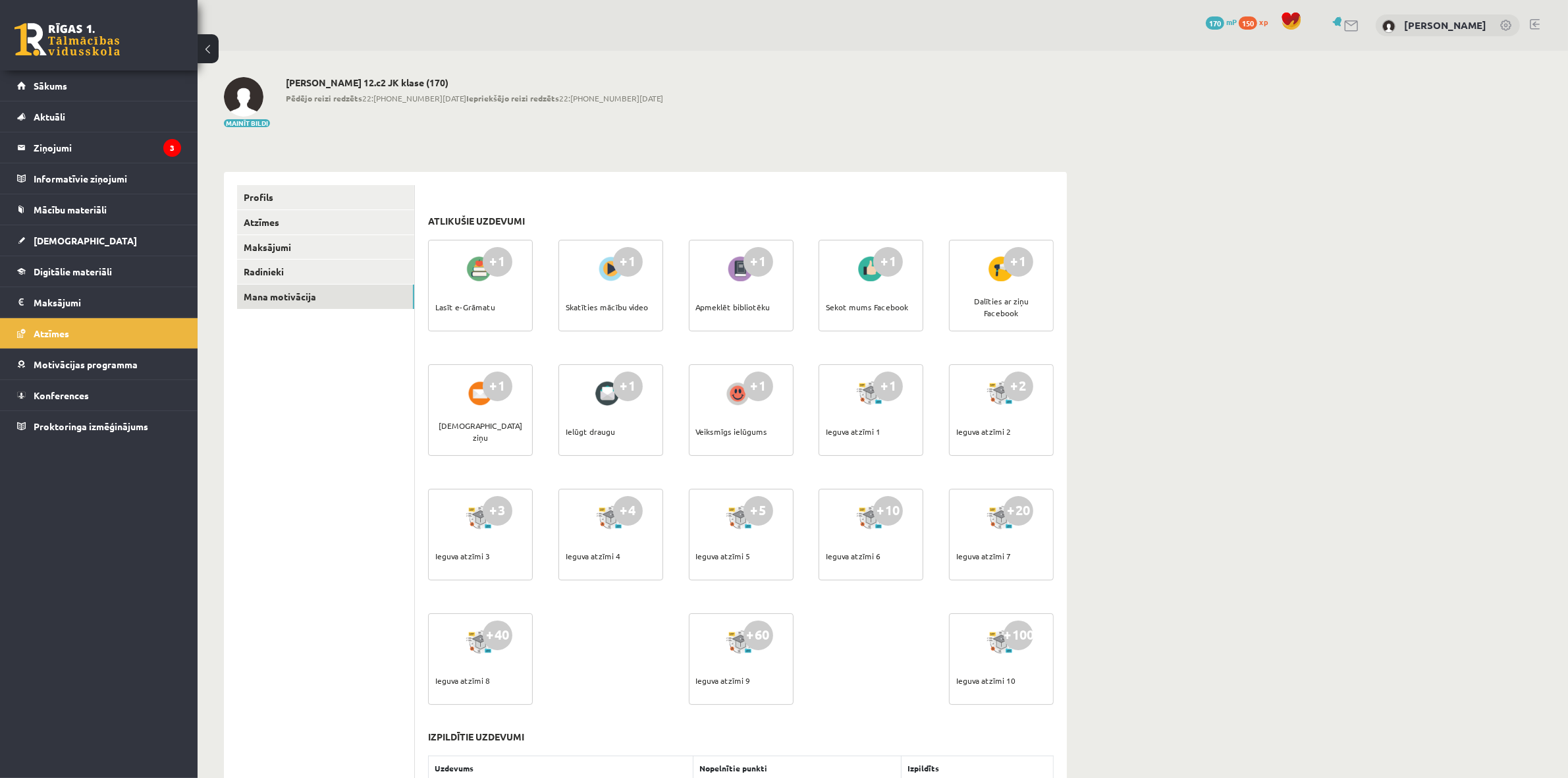
drag, startPoint x: 603, startPoint y: 268, endPoint x: 635, endPoint y: 277, distance: 33.2
click at [637, 275] on div "+1 Skatīties mācību video" at bounding box center [611, 285] width 104 height 91
click at [628, 265] on div "+1" at bounding box center [628, 262] width 30 height 30
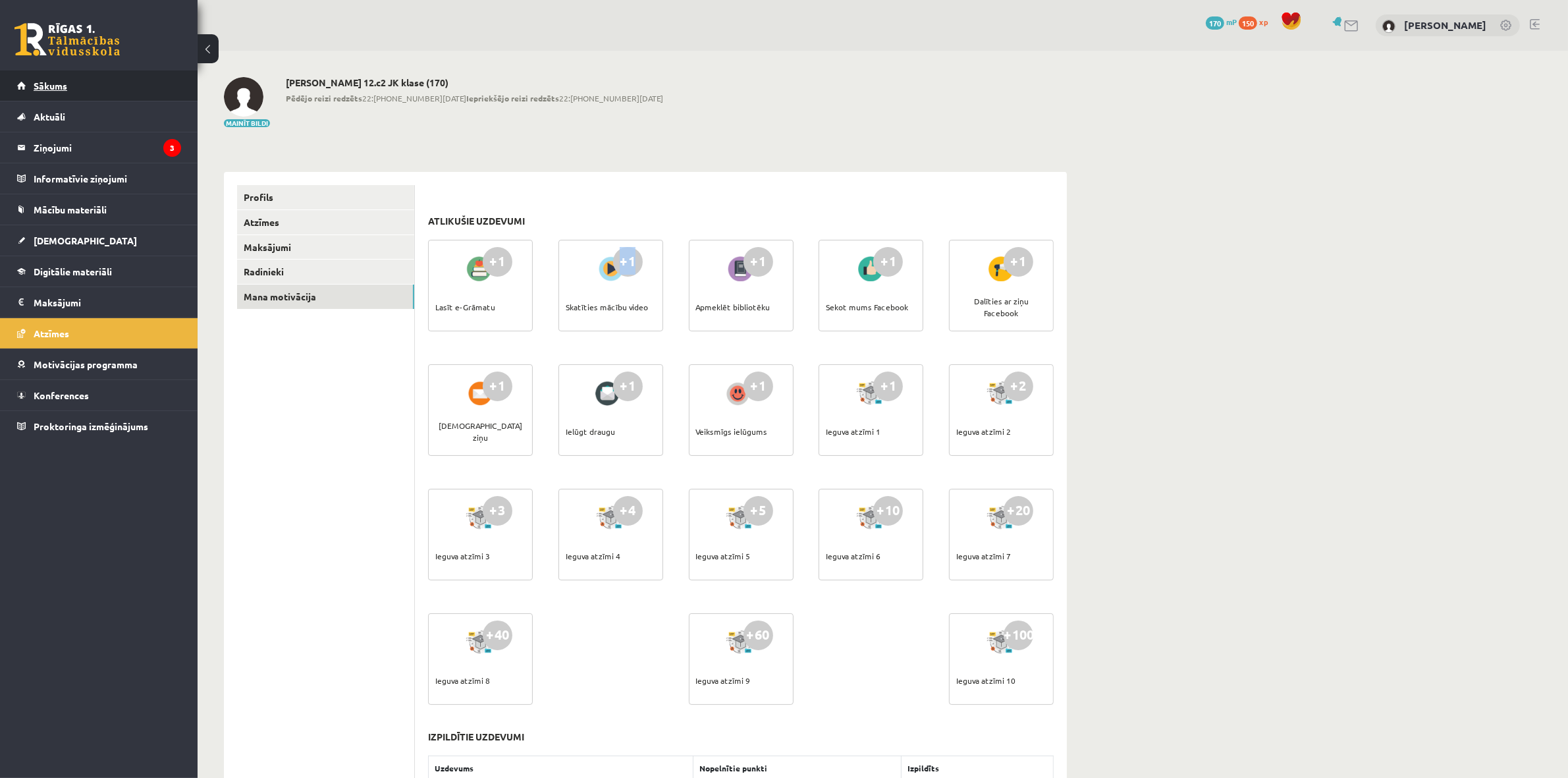
click at [42, 84] on span "Sākums" at bounding box center [50, 85] width 33 height 12
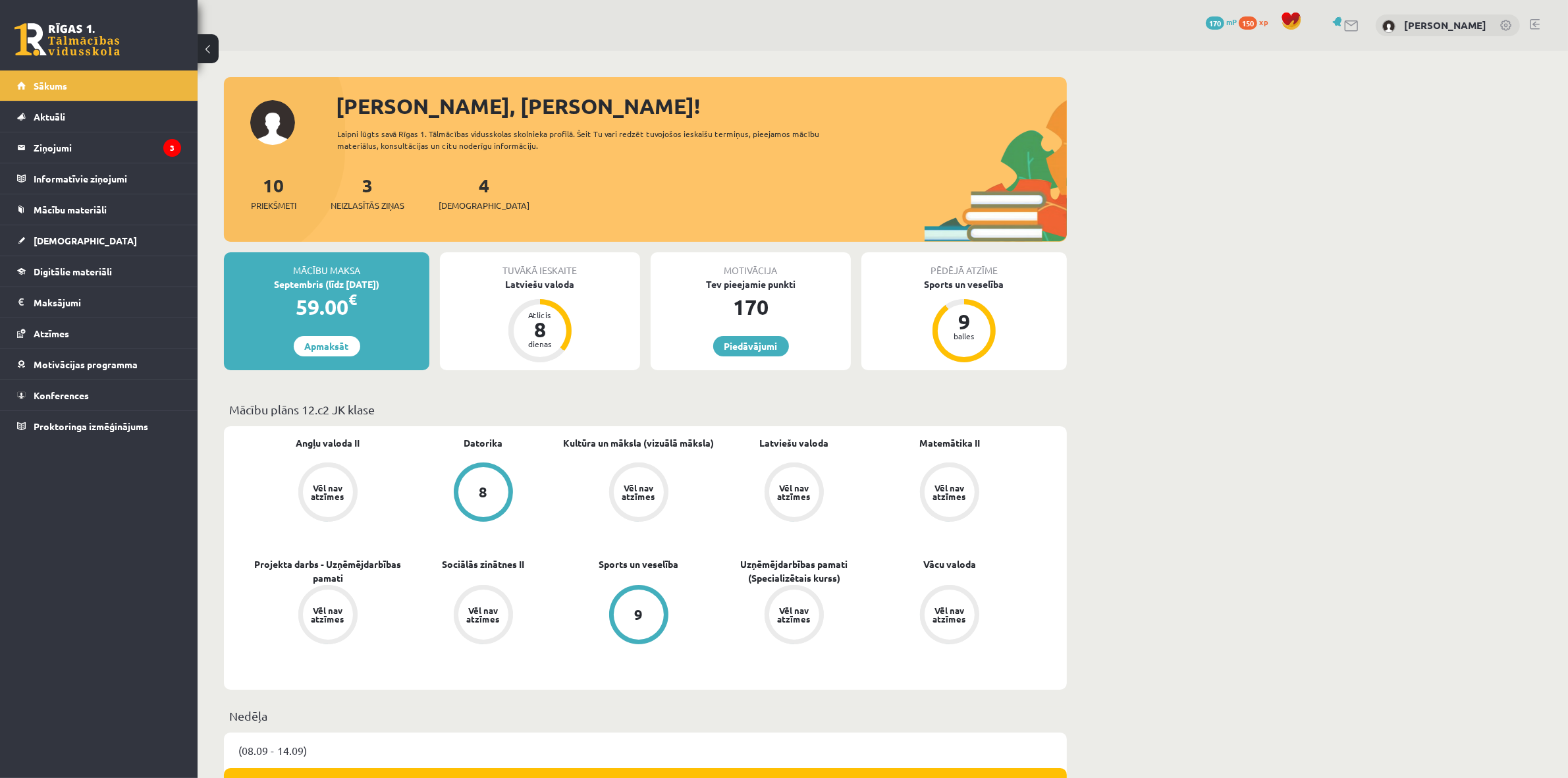
drag, startPoint x: 317, startPoint y: 287, endPoint x: 409, endPoint y: 280, distance: 92.3
click at [405, 283] on div "Septembris (līdz [DATE])" at bounding box center [326, 284] width 205 height 14
click at [953, 278] on div "Sports un veselība" at bounding box center [964, 284] width 205 height 14
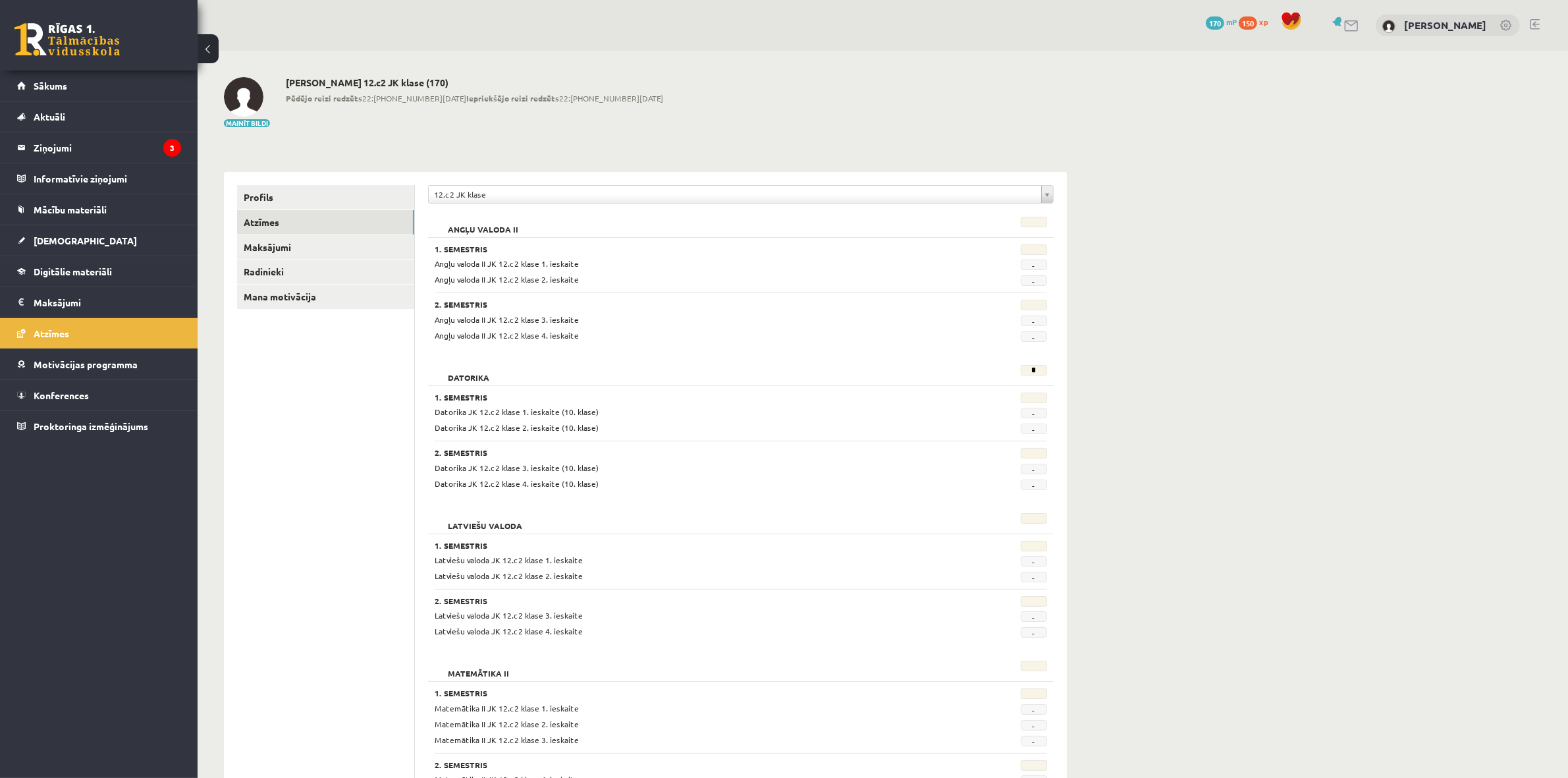
drag, startPoint x: 1032, startPoint y: 376, endPoint x: 1039, endPoint y: 373, distance: 7.6
click at [1041, 376] on div "*" at bounding box center [1004, 374] width 105 height 18
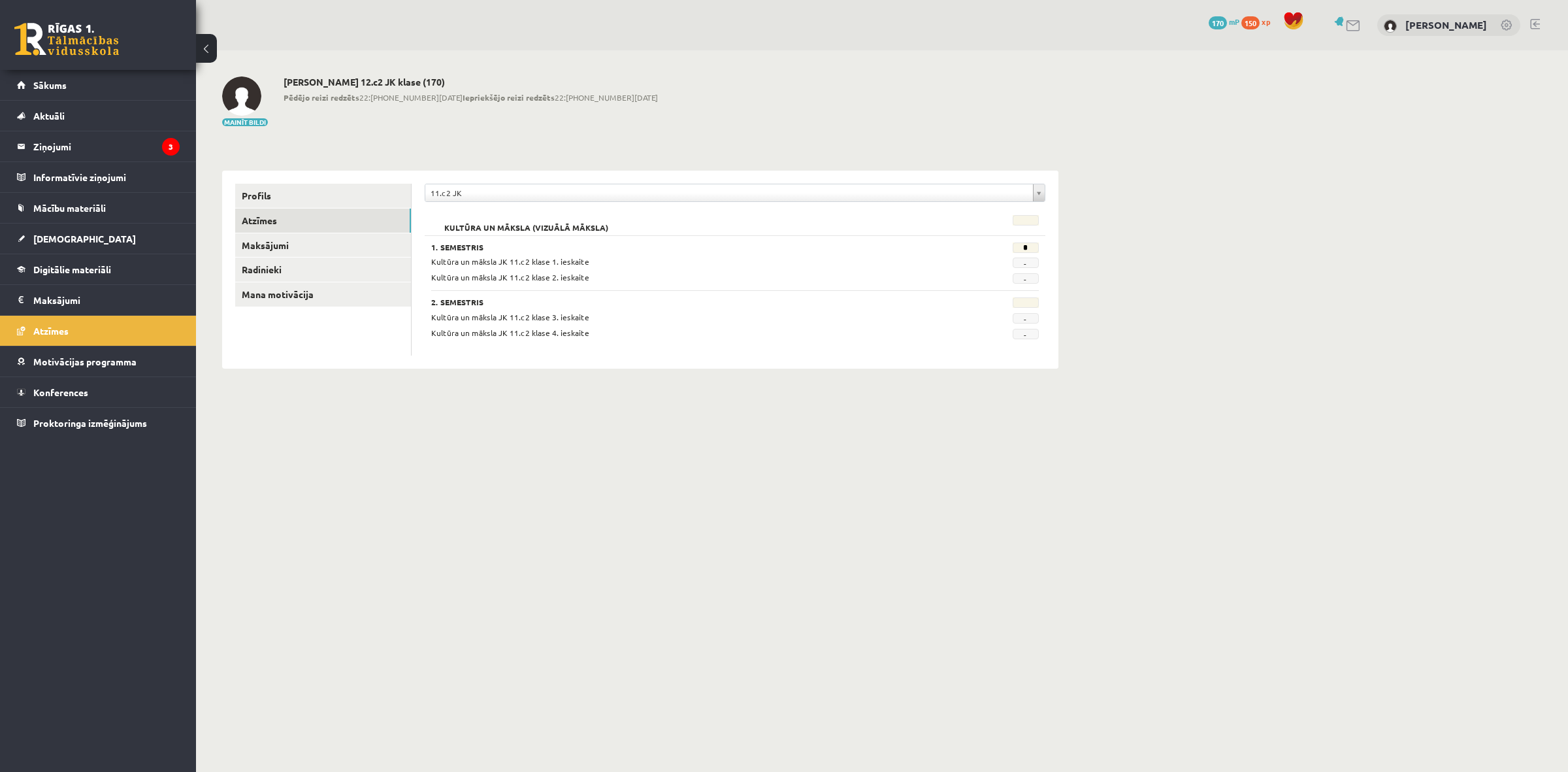
drag, startPoint x: 431, startPoint y: 246, endPoint x: 665, endPoint y: 332, distance: 249.3
click at [665, 335] on div "1. Semestris * Kultūra un māksla JK 11.c2 klase 1. ieskaite - Kultūra un māksla…" at bounding box center [735, 287] width 621 height 104
click at [662, 332] on div "Kultūra un māksla JK 11.c2 klase 4. ieskaite" at bounding box center [683, 333] width 522 height 12
click at [905, 180] on div "**********" at bounding box center [735, 270] width 647 height 198
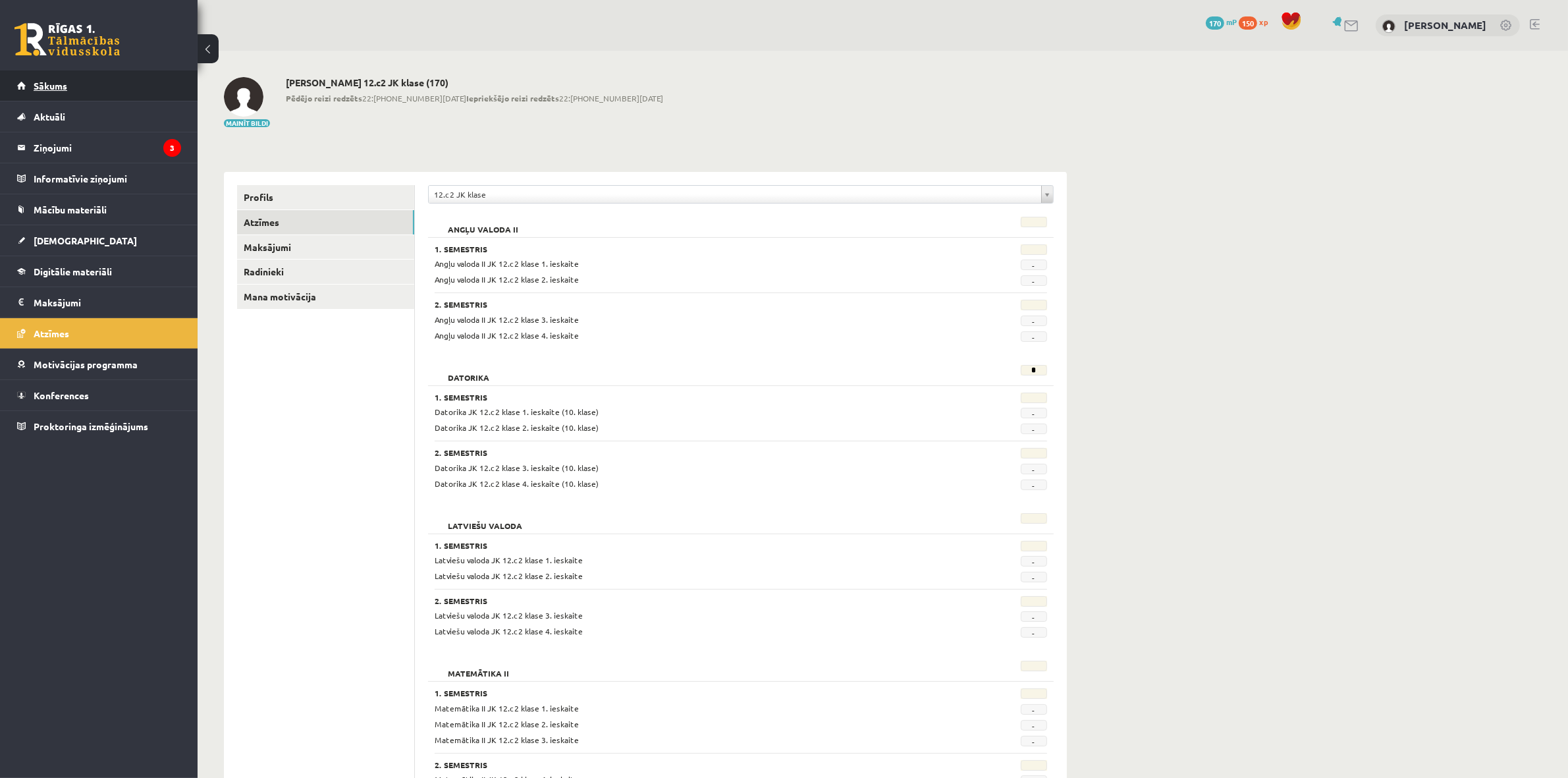
click at [64, 78] on link "Sākums" at bounding box center [99, 85] width 164 height 30
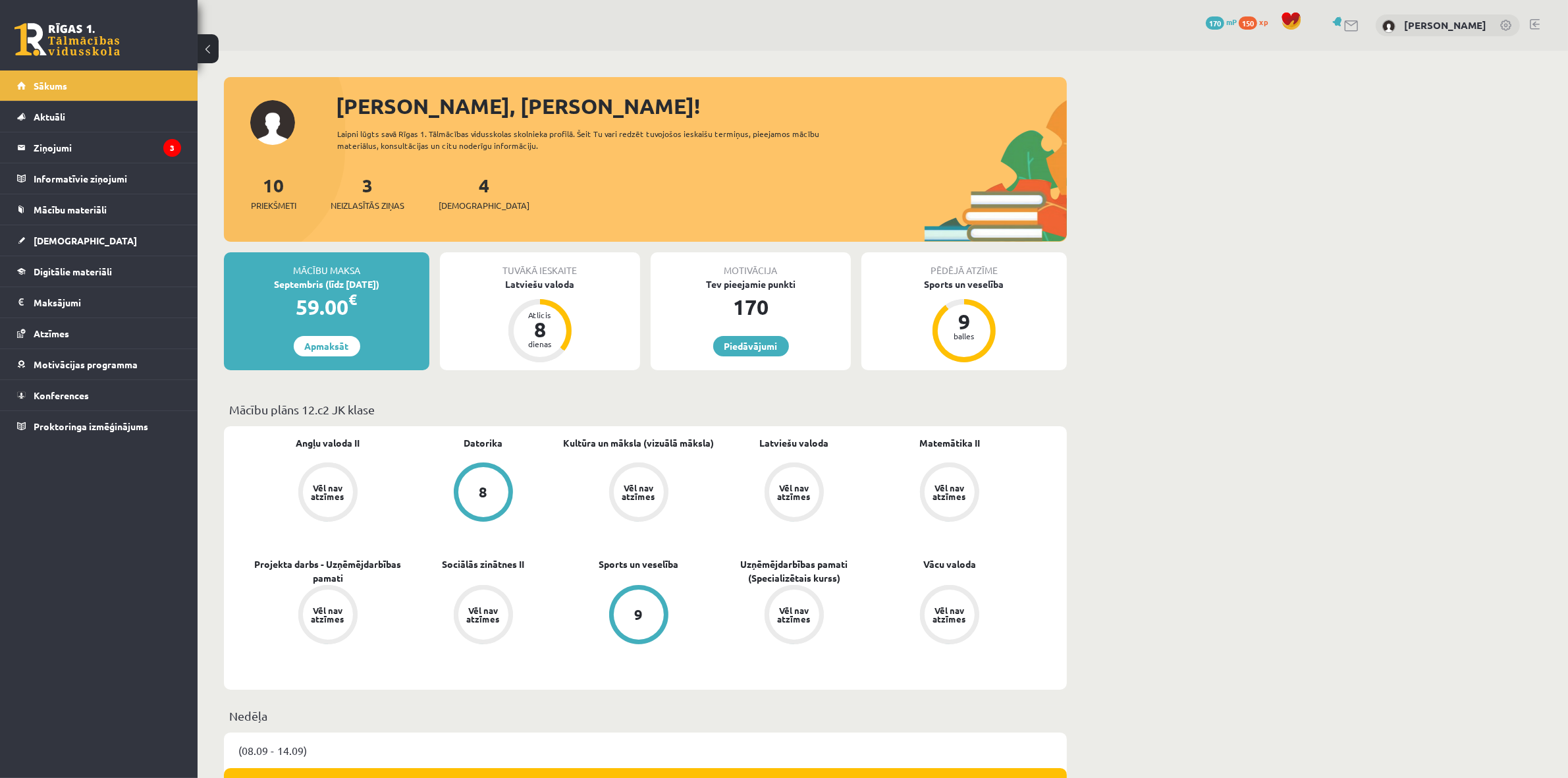
drag, startPoint x: 269, startPoint y: 114, endPoint x: 301, endPoint y: 120, distance: 32.6
click at [301, 120] on div "[PERSON_NAME], [PERSON_NAME]! Laipni lūgts savā Rīgas 1. Tālmācības vidusskolas…" at bounding box center [645, 166] width 843 height 151
drag, startPoint x: 352, startPoint y: 130, endPoint x: 595, endPoint y: 143, distance: 243.3
click at [598, 132] on div "Laipni lūgts savā Rīgas 1. Tālmācības vidusskolas skolnieka profilā. Šeit Tu va…" at bounding box center [590, 139] width 506 height 24
drag, startPoint x: 598, startPoint y: 146, endPoint x: 587, endPoint y: 152, distance: 12.5
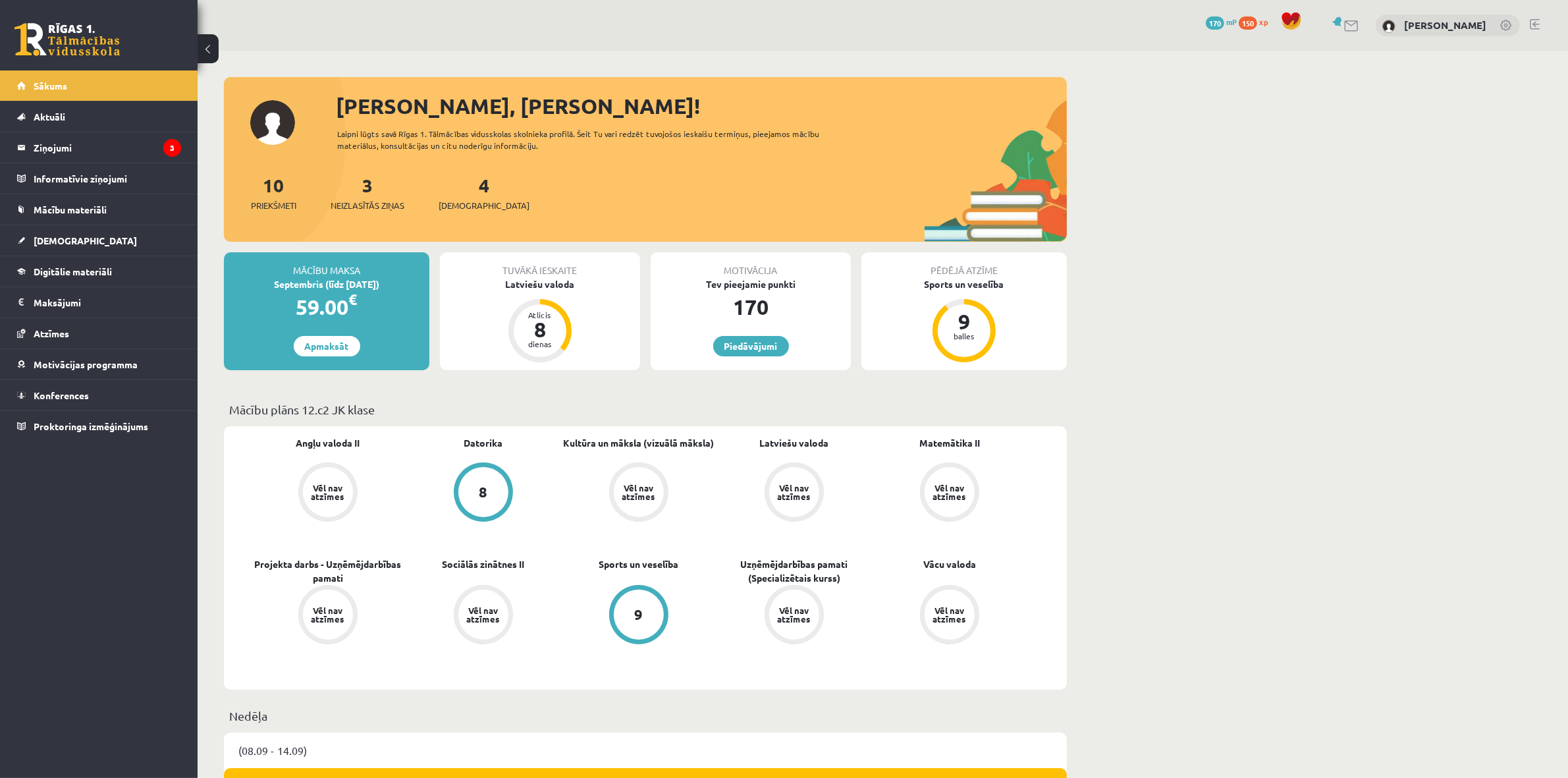
click at [596, 146] on div "Laipni lūgts savā Rīgas 1. Tālmācības vidusskolas skolnieka profilā. Šeit Tu va…" at bounding box center [590, 139] width 506 height 24
click at [60, 241] on span "[DEMOGRAPHIC_DATA]" at bounding box center [85, 240] width 103 height 12
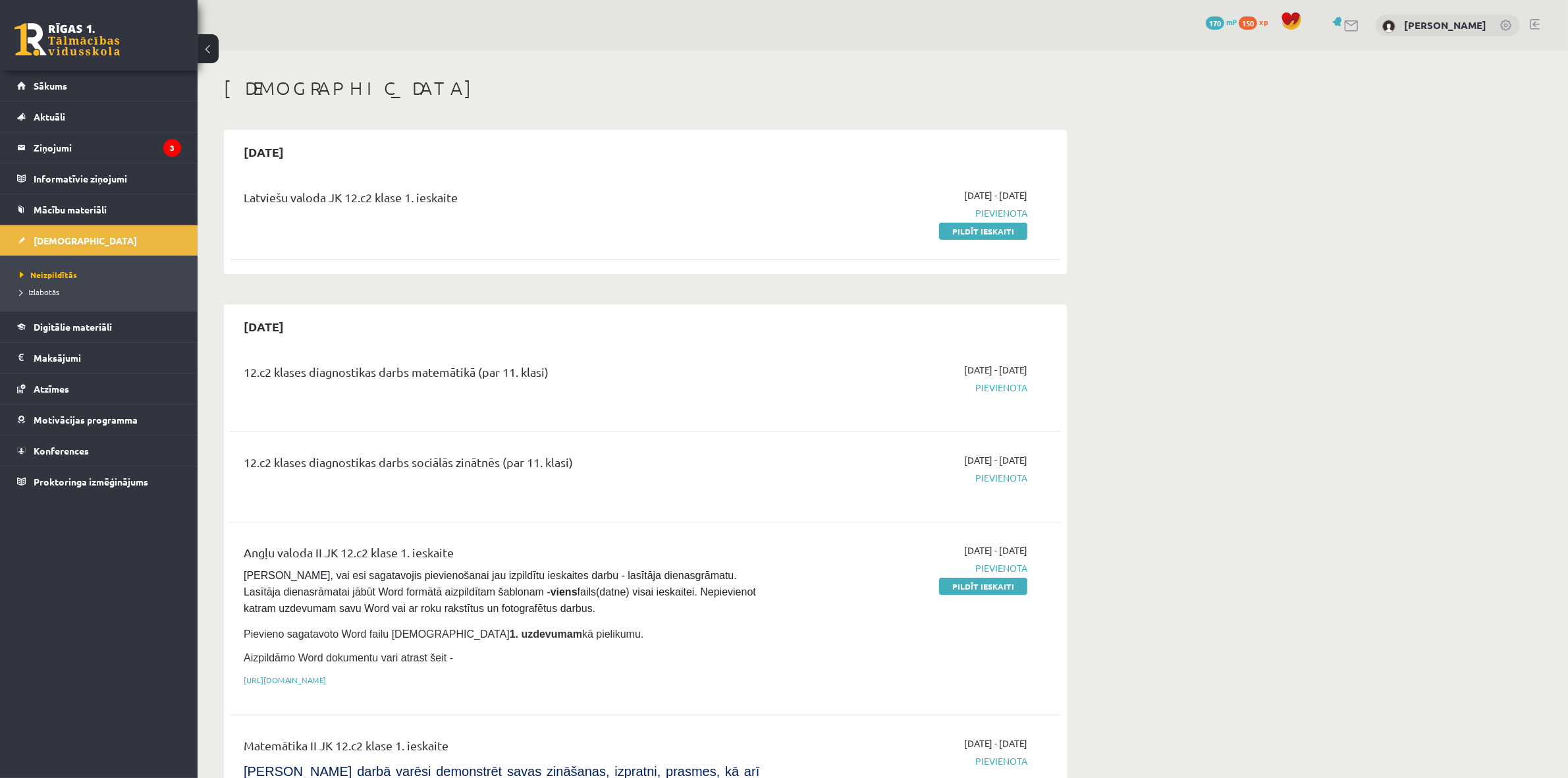
drag, startPoint x: 979, startPoint y: 557, endPoint x: 1026, endPoint y: 525, distance: 56.9
click at [1025, 547] on span "[DATE] - [DATE]" at bounding box center [995, 550] width 63 height 14
click at [1054, 362] on div "12.c2 klases diagnostikas darbs matemātikā (par 11. klasi) 2025-09-16 - 2025-09…" at bounding box center [645, 387] width 830 height 74
drag, startPoint x: 466, startPoint y: 186, endPoint x: 267, endPoint y: 180, distance: 199.1
click at [267, 180] on div "Latviešu valoda JK 12.c2 klase 1. ieskaite 2025-09-01 - 2025-09-15 Pievienota P…" at bounding box center [645, 212] width 830 height 76
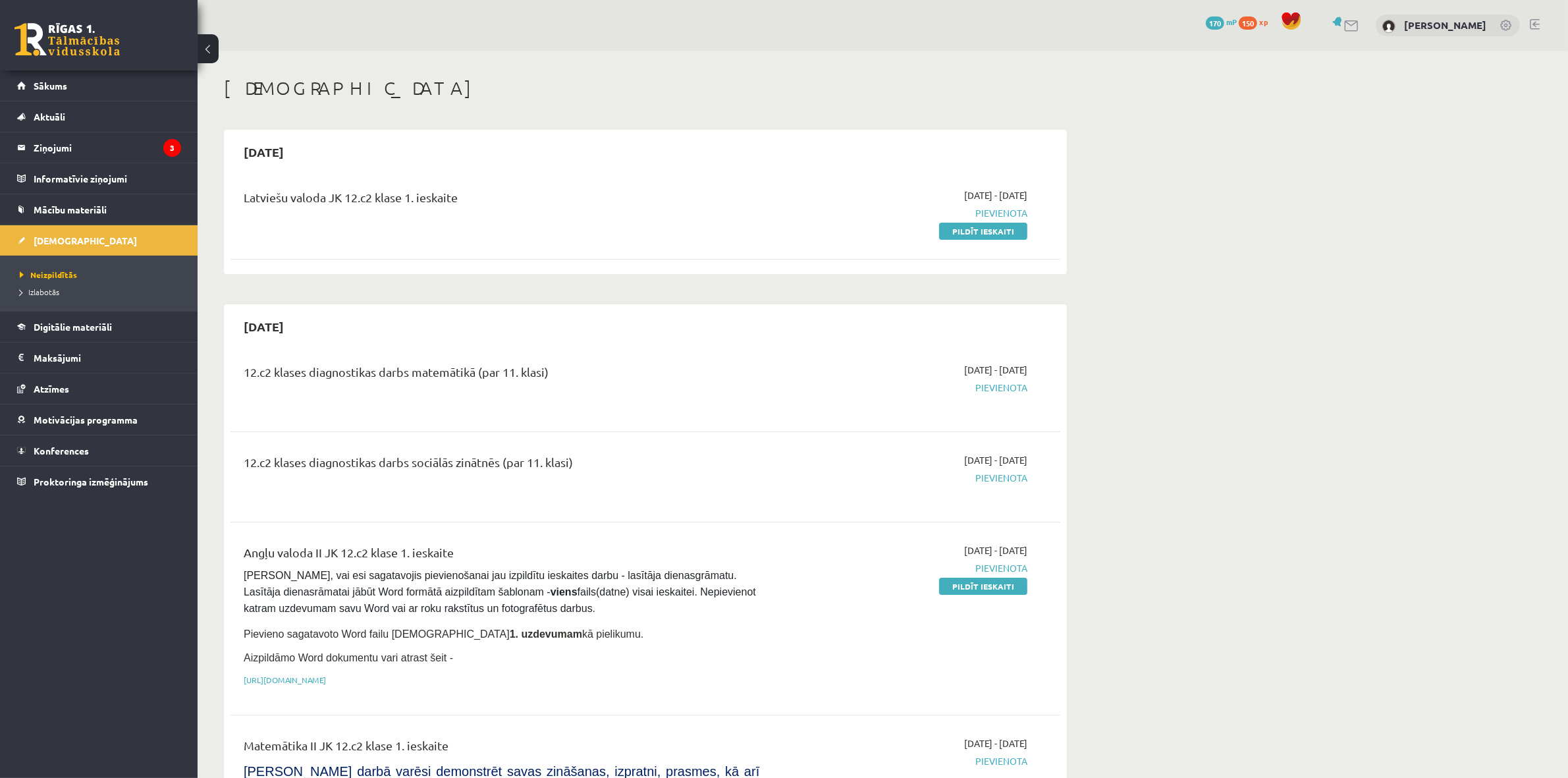
drag, startPoint x: 587, startPoint y: 364, endPoint x: 210, endPoint y: 380, distance: 377.3
drag, startPoint x: 607, startPoint y: 463, endPoint x: 362, endPoint y: 446, distance: 245.6
click at [363, 449] on div "12.c2 klases diagnostikas darbs sociālās zinātnēs (par 11. klasi) 2025-09-16 - …" at bounding box center [645, 477] width 830 height 74
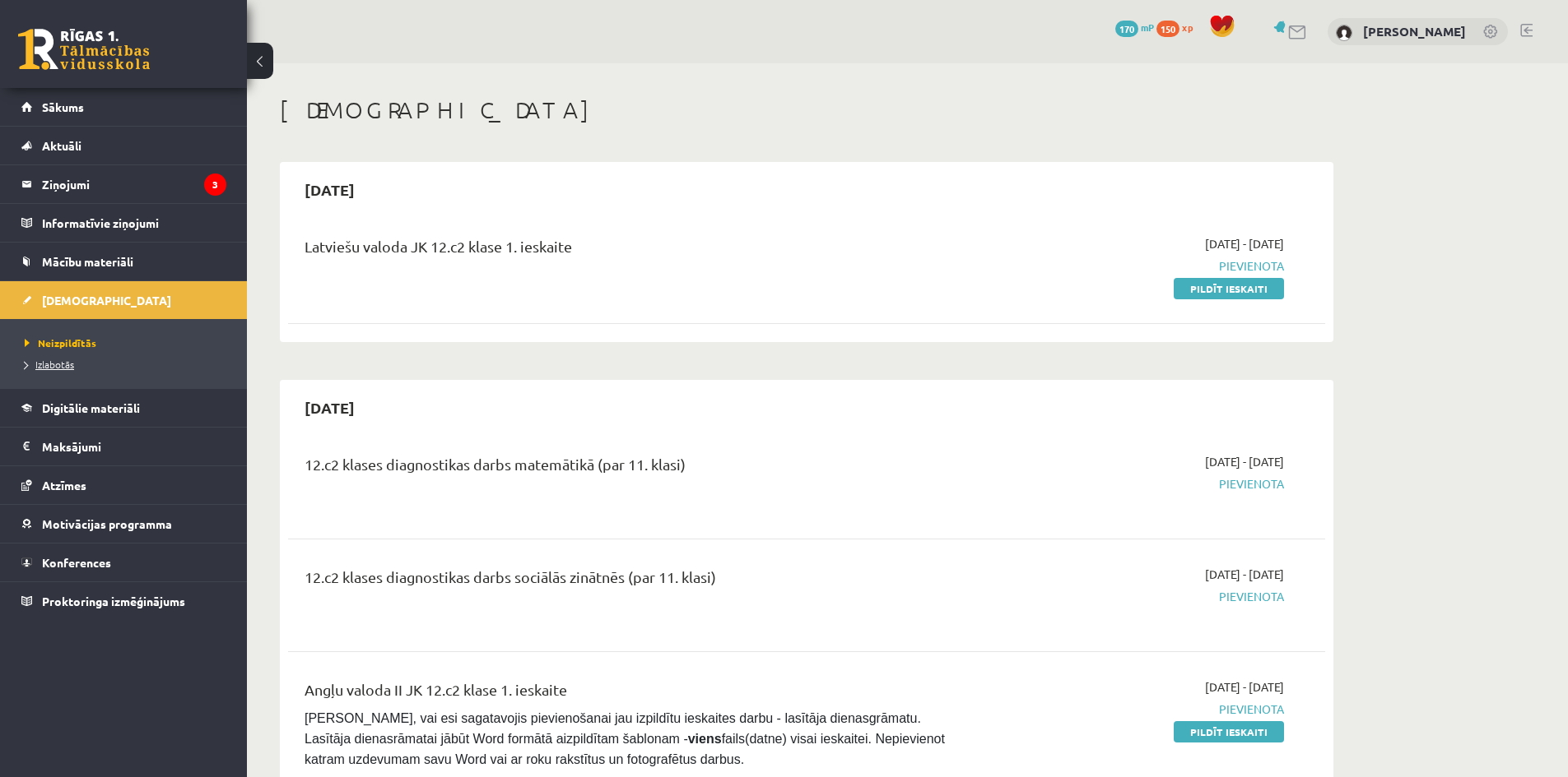
click at [32, 370] on link "Izlabotās" at bounding box center [127, 364] width 205 height 15
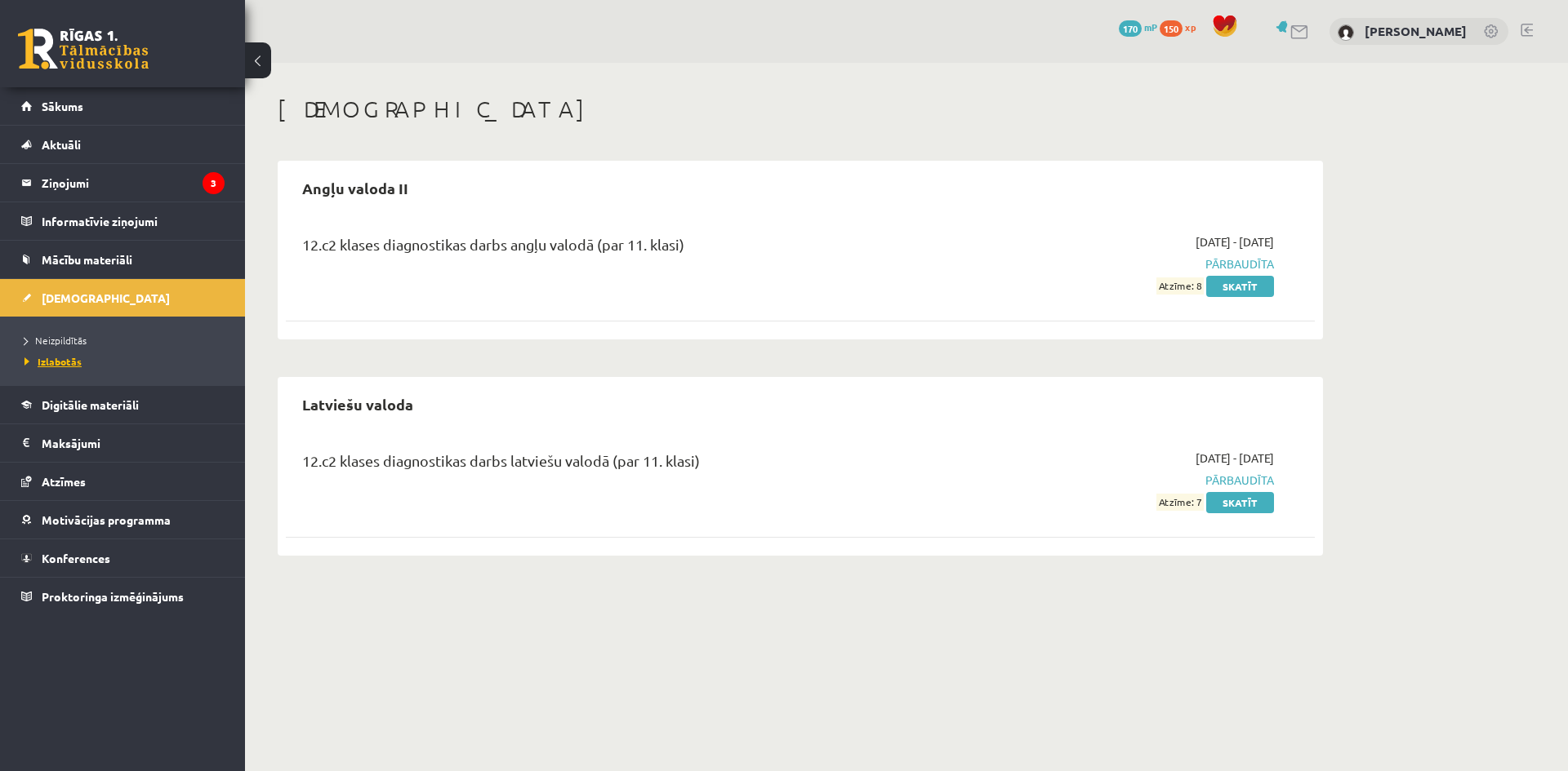
click at [25, 360] on span "Izlabotās" at bounding box center [53, 361] width 57 height 13
drag, startPoint x: 1202, startPoint y: 289, endPoint x: 1154, endPoint y: 275, distance: 50.0
click at [1154, 275] on div "2025-09-01 - 2025-09-15 Pārbaudīta Atzīme: 8 Skatīt" at bounding box center [1120, 263] width 333 height 61
drag, startPoint x: 1202, startPoint y: 508, endPoint x: 1106, endPoint y: 483, distance: 99.2
click at [1143, 503] on div "2025-09-01 - 2025-09-15 Pārbaudīta Atzīme: 7 Skatīt" at bounding box center [1120, 480] width 333 height 61
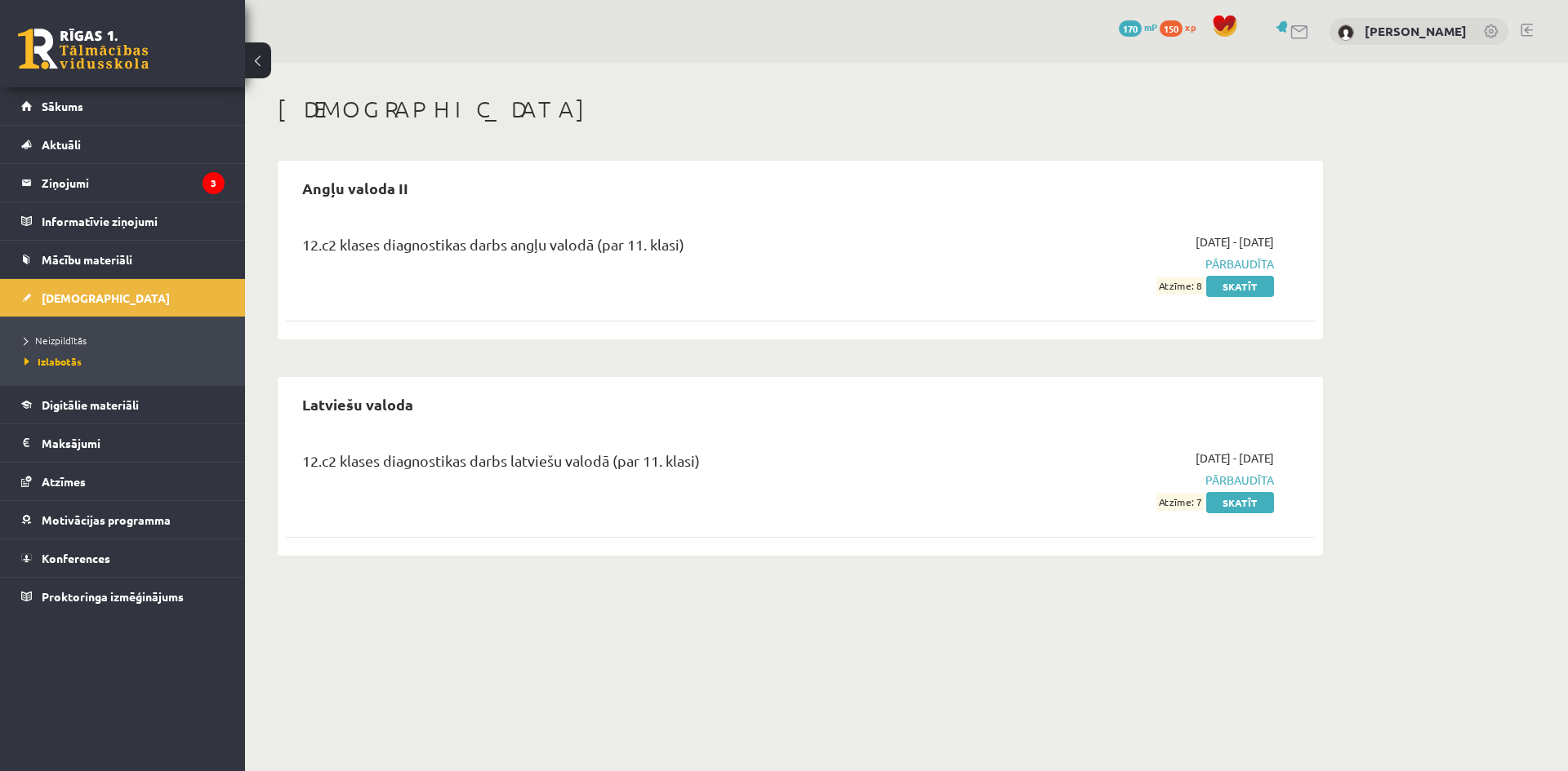
click at [945, 432] on div "Latviešu valoda 12.c2 klases diagnostikas darbs latviešu valodā (par 11. klasi)…" at bounding box center [800, 466] width 1045 height 179
click at [67, 101] on span "Sākums" at bounding box center [62, 105] width 41 height 15
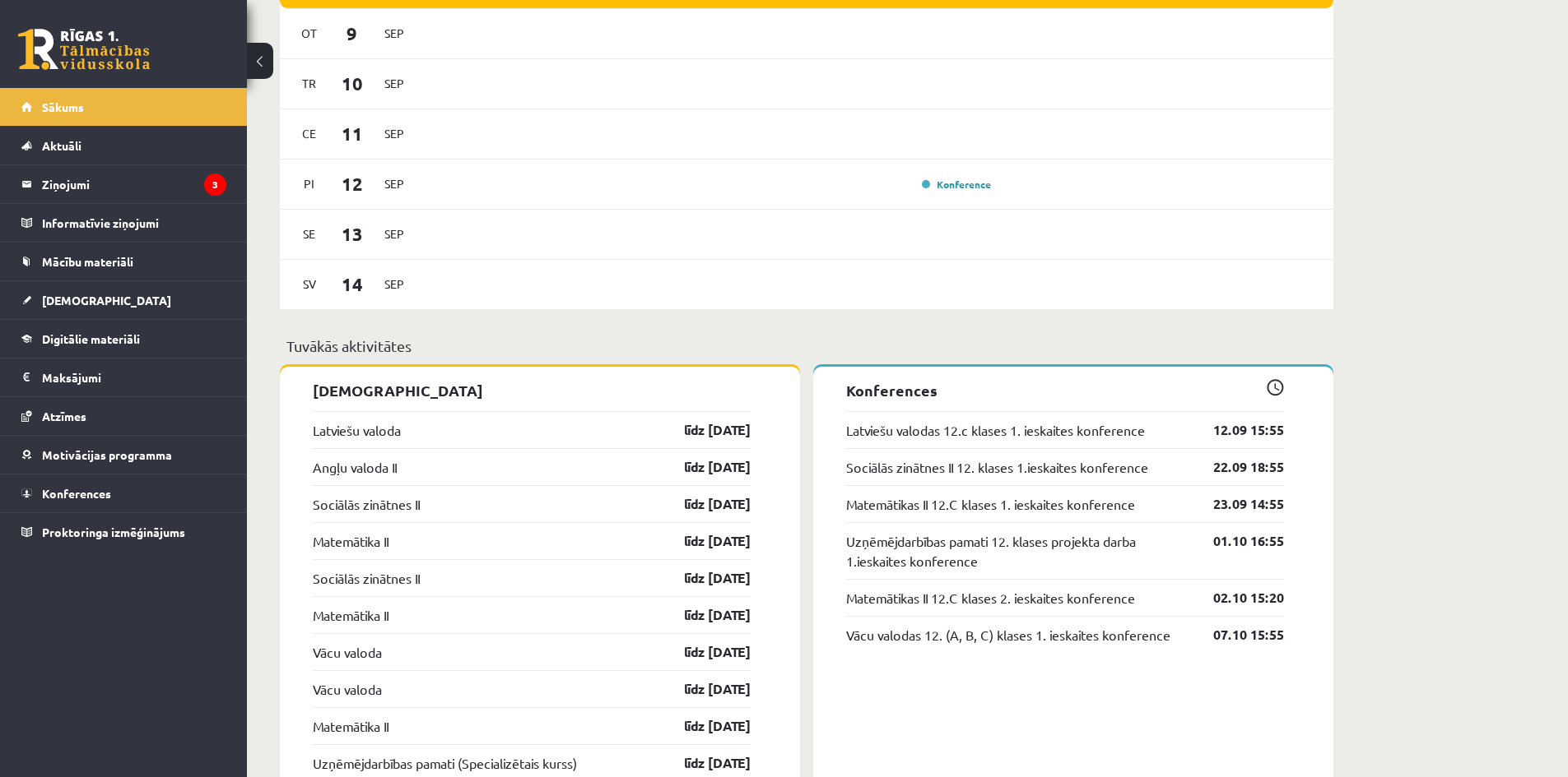
scroll to position [1096, 0]
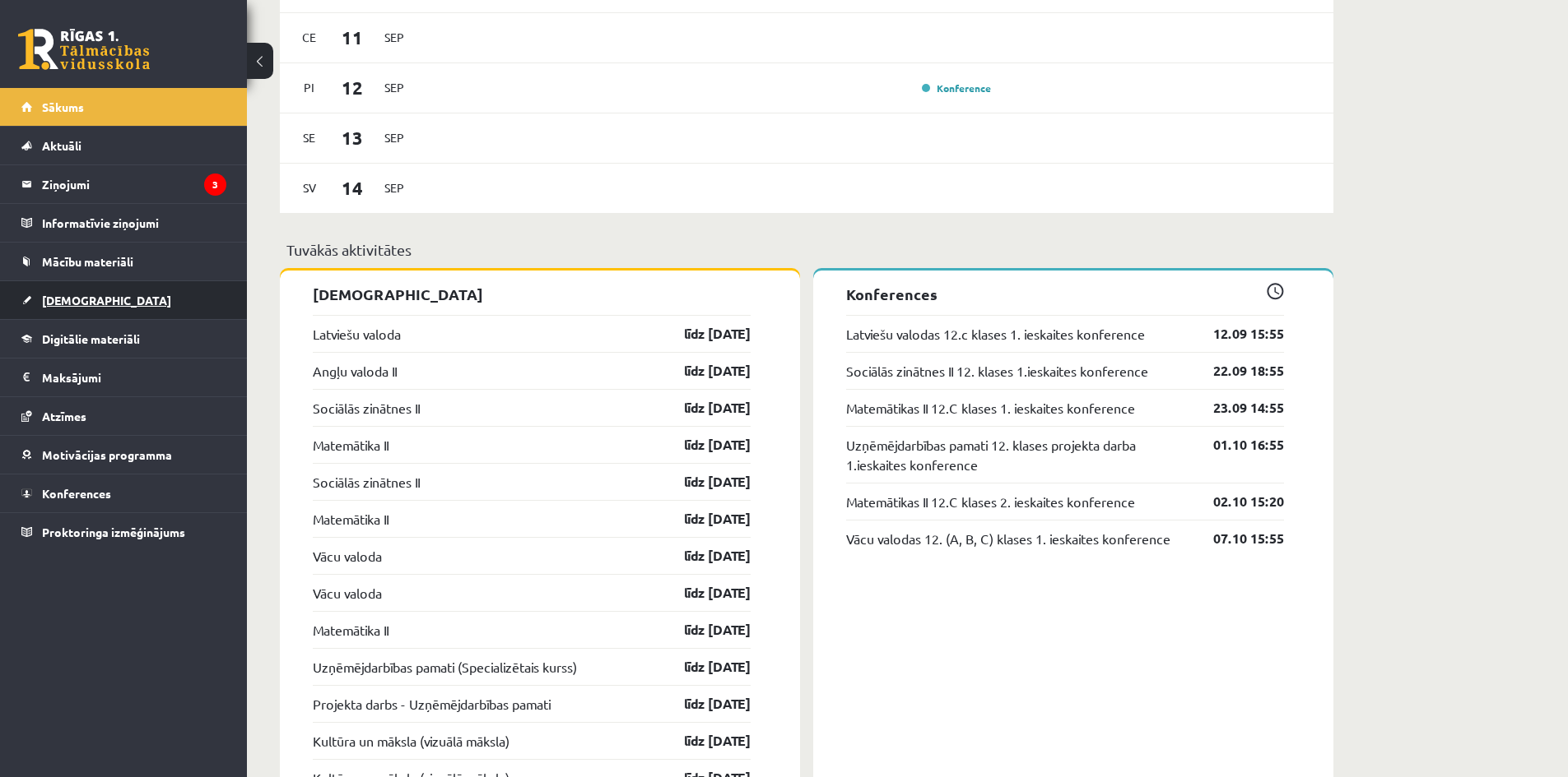
click at [68, 305] on span "[DEMOGRAPHIC_DATA]" at bounding box center [106, 300] width 129 height 15
